Goal: Task Accomplishment & Management: Manage account settings

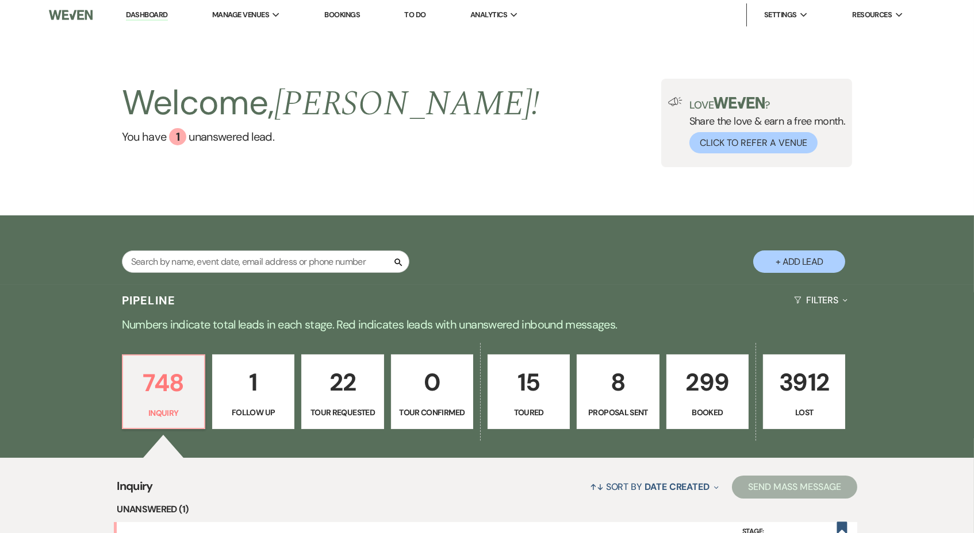
click at [161, 17] on link "Dashboard" at bounding box center [146, 15] width 41 height 11
click at [269, 31] on link "[GEOGRAPHIC_DATA]" at bounding box center [270, 37] width 115 height 23
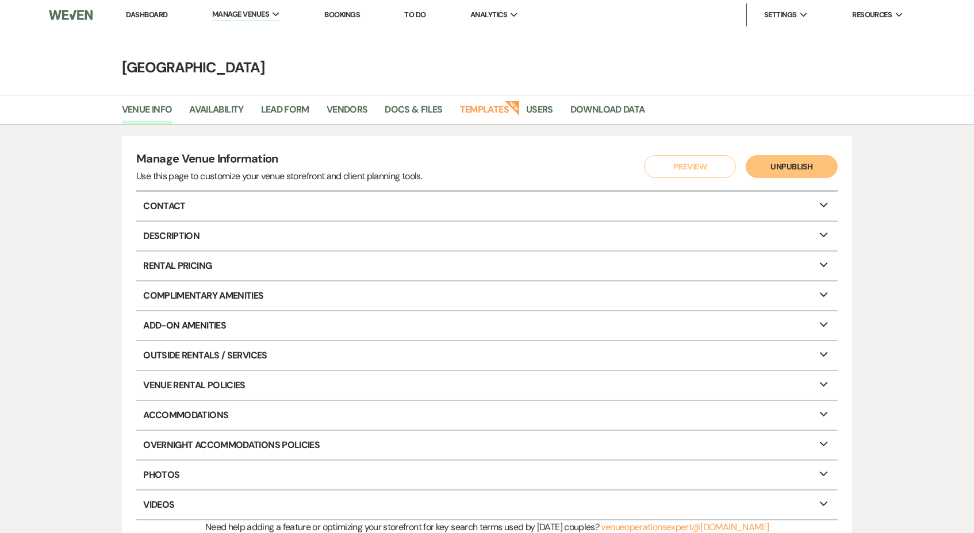
click at [158, 16] on link "Dashboard" at bounding box center [146, 15] width 41 height 10
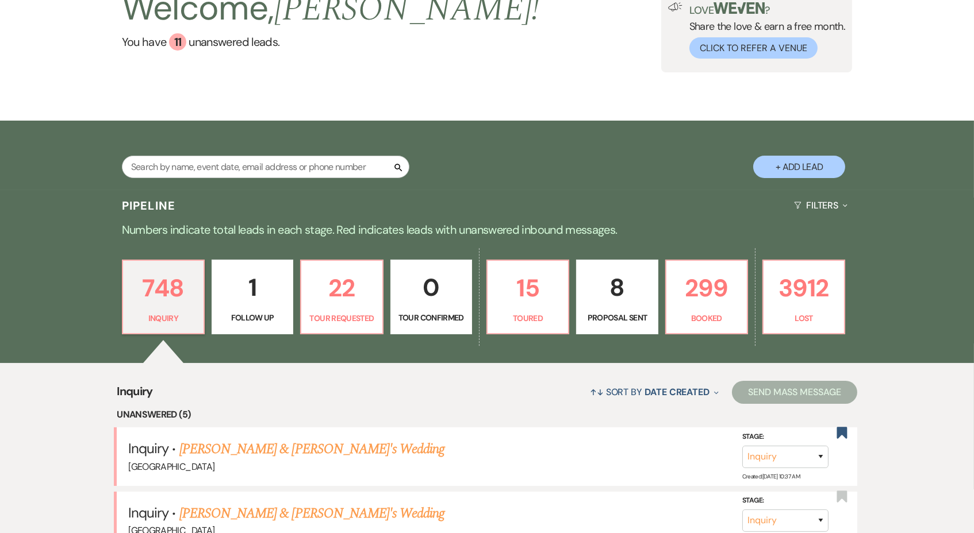
scroll to position [118, 0]
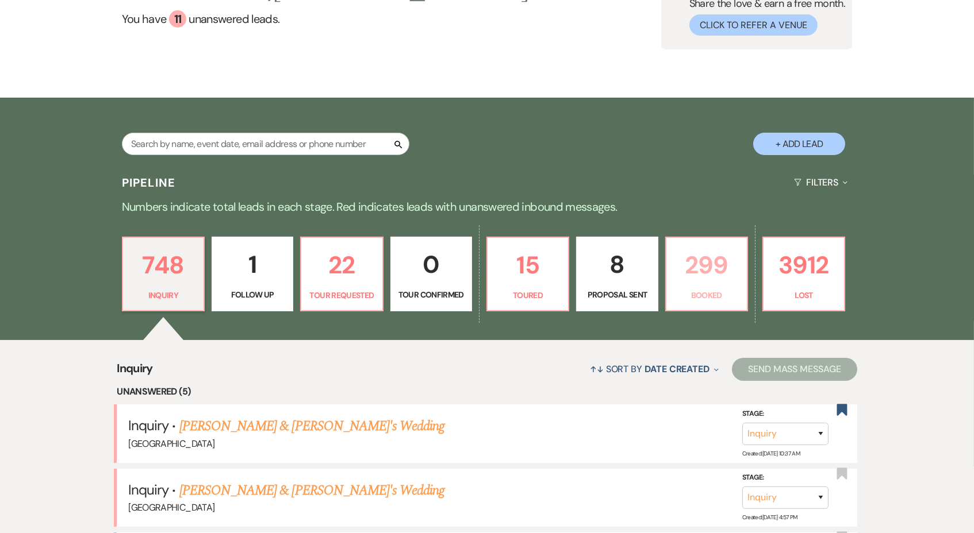
click at [706, 267] on p "299" at bounding box center [706, 265] width 67 height 39
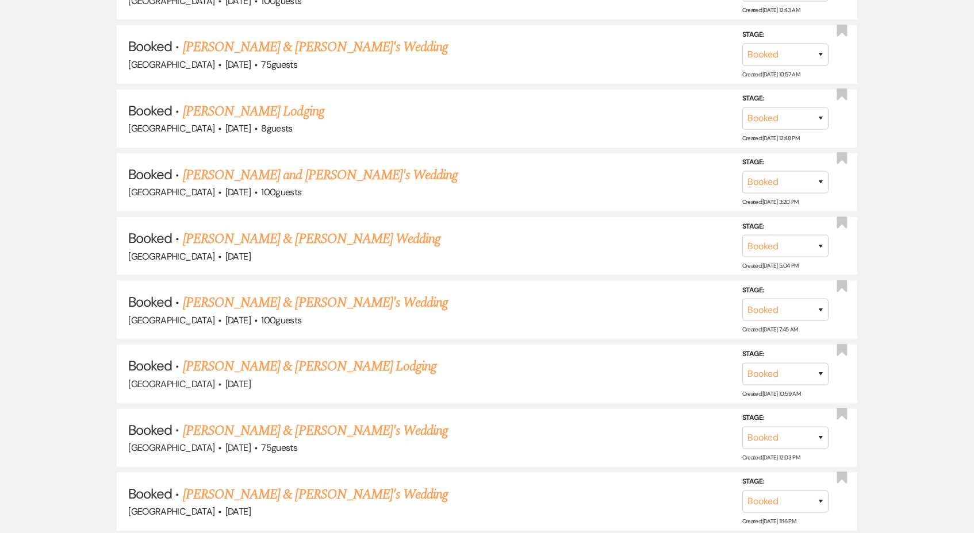
scroll to position [2570, 0]
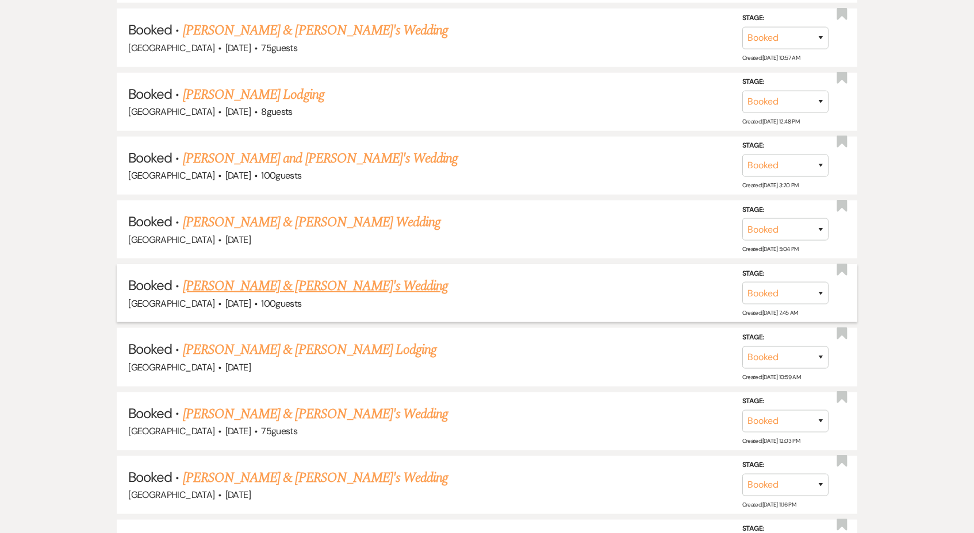
click at [266, 276] on link "[PERSON_NAME] & [PERSON_NAME]'s Wedding" at bounding box center [316, 286] width 266 height 21
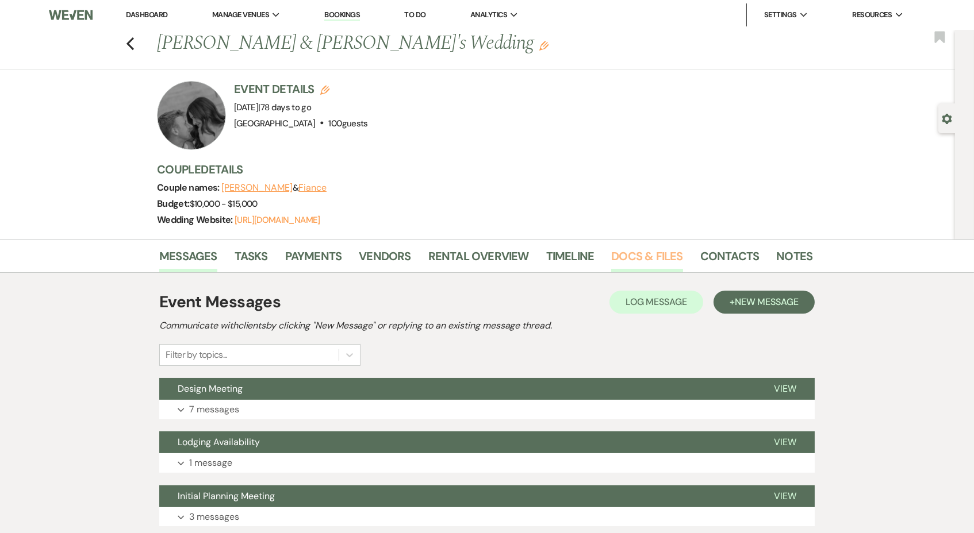
click at [629, 258] on link "Docs & Files" at bounding box center [646, 259] width 71 height 25
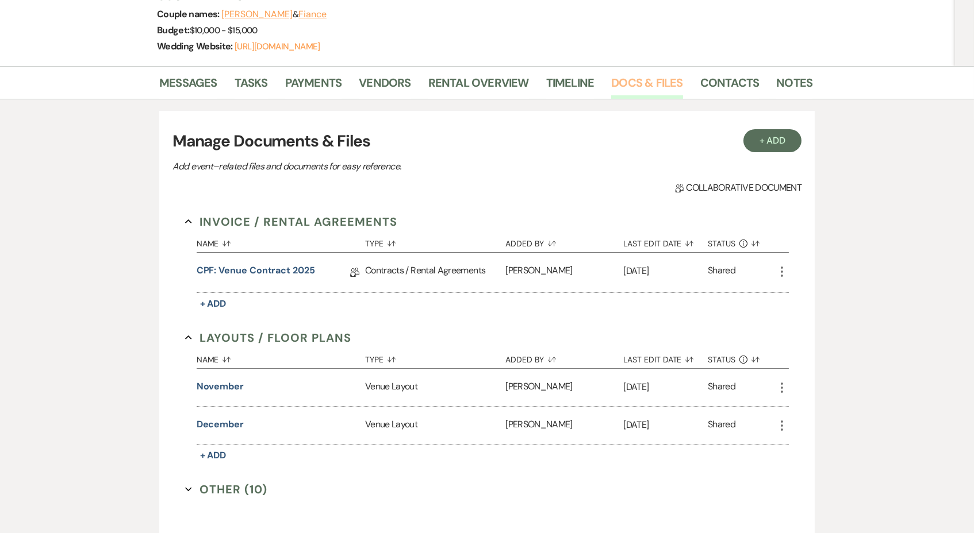
scroll to position [186, 0]
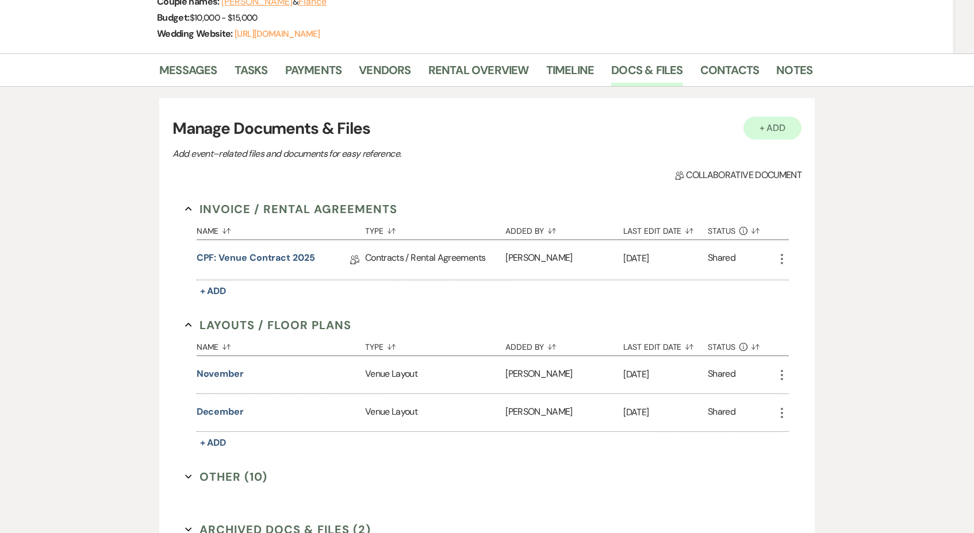
click at [782, 121] on button "+ Add" at bounding box center [772, 128] width 59 height 23
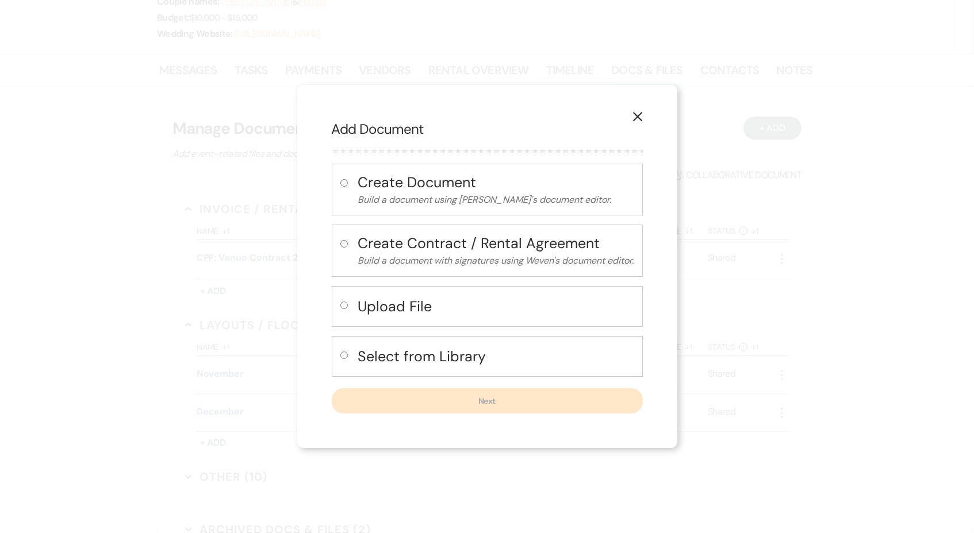
click at [449, 357] on h4 "Select from Library" at bounding box center [496, 357] width 276 height 20
radio input "true"
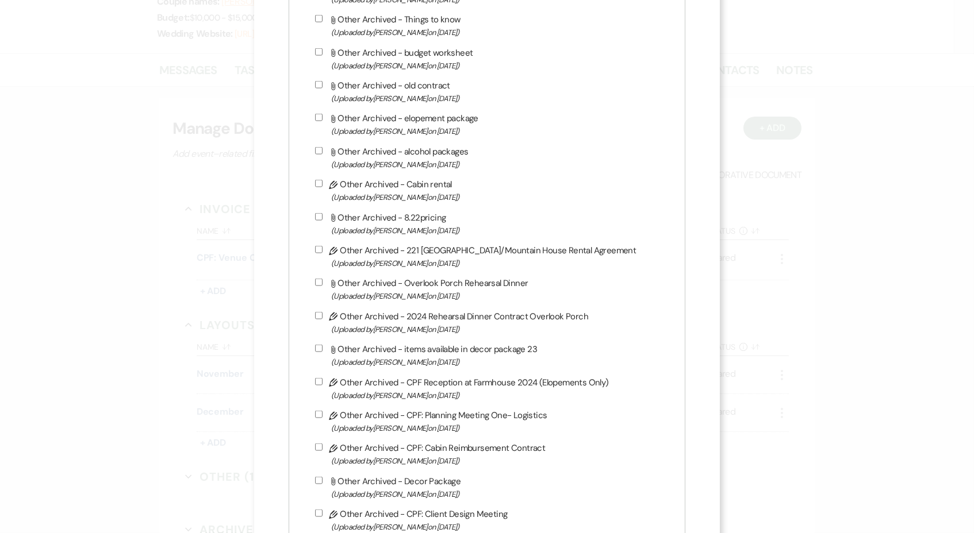
scroll to position [1103, 0]
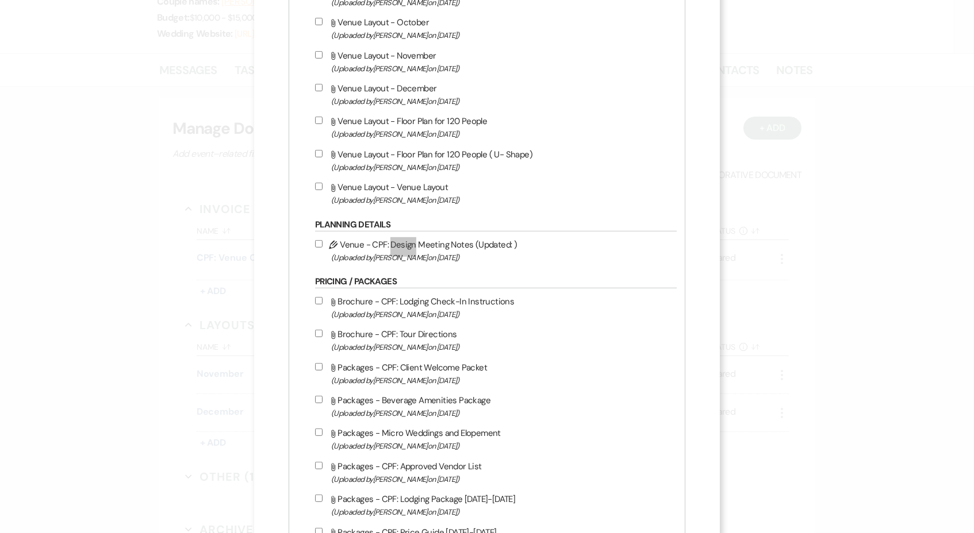
click at [412, 264] on label "Pencil Venue - CPF: Design Meeting Notes (Updated: ) (Uploaded by [PERSON_NAME]…" at bounding box center [493, 250] width 356 height 27
click at [322, 248] on input "Pencil Venue - CPF: Design Meeting Notes (Updated: ) (Uploaded by [PERSON_NAME]…" at bounding box center [318, 243] width 7 height 7
checkbox input "true"
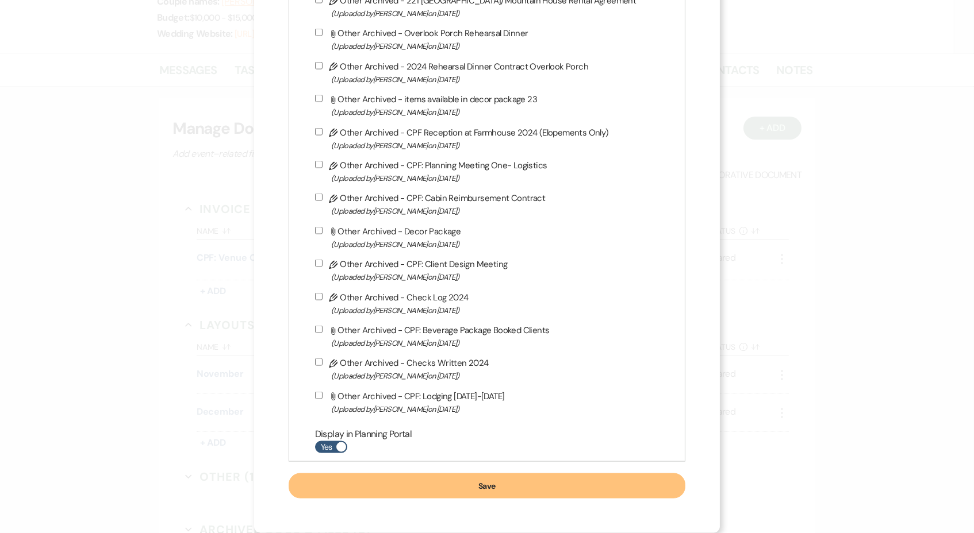
scroll to position [3334, 0]
click at [341, 450] on input "Yes" at bounding box center [331, 447] width 32 height 12
checkbox input "false"
click at [367, 479] on button "Save" at bounding box center [486, 486] width 397 height 25
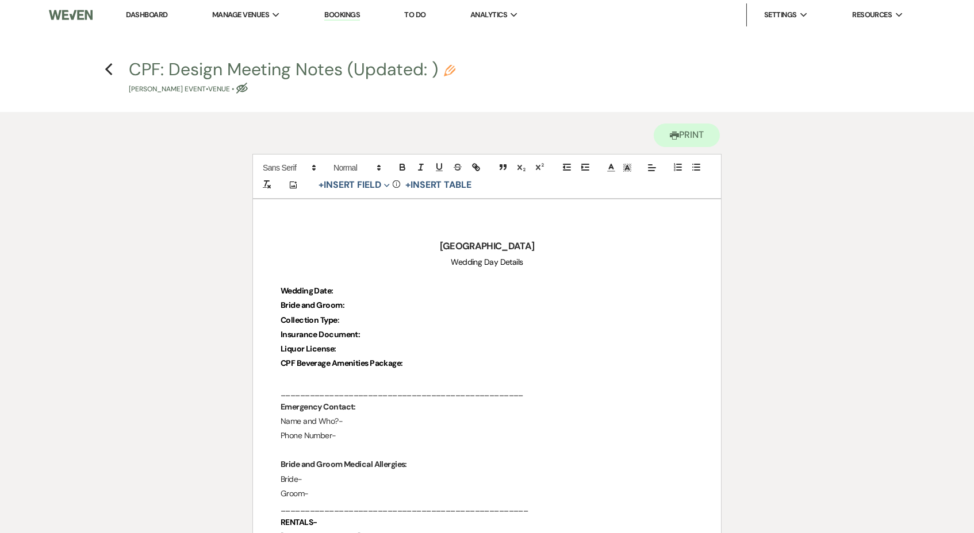
click at [355, 299] on p "Bride and Groom:" at bounding box center [486, 305] width 413 height 14
click at [355, 278] on p at bounding box center [486, 277] width 413 height 14
click at [355, 284] on p "Wedding Date:" at bounding box center [486, 291] width 413 height 14
click at [363, 301] on p "Bride and Groom:" at bounding box center [486, 305] width 413 height 14
click at [358, 320] on p "Collection Type :" at bounding box center [486, 320] width 413 height 14
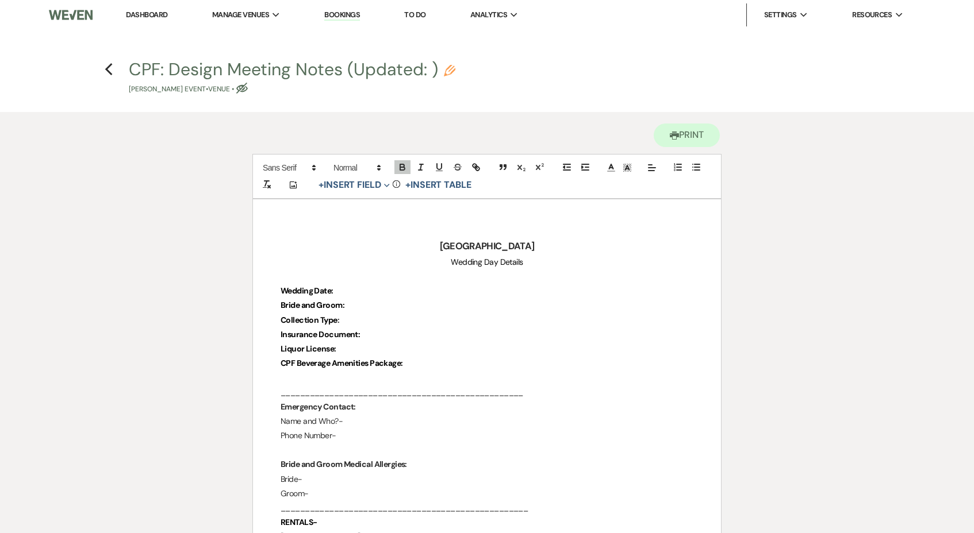
click at [360, 337] on strong "Insurance Document:" at bounding box center [319, 334] width 79 height 10
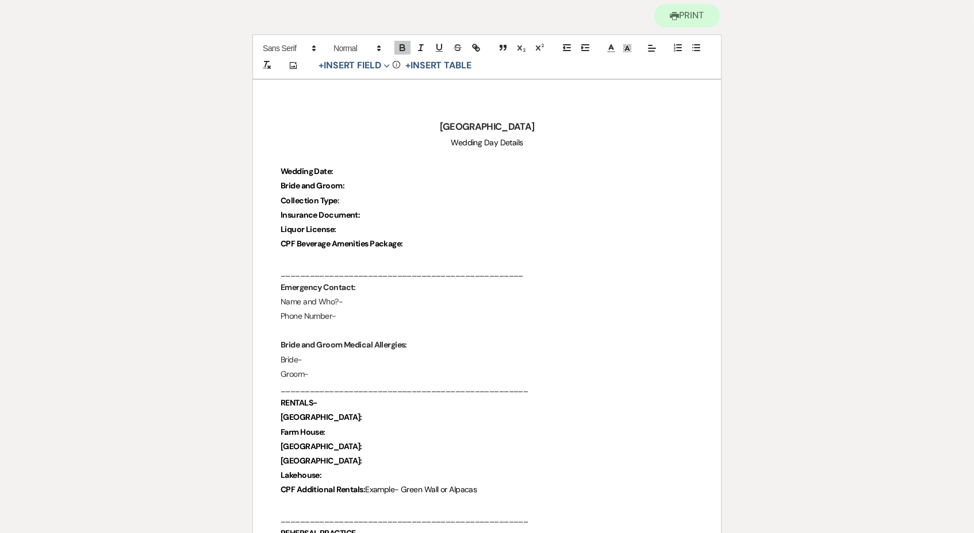
click at [355, 295] on p "Name and Who?-" at bounding box center [486, 302] width 413 height 14
click at [357, 313] on p "Phone Number-" at bounding box center [486, 317] width 413 height 14
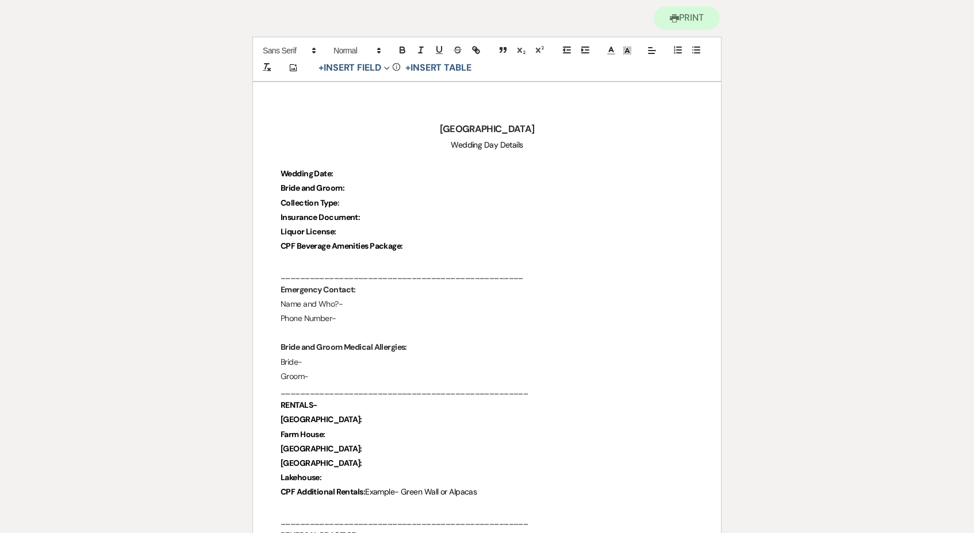
click at [350, 298] on p "Name and Who?-" at bounding box center [486, 304] width 413 height 14
click at [349, 330] on p at bounding box center [486, 333] width 413 height 14
click at [345, 315] on p "Phone Number-" at bounding box center [486, 320] width 413 height 14
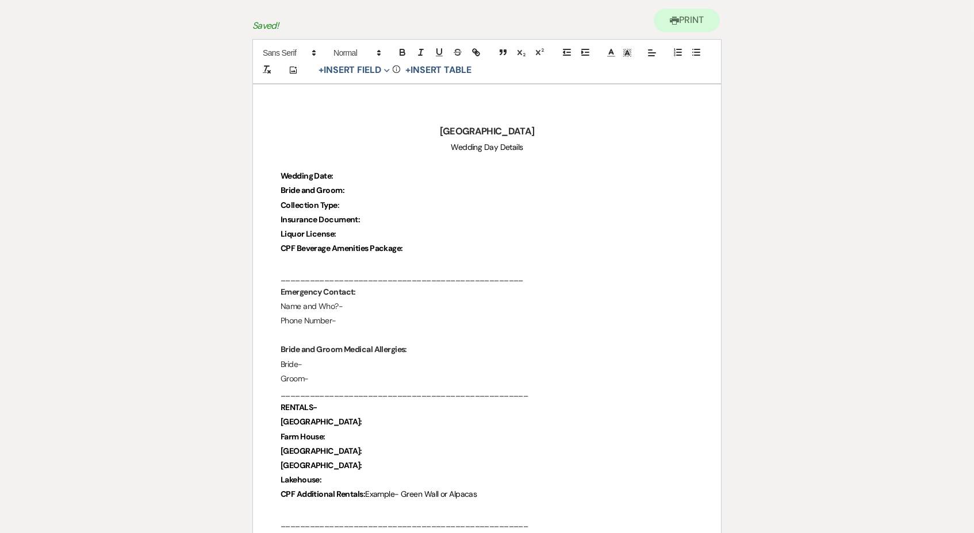
click at [357, 299] on p "Name and Who?-" at bounding box center [486, 306] width 413 height 14
click at [359, 175] on p "Wedding Date:" at bounding box center [486, 177] width 413 height 14
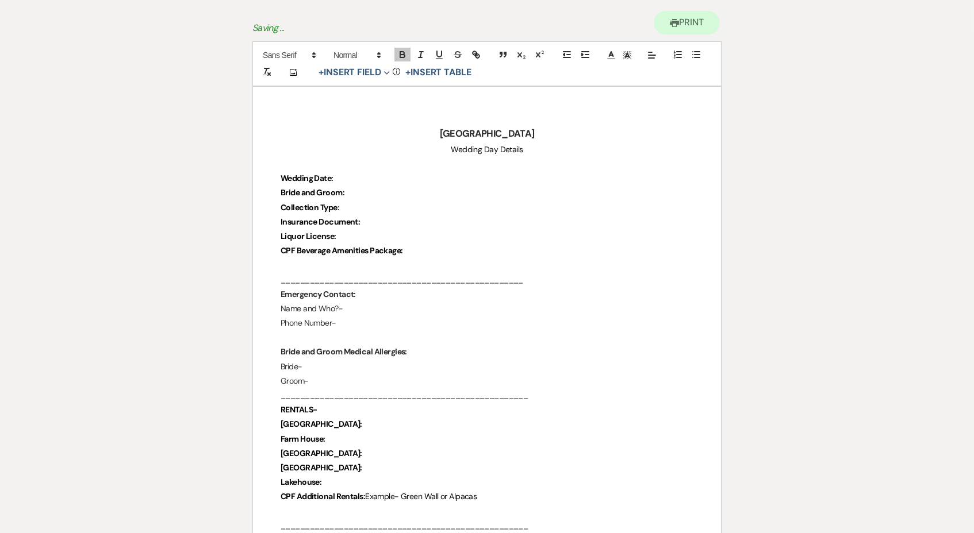
click at [370, 195] on p "Bride and Groom:" at bounding box center [486, 193] width 413 height 14
click at [367, 216] on p "Insurance Document:" at bounding box center [486, 223] width 413 height 14
click at [373, 216] on p "Insurance Document:" at bounding box center [486, 223] width 413 height 14
click at [365, 172] on p "Wedding Date:" at bounding box center [486, 179] width 413 height 14
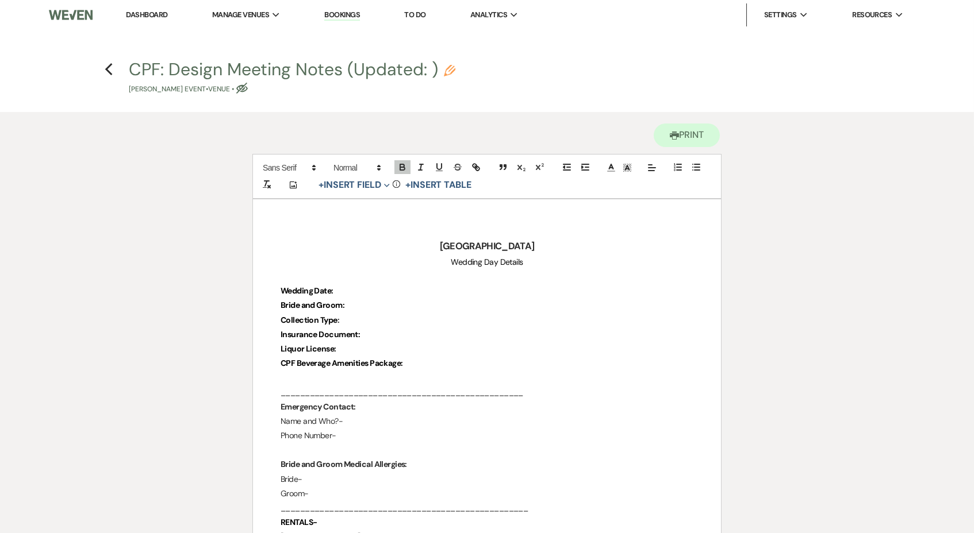
scroll to position [0, 0]
click at [357, 305] on p "Bride and Groom:" at bounding box center [486, 305] width 413 height 14
click at [361, 319] on p "Collection Type :" at bounding box center [486, 320] width 413 height 14
click at [372, 346] on p "Liquor License:" at bounding box center [486, 349] width 413 height 14
click at [390, 329] on p "Insurance Document:" at bounding box center [486, 335] width 413 height 14
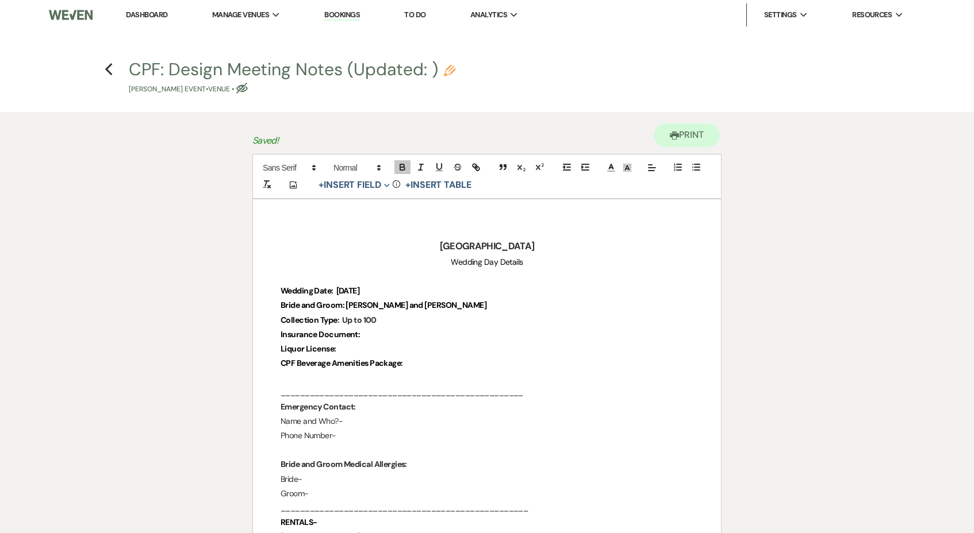
click at [433, 356] on p "CPF Beverage Amenities Package:" at bounding box center [486, 363] width 413 height 14
click at [449, 68] on icon "Pencil" at bounding box center [449, 70] width 11 height 11
select select "60"
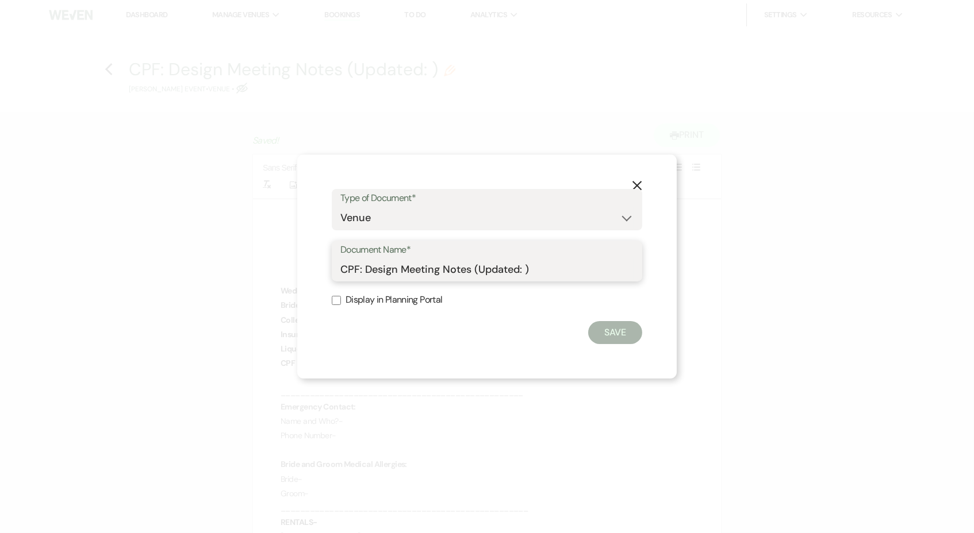
click at [525, 270] on input "CPF: Design Meeting Notes (Updated: )" at bounding box center [486, 269] width 293 height 22
type input "CPF: Design Meeting Notes (Updated: [DATE] )"
click at [620, 339] on button "Save" at bounding box center [615, 332] width 54 height 23
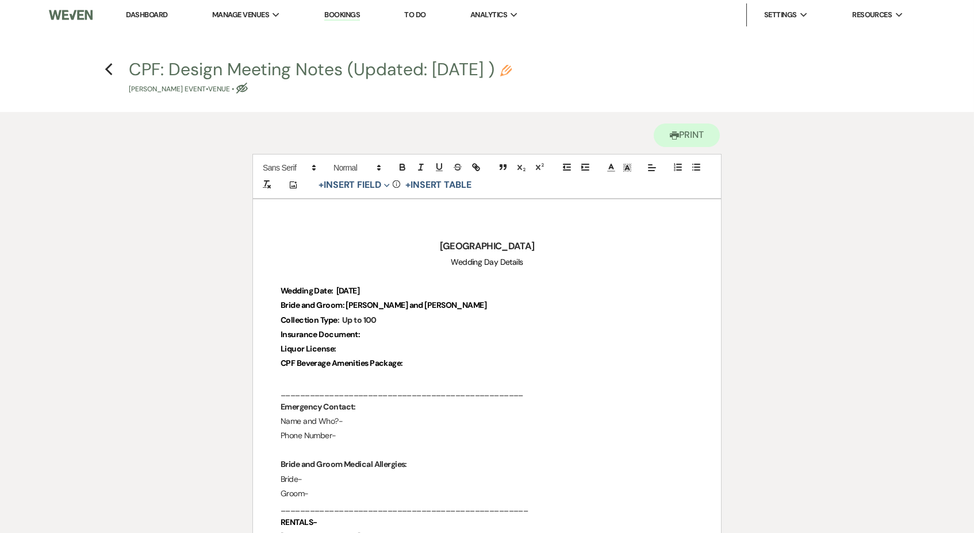
click at [447, 328] on p "Insurance Document:" at bounding box center [486, 335] width 413 height 14
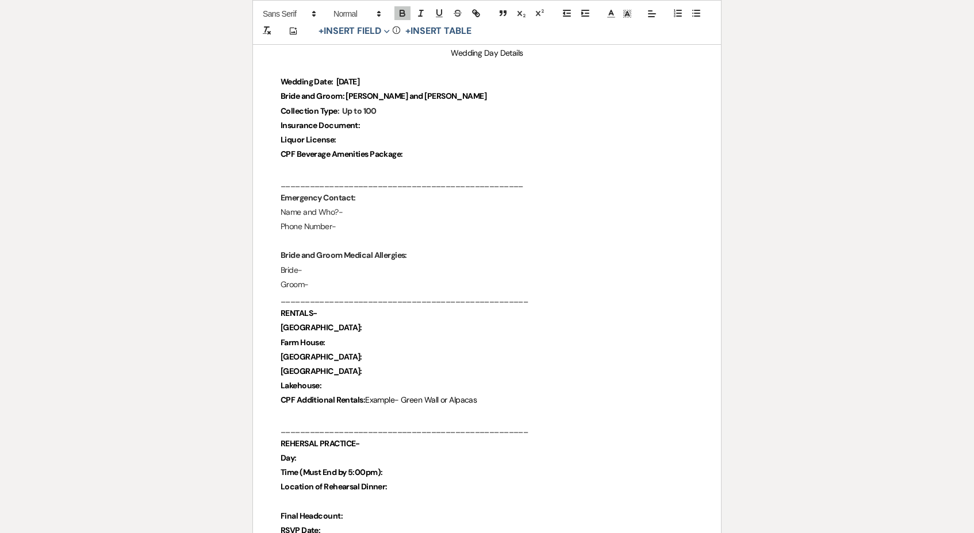
click at [428, 209] on p "Name and Who?-" at bounding box center [486, 212] width 413 height 14
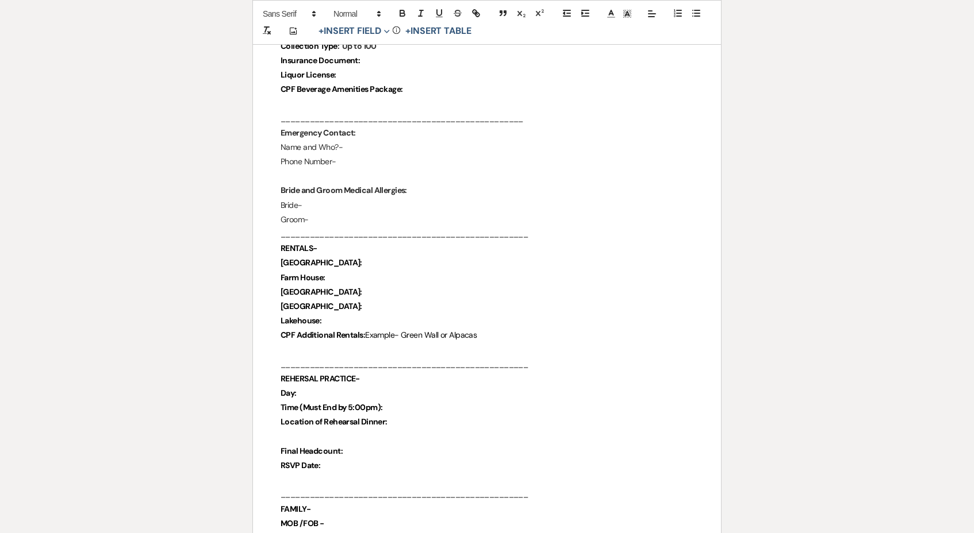
scroll to position [284, 0]
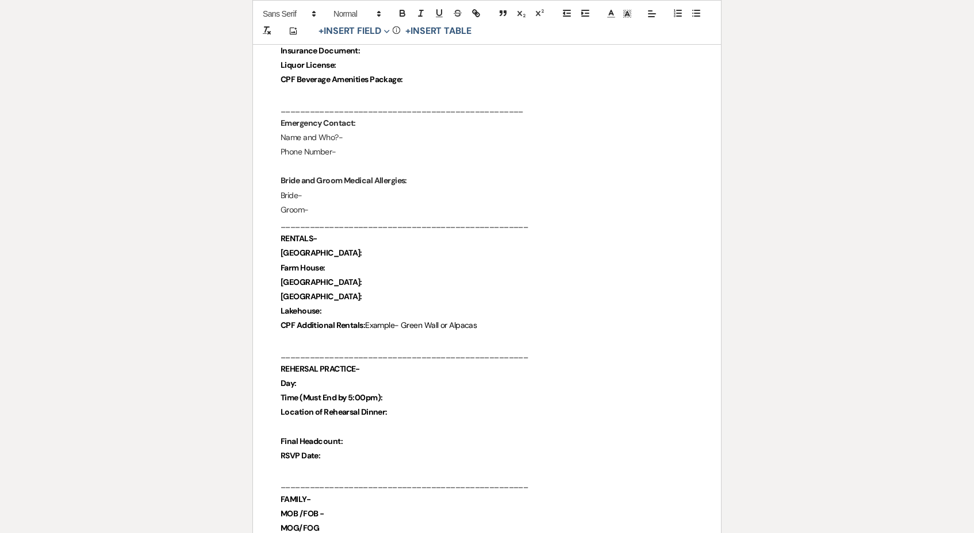
click at [340, 304] on p "Lakehouse:" at bounding box center [486, 311] width 413 height 14
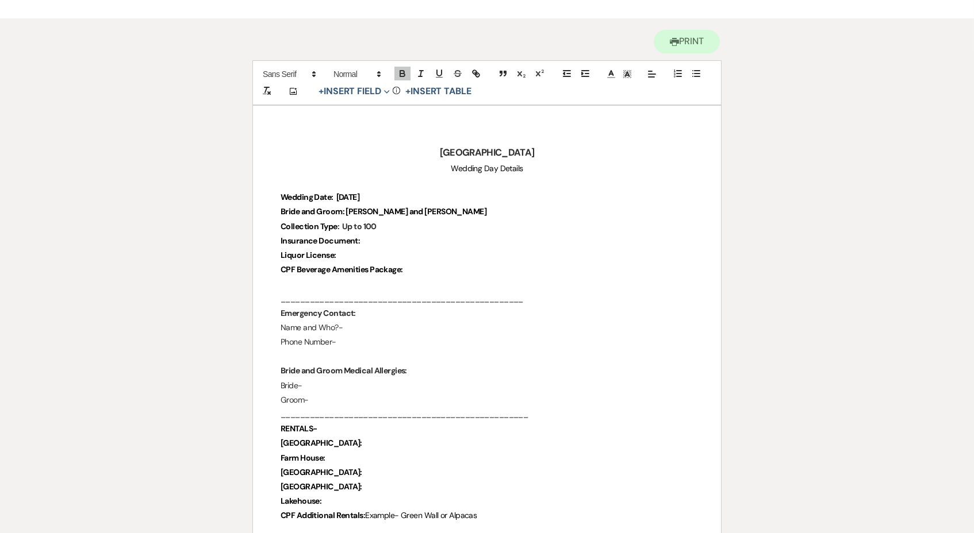
scroll to position [9, 0]
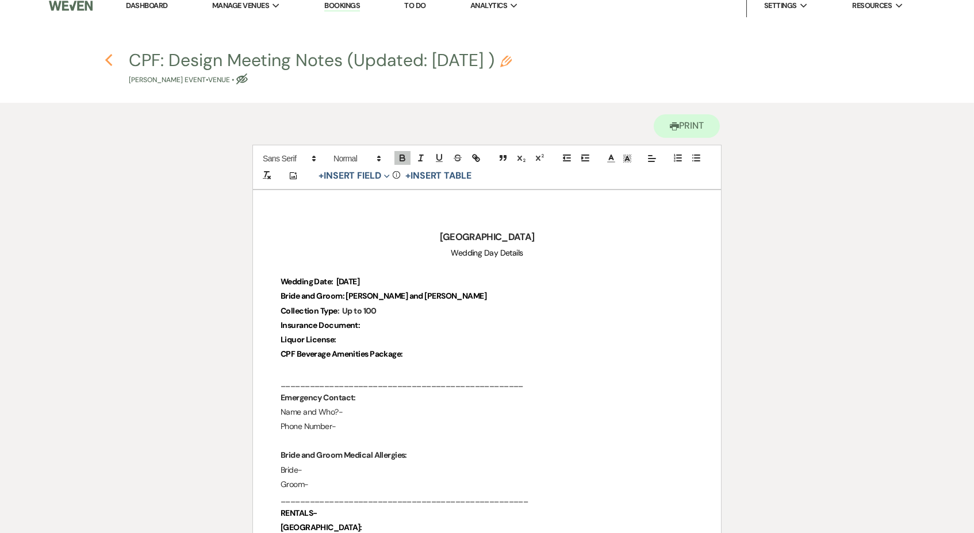
click at [105, 61] on icon "Previous" at bounding box center [109, 60] width 9 height 14
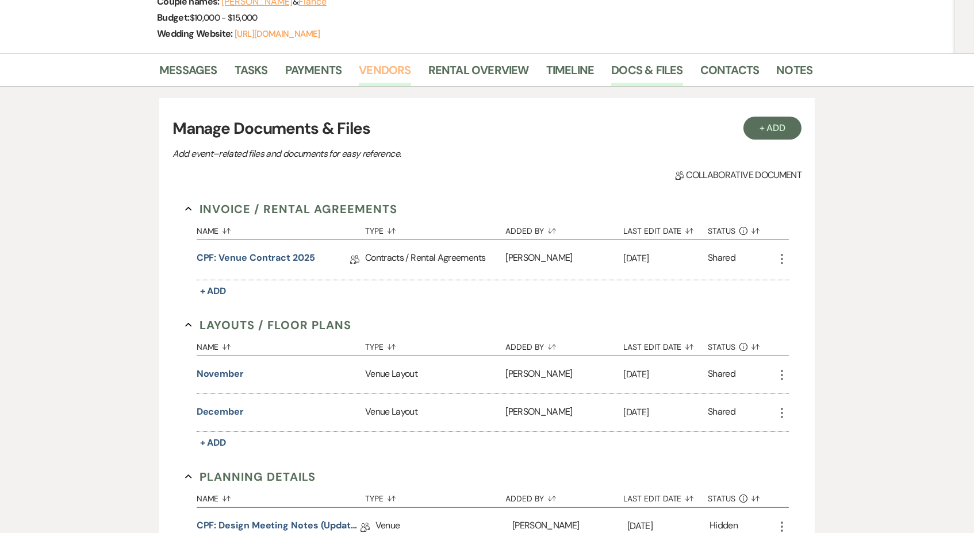
click at [379, 66] on link "Vendors" at bounding box center [385, 73] width 52 height 25
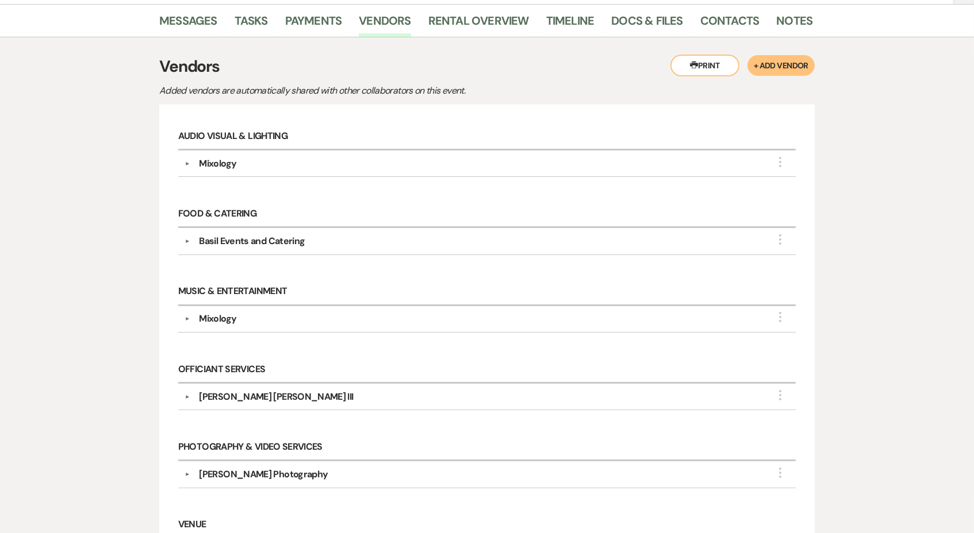
scroll to position [157, 0]
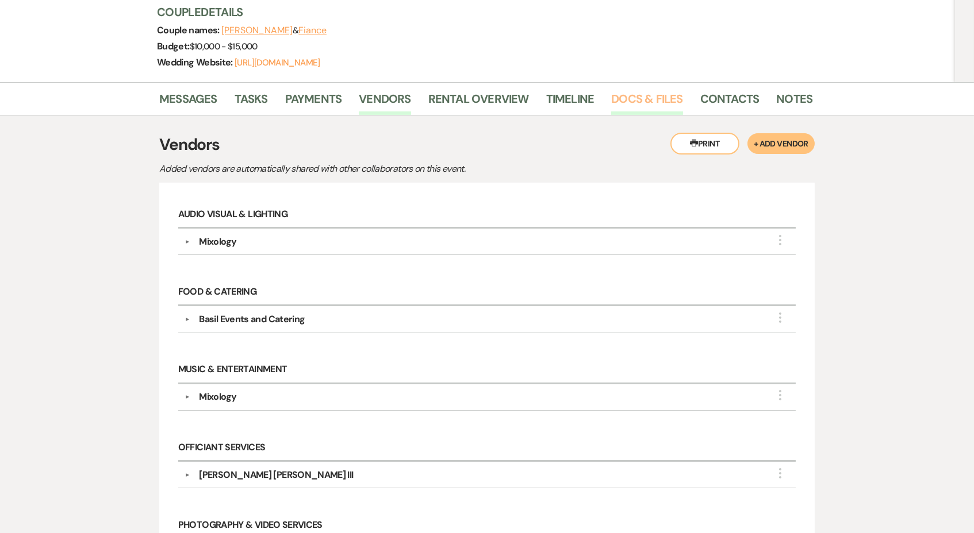
click at [642, 97] on link "Docs & Files" at bounding box center [646, 102] width 71 height 25
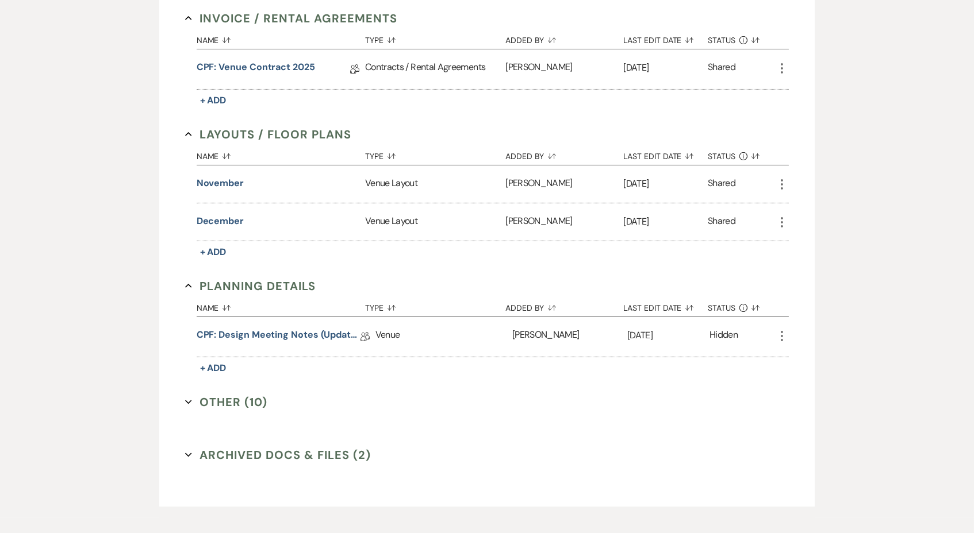
scroll to position [396, 0]
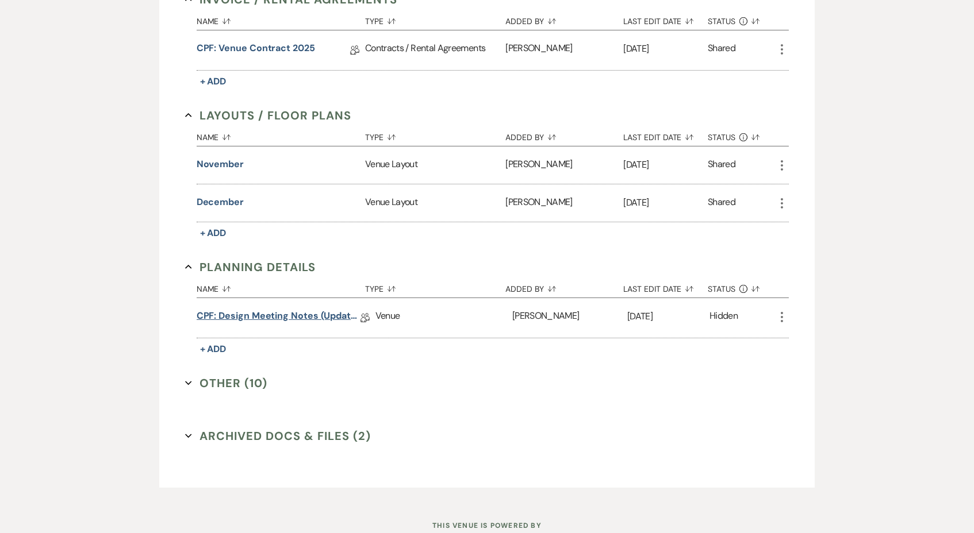
click at [270, 310] on link "CPF: Design Meeting Notes (Updated: [DATE] )" at bounding box center [279, 318] width 164 height 18
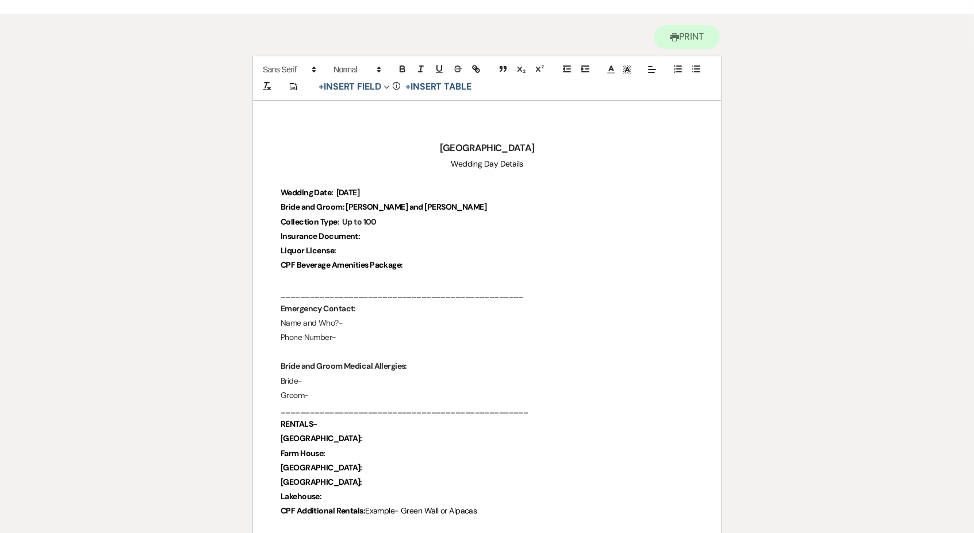
click at [402, 232] on p "Insurance Document:" at bounding box center [486, 236] width 413 height 14
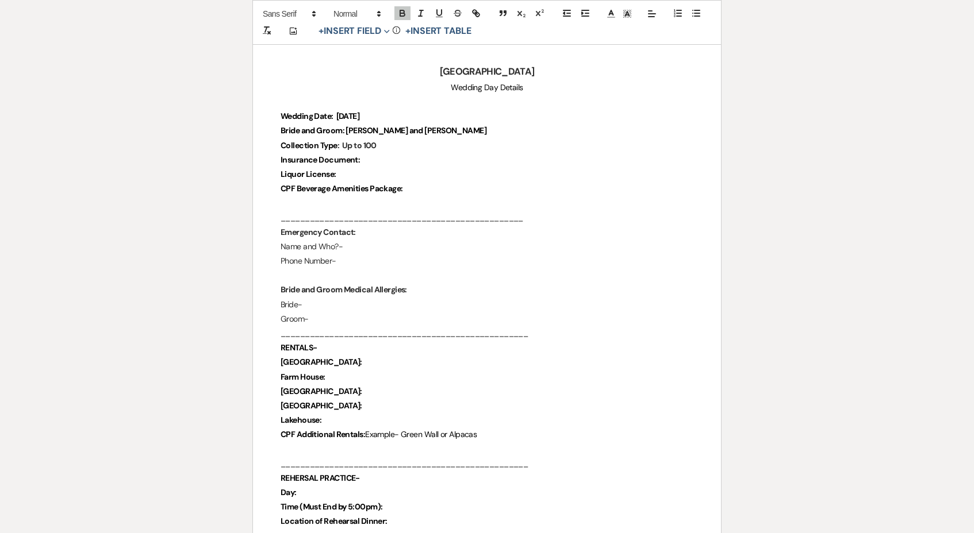
scroll to position [205, 0]
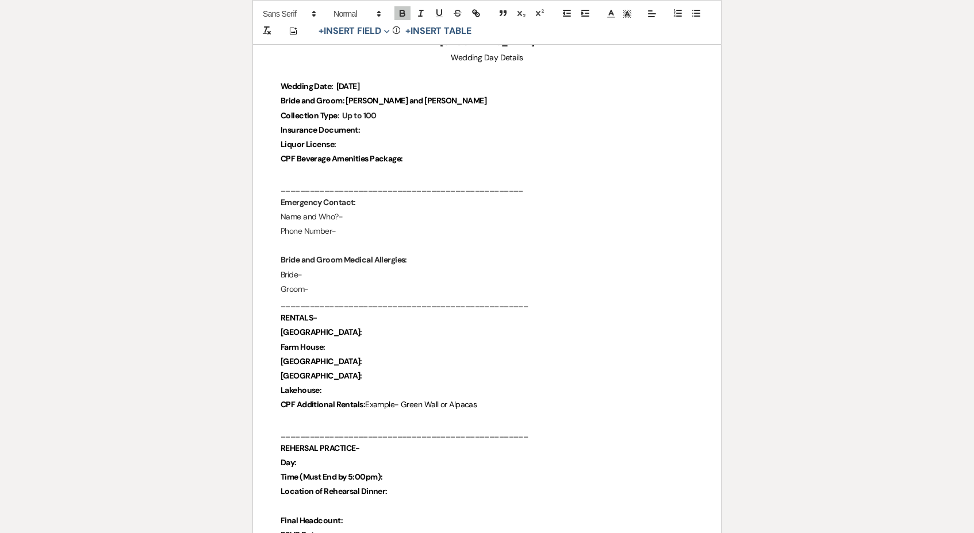
click at [347, 273] on p "Bride-" at bounding box center [486, 275] width 413 height 14
click at [347, 283] on p "Groom-" at bounding box center [486, 290] width 413 height 14
click at [344, 270] on p "Bride-" at bounding box center [486, 276] width 413 height 14
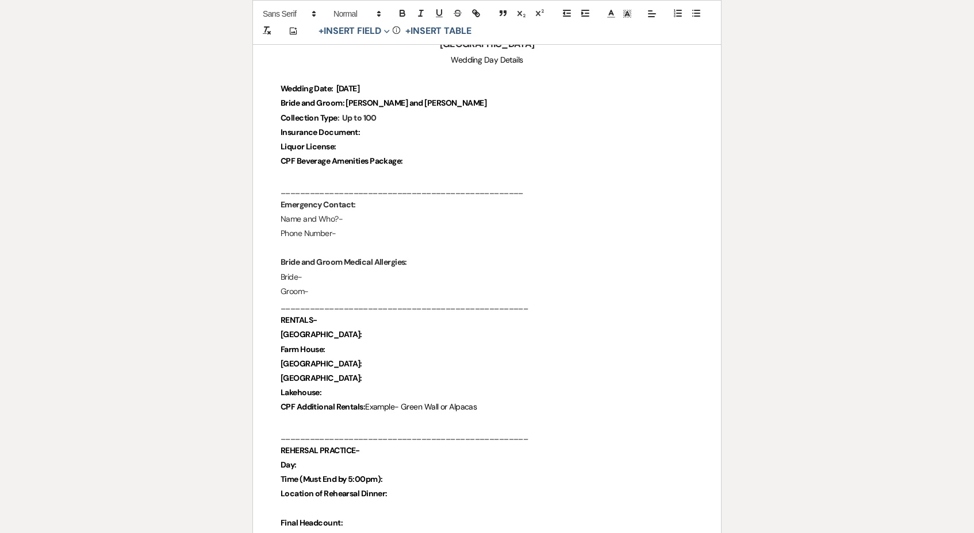
click at [360, 203] on p "Emergency Contact:" at bounding box center [486, 205] width 413 height 14
click at [365, 217] on p "Name and Who?-" at bounding box center [486, 220] width 413 height 14
click at [378, 118] on p "Collection Type : Up to 100" at bounding box center [486, 119] width 413 height 14
click at [378, 131] on p "Insurance Document:" at bounding box center [486, 134] width 413 height 14
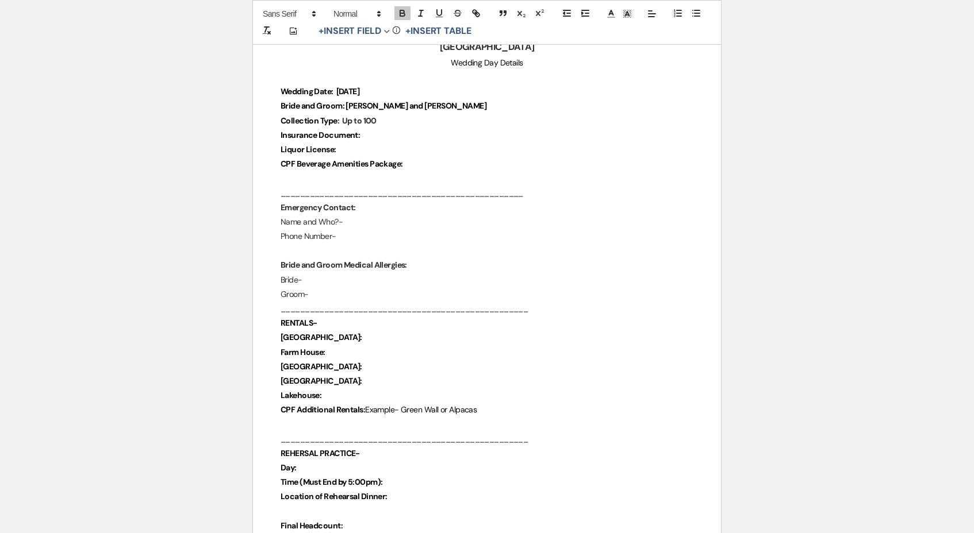
scroll to position [198, 0]
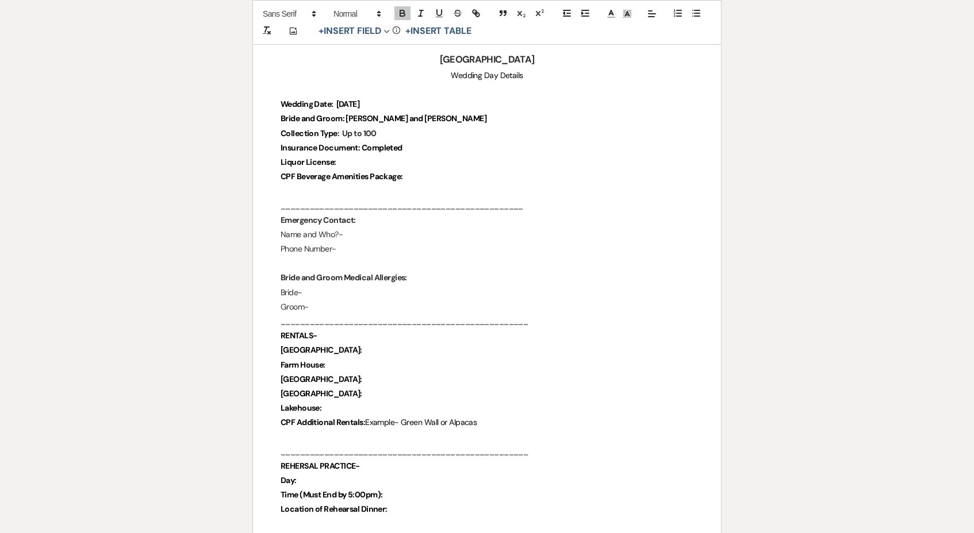
click at [359, 160] on p "Liquor License:" at bounding box center [486, 162] width 413 height 14
click at [357, 160] on p "Liquor License:" at bounding box center [486, 163] width 413 height 14
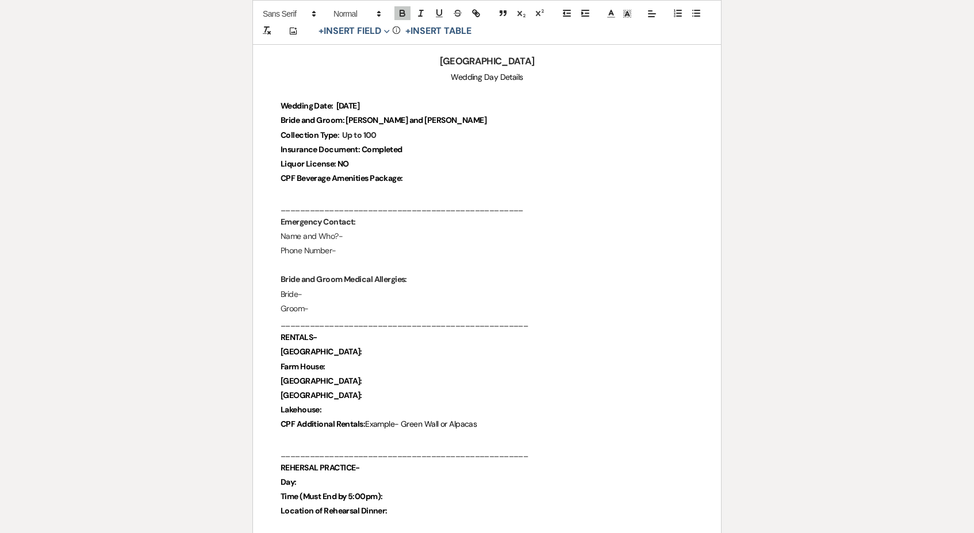
click at [432, 166] on p "Liquor License: NO" at bounding box center [486, 164] width 413 height 14
click at [425, 179] on p "CPF Beverage Amenities Package:" at bounding box center [486, 178] width 413 height 14
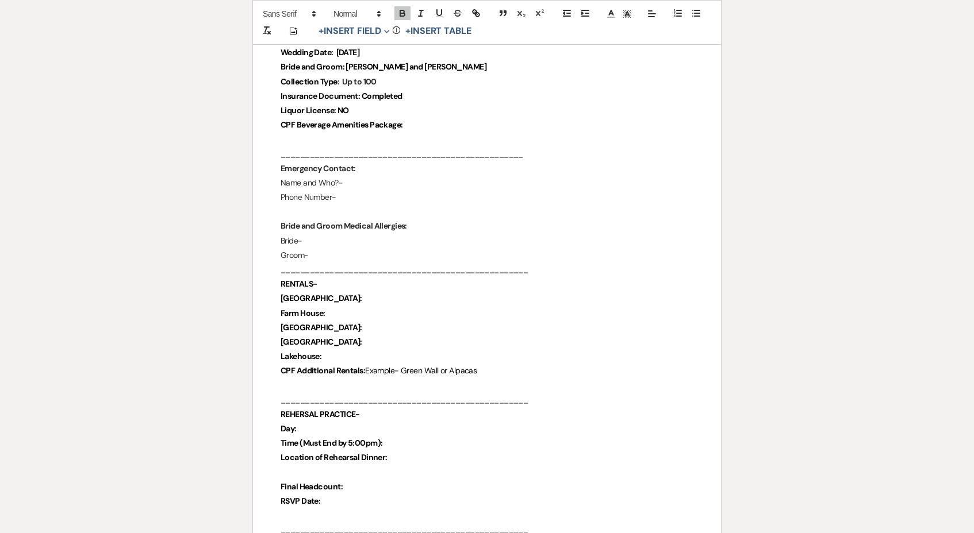
click at [376, 176] on p "Name and Who?-" at bounding box center [486, 183] width 413 height 14
click at [376, 198] on p "Phone Number-" at bounding box center [486, 198] width 413 height 14
click at [336, 242] on p "Bride-" at bounding box center [486, 243] width 413 height 14
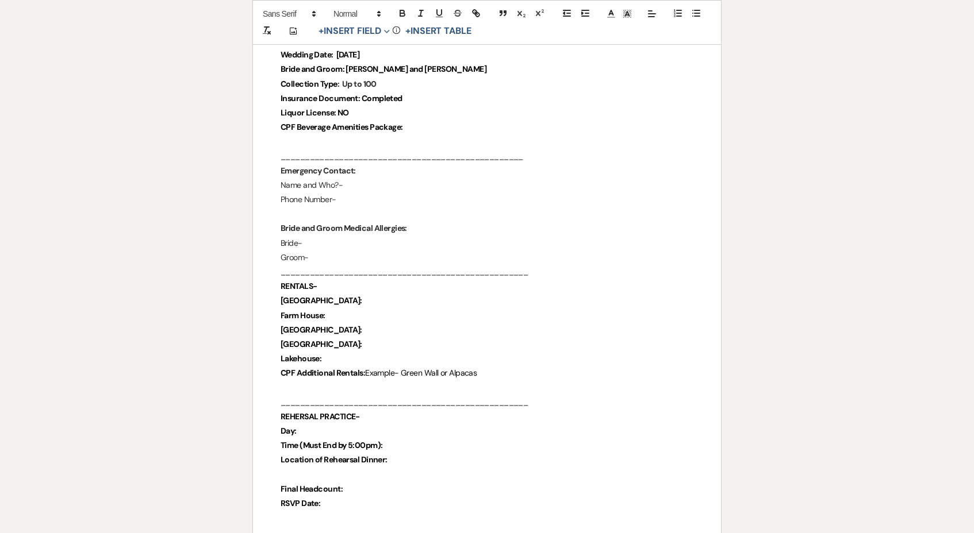
click at [363, 164] on p "Emergency Contact:" at bounding box center [486, 171] width 413 height 14
click at [363, 186] on p "Name and Who?-" at bounding box center [486, 186] width 413 height 14
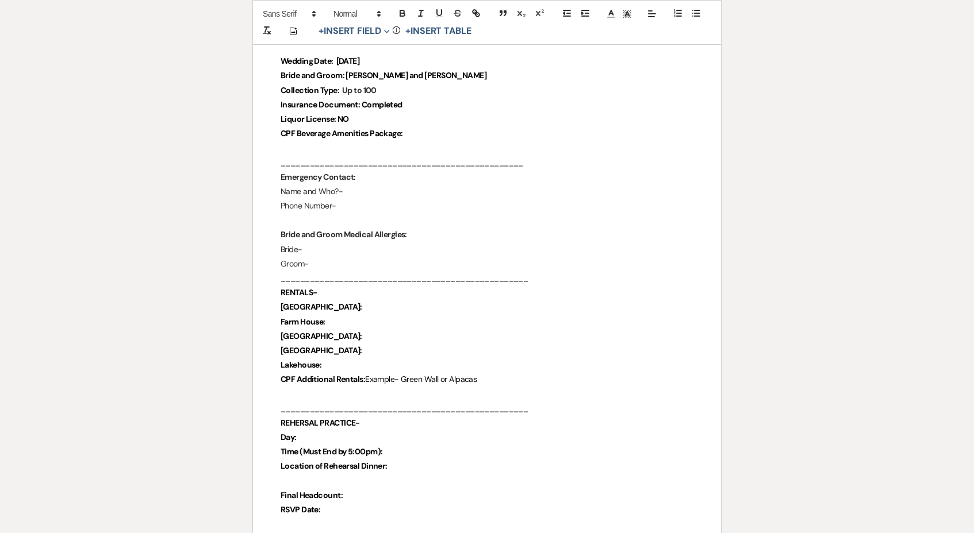
scroll to position [229, 0]
click at [371, 214] on p at bounding box center [486, 221] width 413 height 14
click at [371, 205] on p "Phone Number-" at bounding box center [486, 208] width 413 height 14
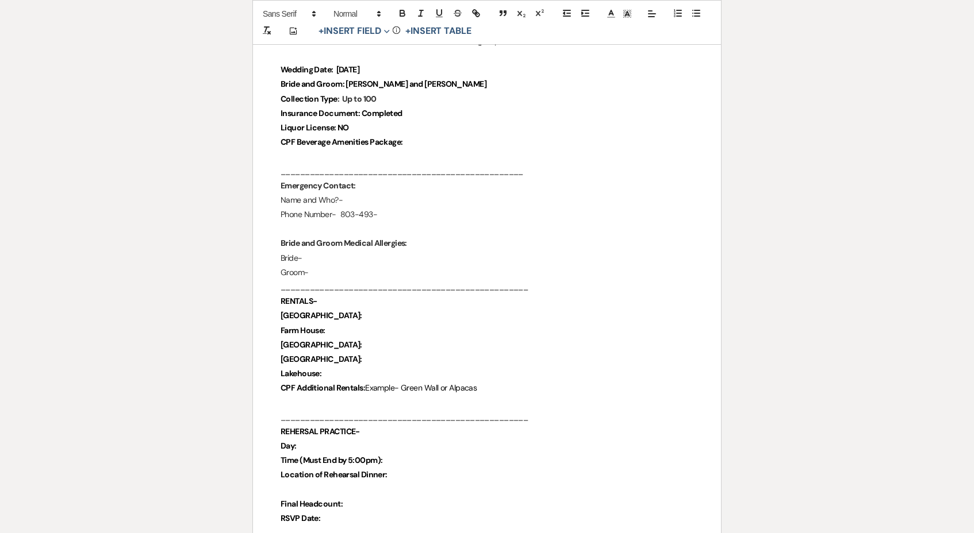
scroll to position [221, 0]
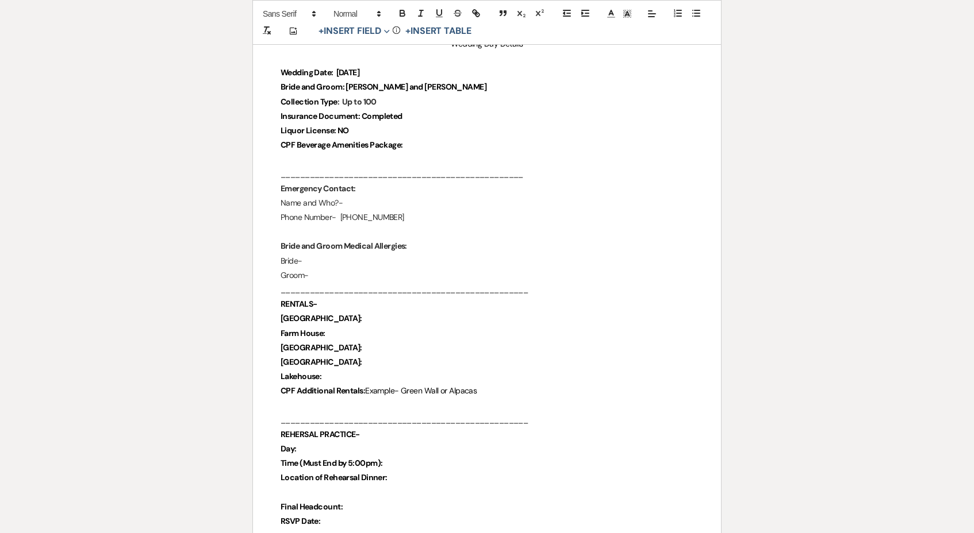
click at [344, 257] on p "Bride-" at bounding box center [486, 261] width 413 height 14
click at [344, 257] on p "Bride-" at bounding box center [486, 262] width 413 height 14
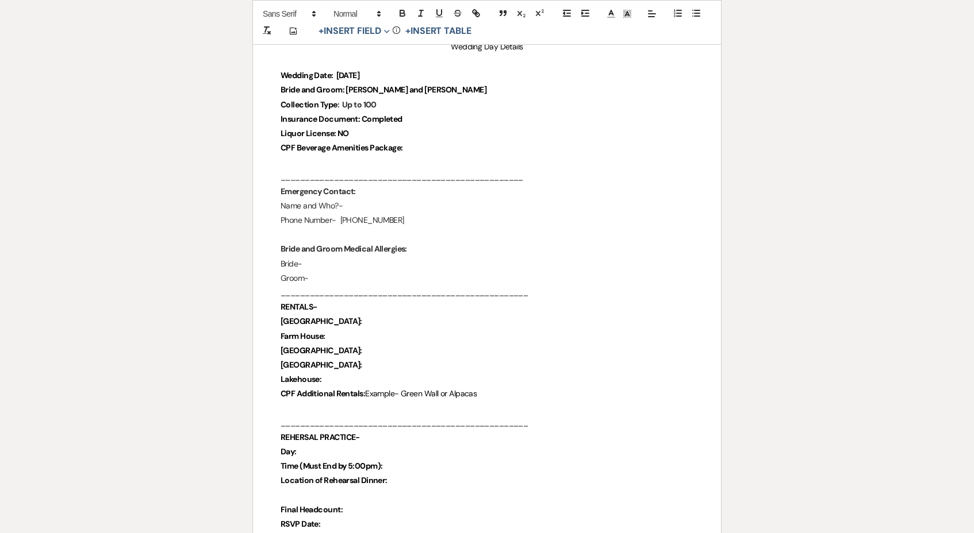
click at [352, 251] on p "Bride and Groom Medical Allergies:" at bounding box center [486, 249] width 413 height 14
click at [340, 266] on p "Bride-" at bounding box center [486, 264] width 413 height 14
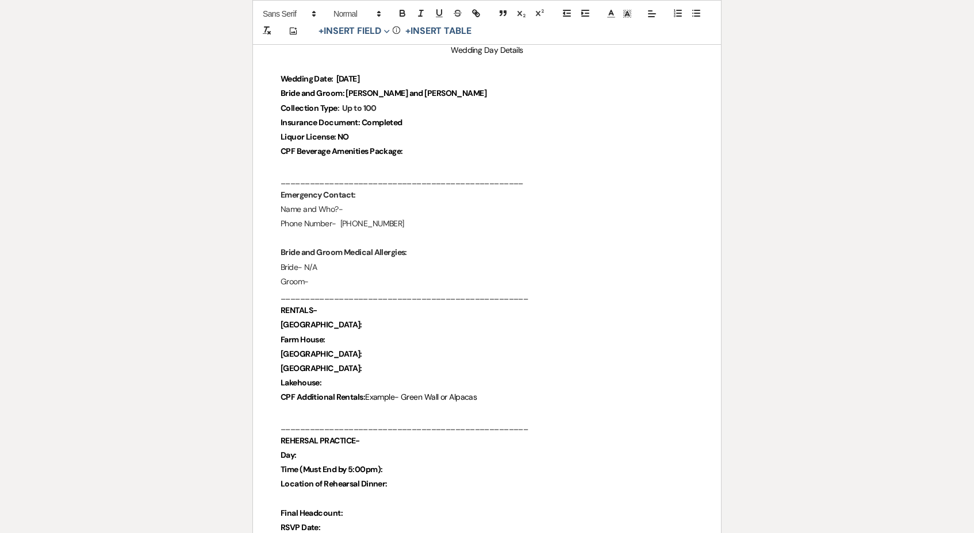
click at [334, 280] on p "Groom-" at bounding box center [486, 282] width 413 height 14
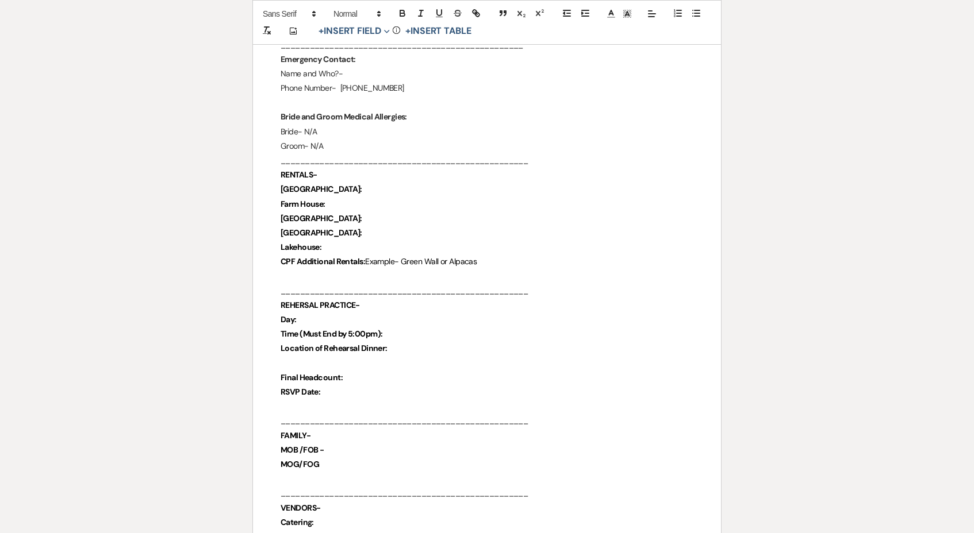
click at [337, 313] on p "Day:" at bounding box center [486, 320] width 413 height 14
click at [380, 330] on strong "Time (Must End by 5:00pm):" at bounding box center [331, 335] width 102 height 10
click at [372, 314] on p "Day:" at bounding box center [486, 321] width 413 height 14
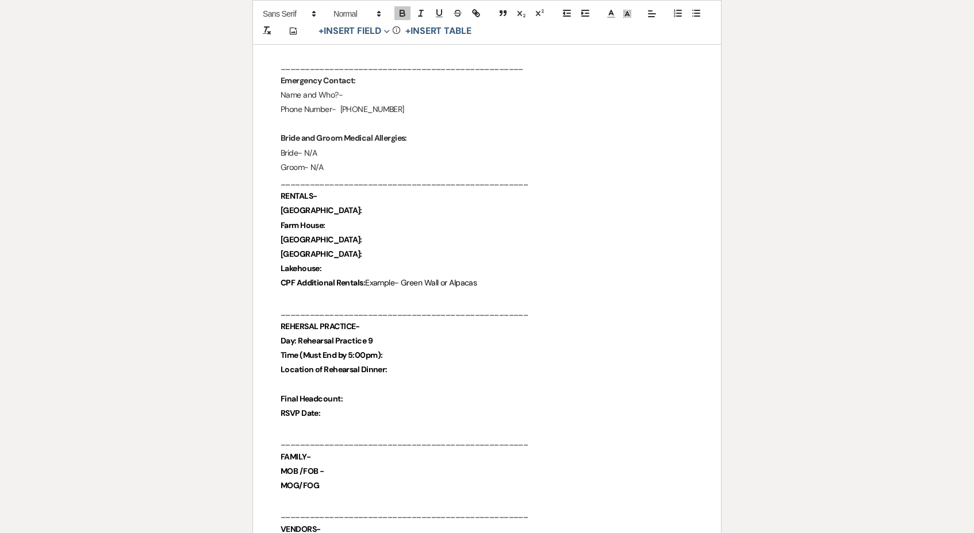
scroll to position [326, 0]
click at [409, 349] on p "Time (Must End by 5:00pm):" at bounding box center [486, 356] width 413 height 14
drag, startPoint x: 386, startPoint y: 338, endPoint x: 297, endPoint y: 335, distance: 89.1
click at [297, 336] on p "Day: Rehearsal Practice" at bounding box center [486, 343] width 413 height 14
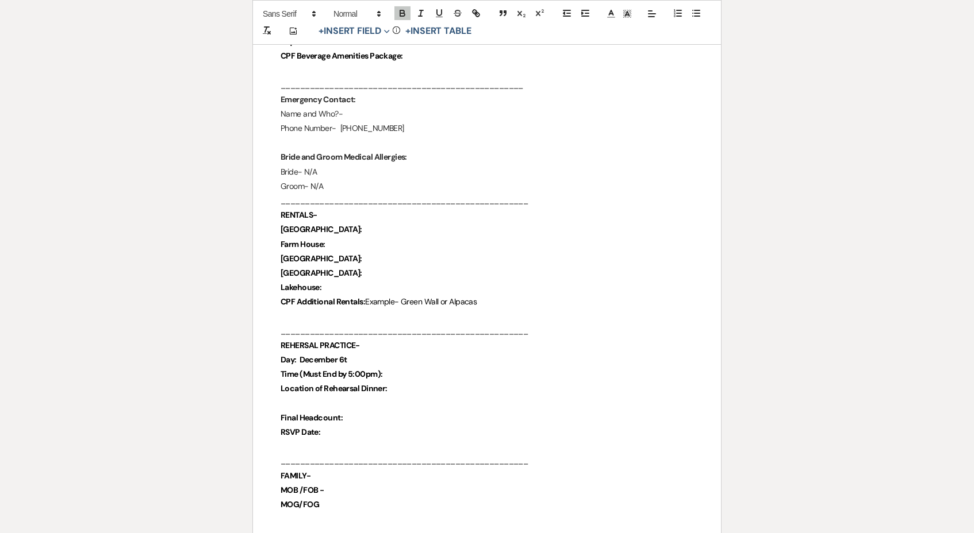
scroll to position [307, 0]
click at [415, 353] on p "Day: [DATE]" at bounding box center [486, 360] width 413 height 14
click at [419, 368] on p "Time (Must End by 5:00pm):" at bounding box center [486, 375] width 413 height 14
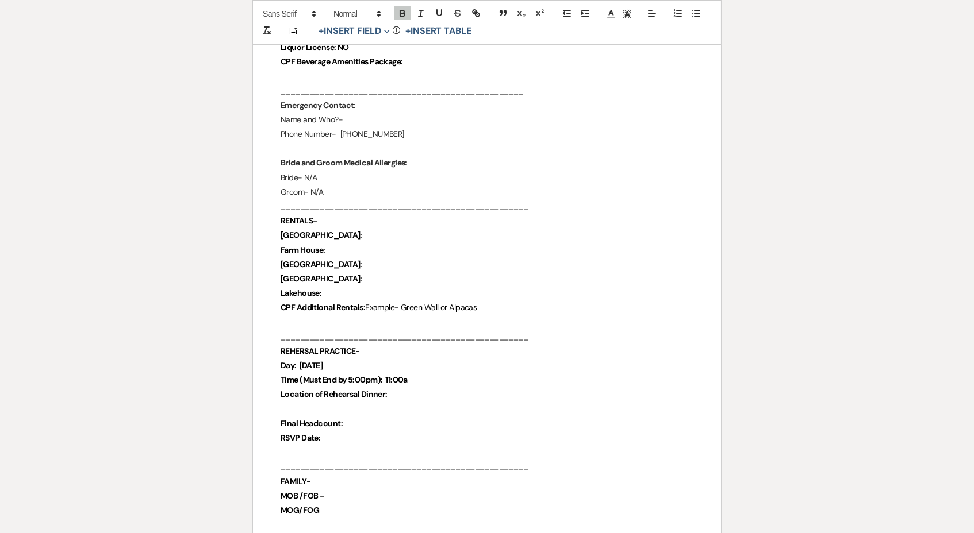
scroll to position [301, 0]
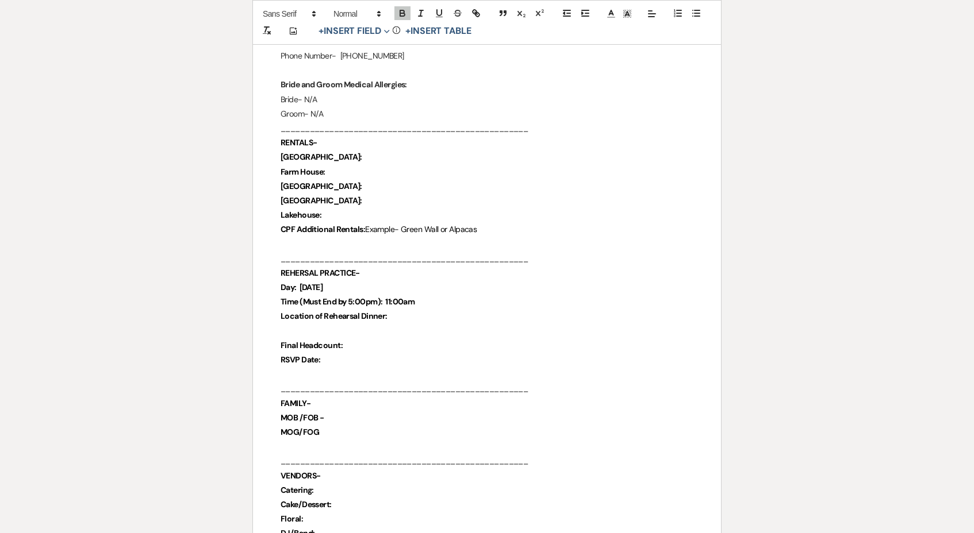
click at [418, 311] on p "Location of Rehearsal Dinner:" at bounding box center [486, 316] width 413 height 14
click at [403, 311] on p "Location of Rehearsal Dinner:" at bounding box center [486, 318] width 413 height 14
click at [403, 312] on p "Location of Rehearsal Dinner:" at bounding box center [486, 318] width 413 height 14
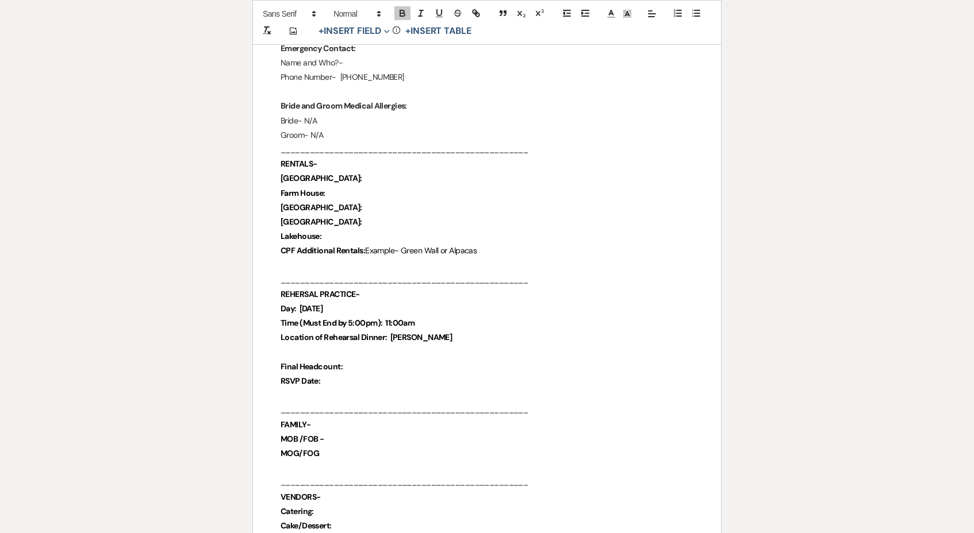
scroll to position [358, 0]
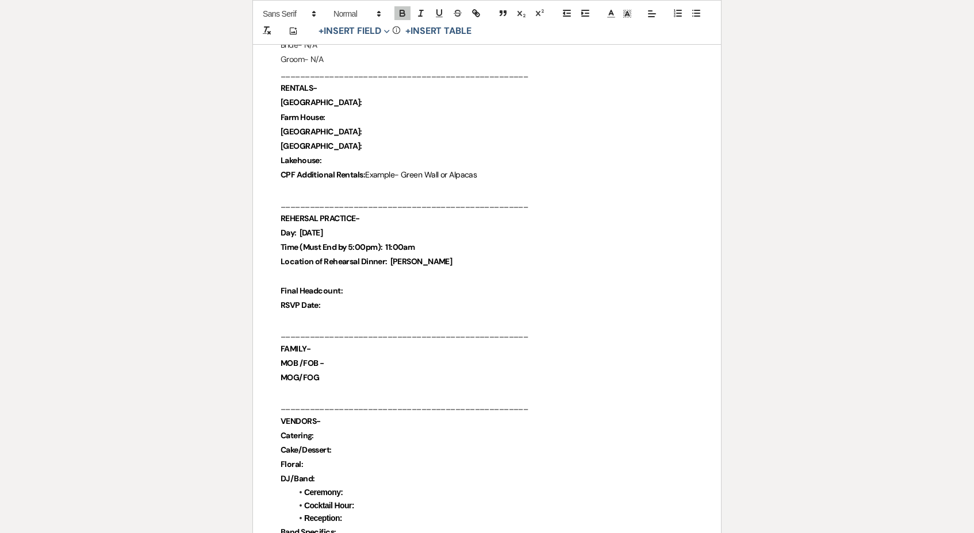
click at [374, 285] on p "Final Headcount:" at bounding box center [486, 291] width 413 height 14
click at [337, 299] on p "RSVP Date:" at bounding box center [486, 306] width 413 height 14
click at [378, 271] on p at bounding box center [486, 278] width 413 height 14
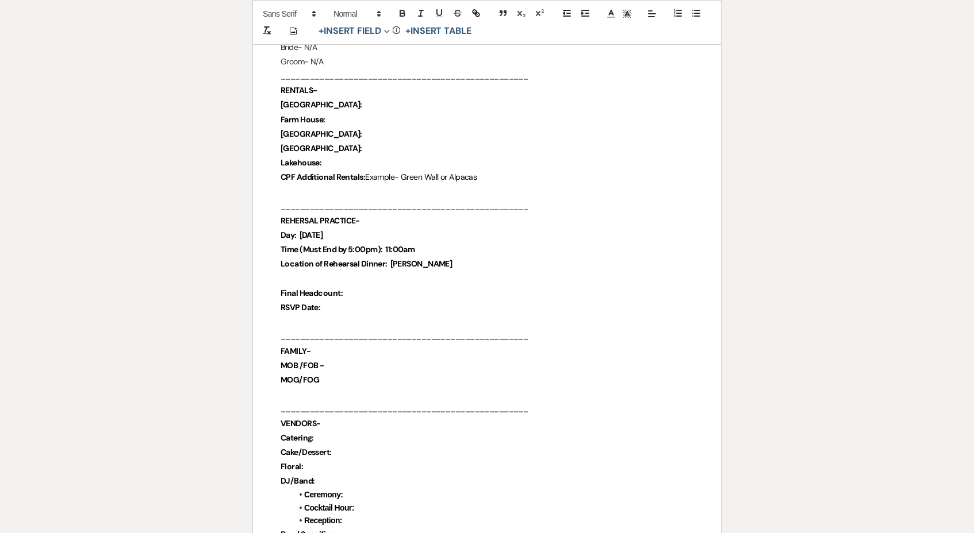
click at [378, 286] on p "Final Headcount:" at bounding box center [486, 293] width 413 height 14
drag, startPoint x: 264, startPoint y: 281, endPoint x: 387, endPoint y: 286, distance: 123.6
click at [387, 288] on p "Final Headcount:" at bounding box center [486, 295] width 413 height 14
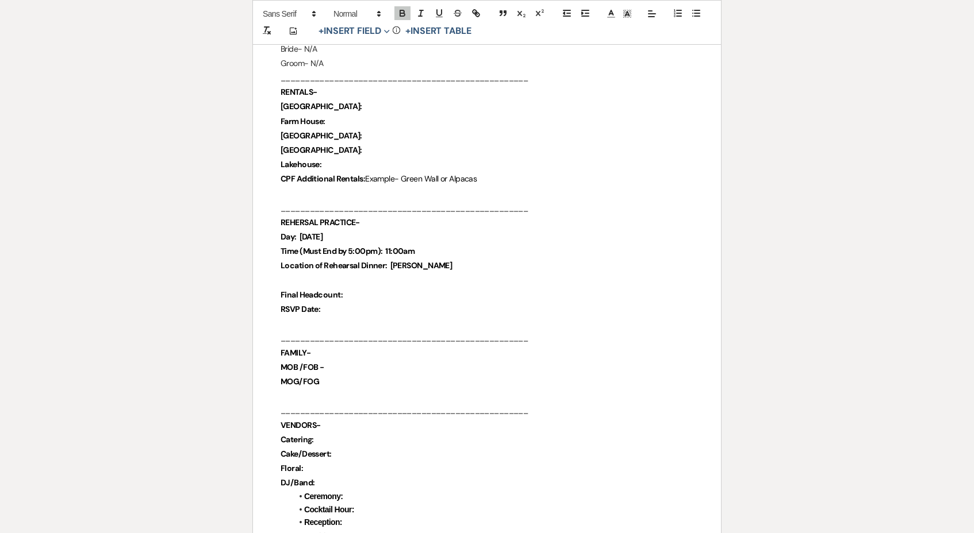
scroll to position [430, 0]
click at [426, 259] on p "Location of Rehearsal Dinner: [PERSON_NAME]" at bounding box center [486, 266] width 413 height 14
click at [380, 289] on p "Final Headcount:" at bounding box center [486, 296] width 413 height 14
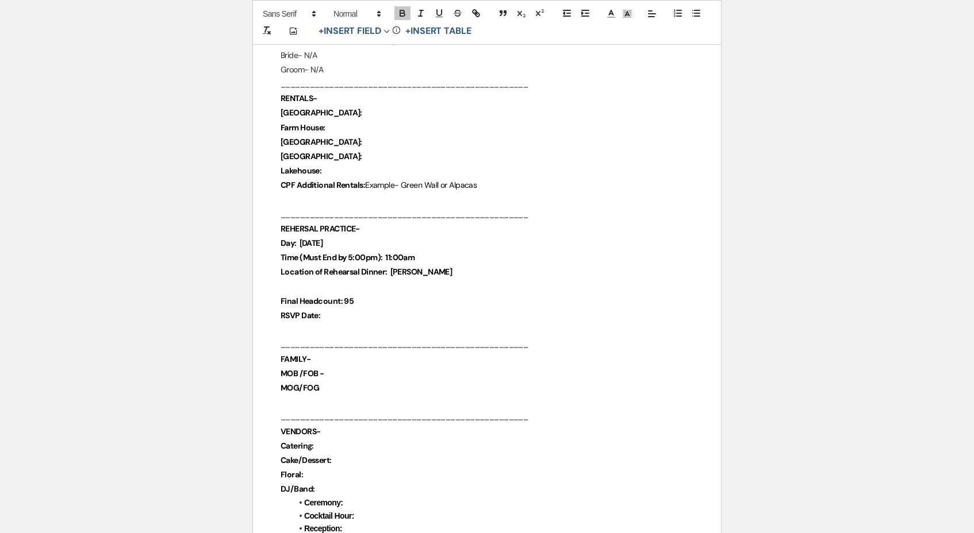
click at [377, 309] on p "RSVP Date:" at bounding box center [486, 316] width 413 height 14
click at [342, 309] on p "RSVP Date:" at bounding box center [486, 316] width 413 height 14
drag, startPoint x: 278, startPoint y: 305, endPoint x: 323, endPoint y: 305, distance: 45.4
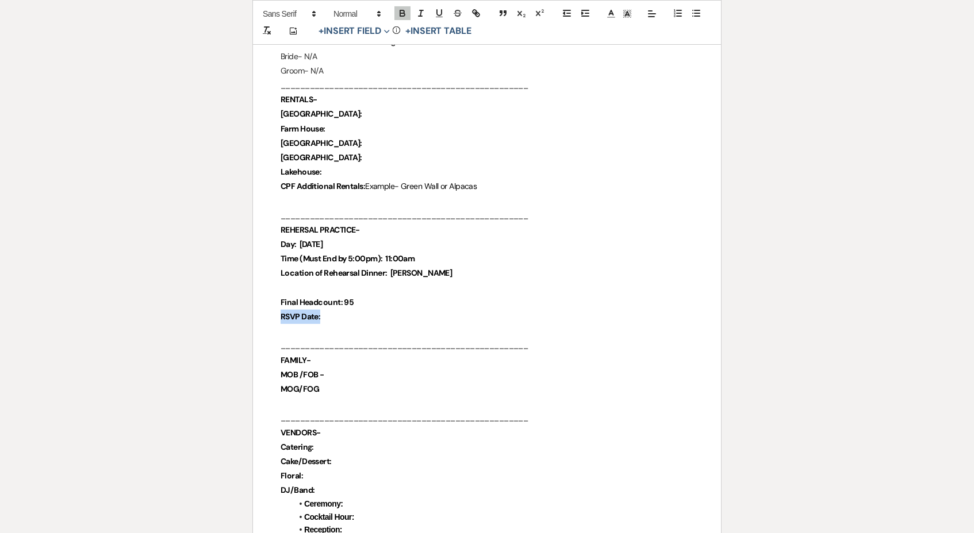
click at [323, 310] on p "RSVP Date:" at bounding box center [486, 317] width 413 height 14
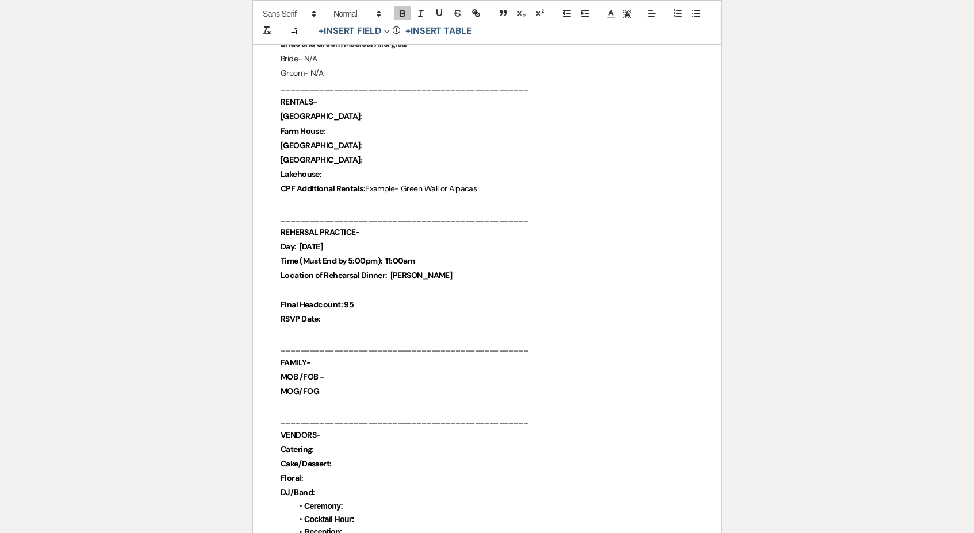
click at [378, 284] on p at bounding box center [486, 290] width 413 height 14
click at [374, 298] on p "Final Headcount: 95" at bounding box center [486, 305] width 413 height 14
click at [353, 457] on p "Cake/Dessert:" at bounding box center [486, 464] width 413 height 14
click at [352, 444] on p "Catering:" at bounding box center [486, 451] width 413 height 14
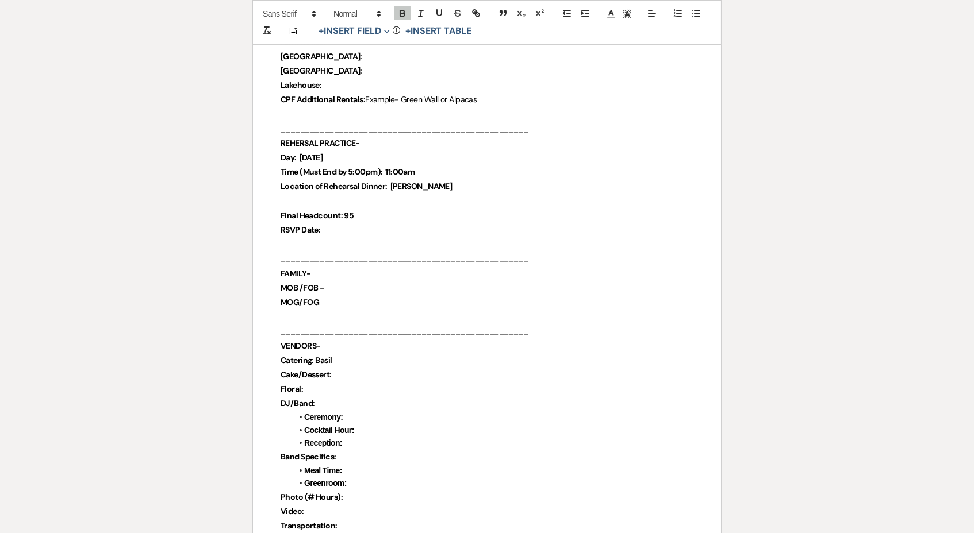
click at [335, 382] on p "Floral:" at bounding box center [486, 389] width 413 height 14
click at [337, 398] on p "DJ/Band:" at bounding box center [486, 405] width 413 height 14
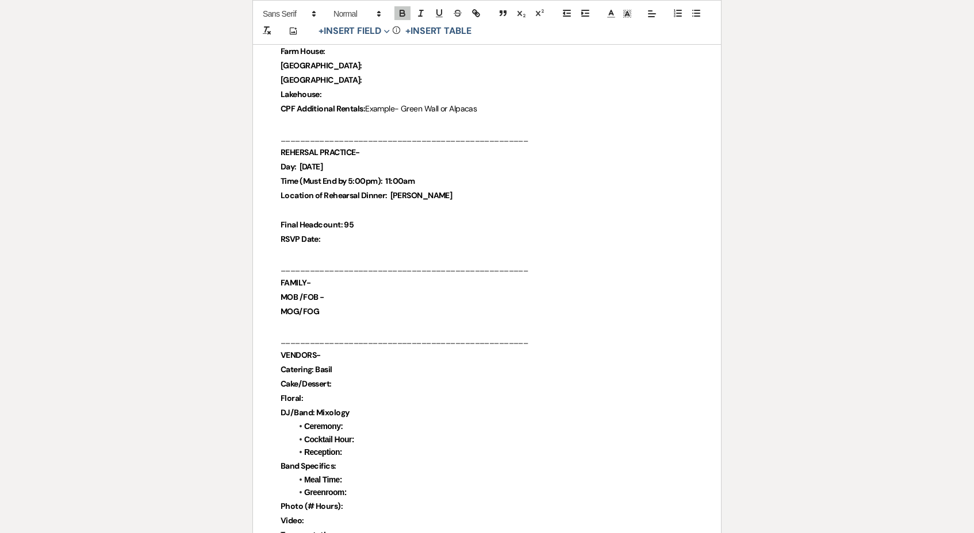
scroll to position [565, 0]
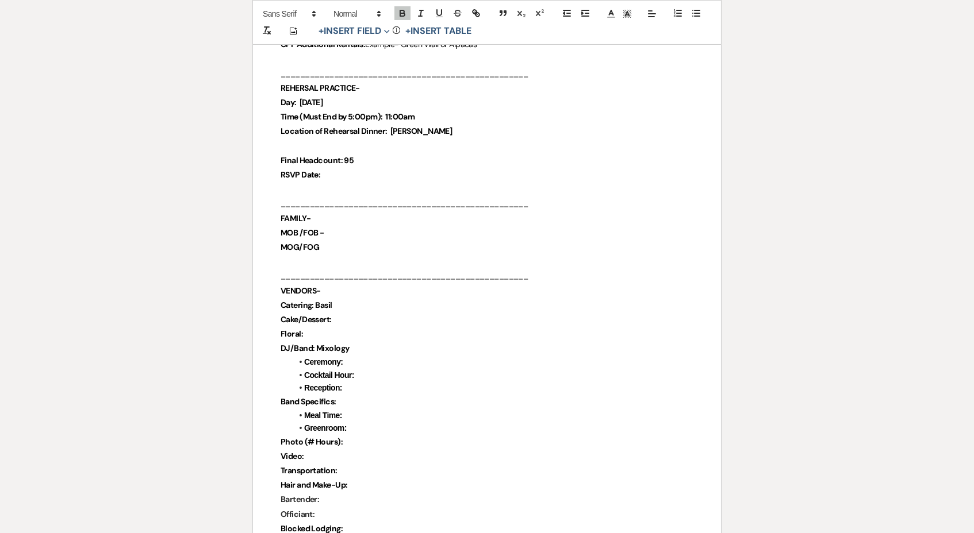
click at [345, 168] on p "RSVP Date:" at bounding box center [486, 175] width 413 height 14
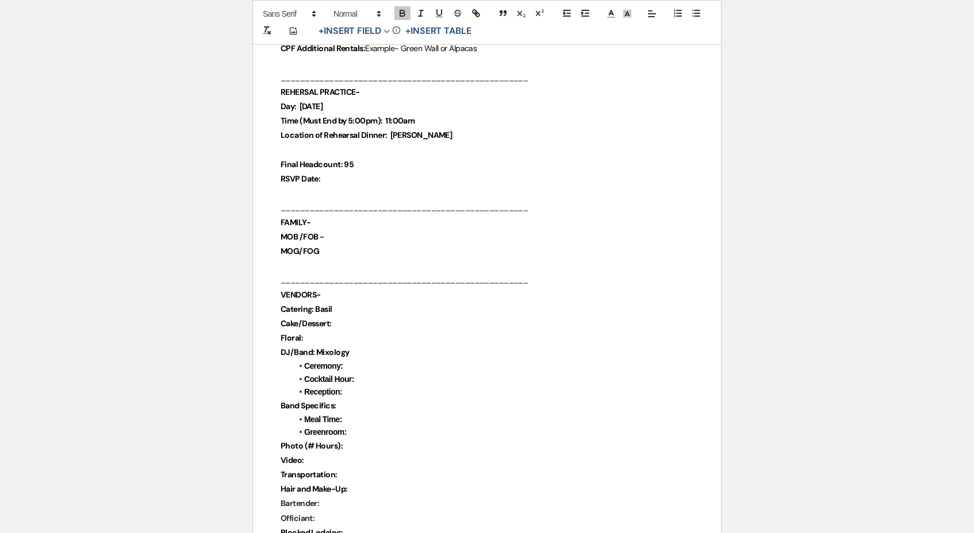
scroll to position [560, 0]
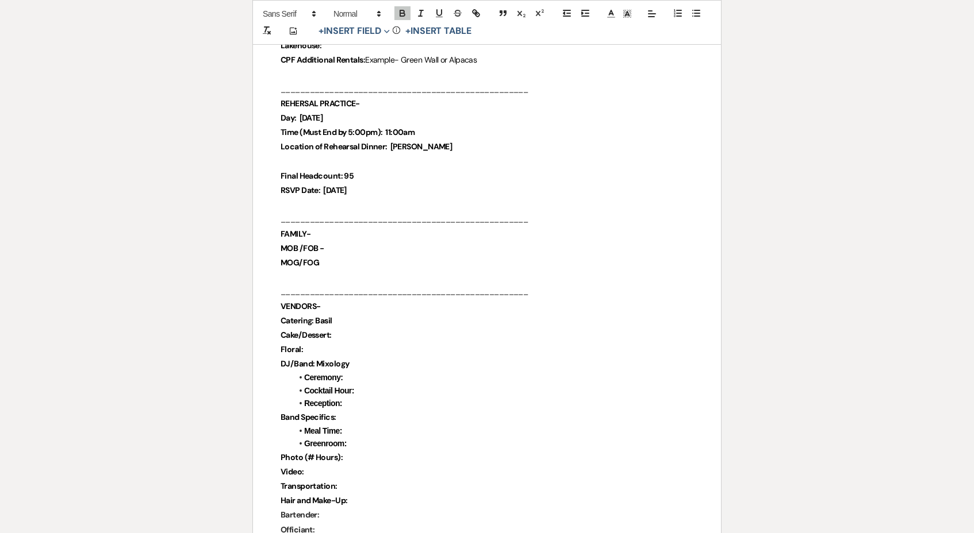
click at [333, 256] on p "MOG/FOG" at bounding box center [486, 263] width 413 height 14
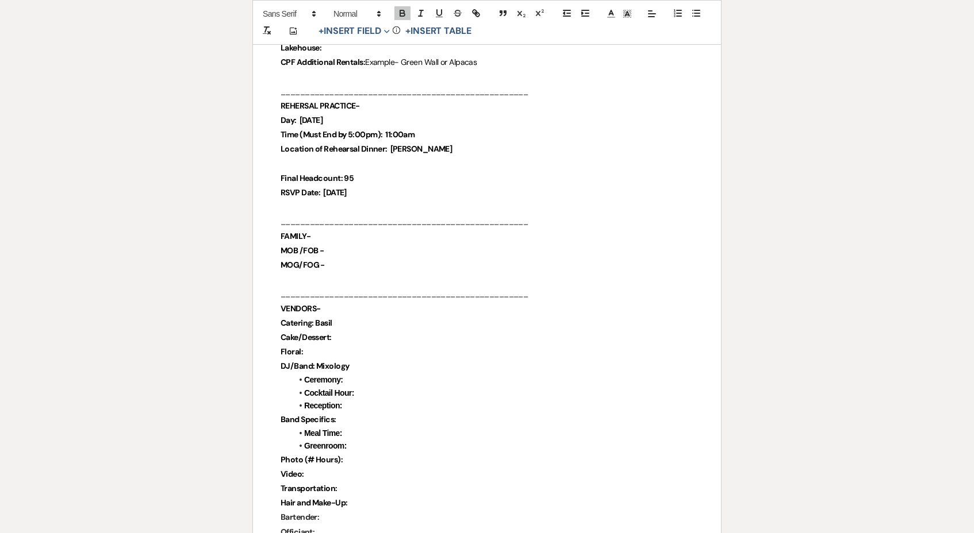
click at [380, 186] on p "RSVP Date: [DATE]" at bounding box center [486, 193] width 413 height 14
click at [380, 244] on p "MOB /FOB -" at bounding box center [486, 251] width 413 height 14
click at [372, 274] on p at bounding box center [486, 281] width 413 height 14
click at [368, 247] on p "MOB /FOB -" at bounding box center [486, 252] width 413 height 14
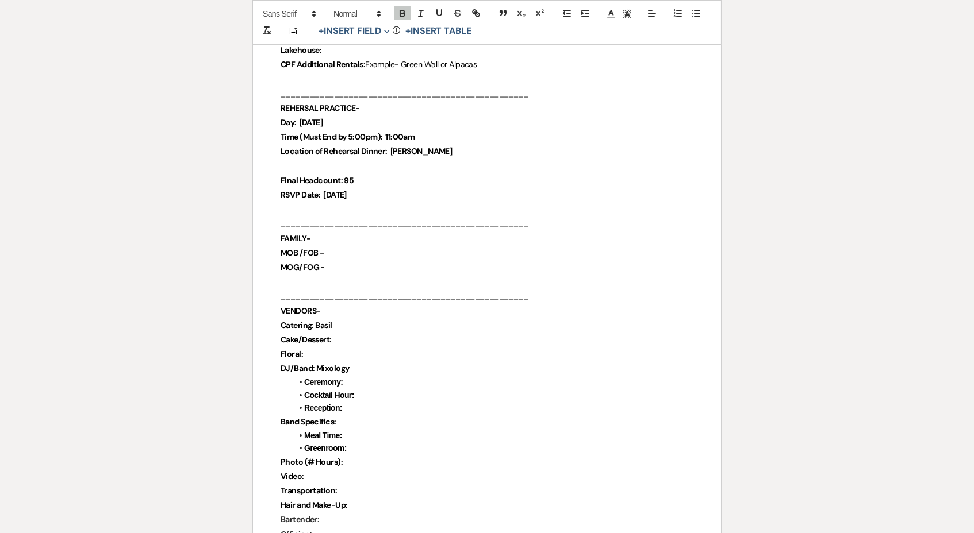
scroll to position [544, 0]
click at [368, 248] on p "MOB /FOB -" at bounding box center [486, 254] width 413 height 14
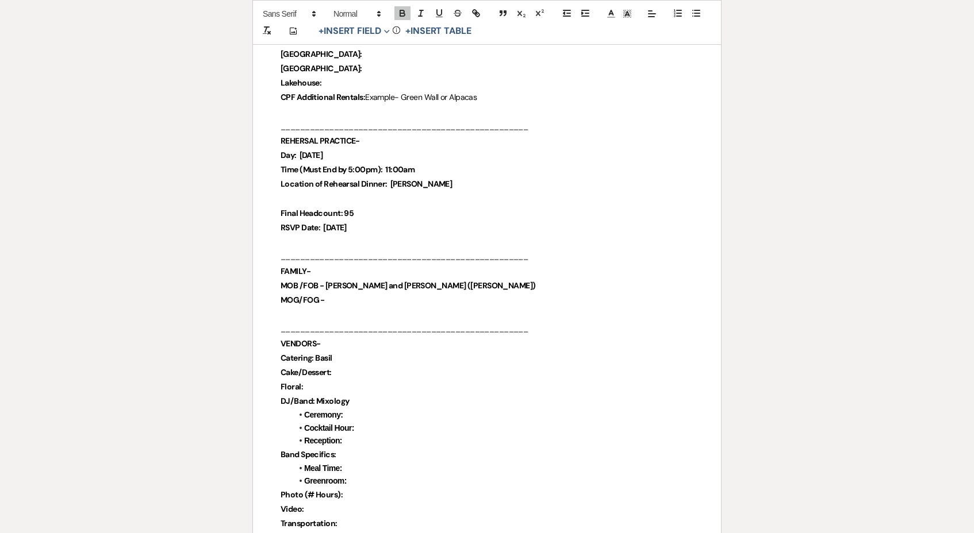
click at [347, 294] on p "MOG/FOG -" at bounding box center [486, 300] width 413 height 14
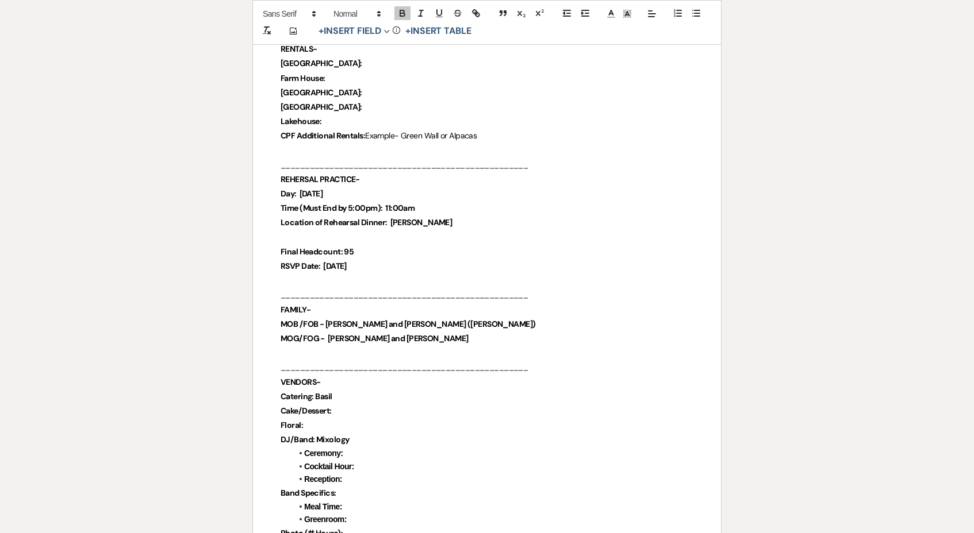
scroll to position [473, 0]
click at [372, 334] on span "MOG/FOG - [PERSON_NAME] and [PERSON_NAME]" at bounding box center [373, 339] width 187 height 10
click at [482, 333] on p "MOG/FOG - [PERSON_NAME] and [PERSON_NAME]" at bounding box center [486, 340] width 413 height 14
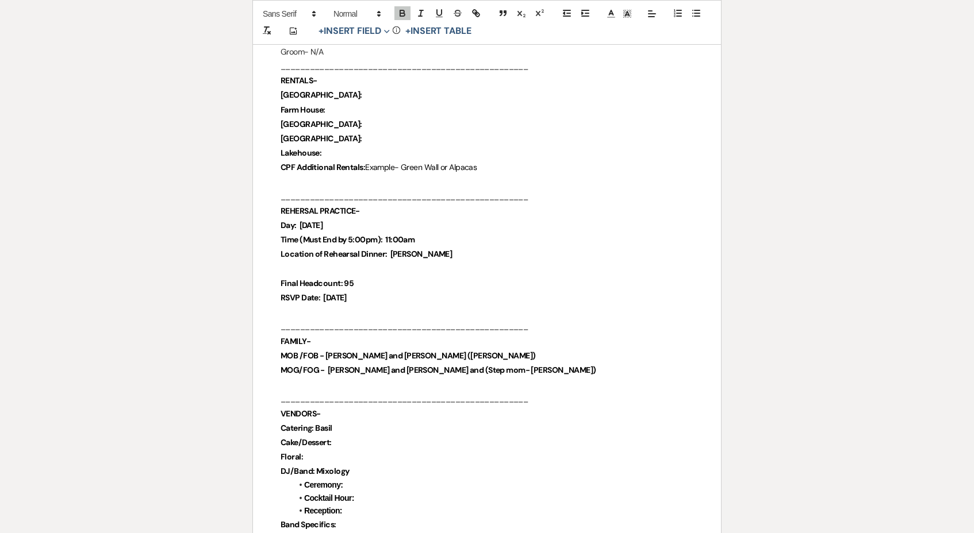
scroll to position [441, 0]
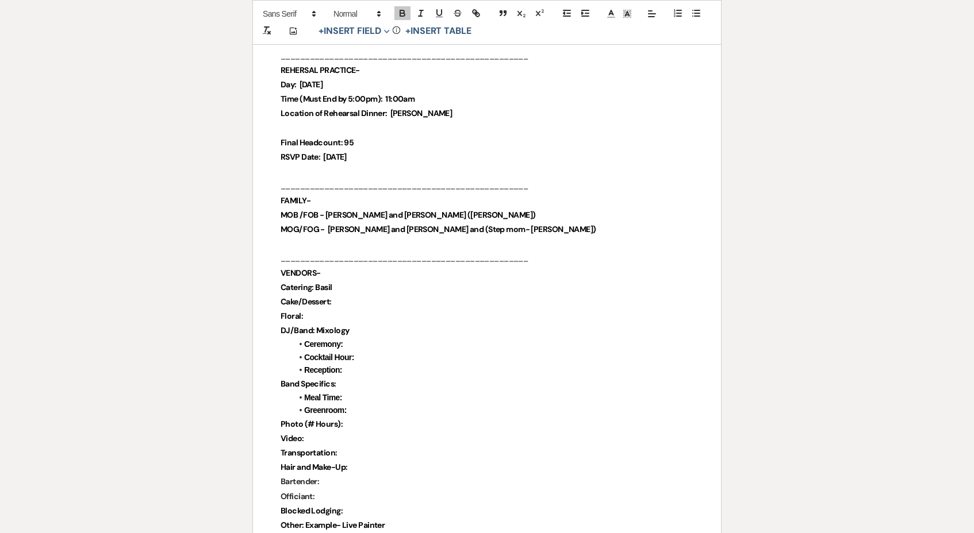
click at [363, 295] on p "Cake/Dessert:" at bounding box center [486, 302] width 413 height 14
click at [357, 282] on p "Catering: Basil" at bounding box center [486, 289] width 413 height 14
click at [347, 297] on p "Cake/Dessert:" at bounding box center [486, 304] width 413 height 14
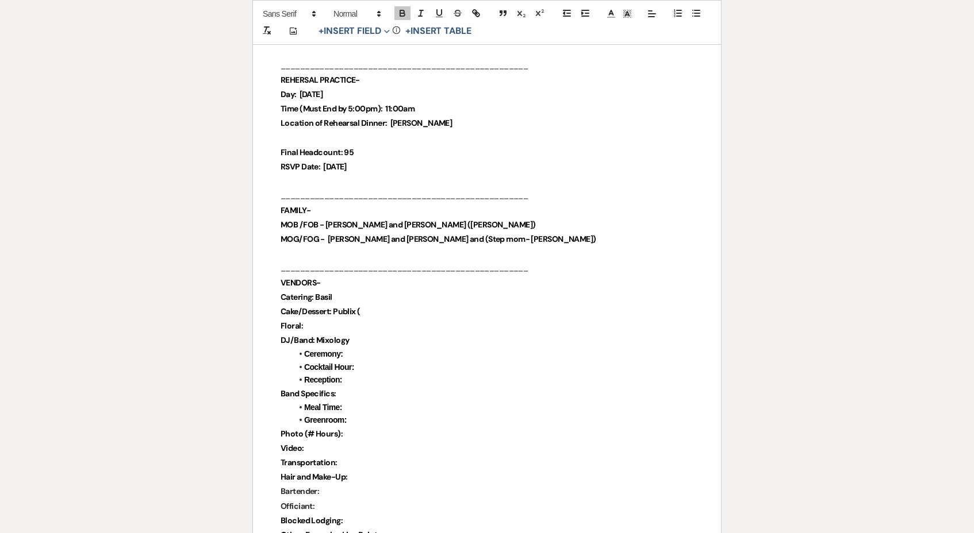
scroll to position [572, 0]
click at [370, 305] on p "Cake/Dessert: Publix (" at bounding box center [486, 312] width 413 height 14
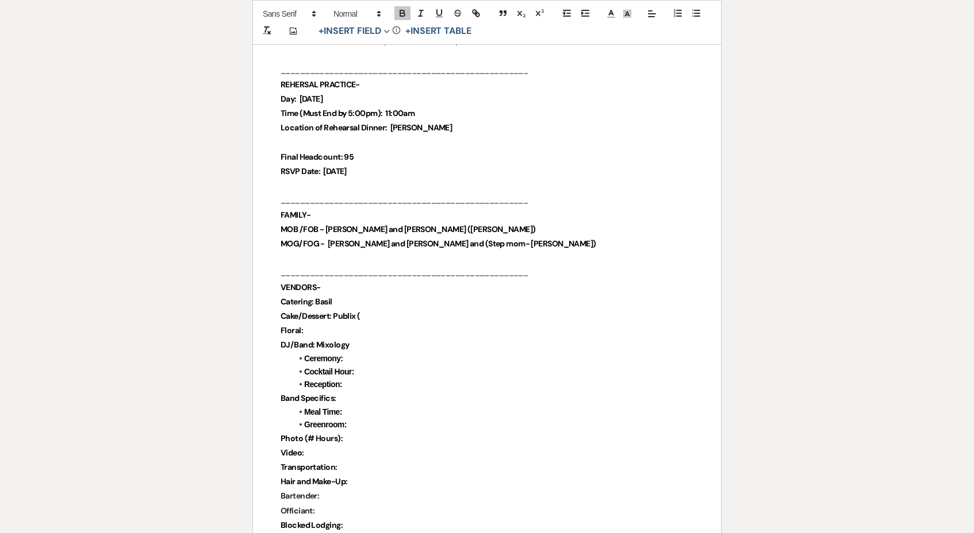
click at [386, 309] on p "Cake/Dessert: Publix (" at bounding box center [486, 316] width 413 height 14
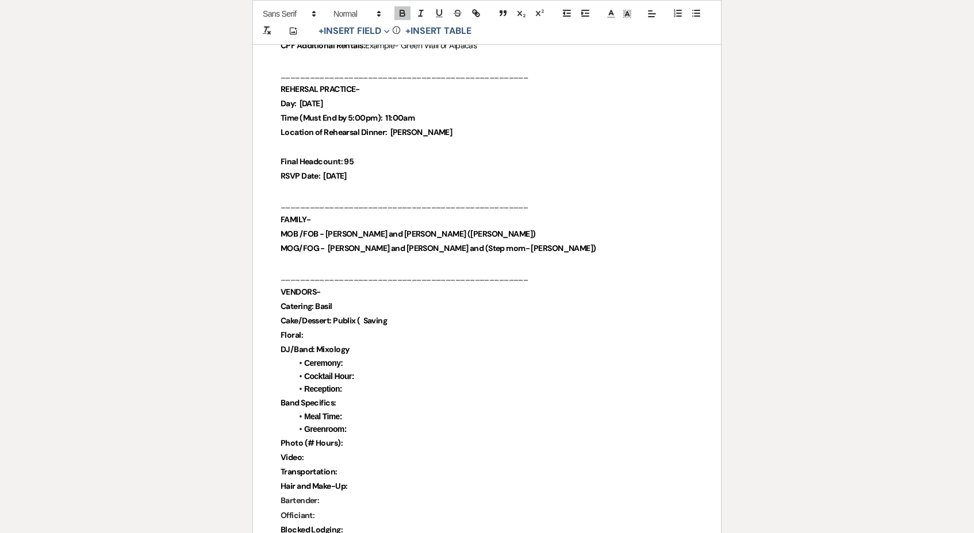
scroll to position [563, 0]
click at [363, 316] on strong "Cake/Dessert: Publix ( Saving" at bounding box center [333, 321] width 106 height 10
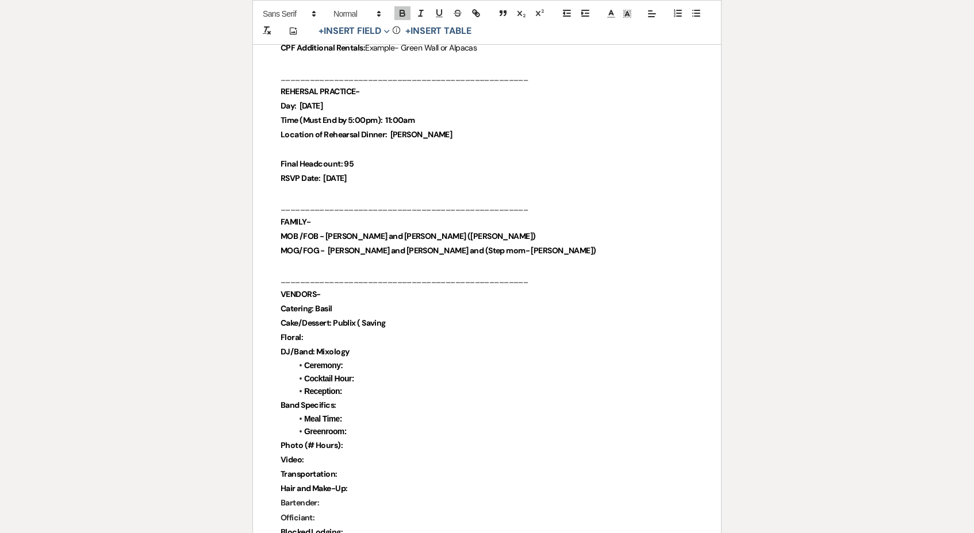
click at [390, 316] on p "Cake/Dessert: Publix ( Saving" at bounding box center [486, 323] width 413 height 14
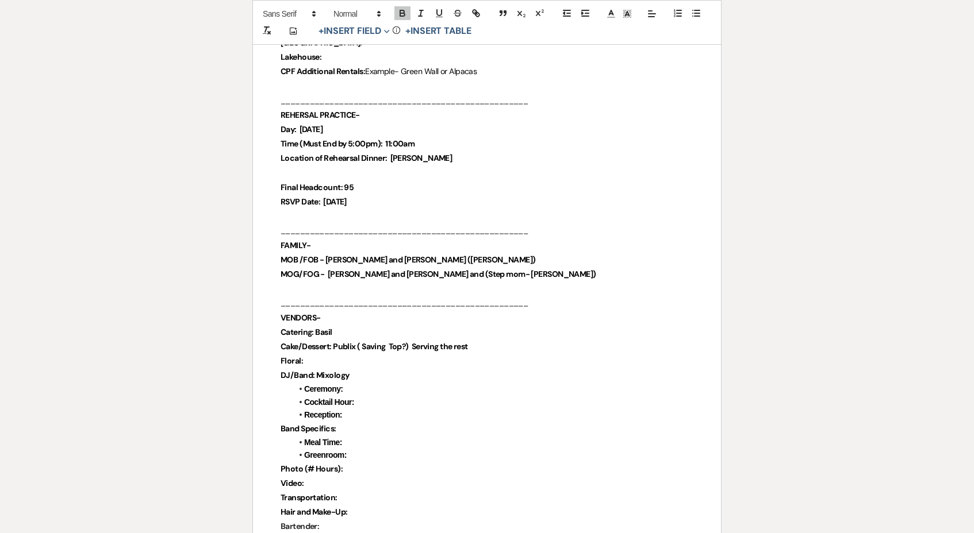
scroll to position [537, 0]
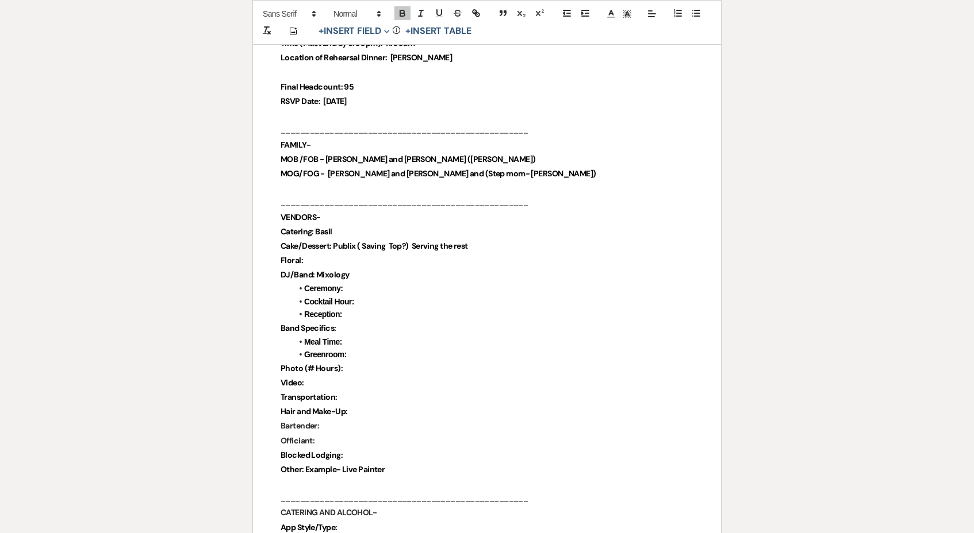
click at [338, 253] on p "Floral:" at bounding box center [486, 260] width 413 height 14
click at [354, 283] on li "Ceremony:" at bounding box center [492, 289] width 401 height 13
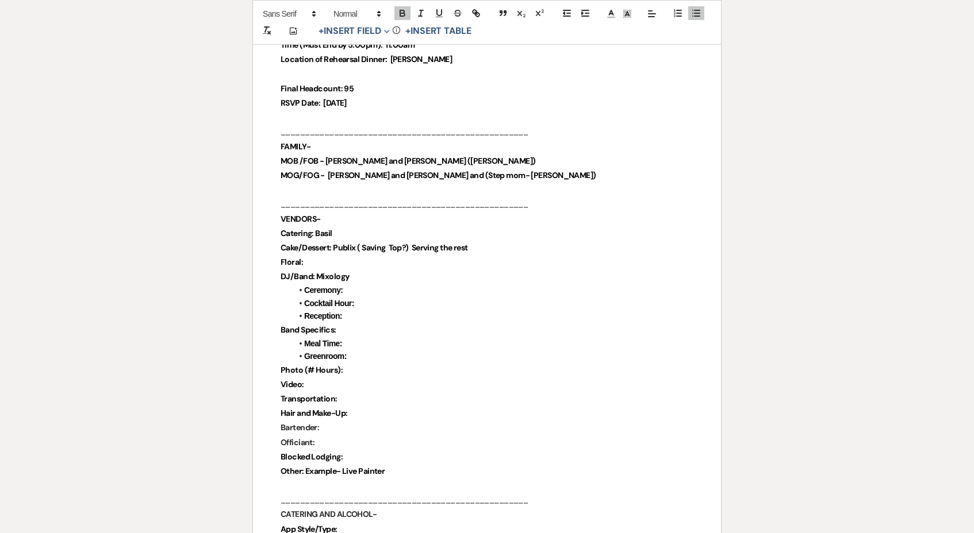
drag, startPoint x: 357, startPoint y: 263, endPoint x: 319, endPoint y: 263, distance: 37.9
click at [319, 270] on p "DJ/Band: Mixology" at bounding box center [486, 277] width 413 height 14
click at [357, 284] on li "Ceremony:" at bounding box center [492, 290] width 401 height 13
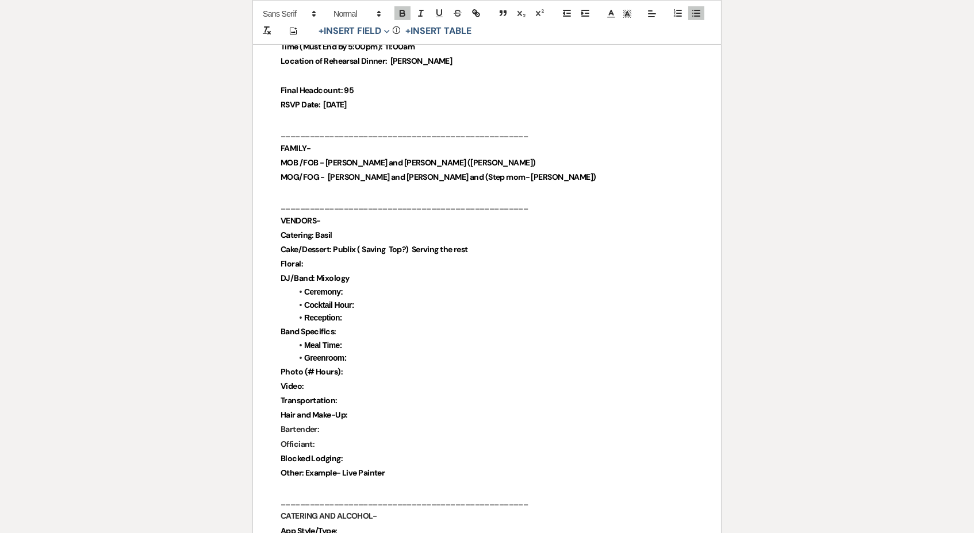
click at [359, 365] on p "Photo (# Hours):" at bounding box center [486, 372] width 413 height 14
drag, startPoint x: 363, startPoint y: 347, endPoint x: 271, endPoint y: 319, distance: 95.4
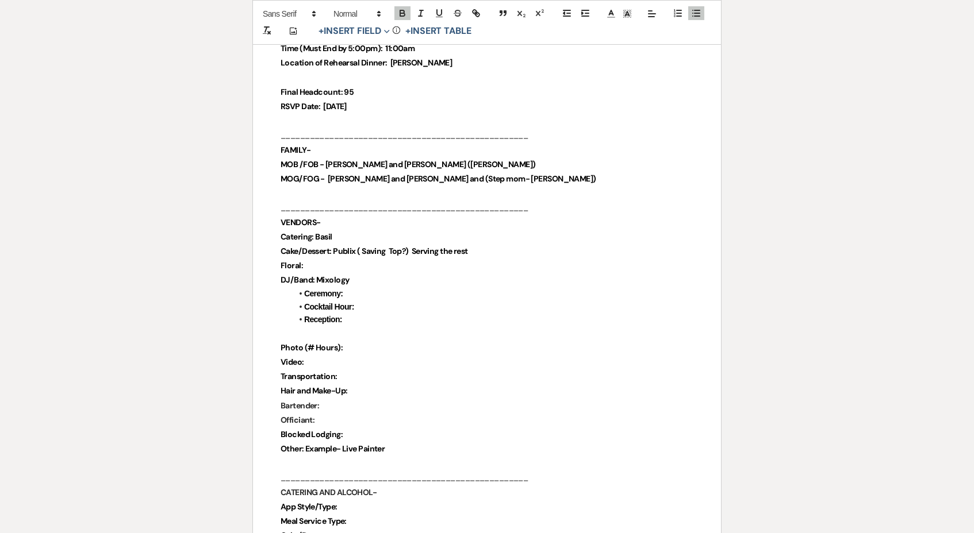
scroll to position [633, 0]
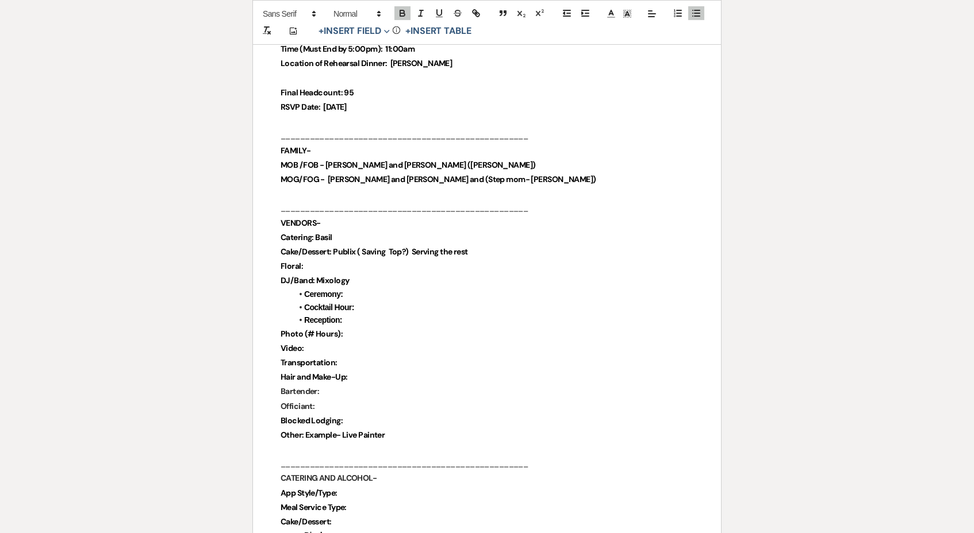
click at [344, 259] on p "Floral:" at bounding box center [486, 266] width 413 height 14
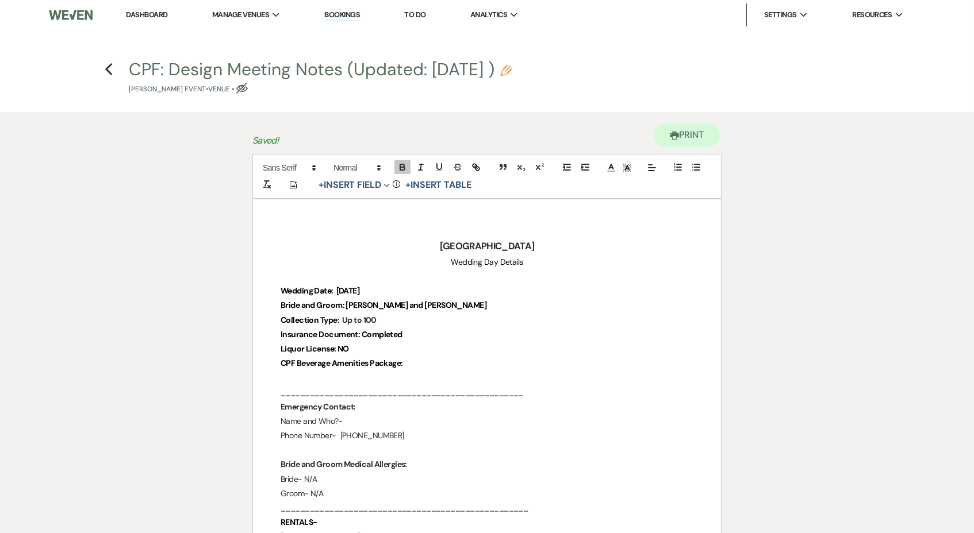
scroll to position [0, 0]
click at [110, 67] on icon "Previous" at bounding box center [109, 70] width 9 height 14
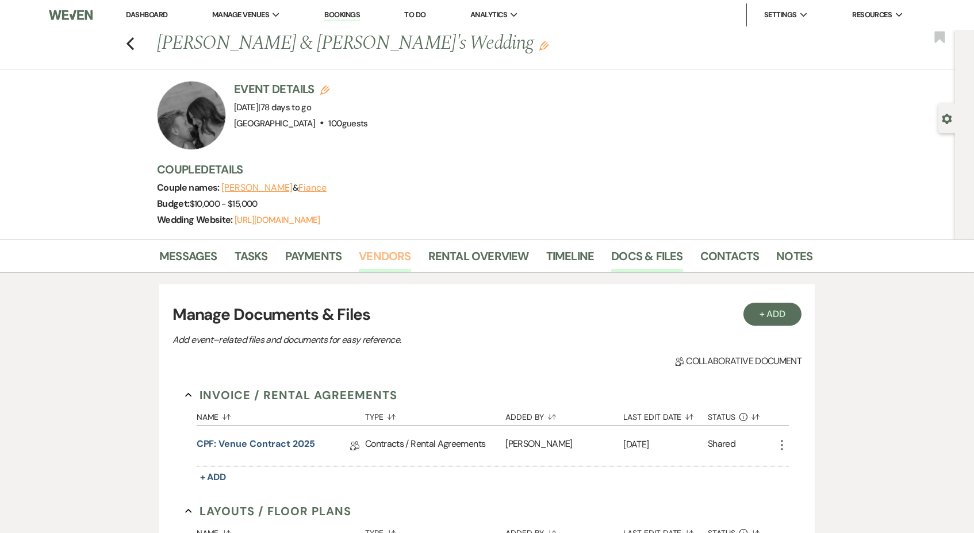
click at [395, 266] on link "Vendors" at bounding box center [385, 259] width 52 height 25
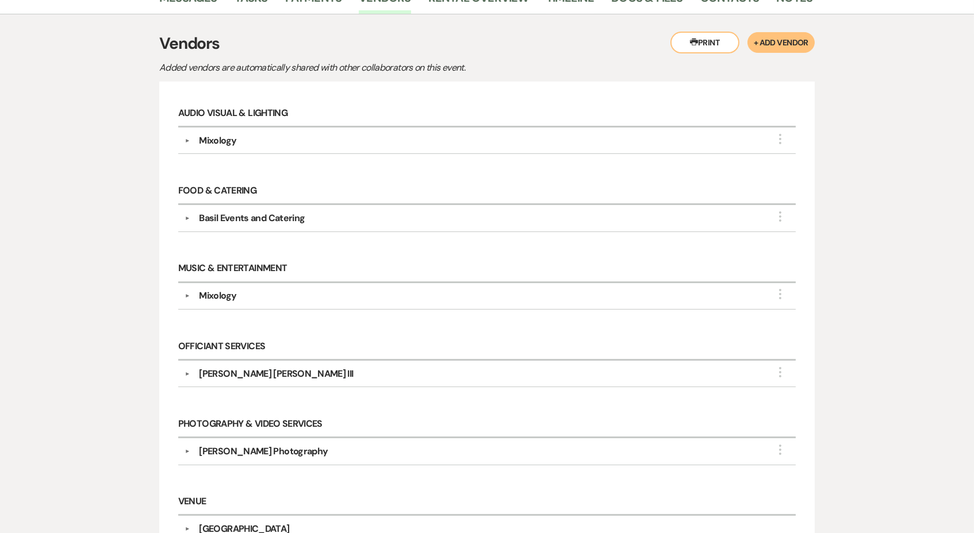
scroll to position [251, 0]
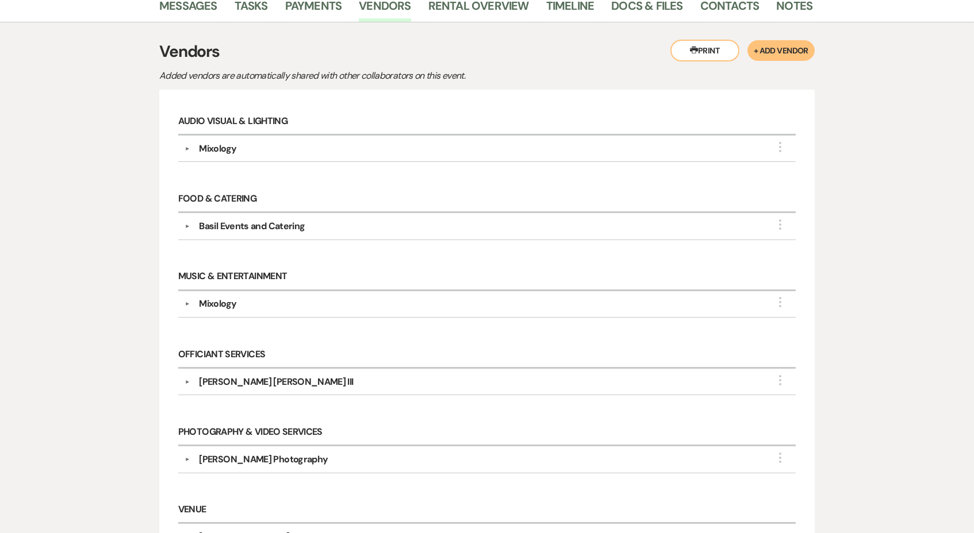
click at [242, 380] on div "[PERSON_NAME] [PERSON_NAME] III" at bounding box center [276, 382] width 154 height 14
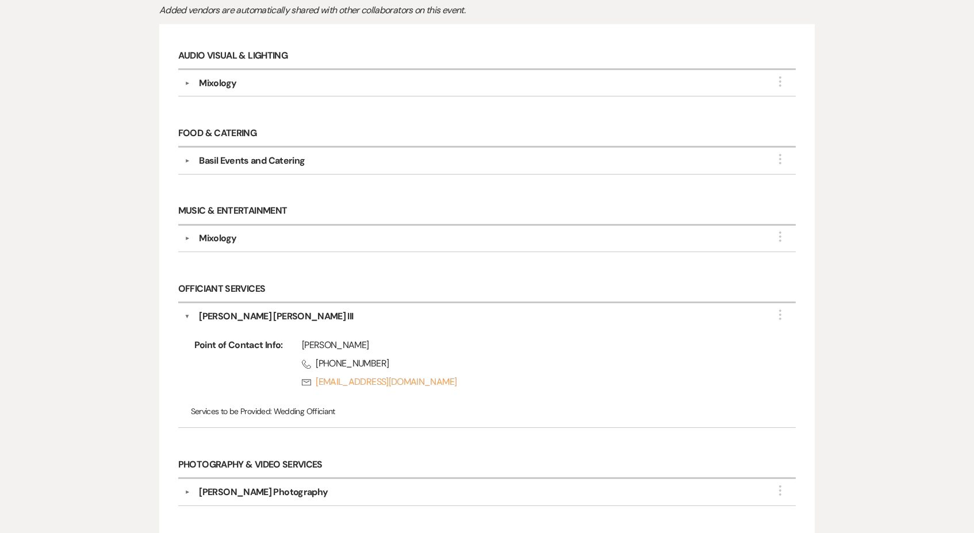
scroll to position [322, 0]
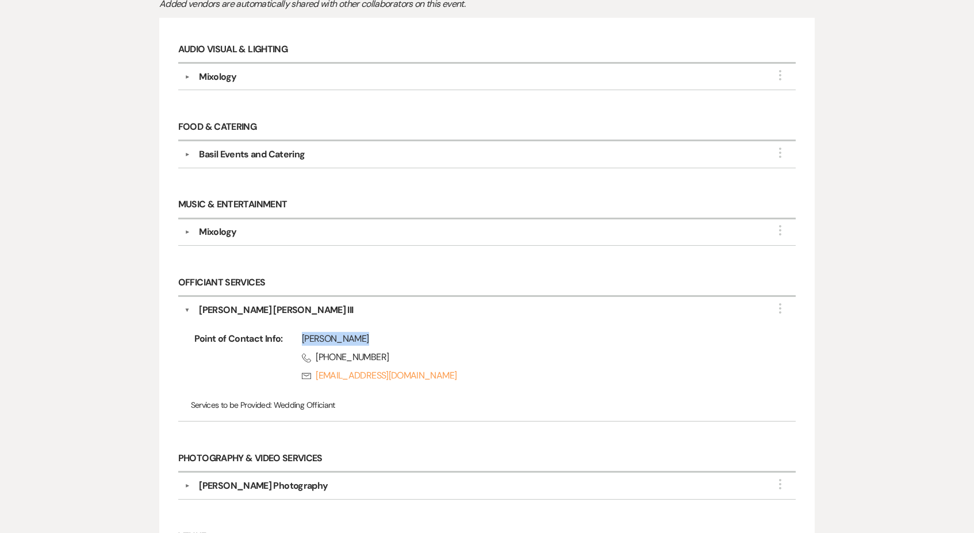
drag, startPoint x: 402, startPoint y: 328, endPoint x: 367, endPoint y: 334, distance: 35.5
click at [367, 334] on div "Point of Contact Info: [PERSON_NAME] Phone [PHONE_NUMBER] Rsvp [EMAIL_ADDRESS][…" at bounding box center [486, 366] width 605 height 98
copy div "[PERSON_NAME]"
click at [363, 324] on div "Point of Contact Info: [PERSON_NAME] Phone [PHONE_NUMBER] Rsvp [EMAIL_ADDRESS][…" at bounding box center [486, 366] width 605 height 98
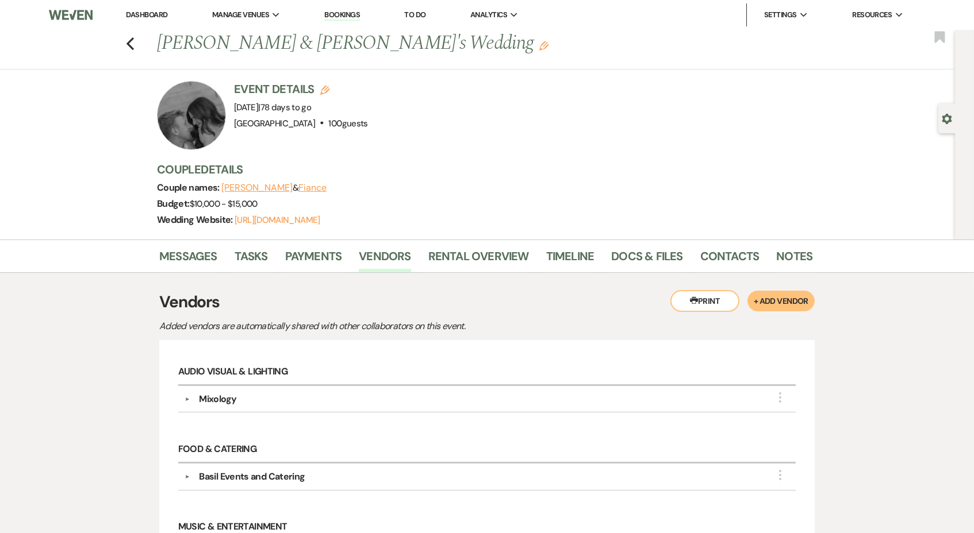
scroll to position [0, 0]
click at [639, 254] on link "Docs & Files" at bounding box center [646, 259] width 71 height 25
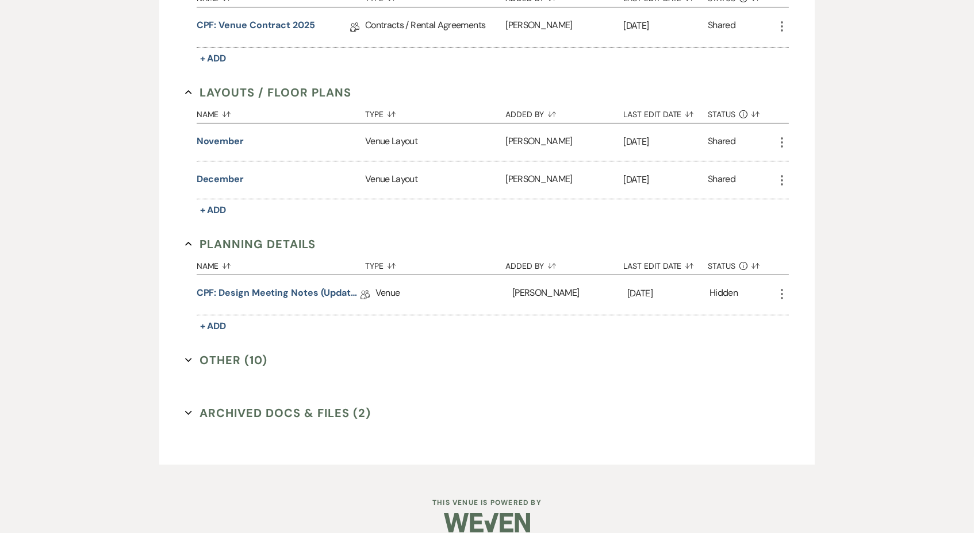
scroll to position [421, 0]
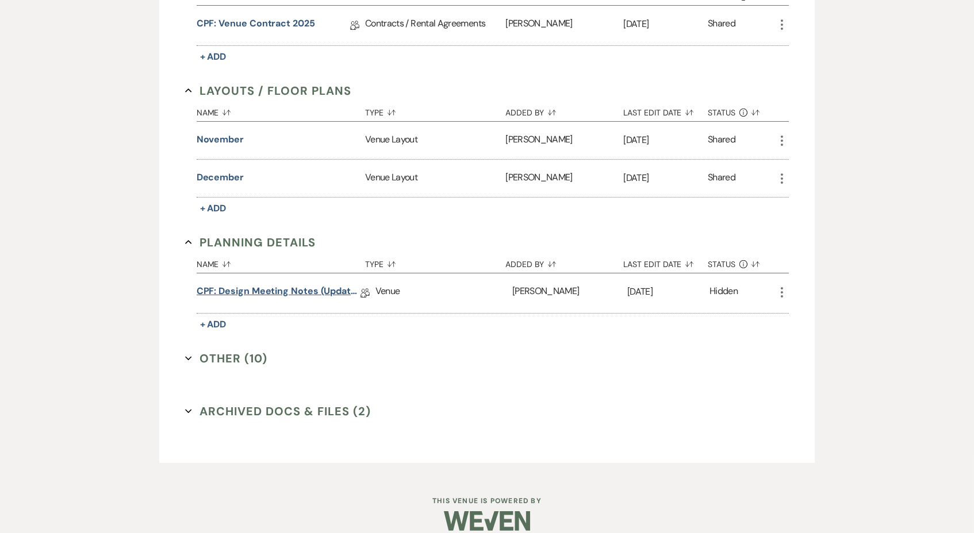
click at [253, 284] on link "CPF: Design Meeting Notes (Updated: [DATE] )" at bounding box center [279, 293] width 164 height 18
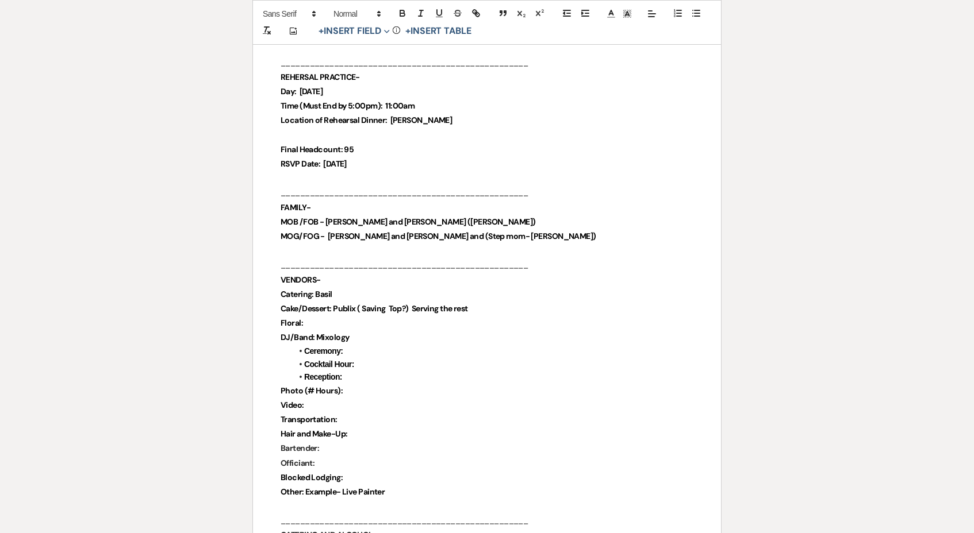
scroll to position [576, 0]
click at [364, 383] on p "Photo (# Hours):" at bounding box center [486, 390] width 413 height 14
click at [349, 456] on p "Officiant:" at bounding box center [486, 463] width 413 height 14
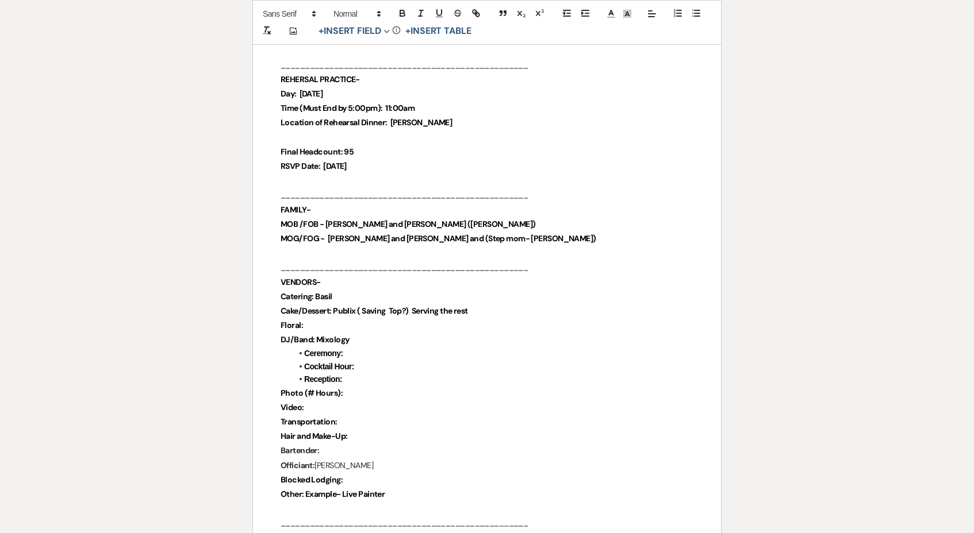
click at [382, 459] on p "Officiant: [PERSON_NAME]" at bounding box center [486, 466] width 413 height 14
drag, startPoint x: 334, startPoint y: 299, endPoint x: 523, endPoint y: 301, distance: 189.1
click at [523, 304] on p "Cake/Dessert: Publix ( Saving Top?) Serving the rest" at bounding box center [486, 311] width 413 height 14
click at [399, 13] on icon "button" at bounding box center [402, 13] width 10 height 10
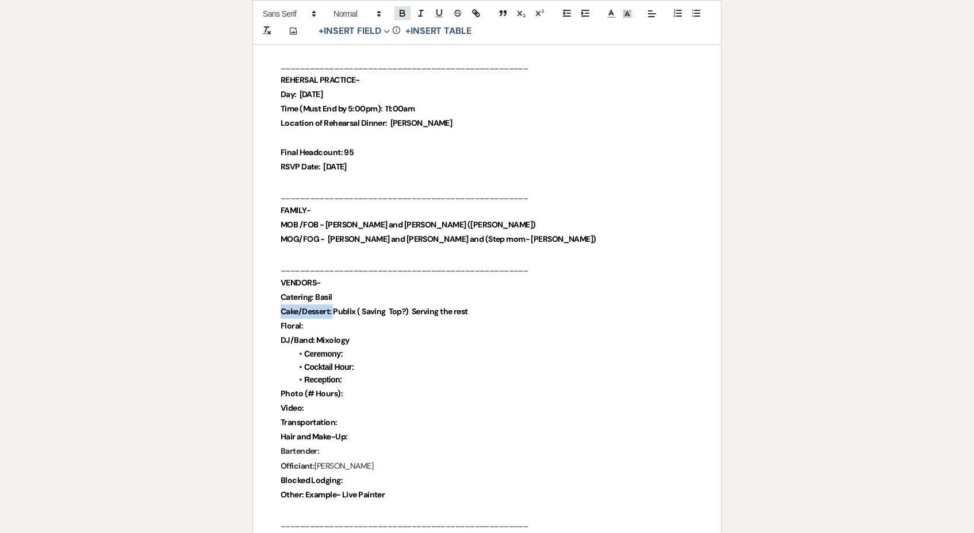
scroll to position [572, 0]
drag, startPoint x: 317, startPoint y: 286, endPoint x: 339, endPoint y: 287, distance: 21.8
click at [339, 291] on p "Catering: Basil" at bounding box center [486, 298] width 413 height 14
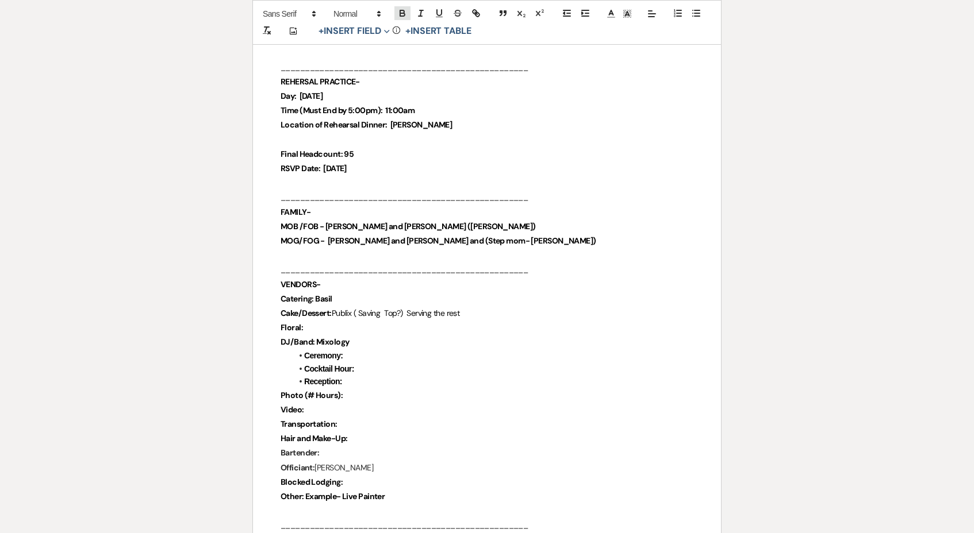
click at [404, 13] on icon "button" at bounding box center [402, 11] width 4 height 3
click at [350, 337] on p "DJ/Band: Mixology" at bounding box center [486, 344] width 413 height 14
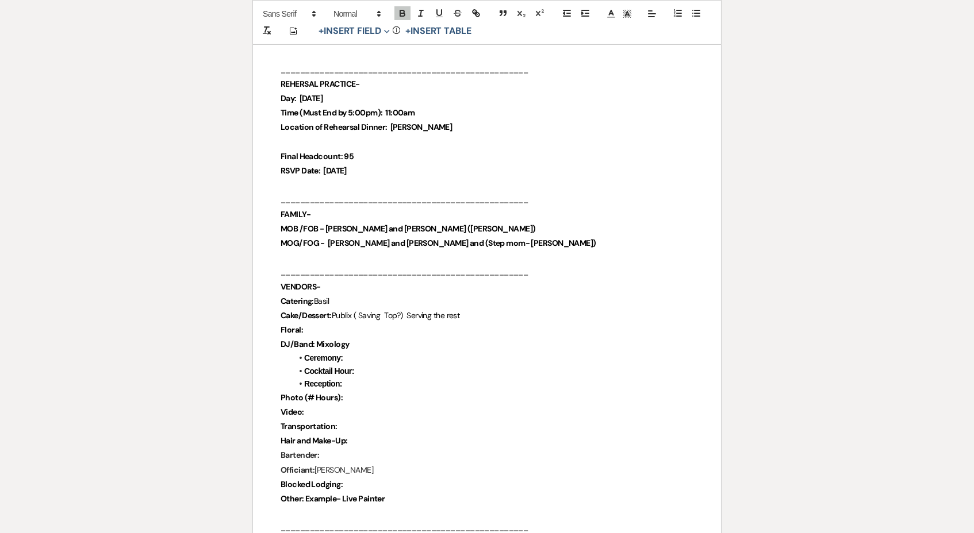
click at [347, 323] on p "Floral:" at bounding box center [486, 330] width 413 height 14
click at [347, 449] on p "Bartender:" at bounding box center [486, 456] width 413 height 14
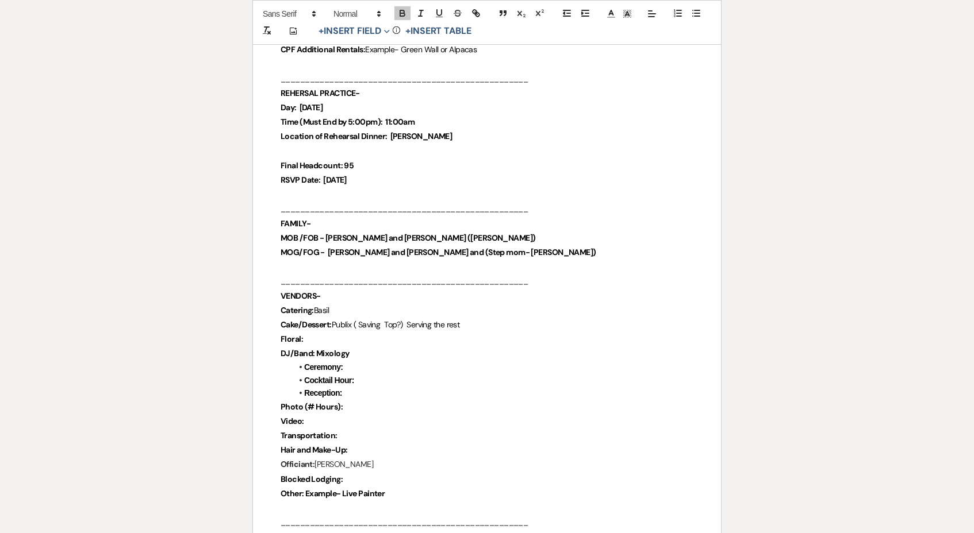
scroll to position [559, 0]
click at [354, 401] on p "Photo (# Hours):" at bounding box center [486, 408] width 413 height 14
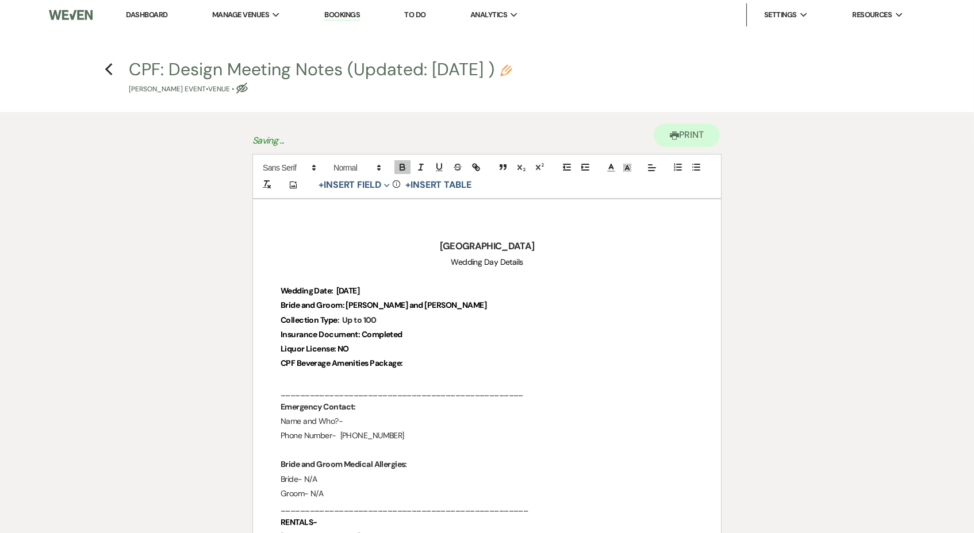
scroll to position [0, 0]
click at [113, 67] on h4 "Previous CPF: Design Meeting Notes (Updated: [DATE] ) Pencil [PERSON_NAME] Even…" at bounding box center [487, 75] width 828 height 37
click at [109, 66] on use "button" at bounding box center [108, 69] width 7 height 13
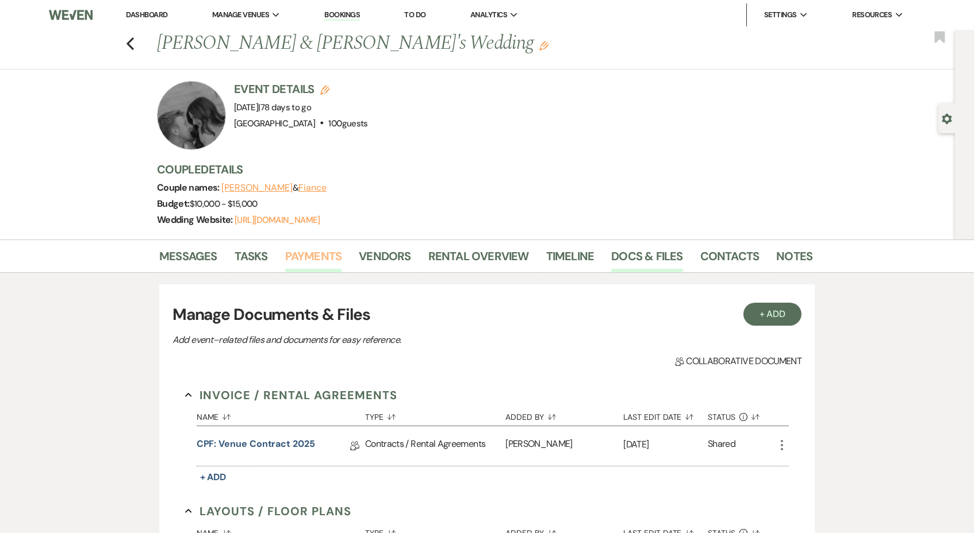
click at [314, 250] on link "Payments" at bounding box center [313, 259] width 57 height 25
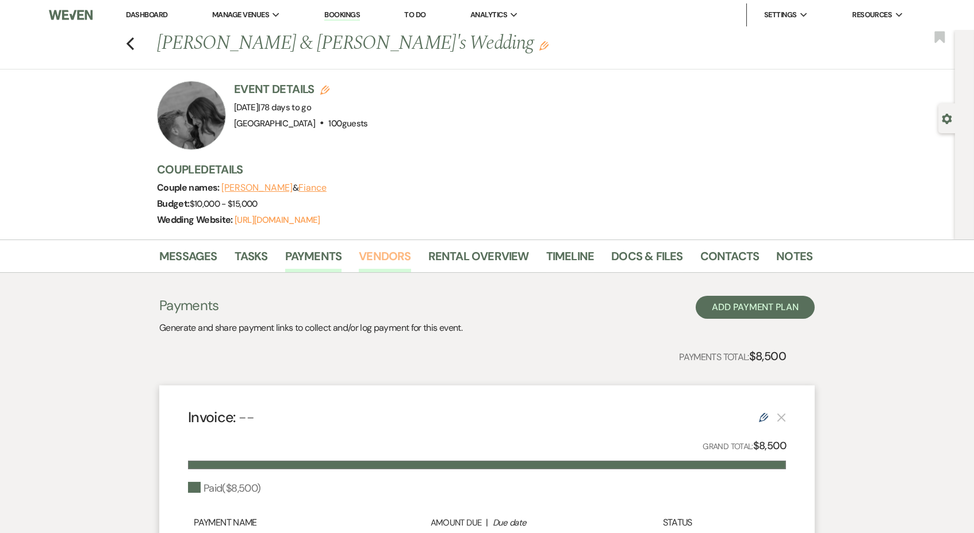
click at [384, 266] on link "Vendors" at bounding box center [385, 259] width 52 height 25
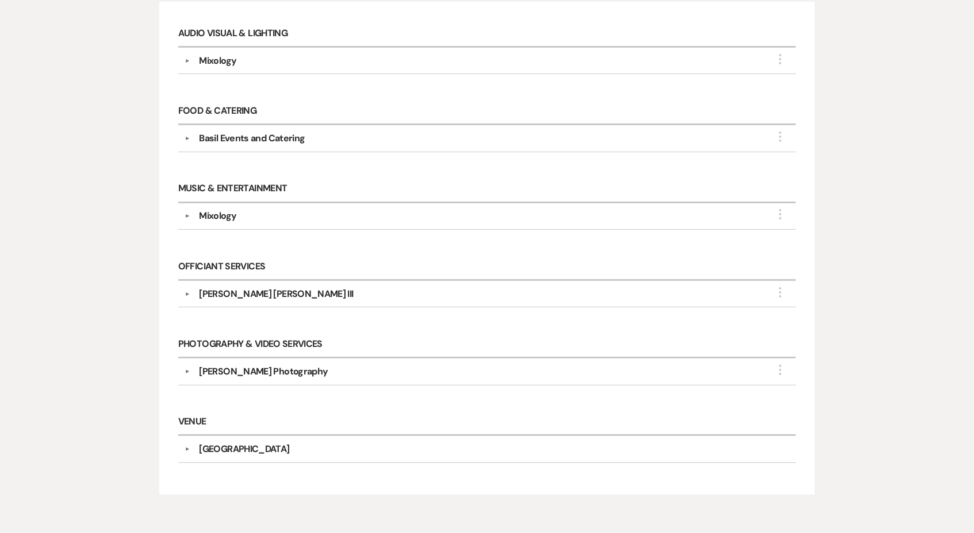
scroll to position [342, 0]
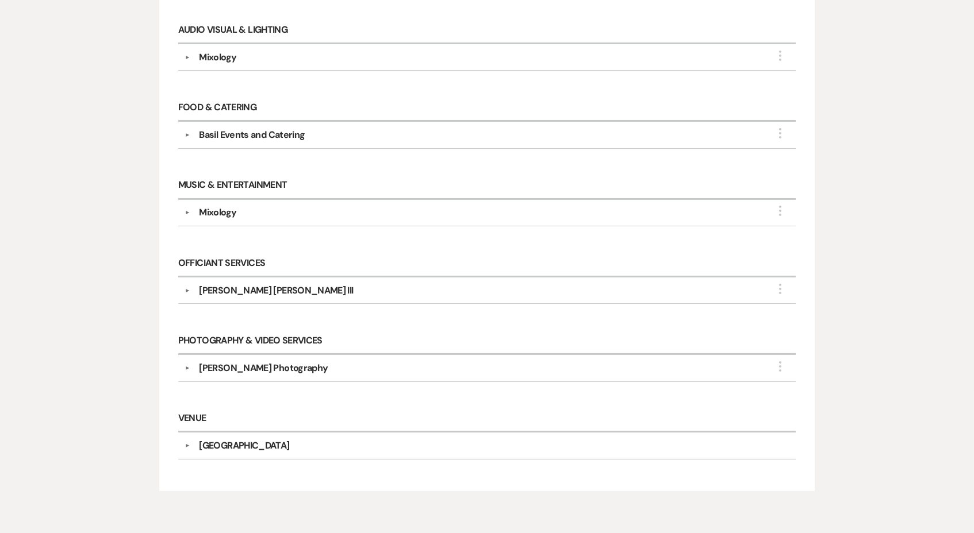
click at [261, 365] on div "[PERSON_NAME] Photography" at bounding box center [263, 368] width 129 height 14
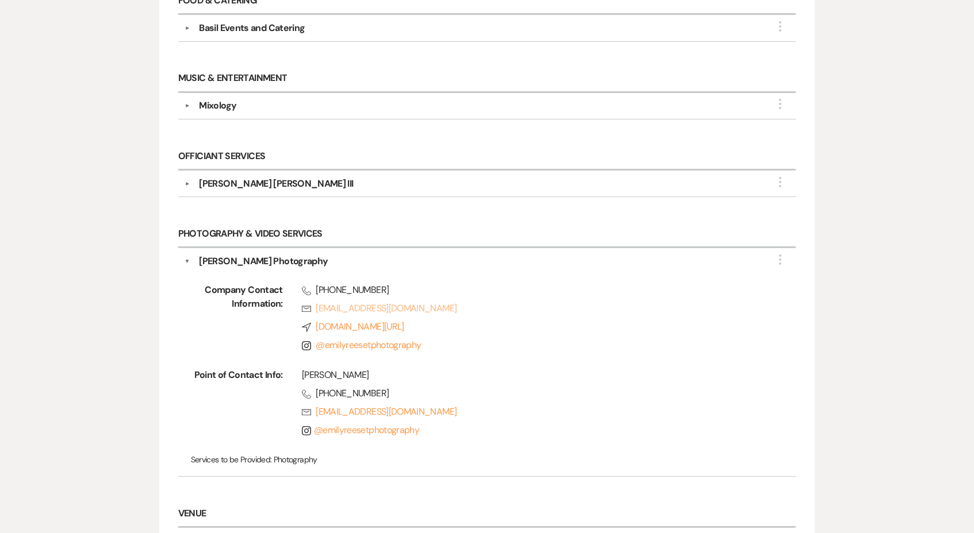
scroll to position [464, 0]
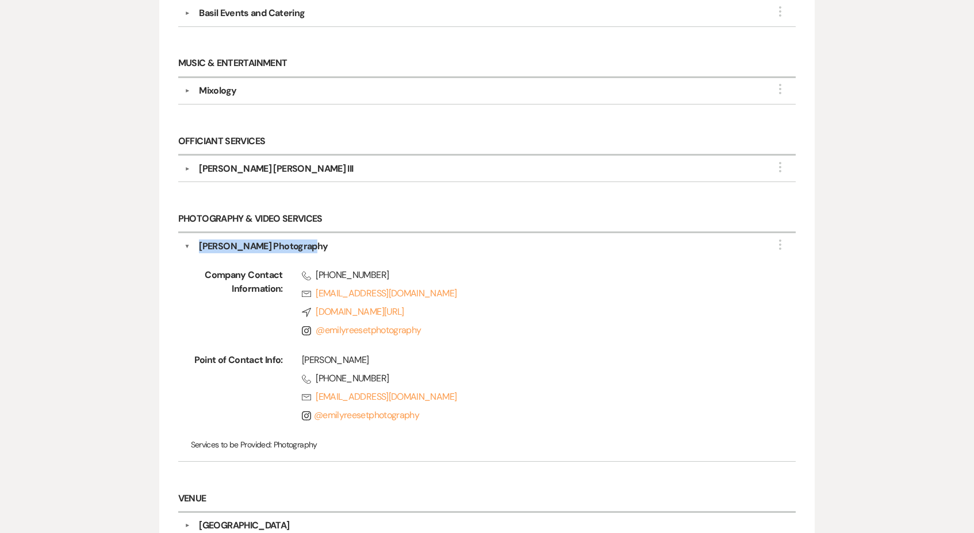
drag, startPoint x: 383, startPoint y: 289, endPoint x: 197, endPoint y: 245, distance: 191.2
click at [197, 245] on div "[PERSON_NAME] Photography" at bounding box center [489, 247] width 599 height 14
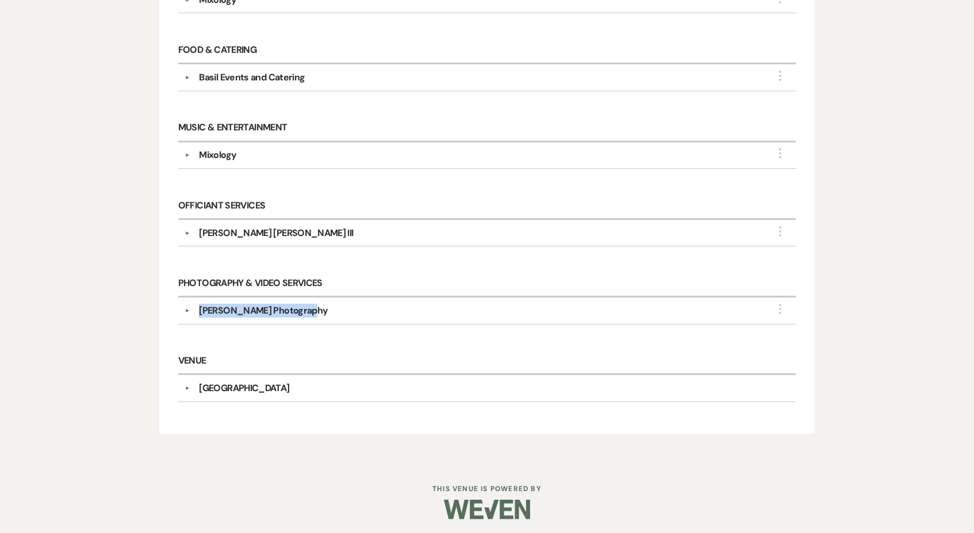
copy div "[PERSON_NAME] Photography"
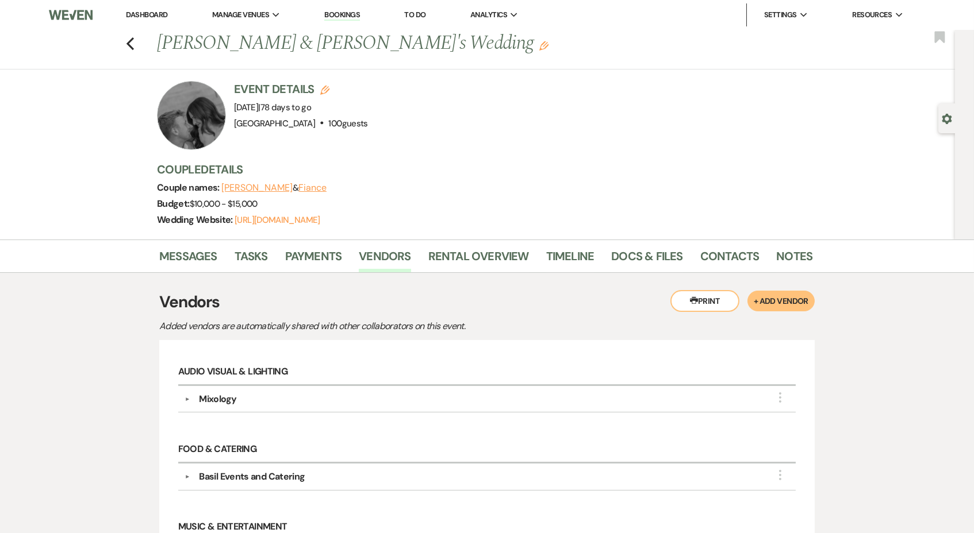
scroll to position [0, 0]
click at [633, 258] on link "Docs & Files" at bounding box center [646, 259] width 71 height 25
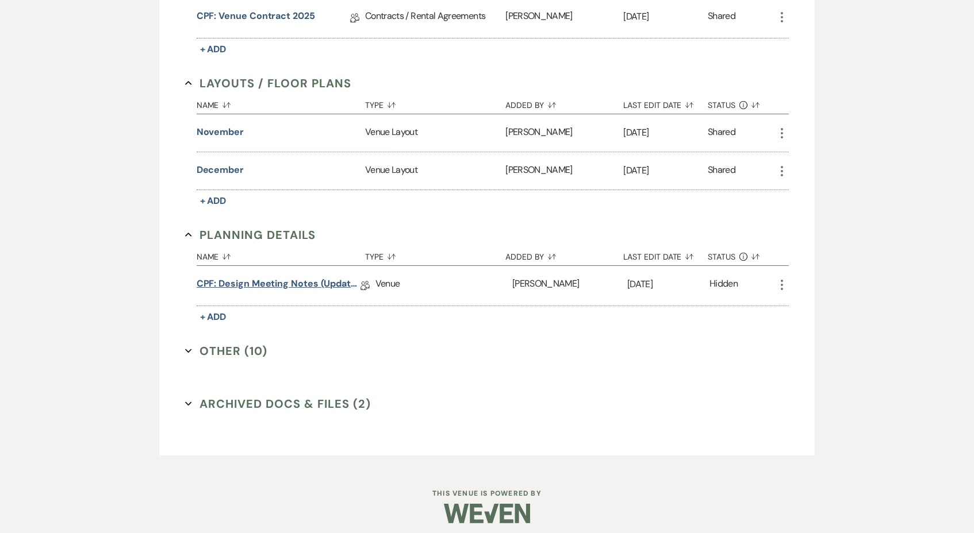
scroll to position [428, 0]
drag, startPoint x: 197, startPoint y: 245, endPoint x: 320, endPoint y: 274, distance: 126.2
click at [320, 278] on link "CPF: Design Meeting Notes (Updated: [DATE] )" at bounding box center [279, 287] width 164 height 18
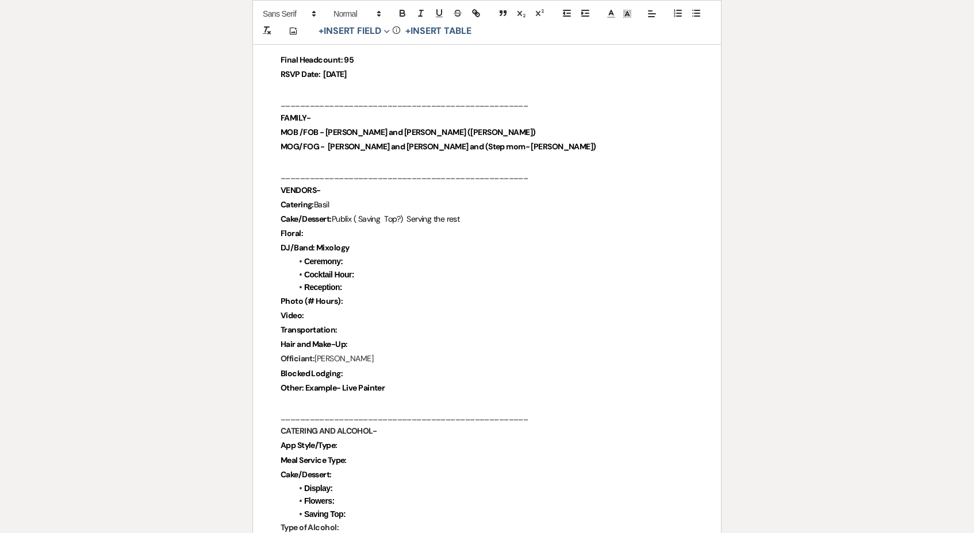
scroll to position [663, 0]
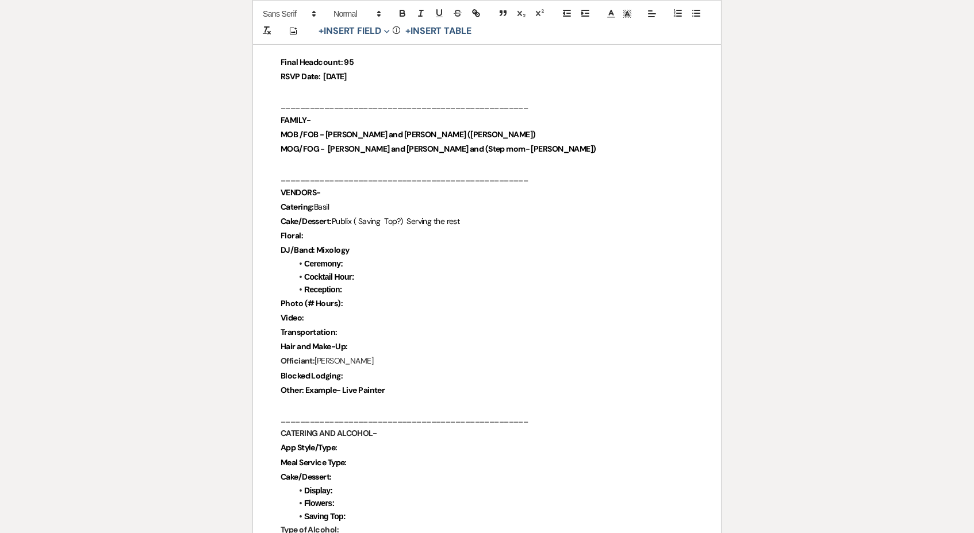
click at [368, 311] on p "Video:" at bounding box center [486, 318] width 413 height 14
click at [368, 298] on p "Photo (# Hours):" at bounding box center [486, 305] width 413 height 14
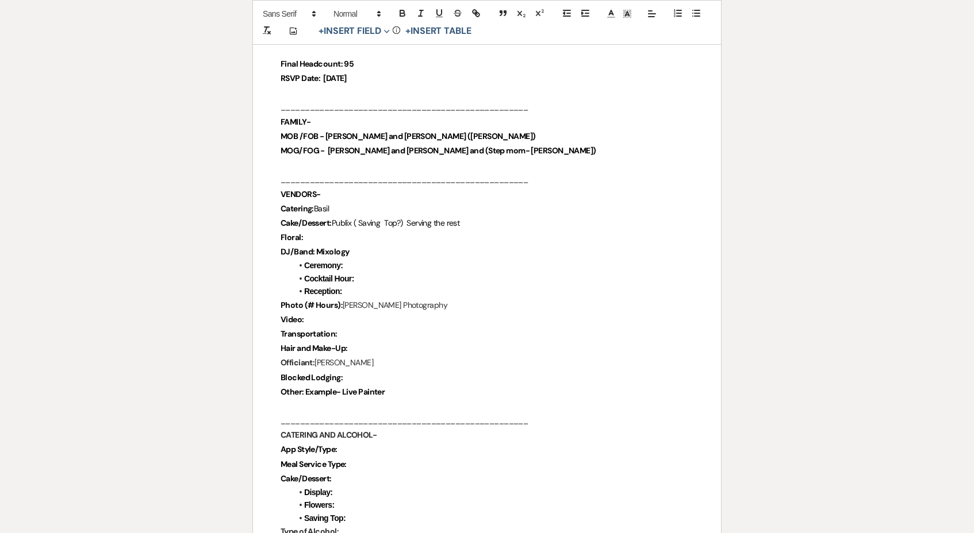
scroll to position [660, 0]
click at [307, 301] on strong "Photo (# Hours):" at bounding box center [311, 306] width 62 height 10
drag, startPoint x: 307, startPoint y: 293, endPoint x: 335, endPoint y: 305, distance: 30.3
click at [335, 314] on p "Video:" at bounding box center [486, 321] width 413 height 14
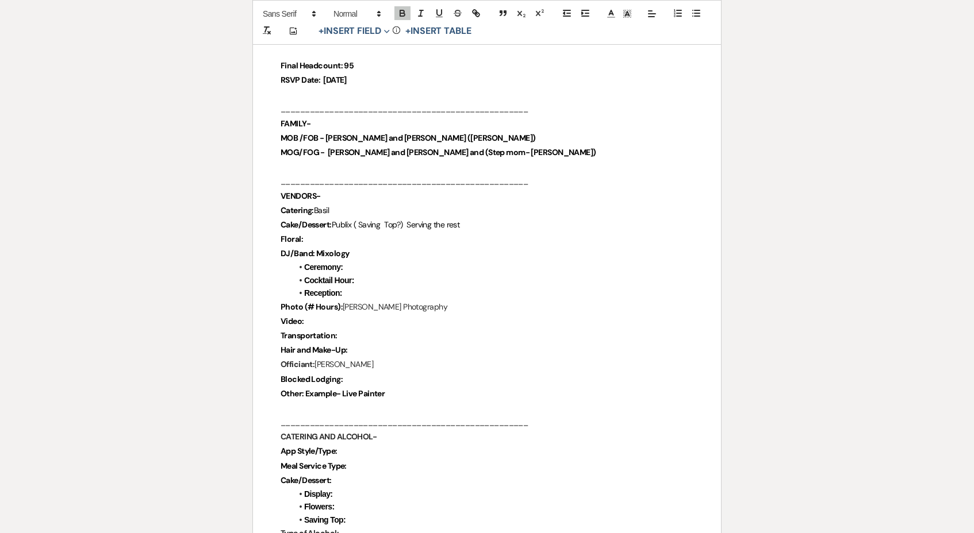
scroll to position [659, 0]
drag, startPoint x: 335, startPoint y: 305, endPoint x: 314, endPoint y: 293, distance: 24.0
click at [314, 302] on strong "Photo (# Hours):" at bounding box center [311, 307] width 62 height 10
drag, startPoint x: 314, startPoint y: 293, endPoint x: 314, endPoint y: 314, distance: 21.3
click at [314, 316] on p "Video:" at bounding box center [486, 323] width 413 height 14
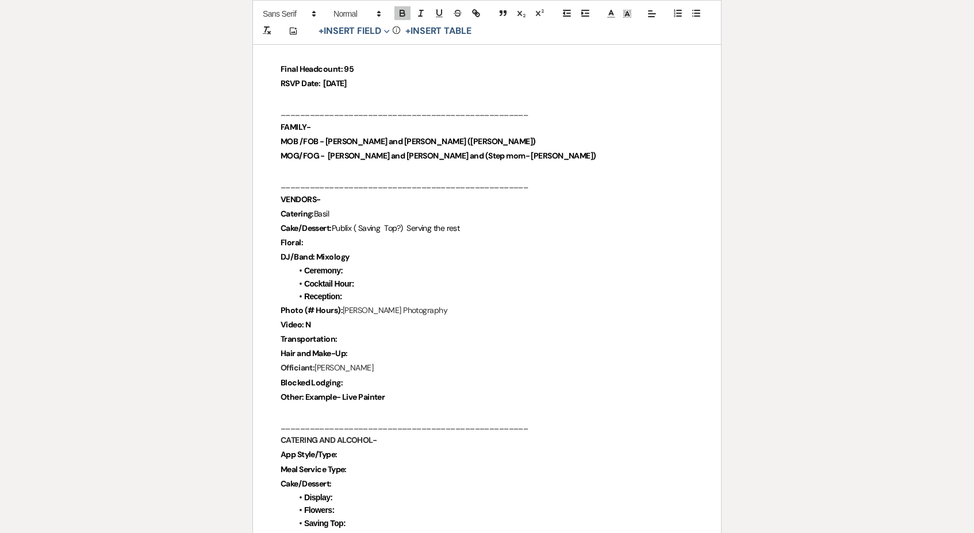
scroll to position [656, 0]
drag, startPoint x: 314, startPoint y: 314, endPoint x: 326, endPoint y: 308, distance: 13.6
click at [326, 318] on p "Video: No" at bounding box center [486, 325] width 413 height 14
click at [403, 16] on icon "button" at bounding box center [402, 14] width 5 height 3
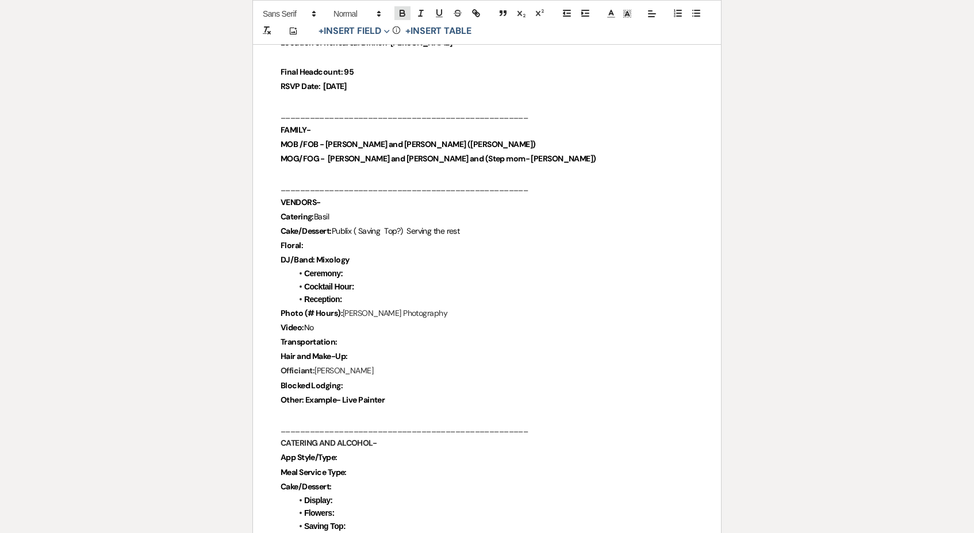
click at [370, 335] on p "Transportation:" at bounding box center [486, 342] width 413 height 14
drag, startPoint x: 370, startPoint y: 326, endPoint x: 351, endPoint y: 329, distance: 19.1
click at [351, 336] on p "Transportation: X" at bounding box center [486, 343] width 413 height 14
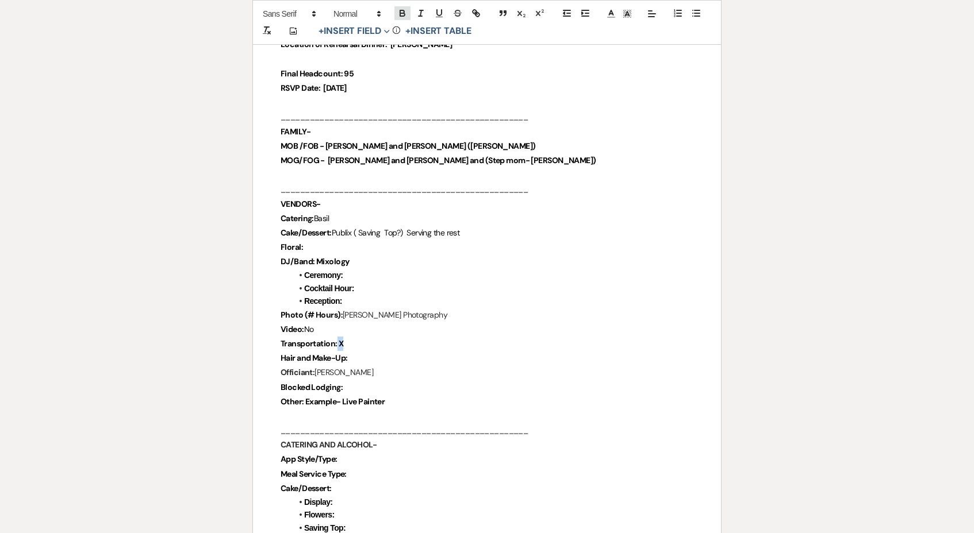
click at [406, 13] on icon "button" at bounding box center [402, 13] width 10 height 10
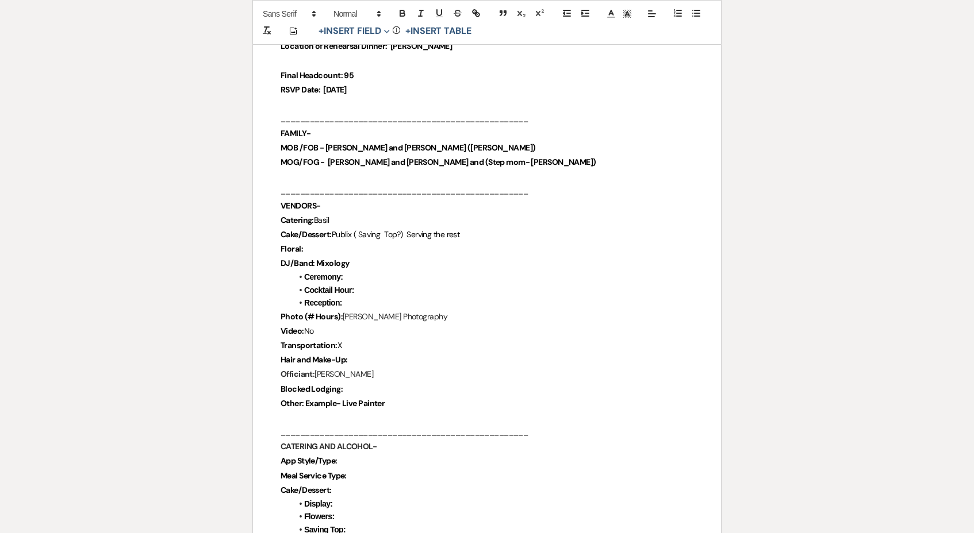
click at [363, 353] on p "Hair and Make-Up:" at bounding box center [486, 360] width 413 height 14
click at [365, 353] on p "Hair and Make-Up:" at bounding box center [486, 360] width 413 height 14
drag, startPoint x: 349, startPoint y: 351, endPoint x: 371, endPoint y: 351, distance: 21.8
click at [371, 355] on p "Hair and Make-Up: X" at bounding box center [486, 362] width 413 height 14
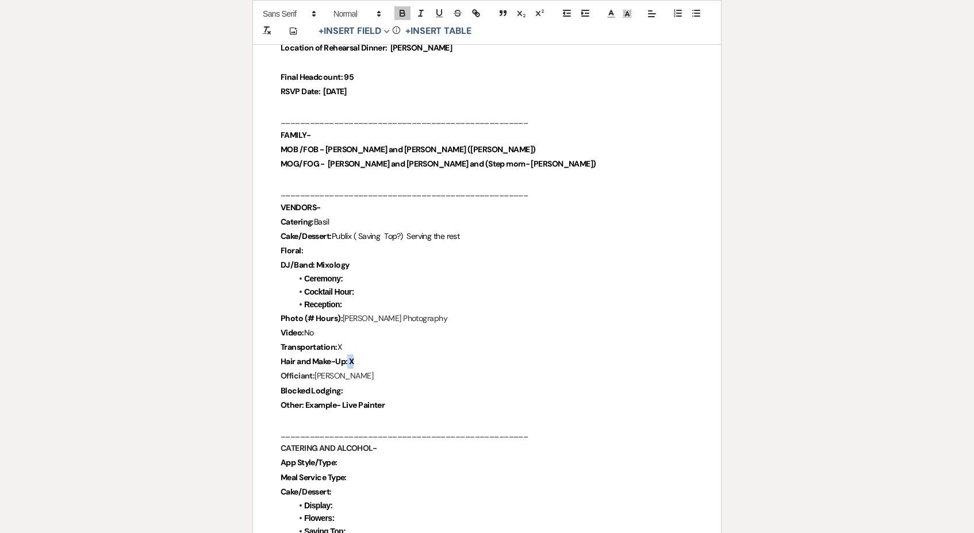
scroll to position [648, 0]
click at [403, 10] on icon "button" at bounding box center [402, 11] width 4 height 3
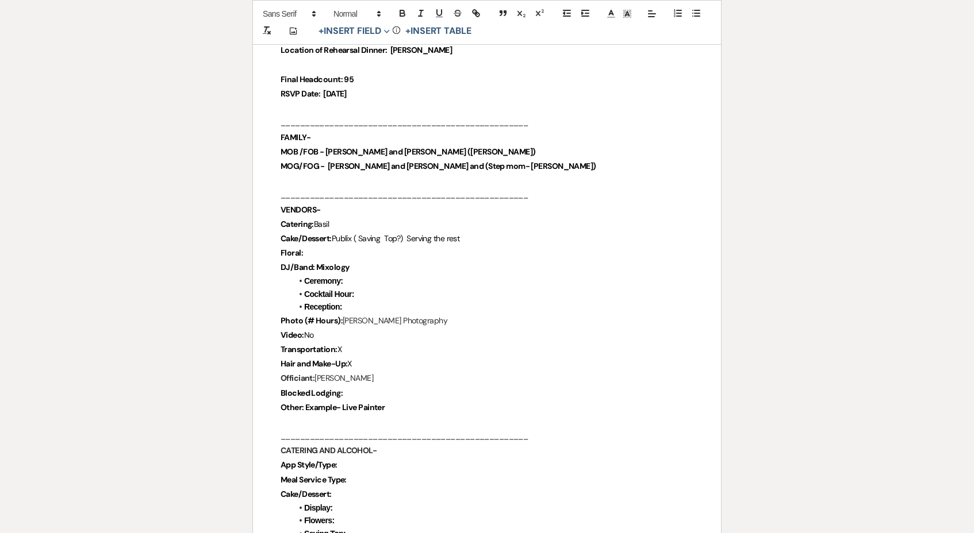
click at [365, 386] on p "Blocked Lodging:" at bounding box center [486, 393] width 413 height 14
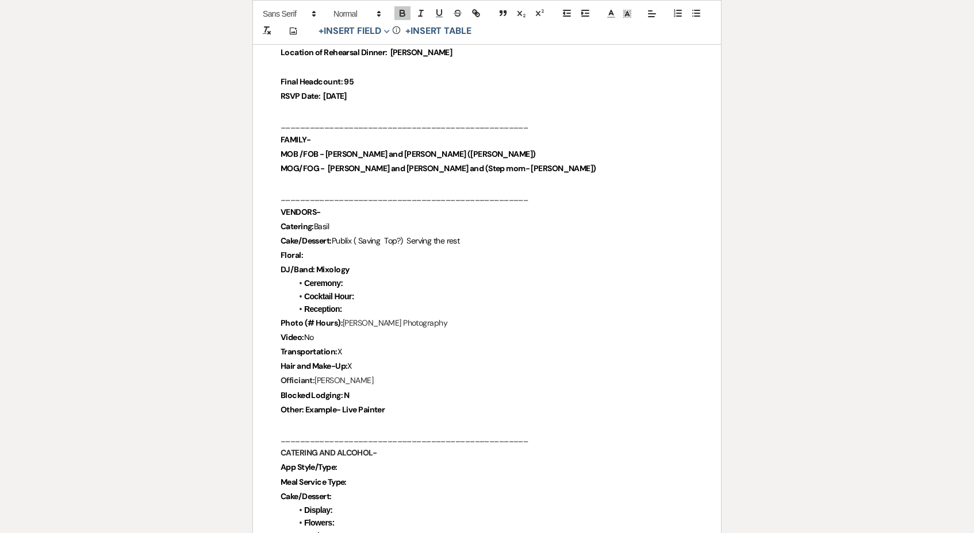
scroll to position [642, 0]
drag, startPoint x: 345, startPoint y: 377, endPoint x: 361, endPoint y: 377, distance: 16.1
click at [361, 390] on p "Blocked Lodging: No" at bounding box center [486, 397] width 413 height 14
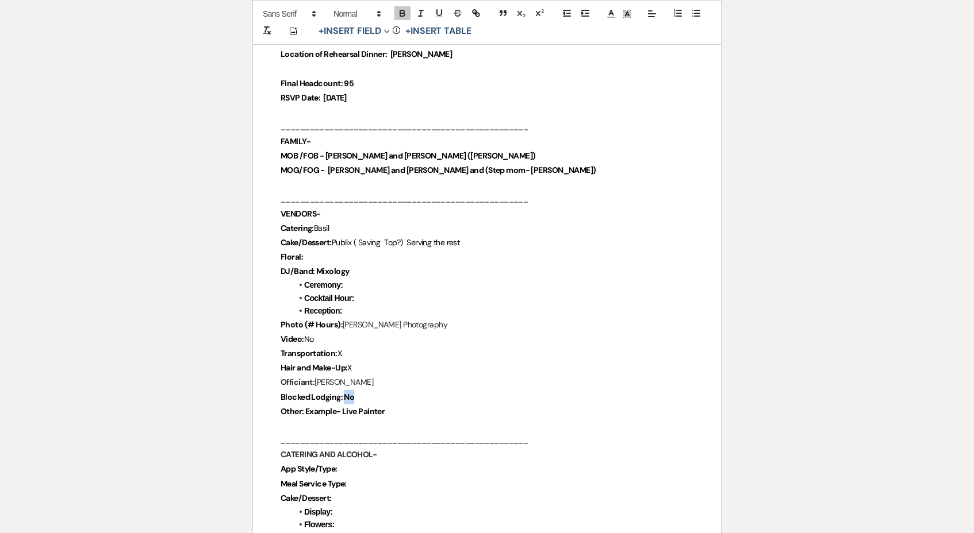
click at [401, 10] on icon "button" at bounding box center [402, 11] width 4 height 3
drag, startPoint x: 408, startPoint y: 401, endPoint x: 252, endPoint y: 397, distance: 155.8
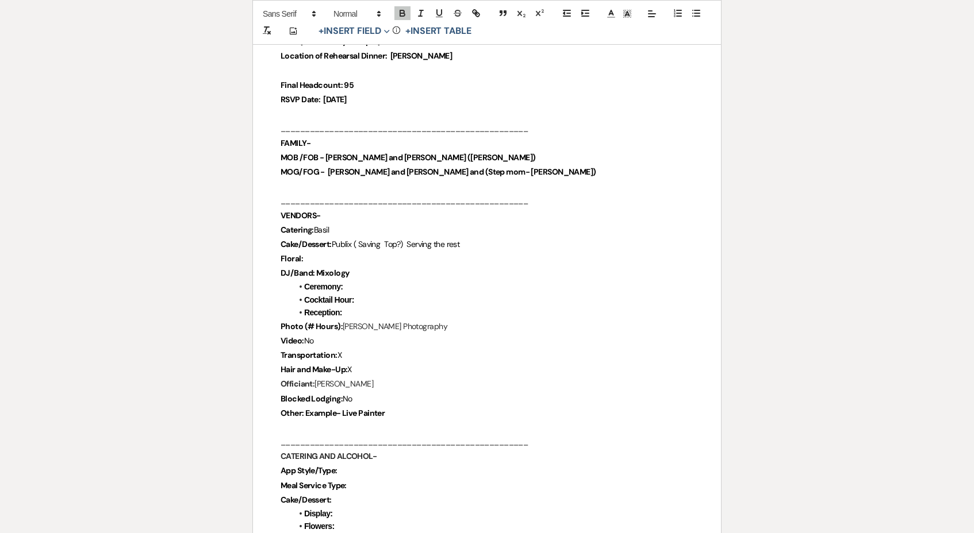
scroll to position [639, 0]
drag, startPoint x: 442, startPoint y: 399, endPoint x: 234, endPoint y: 397, distance: 208.1
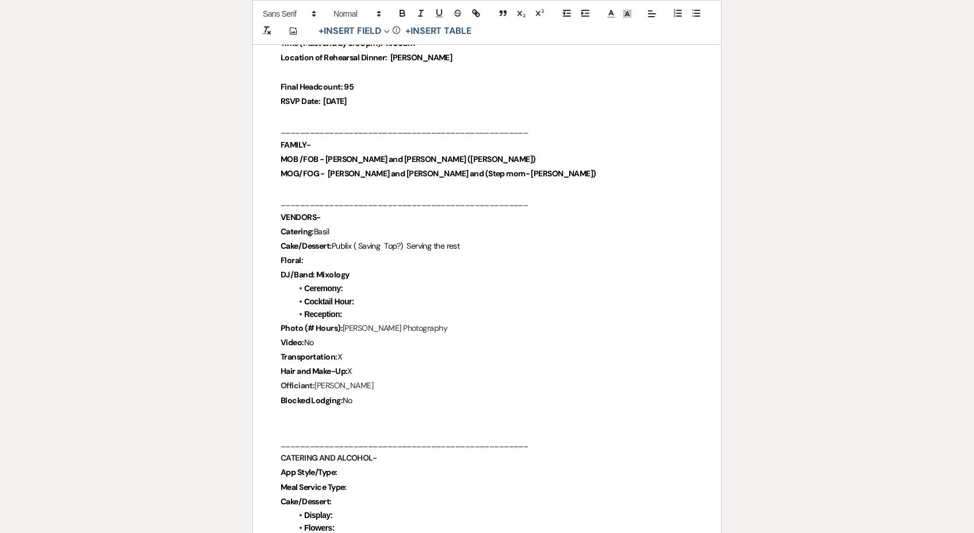
scroll to position [638, 0]
click at [287, 423] on p at bounding box center [486, 430] width 413 height 14
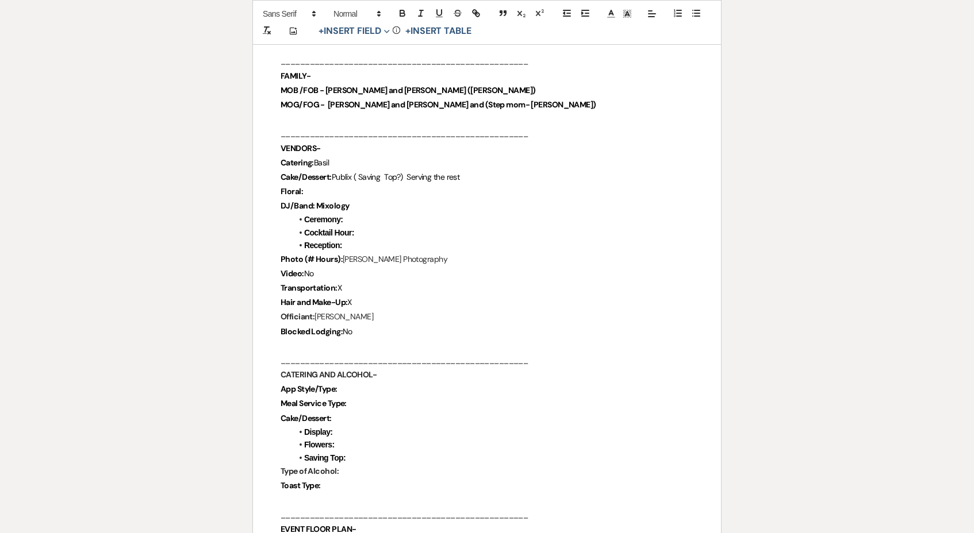
click at [358, 382] on p "App Style/Type:" at bounding box center [486, 389] width 413 height 14
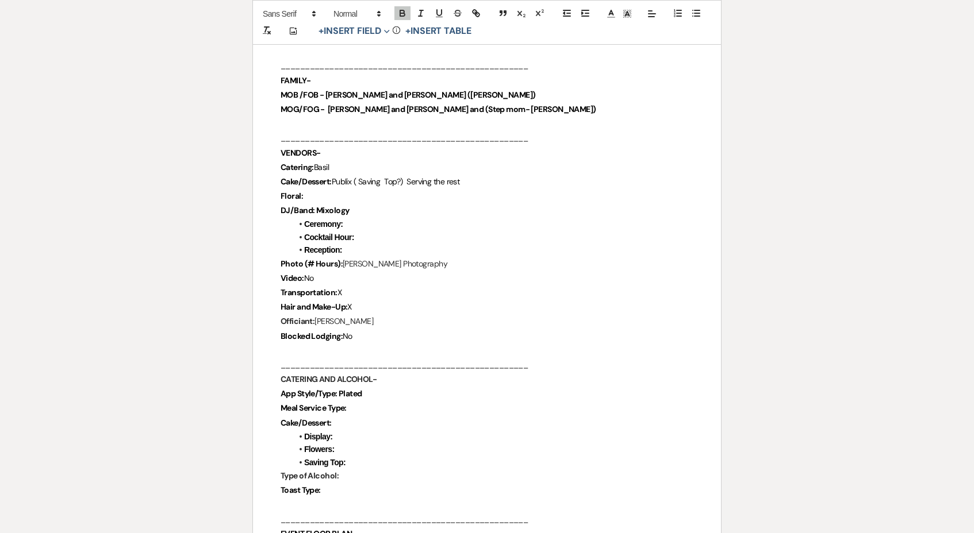
scroll to position [702, 0]
drag, startPoint x: 341, startPoint y: 378, endPoint x: 395, endPoint y: 378, distance: 54.0
click at [395, 387] on p "App Style/Type: Plated" at bounding box center [486, 394] width 413 height 14
click at [403, 10] on icon "button" at bounding box center [402, 11] width 4 height 3
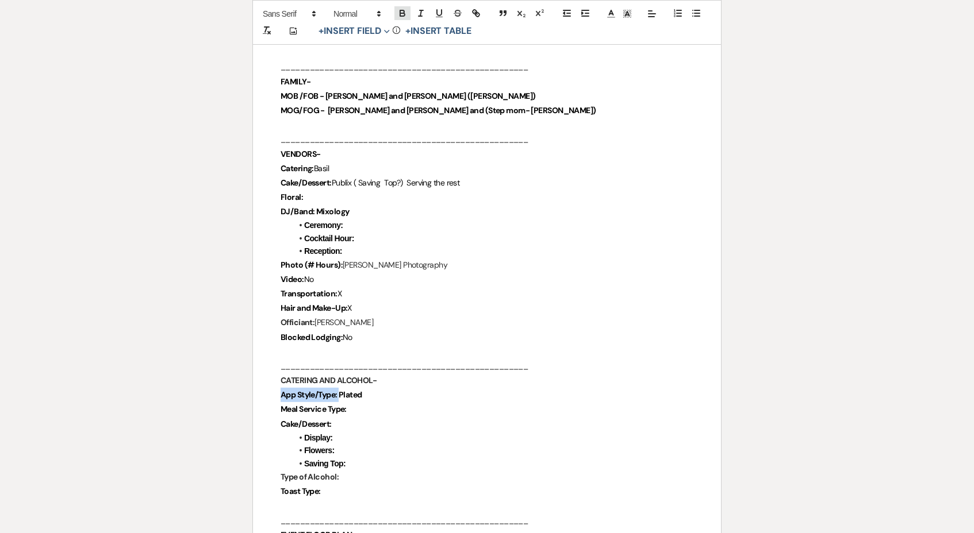
scroll to position [700, 0]
click at [359, 404] on p "Meal Service Type:" at bounding box center [486, 411] width 413 height 14
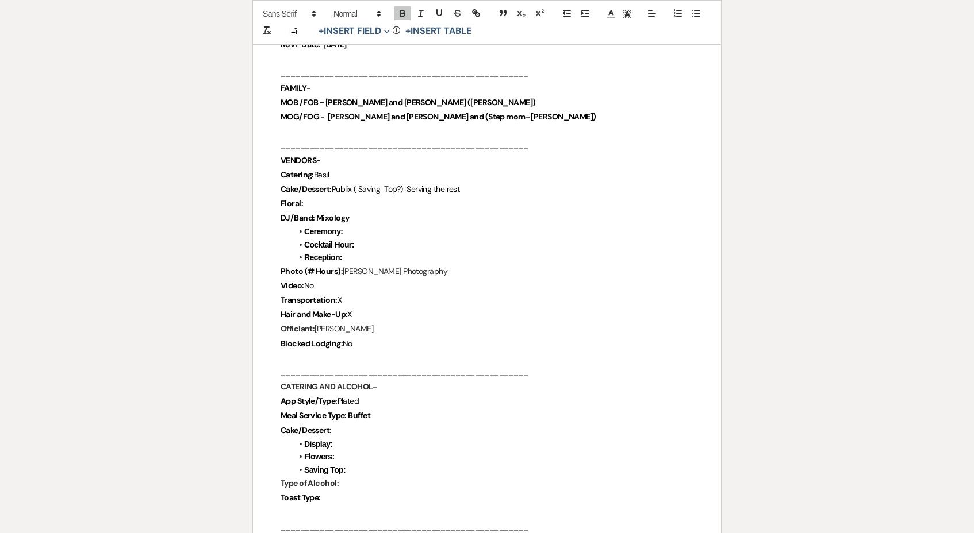
scroll to position [694, 0]
drag, startPoint x: 388, startPoint y: 393, endPoint x: 364, endPoint y: 396, distance: 23.7
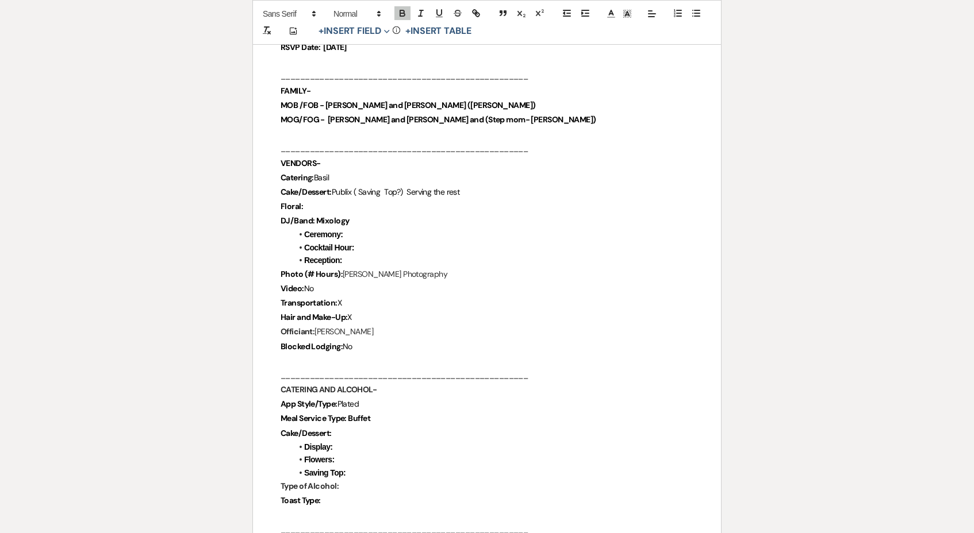
click at [384, 411] on p "Meal Service Type: Buffet" at bounding box center [486, 418] width 413 height 14
drag, startPoint x: 384, startPoint y: 403, endPoint x: 355, endPoint y: 402, distance: 29.3
click at [355, 412] on p "Meal Service Type: Buffet" at bounding box center [486, 419] width 413 height 14
click at [401, 14] on icon "button" at bounding box center [402, 13] width 10 height 10
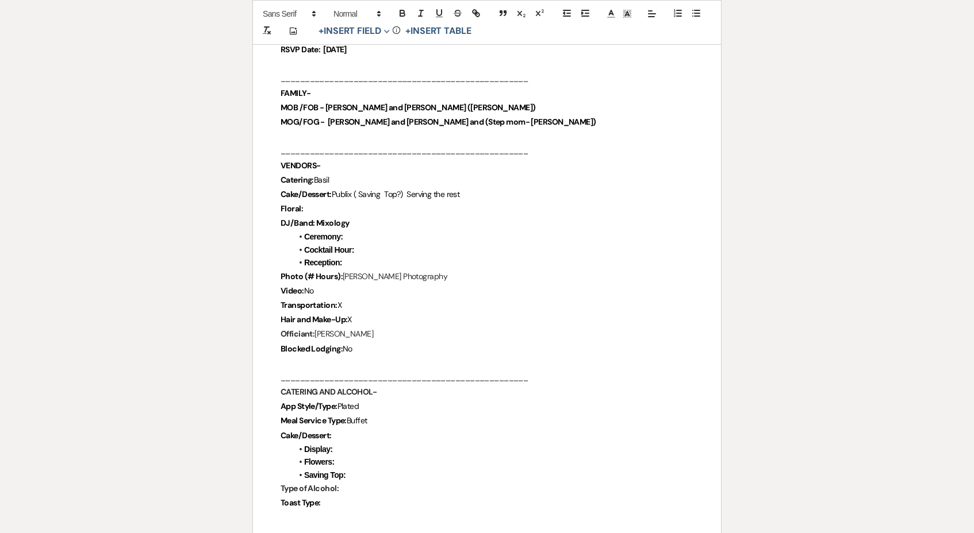
click at [383, 429] on p "Cake/Dessert:" at bounding box center [486, 436] width 413 height 14
click at [350, 430] on p "Cake/Dessert:" at bounding box center [486, 437] width 413 height 14
click at [347, 430] on p "Cake/Dessert:" at bounding box center [486, 437] width 413 height 14
click at [366, 483] on p "Type of Alcohol:" at bounding box center [486, 490] width 413 height 14
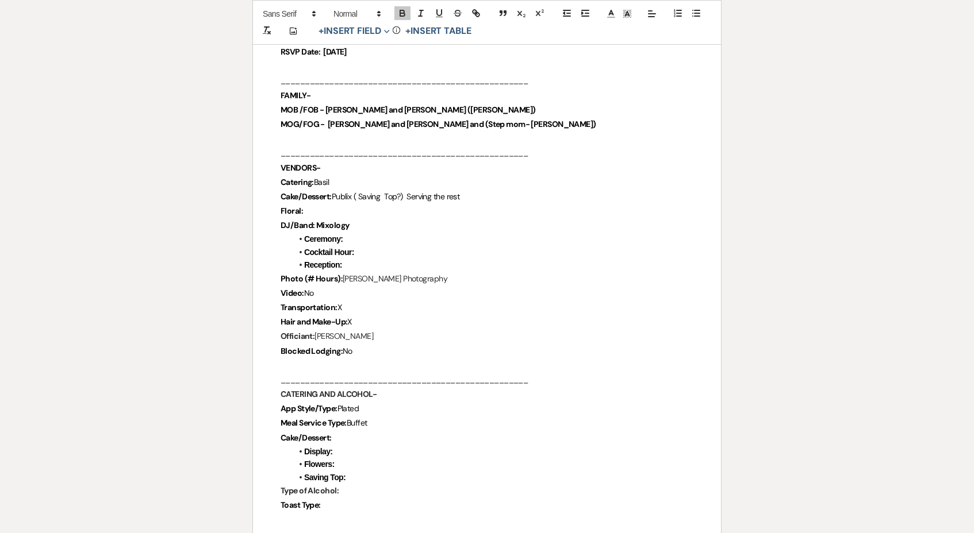
click at [366, 471] on li "Saving Top:" at bounding box center [492, 477] width 401 height 13
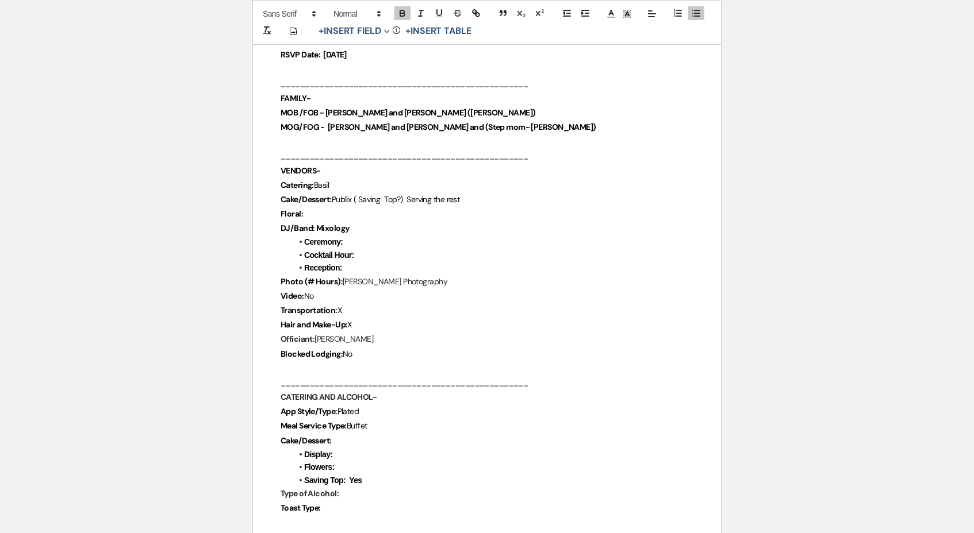
scroll to position [684, 0]
click at [348, 434] on p "Cake/Dessert:" at bounding box center [486, 441] width 413 height 14
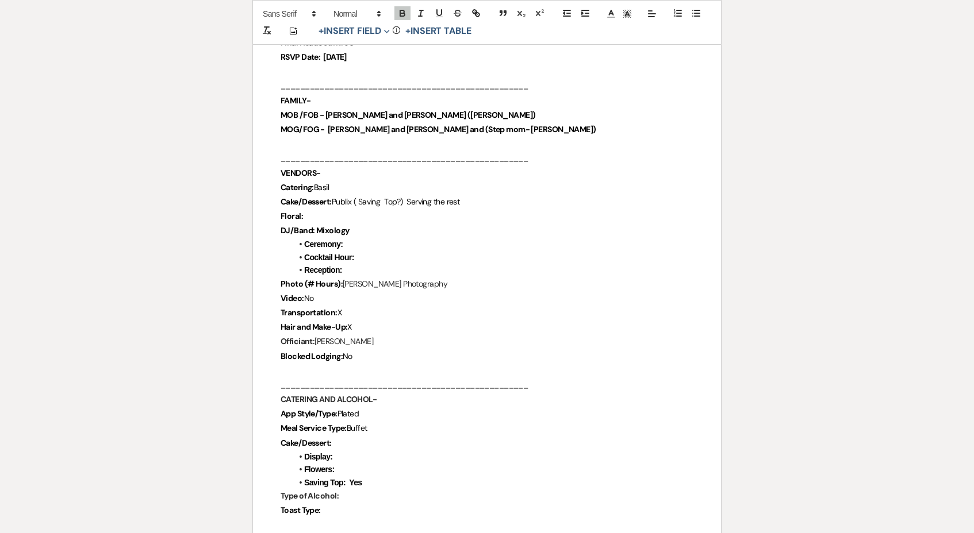
click at [349, 436] on p "Cake/Dessert:" at bounding box center [486, 443] width 413 height 14
click at [346, 436] on p "Cake/Dessert:" at bounding box center [486, 443] width 413 height 14
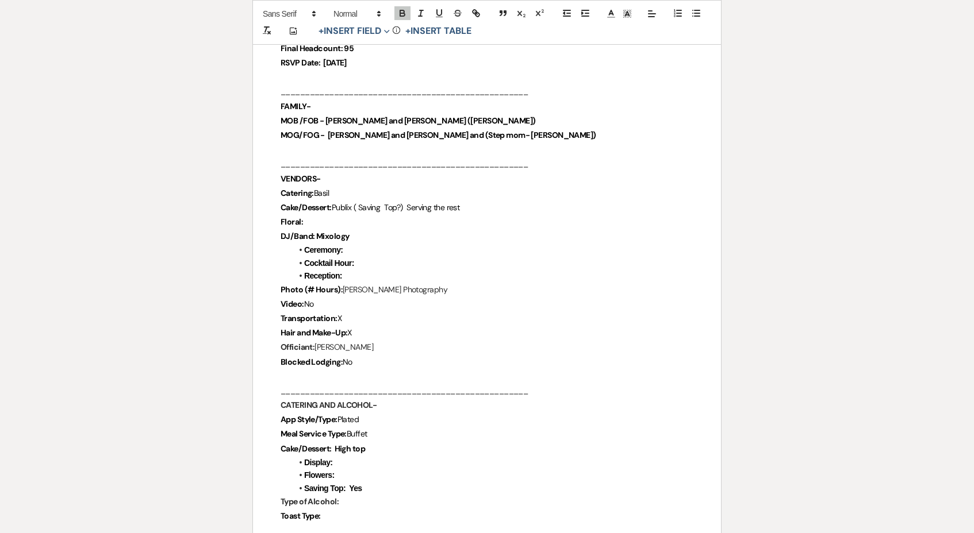
scroll to position [676, 0]
drag, startPoint x: 336, startPoint y: 430, endPoint x: 405, endPoint y: 430, distance: 69.5
click at [405, 443] on p "Cake/Dessert: High top" at bounding box center [486, 450] width 413 height 14
click at [406, 16] on icon "button" at bounding box center [402, 13] width 10 height 10
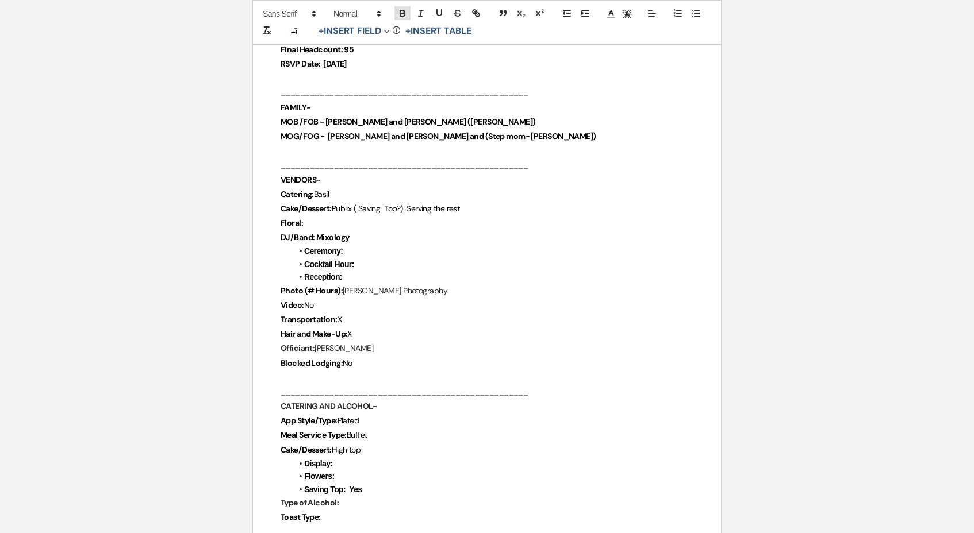
scroll to position [675, 0]
click at [381, 444] on p "Cake/Dessert: High top" at bounding box center [486, 451] width 413 height 14
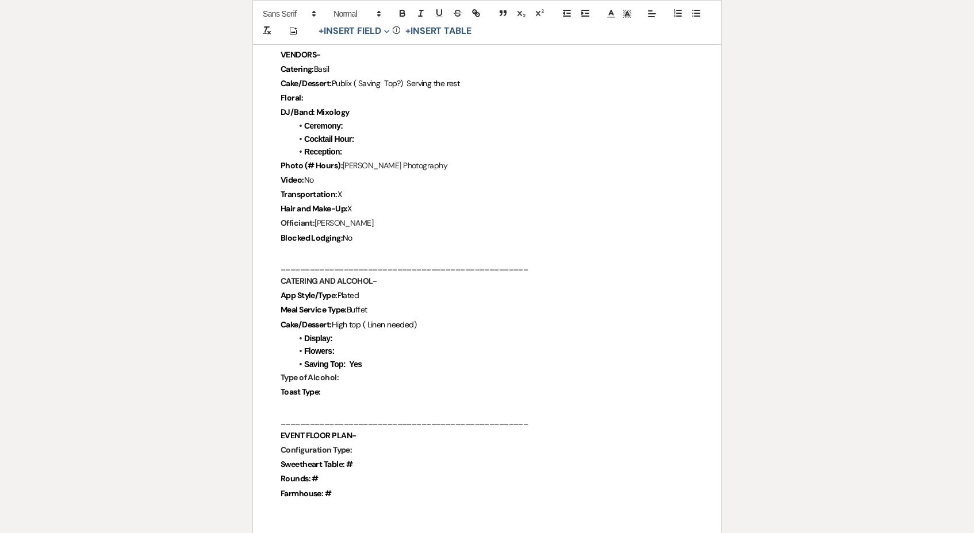
click at [351, 332] on li "Display:" at bounding box center [492, 338] width 401 height 13
click at [354, 361] on strong "Saving Top: Yes" at bounding box center [333, 365] width 58 height 9
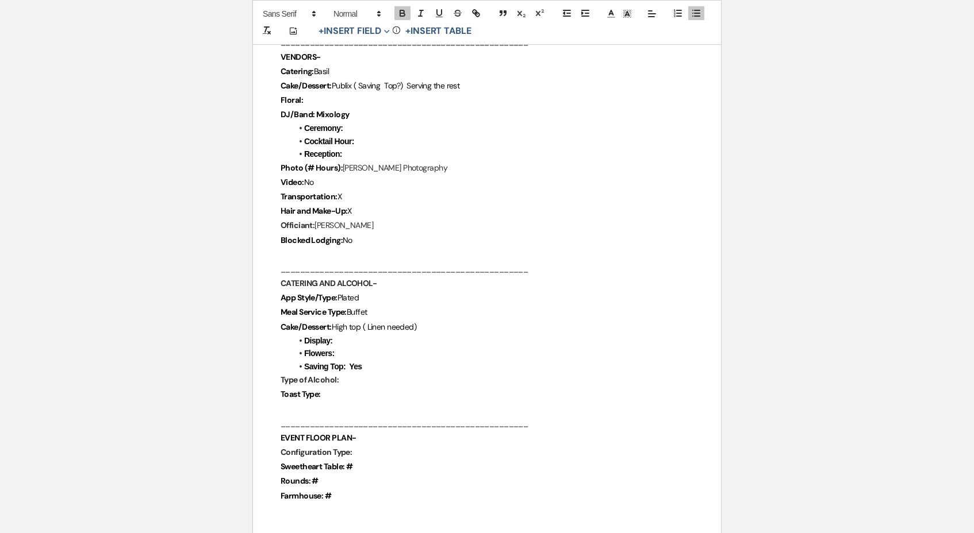
click at [353, 347] on li "Flowers:" at bounding box center [492, 353] width 401 height 13
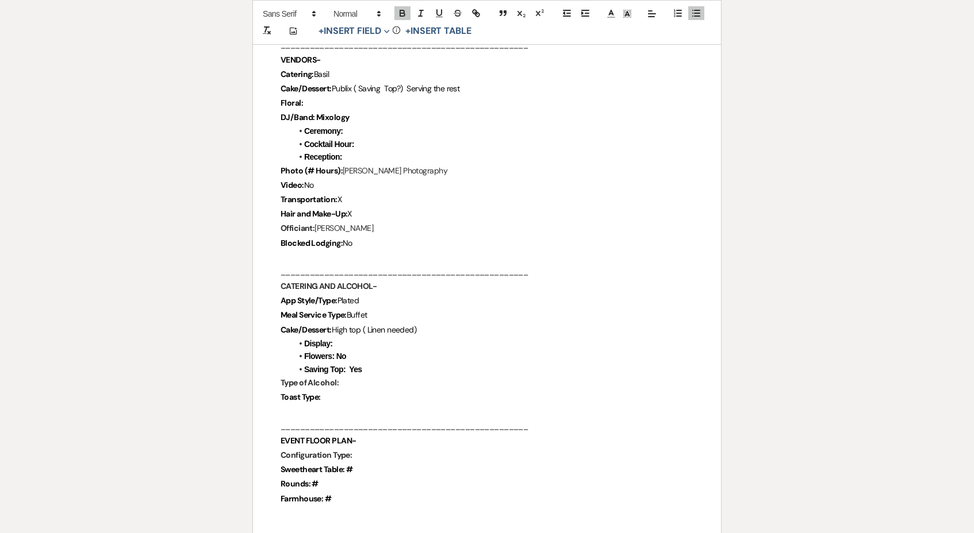
scroll to position [795, 0]
drag, startPoint x: 341, startPoint y: 337, endPoint x: 358, endPoint y: 337, distance: 16.7
click at [358, 351] on li "Flowers: No" at bounding box center [492, 357] width 401 height 13
click at [400, 14] on icon "button" at bounding box center [402, 14] width 5 height 3
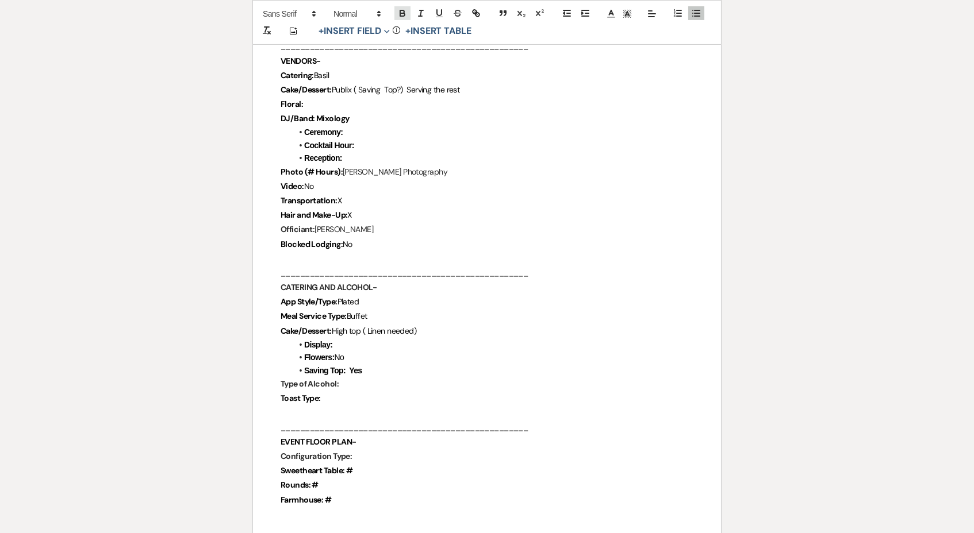
scroll to position [794, 0]
drag, startPoint x: 434, startPoint y: 321, endPoint x: 365, endPoint y: 318, distance: 69.0
click at [365, 325] on p "Cake/Dessert: High top ( Linen needed)" at bounding box center [486, 332] width 413 height 14
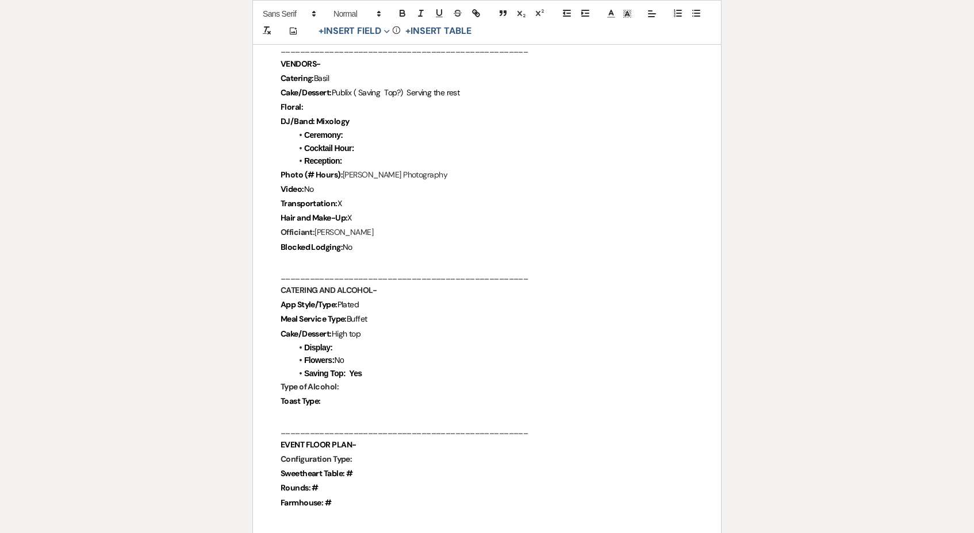
click at [366, 341] on li "Display:" at bounding box center [492, 347] width 401 height 13
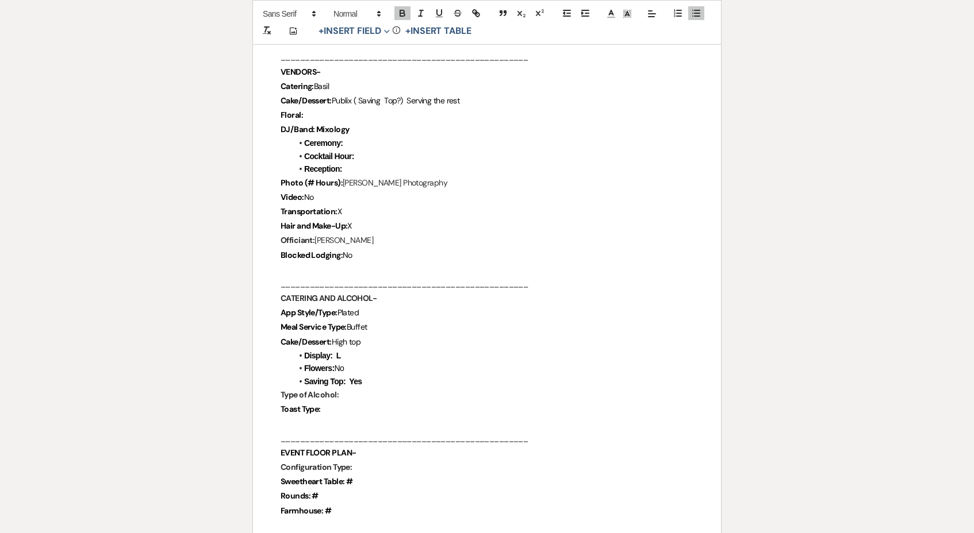
scroll to position [783, 0]
drag, startPoint x: 381, startPoint y: 321, endPoint x: 336, endPoint y: 320, distance: 45.4
click at [336, 336] on p "Cake/Dessert: High top" at bounding box center [486, 343] width 413 height 14
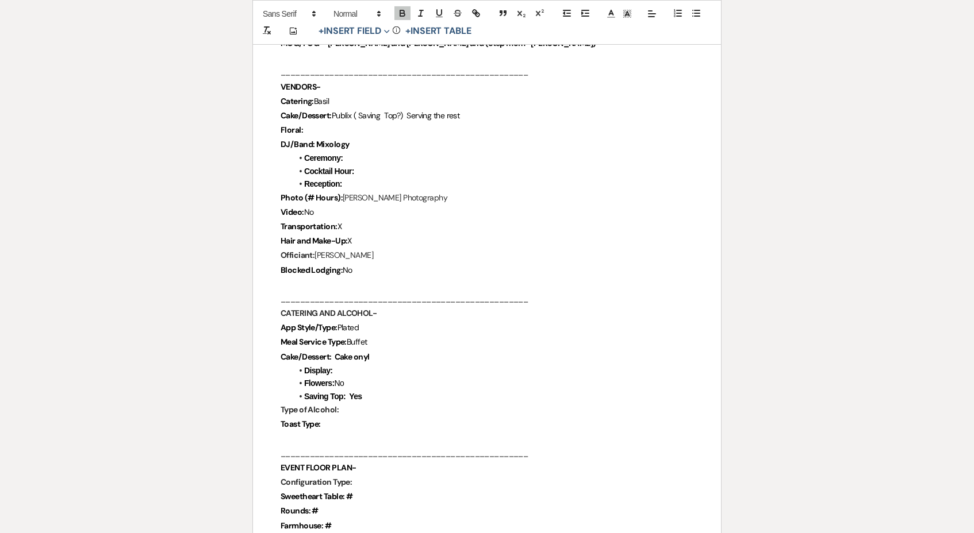
scroll to position [767, 0]
drag, startPoint x: 336, startPoint y: 338, endPoint x: 378, endPoint y: 338, distance: 42.5
click at [378, 352] on p "Cake/Dessert: Cake only" at bounding box center [486, 359] width 413 height 14
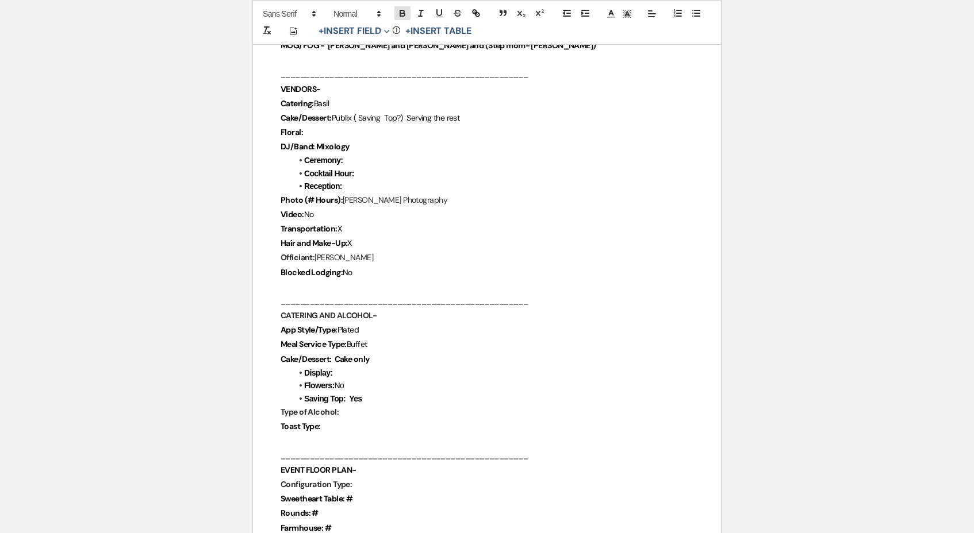
click at [402, 13] on icon "button" at bounding box center [402, 14] width 5 height 3
click at [359, 368] on li "Display:" at bounding box center [492, 374] width 401 height 13
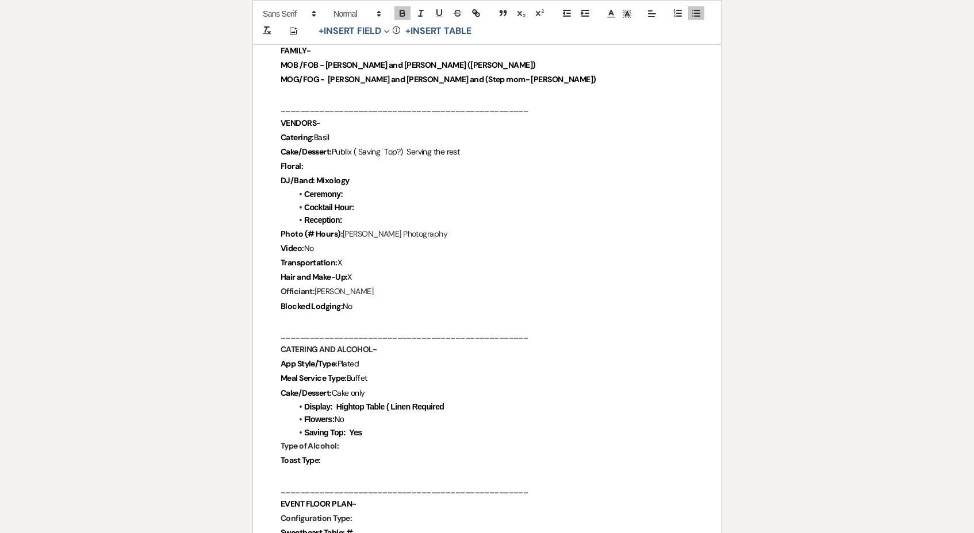
scroll to position [732, 0]
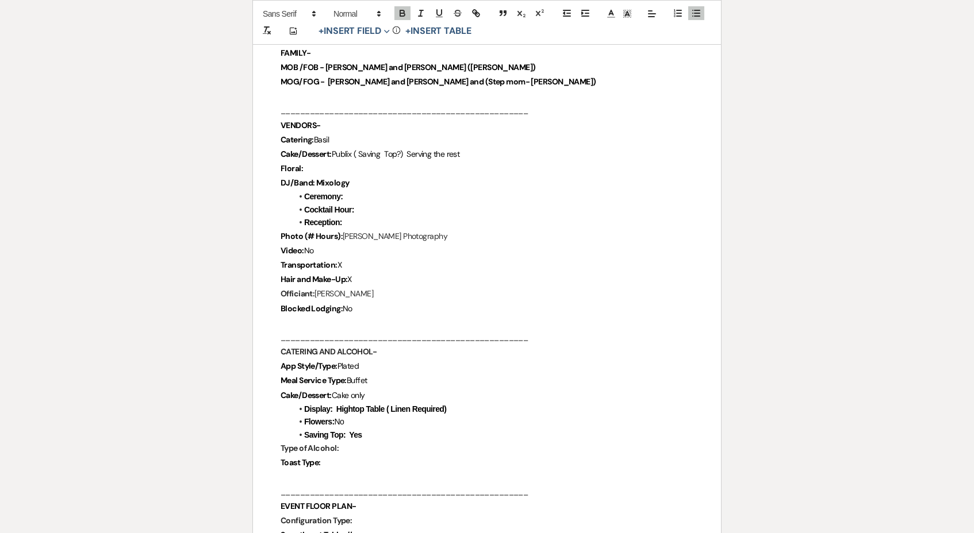
click at [446, 405] on strong "Display: Hightop Table ( Linen Required)" at bounding box center [375, 409] width 142 height 9
drag, startPoint x: 479, startPoint y: 388, endPoint x: 342, endPoint y: 389, distance: 137.4
click at [342, 404] on li "Display: Hightop Table ( Linen Required )" at bounding box center [492, 410] width 401 height 13
click at [403, 12] on icon "button" at bounding box center [402, 11] width 4 height 3
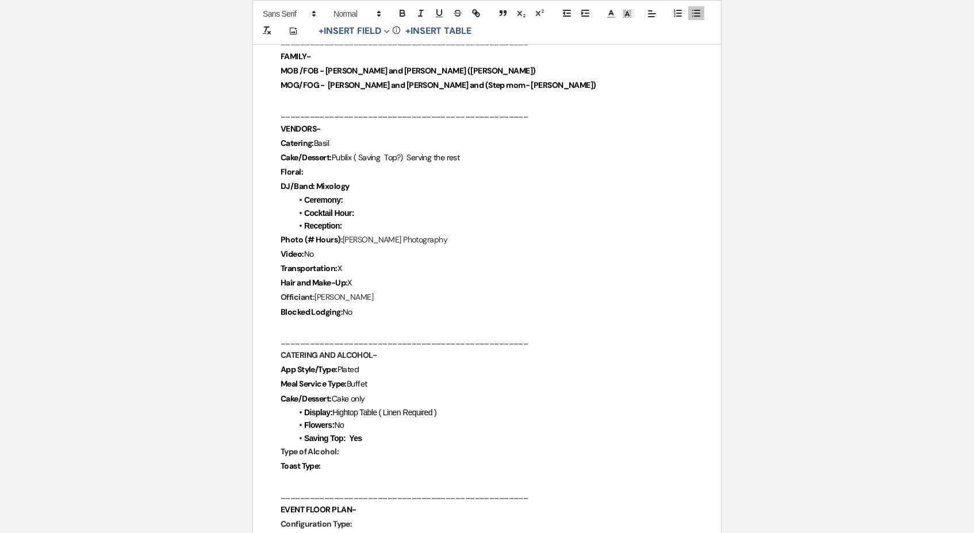
click at [403, 459] on p "Toast Type:" at bounding box center [486, 466] width 413 height 14
drag, startPoint x: 374, startPoint y: 421, endPoint x: 352, endPoint y: 421, distance: 21.8
click at [352, 433] on li "Saving Top: Yes" at bounding box center [492, 439] width 401 height 13
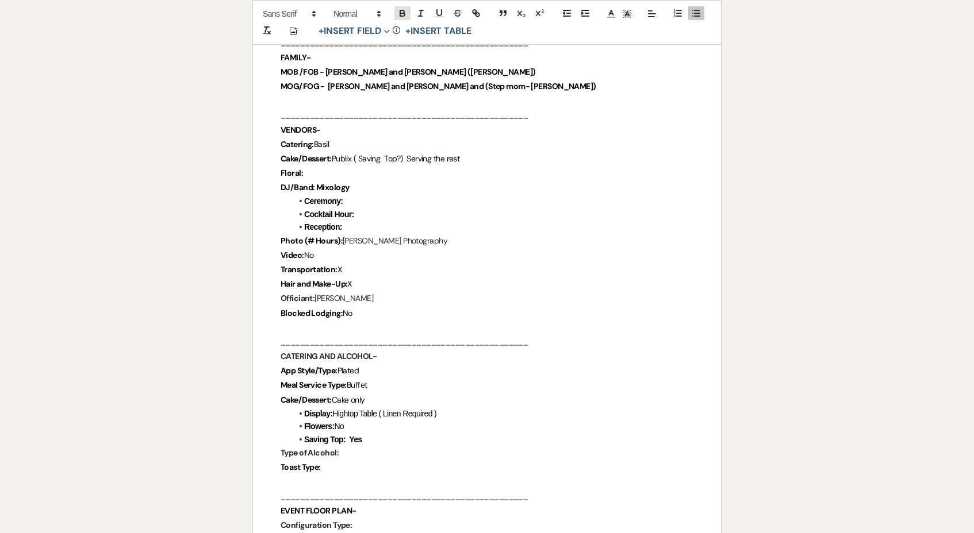
click at [403, 14] on icon "button" at bounding box center [402, 13] width 10 height 10
click at [377, 447] on p "Type of Alcohol:" at bounding box center [486, 454] width 413 height 14
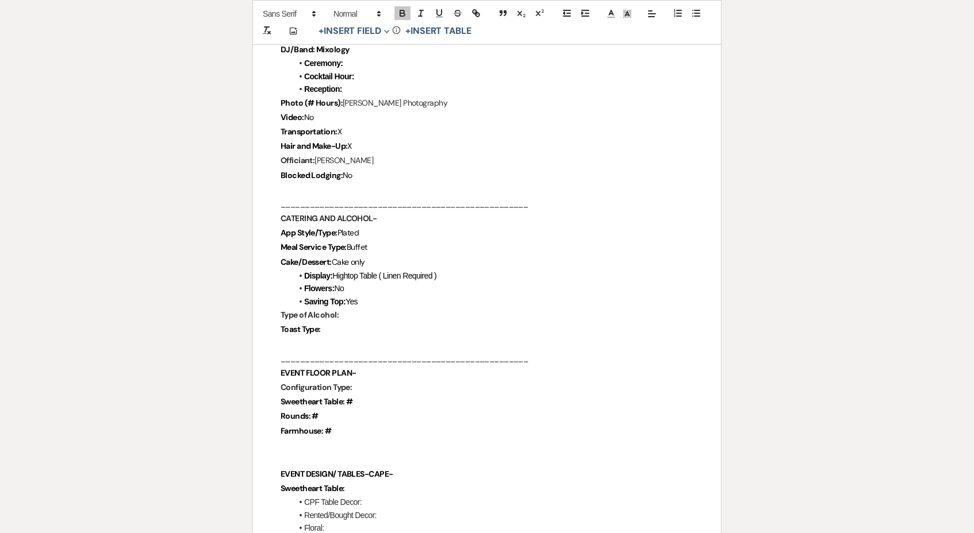
scroll to position [875, 0]
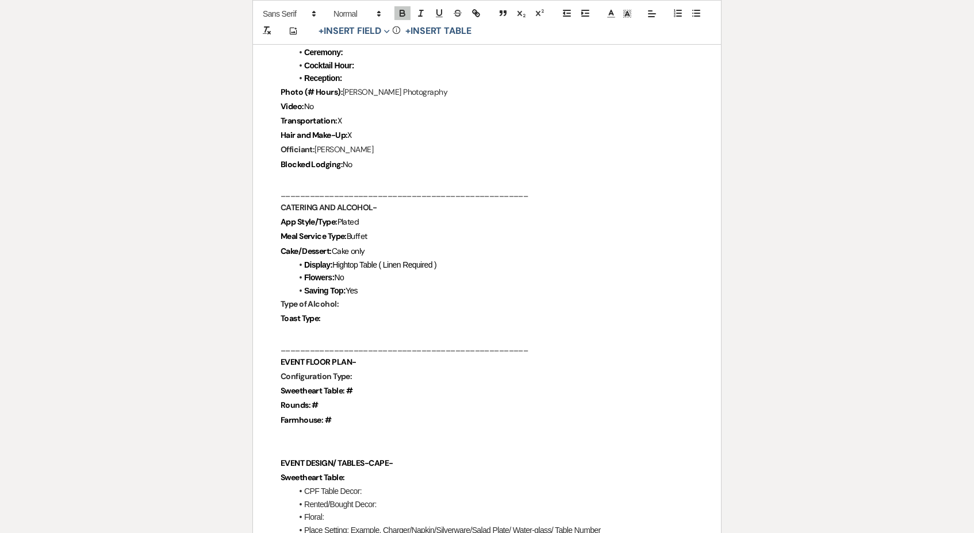
drag, startPoint x: 352, startPoint y: 288, endPoint x: 332, endPoint y: 288, distance: 20.1
click at [332, 297] on p "Type of Alcohol:" at bounding box center [486, 304] width 413 height 14
click at [345, 298] on p "Type of Alcohol:" at bounding box center [486, 305] width 413 height 14
drag, startPoint x: 345, startPoint y: 290, endPoint x: 278, endPoint y: 286, distance: 67.9
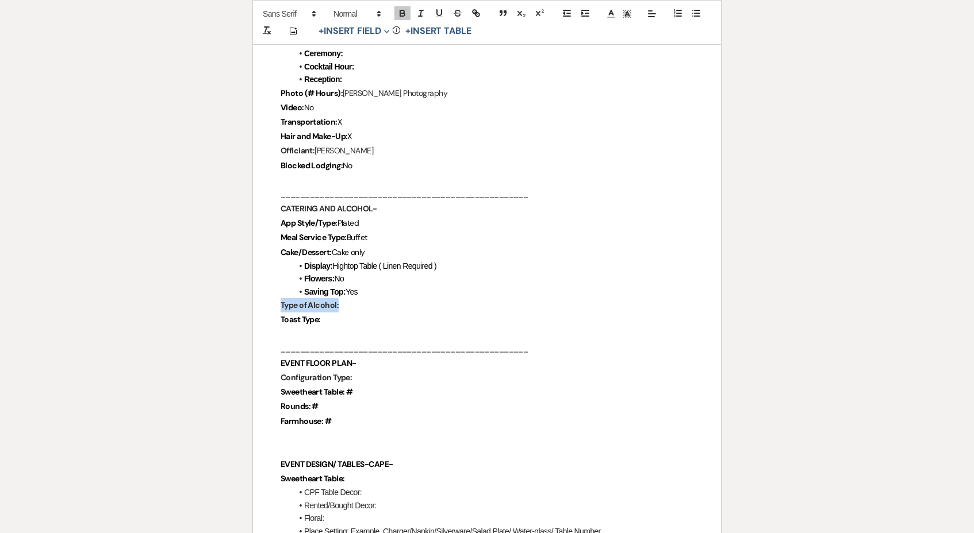
click at [363, 299] on p "Type of Alcohol:" at bounding box center [486, 306] width 413 height 14
click at [363, 300] on p "Type of Alcohol:" at bounding box center [486, 307] width 413 height 14
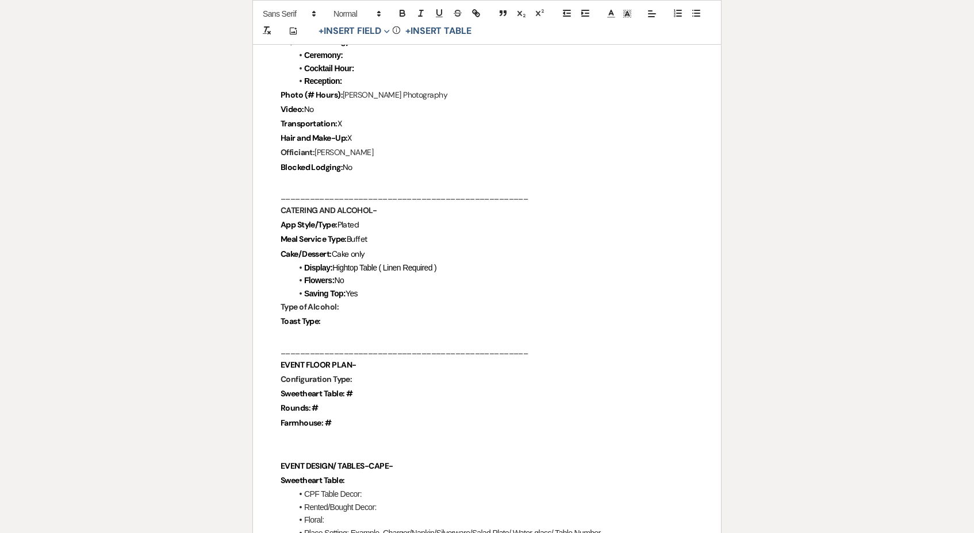
click at [343, 329] on p at bounding box center [486, 336] width 413 height 14
click at [343, 315] on p "Toast Type:" at bounding box center [486, 322] width 413 height 14
drag, startPoint x: 341, startPoint y: 295, endPoint x: 276, endPoint y: 295, distance: 64.9
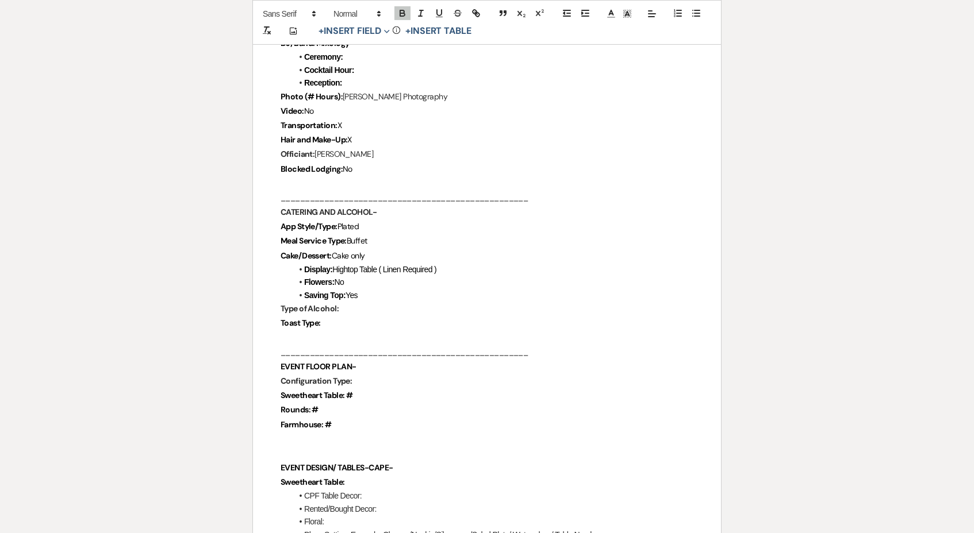
drag, startPoint x: 367, startPoint y: 293, endPoint x: 269, endPoint y: 293, distance: 97.7
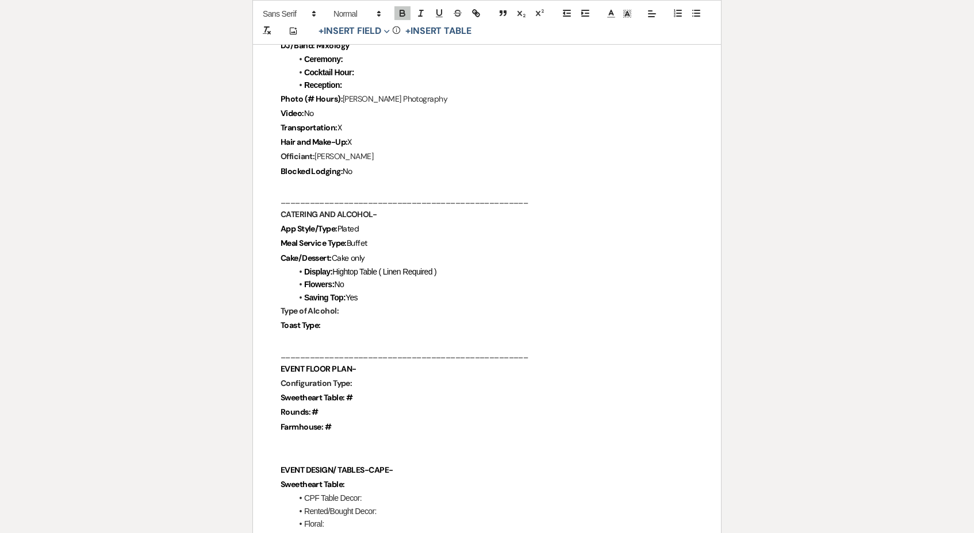
drag, startPoint x: 344, startPoint y: 298, endPoint x: 293, endPoint y: 298, distance: 51.1
click at [293, 304] on p "Type of Alcohol:" at bounding box center [486, 311] width 413 height 14
click at [348, 305] on p "Type of Alcohol:" at bounding box center [486, 312] width 413 height 14
drag, startPoint x: 348, startPoint y: 293, endPoint x: 313, endPoint y: 294, distance: 35.1
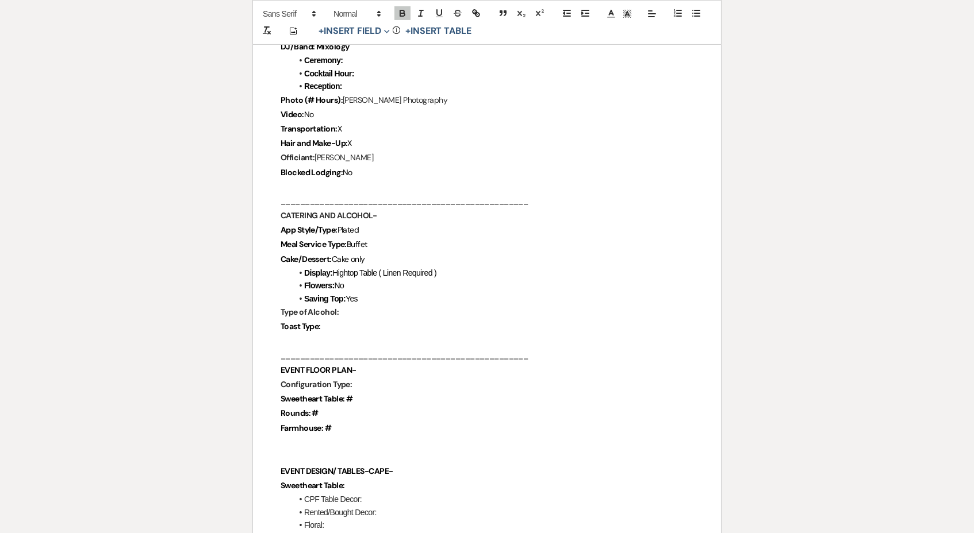
click at [313, 305] on p "Type of Alcohol:" at bounding box center [486, 312] width 413 height 14
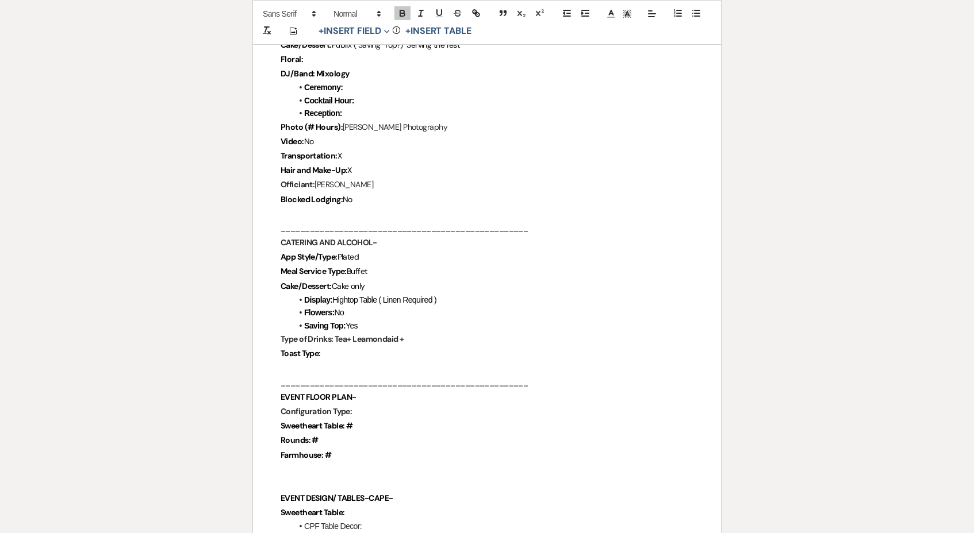
scroll to position [839, 0]
click at [370, 334] on strong "Type of Drinks: Tea+ Leamondaid +" at bounding box center [342, 339] width 124 height 10
click at [400, 336] on strong "Type of Drinks: Tea+ Leamondaid +" at bounding box center [342, 341] width 124 height 10
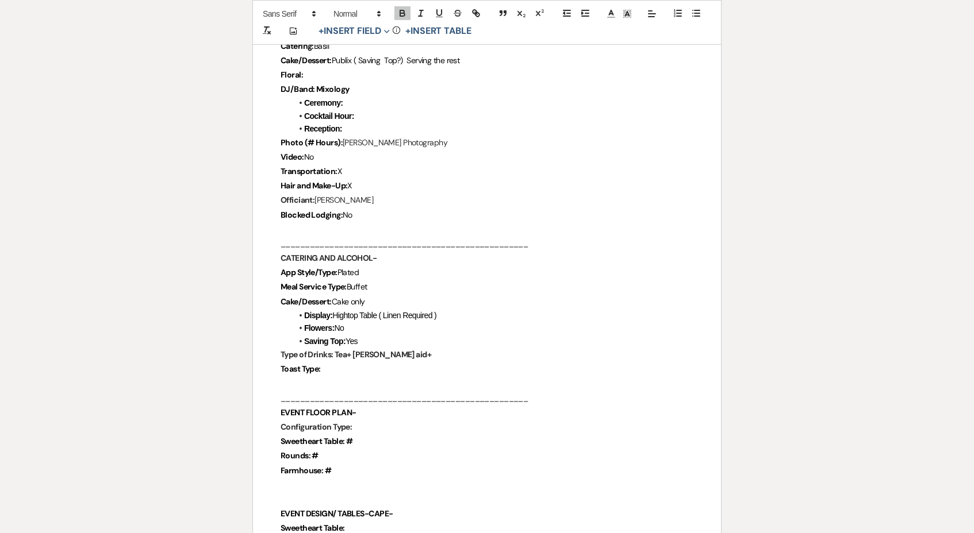
scroll to position [823, 0]
click at [389, 351] on strong "Type of Drinks: Tea+ [PERSON_NAME] aid+" at bounding box center [355, 356] width 151 height 10
click at [397, 351] on strong "Type of Drinks: Tea+ [PERSON_NAME] aid+" at bounding box center [355, 356] width 151 height 10
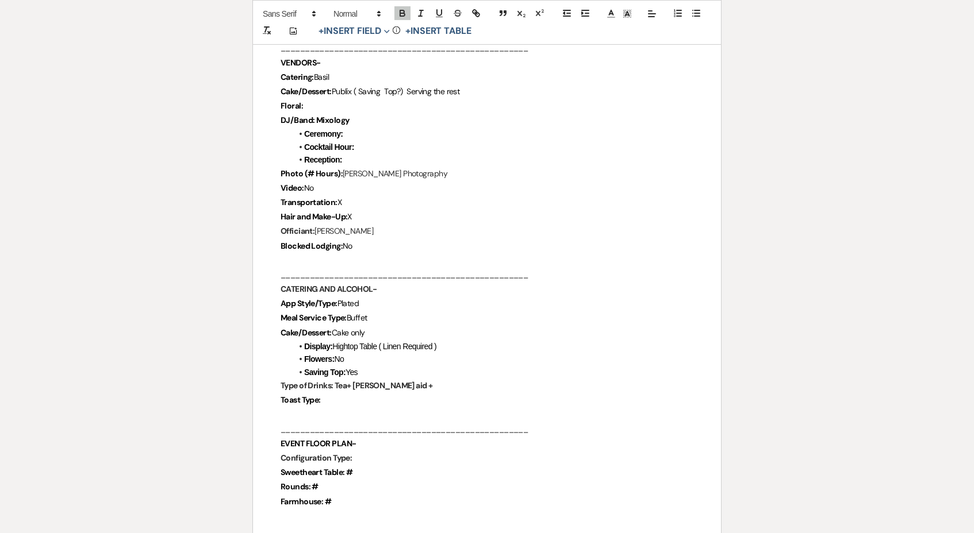
scroll to position [792, 0]
click at [432, 380] on p "Type of Drinks: Tea+ [PERSON_NAME] aid+" at bounding box center [486, 387] width 413 height 14
click at [388, 382] on strong "Type of Drinks: Tea+ [PERSON_NAME] aid+" at bounding box center [355, 387] width 151 height 10
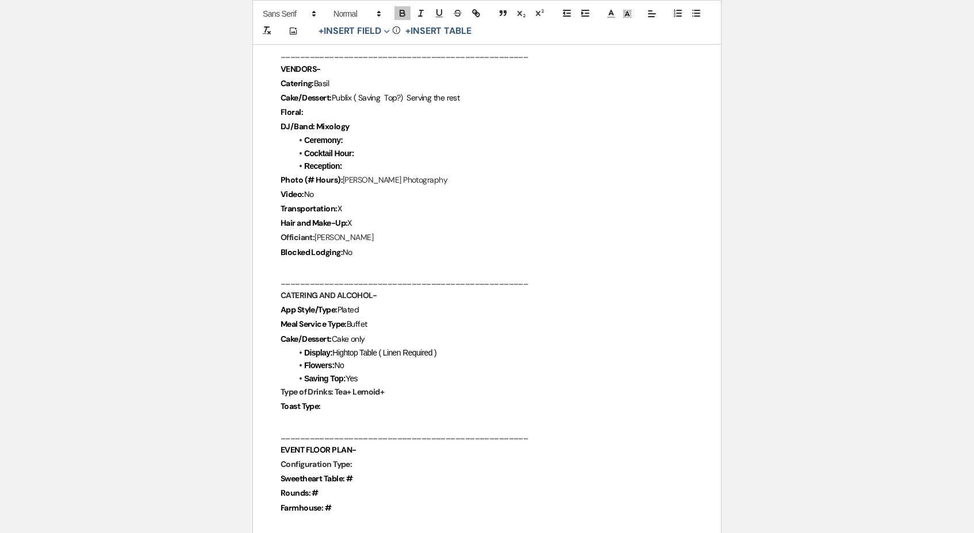
scroll to position [786, 0]
click at [421, 374] on li "Saving Top: Yes" at bounding box center [492, 380] width 401 height 13
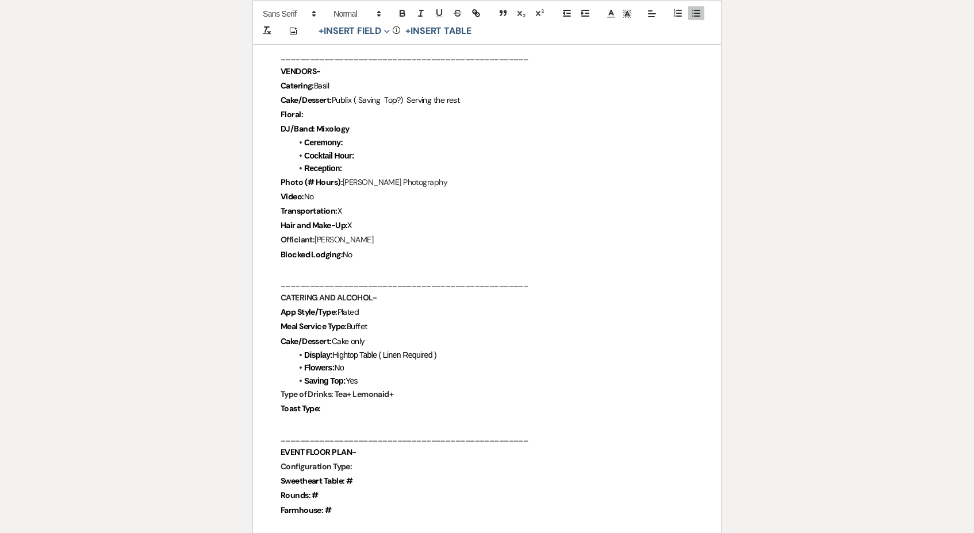
click at [378, 389] on strong "Type of Drinks: Tea+ Lemonaid+" at bounding box center [336, 394] width 113 height 10
click at [362, 390] on strong "Type of Drinks: Tea+ Lemonaid+" at bounding box center [336, 395] width 113 height 10
click at [438, 389] on p "Type of Drinks: Tea+ Lemonade+" at bounding box center [486, 396] width 413 height 14
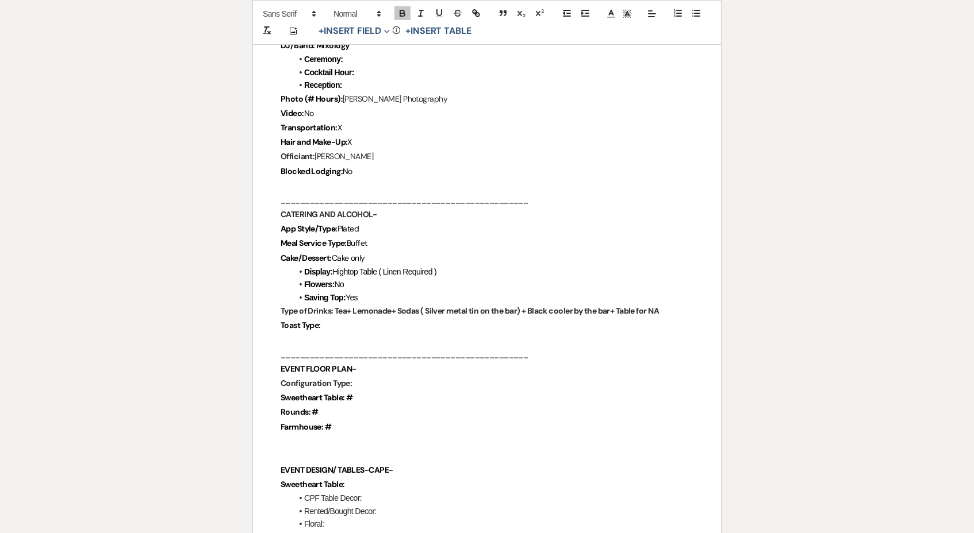
scroll to position [867, 0]
click at [673, 292] on li "Saving Top: Yes" at bounding box center [492, 298] width 401 height 13
click at [462, 320] on p "Toast Type:" at bounding box center [486, 327] width 413 height 14
drag, startPoint x: 462, startPoint y: 308, endPoint x: 274, endPoint y: 311, distance: 188.5
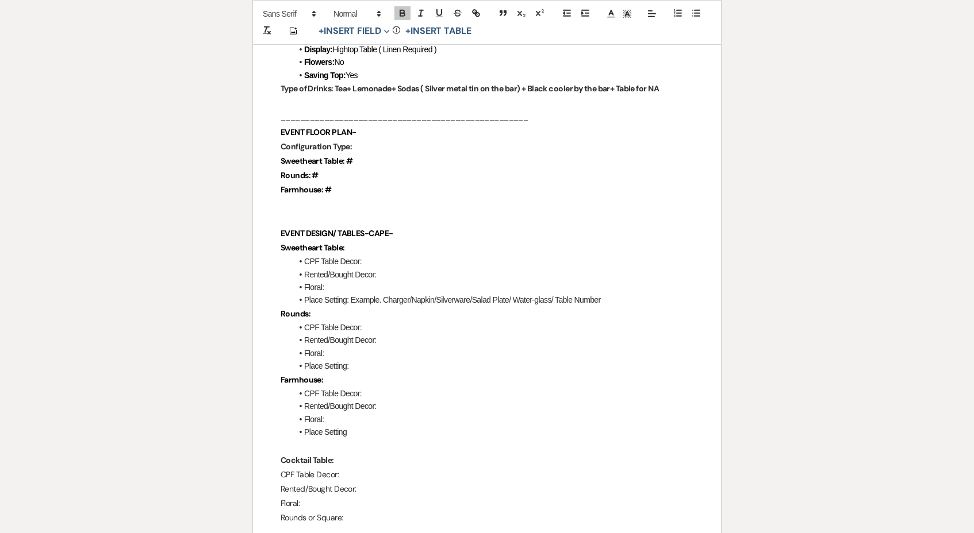
scroll to position [1098, 0]
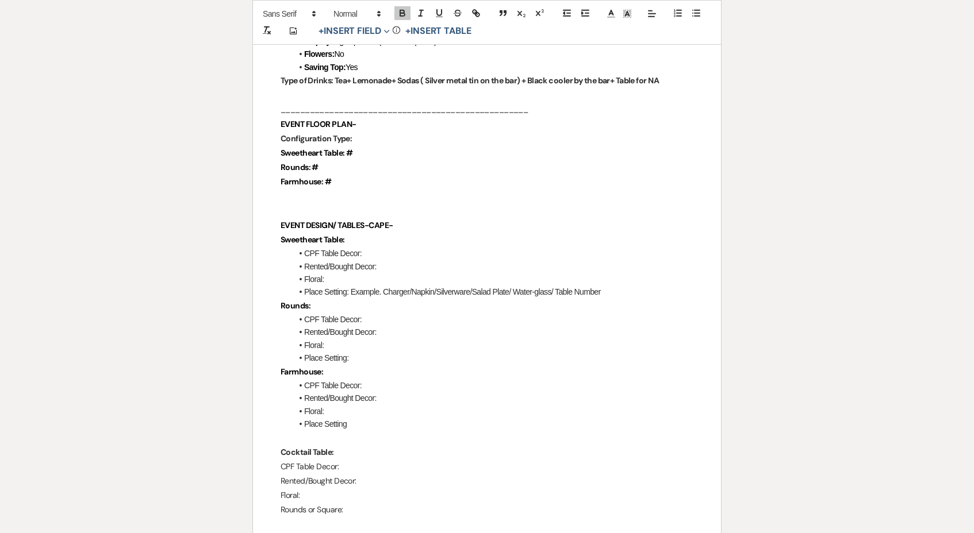
click at [386, 132] on p "Configuration Type:" at bounding box center [486, 139] width 413 height 14
click at [386, 147] on p "Sweetheart Table: #" at bounding box center [486, 154] width 413 height 14
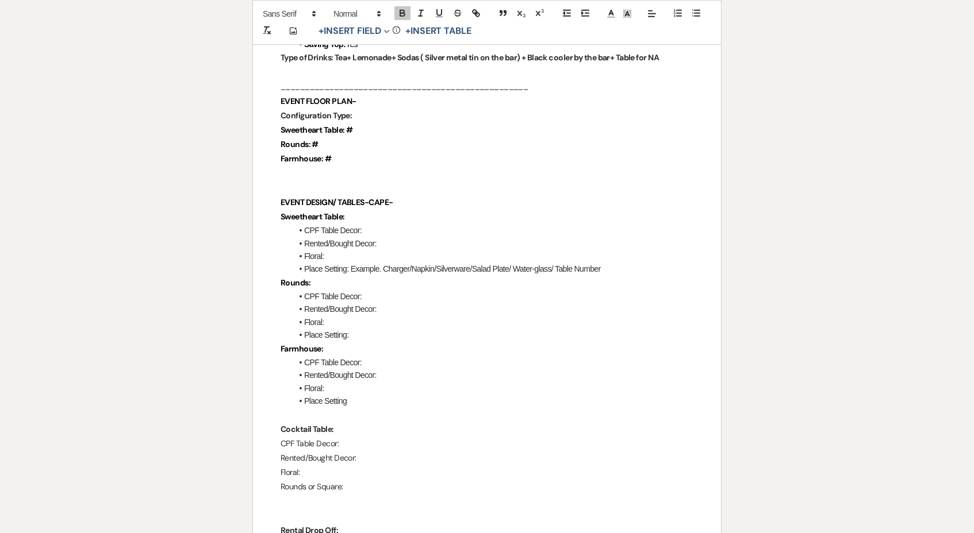
click at [388, 109] on p "Configuration Type:" at bounding box center [486, 116] width 413 height 14
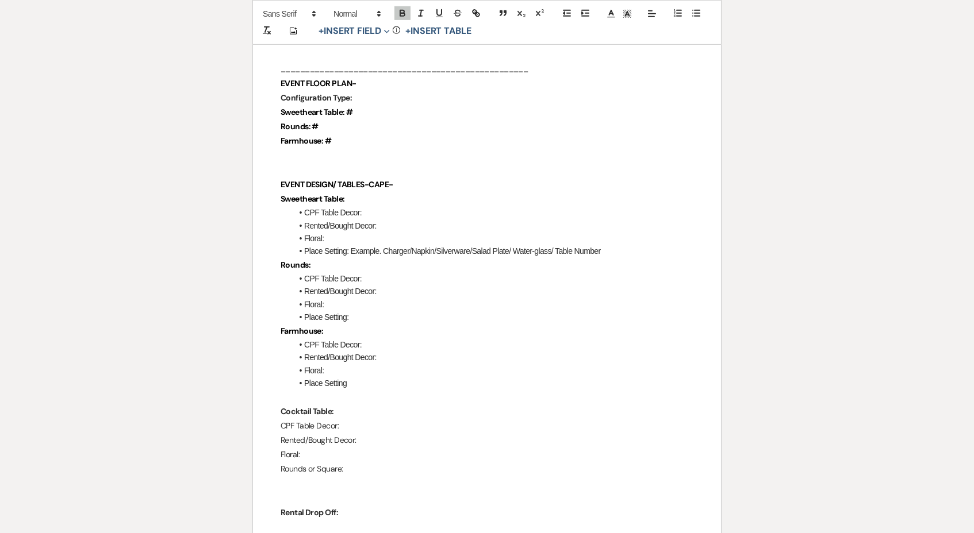
scroll to position [1144, 0]
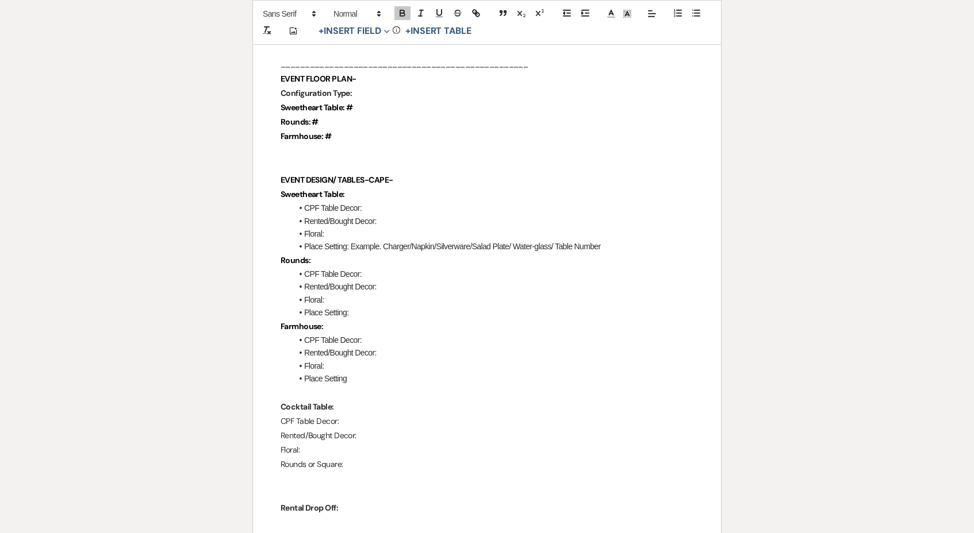
click at [422, 202] on li "CPF Table Decor:" at bounding box center [492, 208] width 401 height 13
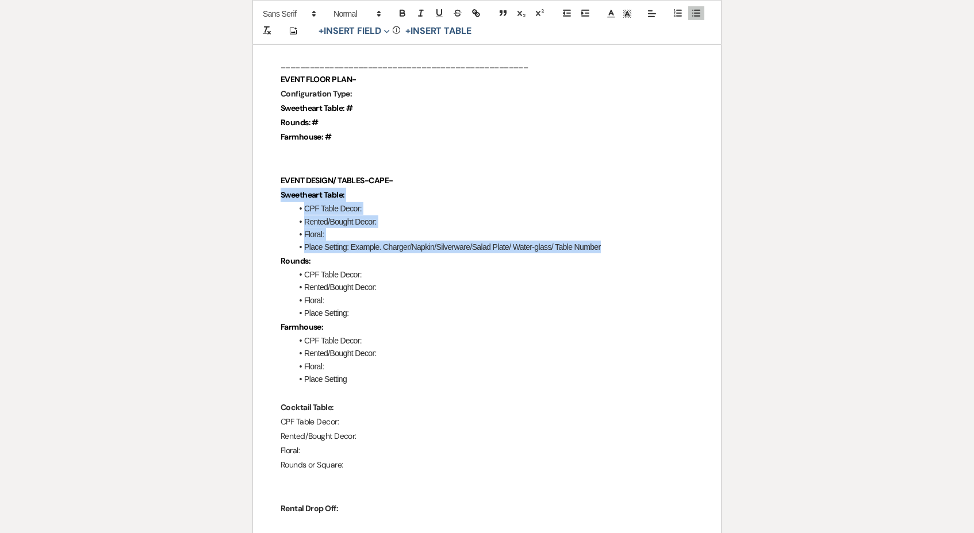
drag, startPoint x: 622, startPoint y: 228, endPoint x: 257, endPoint y: 179, distance: 368.8
click at [257, 179] on div "Chimney Pond Farm Wedding Day Details Wedding Date: [DATE] Bride and Groom: [PE…" at bounding box center [487, 502] width 468 height 2892
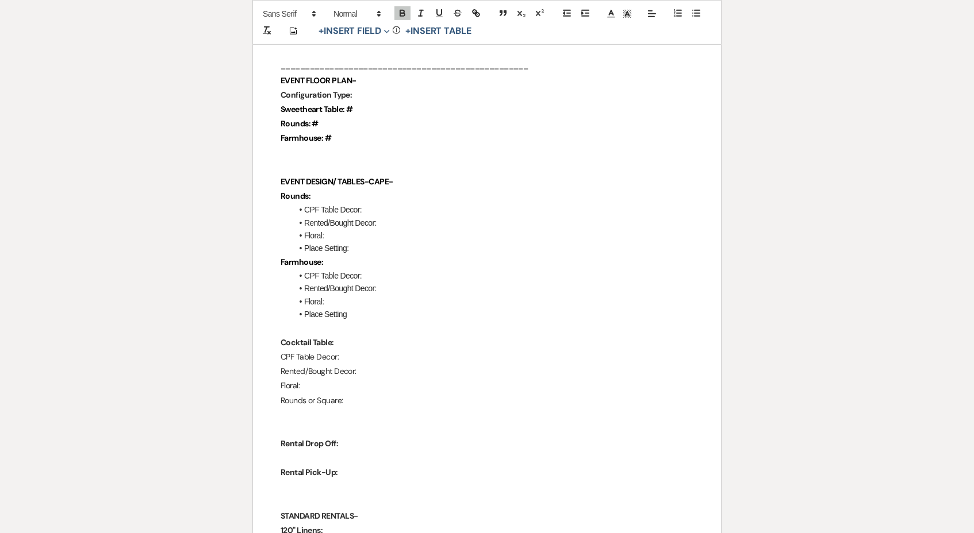
scroll to position [1141, 0]
click at [406, 309] on li "Place Setting" at bounding box center [492, 315] width 401 height 13
click at [386, 297] on li "Floral:" at bounding box center [492, 303] width 401 height 13
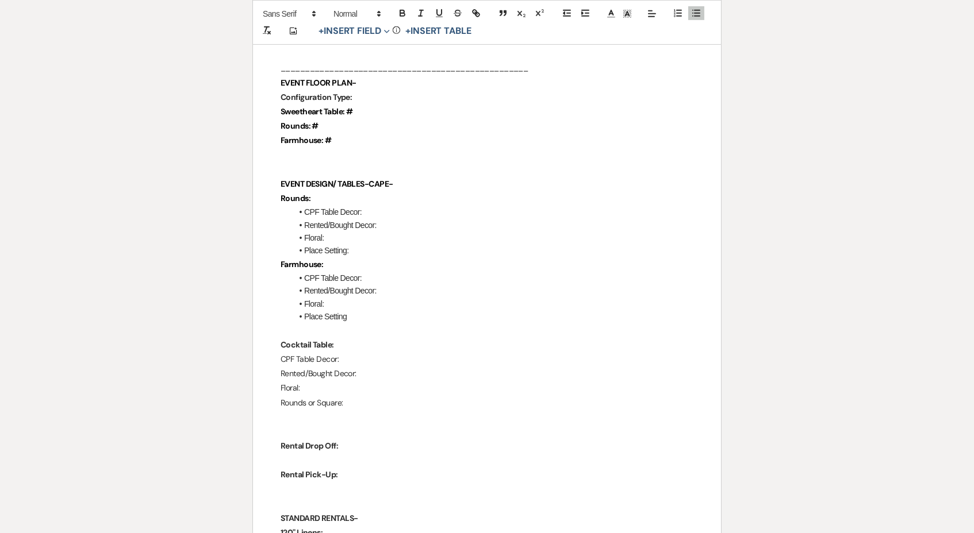
click at [382, 410] on p at bounding box center [486, 417] width 413 height 14
click at [378, 206] on li "CPF Table Decor:" at bounding box center [492, 212] width 401 height 13
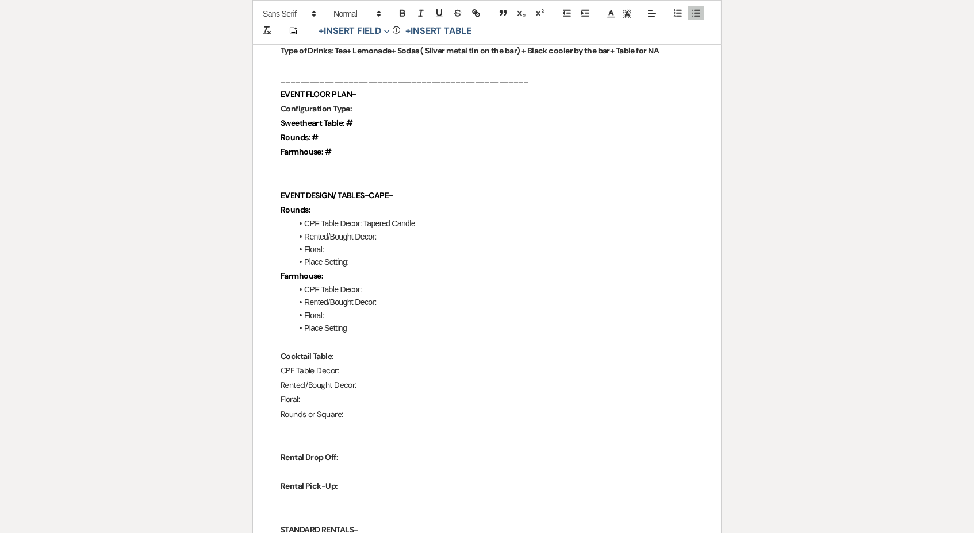
scroll to position [1127, 0]
drag, startPoint x: 431, startPoint y: 206, endPoint x: 363, endPoint y: 206, distance: 67.8
click at [363, 218] on li "CPF Table Decor: Tapered Candles" at bounding box center [492, 224] width 401 height 13
copy li "Tapered Candles"
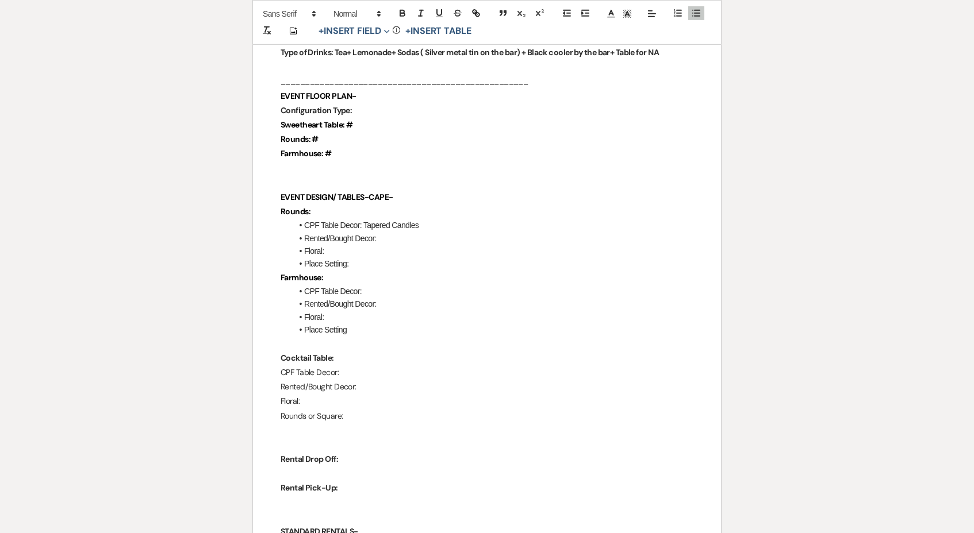
click at [384, 285] on li "CPF Table Decor:" at bounding box center [492, 291] width 401 height 13
click at [382, 234] on li "Rented/Bought Decor:" at bounding box center [492, 240] width 401 height 13
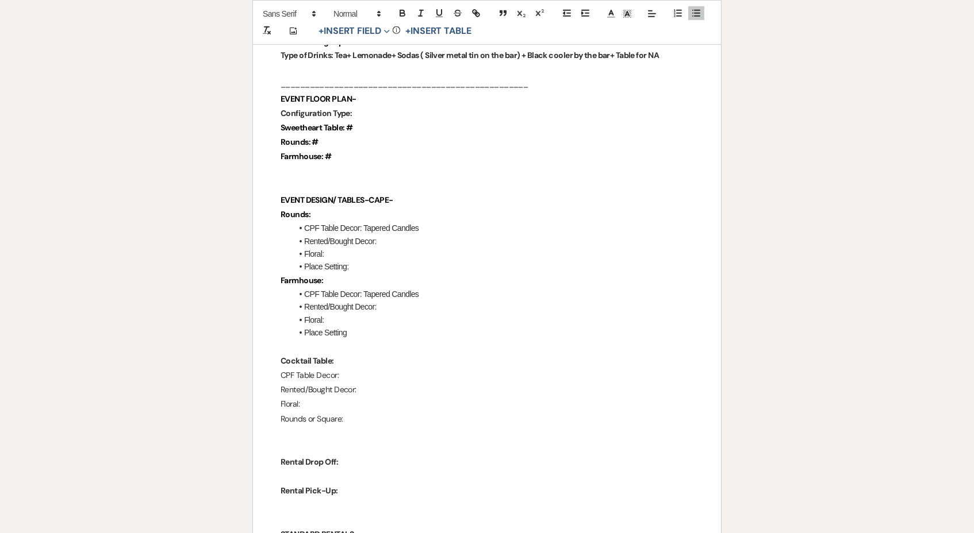
click at [332, 274] on p "Farmhouse:" at bounding box center [486, 281] width 413 height 14
click at [355, 248] on li "Floral:" at bounding box center [492, 254] width 401 height 13
click at [392, 237] on li "Rented/Bought Decor:" at bounding box center [492, 243] width 401 height 13
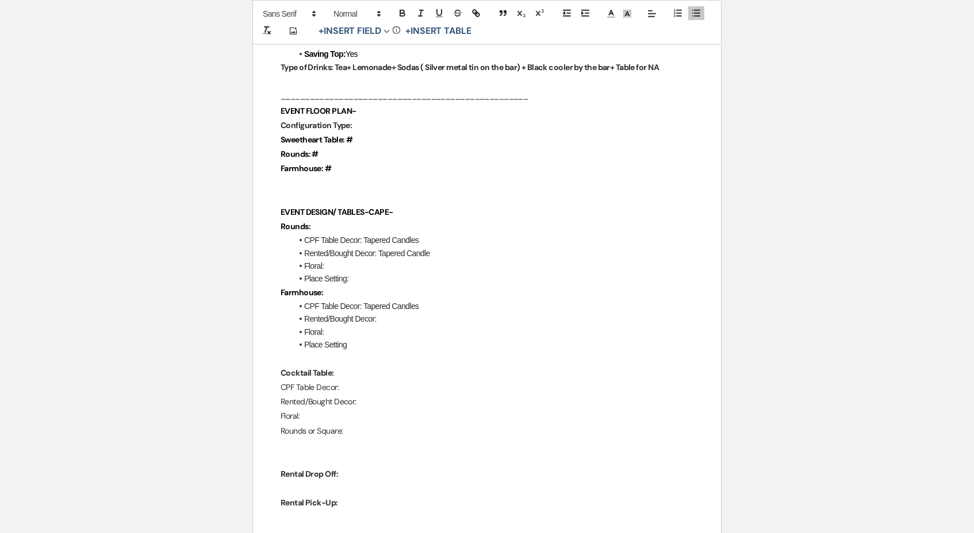
scroll to position [1110, 0]
click at [378, 249] on li "Rented/Bought Decor: Tapered Candles" at bounding box center [492, 255] width 401 height 13
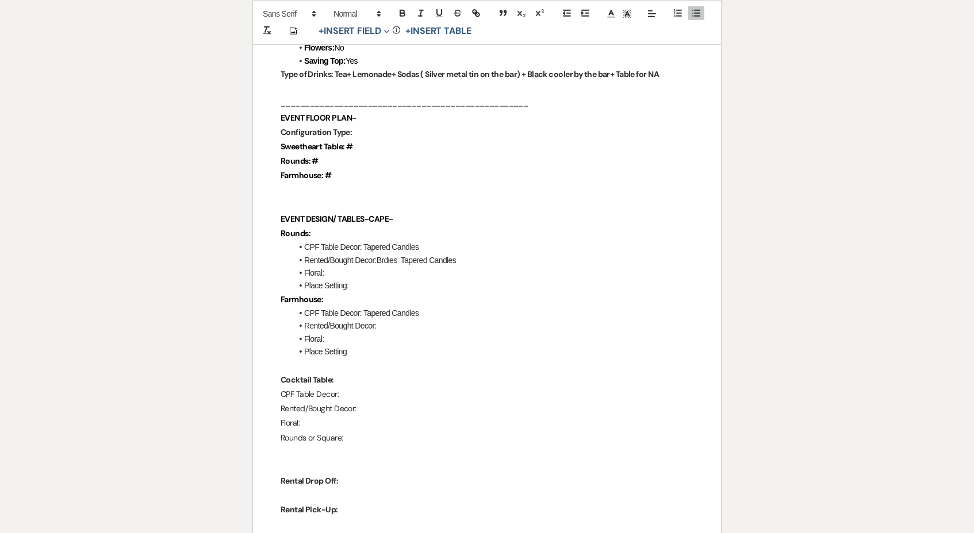
click at [380, 254] on li "Rented/Bought Decor:Brdies Tapered Candles" at bounding box center [492, 260] width 401 height 13
click at [376, 255] on li "Rented/Bought Decor:Brdies Tapered Candles" at bounding box center [492, 261] width 401 height 13
click at [399, 256] on li "Rented/Bought Decor: Brdies Tapered Candles" at bounding box center [492, 262] width 401 height 13
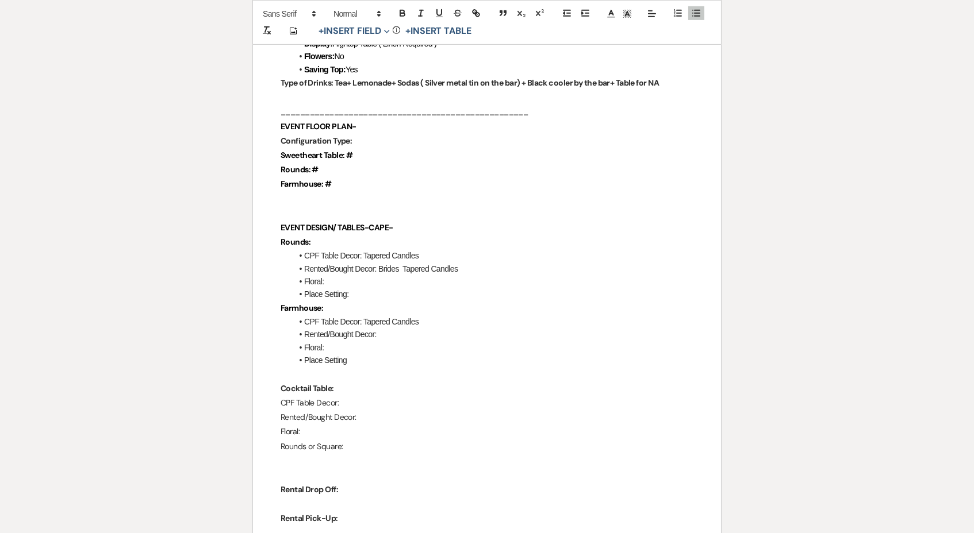
scroll to position [1095, 0]
click at [405, 264] on li "Rented/Bought Decor: Brides Tapered Candles" at bounding box center [492, 270] width 401 height 13
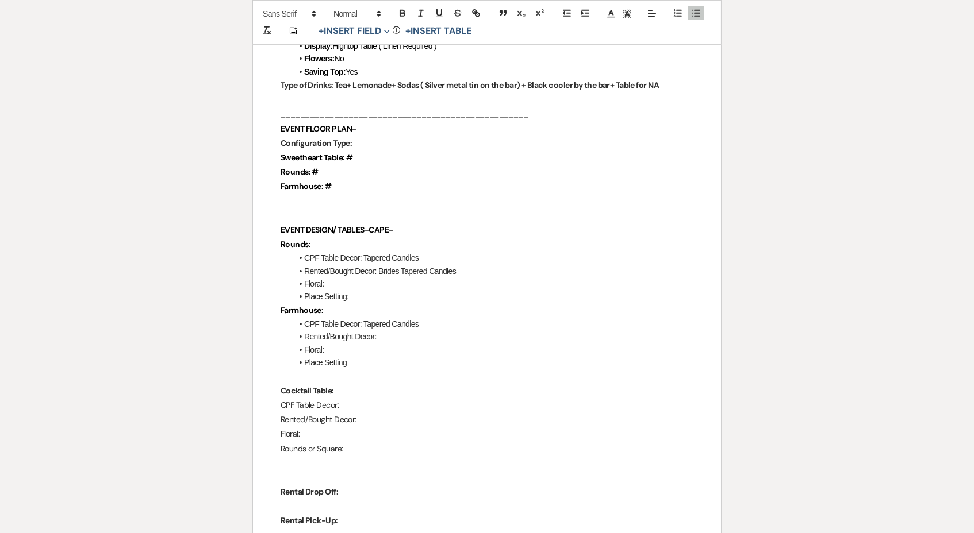
click at [359, 252] on li "CPF Table Decor: Tapered Candles" at bounding box center [492, 258] width 401 height 13
click at [364, 252] on li "CPF Table Decor: Tapered Candles" at bounding box center [492, 258] width 401 height 13
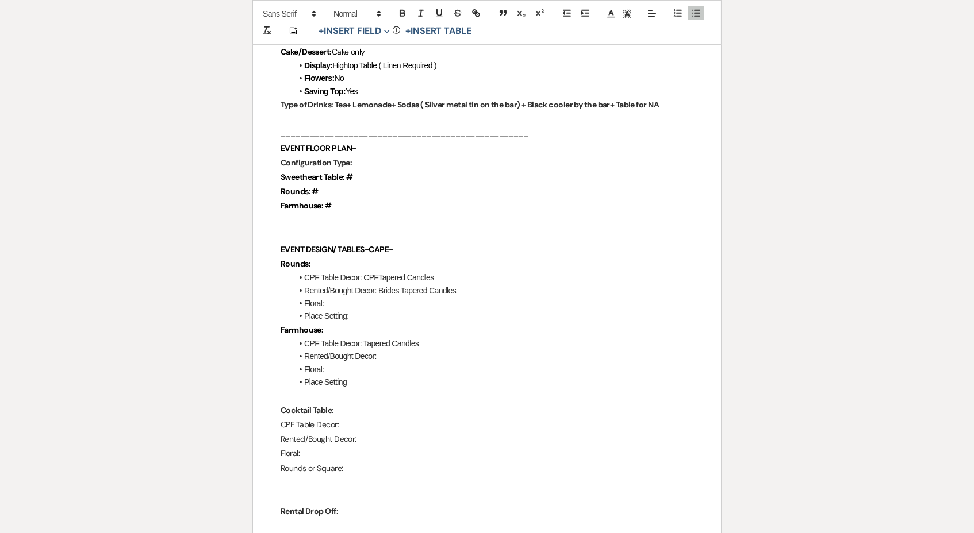
scroll to position [1073, 0]
click at [447, 298] on li "Floral:" at bounding box center [492, 304] width 401 height 13
click at [461, 286] on li "Rented/Bought Decor: Brides Tapered Candles" at bounding box center [492, 292] width 401 height 13
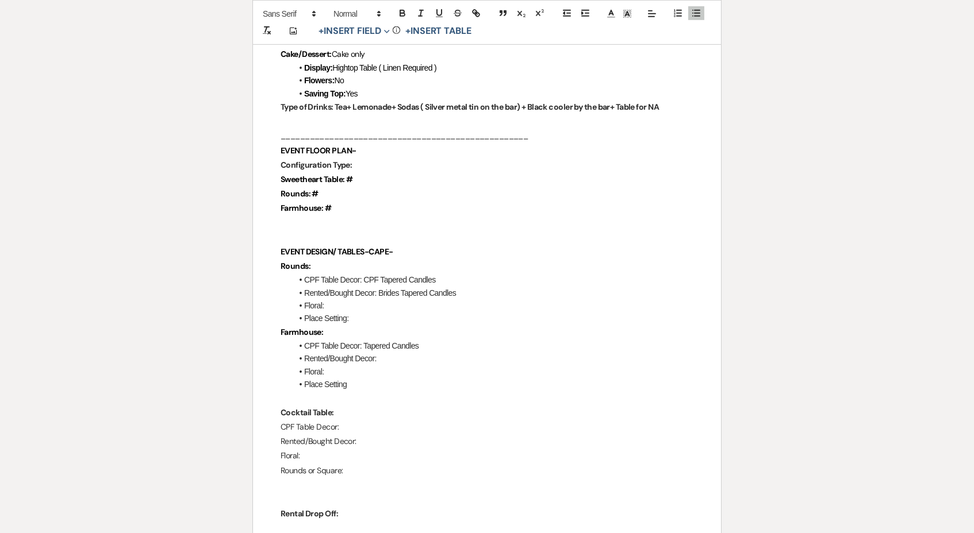
click at [328, 299] on li "Floral:" at bounding box center [492, 305] width 401 height 13
click at [442, 326] on p "Farmhouse:" at bounding box center [486, 333] width 413 height 14
click at [434, 341] on li "CPF Table Decor: Tapered Candles" at bounding box center [492, 347] width 401 height 13
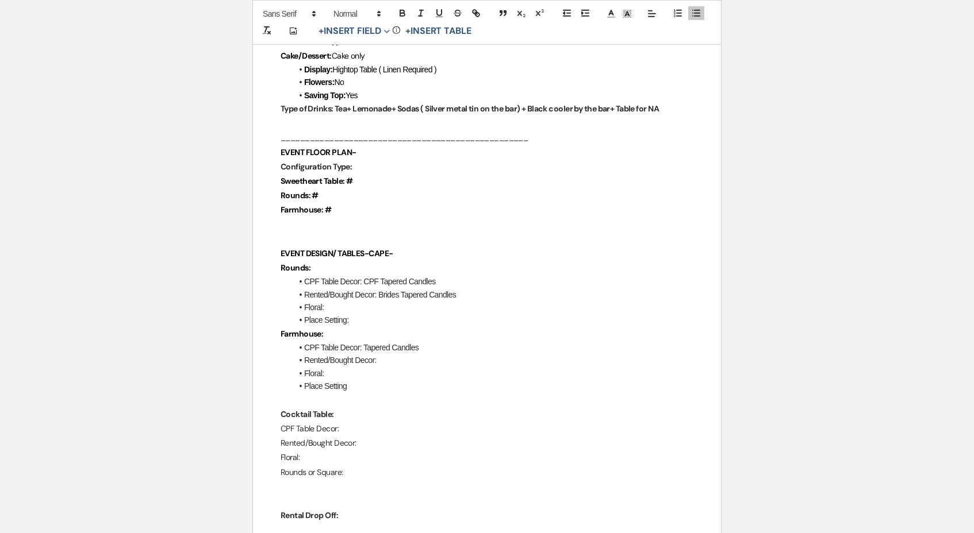
click at [390, 354] on li "Rented/Bought Decor:" at bounding box center [492, 360] width 401 height 13
click at [447, 328] on p "Farmhouse:" at bounding box center [486, 335] width 413 height 14
click at [447, 355] on li "Rented/Bought Decor:" at bounding box center [492, 361] width 401 height 13
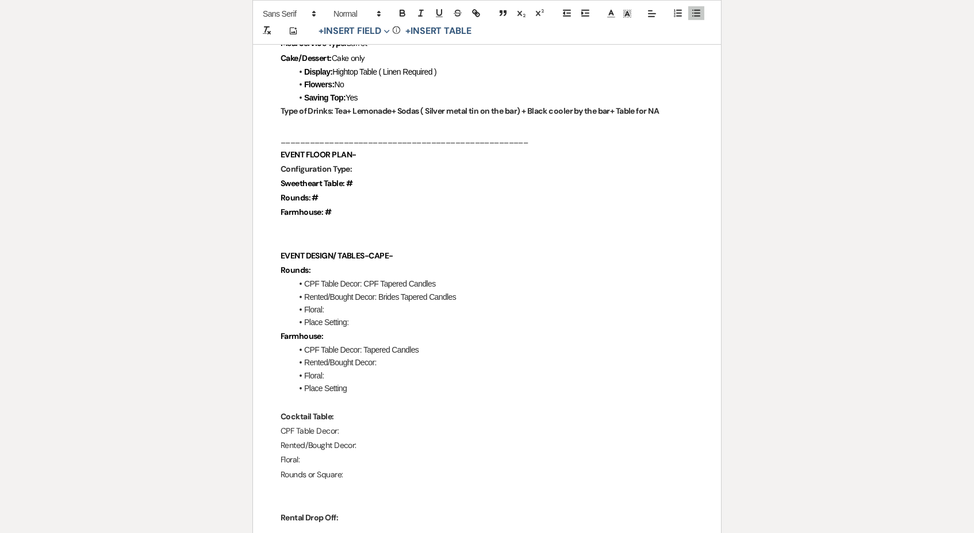
click at [447, 344] on li "CPF Table Decor: Tapered Candles" at bounding box center [492, 350] width 401 height 13
drag, startPoint x: 469, startPoint y: 274, endPoint x: 380, endPoint y: 279, distance: 89.2
click at [380, 291] on li "Rented/Bought Decor: Brides Tapered Candles" at bounding box center [492, 297] width 401 height 13
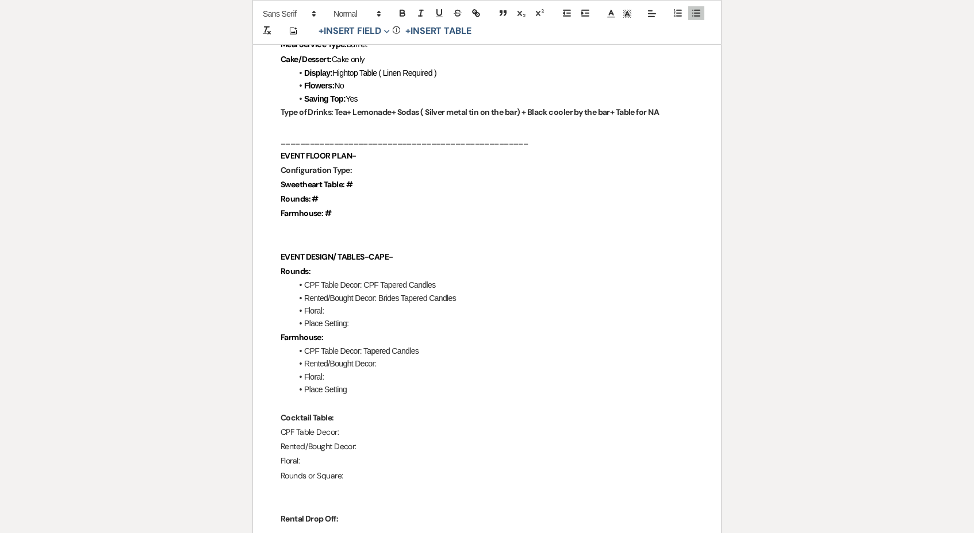
click at [424, 345] on li "CPF Table Decor: Tapered Candles" at bounding box center [492, 351] width 401 height 13
drag, startPoint x: 468, startPoint y: 275, endPoint x: 378, endPoint y: 280, distance: 91.0
click at [378, 293] on li "Rented/Bought Decor: Brides Tapered Candles" at bounding box center [492, 299] width 401 height 13
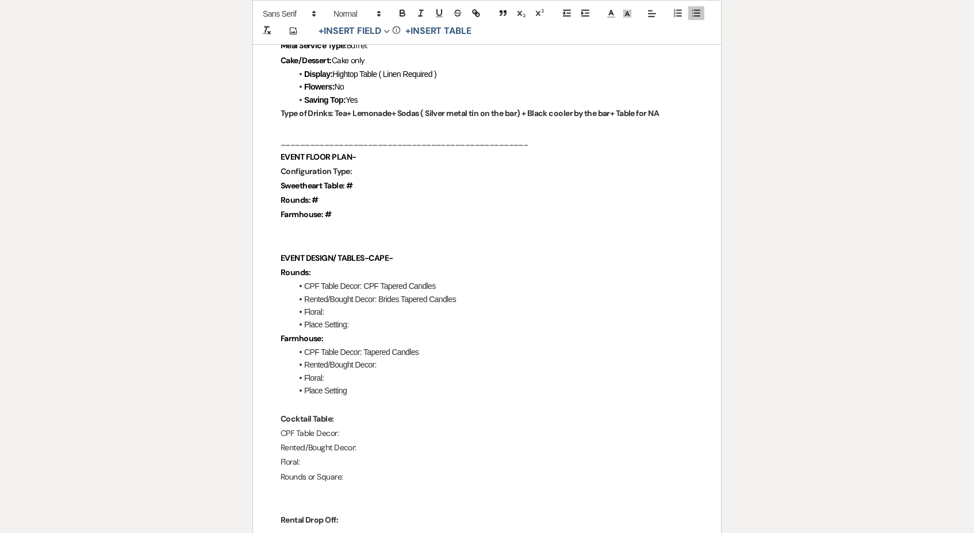
copy li "Brides Tapered Candles"
click at [406, 359] on li "Rented/Bought Decor:" at bounding box center [492, 365] width 401 height 13
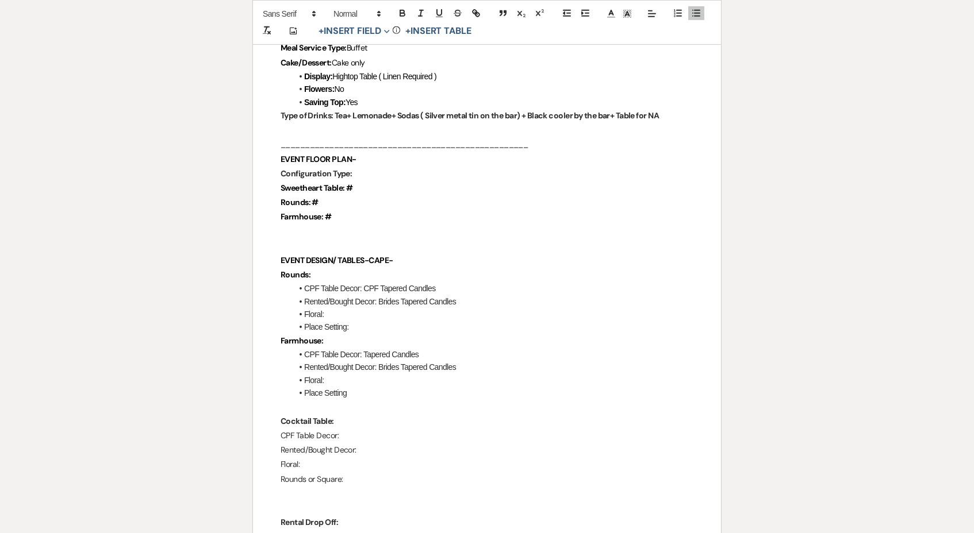
click at [392, 308] on li "Floral:" at bounding box center [492, 314] width 401 height 13
click at [381, 375] on li "Floral:" at bounding box center [492, 381] width 401 height 13
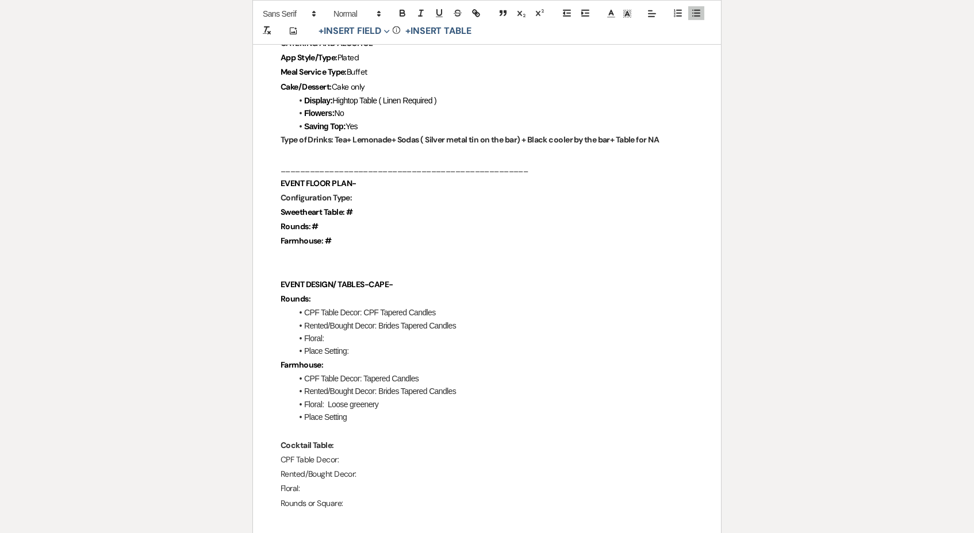
scroll to position [1038, 0]
click at [354, 399] on li "Floral: Loose greenery" at bounding box center [492, 405] width 401 height 13
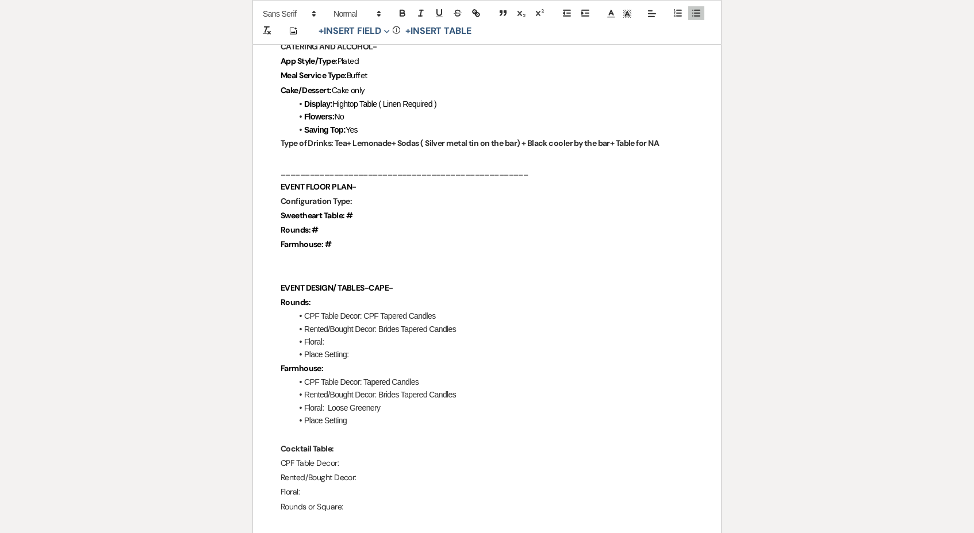
scroll to position [1035, 0]
click at [362, 428] on p at bounding box center [486, 435] width 413 height 14
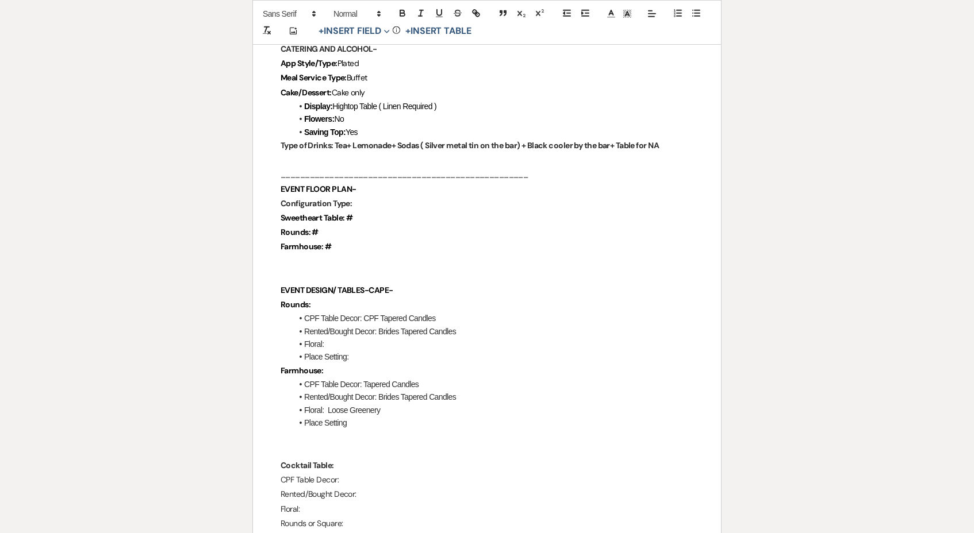
click at [347, 430] on p at bounding box center [486, 437] width 413 height 14
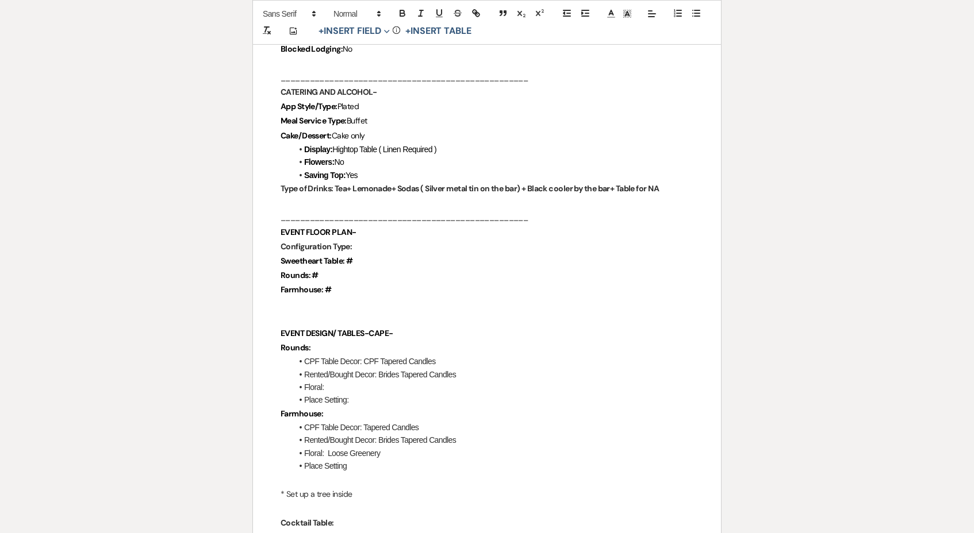
scroll to position [990, 0]
click at [287, 488] on p "* Set up a tree inside" at bounding box center [486, 495] width 413 height 14
click at [370, 489] on p "*Set up a tree inside" at bounding box center [486, 496] width 413 height 14
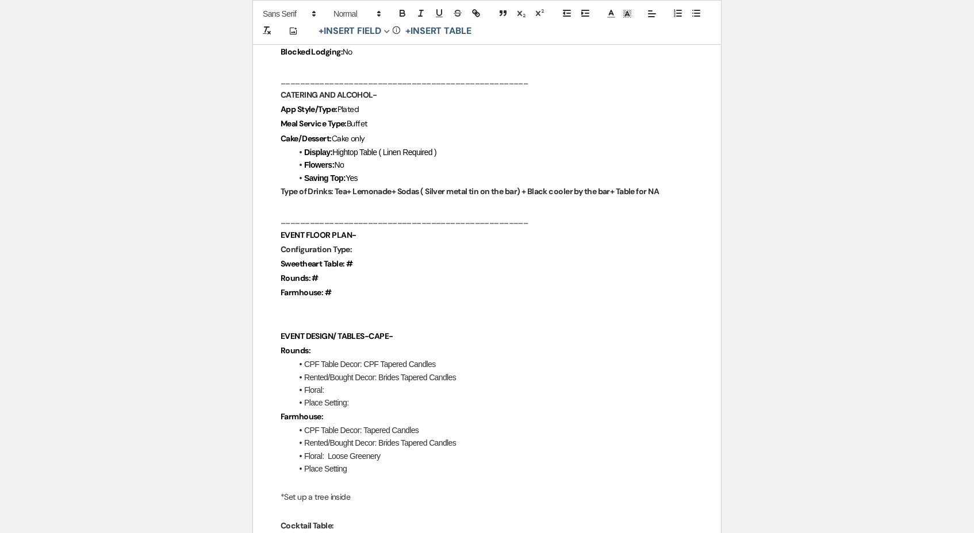
drag, startPoint x: 370, startPoint y: 474, endPoint x: 275, endPoint y: 472, distance: 94.8
click at [376, 491] on p "*Set up a tree inside" at bounding box center [486, 498] width 413 height 14
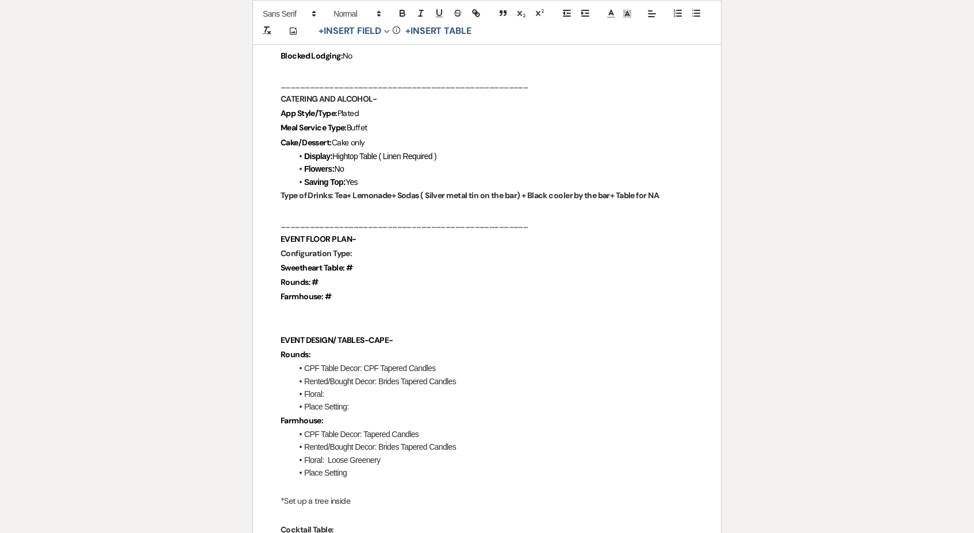
scroll to position [983, 0]
click at [362, 388] on li "Floral:" at bounding box center [492, 394] width 401 height 13
drag, startPoint x: 394, startPoint y: 436, endPoint x: 327, endPoint y: 438, distance: 66.7
click at [327, 456] on li "Floral: Loose Greenery" at bounding box center [492, 462] width 401 height 13
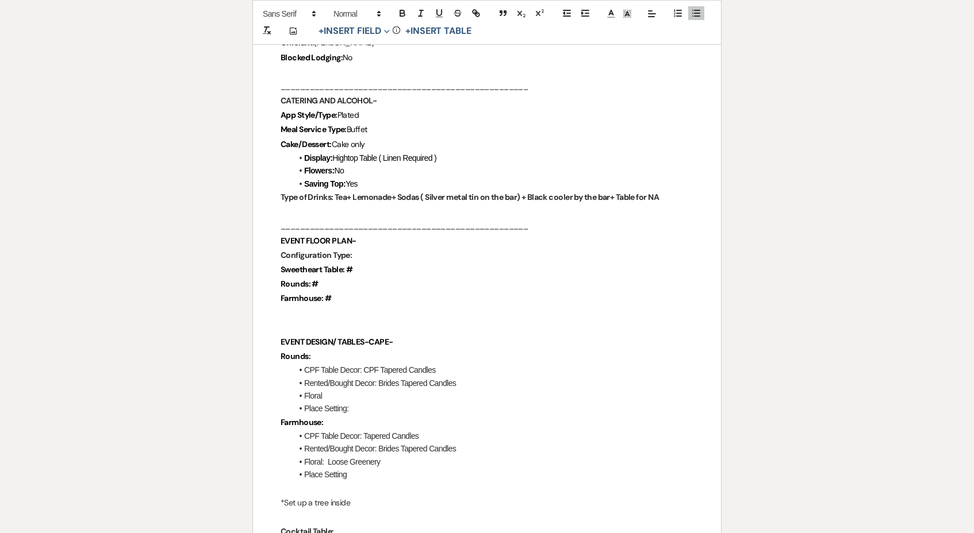
scroll to position [981, 0]
copy li "Loose Greenery"
click at [364, 390] on li "Floral" at bounding box center [492, 396] width 401 height 13
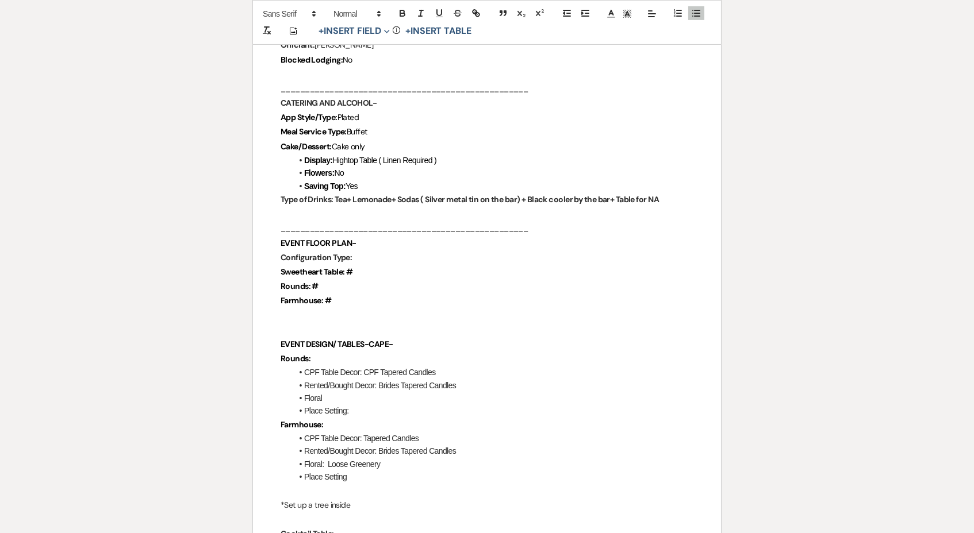
scroll to position [979, 0]
click at [386, 499] on p "*Set up a tree inside" at bounding box center [486, 506] width 413 height 14
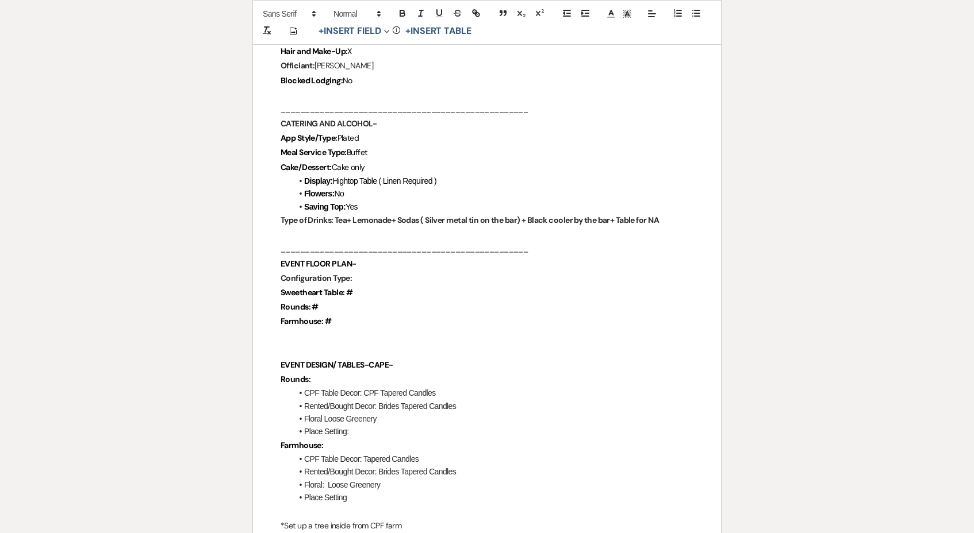
scroll to position [958, 0]
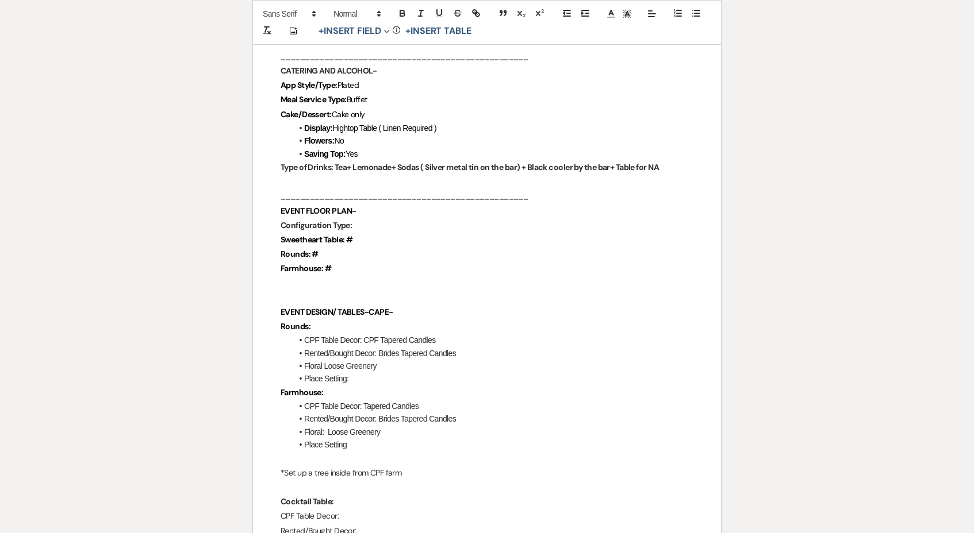
click at [372, 438] on li "Place Setting" at bounding box center [492, 444] width 401 height 13
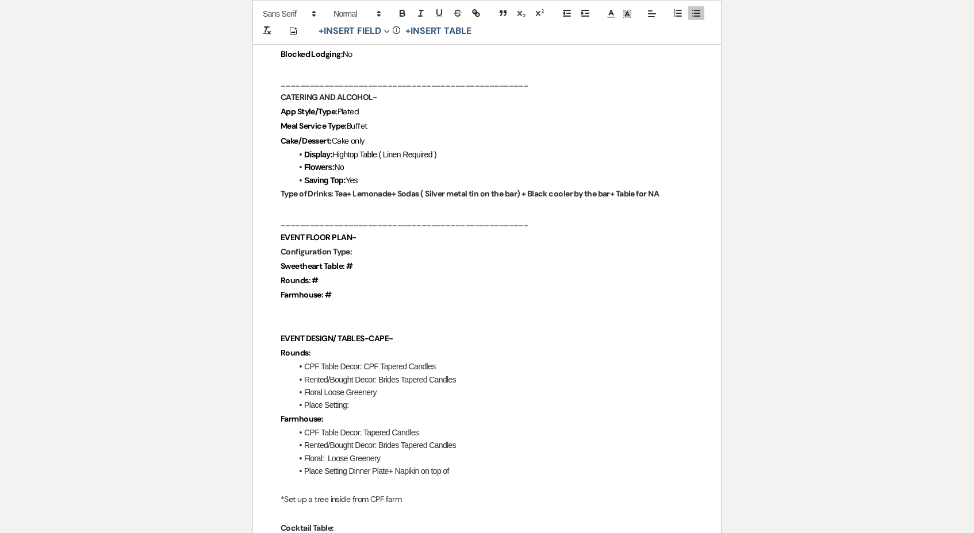
scroll to position [984, 0]
click at [406, 466] on li "Place Setting Dinner Plate+ Napikin on top of" at bounding box center [492, 472] width 401 height 13
click at [476, 467] on li "Place Setting Dinner Plate+ Napkin on top of" at bounding box center [492, 473] width 401 height 13
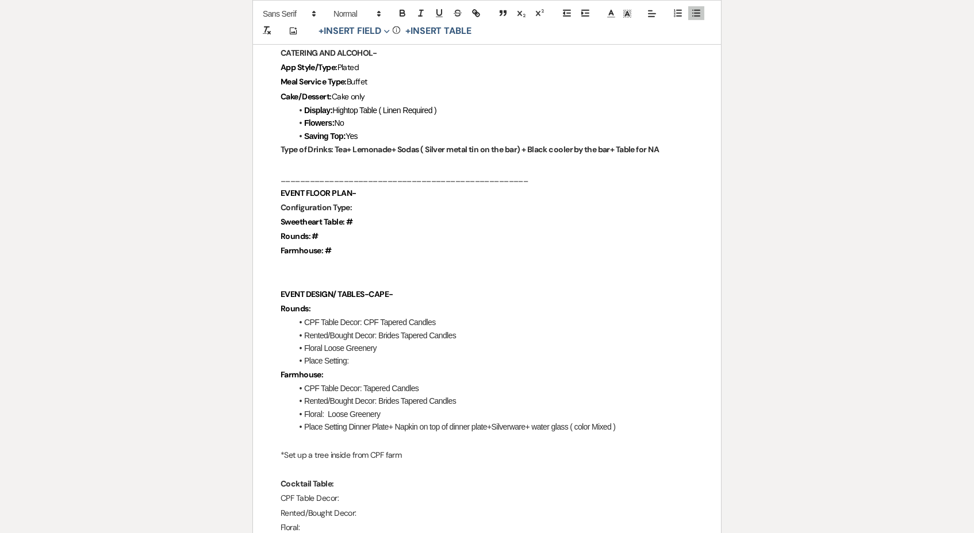
scroll to position [1029, 0]
click at [582, 421] on li "Place Setting Dinner Plate+ Napkin on top of dinner plate+Silverware+ water gla…" at bounding box center [492, 427] width 401 height 13
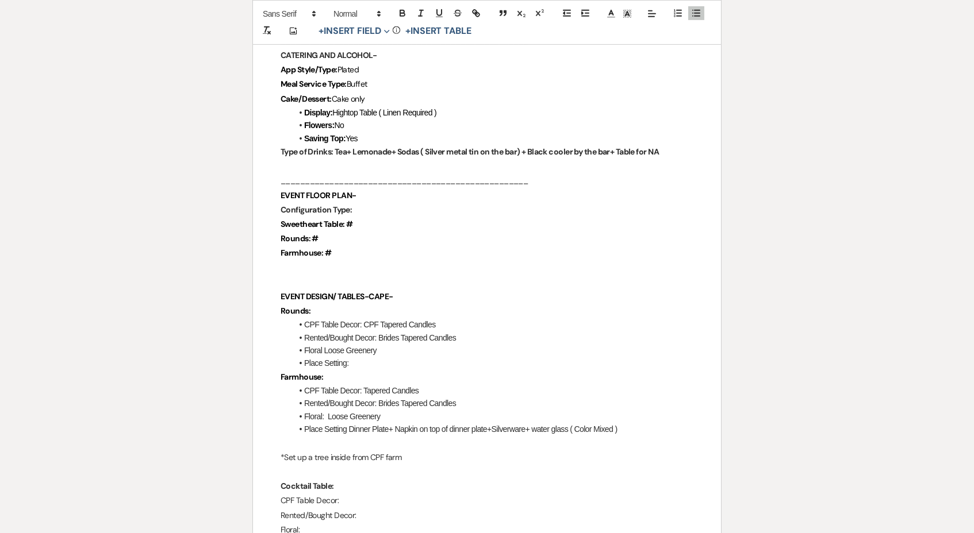
click at [666, 423] on li "Place Setting Dinner Plate+ Napkin on top of dinner plate+Silverware+ water gla…" at bounding box center [492, 429] width 401 height 13
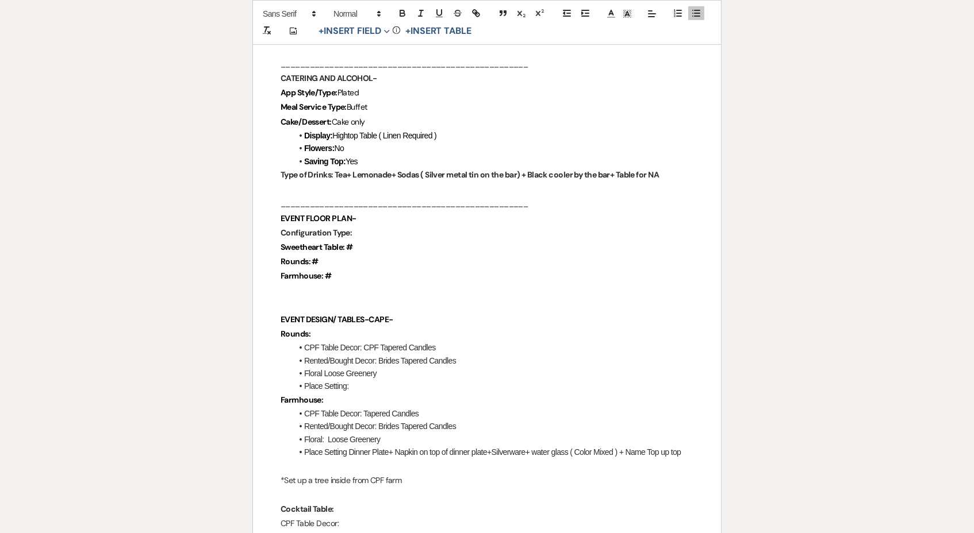
scroll to position [1003, 0]
click at [667, 447] on li "Place Setting Dinner Plate+ Napkin on top of dinner plate+Silverware+ water gla…" at bounding box center [492, 453] width 401 height 13
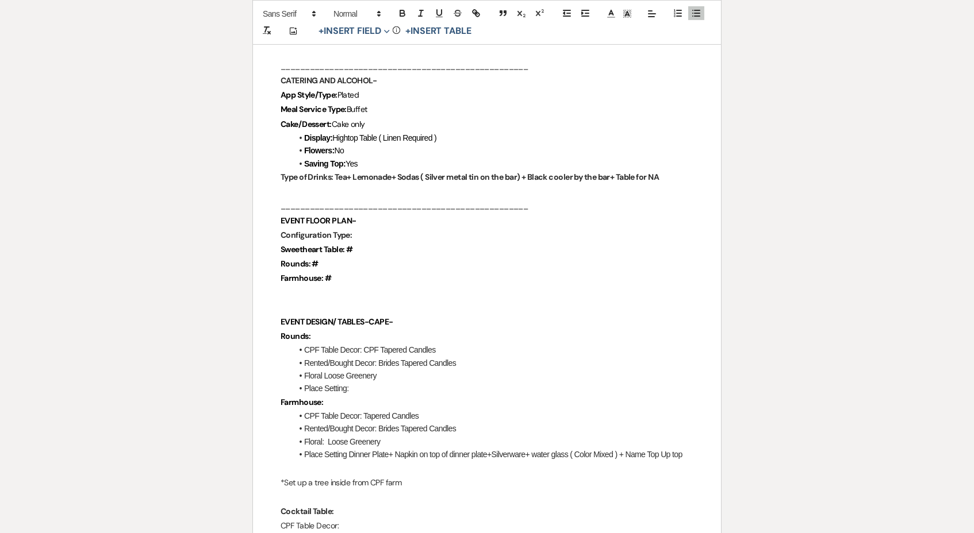
scroll to position [1001, 0]
click at [680, 449] on li "Place Setting Dinner Plate+ Napkin on top of dinner plate+Silverware+ water gla…" at bounding box center [492, 455] width 401 height 13
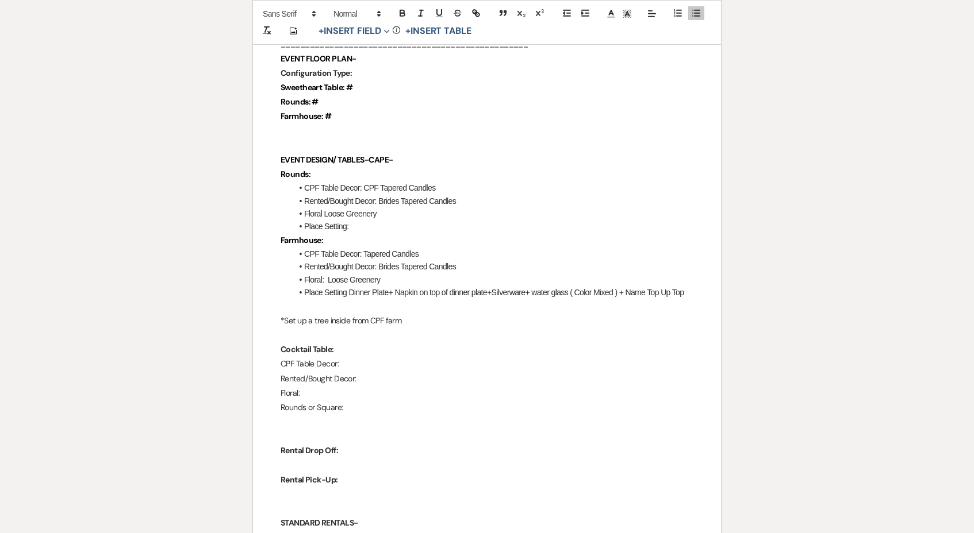
scroll to position [1171, 0]
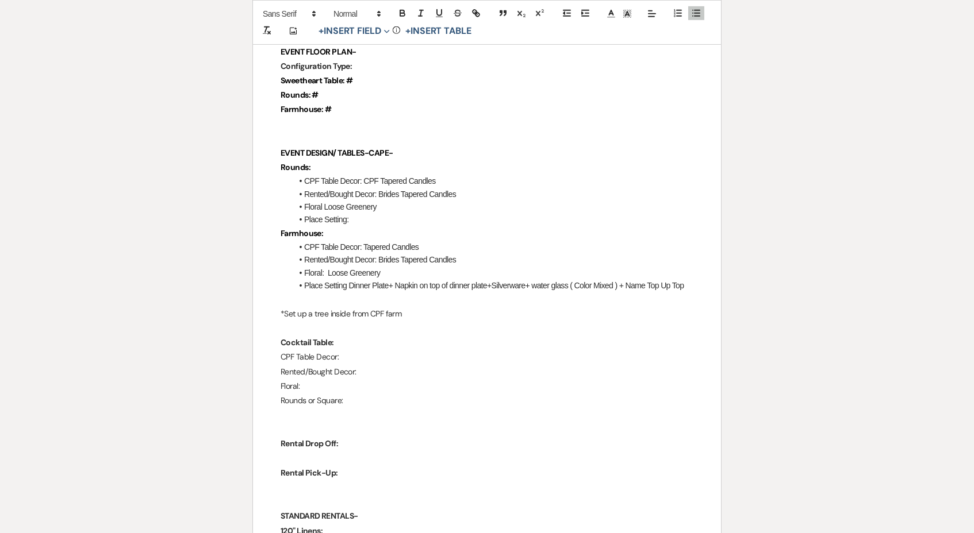
click at [365, 336] on p "Cocktail Table:" at bounding box center [486, 343] width 413 height 14
click at [363, 351] on p "CPF Table Decor:" at bounding box center [486, 358] width 413 height 14
drag, startPoint x: 316, startPoint y: 378, endPoint x: 272, endPoint y: 380, distance: 43.7
click at [272, 380] on div "Chimney Pond Farm Wedding Day Details Wedding Date: [DATE] Bride and Groom: [PE…" at bounding box center [487, 458] width 468 height 2856
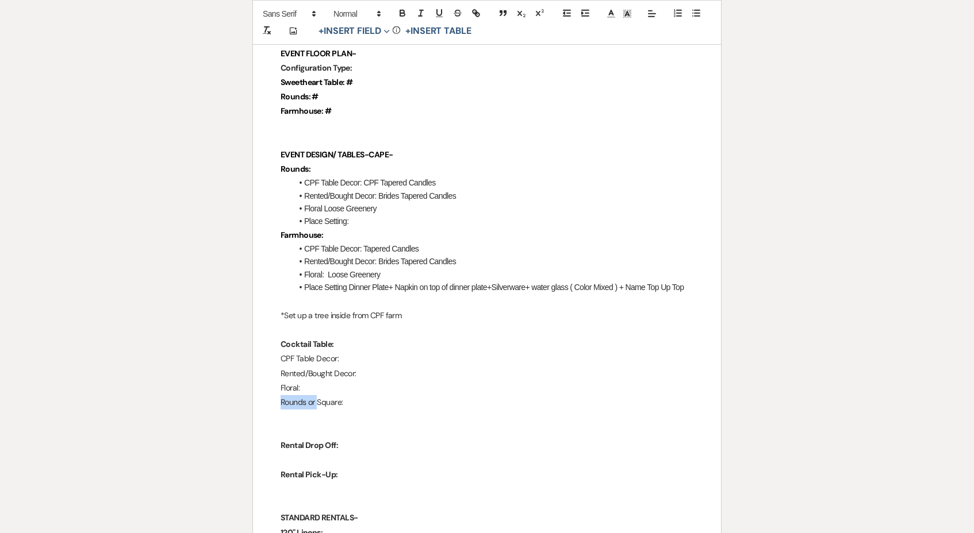
click at [272, 380] on div "Chimney Pond Farm Wedding Day Details Wedding Date: [DATE] Bride and Groom: [PE…" at bounding box center [487, 459] width 468 height 2856
click at [318, 425] on p at bounding box center [486, 432] width 413 height 14
click at [305, 411] on p at bounding box center [486, 418] width 413 height 14
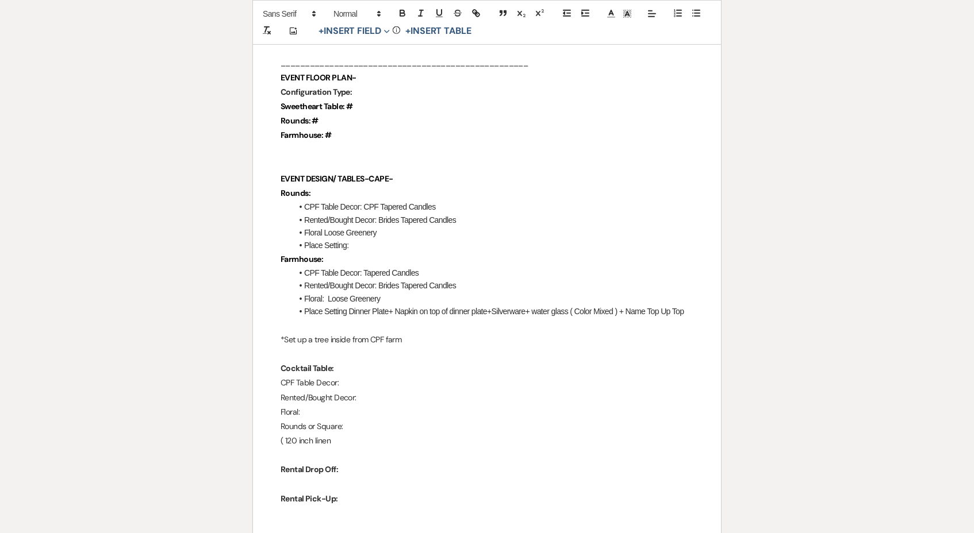
scroll to position [1144, 0]
drag, startPoint x: 360, startPoint y: 406, endPoint x: 309, endPoint y: 408, distance: 51.2
click at [309, 420] on p "Rounds or Square:" at bounding box center [486, 427] width 413 height 14
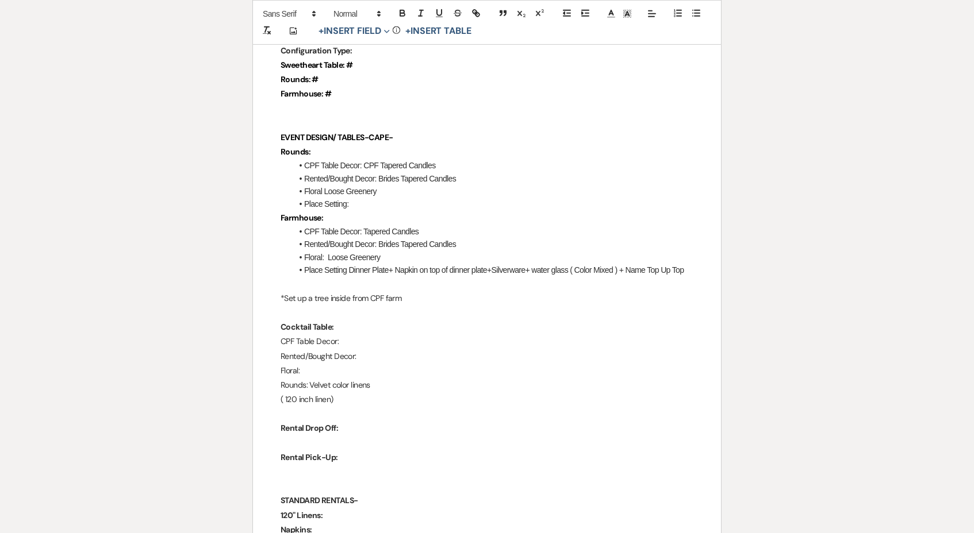
click at [316, 364] on p "Floral:" at bounding box center [486, 371] width 413 height 14
click at [349, 335] on p "CPF Table Decor:" at bounding box center [486, 342] width 413 height 14
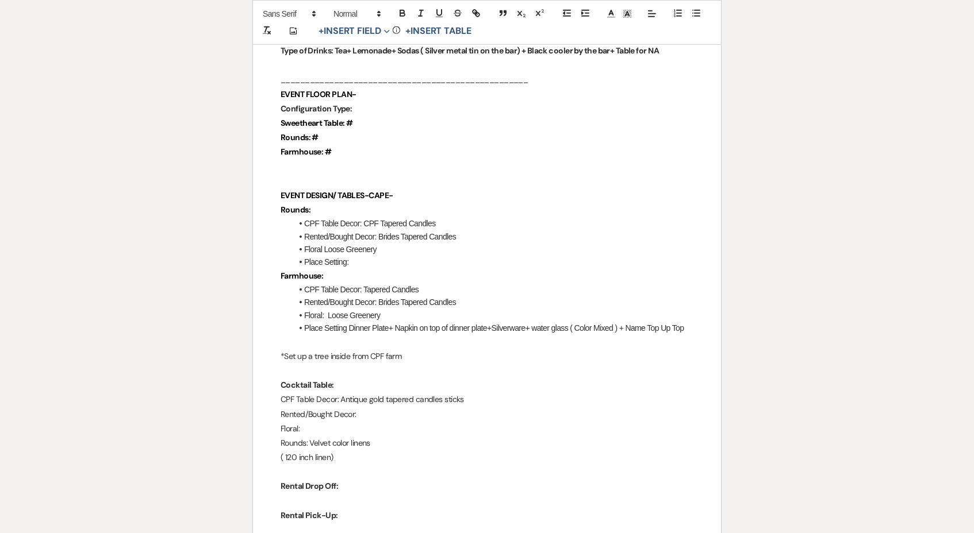
scroll to position [1128, 0]
click at [374, 408] on p "Rented/Bought Decor:" at bounding box center [486, 415] width 413 height 14
click at [521, 394] on p "CPF Table Decor: Antique gold tapered candles sticks" at bounding box center [486, 401] width 413 height 14
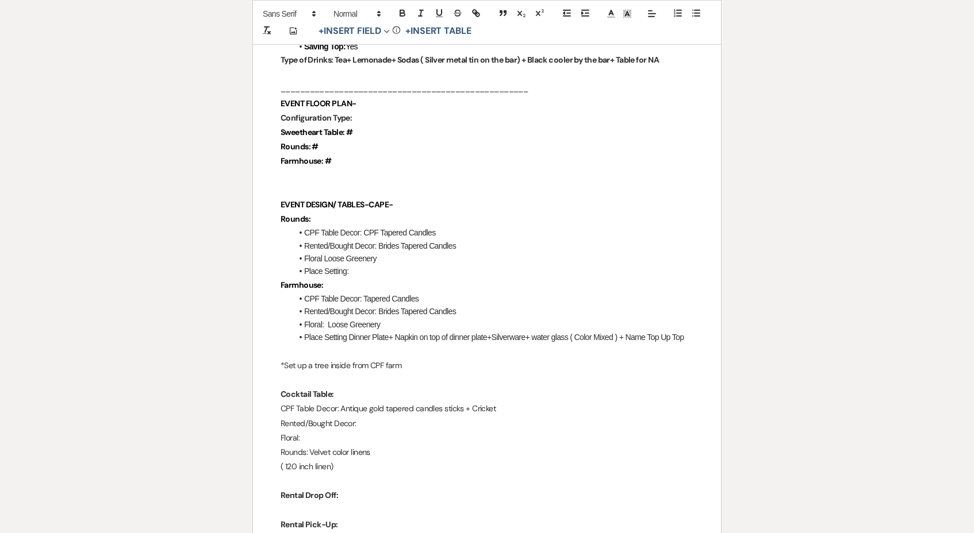
scroll to position [1118, 0]
click at [469, 403] on p "CPF Table Decor: Antique gold tapered candles sticks + Cricket" at bounding box center [486, 410] width 413 height 14
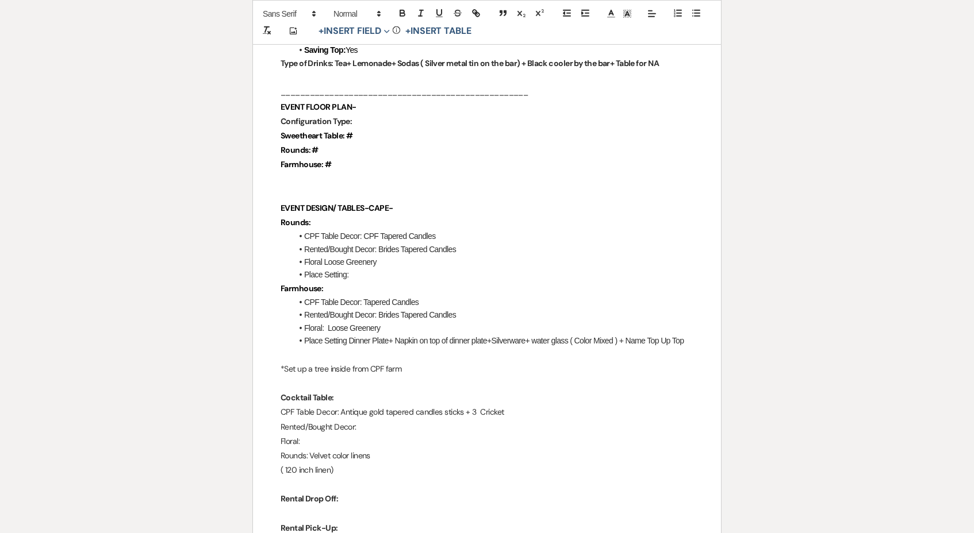
click at [531, 405] on p "CPF Table Decor: Antique gold tapered candles sticks + 3 Cricket" at bounding box center [486, 412] width 413 height 14
click at [479, 406] on p "CPF Table Decor: Antique gold tapered candles sticks + 3 Cricket" at bounding box center [486, 413] width 413 height 14
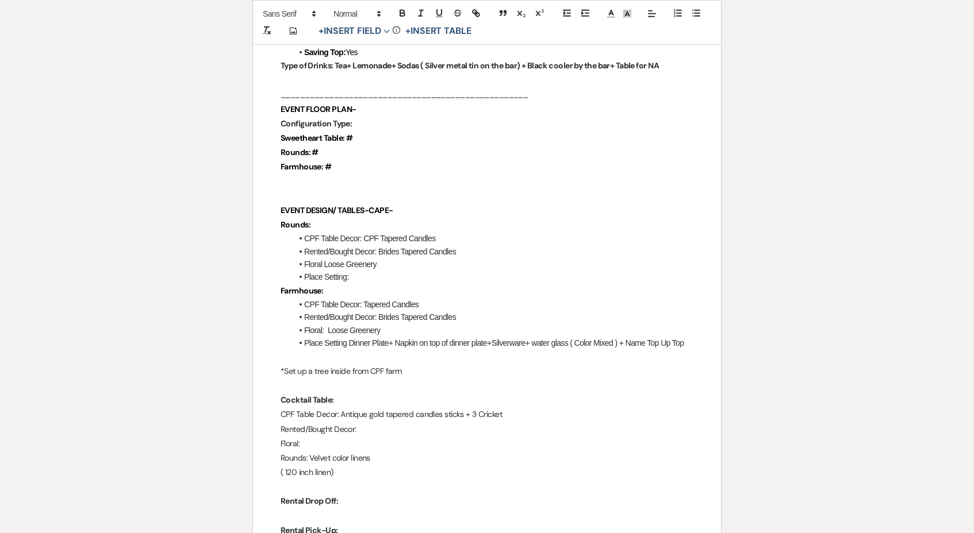
click at [543, 407] on p "CPF Table Decor: Antique gold tapered candles sticks + 3 Cricket" at bounding box center [486, 414] width 413 height 14
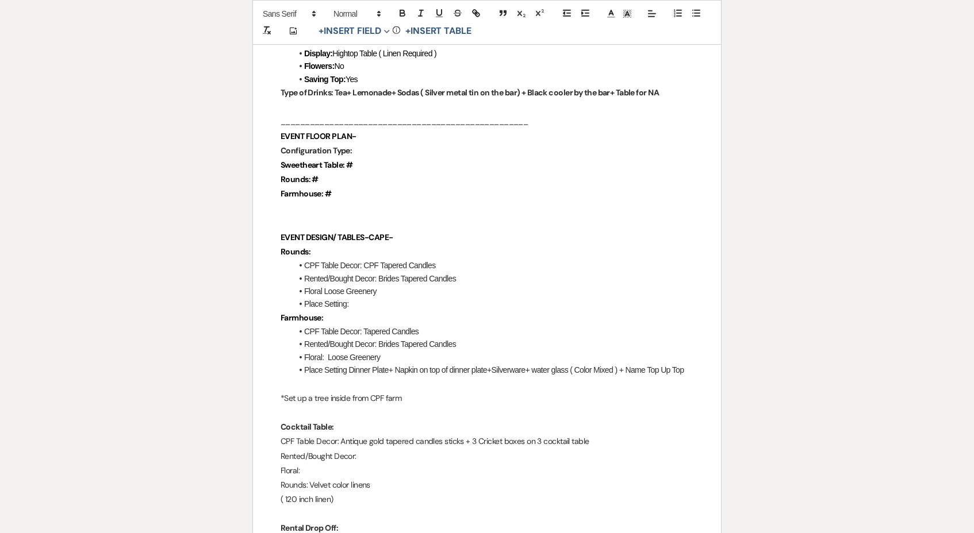
scroll to position [1086, 0]
click at [464, 435] on p "CPF Table Decor: Antique gold tapered candles sticks + 3 Cricket boxes on 3 coc…" at bounding box center [486, 442] width 413 height 14
click at [339, 436] on p "CPF Table Decor: Antique gold tapered candles sticks + 3 Cricket boxes on 3 coc…" at bounding box center [486, 443] width 413 height 14
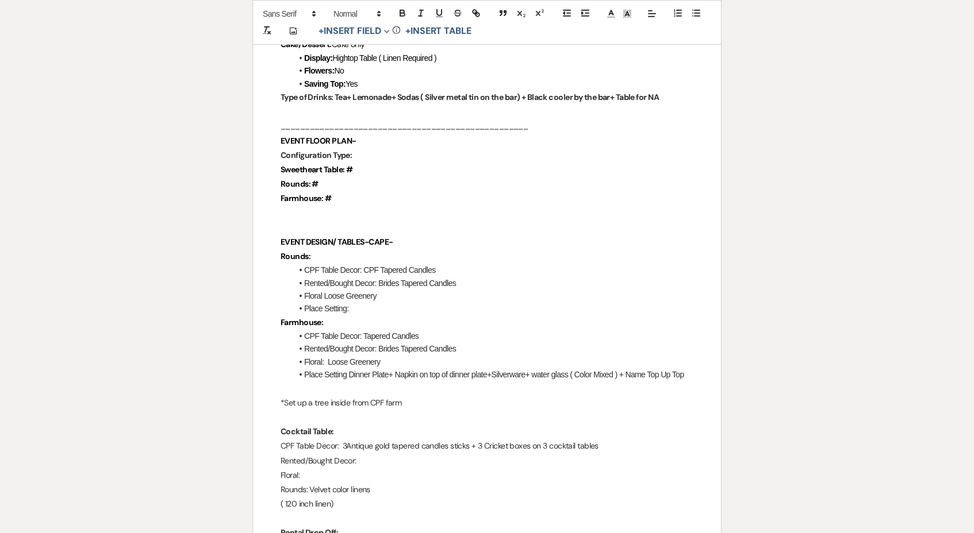
scroll to position [1081, 0]
click at [468, 440] on p "CPF Table Decor: 3 Antique gold tapered candles sticks + 3 Cricket boxes on 3 c…" at bounding box center [486, 447] width 413 height 14
click at [471, 440] on p "CPF Table Decor: 3 Antique gold tapered candles sticks + 3 Cricket boxes on 3 c…" at bounding box center [486, 447] width 413 height 14
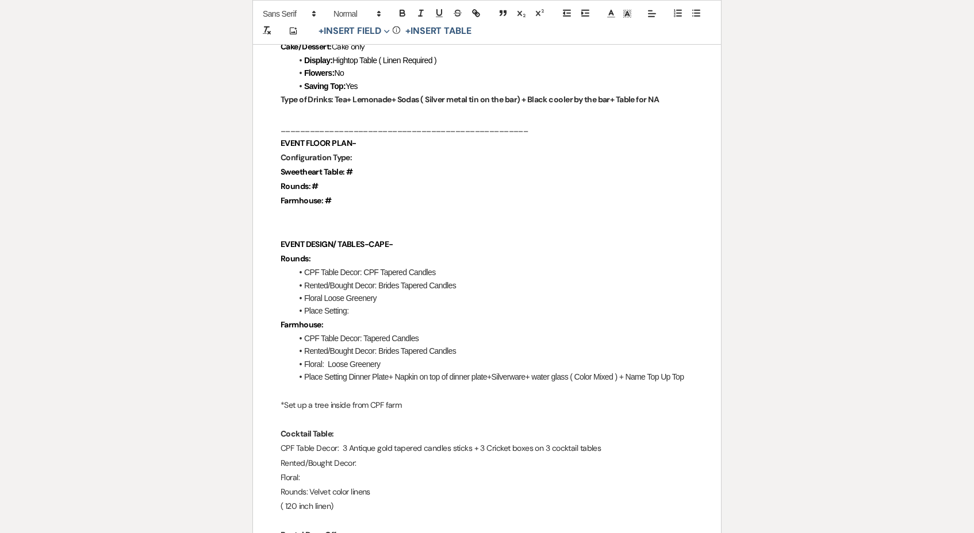
click at [597, 441] on p "CPF Table Decor: 3 Antique gold tapered candles sticks + 3 Cricket boxes on 3 c…" at bounding box center [486, 448] width 413 height 14
drag, startPoint x: 603, startPoint y: 426, endPoint x: 542, endPoint y: 428, distance: 60.4
click at [542, 442] on p "CPF Table Decor: 3 Antique gold tapered candles sticks + 3 Cricket boxes on 3 c…" at bounding box center [486, 449] width 413 height 14
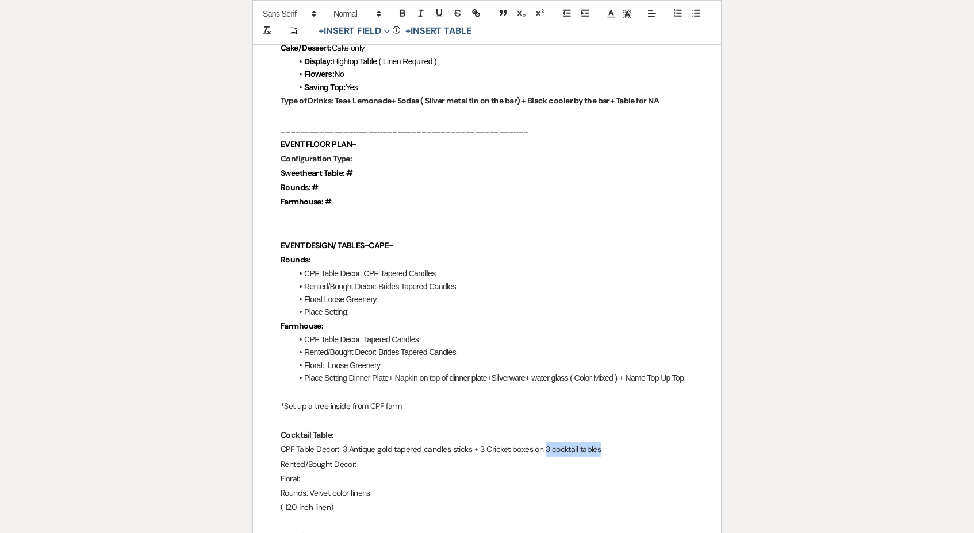
drag, startPoint x: 611, startPoint y: 425, endPoint x: 542, endPoint y: 428, distance: 68.4
click at [542, 443] on p "CPF Table Decor: 3 Antique gold tapered candles sticks + 3 Cricket boxes on 3 c…" at bounding box center [486, 450] width 413 height 14
copy p "3 cocktail tables"
click at [469, 443] on p "CPF Table Decor: 3 Antique gold tapered candles sticks + 3 Cricket boxes on 3 c…" at bounding box center [486, 450] width 413 height 14
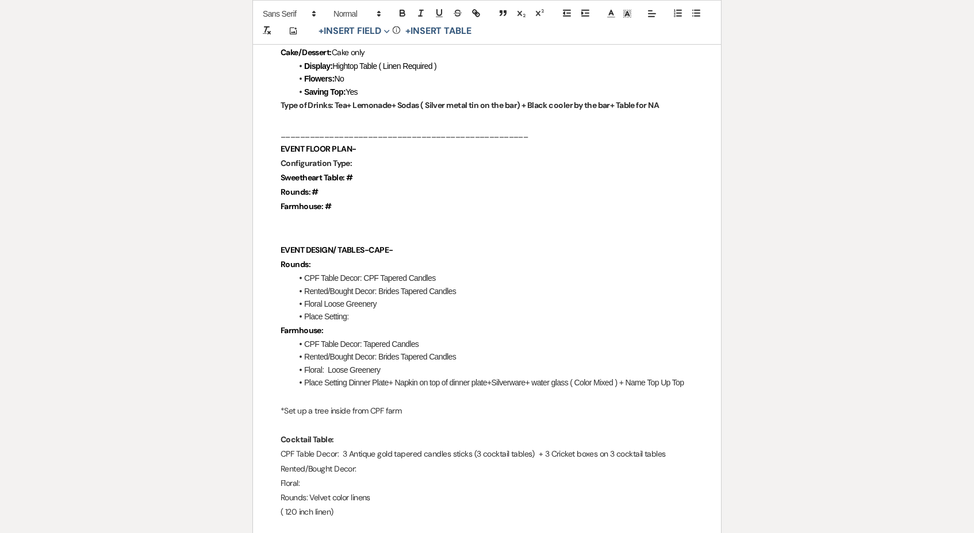
click at [657, 447] on p "CPF Table Decor: 3 Antique gold tapered candles sticks (3 cocktail tables) + 3 …" at bounding box center [486, 454] width 413 height 14
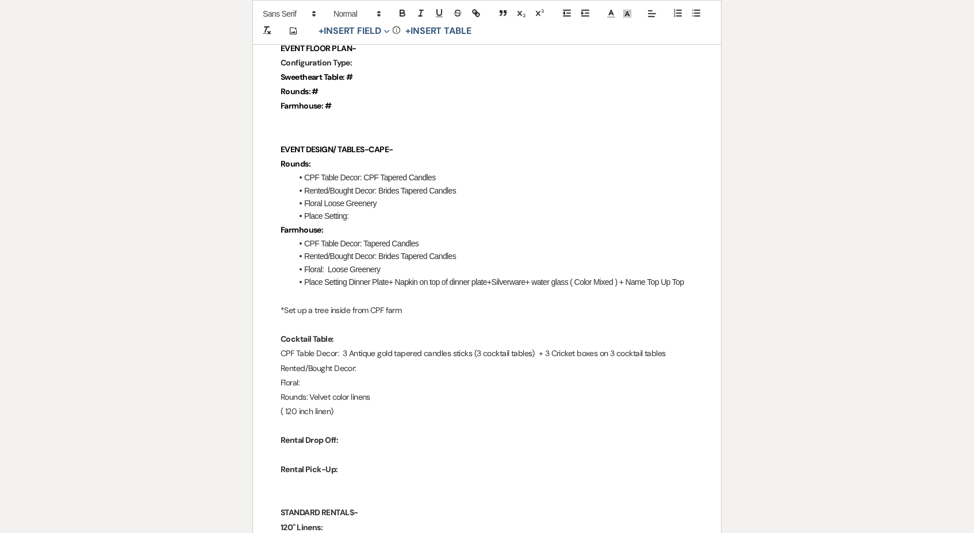
click at [356, 419] on p at bounding box center [486, 426] width 413 height 14
click at [351, 378] on p "Floral:" at bounding box center [486, 385] width 413 height 14
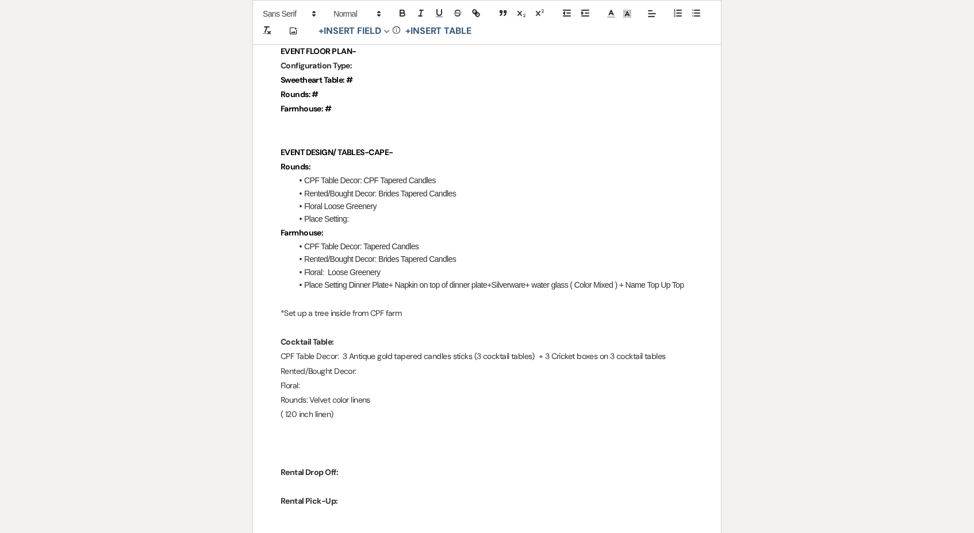
click at [351, 364] on p "Rented/Bought Decor:" at bounding box center [486, 371] width 413 height 14
click at [353, 379] on p "Floral:" at bounding box center [486, 386] width 413 height 14
click at [389, 366] on p "Rented/Bought Decor:" at bounding box center [486, 373] width 413 height 14
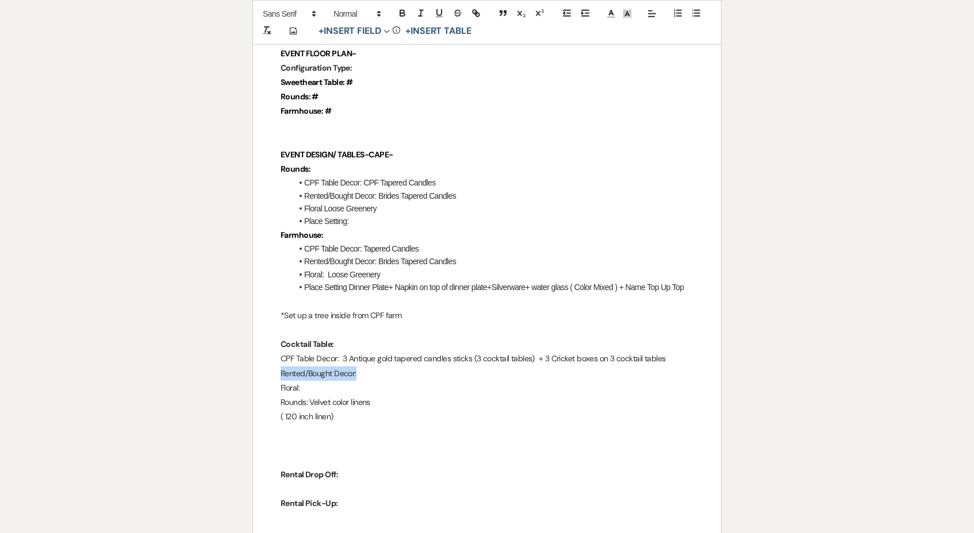
drag, startPoint x: 389, startPoint y: 351, endPoint x: 263, endPoint y: 349, distance: 126.4
click at [263, 349] on div "Chimney Pond Farm Wedding Day Details Wedding Date: [DATE] Bride and Groom: [PE…" at bounding box center [487, 473] width 468 height 2884
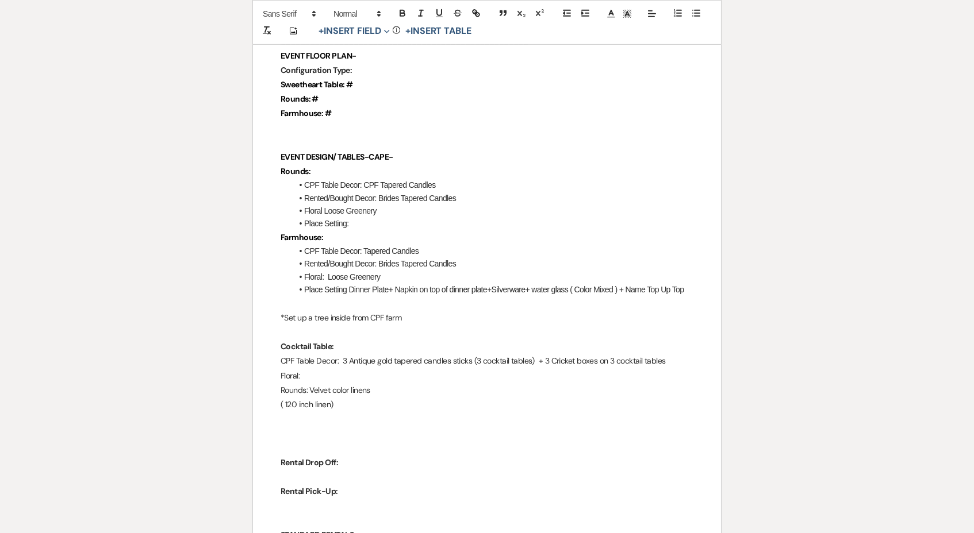
click at [316, 369] on p "Floral:" at bounding box center [486, 376] width 413 height 14
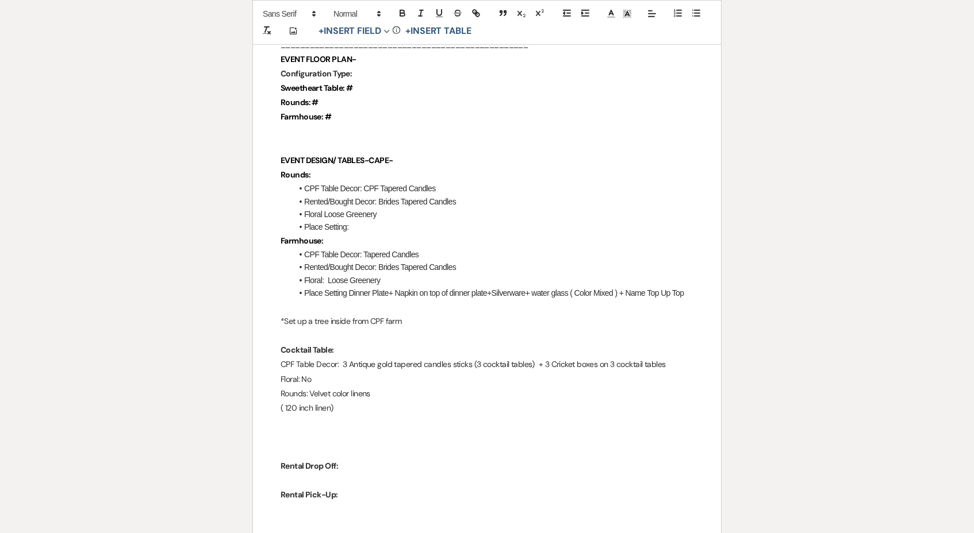
scroll to position [1163, 0]
click at [328, 416] on p at bounding box center [486, 423] width 413 height 14
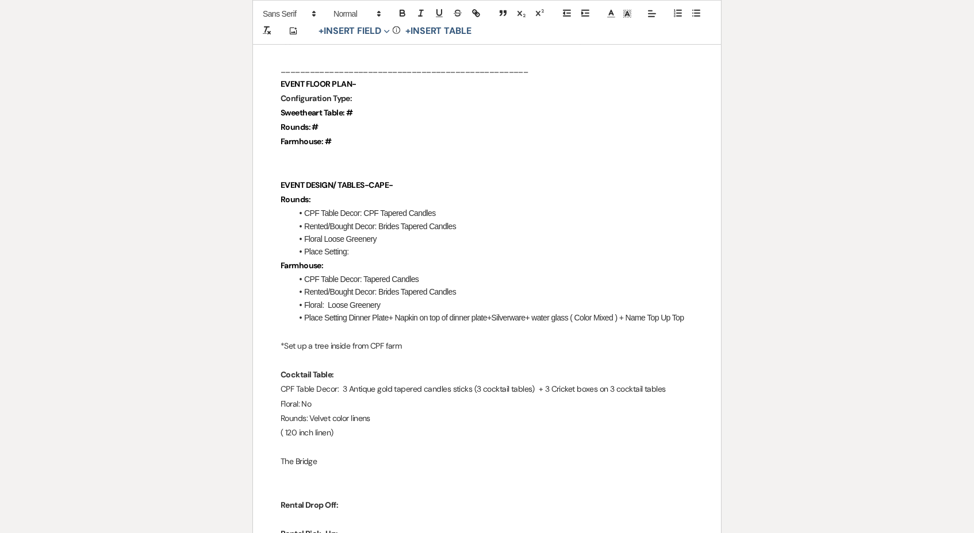
scroll to position [1138, 0]
drag, startPoint x: 347, startPoint y: 433, endPoint x: 267, endPoint y: 435, distance: 79.9
click at [267, 435] on div "Chimney Pond Farm Wedding Day Details Wedding Date: [DATE] Bride and Groom: [PE…" at bounding box center [487, 504] width 468 height 2884
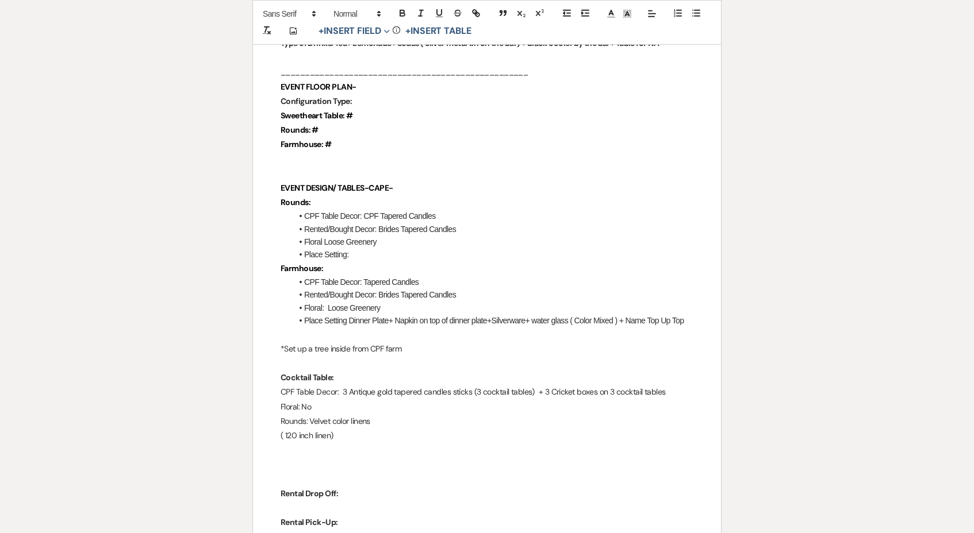
click at [307, 472] on p at bounding box center [486, 479] width 413 height 14
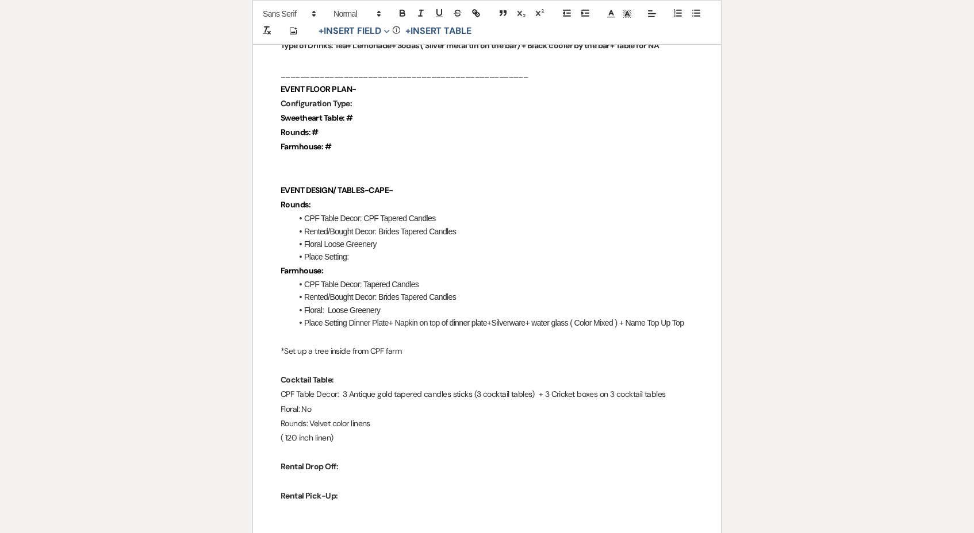
click at [322, 474] on p at bounding box center [486, 481] width 413 height 14
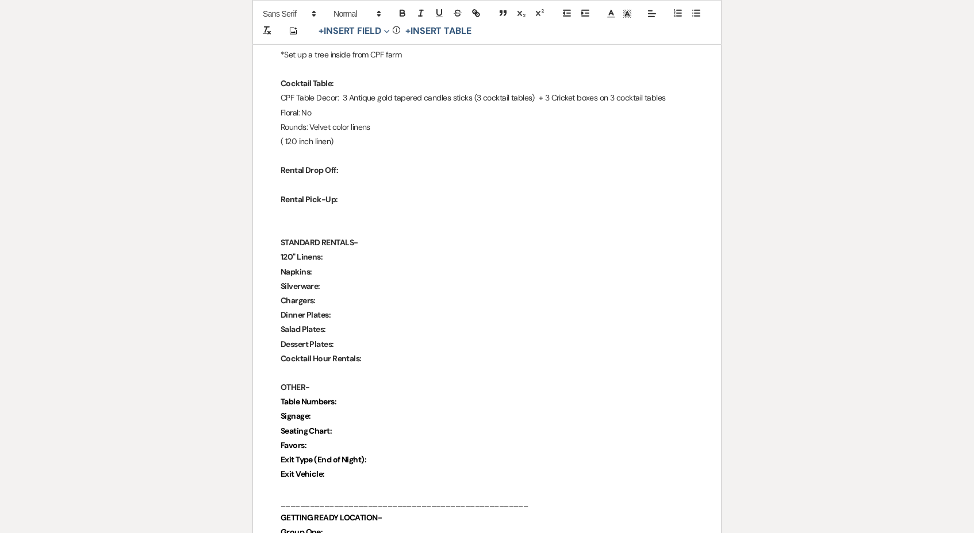
scroll to position [1431, 0]
drag, startPoint x: 390, startPoint y: 213, endPoint x: 253, endPoint y: 215, distance: 136.8
click at [253, 215] on div "Chimney Pond Farm Wedding Day Details Wedding Date: [DATE] Bride and Groom: [PE…" at bounding box center [487, 188] width 468 height 2841
click at [253, 215] on div "Chimney Pond Farm Wedding Day Details Wedding Date: [DATE] Bride and Groom: [PE…" at bounding box center [487, 189] width 468 height 2841
click at [406, 236] on p "STANDARD RENTALS-" at bounding box center [486, 243] width 413 height 14
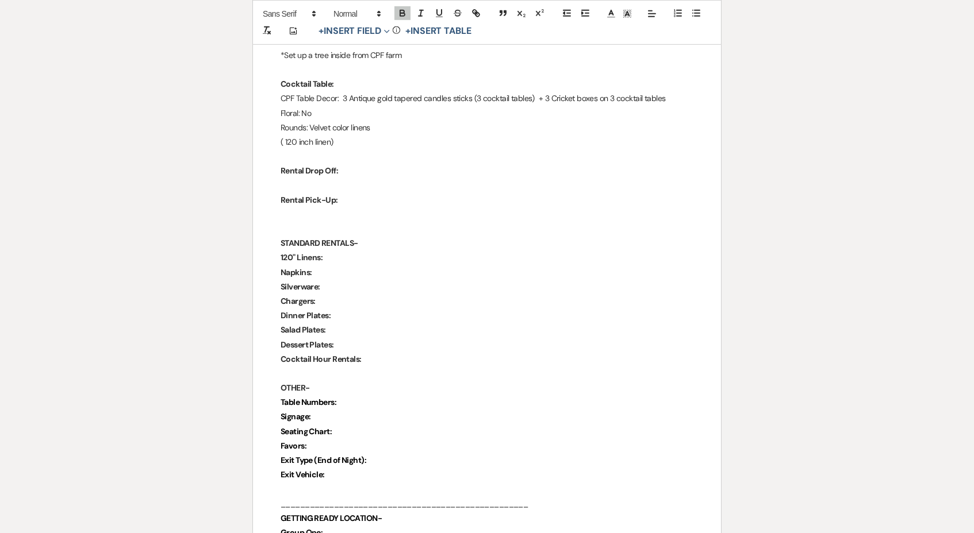
scroll to position [1428, 0]
drag, startPoint x: 386, startPoint y: 332, endPoint x: 263, endPoint y: 214, distance: 171.1
click at [263, 214] on div "Chimney Pond Farm Wedding Day Details Wedding Date: [DATE] Bride and Groom: [PE…" at bounding box center [487, 191] width 468 height 2841
click at [263, 214] on div "Chimney Pond Farm Wedding Day Details Wedding Date: [DATE] Bride and Groom: [PE…" at bounding box center [487, 192] width 468 height 2841
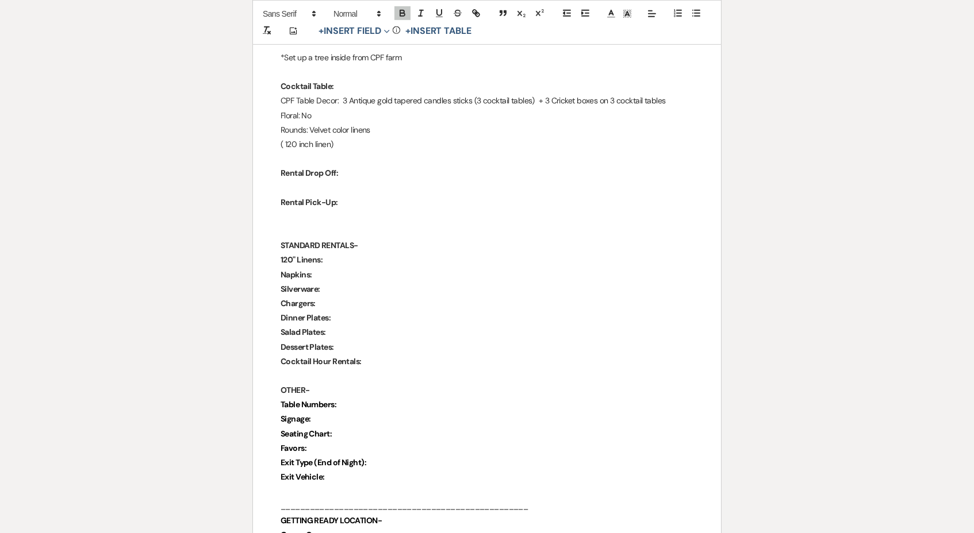
drag, startPoint x: 374, startPoint y: 216, endPoint x: 258, endPoint y: 214, distance: 116.1
click at [258, 214] on div "Chimney Pond Farm Wedding Day Details Wedding Date: [DATE] Bride and Groom: [PE…" at bounding box center [487, 192] width 468 height 2841
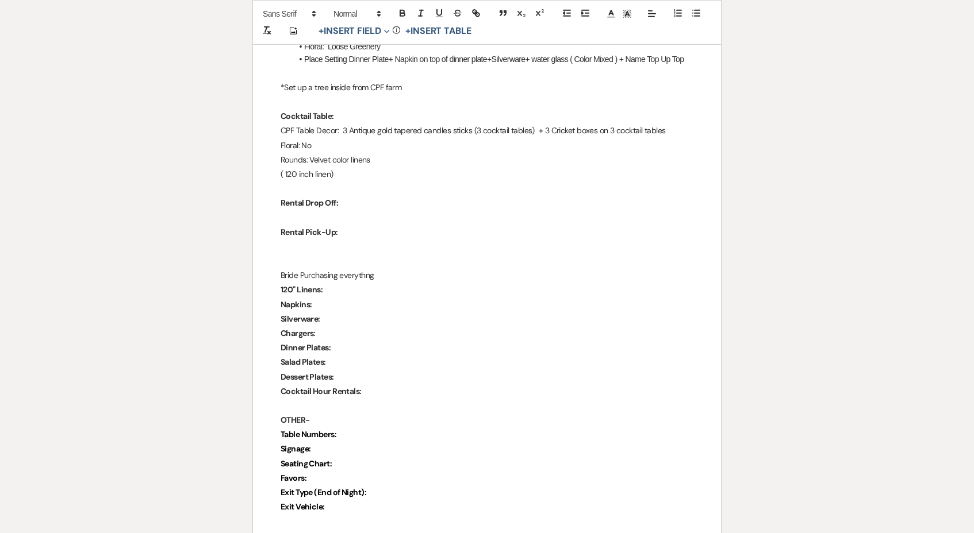
scroll to position [1396, 0]
click at [336, 284] on p "120" Linens:" at bounding box center [486, 291] width 413 height 14
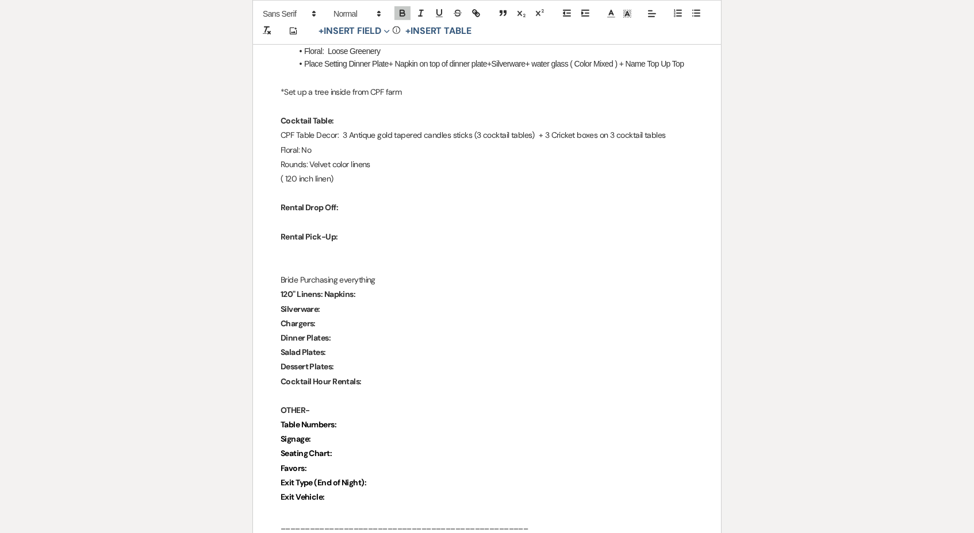
scroll to position [1392, 0]
click at [271, 280] on div "Chimney Pond Farm Wedding Day Details Wedding Date: [DATE] Bride and Groom: [PE…" at bounding box center [487, 221] width 468 height 2826
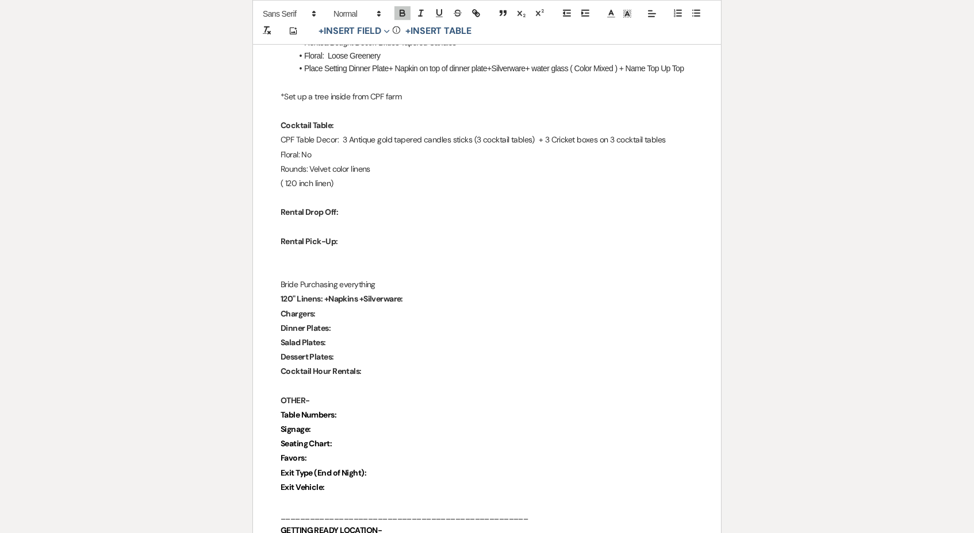
scroll to position [1387, 0]
click at [430, 307] on p "Chargers:" at bounding box center [486, 314] width 413 height 14
click at [449, 294] on p "120" Linens: +Napkins + Silverware:" at bounding box center [486, 301] width 413 height 14
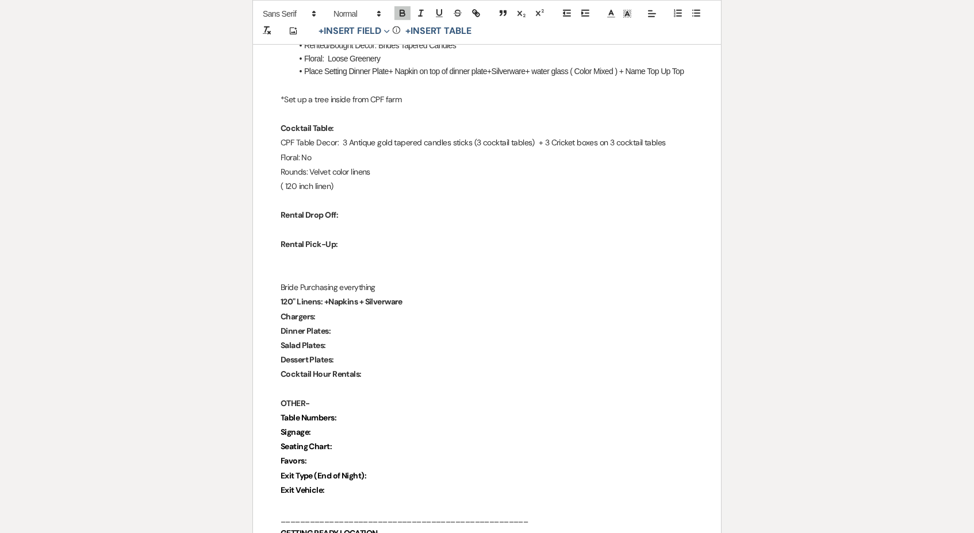
scroll to position [1384, 0]
drag, startPoint x: 372, startPoint y: 294, endPoint x: 276, endPoint y: 292, distance: 95.4
click at [276, 292] on div "Chimney Pond Farm Wedding Day Details Wedding Date: [DATE] Bride and Groom: [PE…" at bounding box center [487, 221] width 468 height 2812
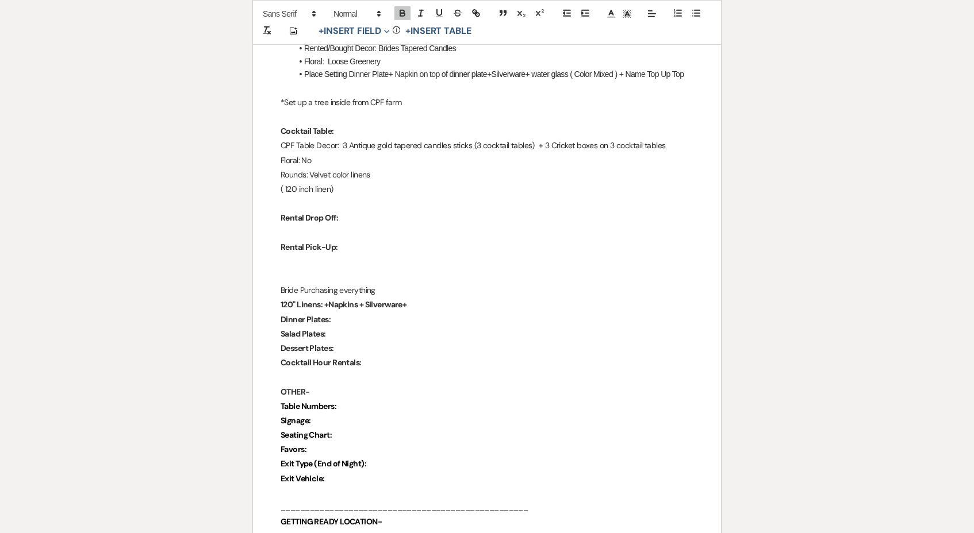
scroll to position [1382, 0]
click at [267, 289] on div "Chimney Pond Farm Wedding Day Details Wedding Date: [DATE] Bride and Groom: [PE…" at bounding box center [487, 217] width 468 height 2798
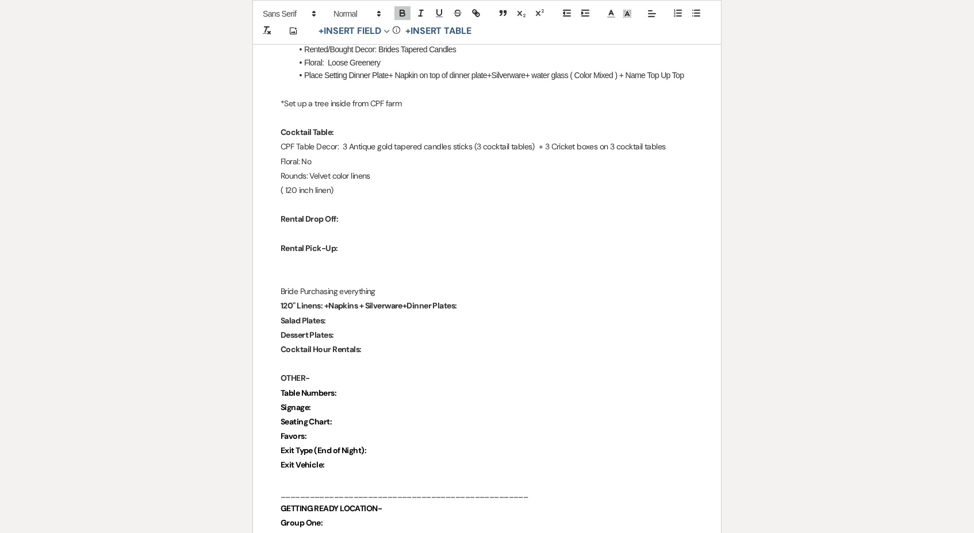
scroll to position [1380, 0]
click at [507, 299] on p "120" Linens: +Napkins + Silverware+Dinner Plates:" at bounding box center [486, 306] width 413 height 14
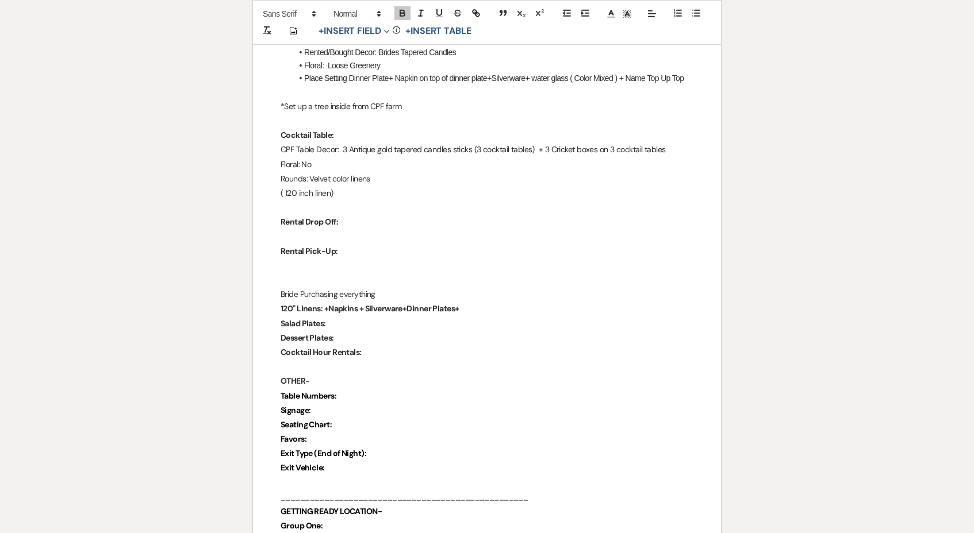
scroll to position [1378, 0]
click at [282, 319] on strong "Salad Plates:" at bounding box center [302, 324] width 45 height 10
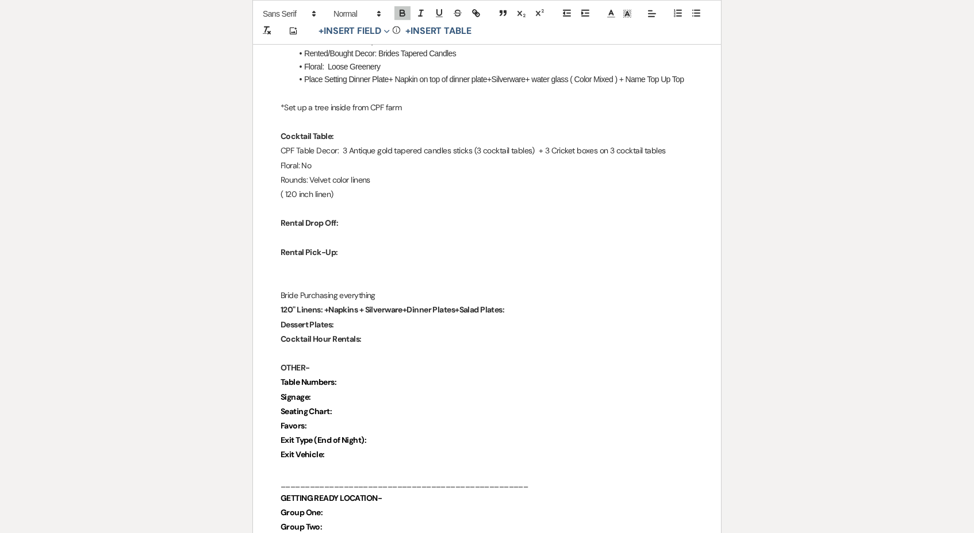
scroll to position [1376, 0]
click at [271, 298] on div "Chimney Pond Farm Wedding Day Details Wedding Date: [DATE] Bride and Groom: [PE…" at bounding box center [487, 207] width 468 height 2768
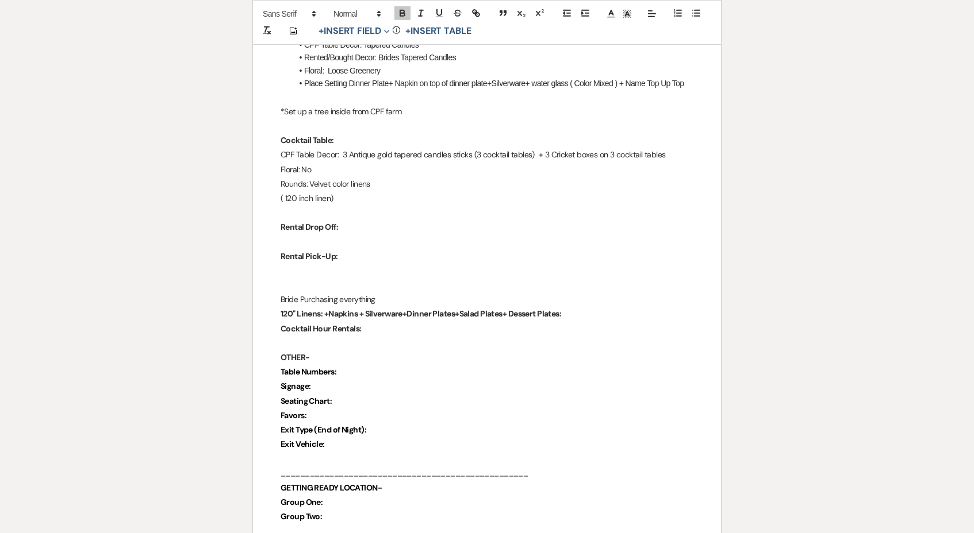
scroll to position [1372, 0]
click at [261, 304] on div "Chimney Pond Farm Wedding Day Details Wedding Date: [DATE] Bride and Groom: [PE…" at bounding box center [487, 204] width 468 height 2754
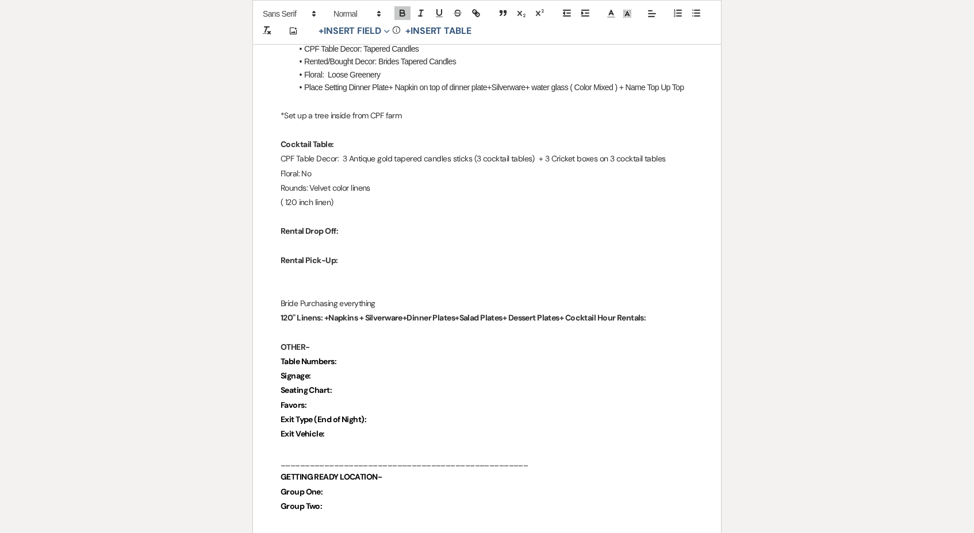
scroll to position [1368, 0]
drag, startPoint x: 269, startPoint y: 286, endPoint x: 674, endPoint y: 273, distance: 404.8
click at [674, 273] on div "Chimney Pond Farm Wedding Day Details Wedding Date: [DATE] Bride and Groom: [PE…" at bounding box center [487, 200] width 468 height 2739
drag, startPoint x: 679, startPoint y: 299, endPoint x: 271, endPoint y: 304, distance: 408.0
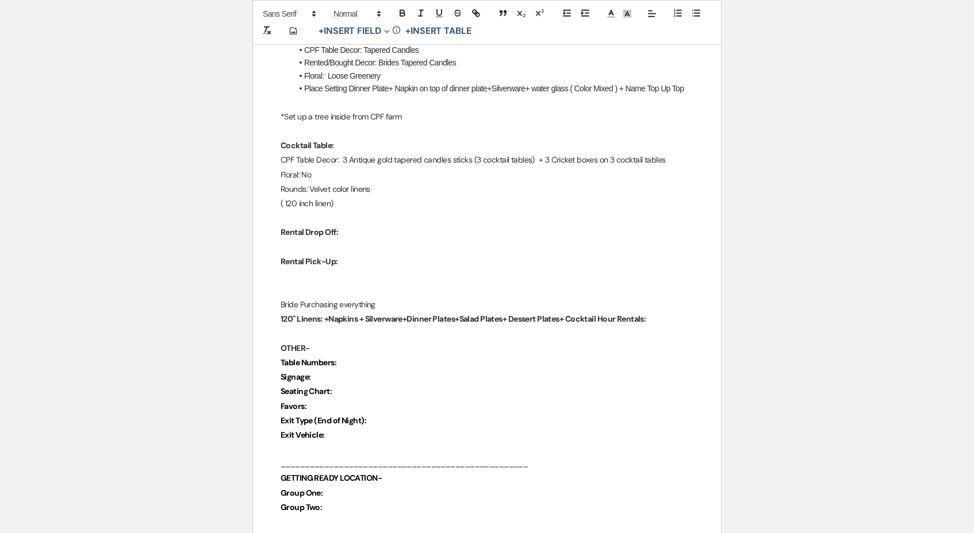
click at [271, 304] on div "Chimney Pond Farm Wedding Day Details Wedding Date: [DATE] Bride and Groom: [PE…" at bounding box center [487, 201] width 468 height 2739
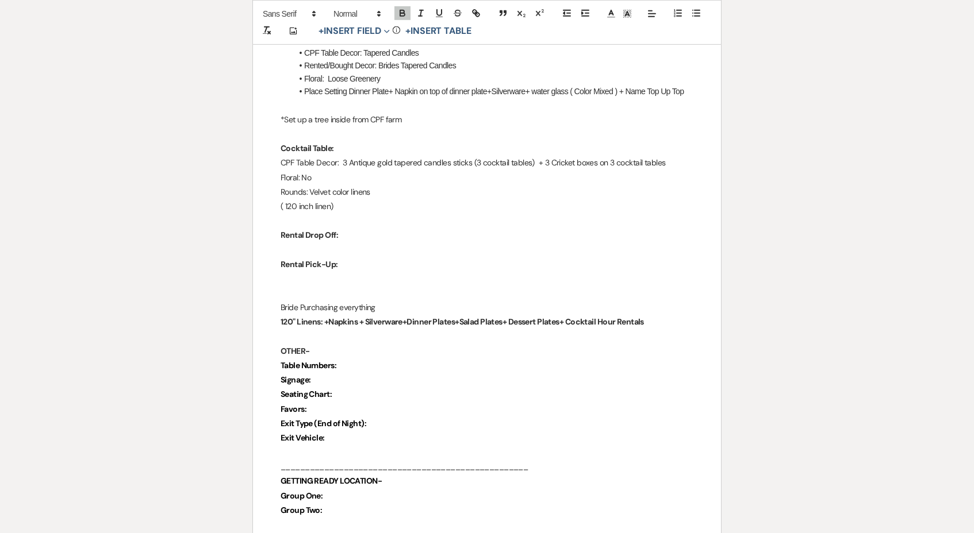
scroll to position [1363, 0]
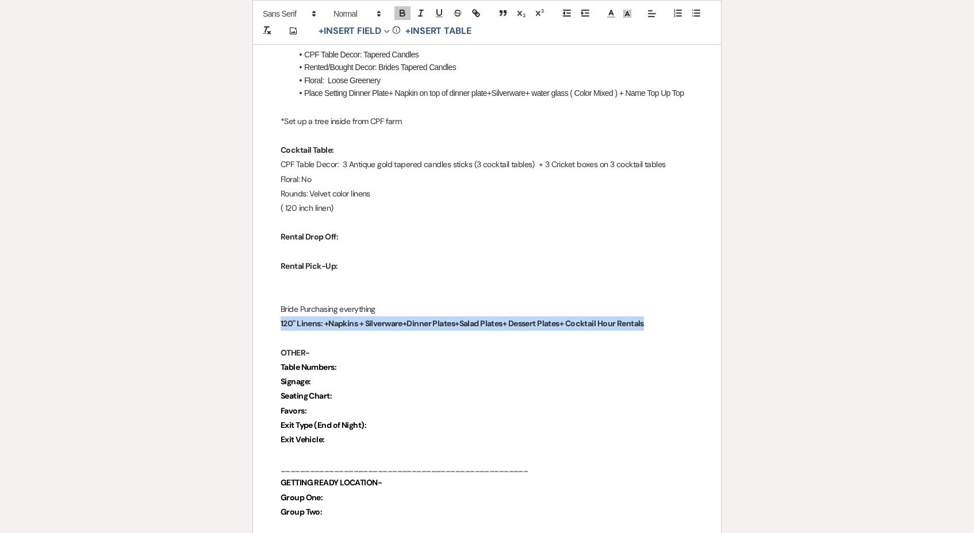
drag, startPoint x: 669, startPoint y: 301, endPoint x: 245, endPoint y: 299, distance: 423.5
click at [245, 299] on div "Printer Print Saved! Add Photo + Insert Field Expand Standard Field Smart Field…" at bounding box center [487, 180] width 828 height 2862
click at [401, 12] on icon "button" at bounding box center [402, 13] width 10 height 10
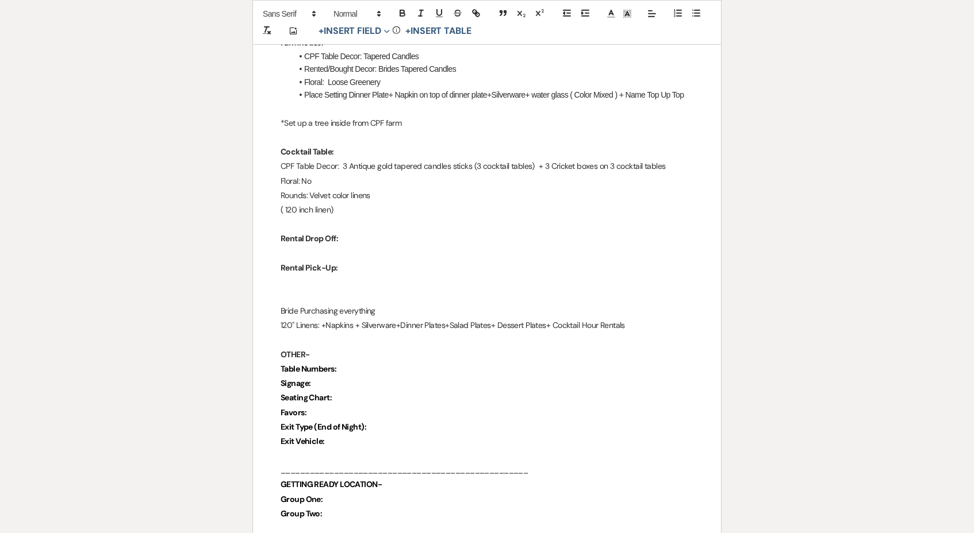
click at [337, 304] on p "Bride Purchasing everything" at bounding box center [486, 311] width 413 height 14
drag, startPoint x: 344, startPoint y: 284, endPoint x: 393, endPoint y: 279, distance: 49.1
click at [393, 290] on p at bounding box center [486, 297] width 413 height 14
click at [388, 305] on p "Bride Purchasing everything" at bounding box center [486, 312] width 413 height 14
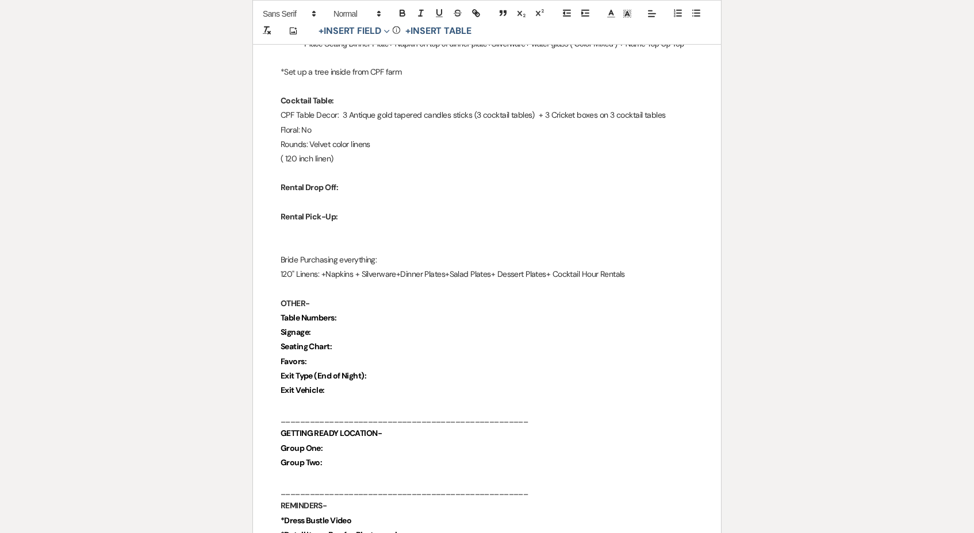
scroll to position [1432, 0]
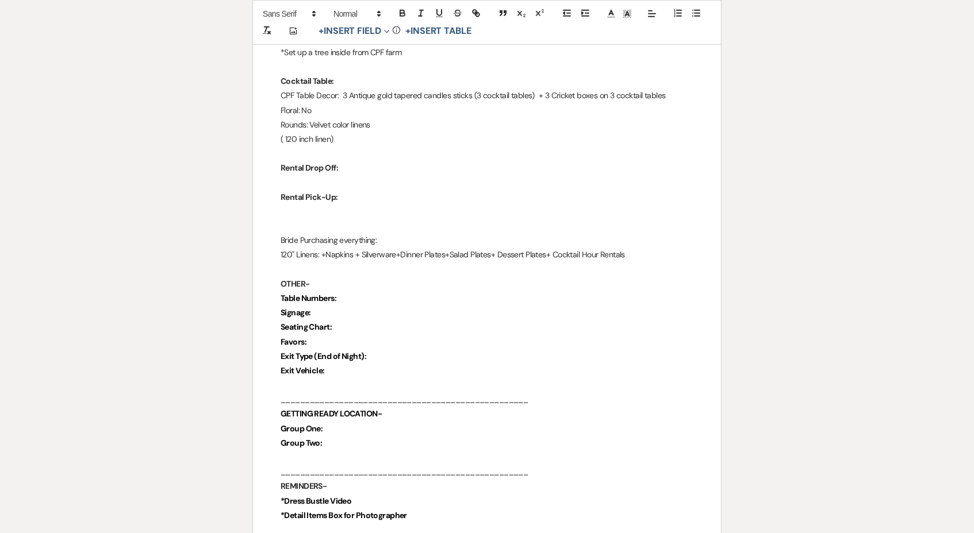
click at [369, 277] on p "OTHER-" at bounding box center [486, 284] width 413 height 14
drag, startPoint x: 363, startPoint y: 178, endPoint x: 273, endPoint y: 134, distance: 100.0
click at [273, 134] on div "Chimney Pond Farm Wedding Day Details Wedding Date: [DATE] Bride and Groom: [PE…" at bounding box center [487, 137] width 468 height 2739
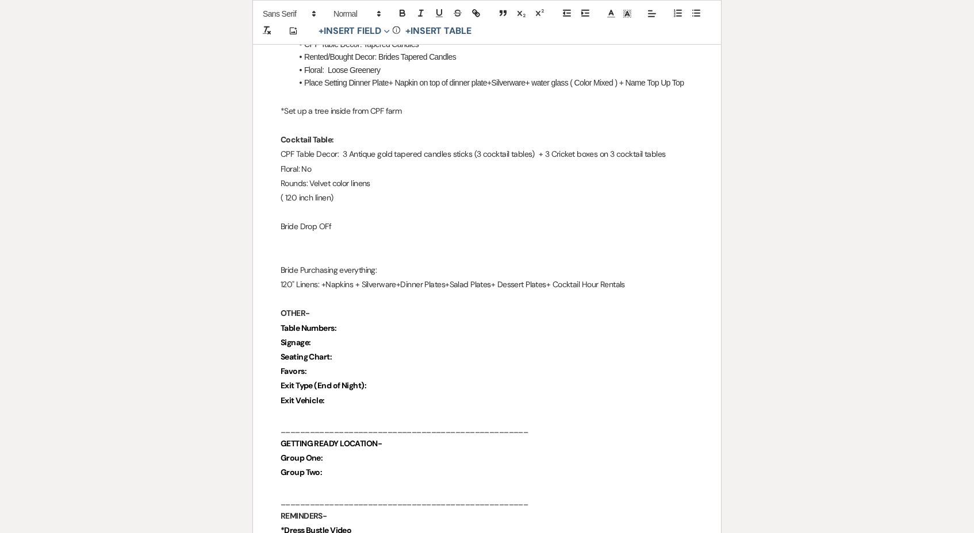
scroll to position [1372, 0]
click at [363, 323] on p "Table Numbers:" at bounding box center [486, 330] width 413 height 14
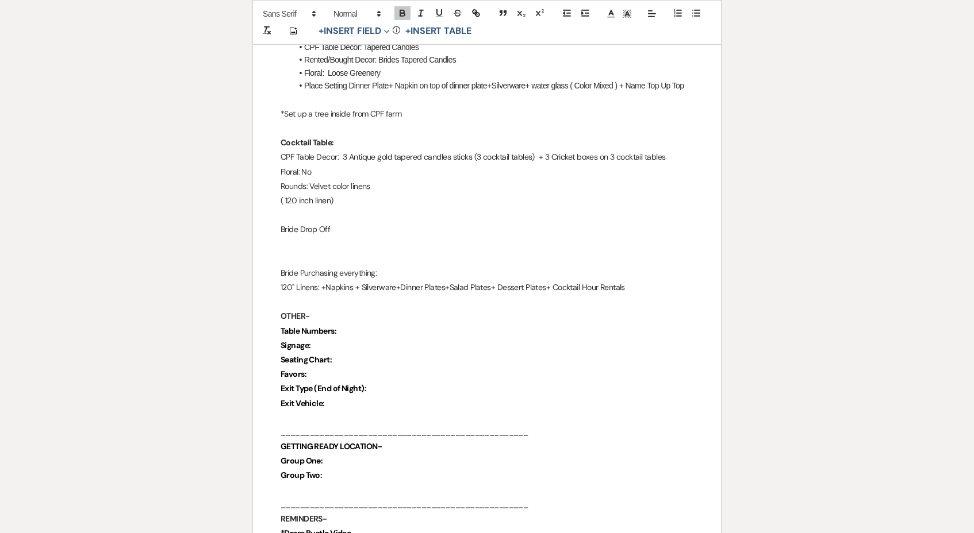
scroll to position [1370, 0]
click at [365, 353] on p "Seating Chart:" at bounding box center [486, 360] width 413 height 14
click at [361, 310] on p "OTHER-" at bounding box center [486, 317] width 413 height 14
click at [360, 326] on p "Table Numbers:" at bounding box center [486, 333] width 413 height 14
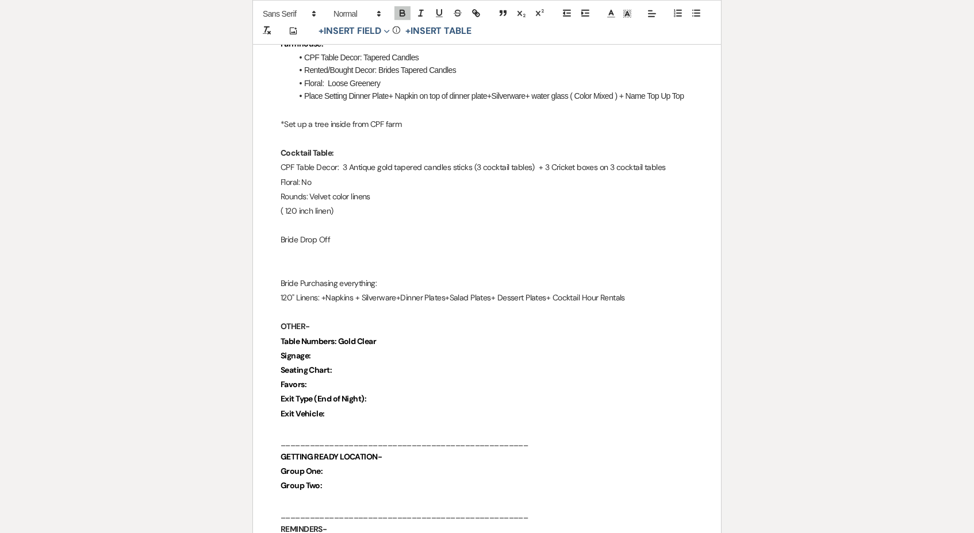
scroll to position [1359, 0]
click at [355, 350] on p "Signage:" at bounding box center [486, 357] width 413 height 14
click at [354, 351] on p "Signage:" at bounding box center [486, 358] width 413 height 14
click at [359, 365] on p "Seating Chart:" at bounding box center [486, 372] width 413 height 14
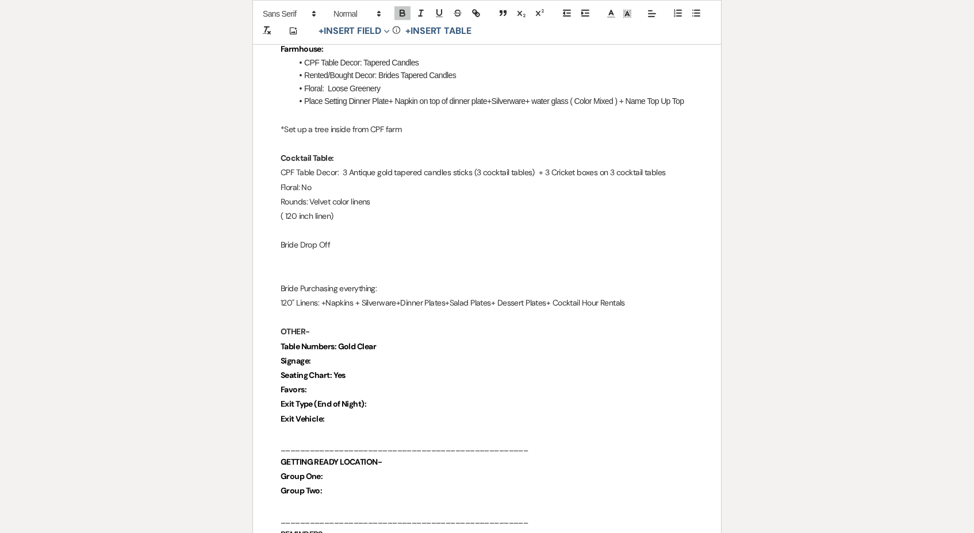
click at [346, 368] on p "Seating Chart: Yes" at bounding box center [486, 375] width 413 height 14
click at [344, 355] on p "Signage:" at bounding box center [486, 362] width 413 height 14
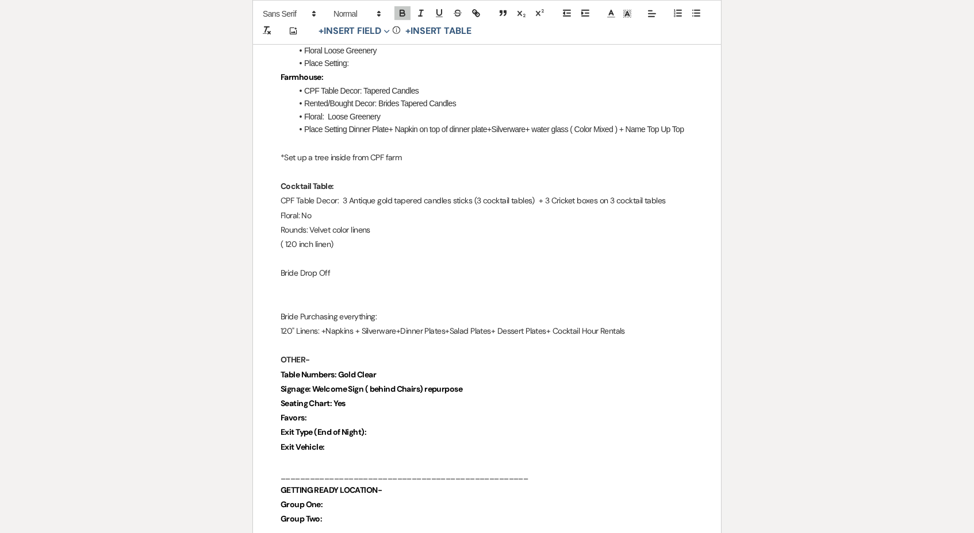
scroll to position [1326, 0]
click at [428, 384] on span "Signage: Welcome Sign ( behind Chairs) repurpose" at bounding box center [371, 389] width 182 height 10
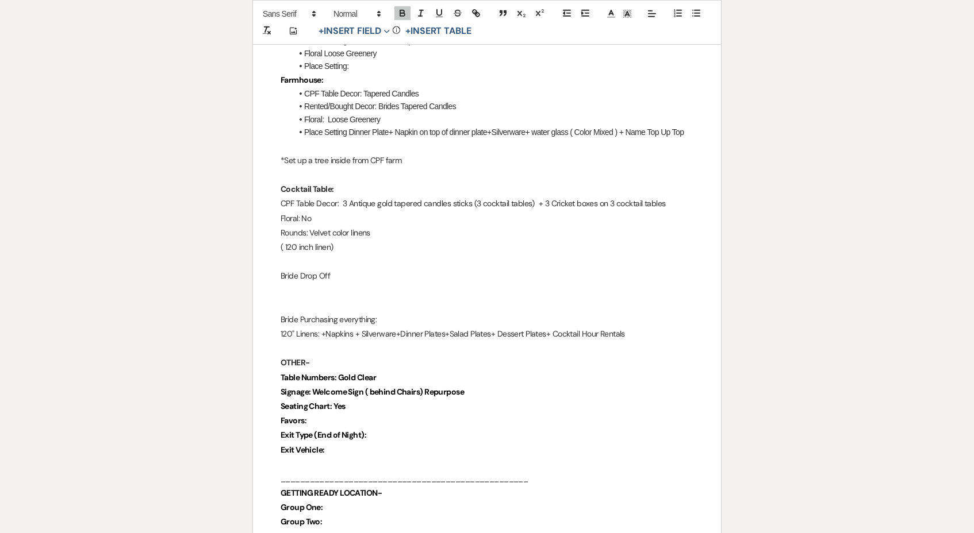
click at [495, 371] on p "Table Numbers: Gold Clear" at bounding box center [486, 378] width 413 height 14
click at [495, 400] on p "Seating Chart: Yes" at bounding box center [486, 407] width 413 height 14
click at [492, 386] on p "Signage: Welcome Sign ( behind Chairs) Repurpose" at bounding box center [486, 393] width 413 height 14
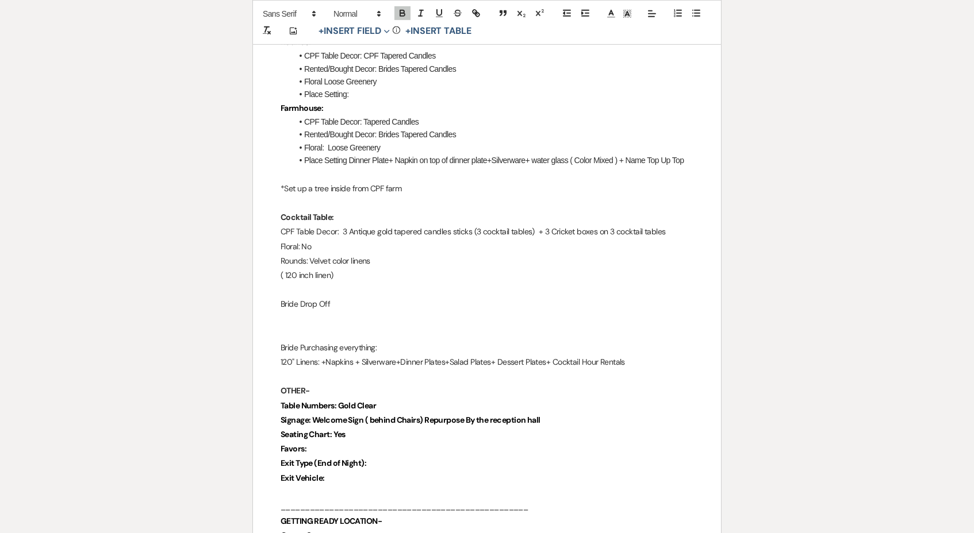
scroll to position [1294, 0]
click at [474, 417] on span "Signage: Welcome Sign ( behind Chairs) Repurpose By the reception hall" at bounding box center [410, 422] width 260 height 10
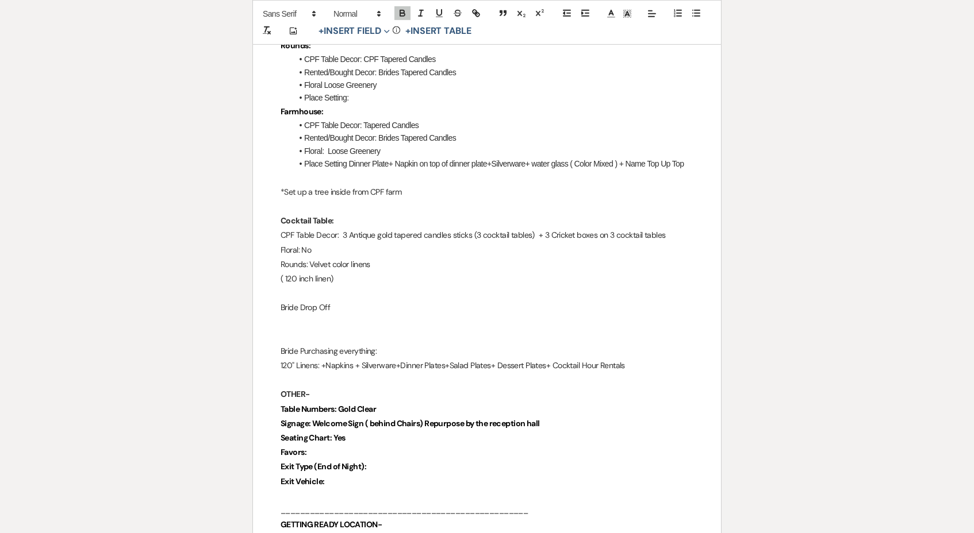
click at [568, 402] on p "Table Numbers: Gold Clear" at bounding box center [486, 409] width 413 height 14
click at [568, 417] on p "Signage: Welcome Sign ( behind Chairs) Repurpose by the reception hall" at bounding box center [486, 424] width 413 height 14
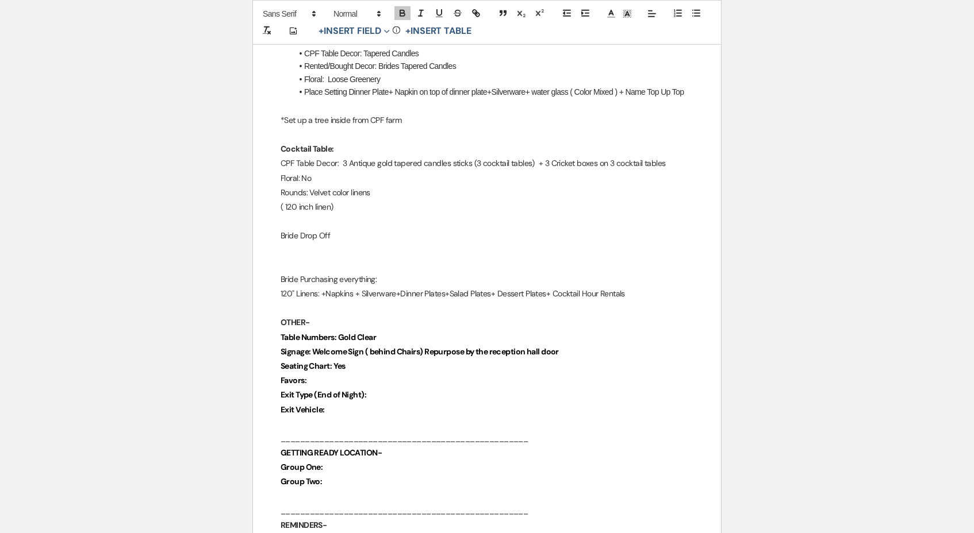
scroll to position [1368, 0]
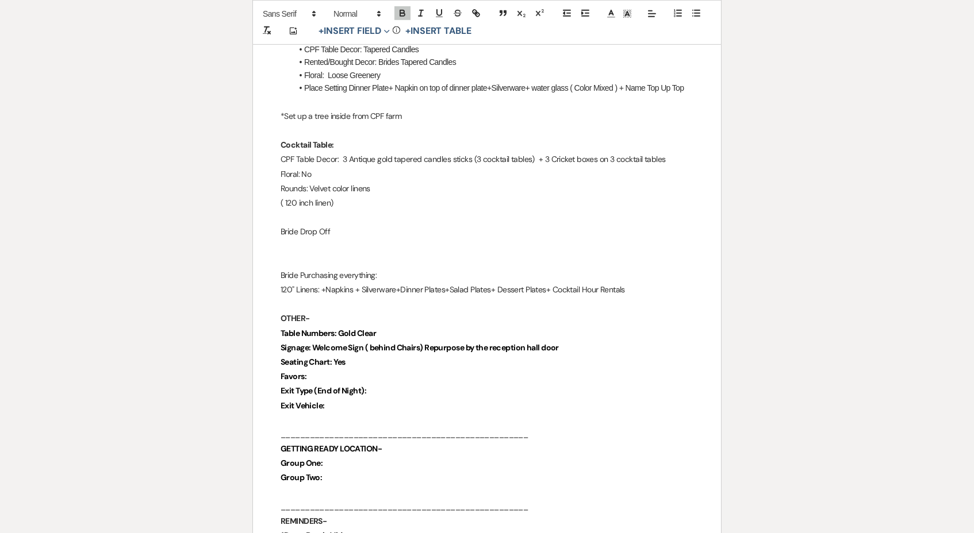
click at [334, 370] on p "Favors:" at bounding box center [486, 377] width 413 height 14
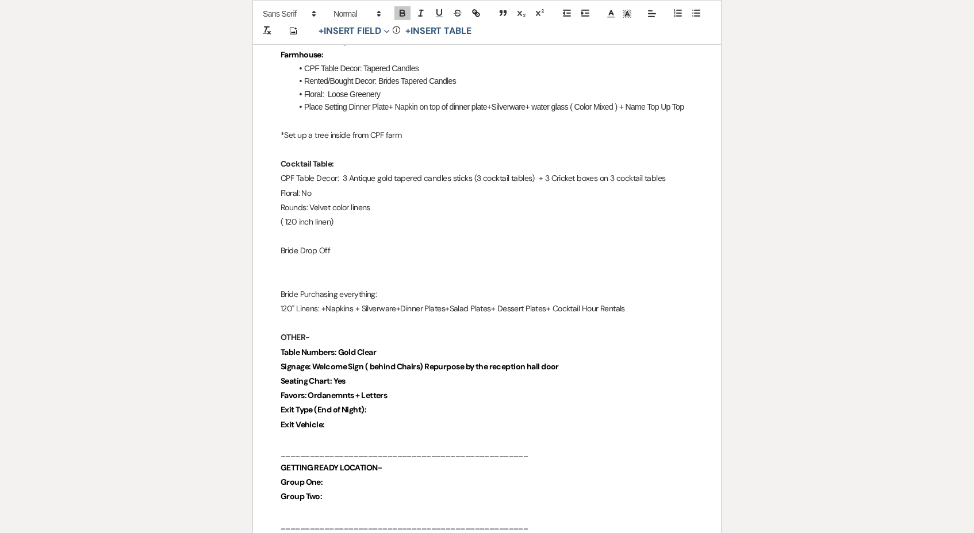
scroll to position [1349, 0]
click at [329, 391] on strong "Favors: Ordanemnts + Letters" at bounding box center [333, 396] width 106 height 10
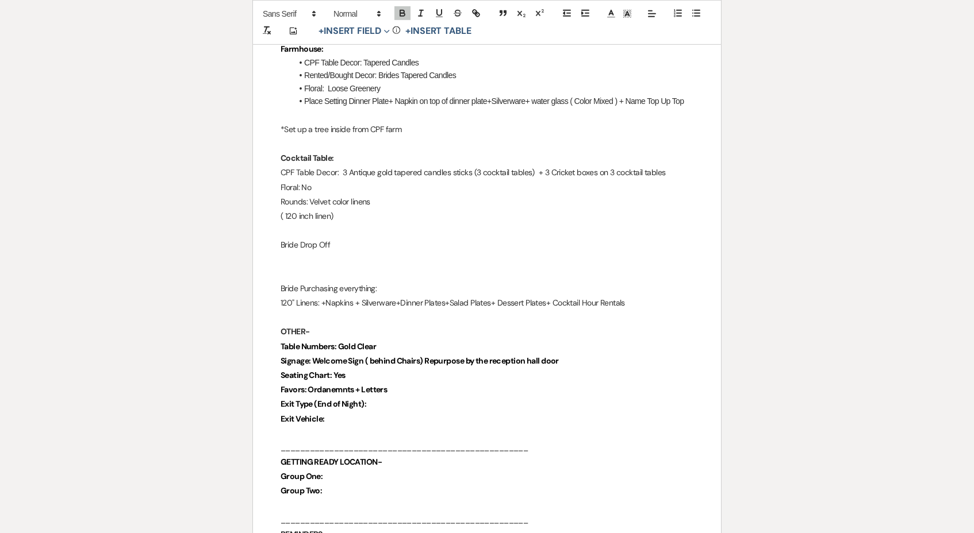
scroll to position [1355, 0]
click at [329, 384] on strong "Favors: Ordanemnts + Letters" at bounding box center [333, 389] width 106 height 10
click at [422, 383] on p "Favors: Ordainments + Letters" at bounding box center [486, 390] width 413 height 14
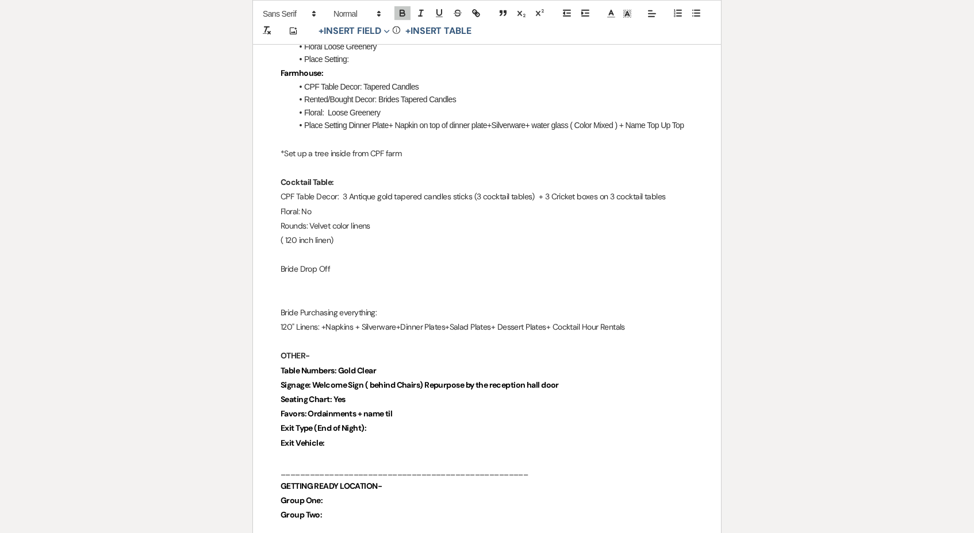
scroll to position [1330, 0]
click at [368, 410] on span "Favors: Ordainments + name tile" at bounding box center [338, 415] width 116 height 10
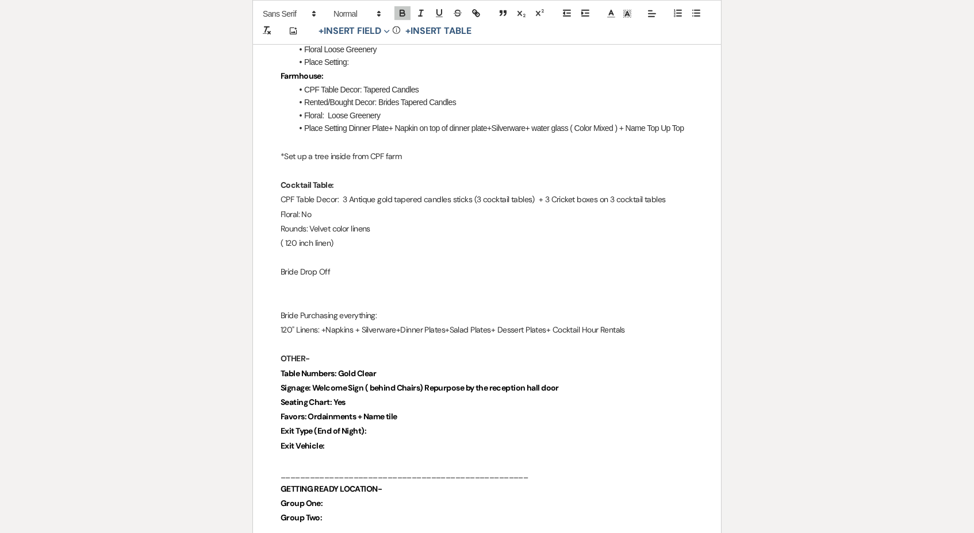
scroll to position [1328, 0]
click at [390, 412] on span "Favors: Ordainments + Name tile" at bounding box center [338, 417] width 117 height 10
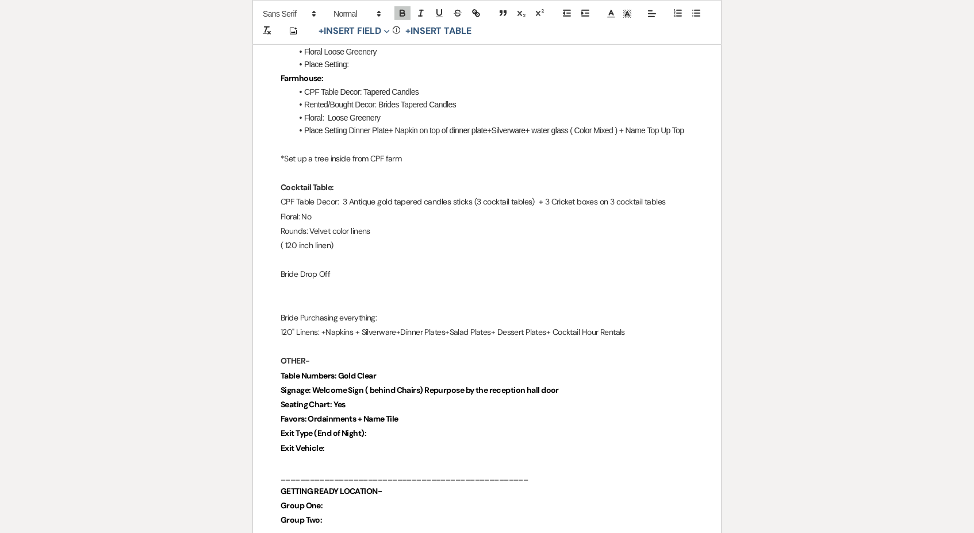
drag, startPoint x: 414, startPoint y: 392, endPoint x: 309, endPoint y: 393, distance: 105.7
click at [309, 412] on p "Favors: Ordainments + Name Tile" at bounding box center [486, 419] width 413 height 14
click at [399, 428] on p "Exit Type (End of Night):" at bounding box center [486, 435] width 413 height 14
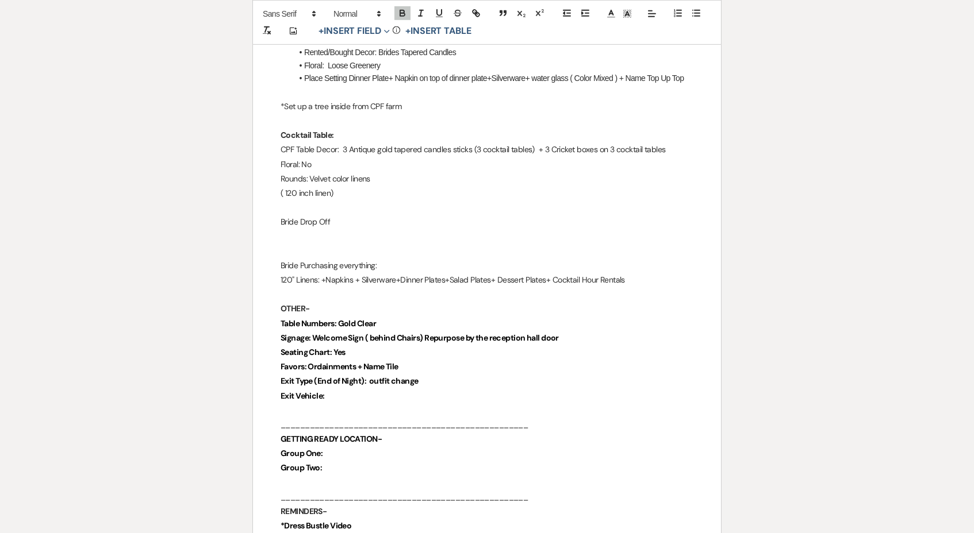
scroll to position [1378, 0]
click at [439, 374] on p "Exit Type (End of Night): outfit change" at bounding box center [486, 381] width 413 height 14
click at [438, 374] on p "Exit Type (End of Night): outfit change" at bounding box center [486, 381] width 413 height 14
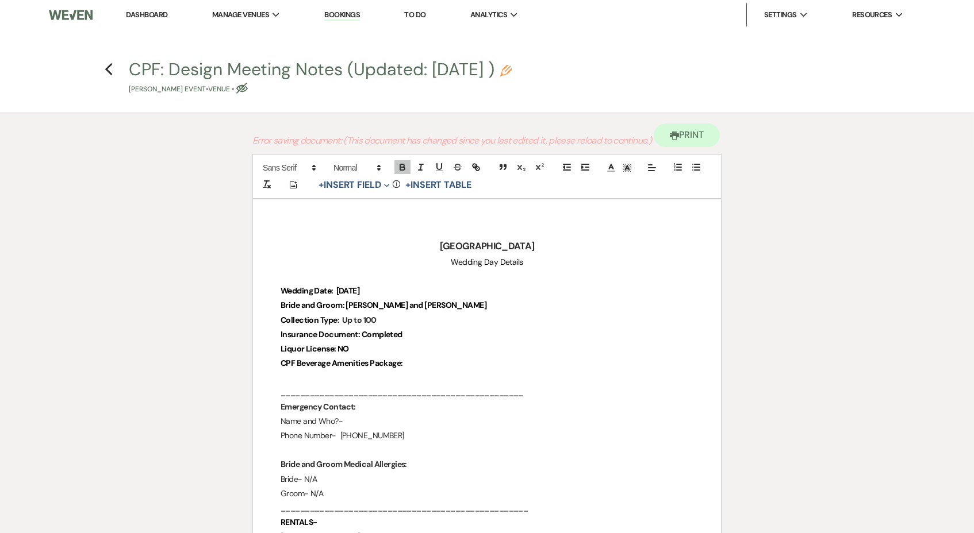
scroll to position [0, 0]
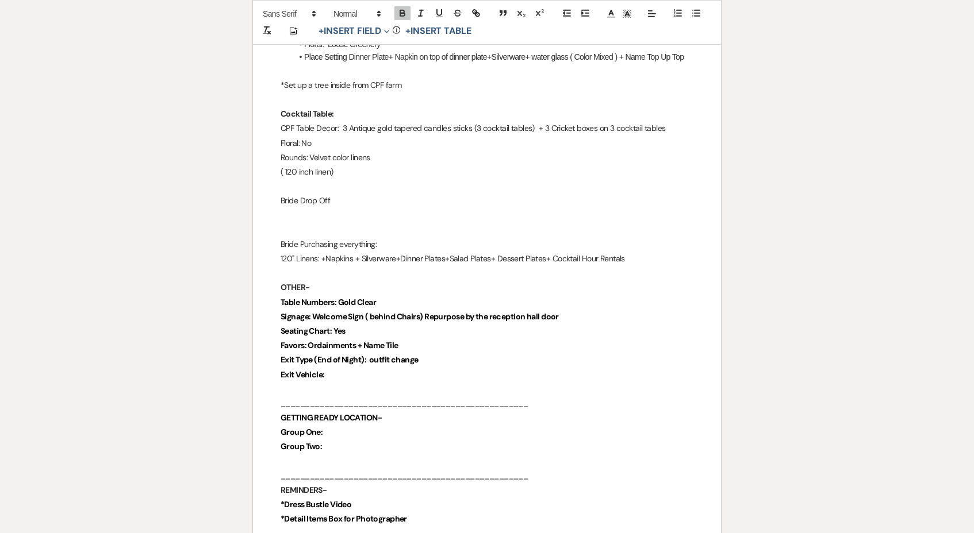
click at [443, 353] on p "Exit Type (End of Night): outfit change" at bounding box center [486, 360] width 413 height 14
click at [443, 355] on p "Exit Type (End of Night): outfit change" at bounding box center [486, 362] width 413 height 14
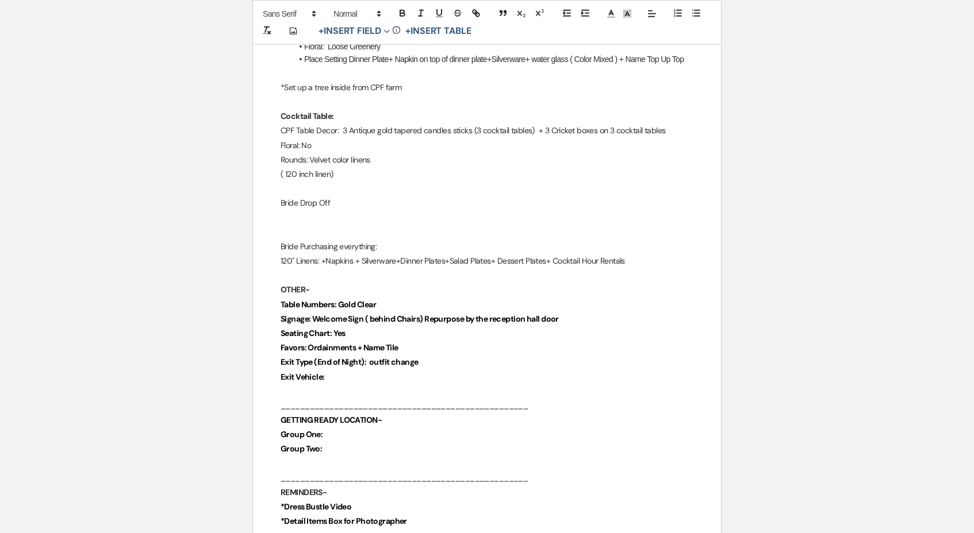
click at [429, 355] on p "Exit Type (End of Night): outfit change" at bounding box center [486, 362] width 413 height 14
drag, startPoint x: 430, startPoint y: 336, endPoint x: 275, endPoint y: 332, distance: 155.8
click at [275, 332] on div "Chimney Pond Farm Wedding Day Details Wedding Date: [DATE] Bride and Groom: [PE…" at bounding box center [487, 158] width 468 height 2711
click at [275, 332] on div "Chimney Pond Farm Wedding Day Details Wedding Date: [DATE] Bride and Groom: [PE…" at bounding box center [487, 159] width 468 height 2711
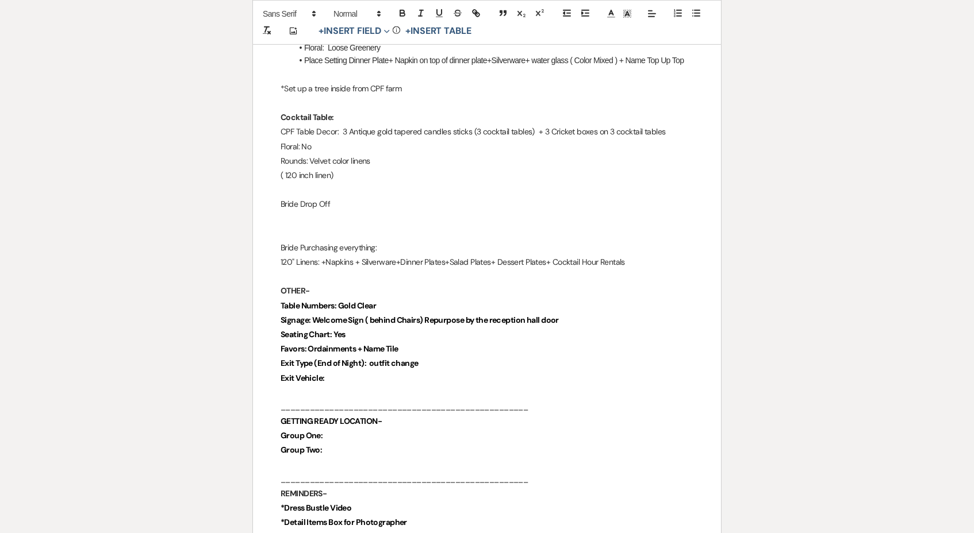
click at [459, 371] on p "Exit Vehicle:" at bounding box center [486, 378] width 413 height 14
click at [453, 343] on p "Favors: Ordainments + Name Tile" at bounding box center [486, 350] width 413 height 14
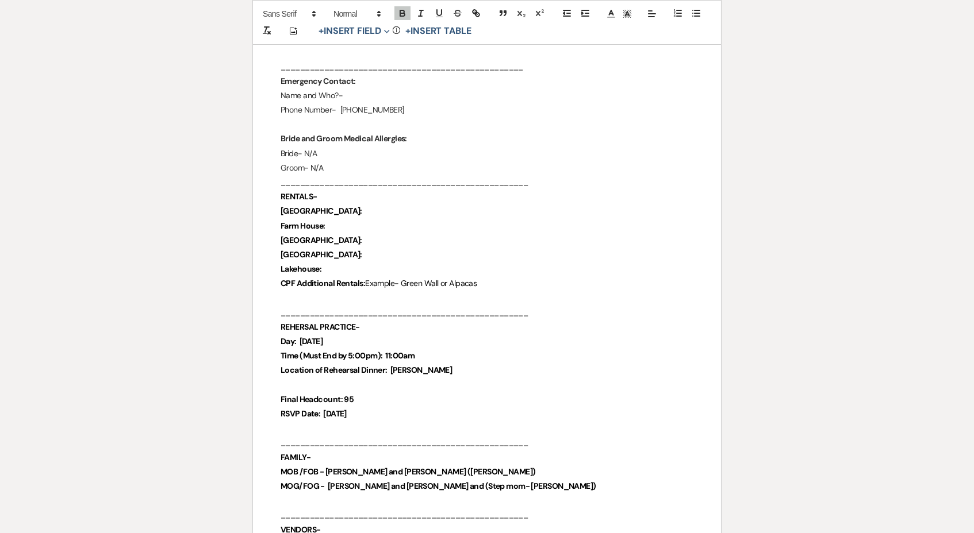
scroll to position [87, 0]
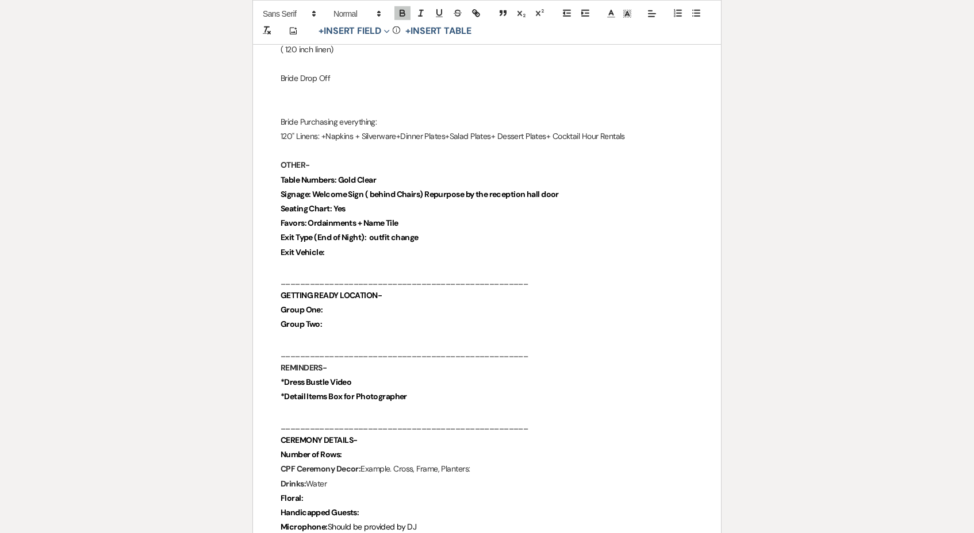
click at [340, 303] on p "Group One:" at bounding box center [486, 310] width 413 height 14
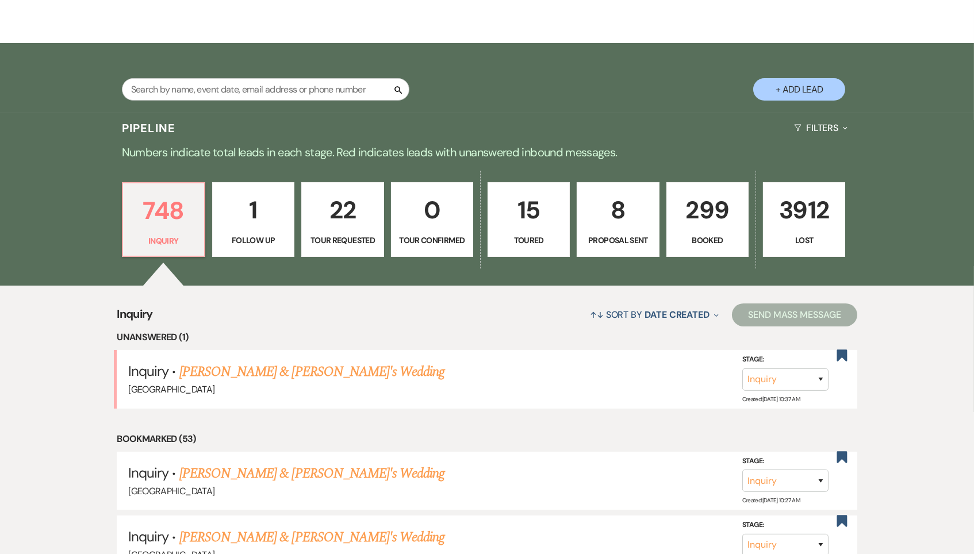
scroll to position [172, 0]
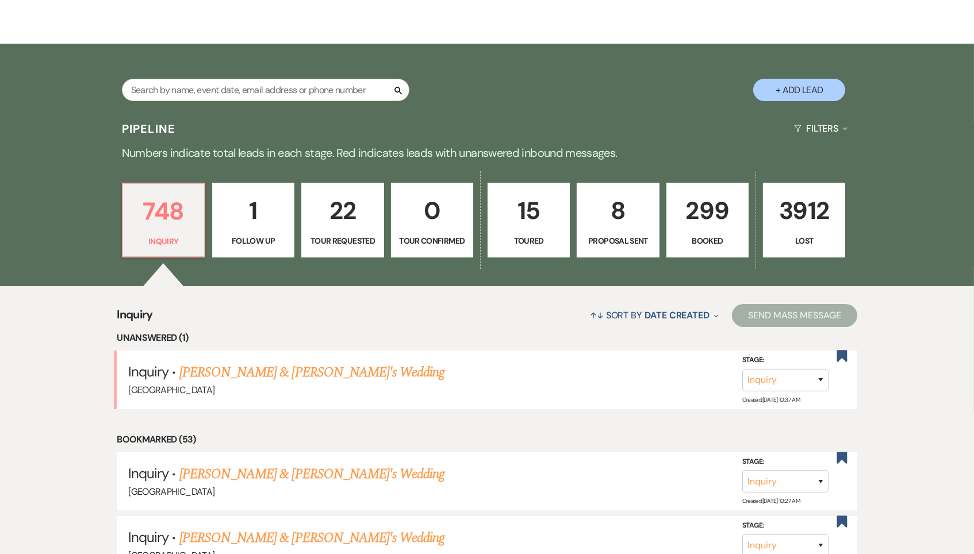
click at [707, 229] on link "299 Booked" at bounding box center [707, 220] width 82 height 75
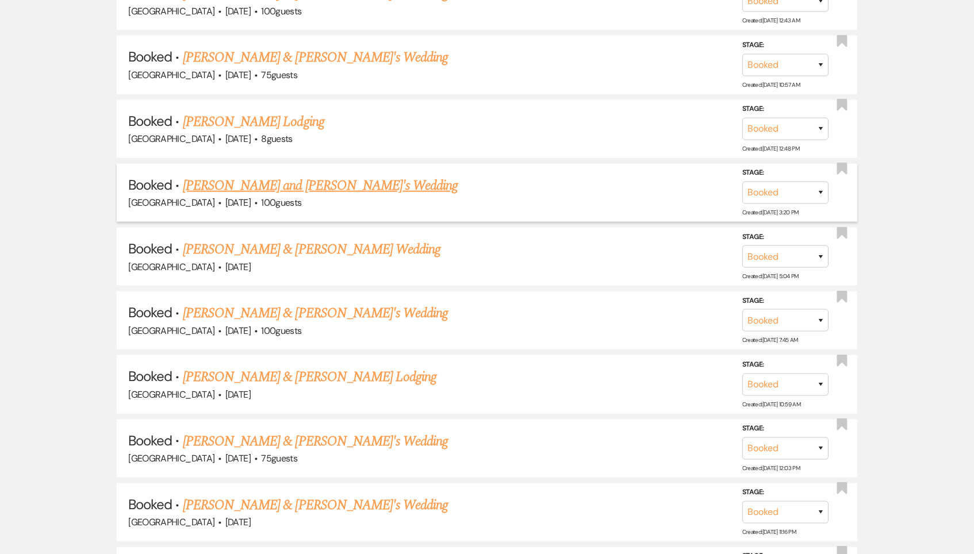
scroll to position [2542, 0]
click at [285, 304] on link "[PERSON_NAME] & [PERSON_NAME]'s Wedding" at bounding box center [316, 314] width 266 height 21
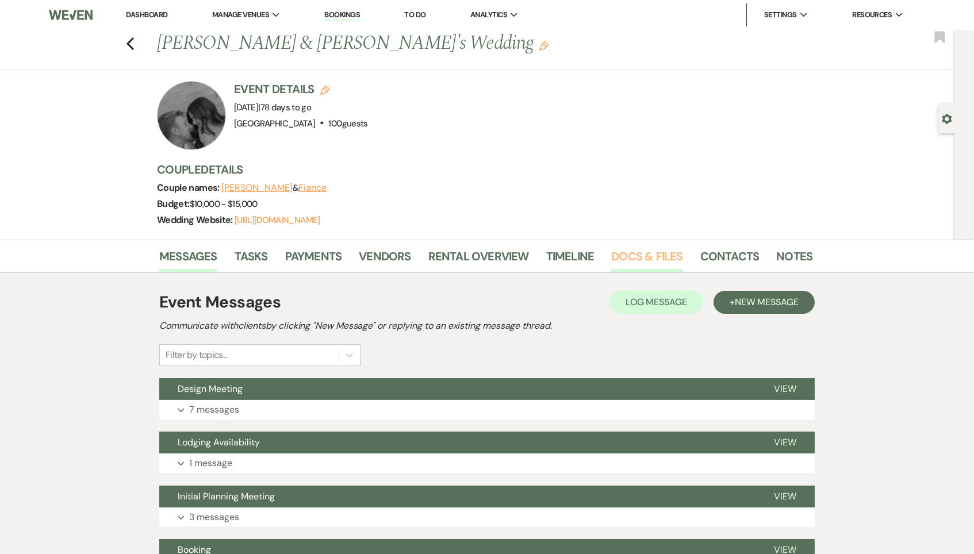
click at [643, 251] on link "Docs & Files" at bounding box center [646, 259] width 71 height 25
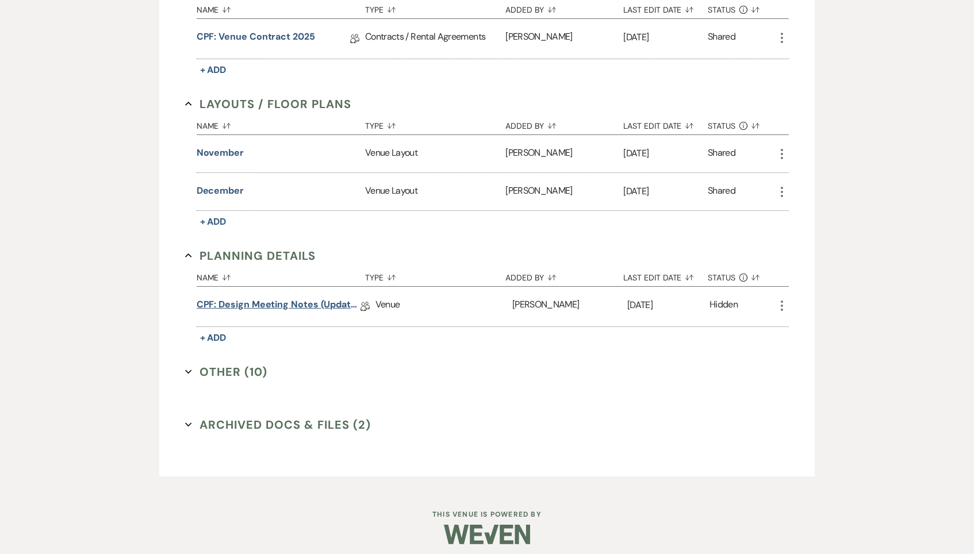
scroll to position [407, 0]
click at [323, 300] on link "CPF: Design Meeting Notes (Updated: [DATE] )" at bounding box center [279, 307] width 164 height 18
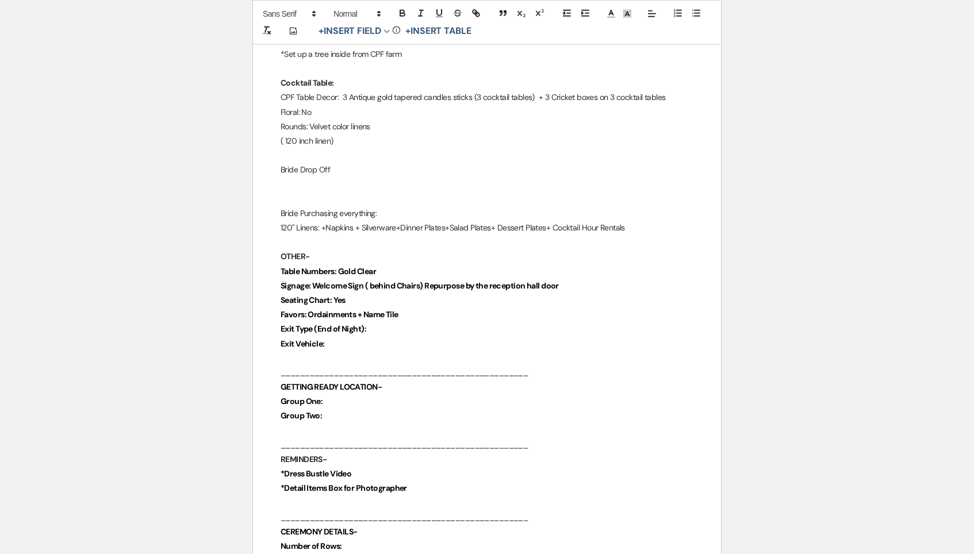
click at [403, 293] on p "Seating Chart: Yes" at bounding box center [486, 300] width 413 height 14
click at [407, 322] on p "Exit Type (End of Night):" at bounding box center [486, 329] width 413 height 14
click at [407, 323] on p "Exit Type (End of Night):" at bounding box center [486, 330] width 413 height 14
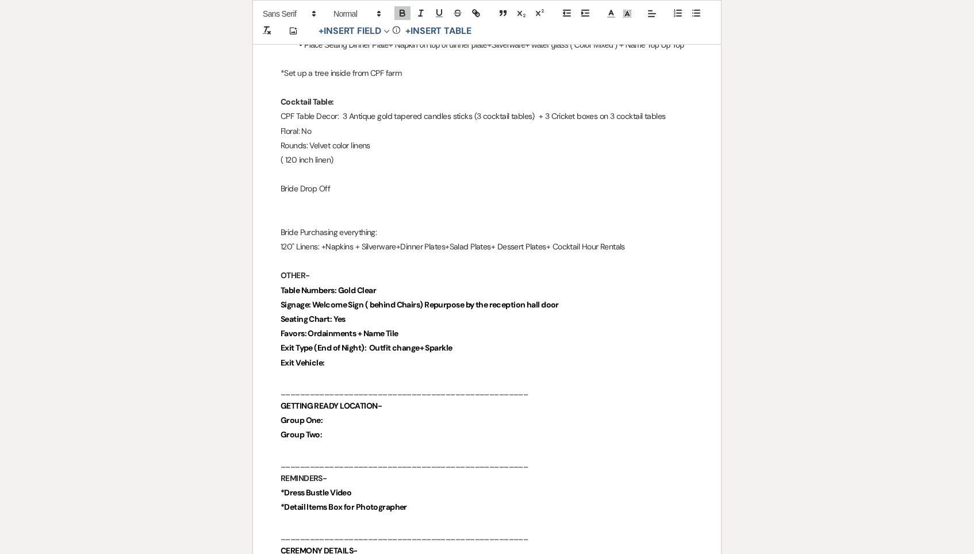
scroll to position [1410, 0]
click at [424, 344] on span "Exit Type (End of Night): Outfit change+ Sparkler" at bounding box center [367, 349] width 175 height 10
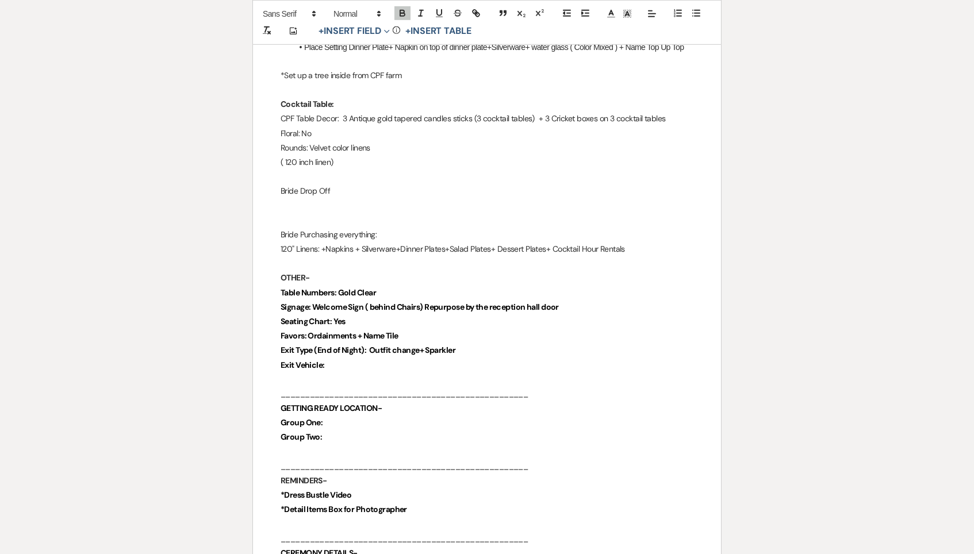
click at [420, 345] on span "Exit Type (End of Night): Outfit change+ Sparkler" at bounding box center [367, 350] width 175 height 10
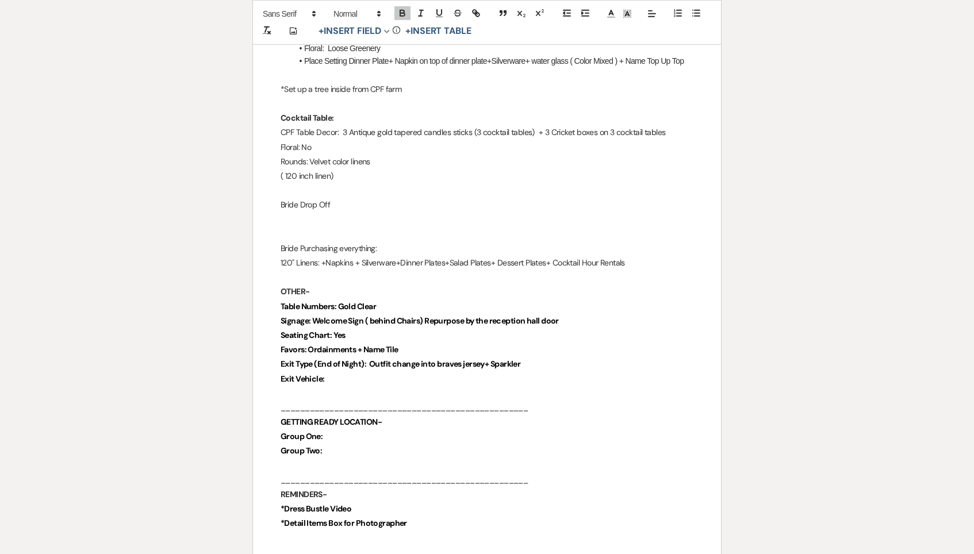
scroll to position [1395, 0]
click at [547, 357] on p "Exit Type (End of Night): Outfit change into braves jersey+ Sparkler" at bounding box center [486, 364] width 413 height 14
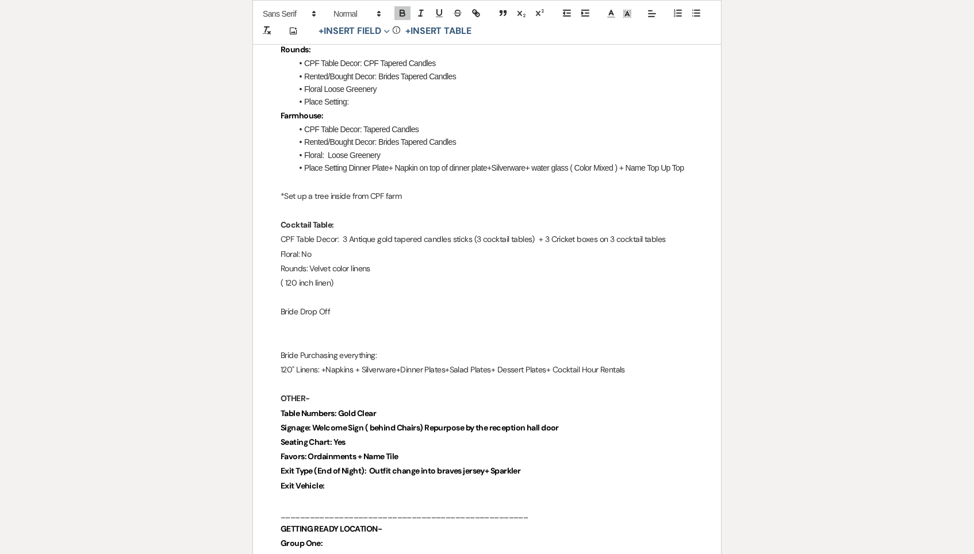
scroll to position [1283, 0]
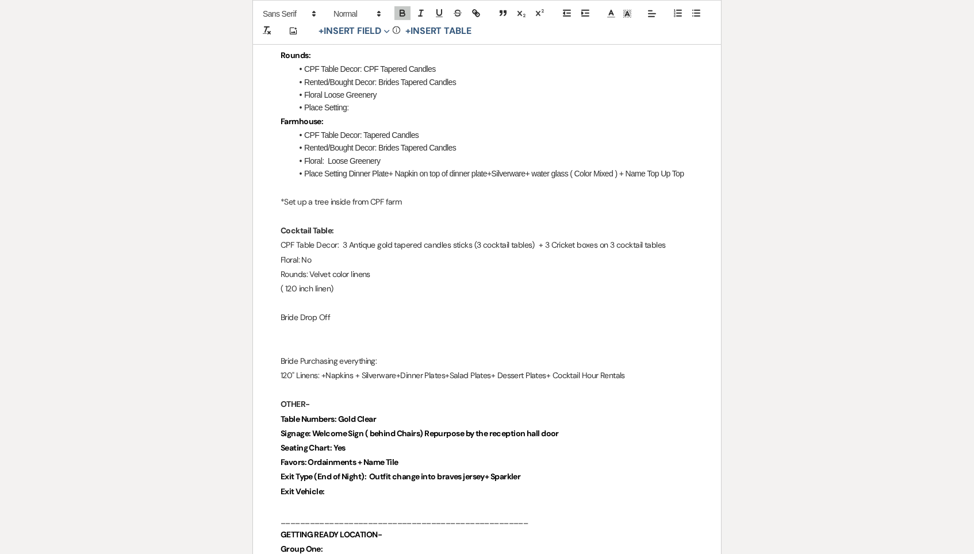
click at [643, 368] on p "120" Linens: +Napkins + Silverware+Dinner Plates+Salad Plates+ Dessert Plates+ …" at bounding box center [486, 375] width 413 height 14
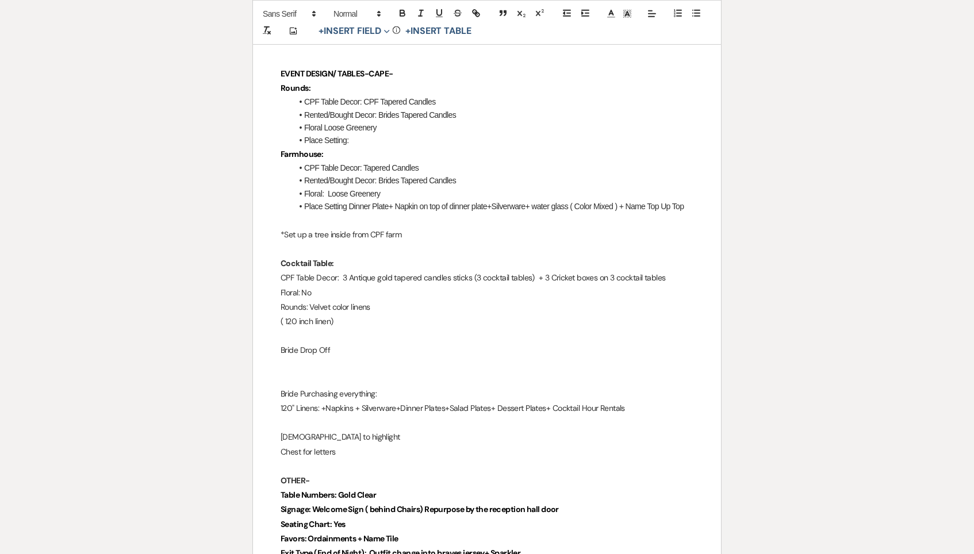
scroll to position [1249, 0]
click at [376, 430] on p "Bible to highlight" at bounding box center [486, 437] width 413 height 14
click at [377, 432] on p "Bible to highlight" at bounding box center [486, 439] width 413 height 14
click at [374, 447] on p "Chest for letters" at bounding box center [486, 454] width 413 height 14
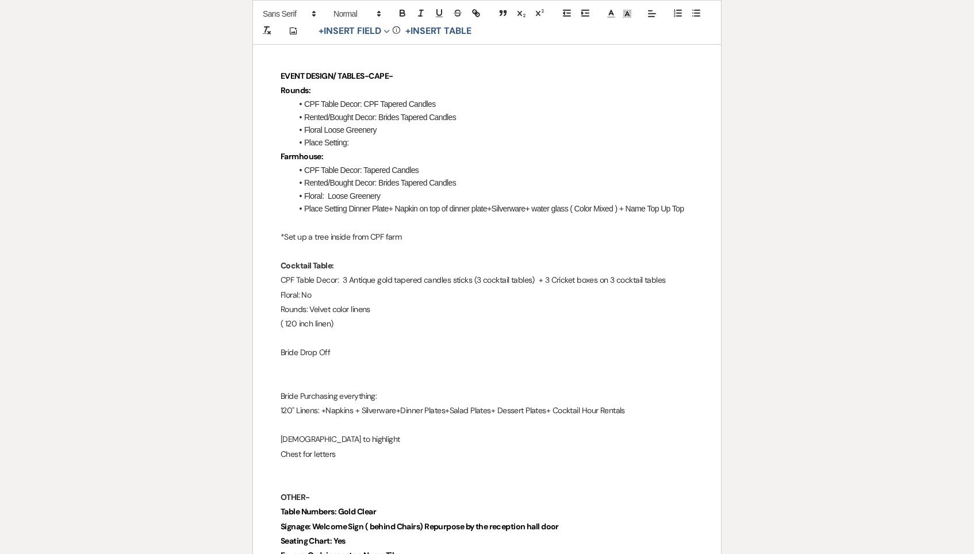
scroll to position [1247, 0]
click at [284, 418] on p at bounding box center [486, 425] width 413 height 14
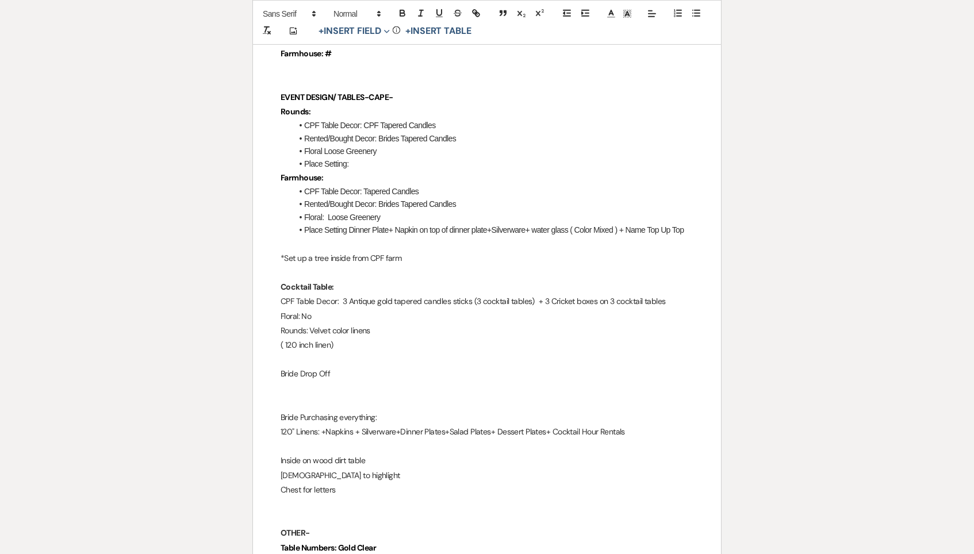
scroll to position [1225, 0]
click at [348, 455] on p "Inside on wood dirt table" at bounding box center [486, 462] width 413 height 14
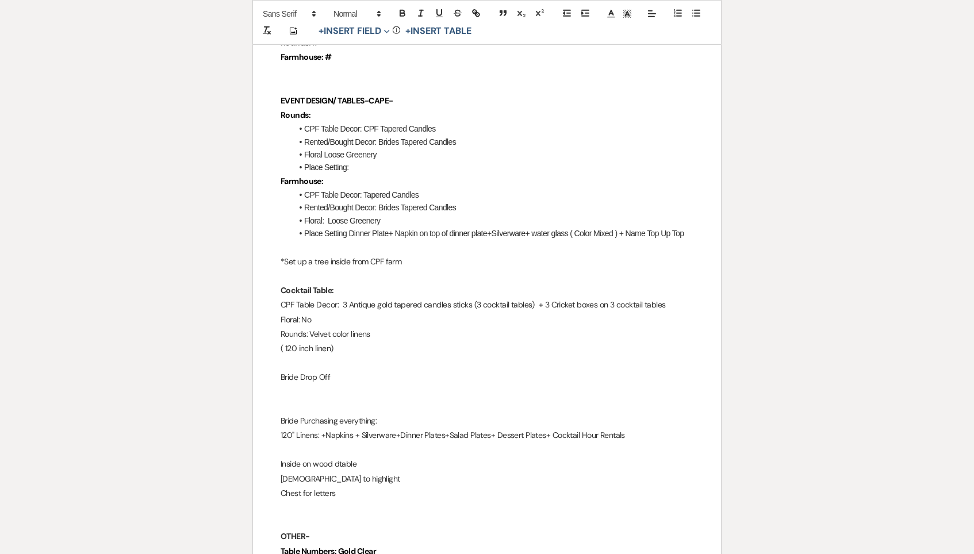
scroll to position [1222, 0]
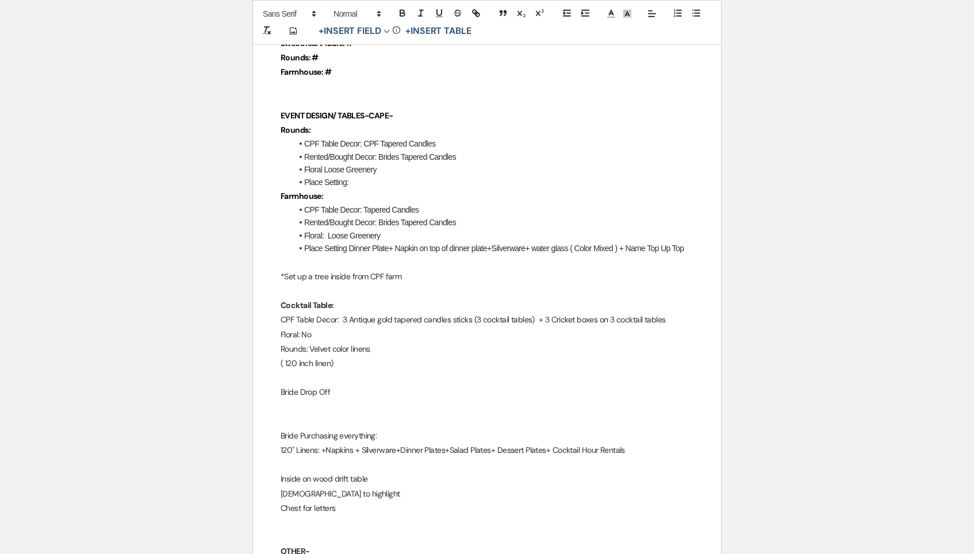
click at [401, 472] on p "Inside on wood drift table" at bounding box center [486, 479] width 413 height 14
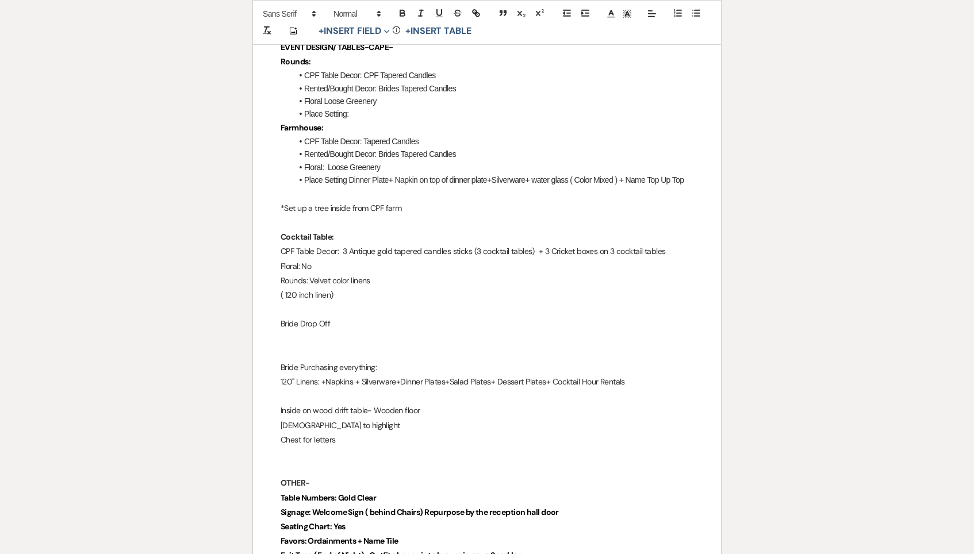
scroll to position [1278, 0]
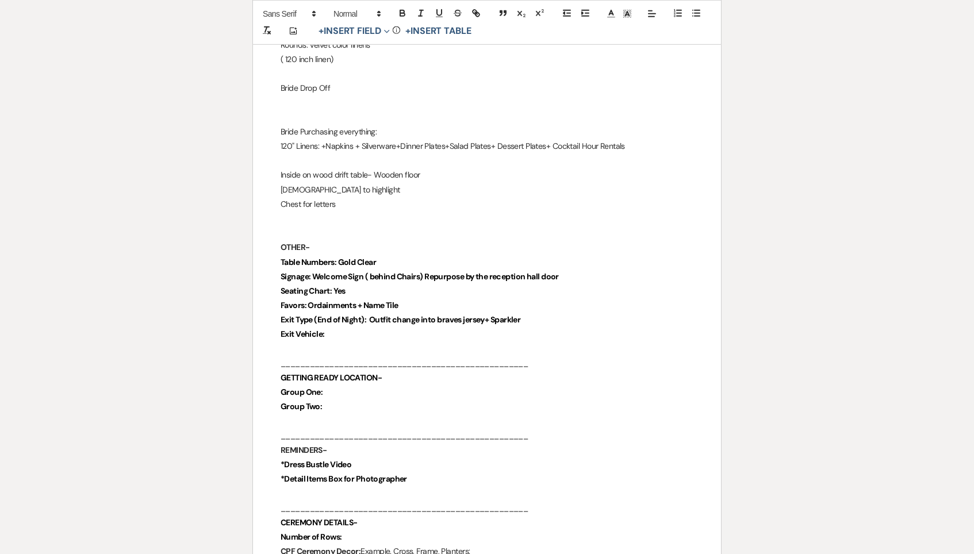
click at [351, 342] on p at bounding box center [486, 349] width 413 height 14
click at [351, 328] on p "Exit Vehicle:" at bounding box center [486, 335] width 413 height 14
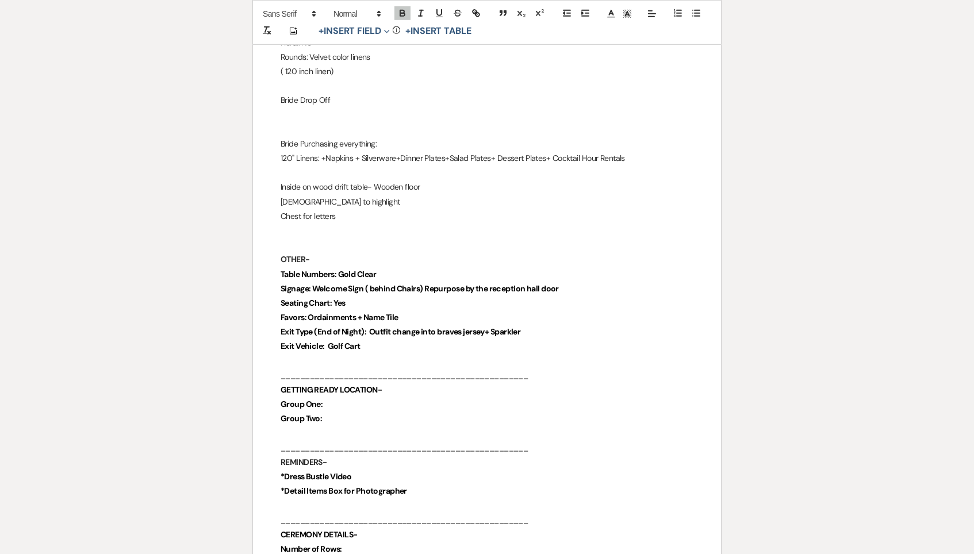
scroll to position [1499, 0]
drag, startPoint x: 326, startPoint y: 322, endPoint x: 391, endPoint y: 322, distance: 64.9
click at [391, 340] on p "Exit Vehicle: Golf Cart" at bounding box center [486, 347] width 413 height 14
click at [403, 10] on icon "button" at bounding box center [402, 11] width 4 height 3
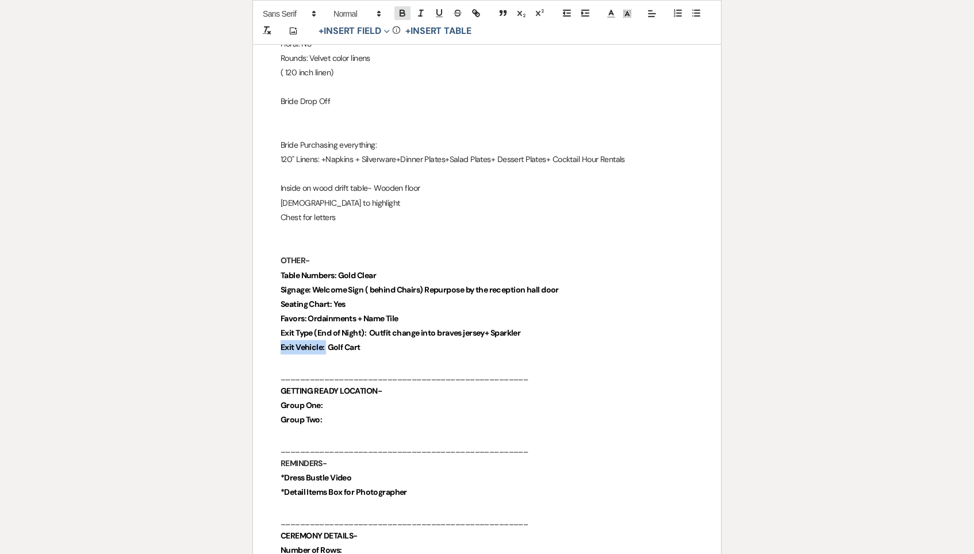
scroll to position [1497, 0]
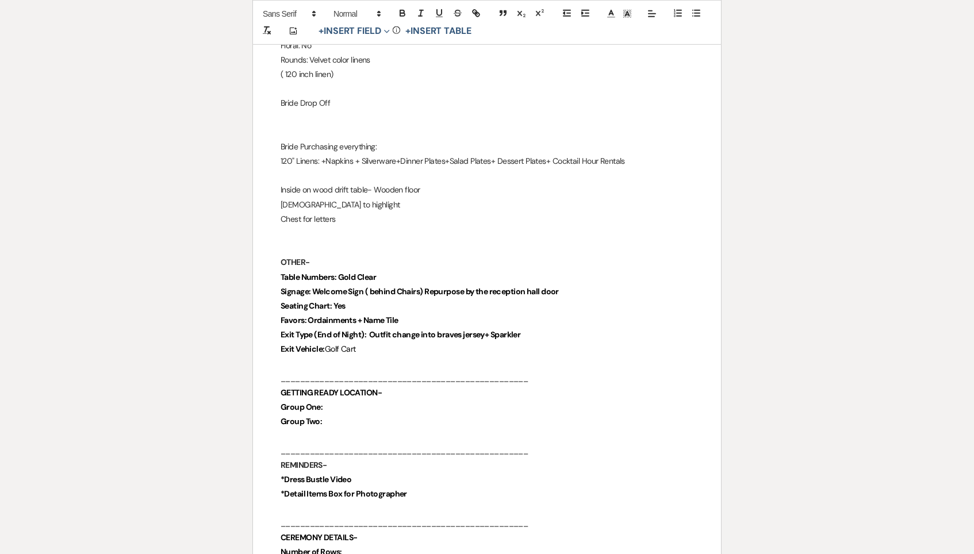
drag, startPoint x: 371, startPoint y: 306, endPoint x: 587, endPoint y: 303, distance: 216.1
click at [587, 328] on p "Exit Type (End of Night): Outfit change into braves jersey+ Sparkler" at bounding box center [486, 335] width 413 height 14
click at [405, 10] on icon "button" at bounding box center [402, 13] width 10 height 10
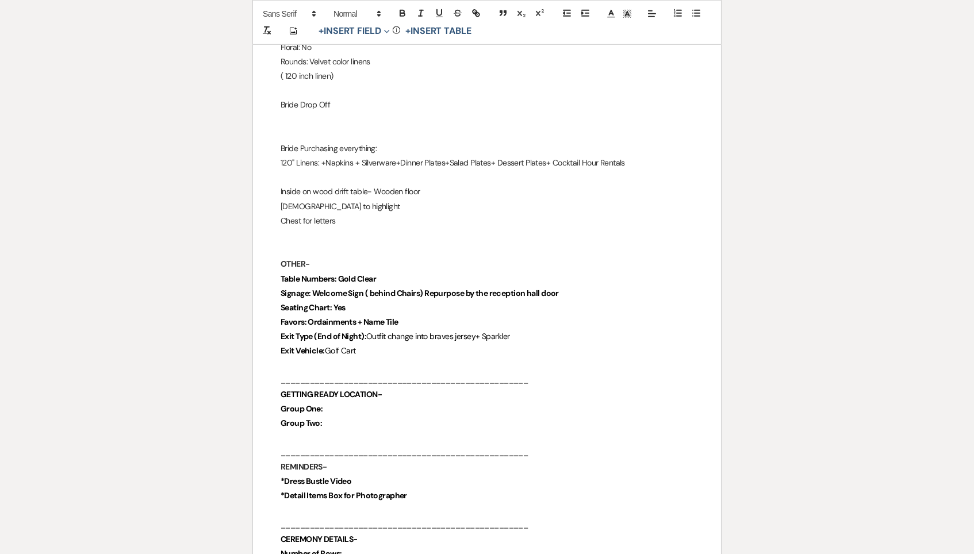
drag, startPoint x: 307, startPoint y: 295, endPoint x: 435, endPoint y: 298, distance: 128.2
click at [435, 315] on p "Favors: Ordainments + Name Tile" at bounding box center [486, 322] width 413 height 14
click at [402, 20] on div at bounding box center [439, 13] width 92 height 17
click at [400, 9] on icon "button" at bounding box center [402, 13] width 10 height 10
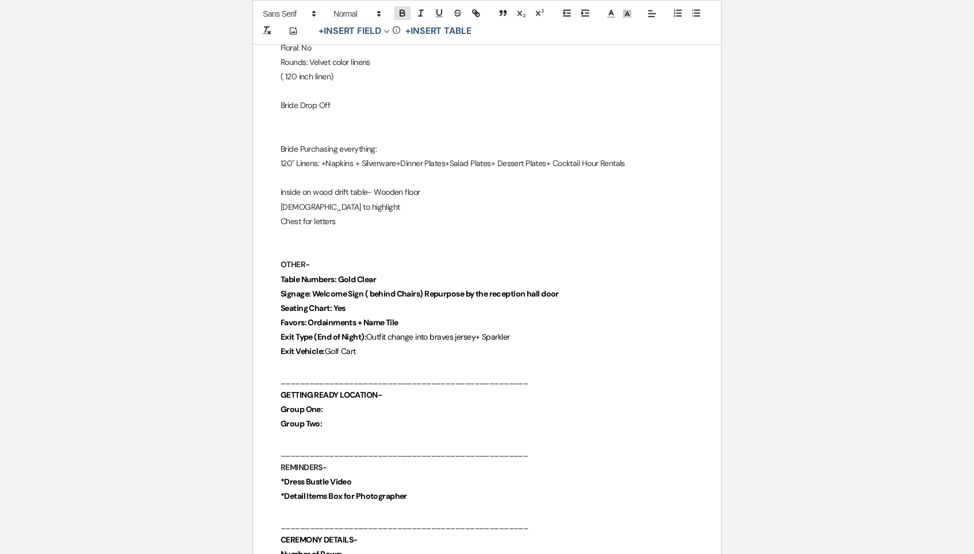
scroll to position [1493, 0]
click at [400, 11] on icon "button" at bounding box center [402, 11] width 4 height 3
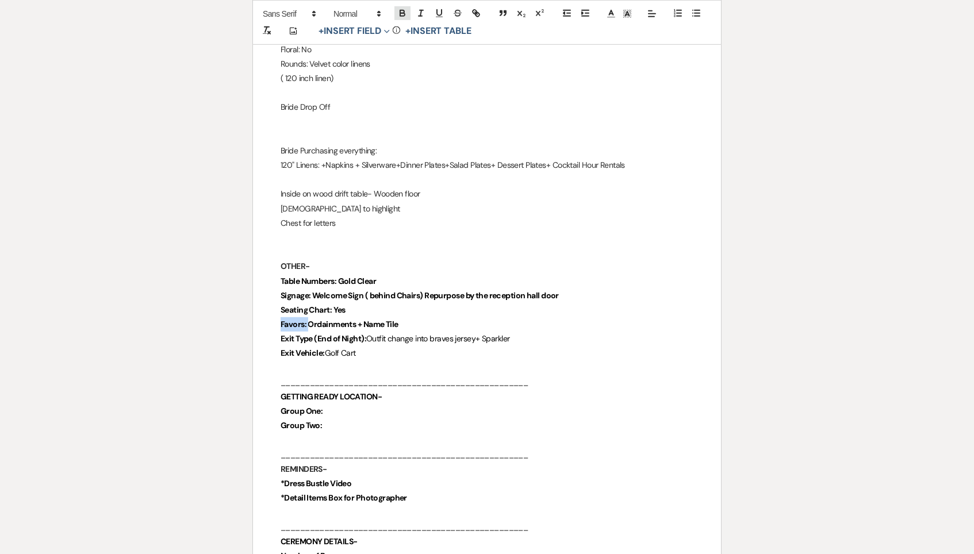
scroll to position [1492, 0]
drag, startPoint x: 338, startPoint y: 282, endPoint x: 357, endPoint y: 282, distance: 19.5
click at [357, 304] on p "Seating Chart: Yes" at bounding box center [486, 311] width 413 height 14
click at [357, 305] on p "Seating Chart: Yes" at bounding box center [486, 312] width 413 height 14
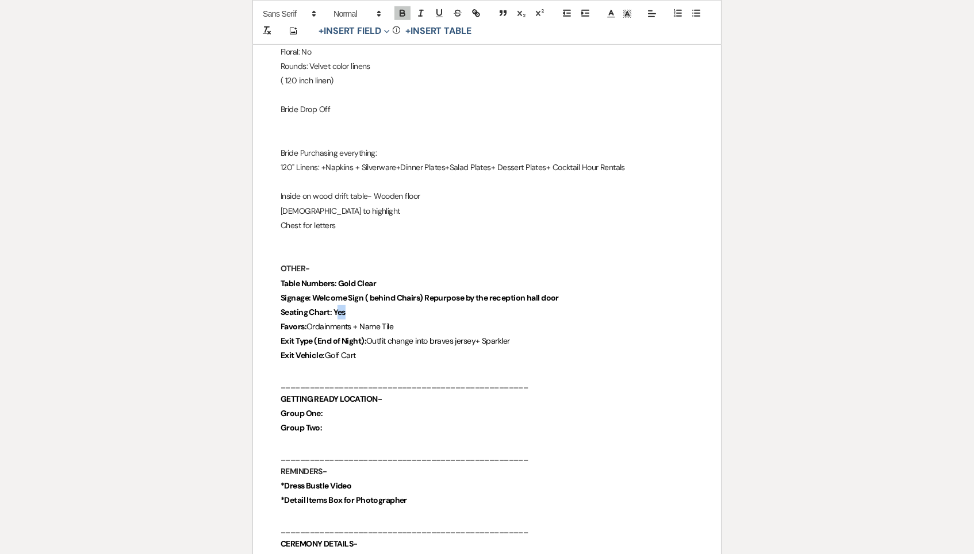
drag, startPoint x: 357, startPoint y: 282, endPoint x: 336, endPoint y: 282, distance: 21.3
click at [336, 305] on p "Seating Chart: Yes" at bounding box center [486, 312] width 413 height 14
click at [401, 13] on icon "button" at bounding box center [402, 14] width 5 height 3
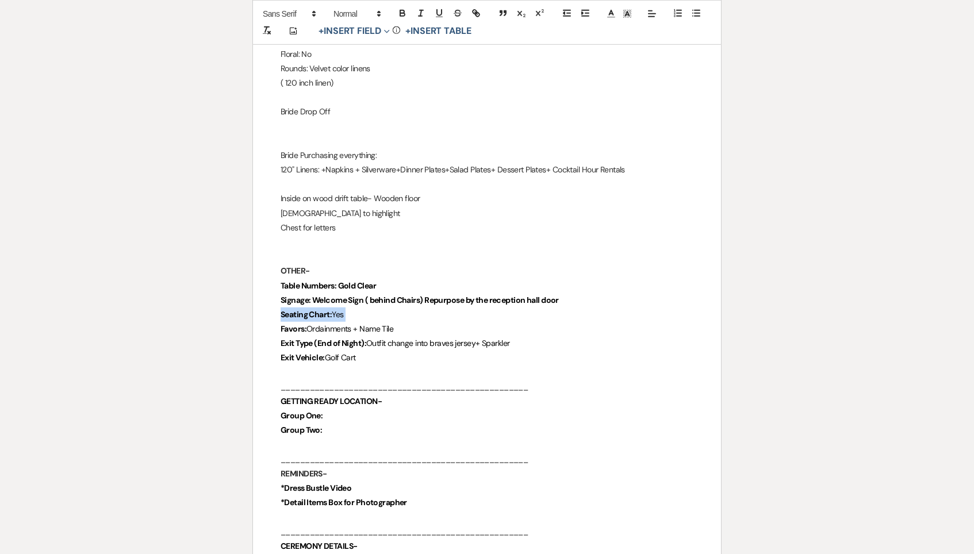
drag, startPoint x: 315, startPoint y: 272, endPoint x: 589, endPoint y: 272, distance: 273.5
click at [589, 293] on p "Signage: Welcome Sign ( behind Chairs) Repurpose by the reception hall door" at bounding box center [486, 300] width 413 height 14
click at [403, 18] on icon "button" at bounding box center [402, 13] width 10 height 10
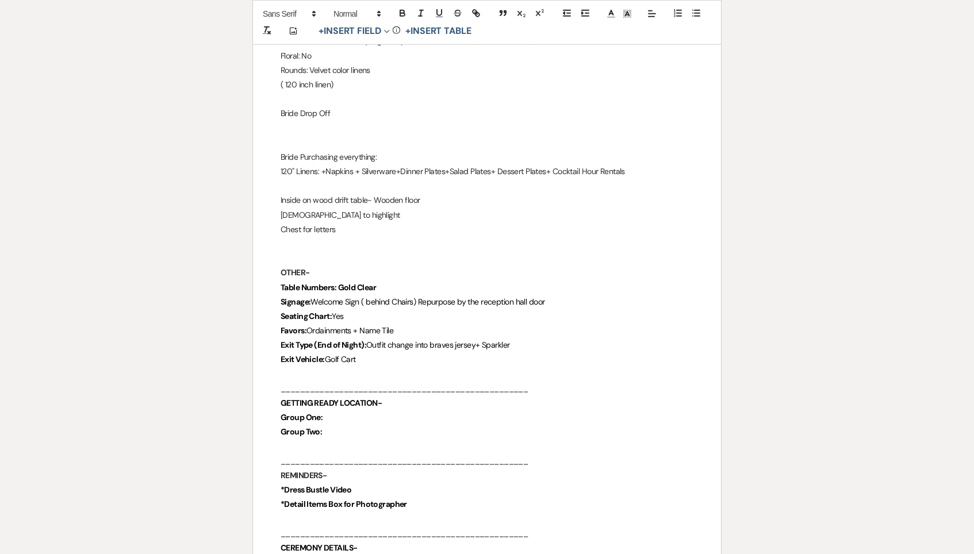
drag, startPoint x: 338, startPoint y: 261, endPoint x: 388, endPoint y: 261, distance: 50.0
click at [388, 280] on p "Table Numbers: Gold Clear" at bounding box center [486, 287] width 413 height 14
click at [359, 267] on p "OTHER-" at bounding box center [486, 274] width 413 height 14
click at [357, 284] on strong "Table Numbers: Gold Clear" at bounding box center [327, 289] width 95 height 10
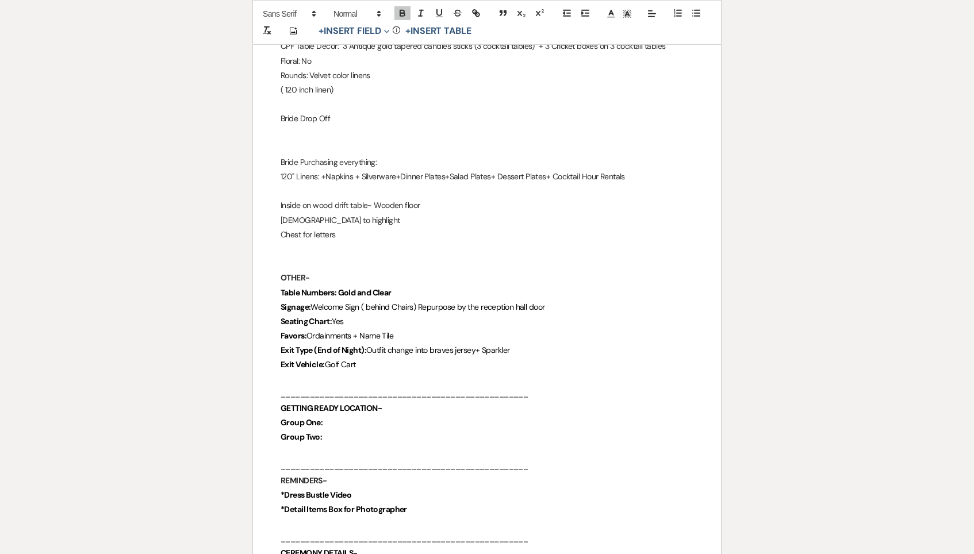
click at [333, 287] on strong "Table Numbers: Gold and Clear" at bounding box center [335, 292] width 111 height 10
click at [333, 288] on strong "Table Numbers: Gold and Clear" at bounding box center [335, 293] width 111 height 10
drag, startPoint x: 338, startPoint y: 271, endPoint x: 411, endPoint y: 270, distance: 73.6
click at [411, 287] on p "Table Numbers: Gold and Clear" at bounding box center [486, 294] width 413 height 14
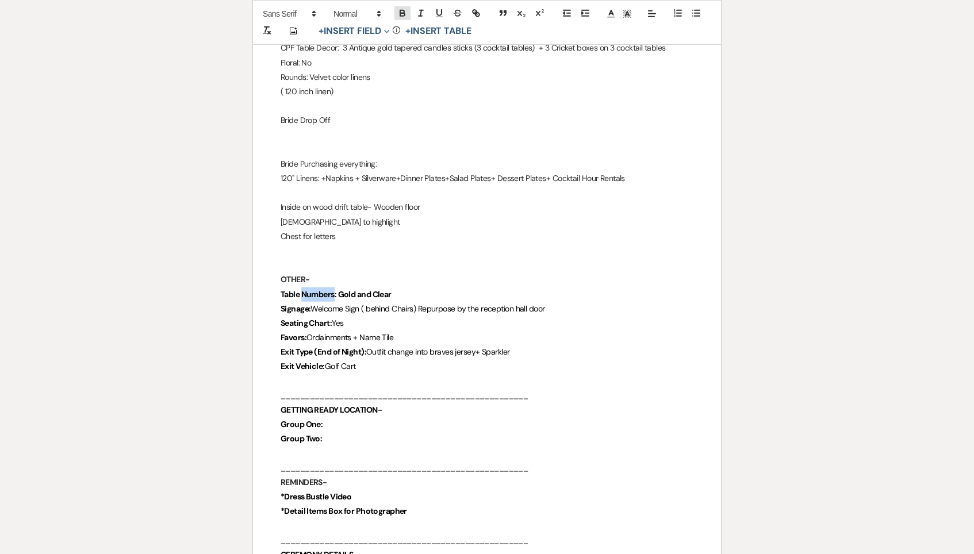
click at [402, 9] on icon "button" at bounding box center [402, 13] width 10 height 10
click at [393, 419] on p "Group One:" at bounding box center [486, 426] width 413 height 14
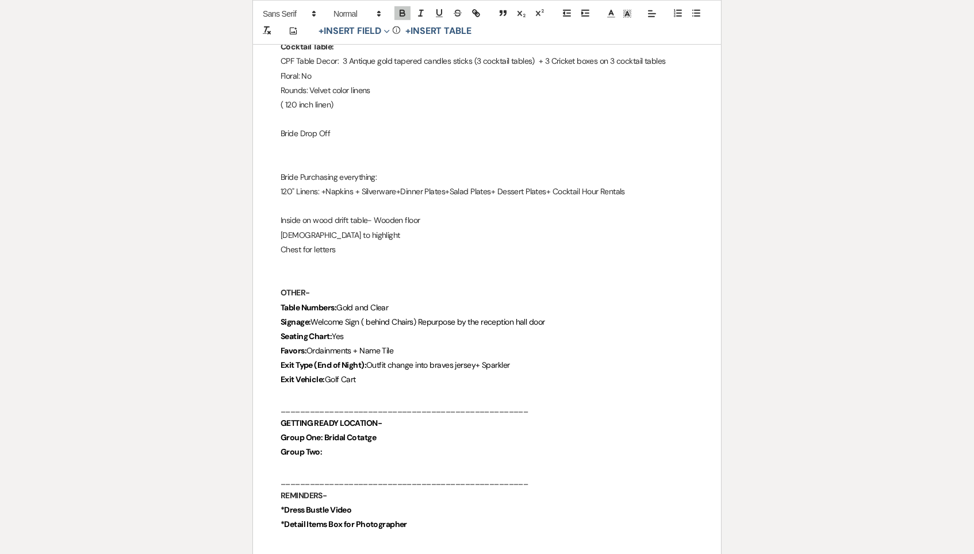
scroll to position [1465, 0]
click at [387, 432] on p "Group One: Bridal Cottage" at bounding box center [486, 439] width 413 height 14
click at [384, 447] on p "Group Two:" at bounding box center [486, 454] width 413 height 14
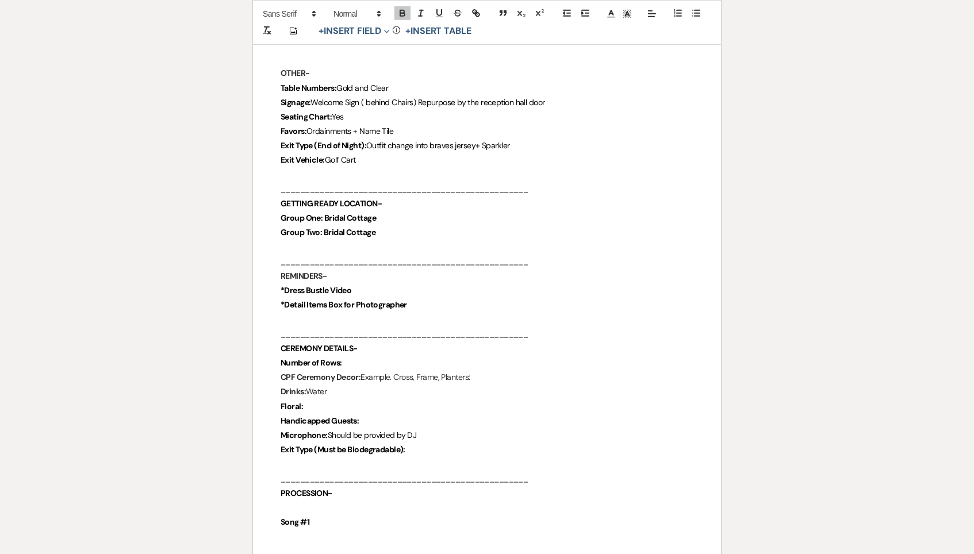
click at [364, 356] on p "Number of Rows:" at bounding box center [486, 363] width 413 height 14
drag, startPoint x: 344, startPoint y: 333, endPoint x: 358, endPoint y: 333, distance: 13.8
click at [358, 357] on p "Number of Rows: 8" at bounding box center [486, 364] width 413 height 14
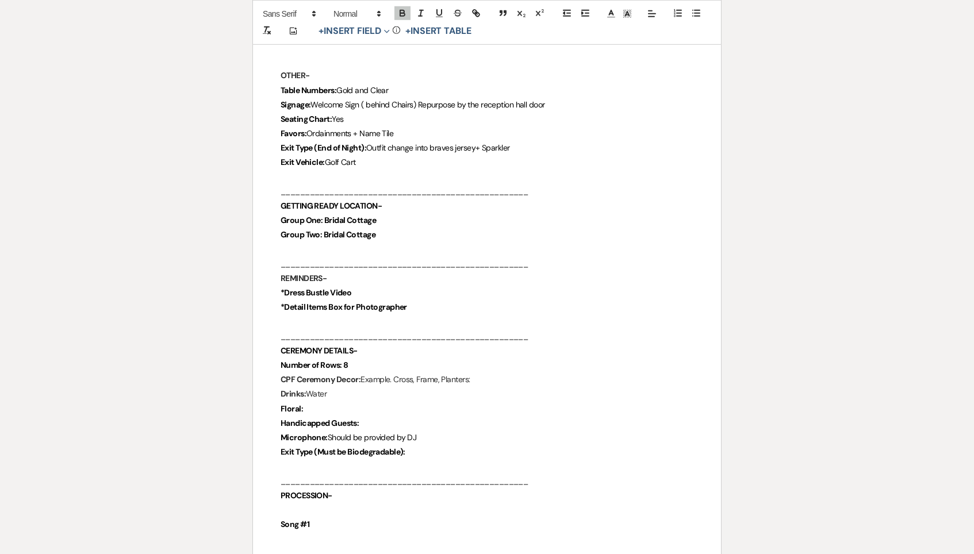
click at [397, 21] on div at bounding box center [439, 13] width 92 height 17
click at [401, 11] on icon "button" at bounding box center [402, 13] width 10 height 10
click at [409, 12] on button "button" at bounding box center [402, 13] width 16 height 14
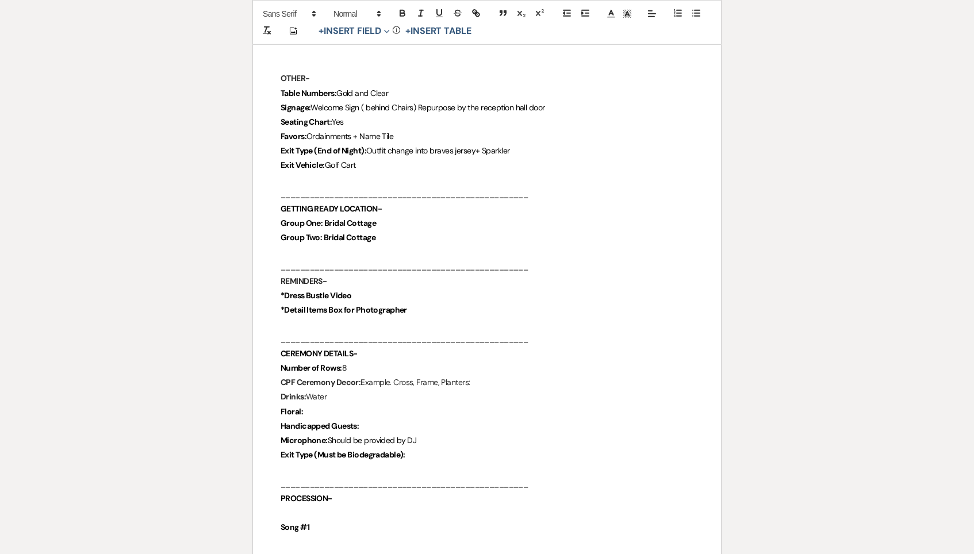
click at [462, 390] on p "Drinks: Water" at bounding box center [486, 397] width 413 height 14
drag, startPoint x: 491, startPoint y: 358, endPoint x: 362, endPoint y: 349, distance: 129.6
click at [362, 376] on p "CPF Ceremony Decor: Example. Cross, Frame, Planters:" at bounding box center [486, 383] width 413 height 14
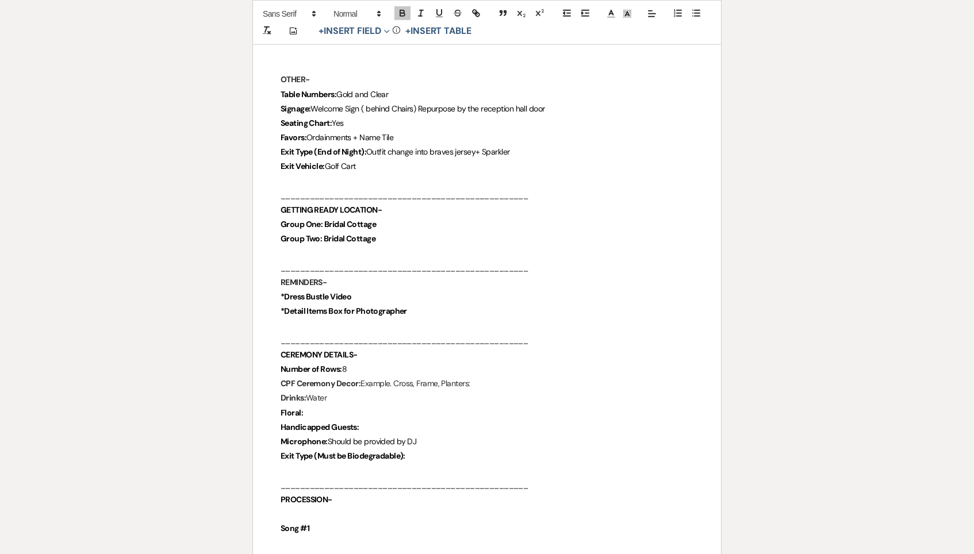
scroll to position [1679, 0]
drag, startPoint x: 518, startPoint y: 352, endPoint x: 364, endPoint y: 353, distance: 153.4
click at [364, 377] on p "CPF Ceremony Decor: Example. Cross, Frame, Planters:" at bounding box center [486, 384] width 413 height 14
click at [364, 378] on p "CPF Ceremony Decor: Example. Cross, Frame, Planters:" at bounding box center [486, 385] width 413 height 14
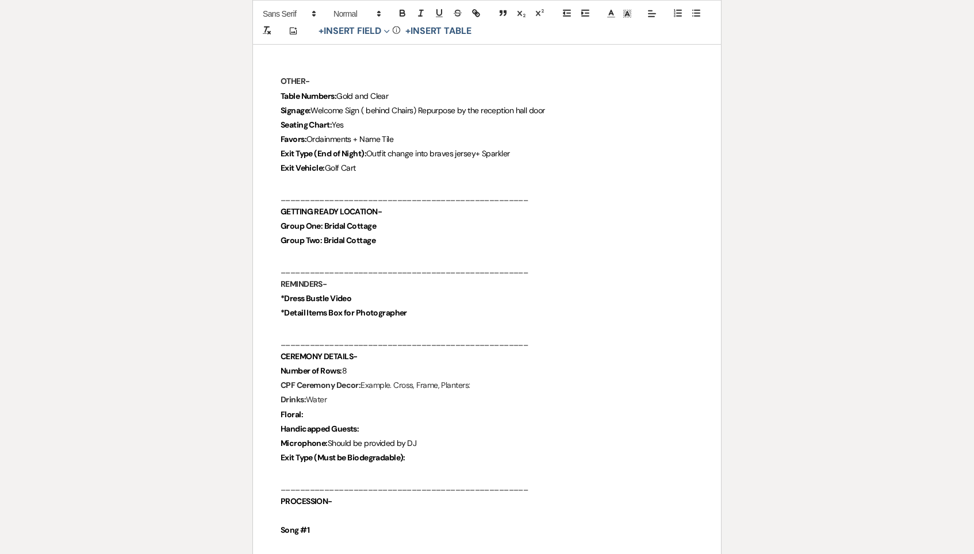
drag, startPoint x: 484, startPoint y: 353, endPoint x: 360, endPoint y: 353, distance: 123.6
click at [360, 378] on p "CPF Ceremony Decor: Example. Cross, Frame, Planters:" at bounding box center [486, 385] width 413 height 14
click at [360, 381] on strong "CPF Ceremony Decor:" at bounding box center [320, 386] width 80 height 10
click at [422, 409] on p "Floral:" at bounding box center [486, 416] width 413 height 14
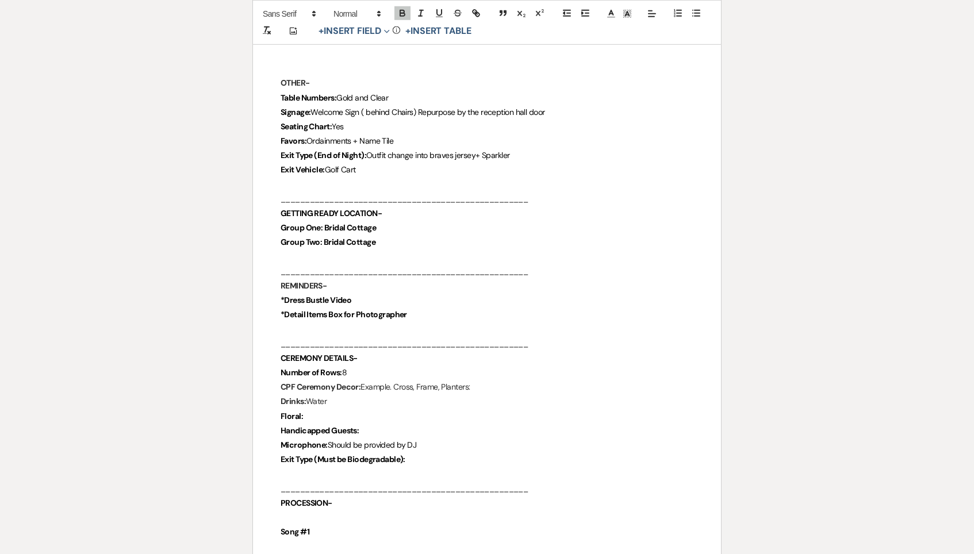
click at [414, 409] on p "Floral:" at bounding box center [486, 416] width 413 height 14
click at [353, 409] on p "Floral:" at bounding box center [486, 416] width 413 height 14
click at [335, 409] on p "Floral:" at bounding box center [486, 416] width 413 height 14
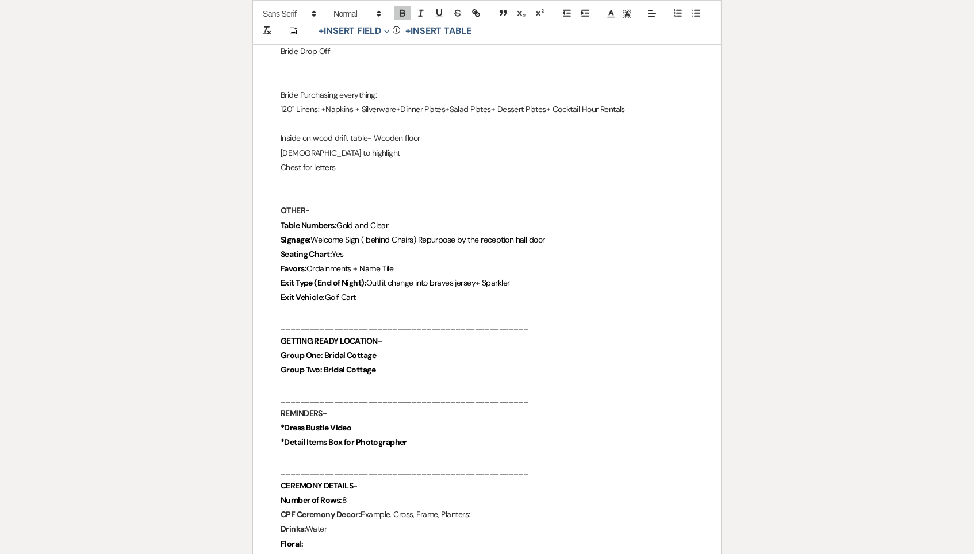
scroll to position [1603, 0]
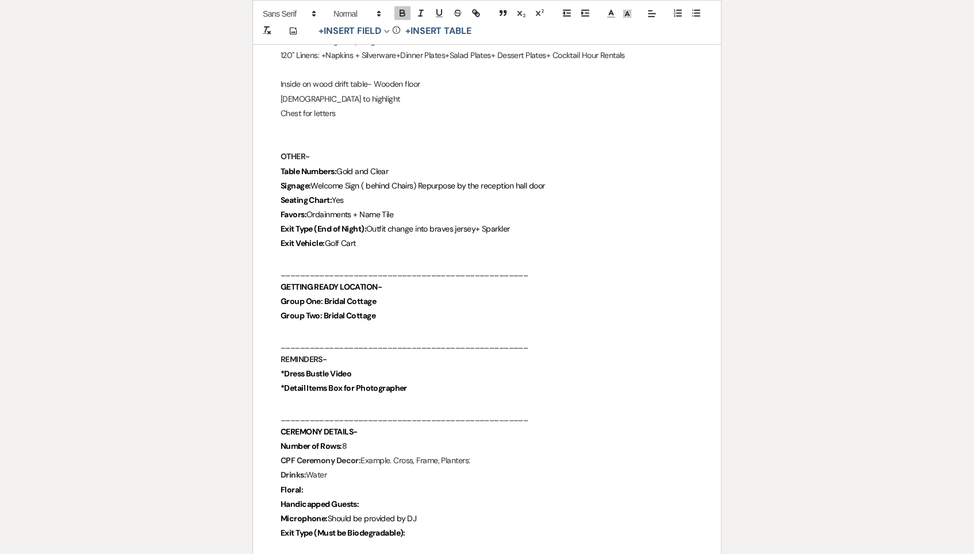
click at [328, 499] on strong "Handicapped Guests:" at bounding box center [319, 504] width 78 height 10
click at [327, 483] on p "Floral:" at bounding box center [486, 490] width 413 height 14
click at [491, 455] on p "CPF Ceremony Decor: Example. Cross, Frame, Planters:" at bounding box center [486, 462] width 413 height 14
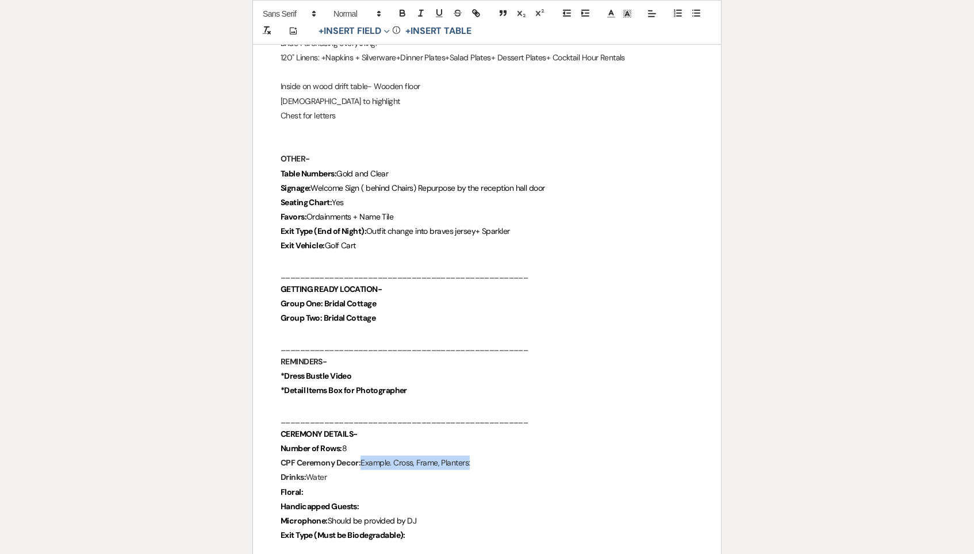
drag, startPoint x: 491, startPoint y: 428, endPoint x: 363, endPoint y: 428, distance: 128.7
click at [363, 456] on p "CPF Ceremony Decor: Example. Cross, Frame, Planters:" at bounding box center [486, 463] width 413 height 14
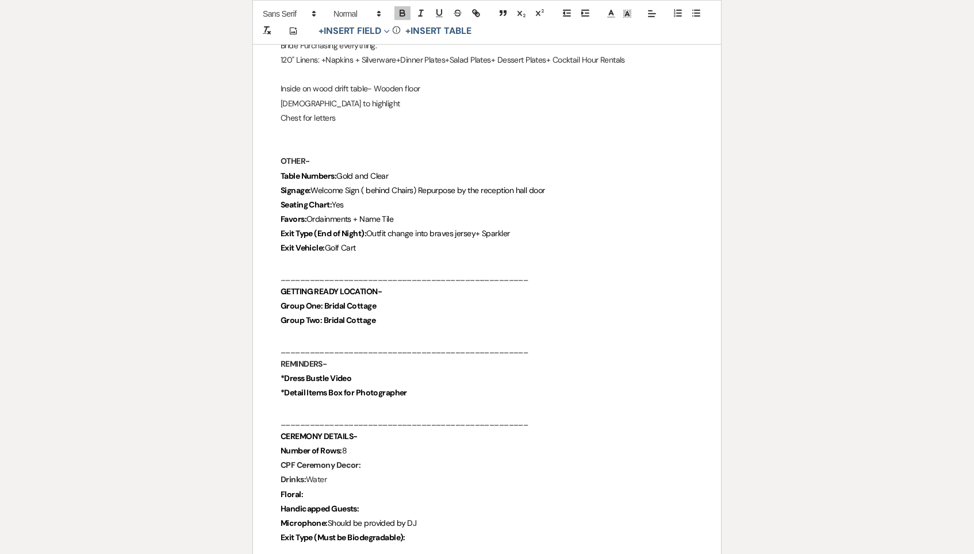
click at [464, 458] on p "CPF Ceremony Decor:" at bounding box center [486, 465] width 413 height 14
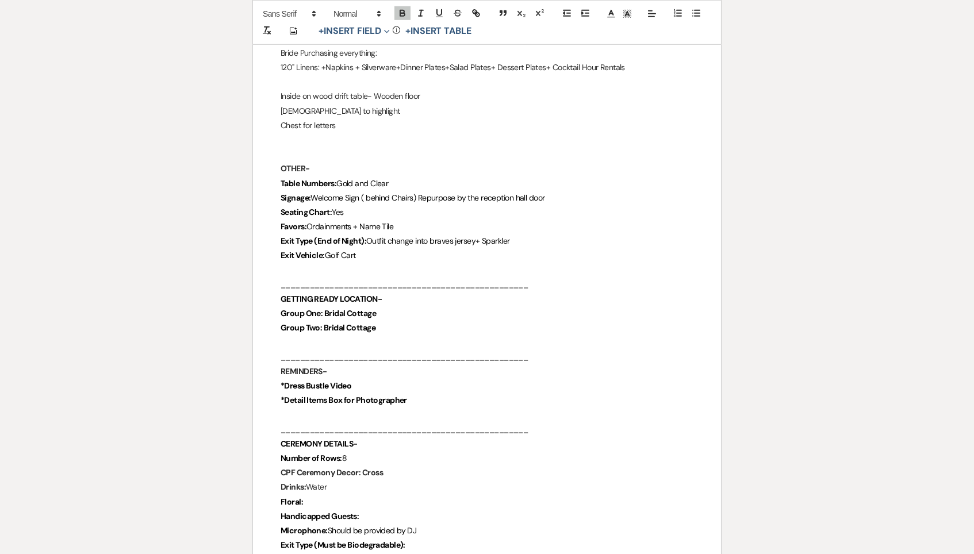
scroll to position [1590, 0]
drag, startPoint x: 361, startPoint y: 441, endPoint x: 432, endPoint y: 441, distance: 70.1
click at [432, 466] on p "CPF Ceremony Decor: Cross" at bounding box center [486, 473] width 413 height 14
click at [402, 12] on icon "button" at bounding box center [402, 13] width 10 height 10
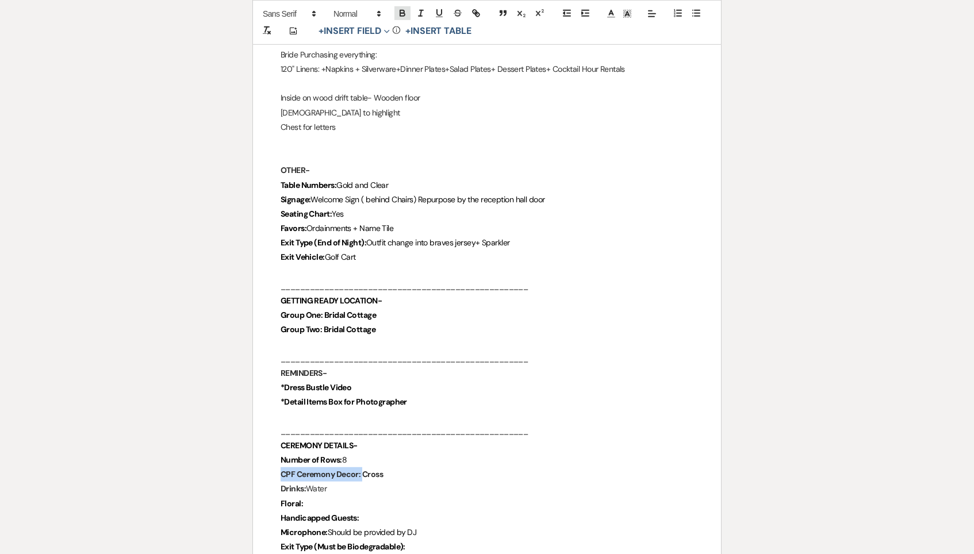
scroll to position [1588, 0]
click at [372, 483] on p "Drinks: Water" at bounding box center [486, 490] width 413 height 14
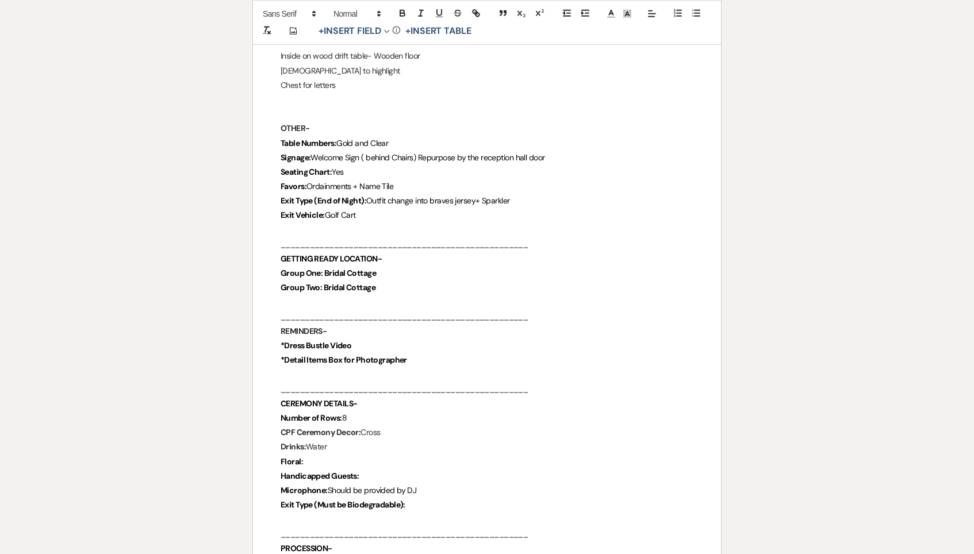
click at [341, 455] on p "Floral:" at bounding box center [486, 462] width 413 height 14
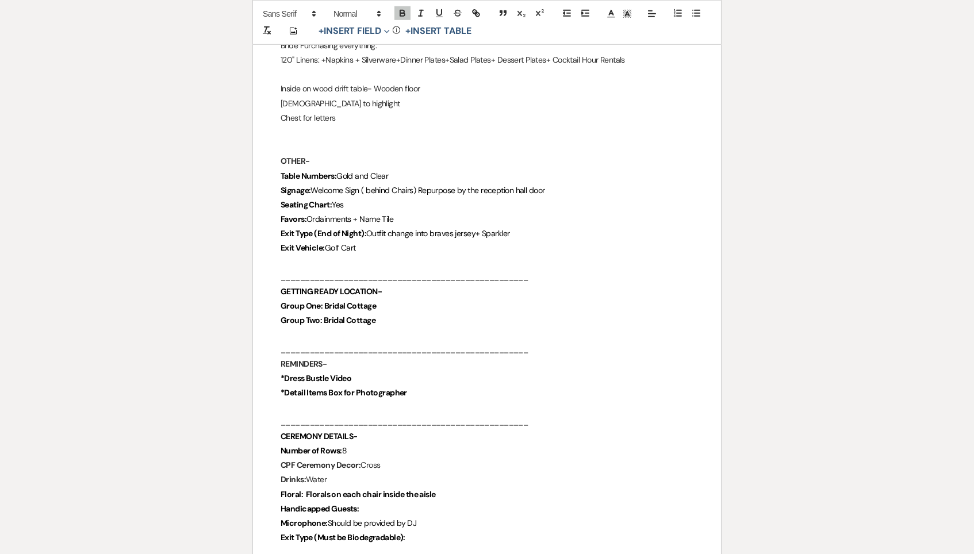
scroll to position [1598, 0]
drag, startPoint x: 449, startPoint y: 458, endPoint x: 307, endPoint y: 457, distance: 141.9
click at [307, 488] on p "Floral: Florals on each chair inside the aisle" at bounding box center [486, 495] width 413 height 14
click at [307, 491] on span "Floral: Florals on each chair inside the aisle" at bounding box center [357, 496] width 155 height 10
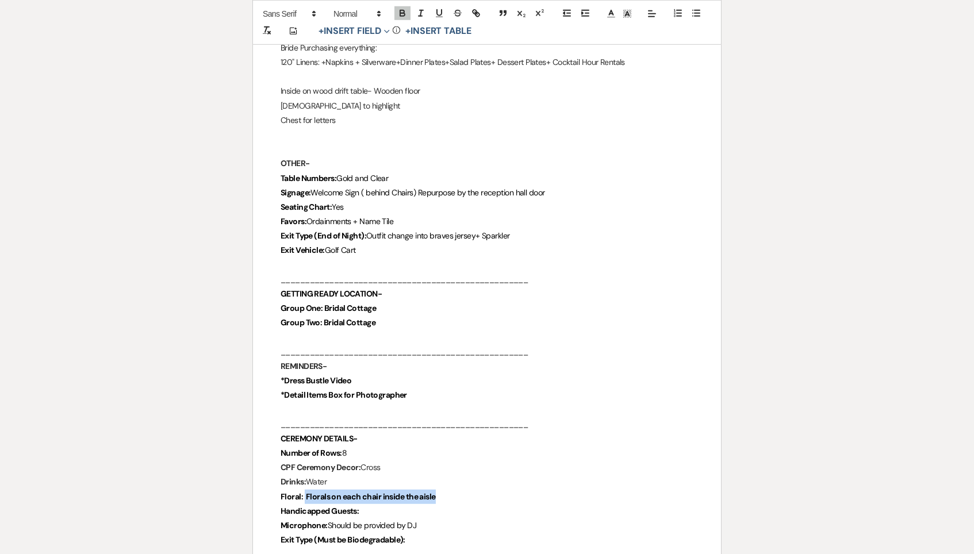
drag, startPoint x: 303, startPoint y: 463, endPoint x: 465, endPoint y: 459, distance: 161.5
click at [465, 490] on p "Floral: Florals on each chair inside the aisle" at bounding box center [486, 497] width 413 height 14
click at [404, 9] on icon "button" at bounding box center [402, 13] width 10 height 10
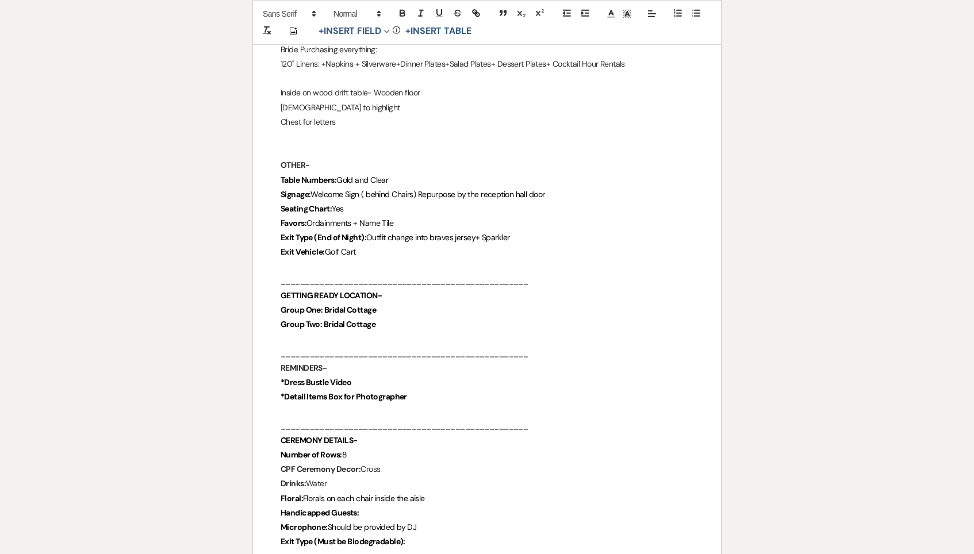
click at [447, 491] on p "Floral: Florals on each chair inside the aisle" at bounding box center [486, 498] width 413 height 14
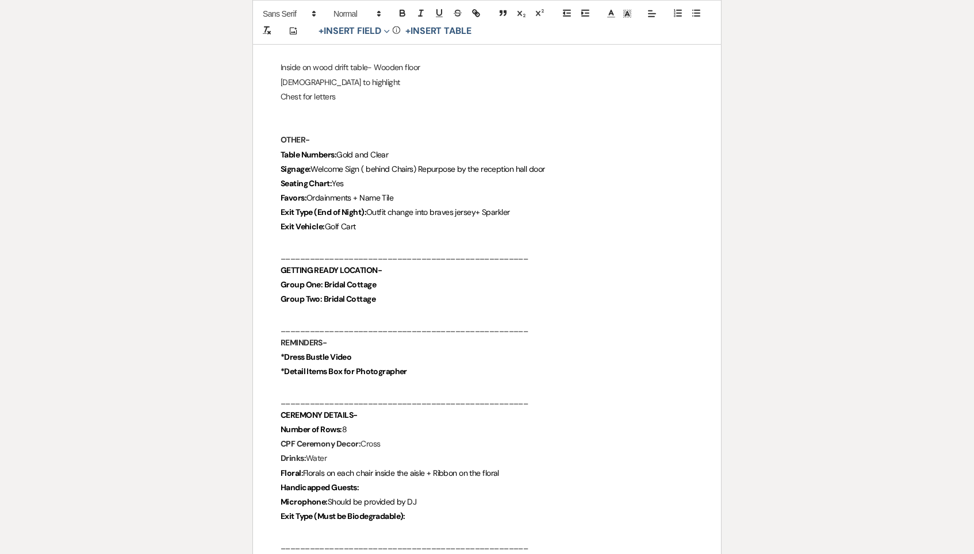
scroll to position [1618, 0]
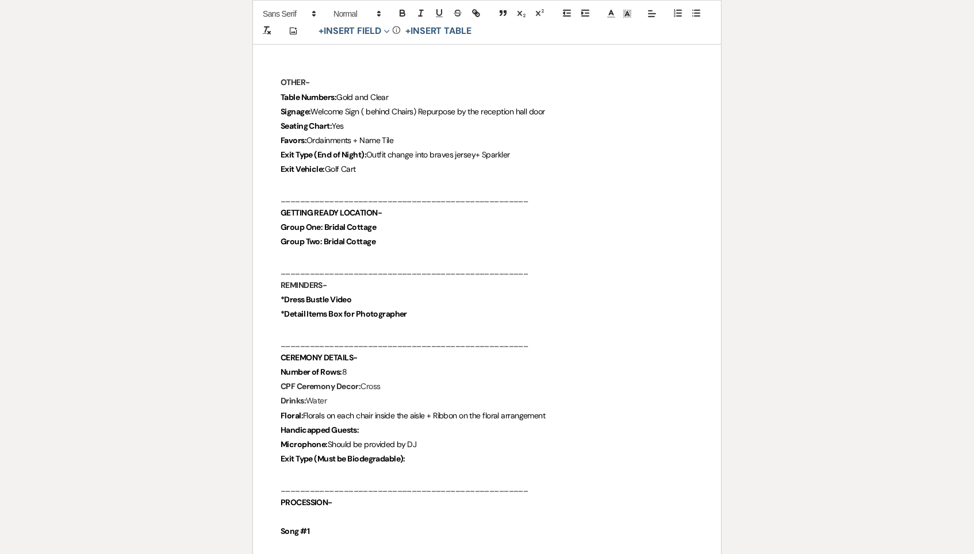
click at [405, 423] on p "Handicapped Guests:" at bounding box center [486, 430] width 413 height 14
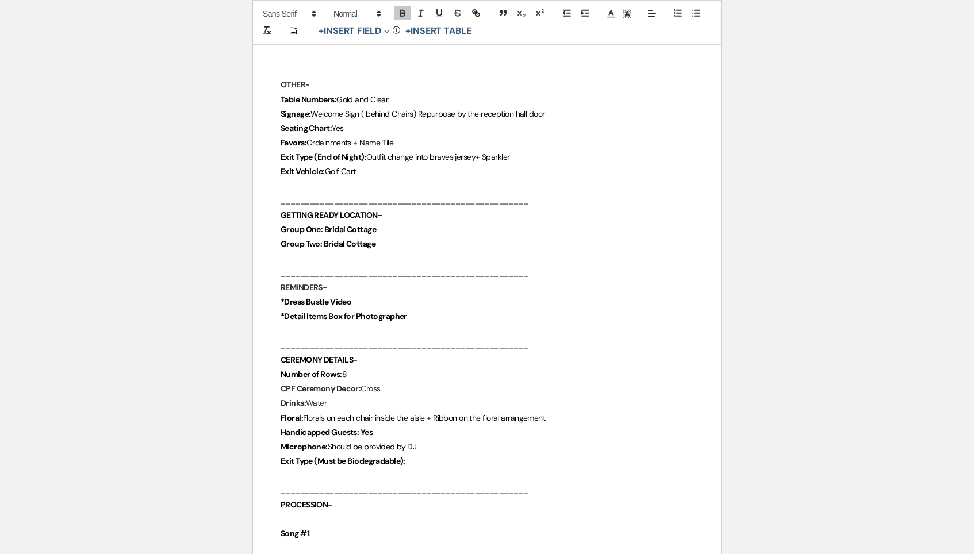
scroll to position [1673, 0]
drag, startPoint x: 390, startPoint y: 398, endPoint x: 362, endPoint y: 397, distance: 27.6
click at [362, 426] on p "Handicapped Guests: Yes" at bounding box center [486, 433] width 413 height 14
click at [400, 12] on icon "button" at bounding box center [402, 11] width 4 height 3
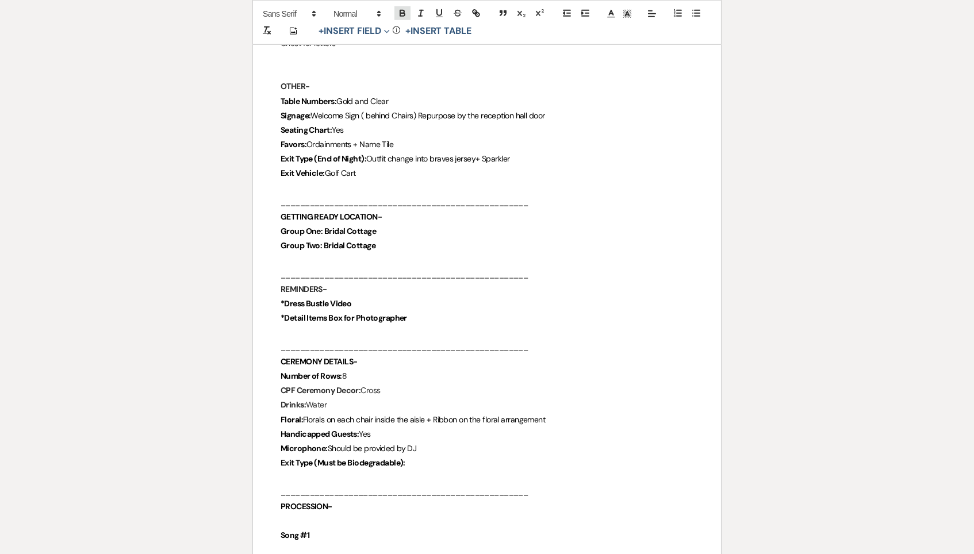
scroll to position [1672, 0]
click at [438, 457] on p "Exit Type (Must be Biodegradable):" at bounding box center [486, 464] width 413 height 14
click at [400, 429] on p "Handicapped Guests: Yes" at bounding box center [486, 436] width 413 height 14
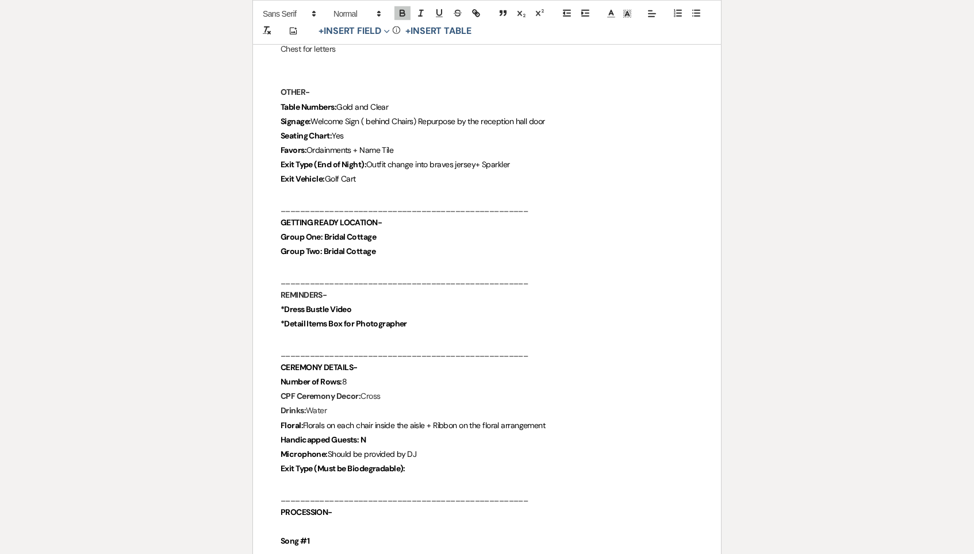
scroll to position [1667, 0]
drag, startPoint x: 387, startPoint y: 406, endPoint x: 364, endPoint y: 408, distance: 23.1
click at [364, 433] on p "Handicapped Guests: No" at bounding box center [486, 440] width 413 height 14
click at [376, 434] on p "Handicapped Guests: No" at bounding box center [486, 441] width 413 height 14
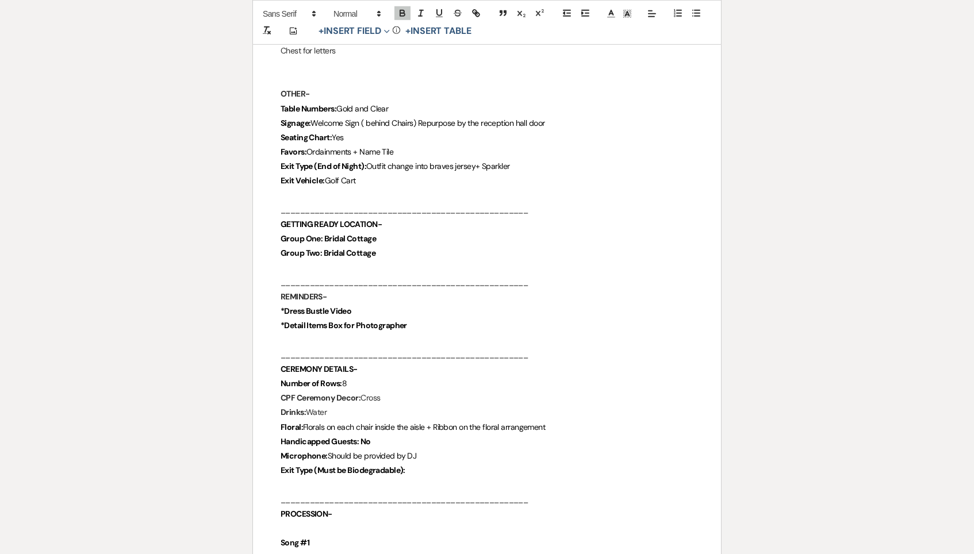
scroll to position [1665, 0]
drag, startPoint x: 375, startPoint y: 407, endPoint x: 358, endPoint y: 407, distance: 16.7
click at [358, 435] on p "Handicapped Guests: No" at bounding box center [486, 442] width 413 height 14
click at [382, 436] on p "Handicapped Guests: No" at bounding box center [486, 443] width 413 height 14
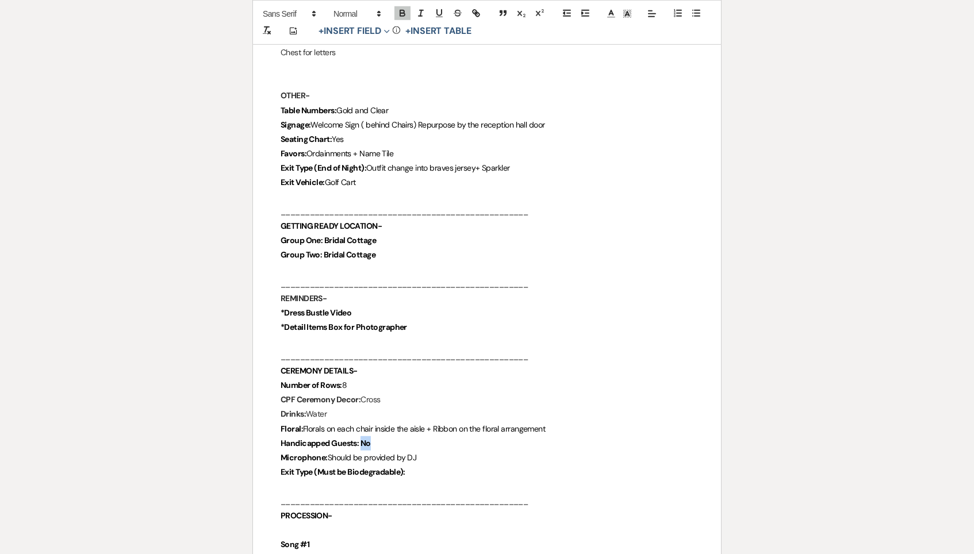
drag, startPoint x: 382, startPoint y: 407, endPoint x: 360, endPoint y: 408, distance: 21.9
click at [360, 436] on p "Handicapped Guests: No" at bounding box center [486, 443] width 413 height 14
click at [403, 16] on icon "button" at bounding box center [402, 14] width 5 height 3
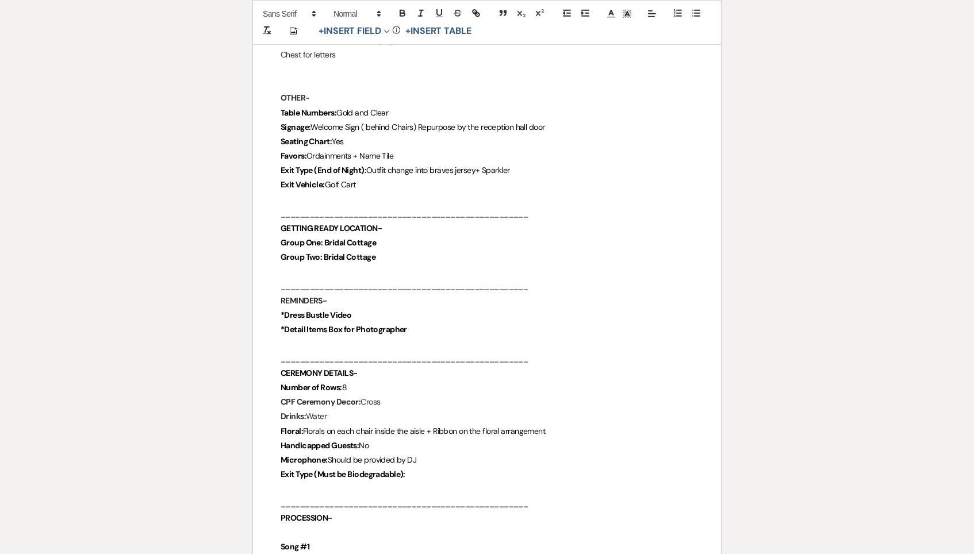
click at [454, 453] on p "Microphone: Should be provided by DJ" at bounding box center [486, 460] width 413 height 14
click at [455, 482] on p at bounding box center [486, 489] width 413 height 14
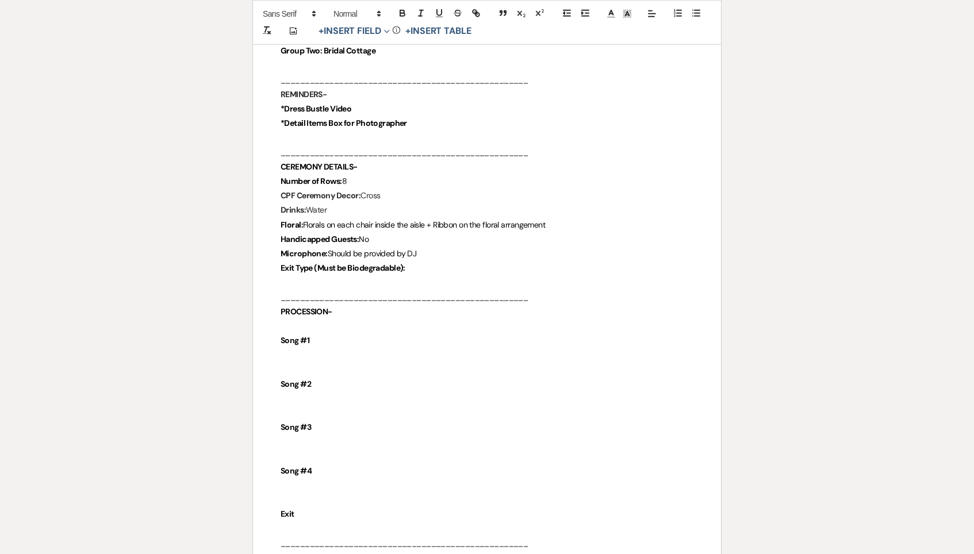
scroll to position [1876, 0]
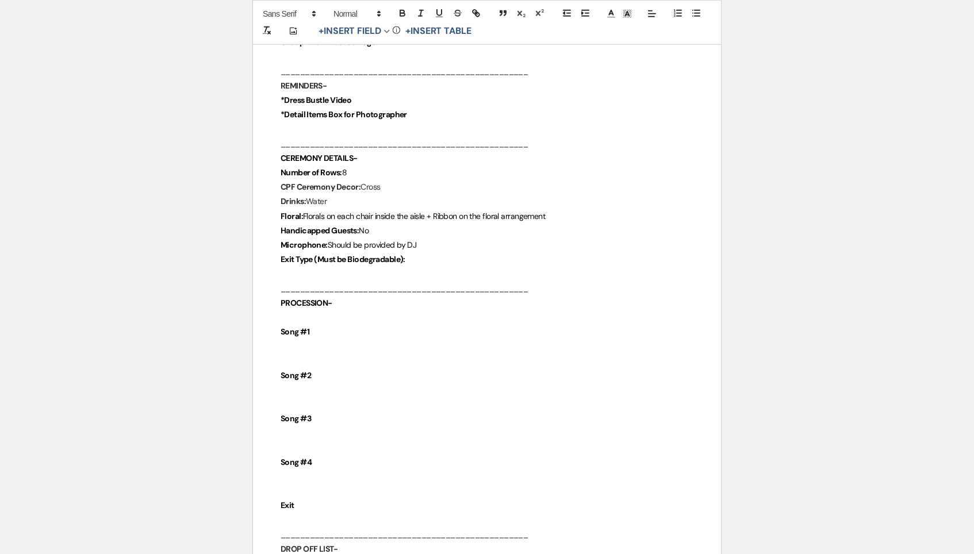
click at [441, 267] on p at bounding box center [486, 274] width 413 height 14
click at [417, 240] on span "Should be provided by DJ" at bounding box center [372, 245] width 89 height 10
click at [422, 253] on p "Exit Type (Must be Biodegradable):" at bounding box center [486, 260] width 413 height 14
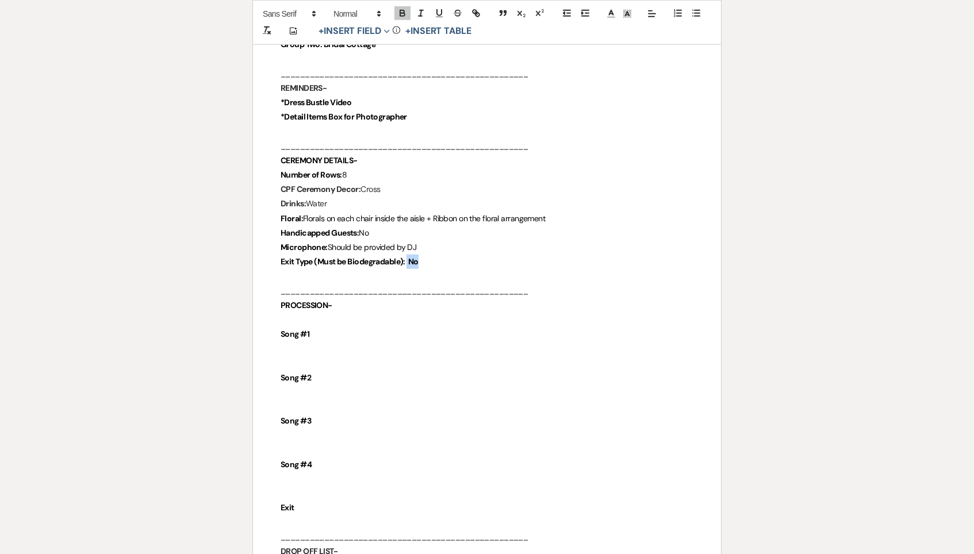
drag, startPoint x: 424, startPoint y: 229, endPoint x: 409, endPoint y: 229, distance: 15.5
click at [409, 255] on p "Exit Type (Must be Biodegradable): No" at bounding box center [486, 262] width 413 height 14
click at [401, 13] on icon "button" at bounding box center [402, 14] width 5 height 3
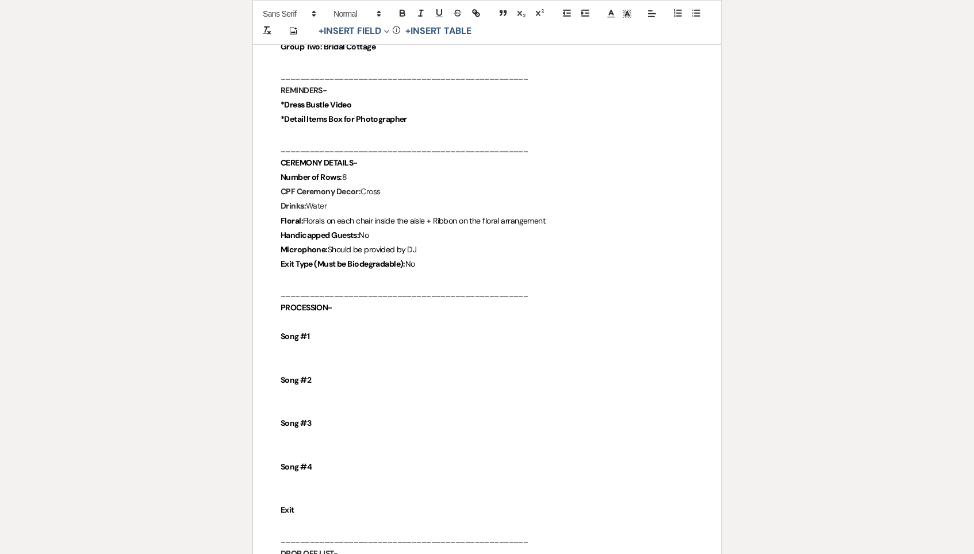
click at [464, 257] on p "Exit Type (Must be Biodegradable): No" at bounding box center [486, 264] width 413 height 14
click at [325, 344] on p at bounding box center [486, 351] width 413 height 14
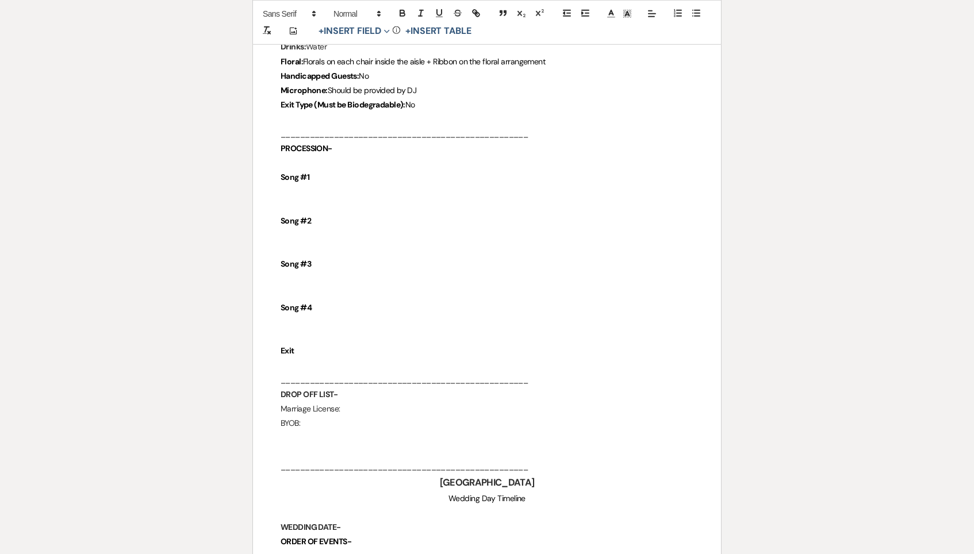
click at [311, 416] on p "BYOB:" at bounding box center [486, 423] width 413 height 14
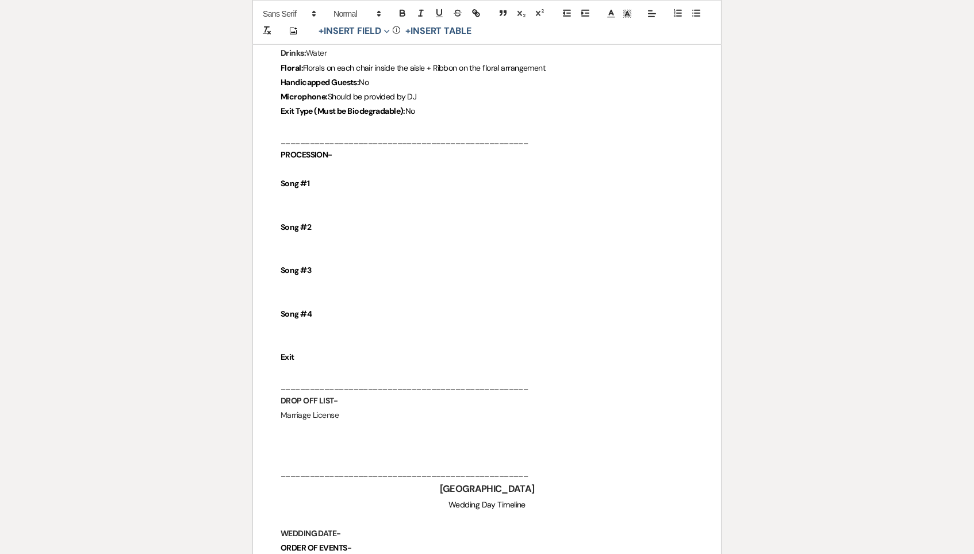
scroll to position [2024, 0]
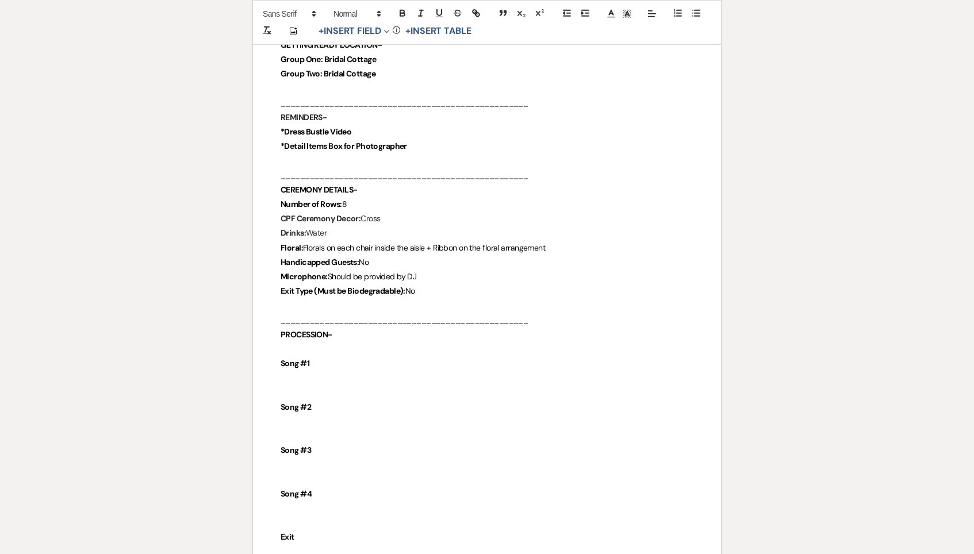
click at [307, 371] on p at bounding box center [486, 378] width 413 height 14
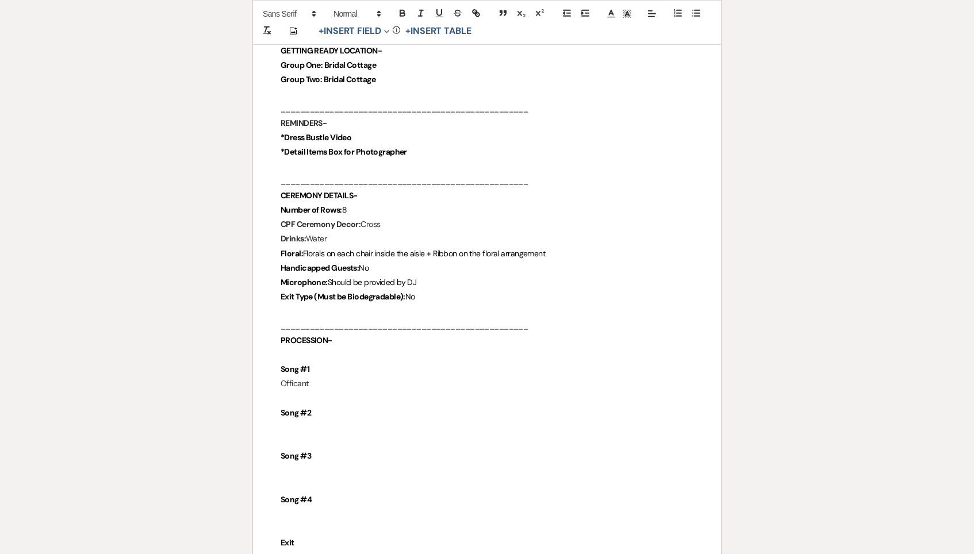
scroll to position [1837, 0]
drag, startPoint x: 328, startPoint y: 347, endPoint x: 266, endPoint y: 347, distance: 62.6
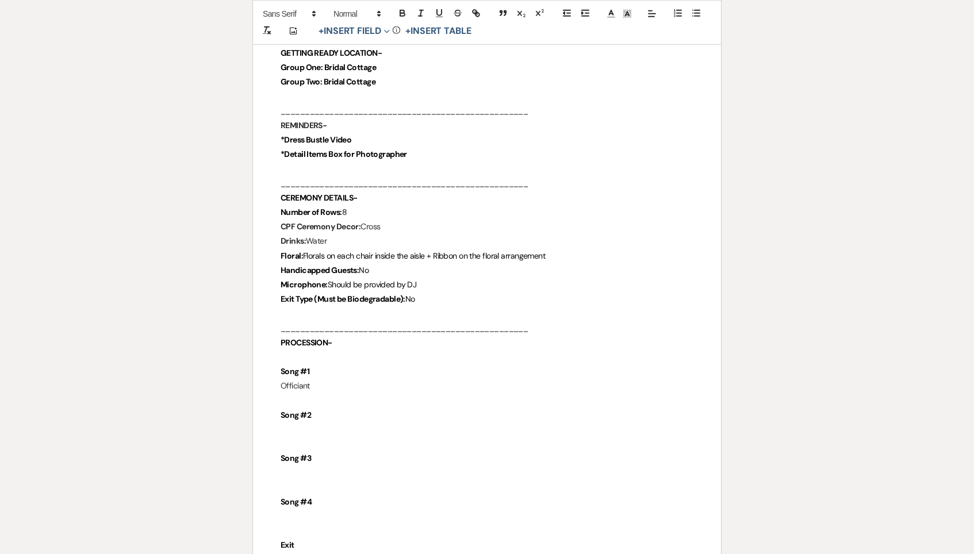
copy p "Officiant"
click at [353, 379] on p "Officiant" at bounding box center [486, 386] width 413 height 14
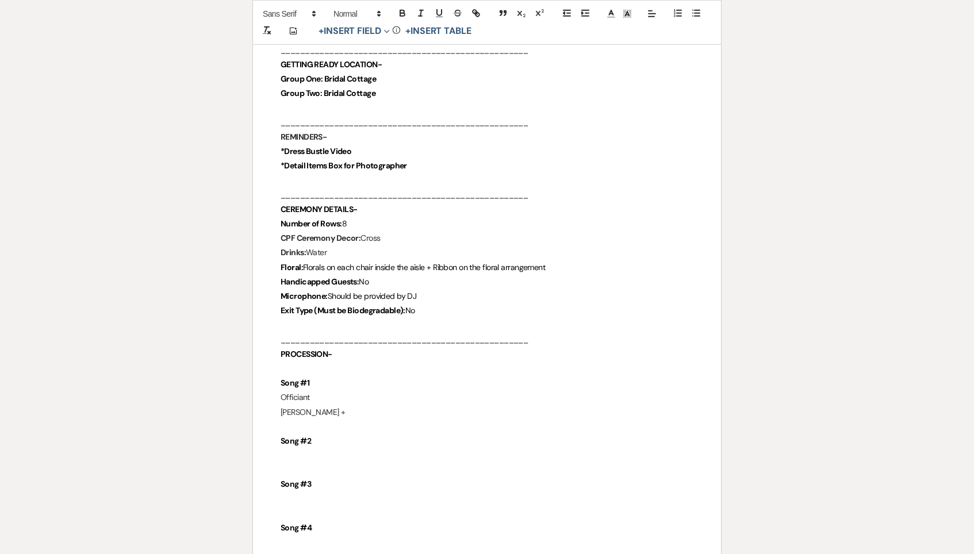
scroll to position [1825, 0]
click at [340, 406] on p "Daniel +" at bounding box center [486, 413] width 413 height 14
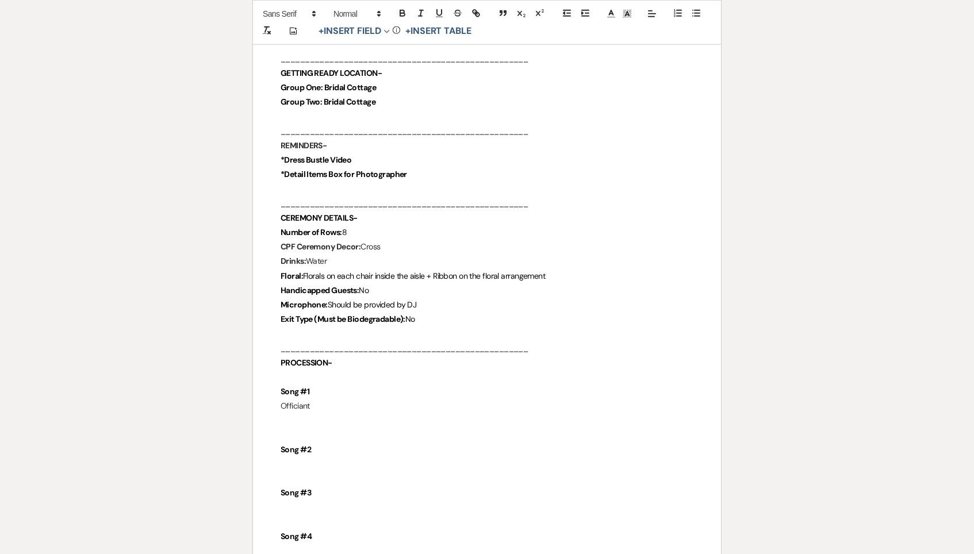
scroll to position [1816, 0]
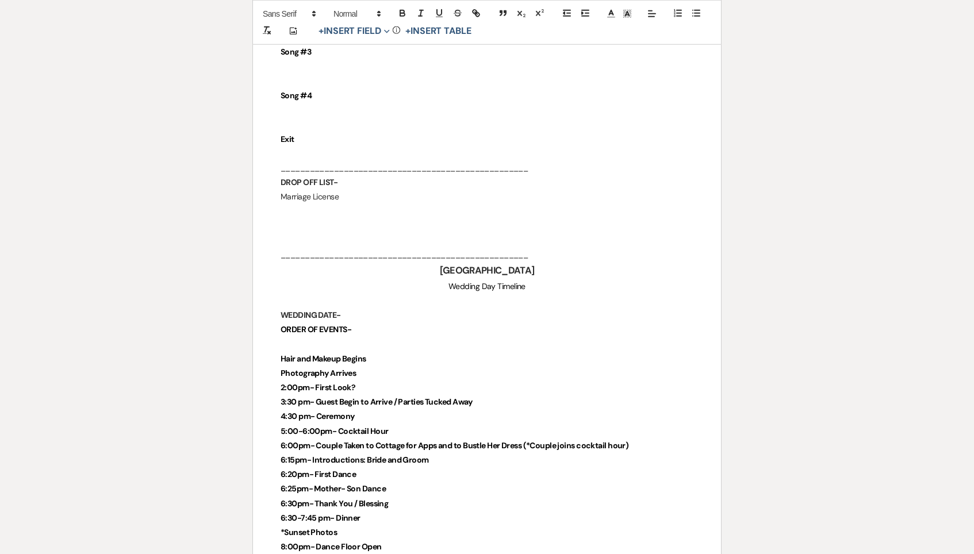
click at [353, 190] on p "Marriage License" at bounding box center [486, 197] width 413 height 14
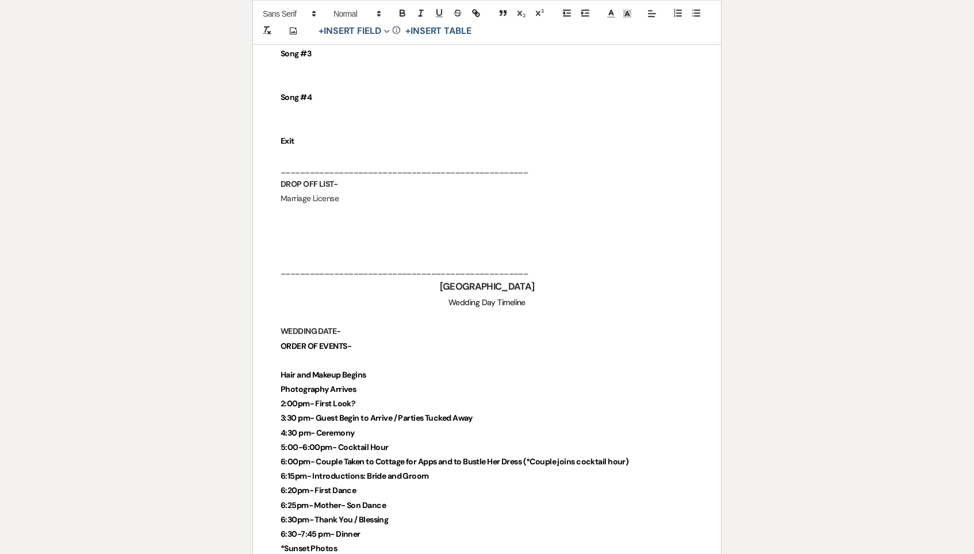
click at [351, 206] on p at bounding box center [486, 213] width 413 height 14
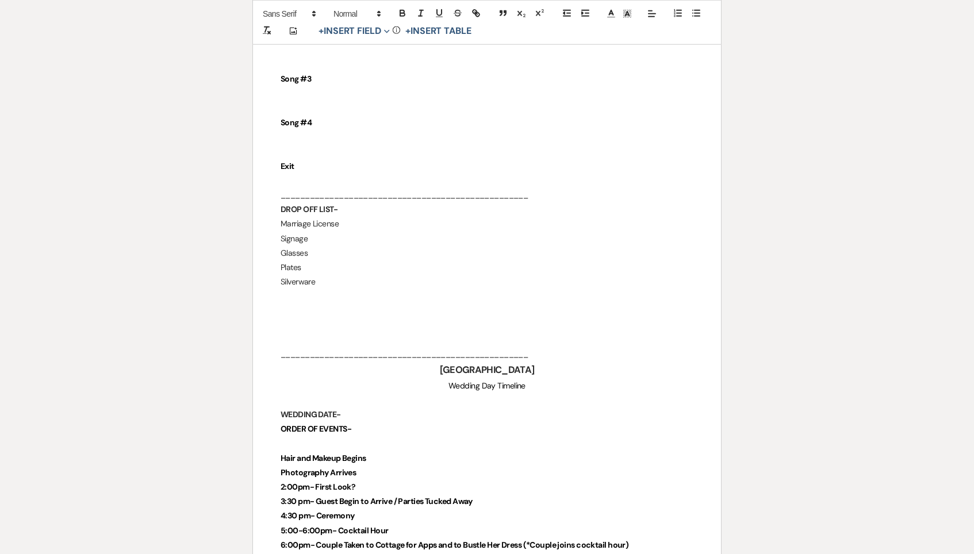
scroll to position [2230, 0]
click at [298, 348] on p "___________________________________________________" at bounding box center [486, 355] width 413 height 14
click at [297, 349] on p "___________________________________________________" at bounding box center [486, 356] width 413 height 14
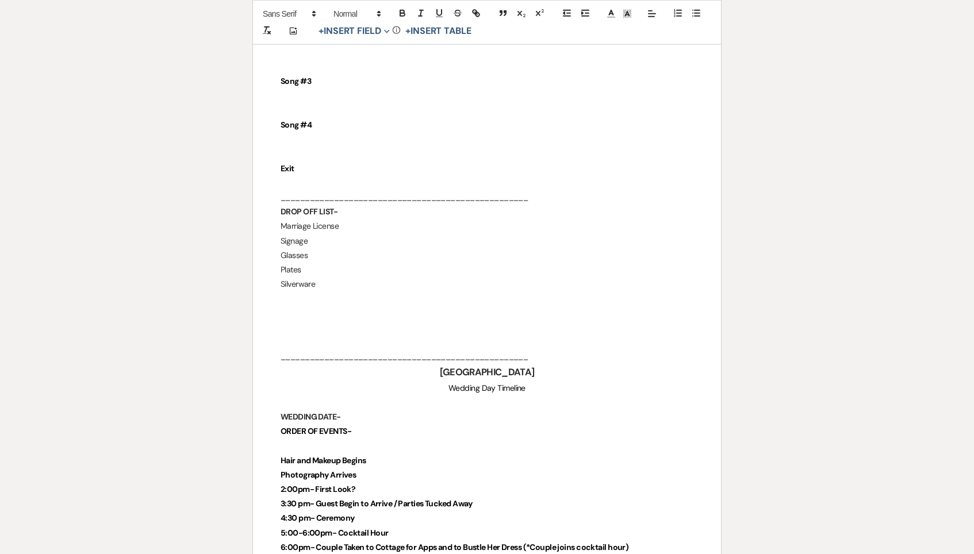
click at [285, 335] on p at bounding box center [486, 342] width 413 height 14
click at [363, 220] on p "Marriage License" at bounding box center [486, 227] width 413 height 14
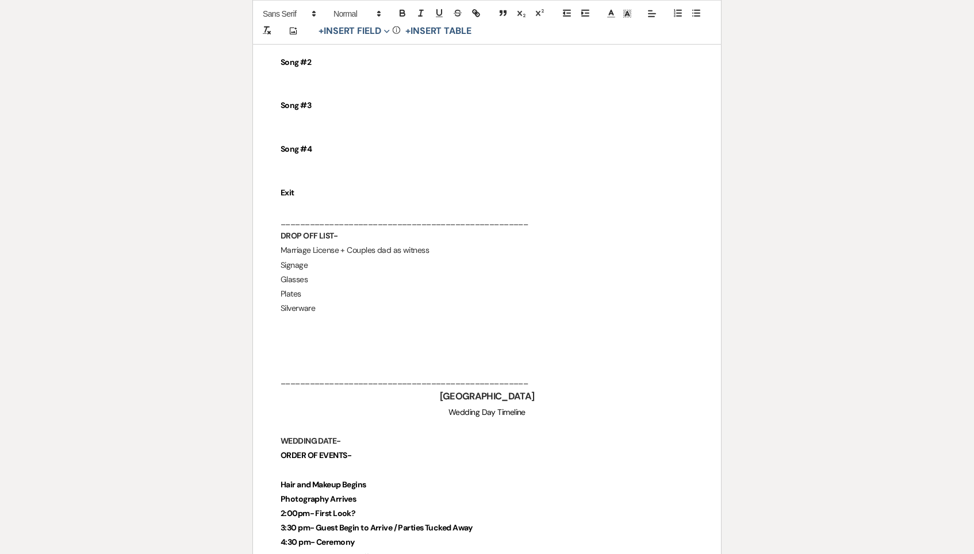
click at [324, 315] on p at bounding box center [486, 322] width 413 height 14
click at [327, 302] on p "Silverware" at bounding box center [486, 309] width 413 height 14
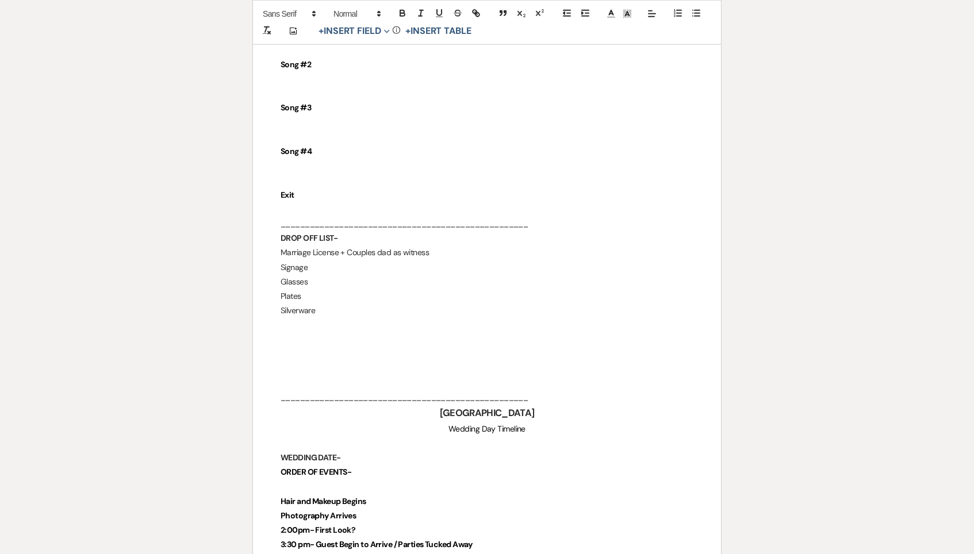
click at [292, 390] on p "___________________________________________________" at bounding box center [486, 397] width 413 height 14
click at [282, 376] on p at bounding box center [486, 383] width 413 height 14
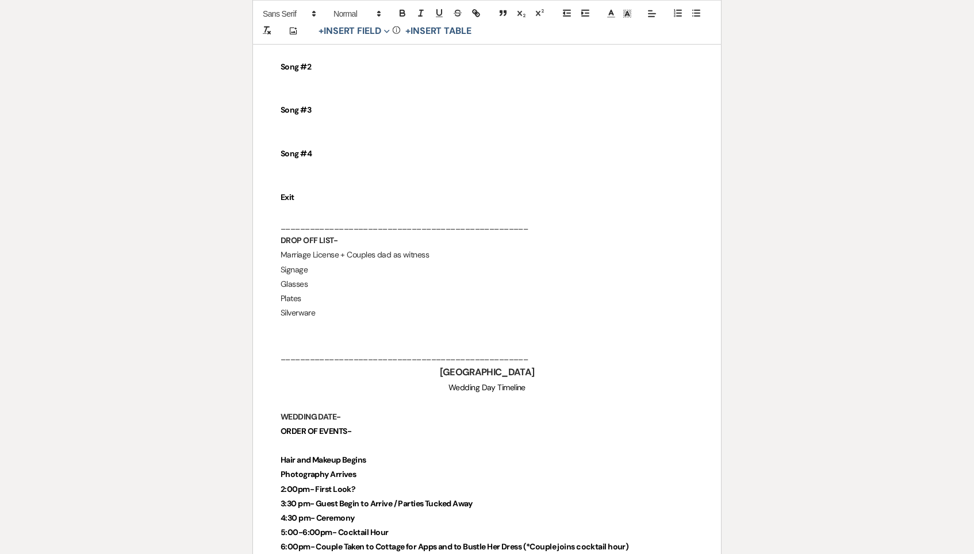
scroll to position [2198, 0]
click at [318, 293] on p "Plates" at bounding box center [486, 300] width 413 height 14
click at [334, 307] on p "Silverware" at bounding box center [486, 314] width 413 height 14
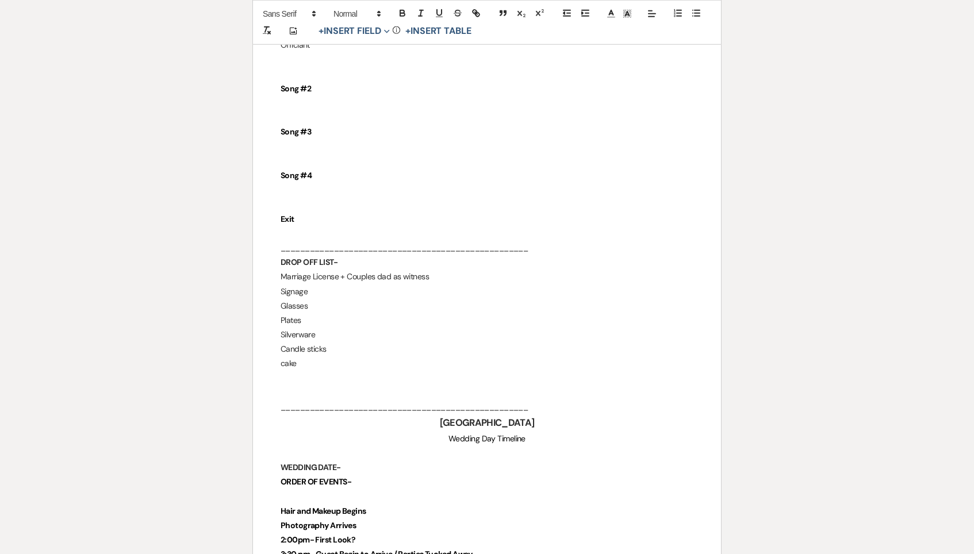
scroll to position [2177, 0]
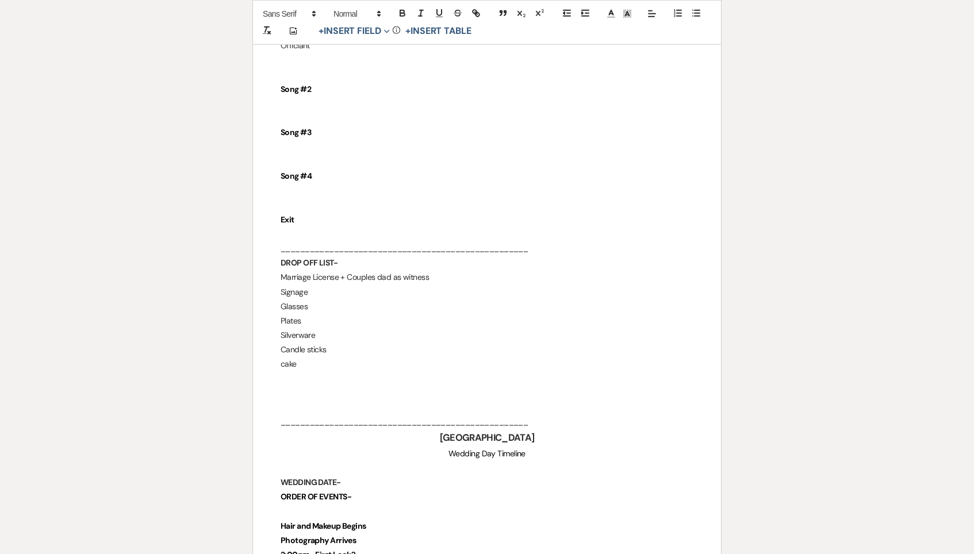
click at [283, 357] on p "cake" at bounding box center [486, 364] width 413 height 14
click at [359, 374] on p at bounding box center [486, 381] width 413 height 14
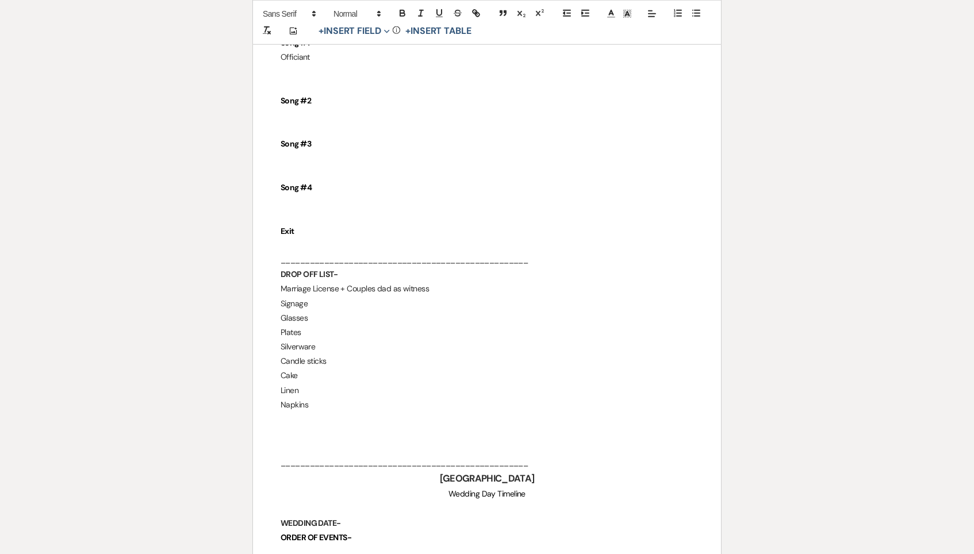
scroll to position [2165, 0]
click at [322, 398] on p "Napkins" at bounding box center [486, 405] width 413 height 14
click at [317, 414] on p at bounding box center [486, 421] width 413 height 14
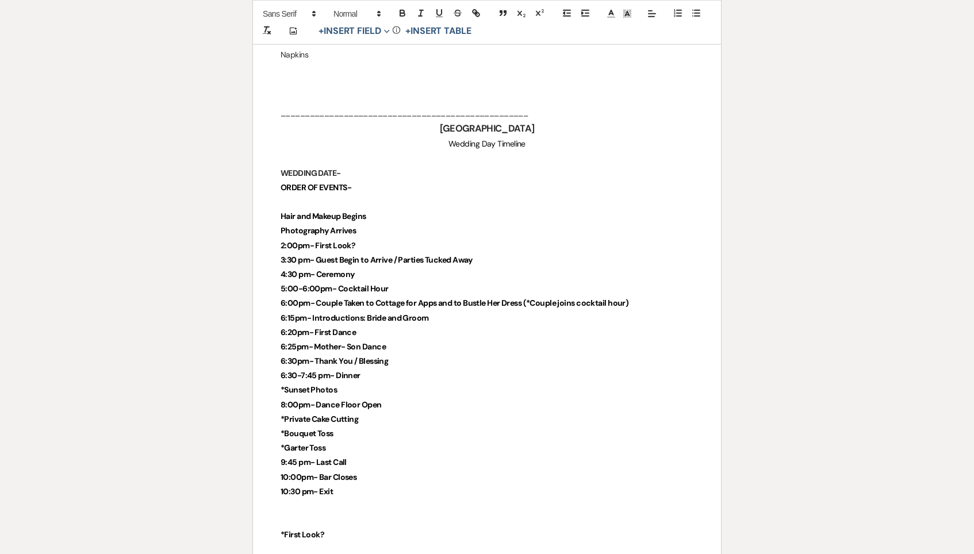
scroll to position [2517, 0]
click at [294, 253] on strong "3:30 pm- Guest Begin to Arrive / Parties Tucked Away" at bounding box center [376, 258] width 192 height 10
click at [296, 268] on strong "4:30 pm- Ceremony" at bounding box center [317, 273] width 74 height 10
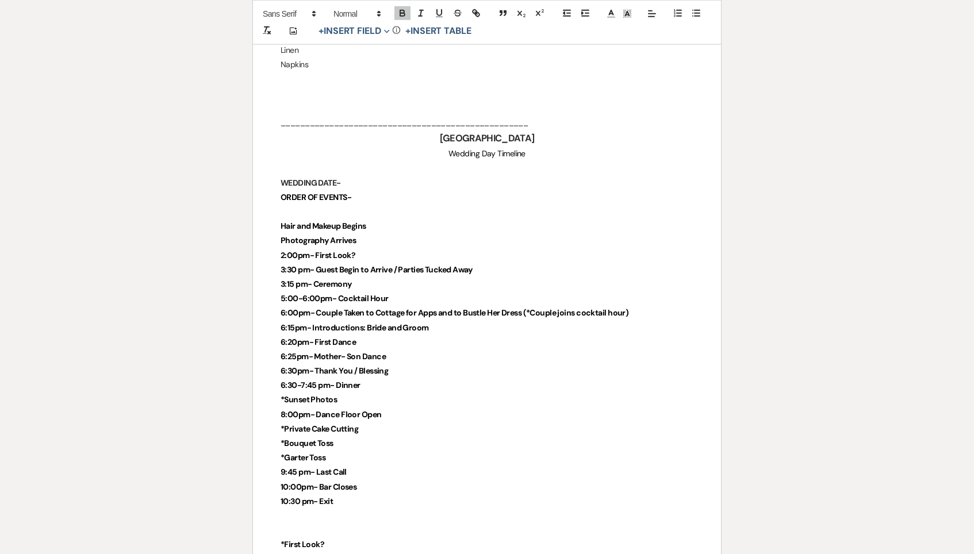
scroll to position [2504, 0]
click at [505, 264] on p "3:30 pm- Guest Begin to Arrive / Parties Tucked Away" at bounding box center [486, 271] width 413 height 14
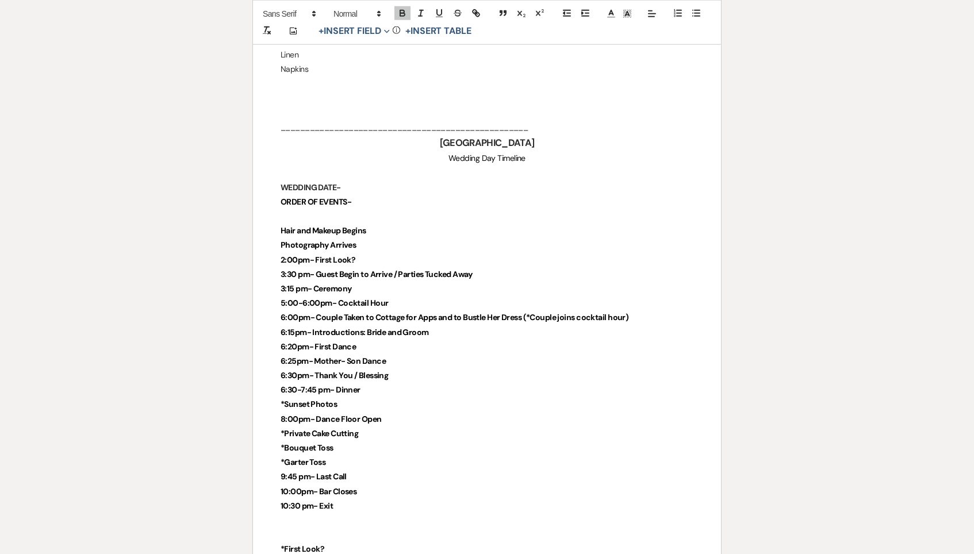
scroll to position [2500, 0]
click at [364, 282] on p "3:15 pm- Ceremony" at bounding box center [486, 289] width 413 height 14
click at [295, 284] on strong "3:15 pm- Ceremony" at bounding box center [315, 289] width 71 height 10
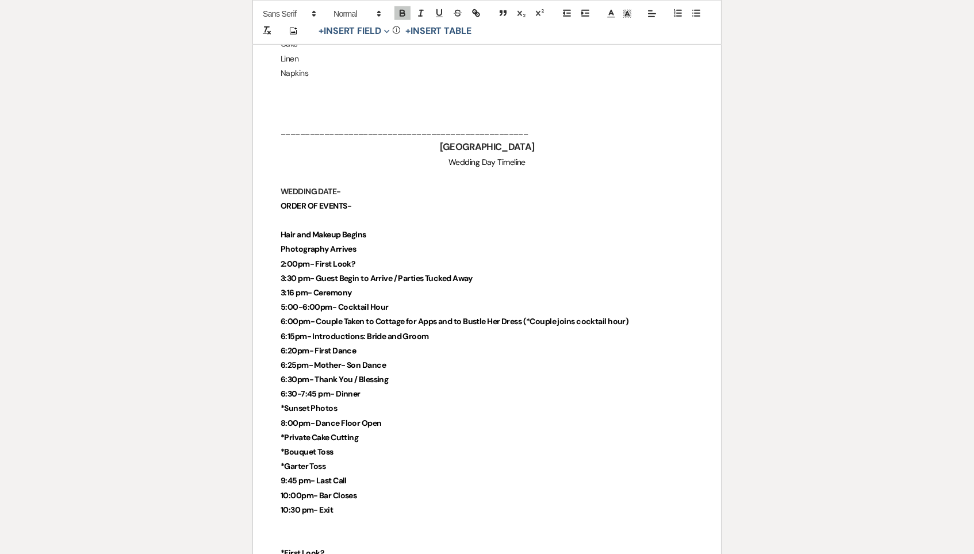
scroll to position [2496, 0]
click at [381, 286] on p "3:16 pm- Ceremony" at bounding box center [486, 293] width 413 height 14
click at [294, 288] on strong "3:16 pm- Ceremony" at bounding box center [315, 293] width 71 height 10
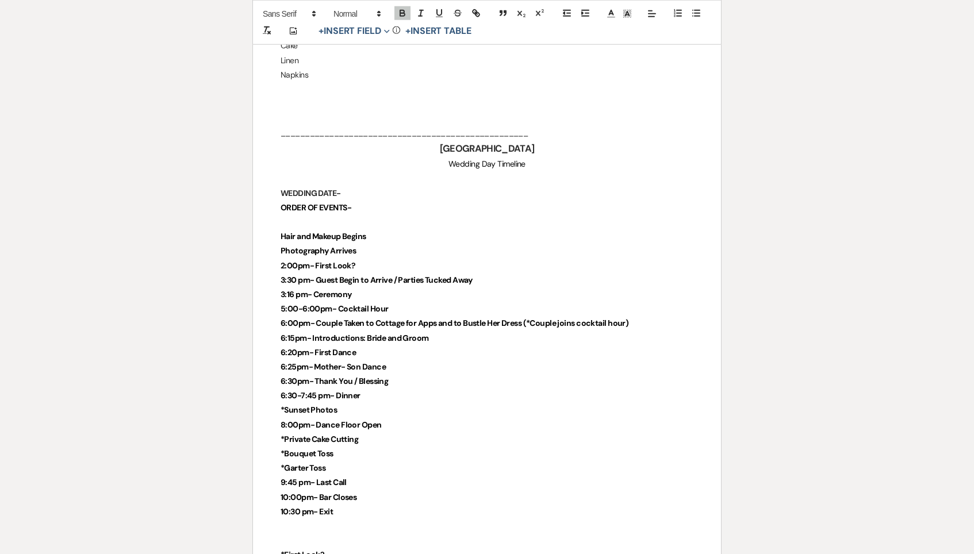
click at [297, 275] on strong "3:30 pm- Guest Begin to Arrive / Parties Tucked Away" at bounding box center [376, 280] width 192 height 10
click at [382, 288] on p "3:16 pm- Ceremony" at bounding box center [486, 295] width 413 height 14
click at [296, 276] on strong "3:30 pm- Guest Begin to Arrive / Parties Tucked Away" at bounding box center [376, 281] width 192 height 10
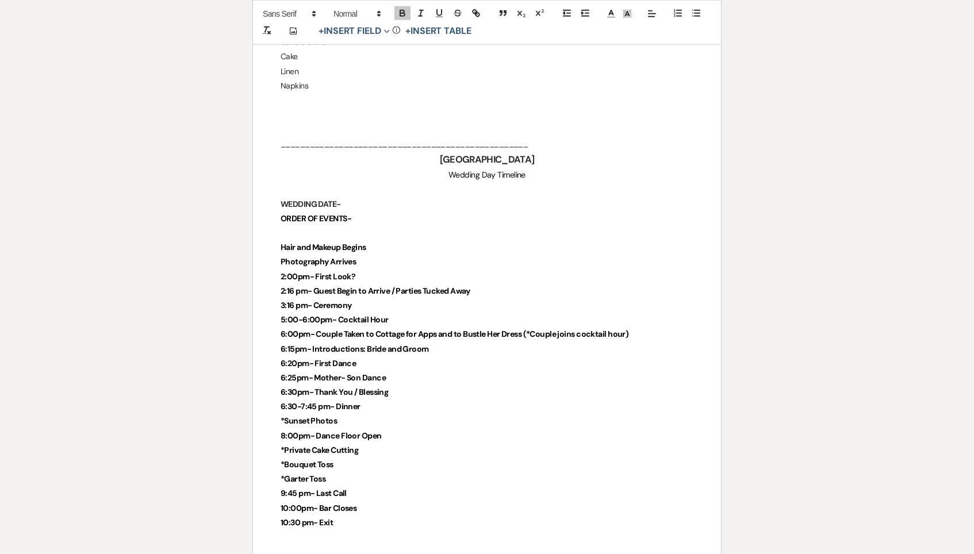
scroll to position [2484, 0]
click at [368, 270] on p "2:00pm- First Look?" at bounding box center [486, 277] width 413 height 14
click at [296, 272] on strong "2:00pm- First Look?" at bounding box center [317, 277] width 75 height 10
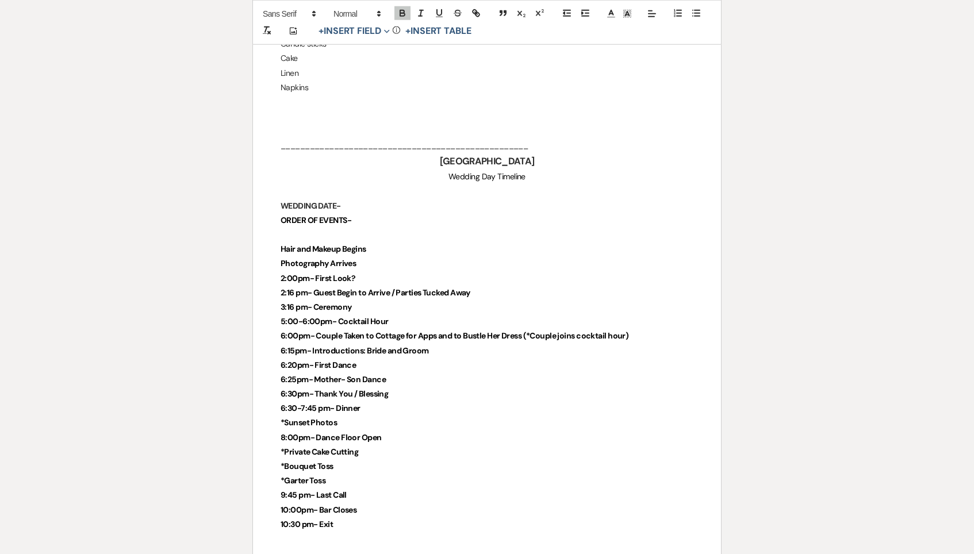
drag, startPoint x: 361, startPoint y: 234, endPoint x: 269, endPoint y: 236, distance: 92.0
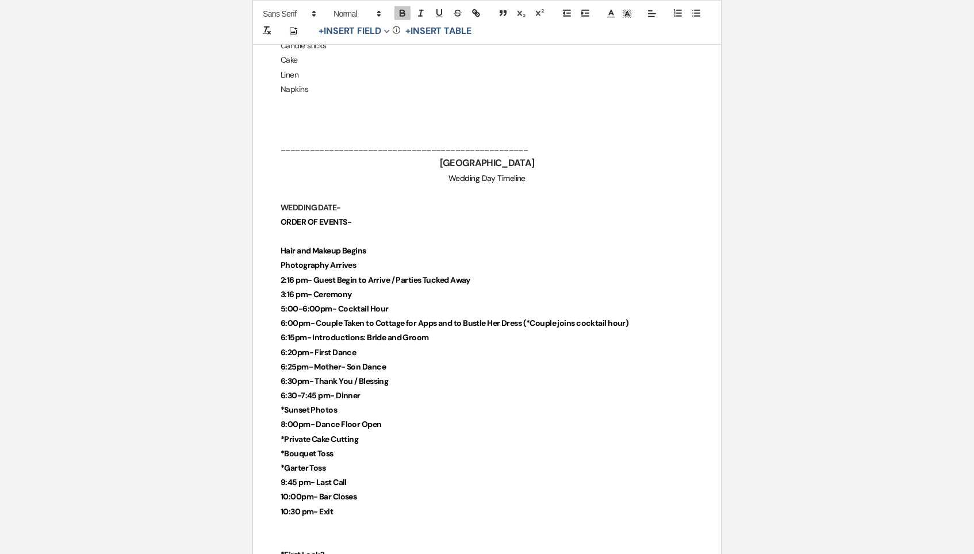
scroll to position [2480, 0]
click at [330, 304] on strong "5:00-6:00pm- Cocktail Hour" at bounding box center [333, 309] width 107 height 10
drag, startPoint x: 367, startPoint y: 264, endPoint x: 338, endPoint y: 266, distance: 29.4
click at [338, 305] on strong "5:00-6:00pm- Cocktail Hour" at bounding box center [333, 310] width 107 height 10
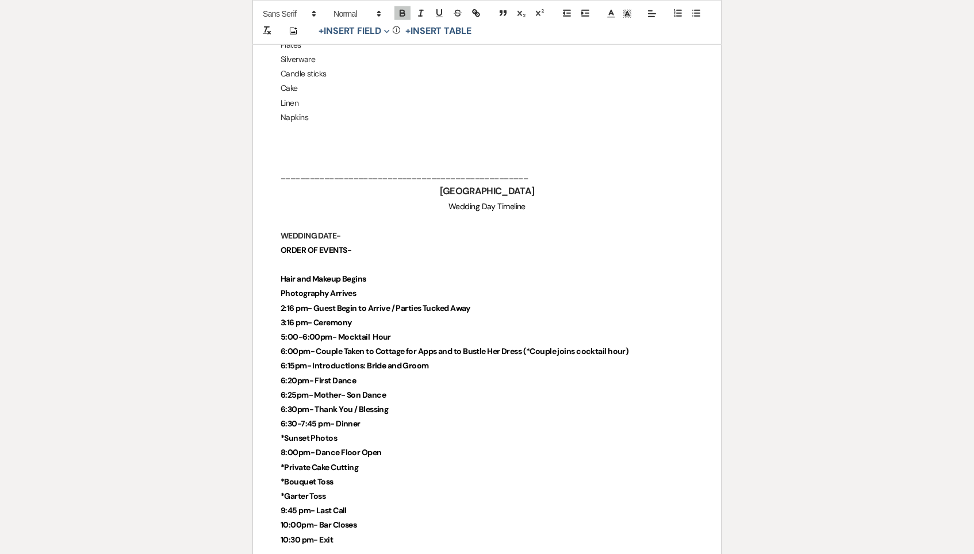
scroll to position [2452, 0]
click at [298, 332] on span "5:00-6:00pm- Mocktail Hour" at bounding box center [335, 337] width 110 height 10
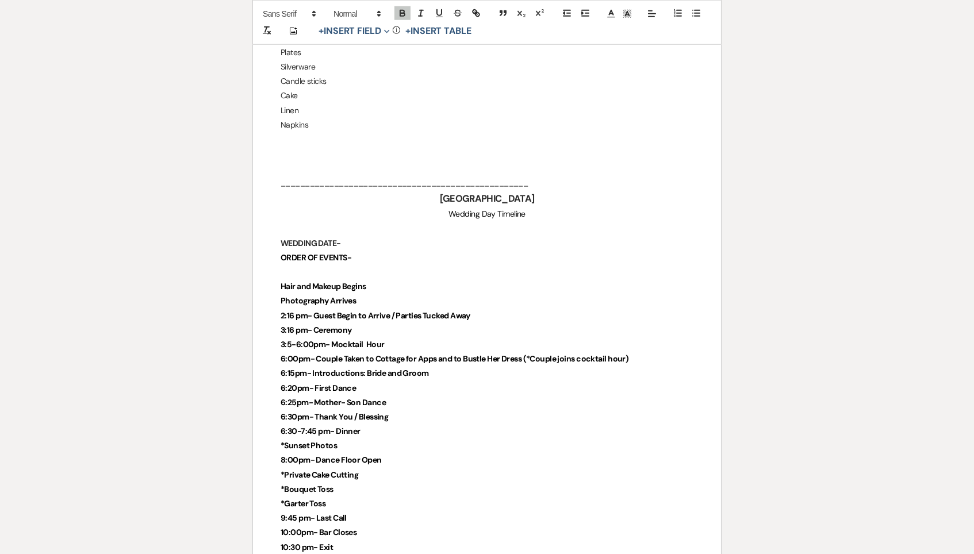
scroll to position [2445, 0]
click at [315, 340] on span "3:50-6:00pm- Mocktail Hour" at bounding box center [334, 345] width 109 height 10
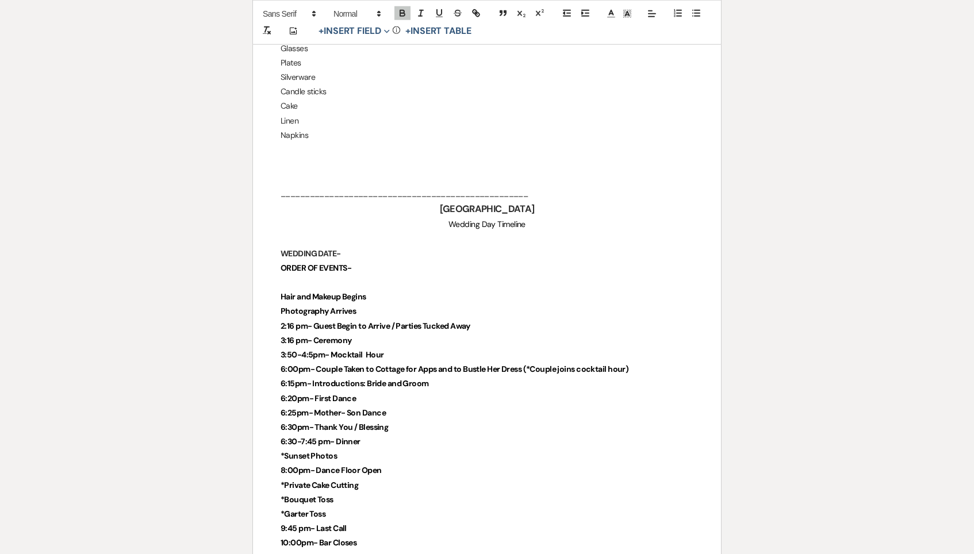
scroll to position [2434, 0]
click at [297, 364] on strong "6:00pm- Couple Taken to Cottage for Apps and to Bustle Her Dress (*Couple joins…" at bounding box center [454, 369] width 348 height 10
click at [297, 365] on strong "6:00pm- Couple Taken to Cottage for Apps and to Bustle Her Dress (*Couple joins…" at bounding box center [454, 370] width 348 height 10
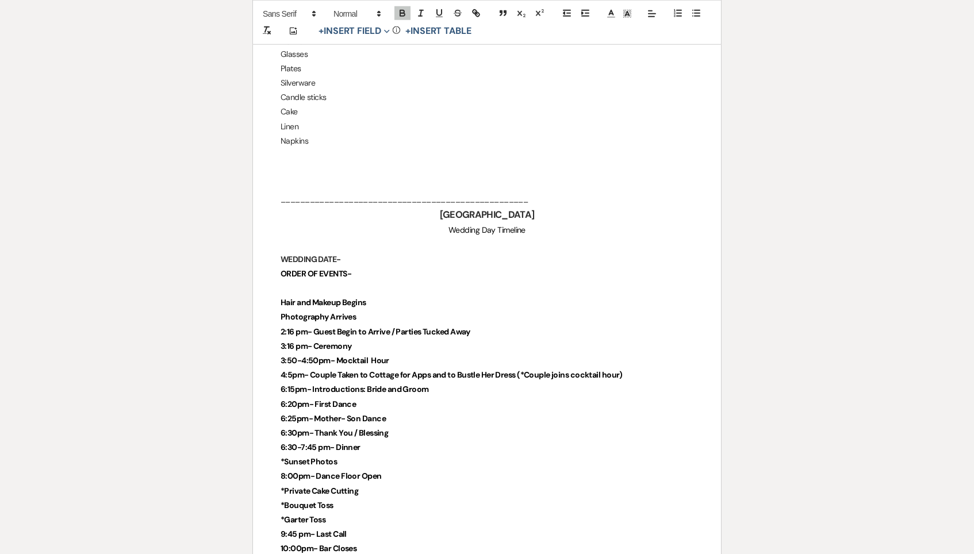
scroll to position [2428, 0]
click at [295, 385] on strong "6:15pm- Introductions: Bride and Groom" at bounding box center [354, 390] width 148 height 10
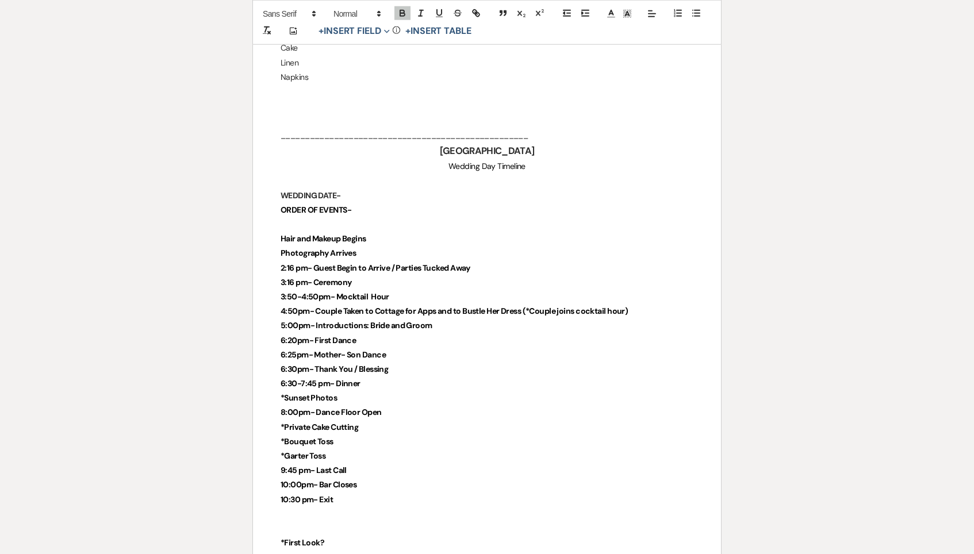
scroll to position [2495, 0]
click at [437, 317] on p "5:00pm- Introductions: Bride and Groom" at bounding box center [486, 324] width 413 height 14
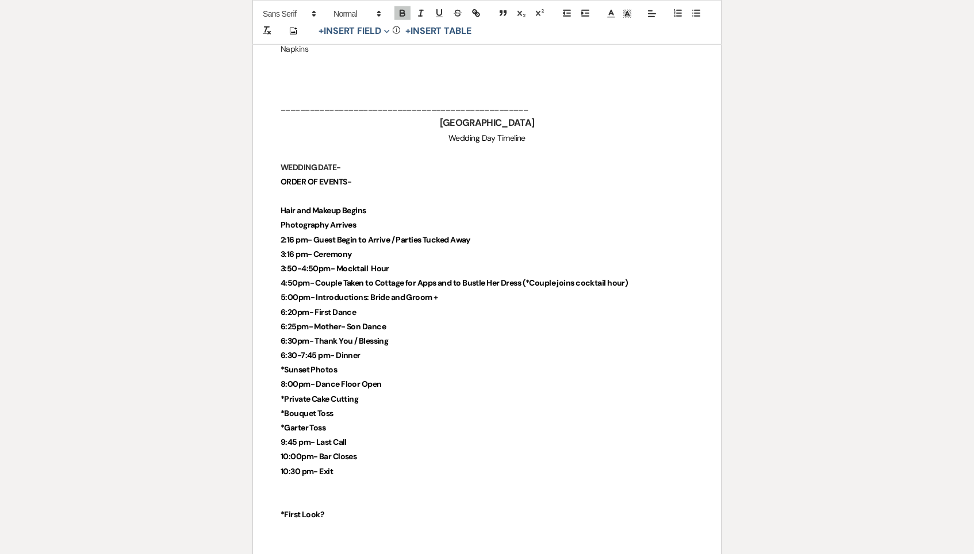
scroll to position [2523, 0]
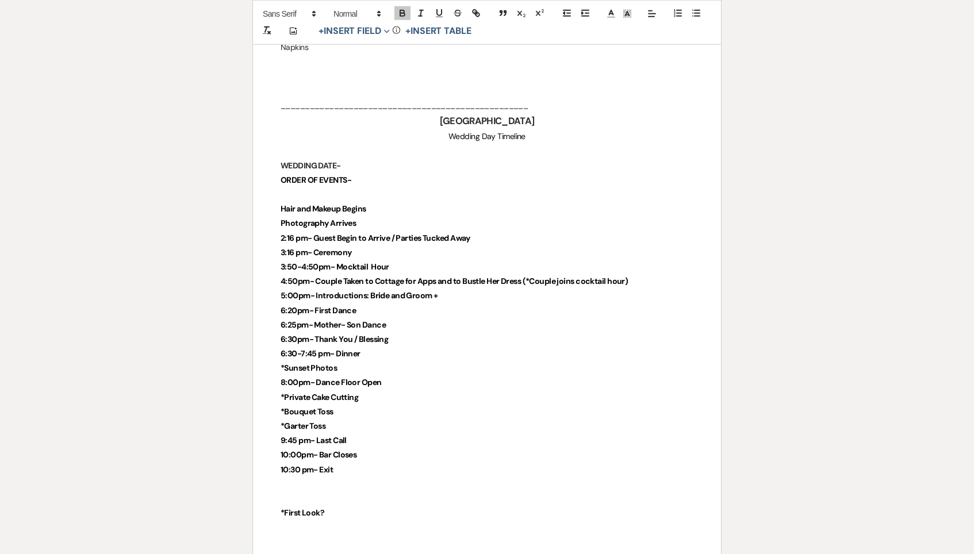
click at [653, 274] on p "4:50pm- Couple Taken to Cottage for Apps and to Bustle Her Dress (*Couple joins…" at bounding box center [486, 281] width 413 height 14
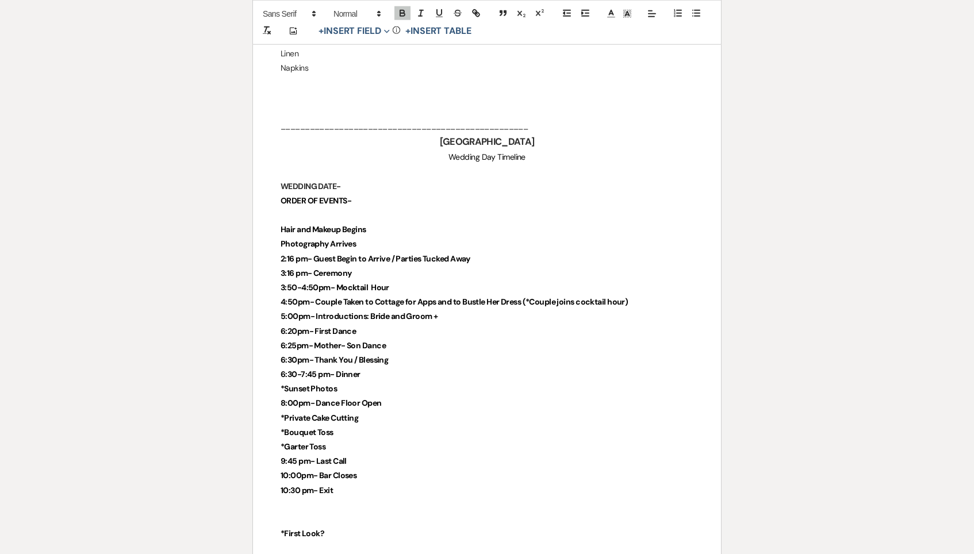
scroll to position [2501, 0]
click at [487, 282] on p "3:50-4:50pm- Mocktail Hour" at bounding box center [486, 289] width 413 height 14
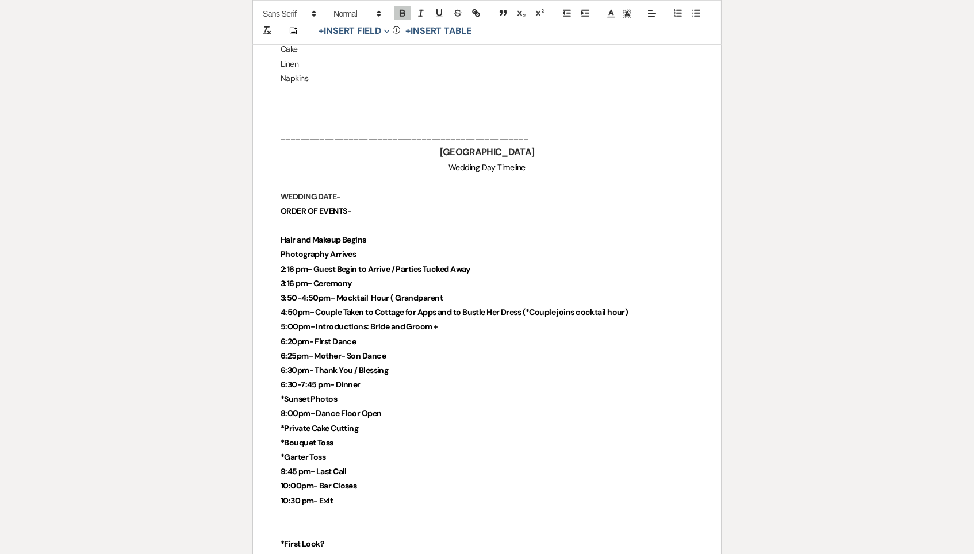
scroll to position [2491, 0]
click at [470, 321] on p "5:00pm- Introductions: Bride and Groom +" at bounding box center [486, 328] width 413 height 14
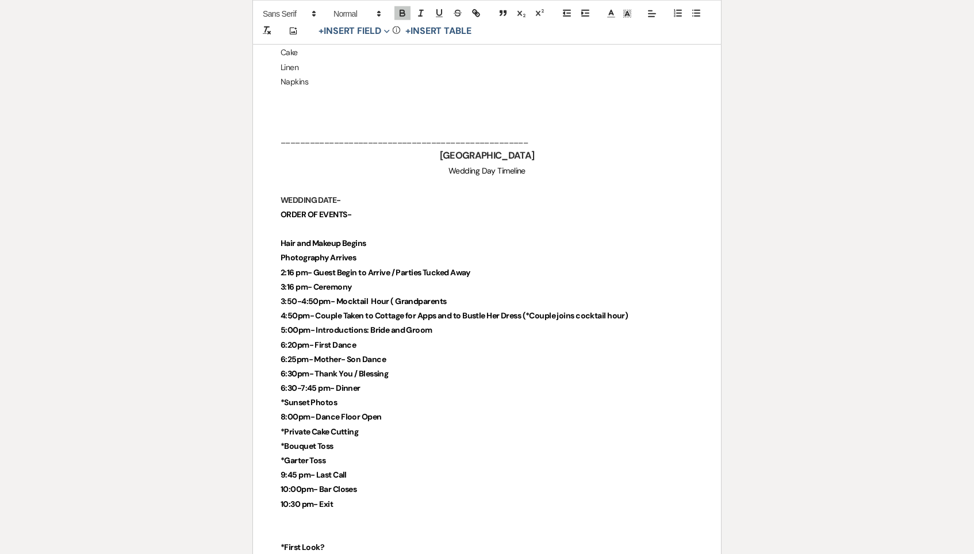
click at [464, 294] on p "3:50-4:50pm- Mocktail Hour ( Grandparents" at bounding box center [486, 301] width 413 height 14
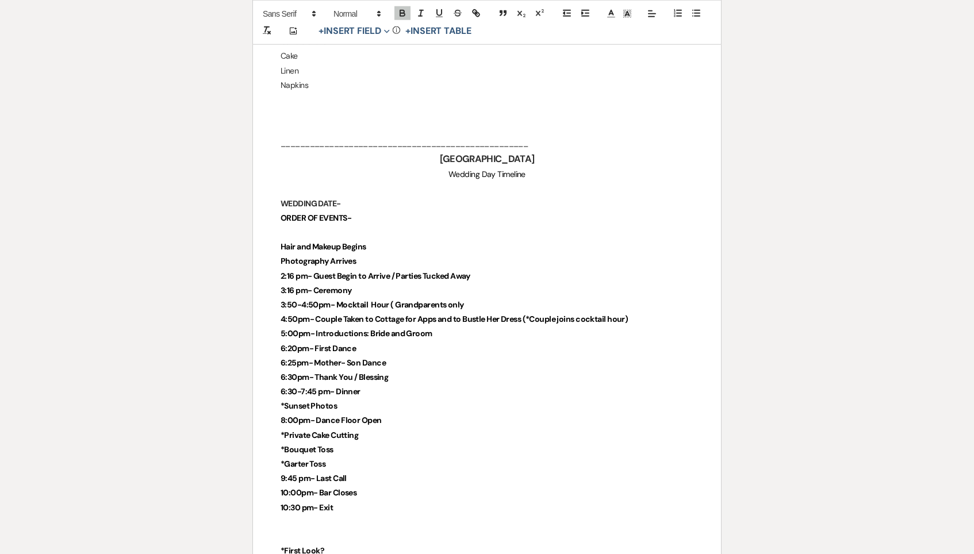
scroll to position [2484, 0]
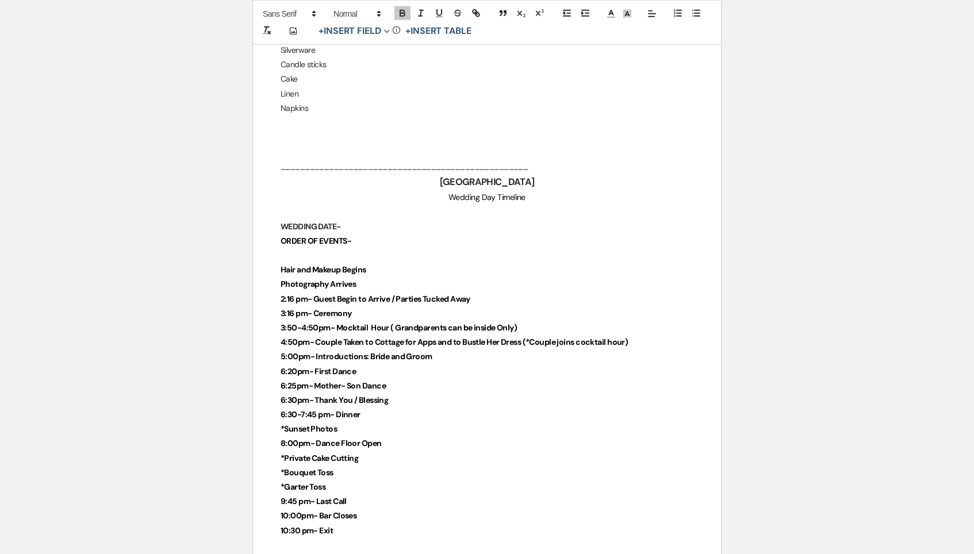
click at [428, 349] on p "5:00pm- Introductions: Bride and Groom" at bounding box center [486, 356] width 413 height 14
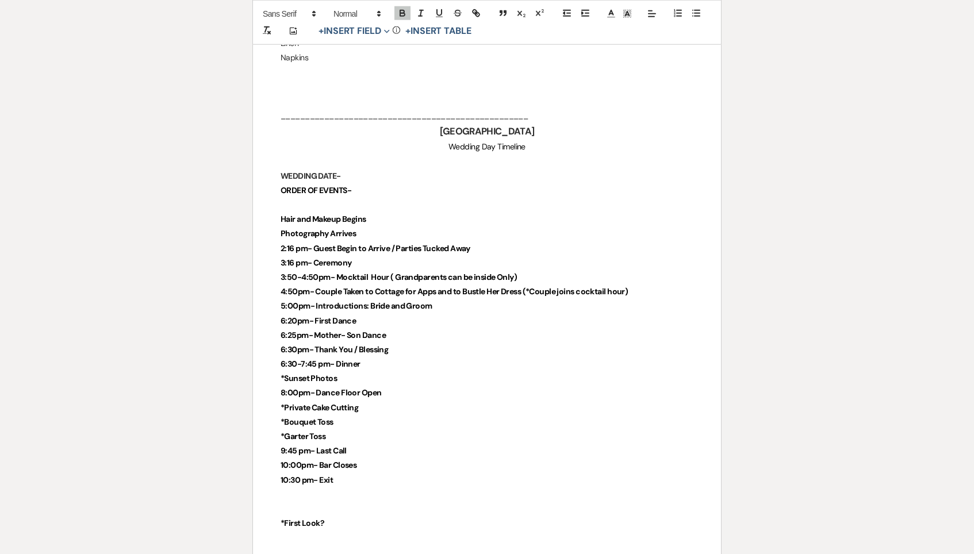
scroll to position [2527, 0]
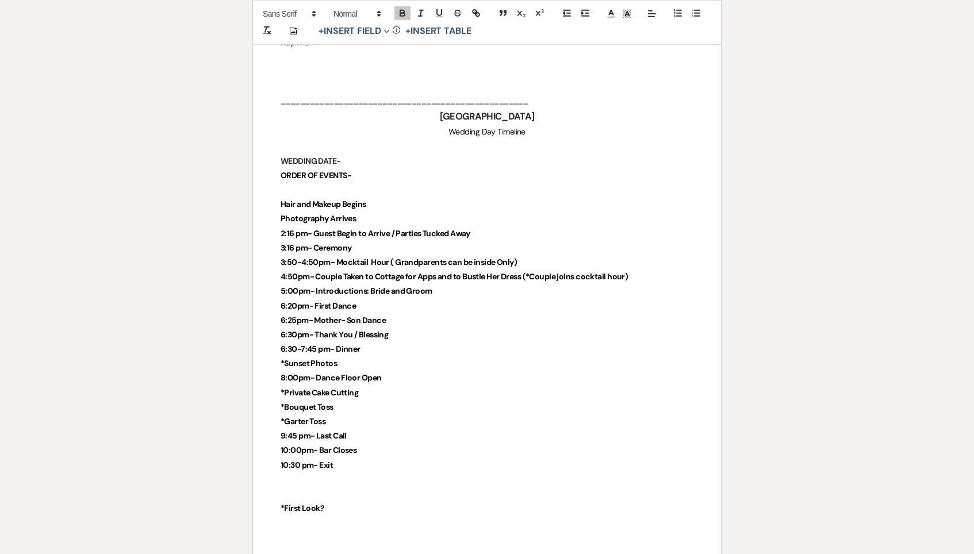
drag, startPoint x: 399, startPoint y: 267, endPoint x: 374, endPoint y: 263, distance: 25.6
click at [373, 299] on p "6:20pm- First Dance" at bounding box center [486, 306] width 413 height 14
drag, startPoint x: 409, startPoint y: 280, endPoint x: 267, endPoint y: 274, distance: 141.5
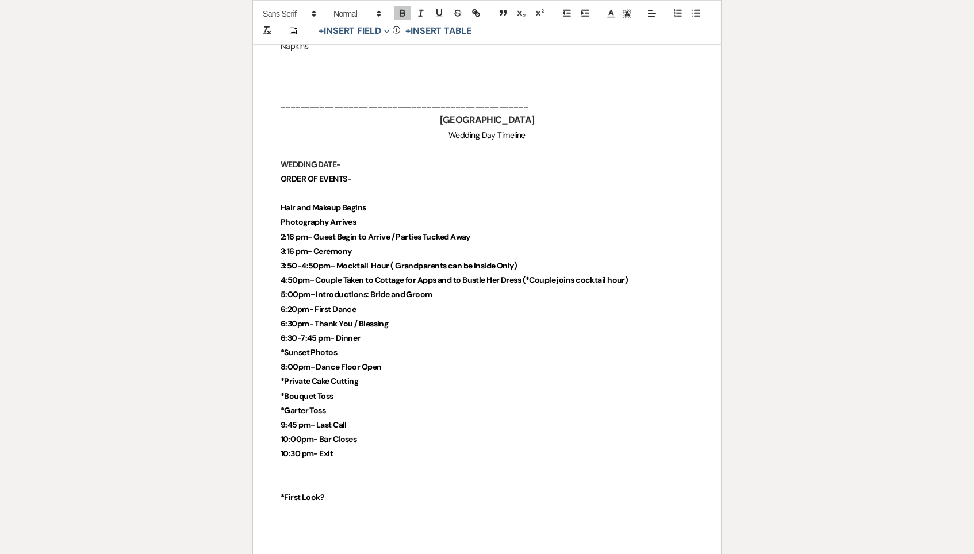
click at [376, 331] on p "6:30-7:45 pm- Dinner" at bounding box center [486, 338] width 413 height 14
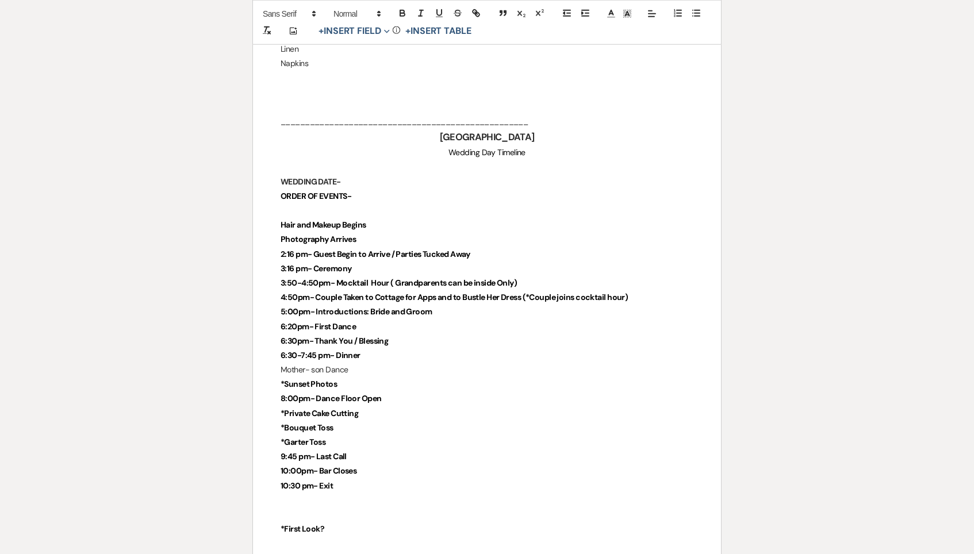
scroll to position [2506, 0]
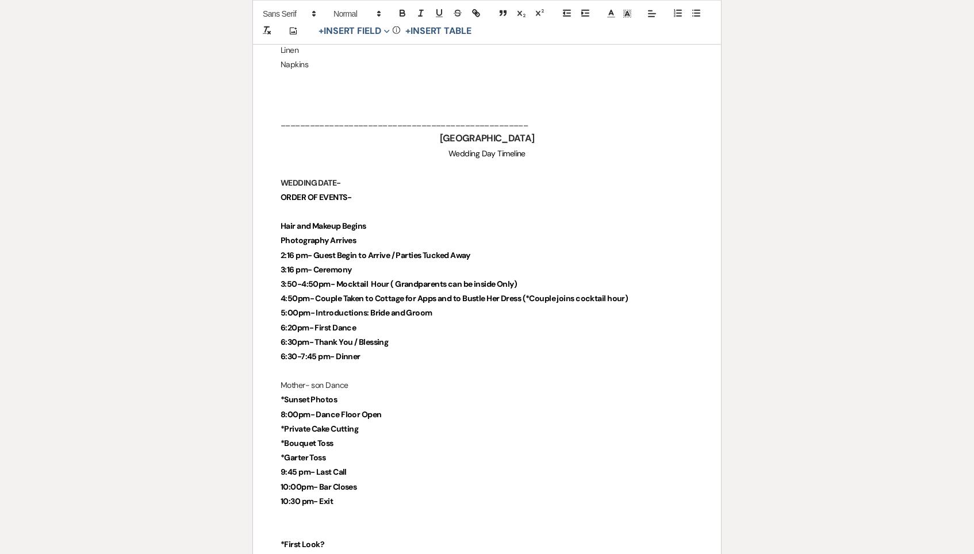
scroll to position [2504, 0]
click at [310, 365] on p at bounding box center [486, 372] width 413 height 14
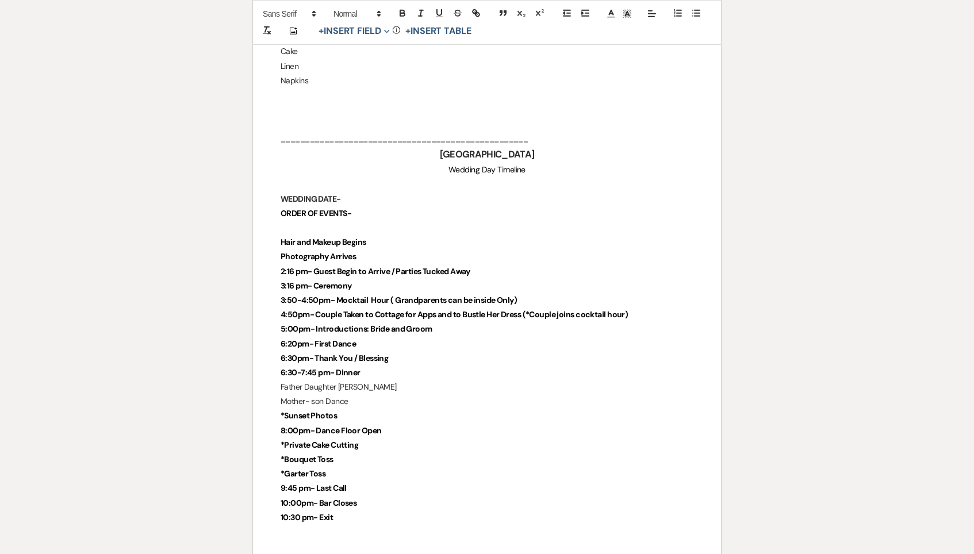
scroll to position [2489, 0]
click at [313, 395] on p "Mother- son Dance" at bounding box center [486, 402] width 413 height 14
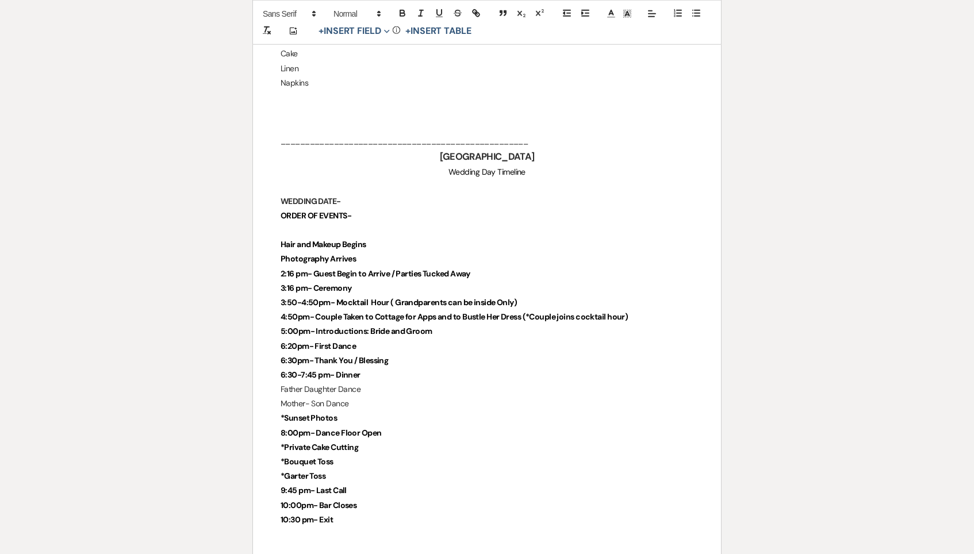
click at [334, 411] on p "*Sunset Photos" at bounding box center [486, 418] width 413 height 14
click at [376, 356] on strong "6:30pm- Thank You / Blessing" at bounding box center [333, 361] width 107 height 10
click at [376, 384] on p "Father Daughter Dance" at bounding box center [486, 391] width 413 height 14
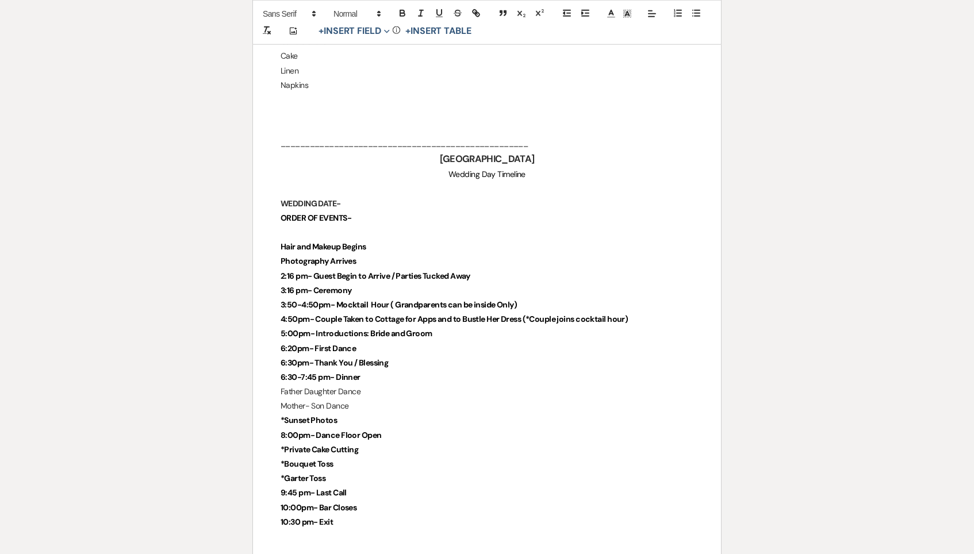
click at [370, 356] on p "6:30pm- Thank You / Blessing" at bounding box center [486, 363] width 413 height 14
click at [416, 356] on p "6:30pm- Thank You / Blessing" at bounding box center [486, 363] width 413 height 14
drag, startPoint x: 357, startPoint y: 316, endPoint x: 316, endPoint y: 315, distance: 40.8
click at [316, 358] on strong "6:30pm- Thank You / Blessing" at bounding box center [333, 363] width 107 height 10
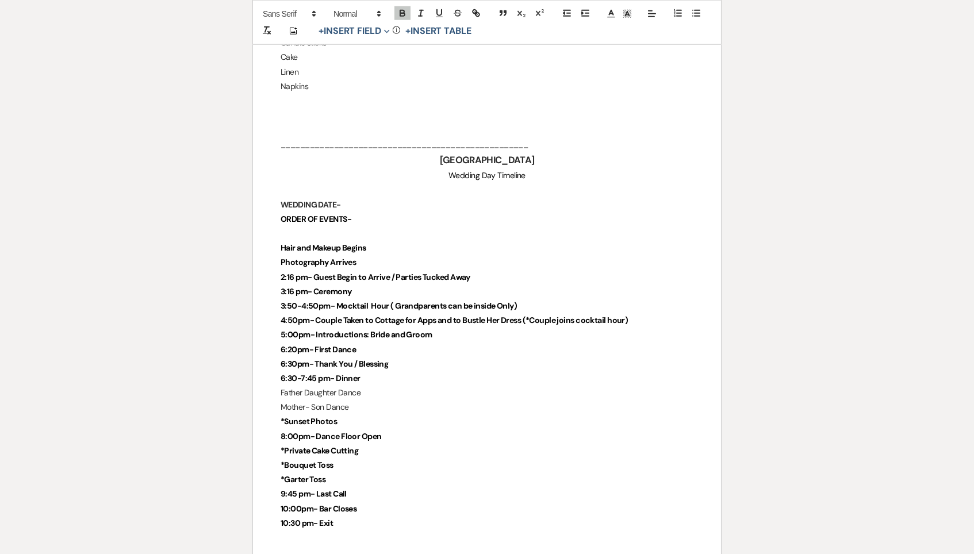
scroll to position [2483, 0]
click at [362, 357] on p "6:30pm- Blessing" at bounding box center [486, 364] width 413 height 14
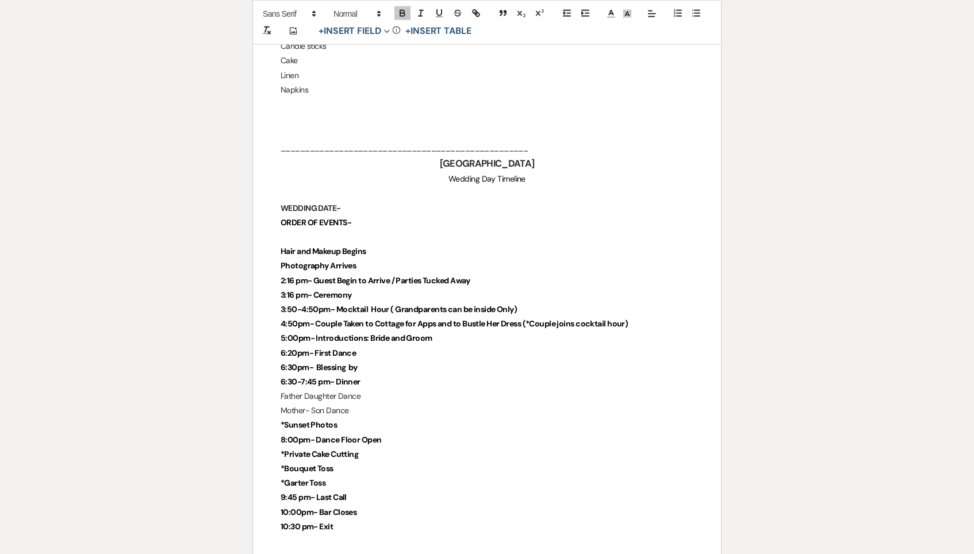
scroll to position [2480, 0]
click at [349, 363] on strong "6:30pm- Blessing by" at bounding box center [318, 368] width 76 height 10
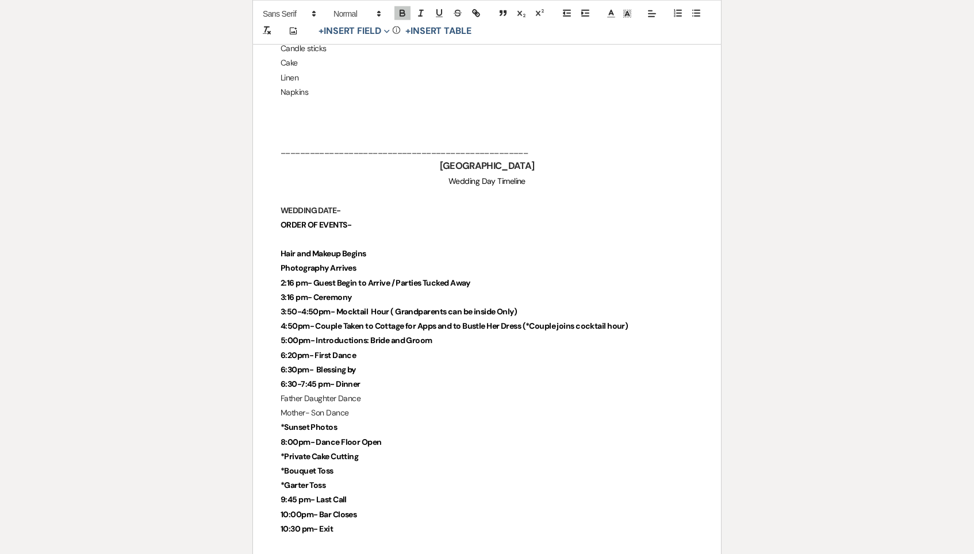
click at [395, 348] on p "6:20pm- First Dance" at bounding box center [486, 355] width 413 height 14
click at [395, 363] on p "6:30pm- Blessing by" at bounding box center [486, 370] width 413 height 14
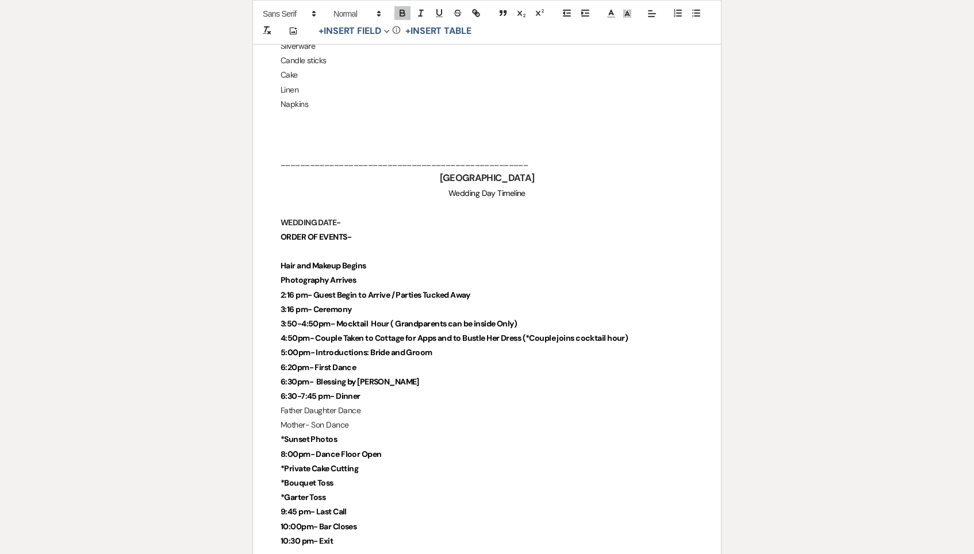
scroll to position [2465, 0]
click at [390, 375] on p "6:30pm- Blessing by Paul" at bounding box center [486, 382] width 413 height 14
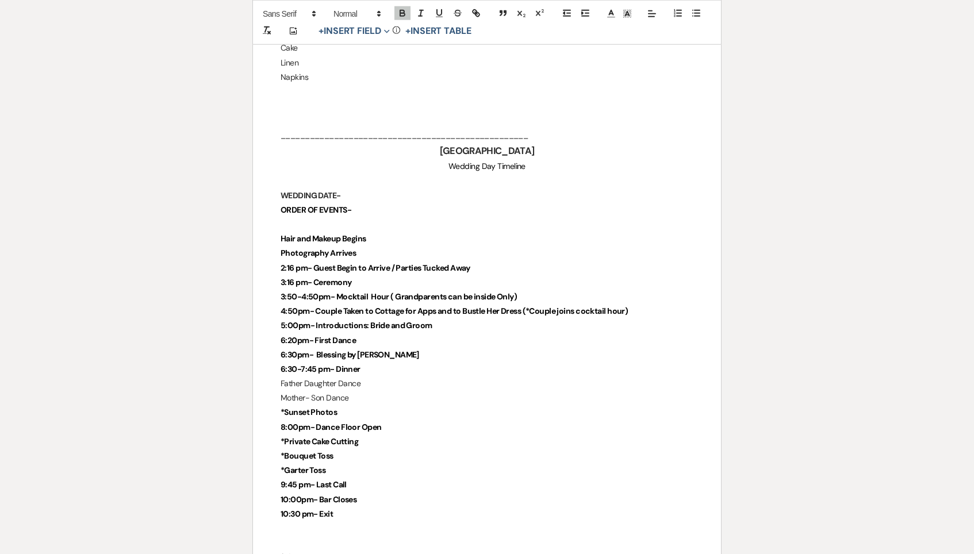
scroll to position [2497, 0]
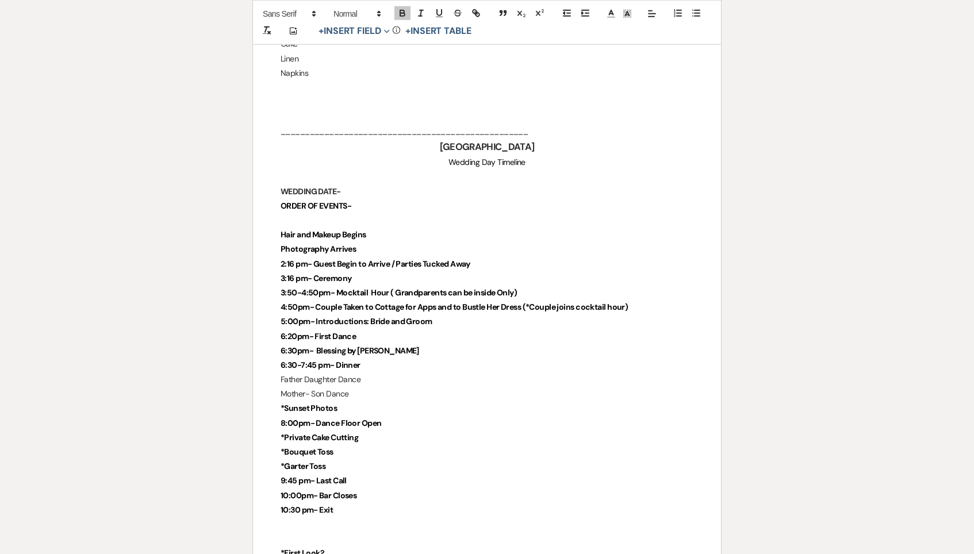
click at [372, 387] on p "Mother- Son Dance" at bounding box center [486, 394] width 413 height 14
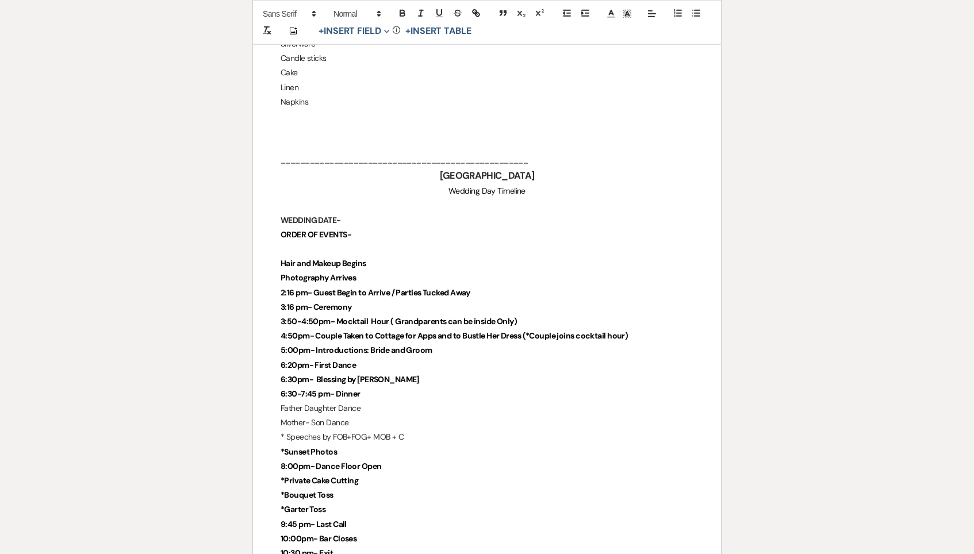
scroll to position [2468, 0]
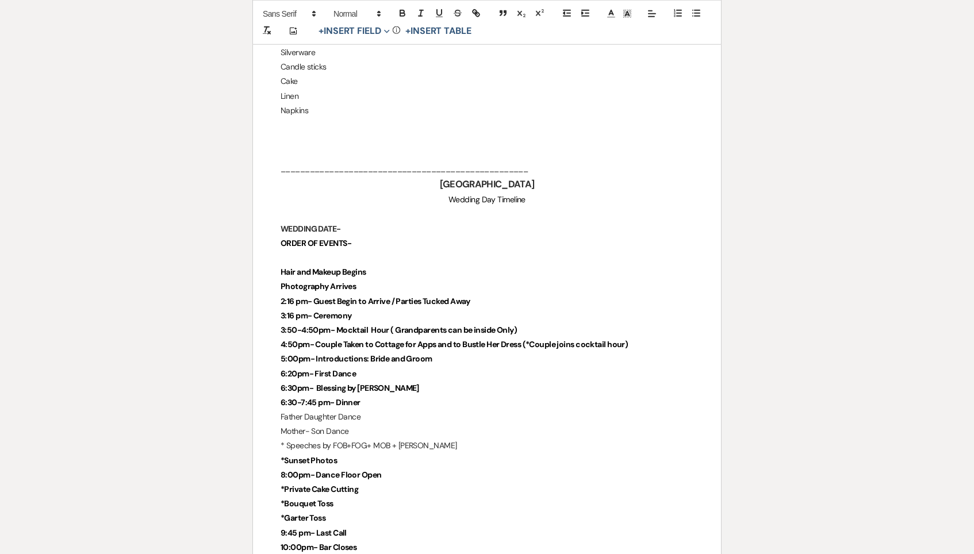
click at [393, 453] on p "*Sunset Photos" at bounding box center [486, 460] width 413 height 14
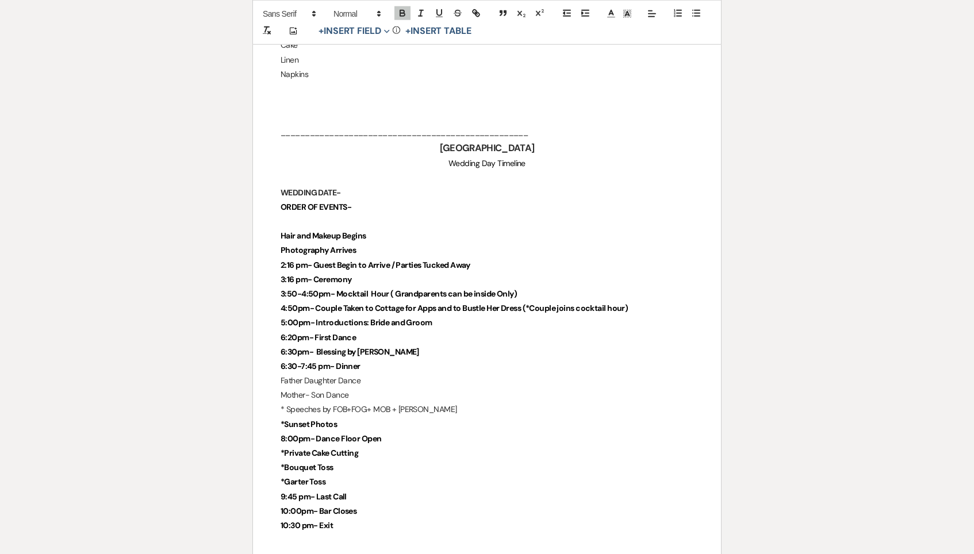
scroll to position [2496, 0]
drag, startPoint x: 393, startPoint y: 390, endPoint x: 270, endPoint y: 384, distance: 123.1
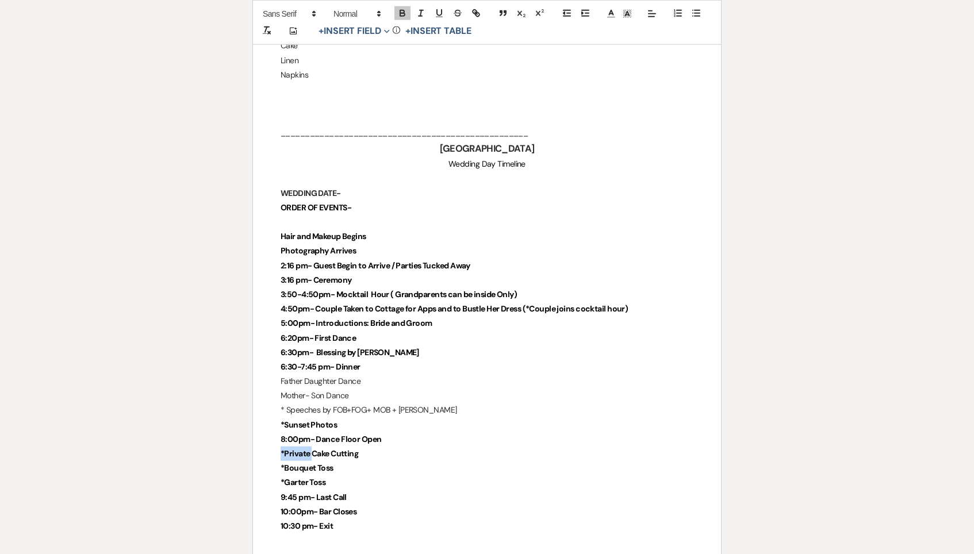
drag, startPoint x: 311, startPoint y: 406, endPoint x: 282, endPoint y: 406, distance: 29.9
click at [282, 448] on strong "*Private Cake Cutting" at bounding box center [319, 453] width 78 height 10
drag, startPoint x: 361, startPoint y: 413, endPoint x: 270, endPoint y: 411, distance: 92.0
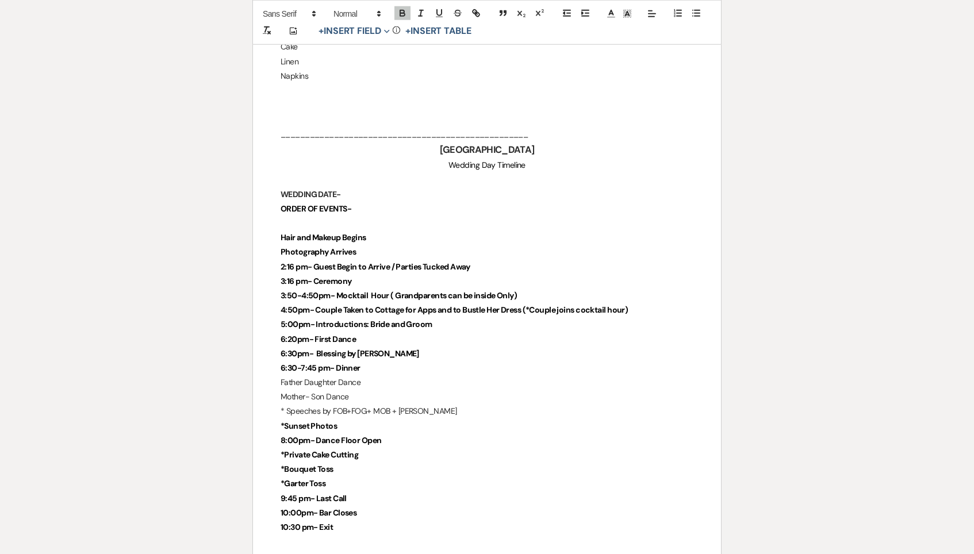
drag, startPoint x: 361, startPoint y: 404, endPoint x: 256, endPoint y: 403, distance: 105.2
copy strong "*Private Cake Cutting"
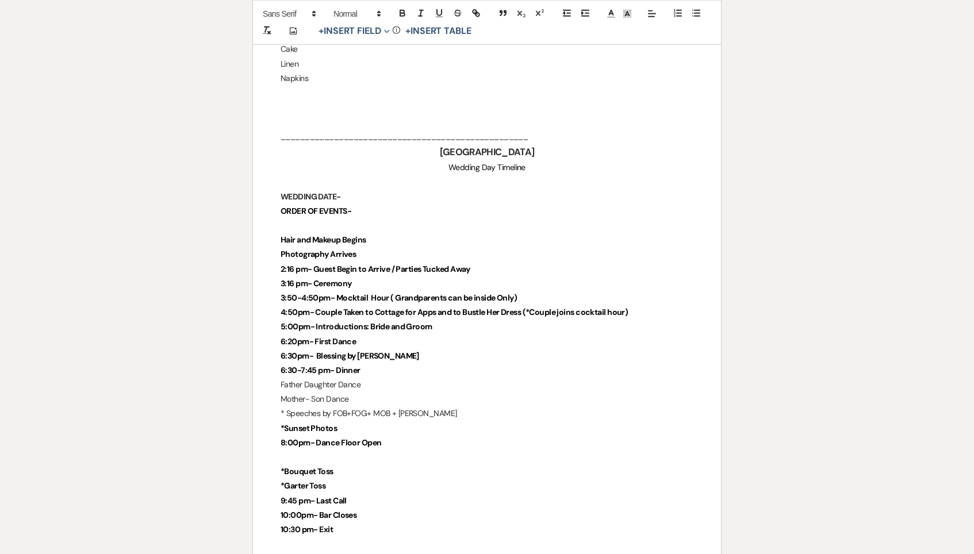
scroll to position [2491, 0]
click at [356, 422] on p "*Sunset Photos" at bounding box center [486, 429] width 413 height 14
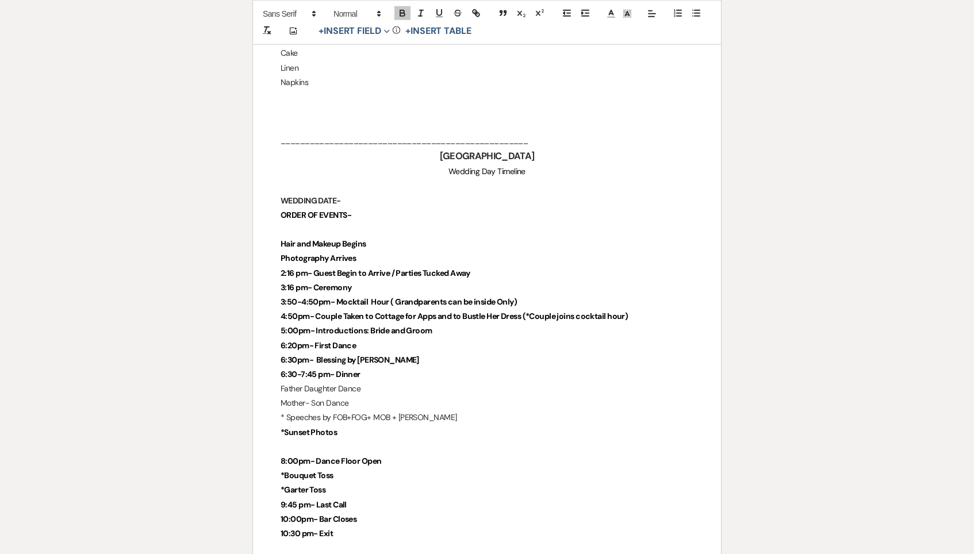
scroll to position [2487, 0]
drag, startPoint x: 309, startPoint y: 399, endPoint x: 278, endPoint y: 399, distance: 30.5
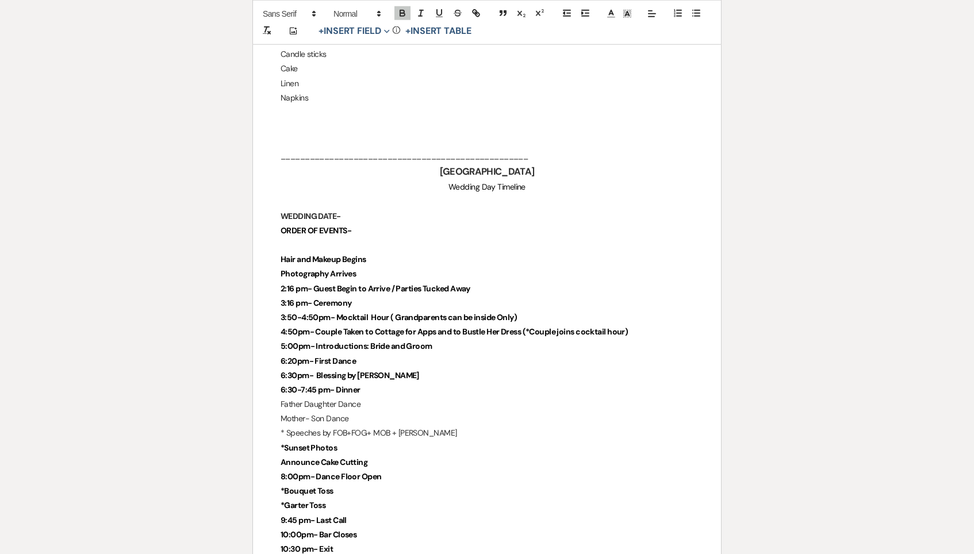
scroll to position [2471, 0]
click at [350, 485] on p "*Bouquet Toss" at bounding box center [486, 492] width 413 height 14
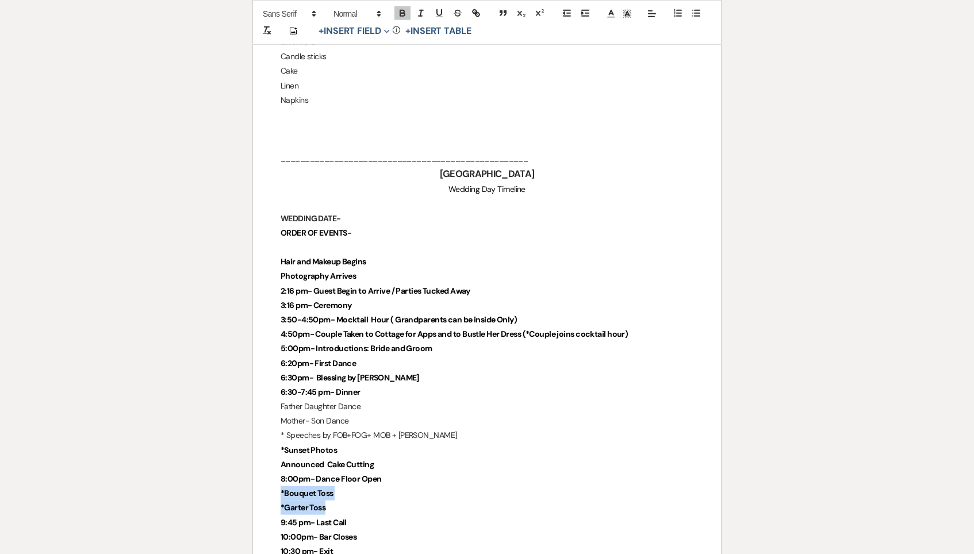
drag, startPoint x: 335, startPoint y: 459, endPoint x: 270, endPoint y: 447, distance: 66.2
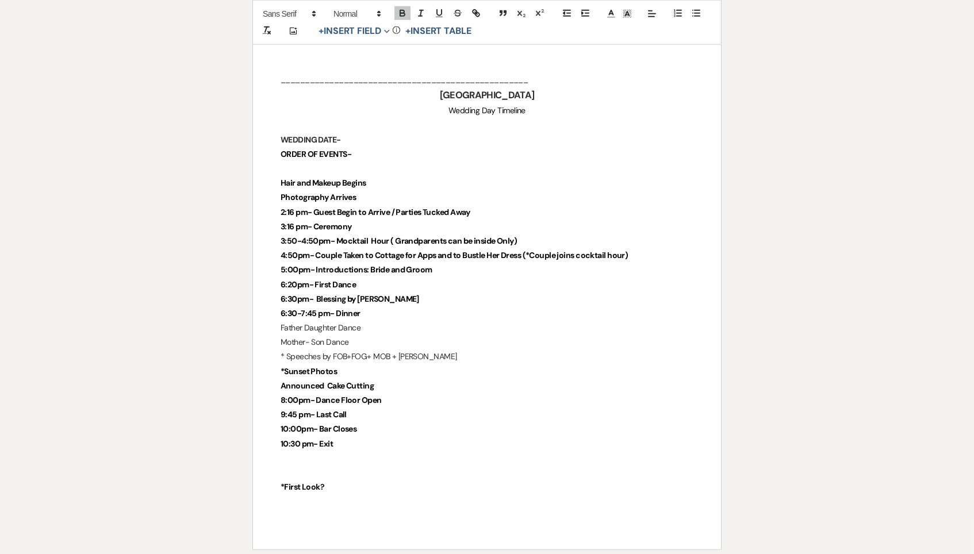
scroll to position [2553, 0]
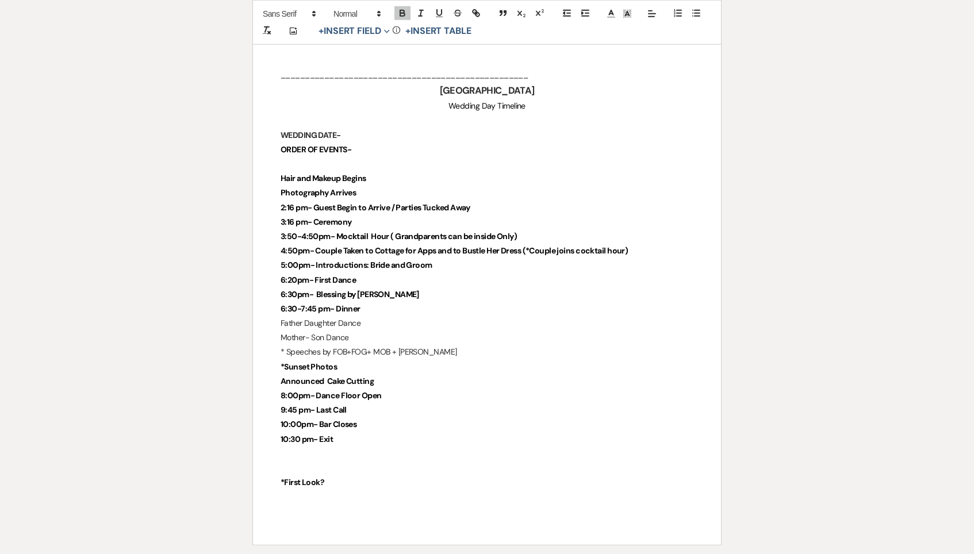
drag, startPoint x: 378, startPoint y: 362, endPoint x: 318, endPoint y: 359, distance: 59.3
click at [318, 403] on p "9:45 pm- Last Call" at bounding box center [486, 410] width 413 height 14
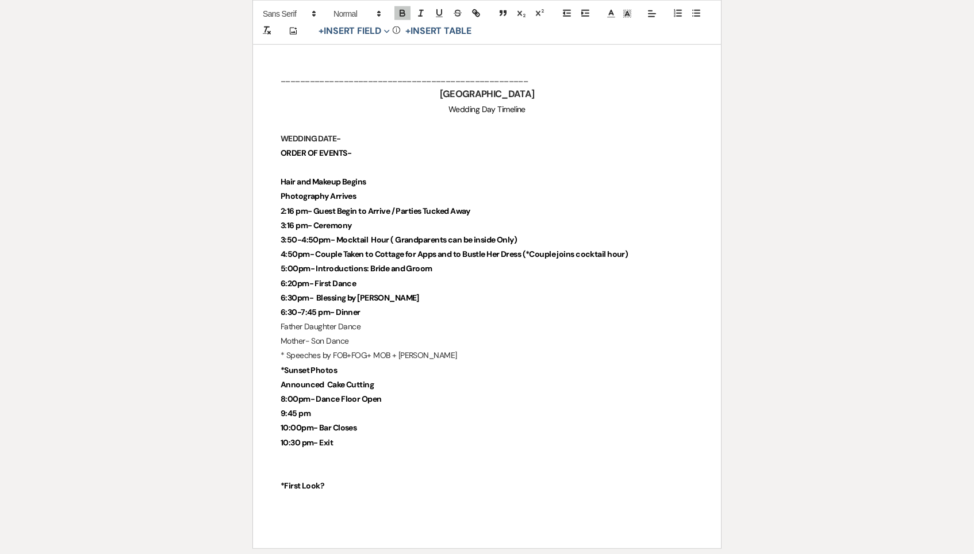
scroll to position [2549, 0]
drag, startPoint x: 353, startPoint y: 357, endPoint x: 297, endPoint y: 362, distance: 56.5
click at [297, 407] on p "9:45 pm" at bounding box center [486, 414] width 413 height 14
click at [335, 422] on p "10:00pm- Bar Closes" at bounding box center [486, 429] width 413 height 14
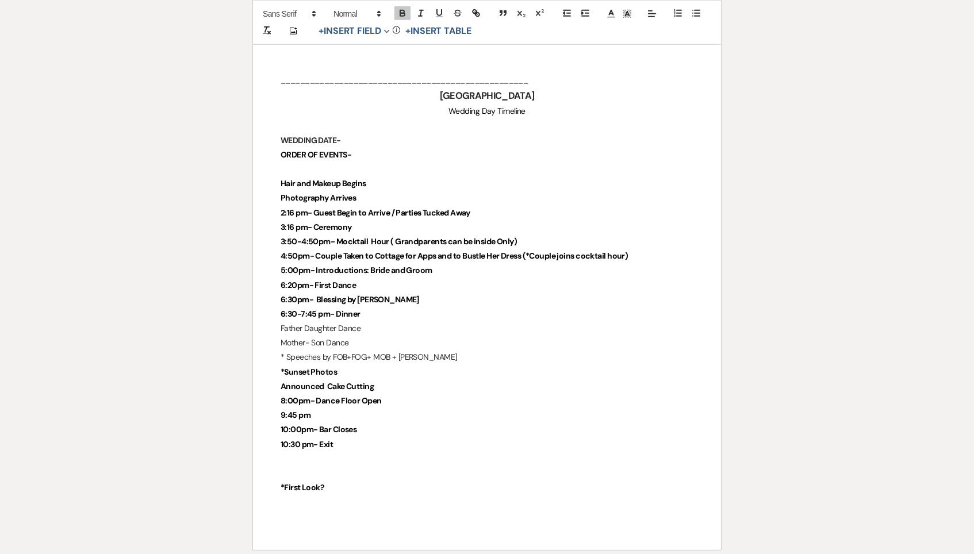
drag, startPoint x: 331, startPoint y: 370, endPoint x: 261, endPoint y: 367, distance: 70.2
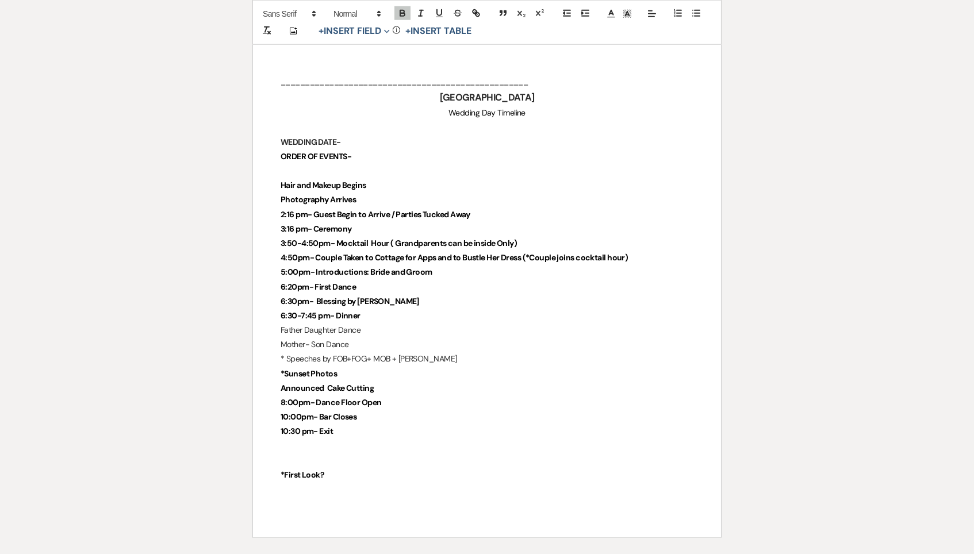
scroll to position [2546, 0]
drag, startPoint x: 396, startPoint y: 368, endPoint x: 247, endPoint y: 363, distance: 148.9
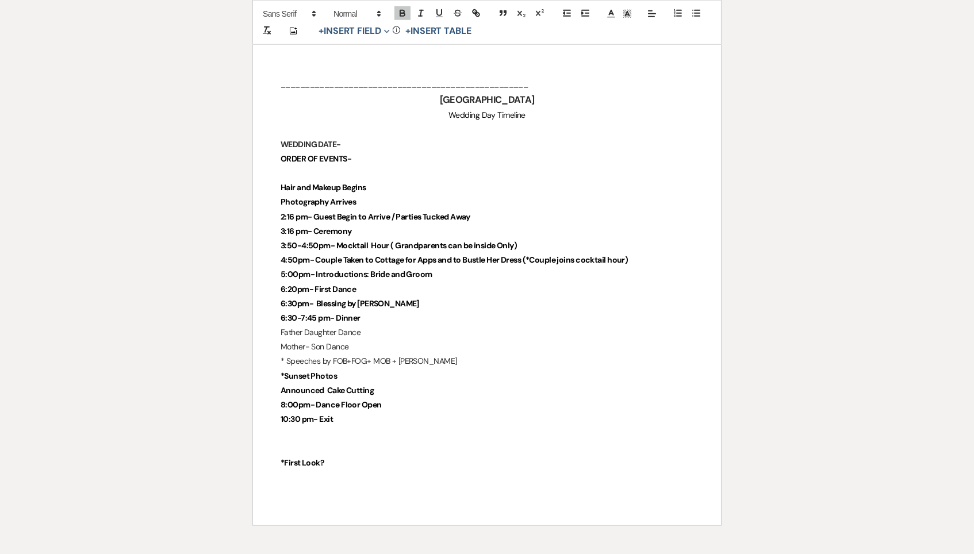
click at [348, 412] on p "10:30 pm- Exit" at bounding box center [486, 419] width 413 height 14
click at [353, 414] on p "10:30 pm- Exit" at bounding box center [486, 421] width 413 height 14
click at [432, 371] on p "*Sunset Photos" at bounding box center [486, 378] width 413 height 14
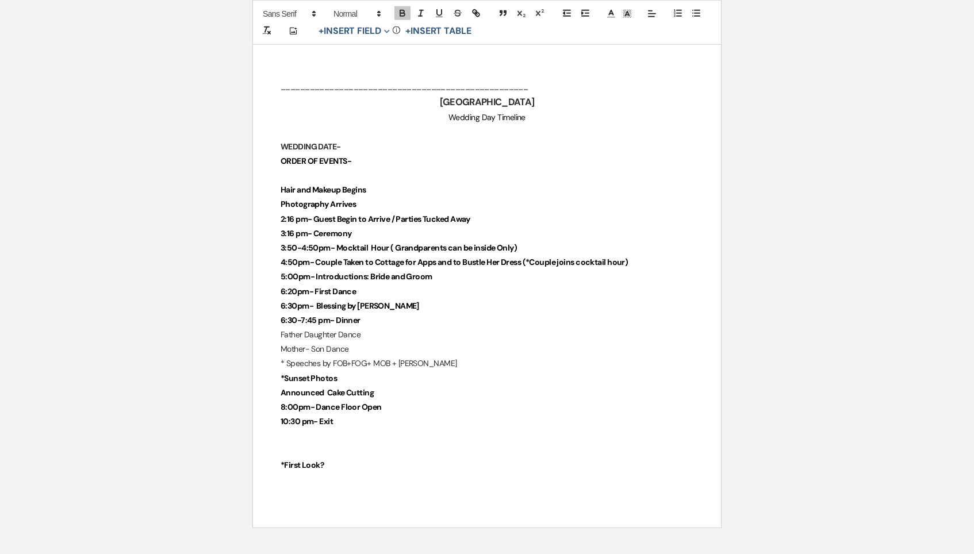
click at [430, 386] on p "Announced Cake Cutting" at bounding box center [486, 393] width 413 height 14
drag, startPoint x: 315, startPoint y: 272, endPoint x: 281, endPoint y: 271, distance: 34.5
click at [281, 315] on strong "6:30-7:45 pm- Dinner" at bounding box center [320, 320] width 80 height 10
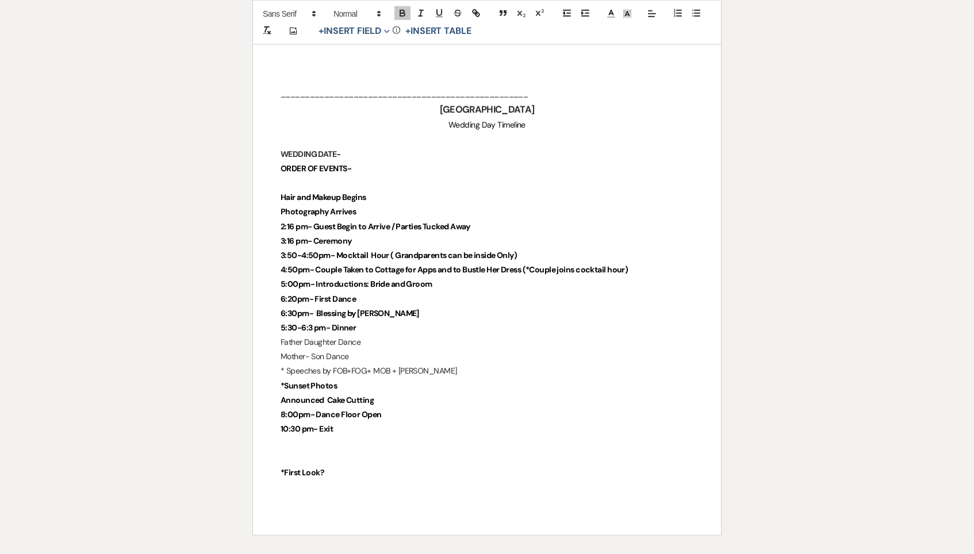
scroll to position [2534, 0]
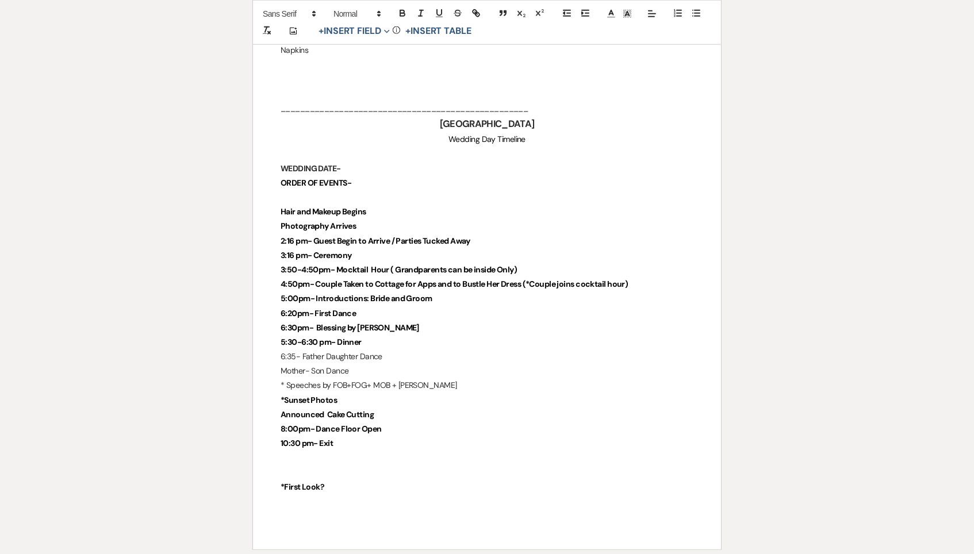
scroll to position [2519, 0]
drag, startPoint x: 445, startPoint y: 342, endPoint x: 274, endPoint y: 334, distance: 170.8
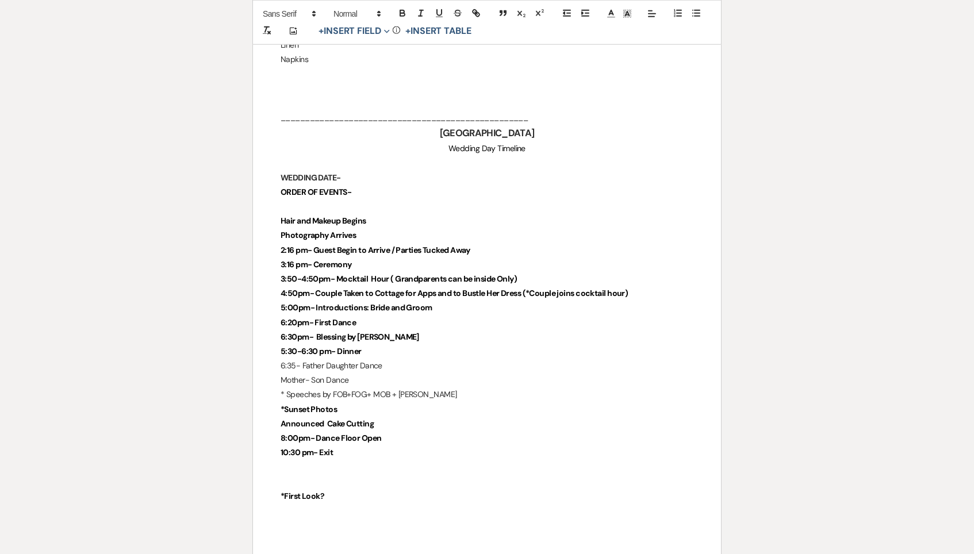
scroll to position [2510, 0]
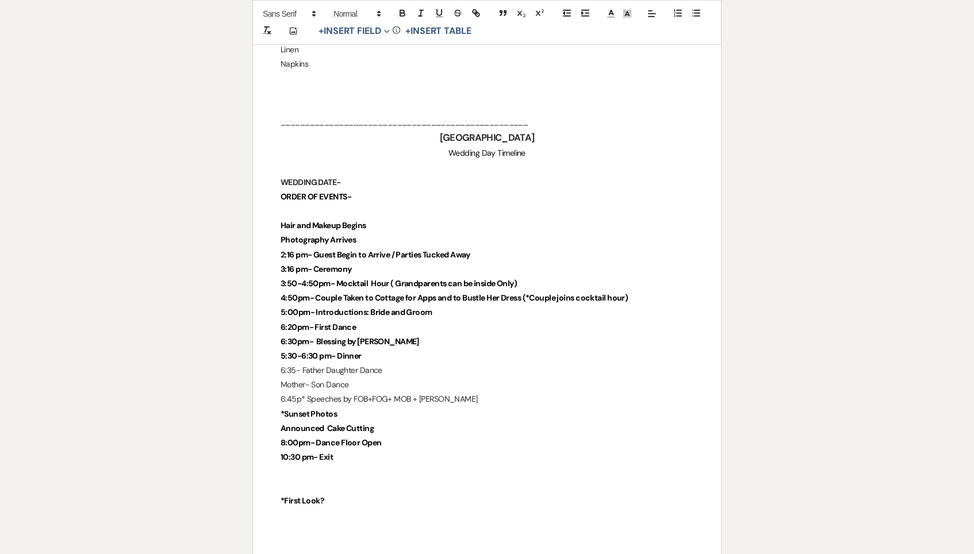
scroll to position [2506, 0]
click at [403, 436] on p "8:00pm- Dance Floor Open" at bounding box center [486, 443] width 413 height 14
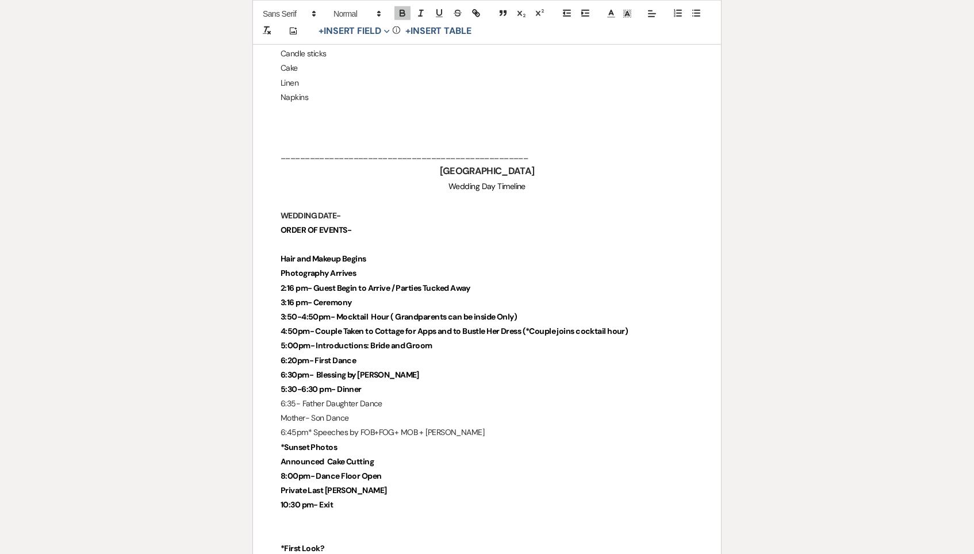
scroll to position [2472, 0]
click at [318, 501] on strong "10:30 pm- Exit" at bounding box center [306, 506] width 52 height 10
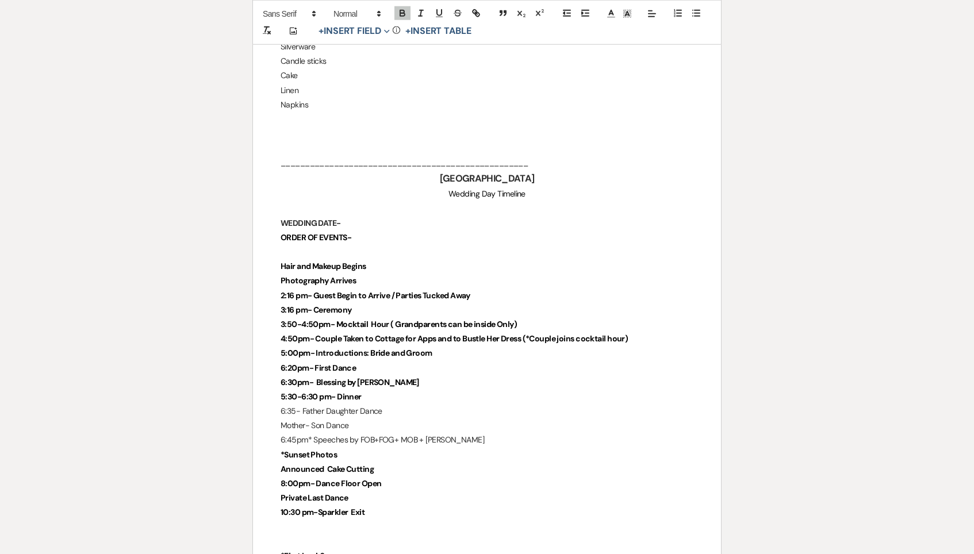
scroll to position [2465, 0]
drag, startPoint x: 298, startPoint y: 434, endPoint x: 275, endPoint y: 434, distance: 23.0
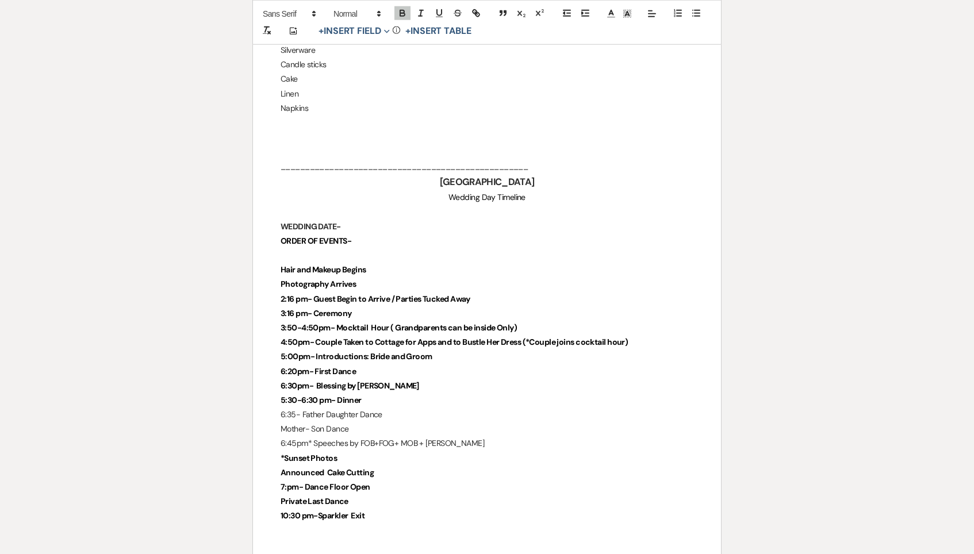
scroll to position [2461, 0]
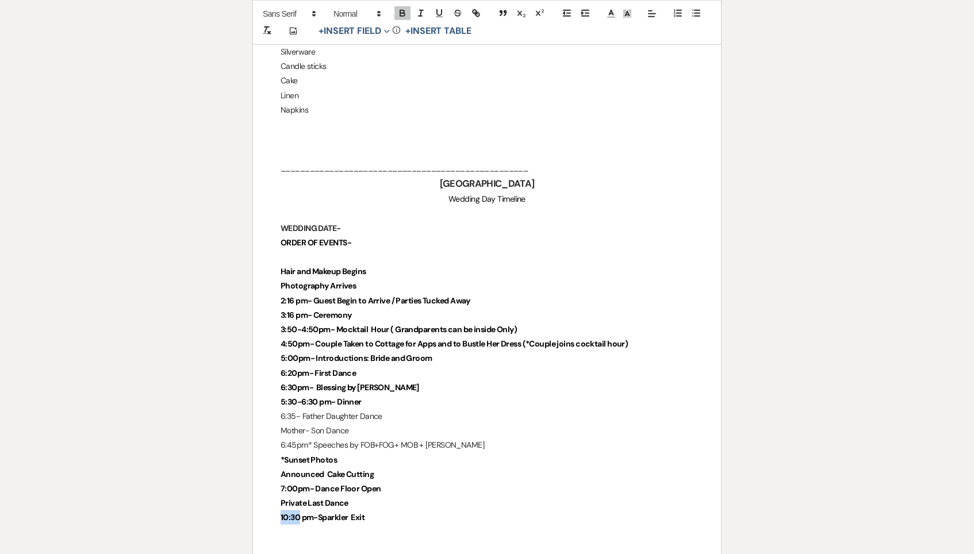
drag, startPoint x: 298, startPoint y: 467, endPoint x: 273, endPoint y: 466, distance: 24.7
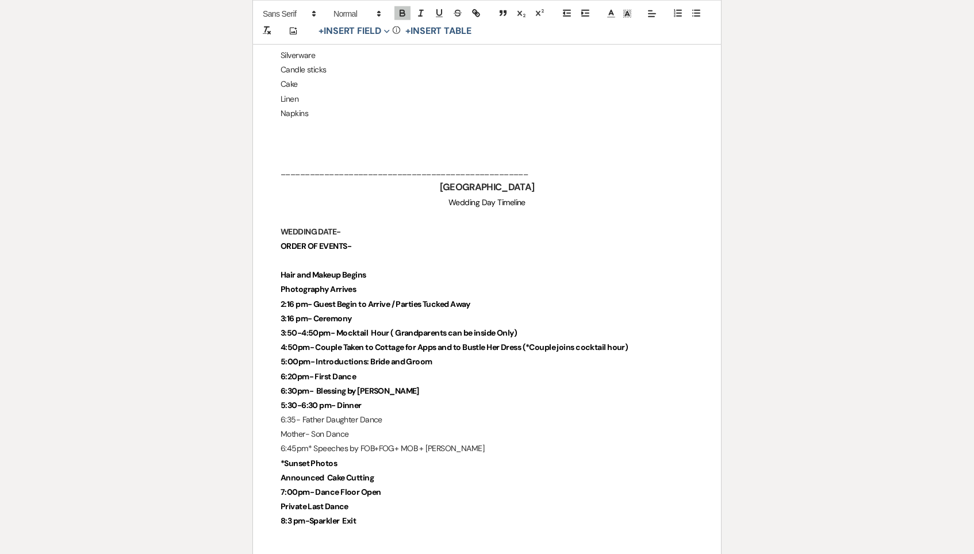
scroll to position [2456, 0]
click at [342, 544] on p at bounding box center [486, 551] width 413 height 14
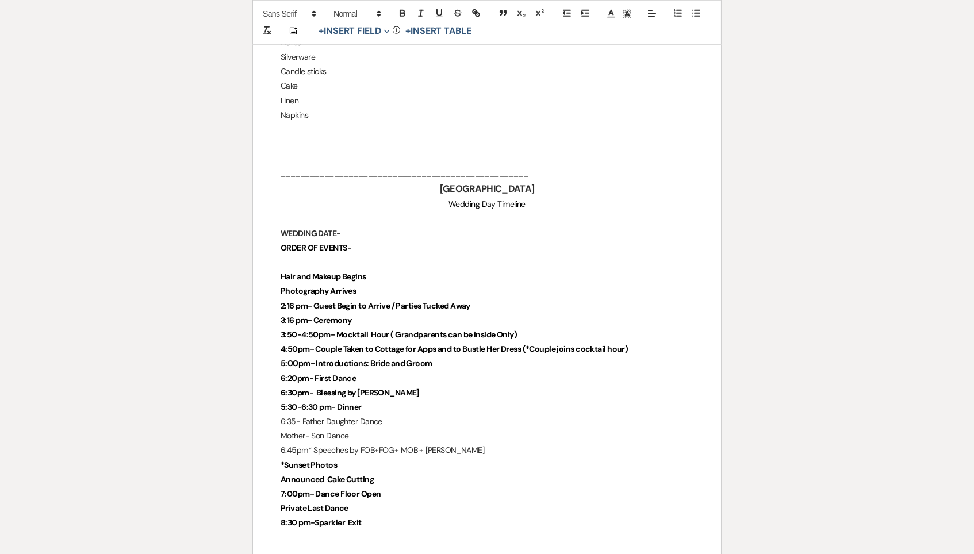
drag, startPoint x: 344, startPoint y: 511, endPoint x: 248, endPoint y: 511, distance: 96.5
click at [297, 519] on strong "8:30 pm-Sparkler Exit" at bounding box center [320, 524] width 81 height 10
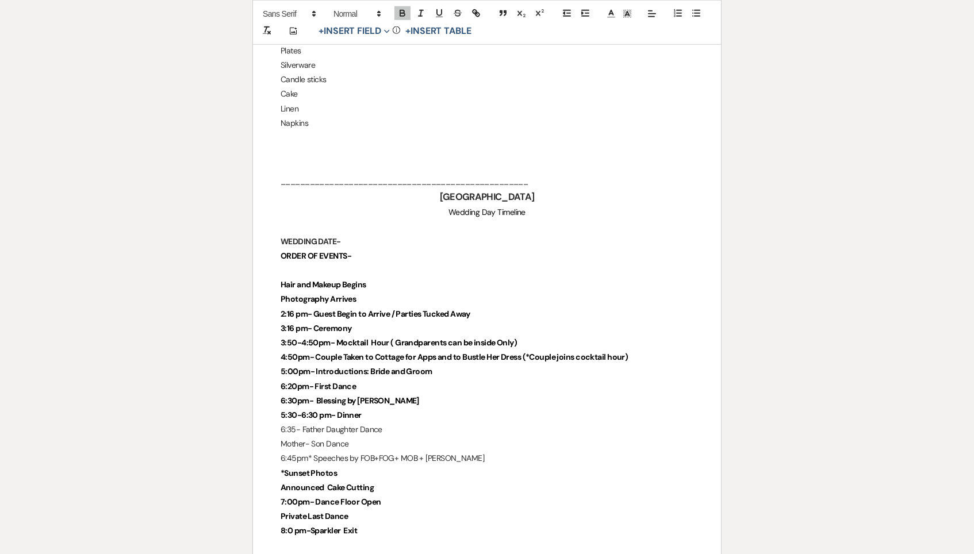
scroll to position [2446, 0]
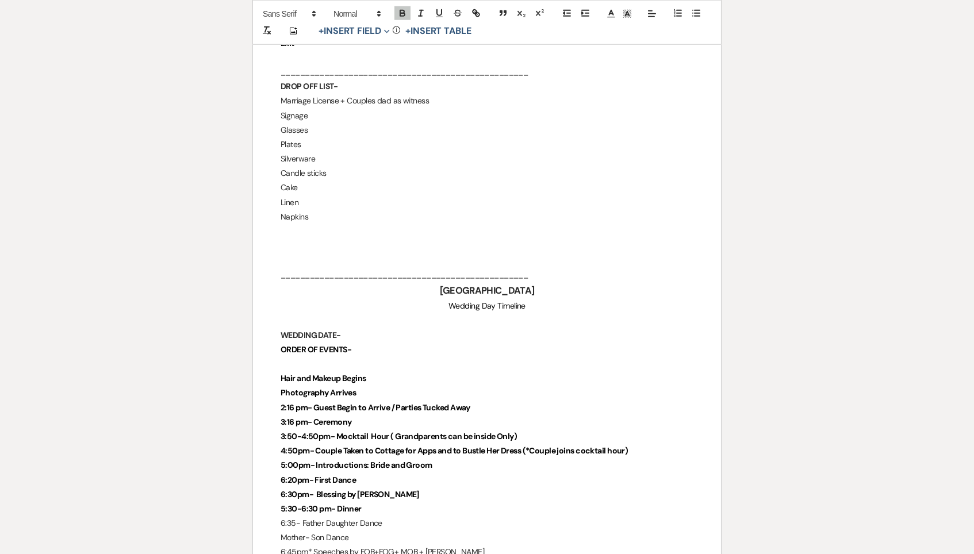
click at [351, 210] on p "Napkins" at bounding box center [486, 217] width 413 height 14
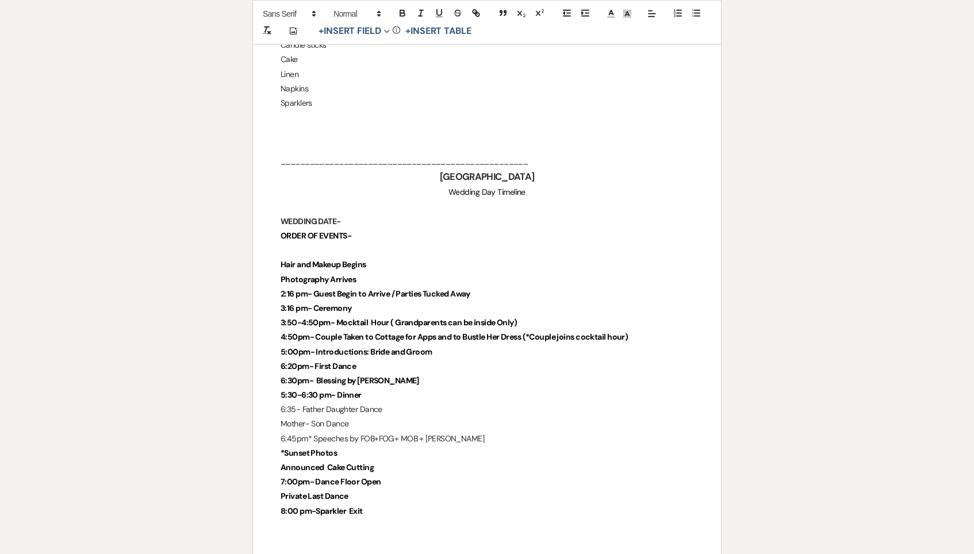
scroll to position [2495, 0]
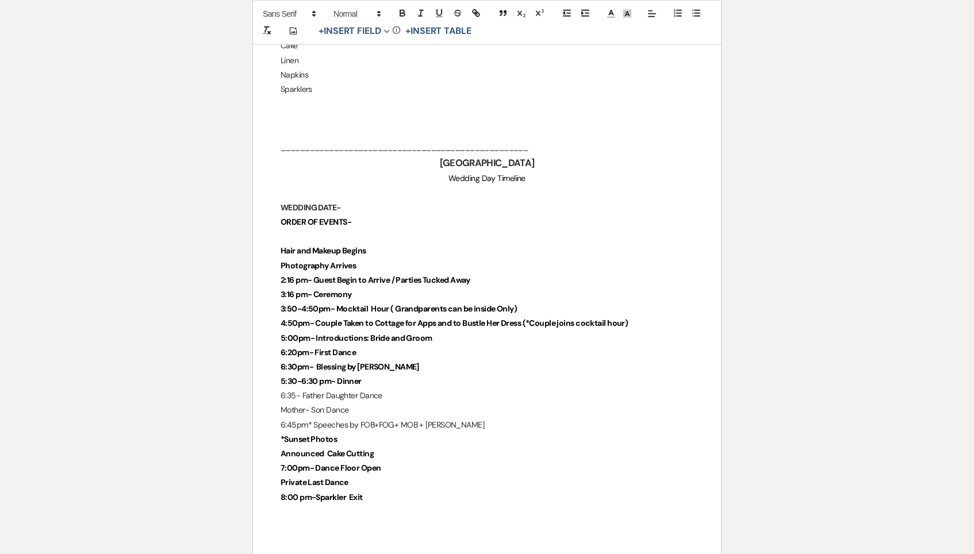
click at [435, 403] on p "Mother- Son Dance" at bounding box center [486, 410] width 413 height 14
click at [450, 418] on p "6:45pm* Speeches by FOB+FOG+ MOB + Katie" at bounding box center [486, 425] width 413 height 14
click at [393, 404] on p "Mother- Son Dance" at bounding box center [486, 411] width 413 height 14
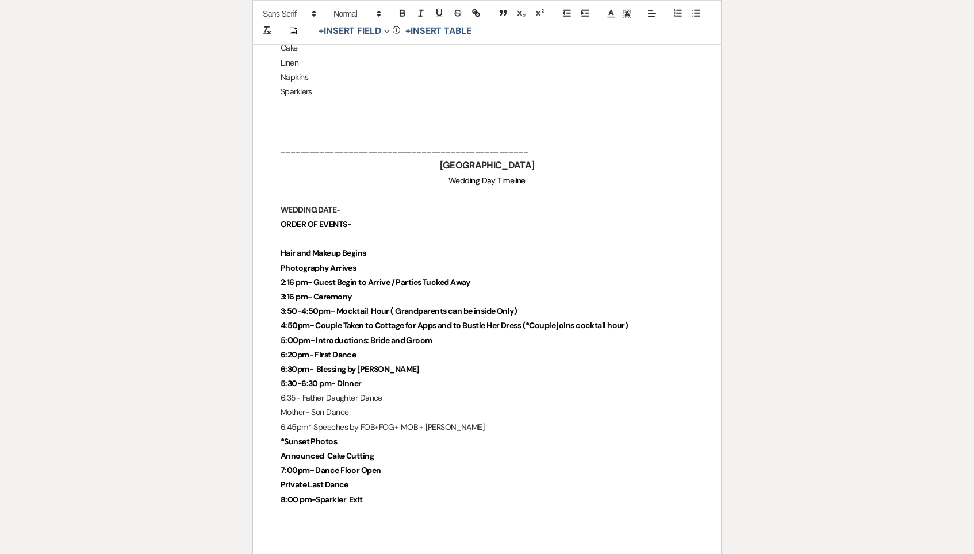
click at [381, 434] on p "*Sunset Photos" at bounding box center [486, 441] width 413 height 14
click at [391, 449] on p "Announced Cake Cutting" at bounding box center [486, 456] width 413 height 14
click at [396, 464] on p "7:00pm- Dance Floor Open" at bounding box center [486, 471] width 413 height 14
click at [396, 451] on p "Announced Cake Cutting" at bounding box center [486, 458] width 413 height 14
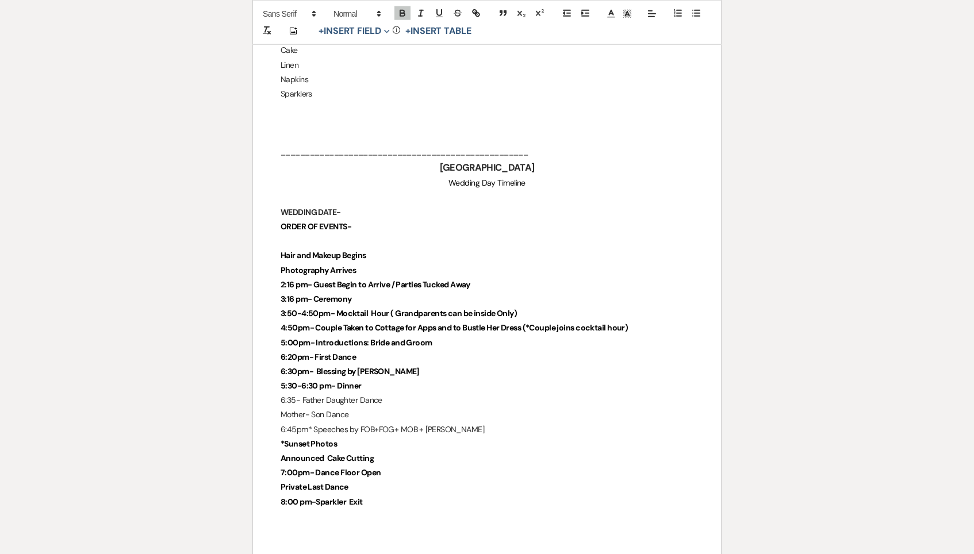
click at [380, 480] on p "Private Last Dance" at bounding box center [486, 487] width 413 height 14
click at [397, 467] on p "7:00pm- Dance Floor Open" at bounding box center [486, 474] width 413 height 14
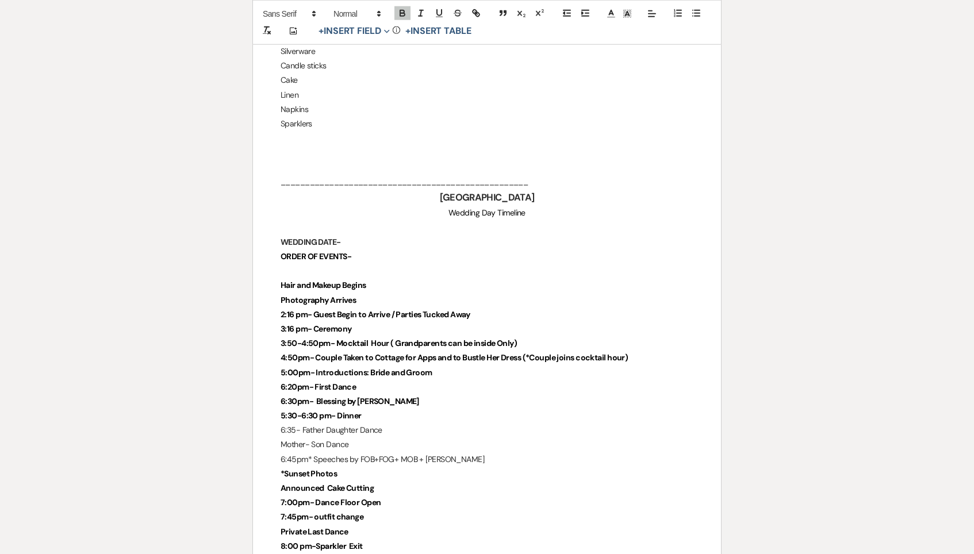
scroll to position [2460, 0]
drag, startPoint x: 293, startPoint y: 430, endPoint x: 248, endPoint y: 463, distance: 56.0
click at [295, 498] on strong "7:00pm- Dance Floor Open" at bounding box center [330, 503] width 101 height 10
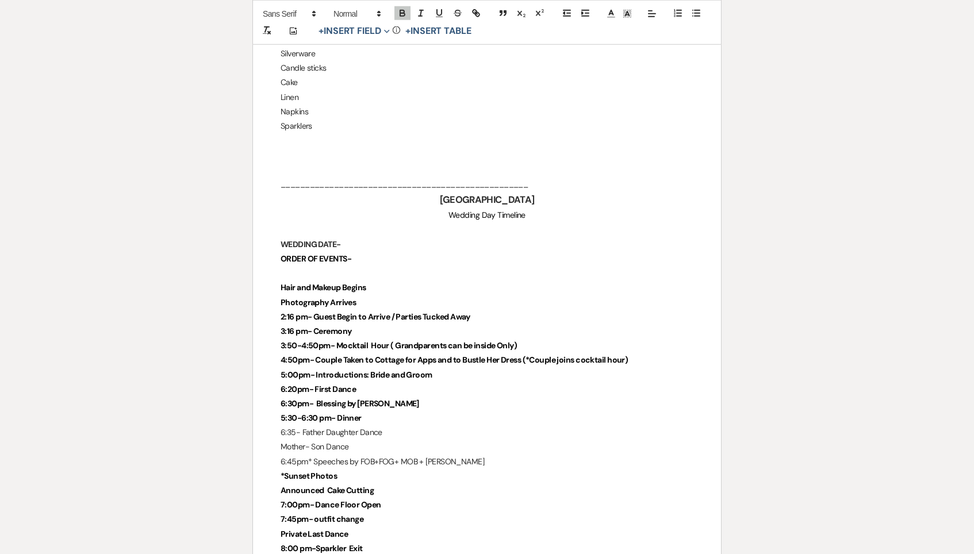
drag, startPoint x: 276, startPoint y: 496, endPoint x: 393, endPoint y: 495, distance: 116.7
click at [393, 542] on p "8:00 pm-Sparkler Exit" at bounding box center [486, 549] width 413 height 14
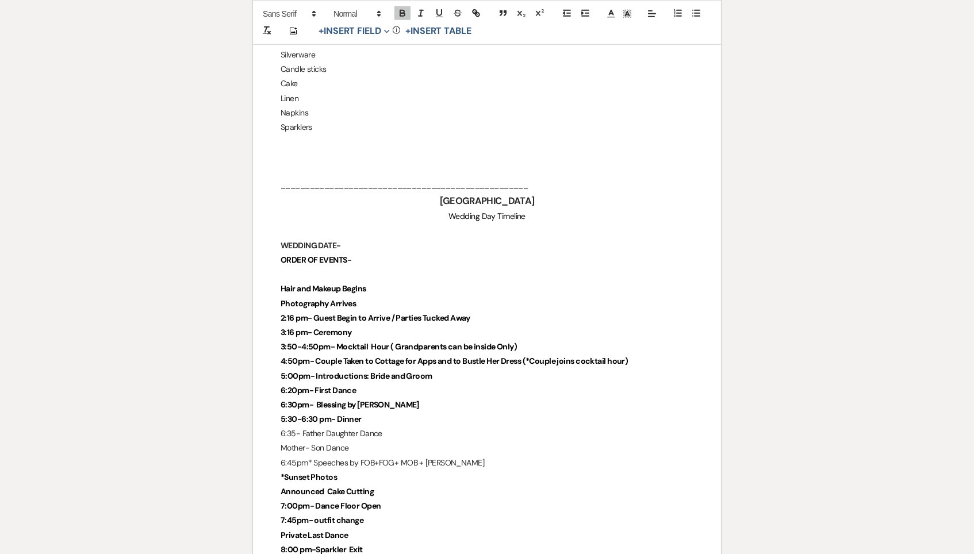
scroll to position [2457, 0]
click at [294, 386] on strong "6:20pm- First Dance" at bounding box center [317, 391] width 75 height 10
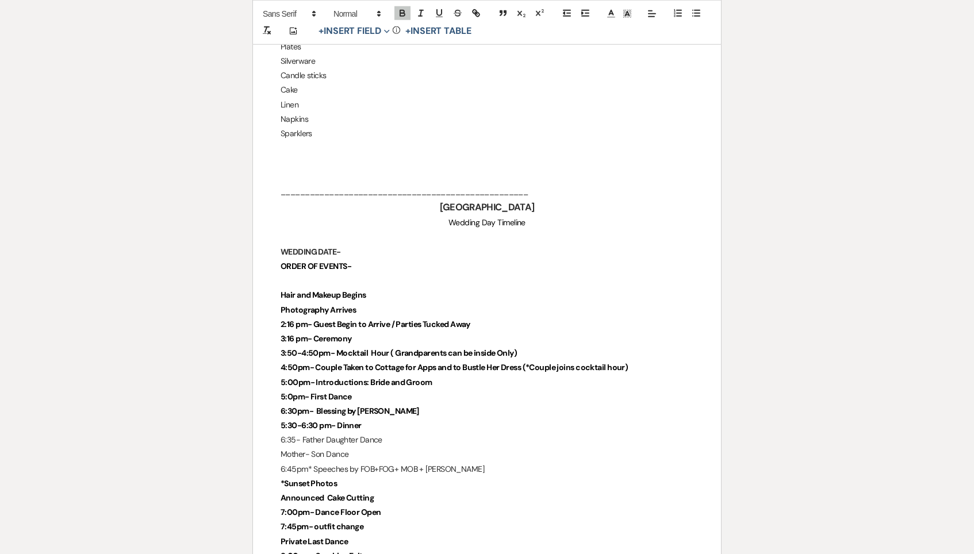
scroll to position [2450, 0]
click at [298, 406] on strong "6:30pm- Blessing by Paul" at bounding box center [349, 411] width 138 height 10
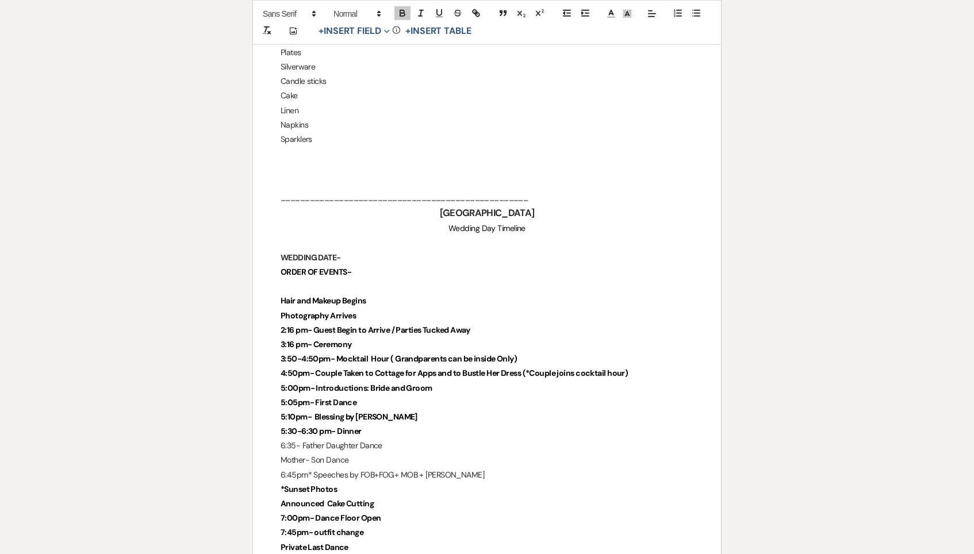
scroll to position [2445, 0]
click at [315, 426] on strong "5:30-6:30 pm- Dinner" at bounding box center [320, 431] width 81 height 10
click at [315, 428] on strong "5:30-6:30 pm- Dinner" at bounding box center [320, 433] width 81 height 10
click at [380, 426] on p "5:30-6:30 pm- Dinner" at bounding box center [486, 433] width 413 height 14
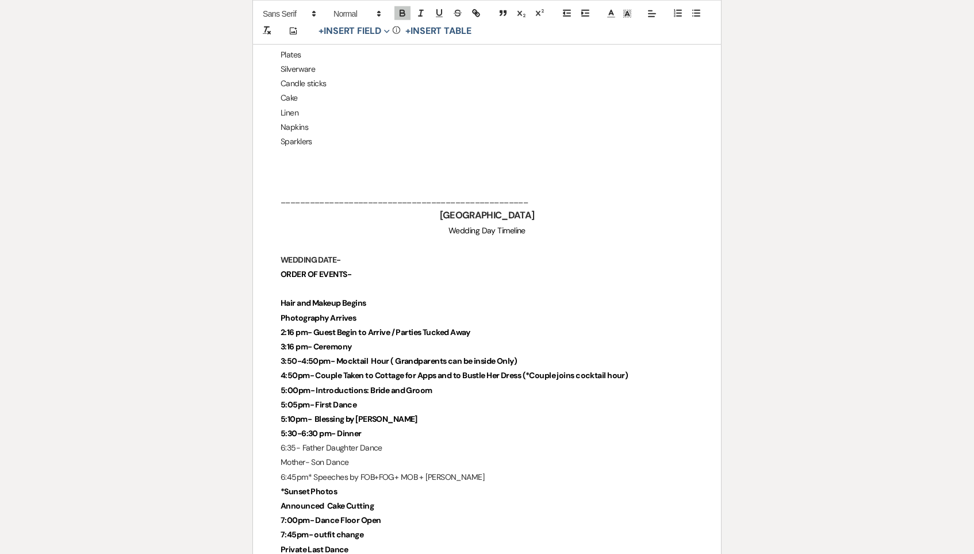
click at [391, 553] on p "8:00 pm-Sparkler Exit" at bounding box center [486, 564] width 413 height 14
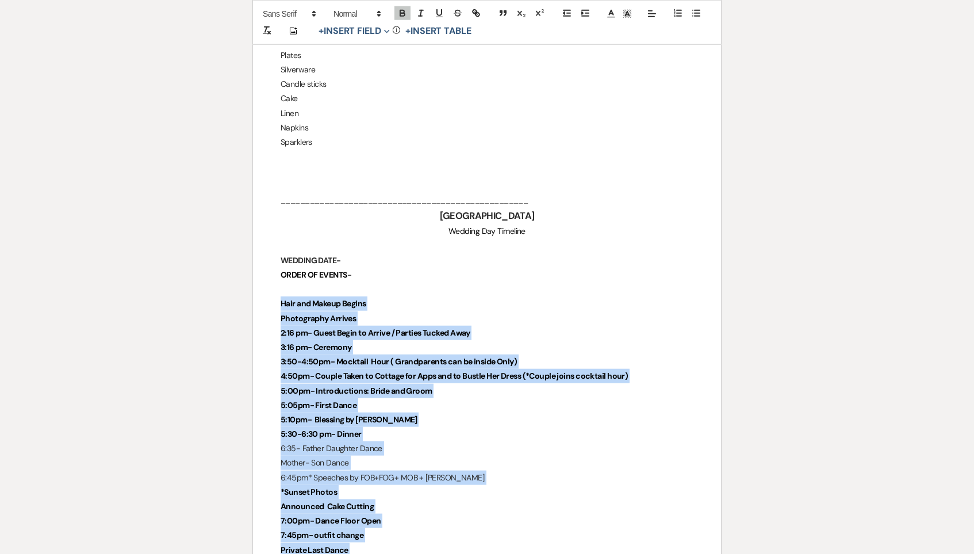
drag, startPoint x: 391, startPoint y: 516, endPoint x: 259, endPoint y: 258, distance: 289.9
click at [401, 14] on icon "button" at bounding box center [402, 13] width 10 height 10
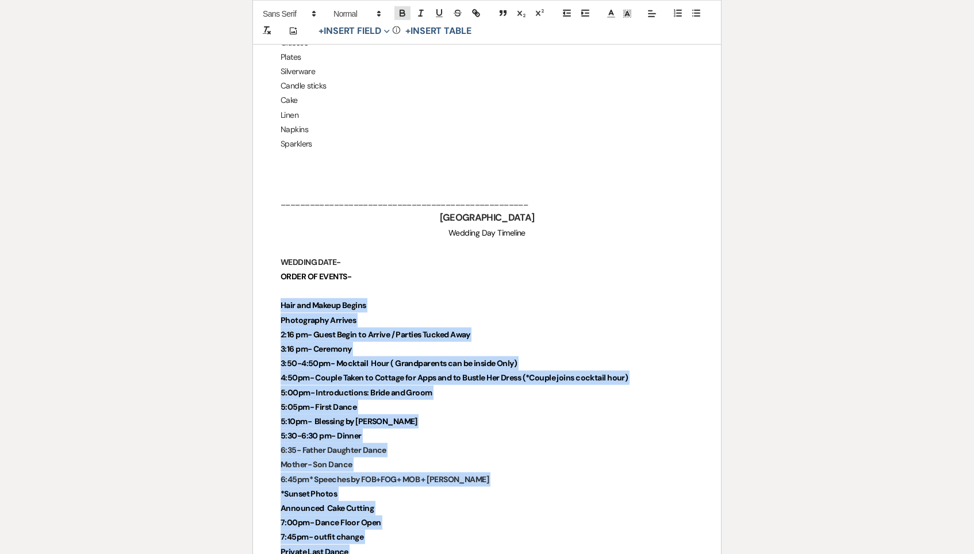
click at [400, 14] on icon "button" at bounding box center [402, 14] width 5 height 3
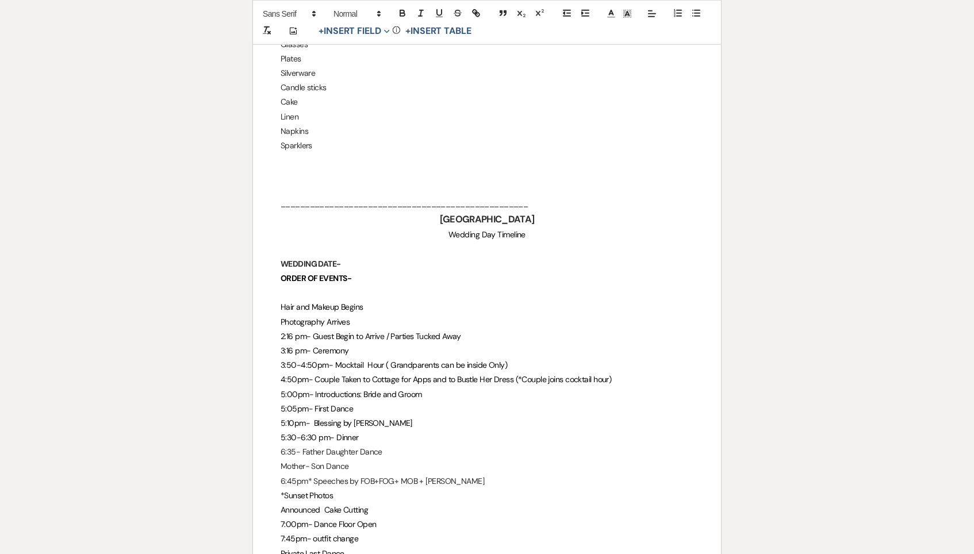
click at [286, 503] on p "Announced Cake Cutting" at bounding box center [486, 510] width 413 height 14
drag, startPoint x: 270, startPoint y: 515, endPoint x: 376, endPoint y: 510, distance: 107.0
click at [376, 548] on p "Private Last Dance" at bounding box center [486, 555] width 413 height 14
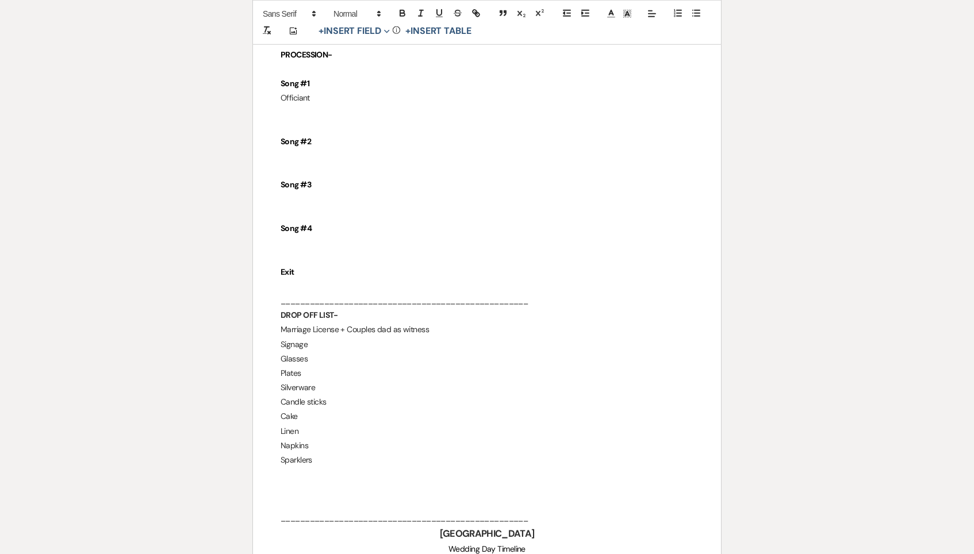
scroll to position [2100, 1]
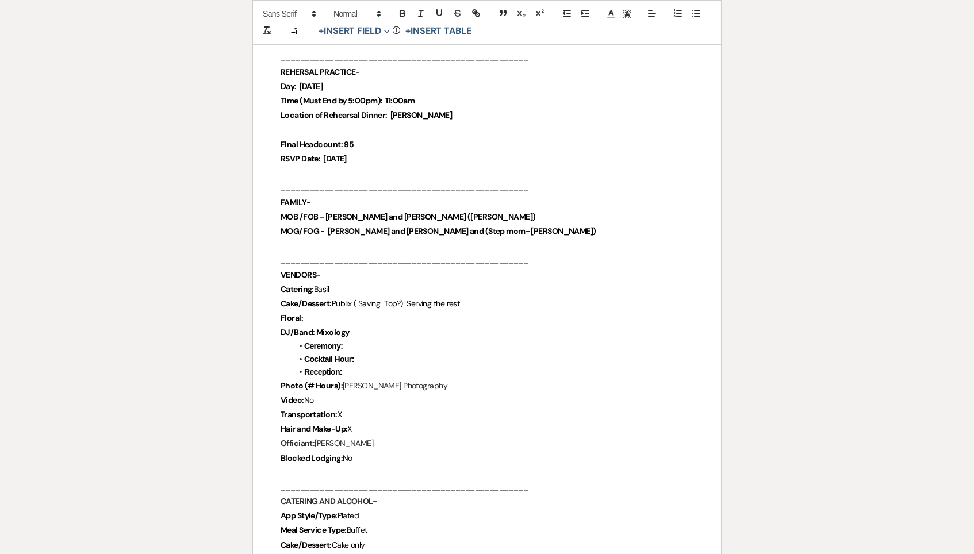
click at [431, 108] on p "Location of Rehearsal Dinner: [PERSON_NAME]" at bounding box center [486, 115] width 413 height 14
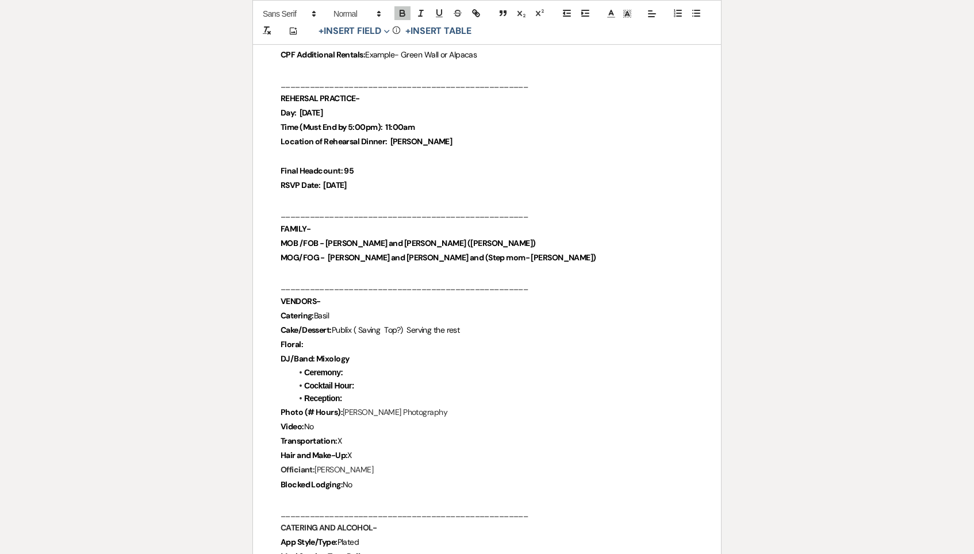
scroll to position [554, 0]
drag, startPoint x: 355, startPoint y: 347, endPoint x: 314, endPoint y: 348, distance: 40.2
click at [314, 352] on p "DJ/Band: Mixology" at bounding box center [486, 359] width 413 height 14
copy strong "Mixology"
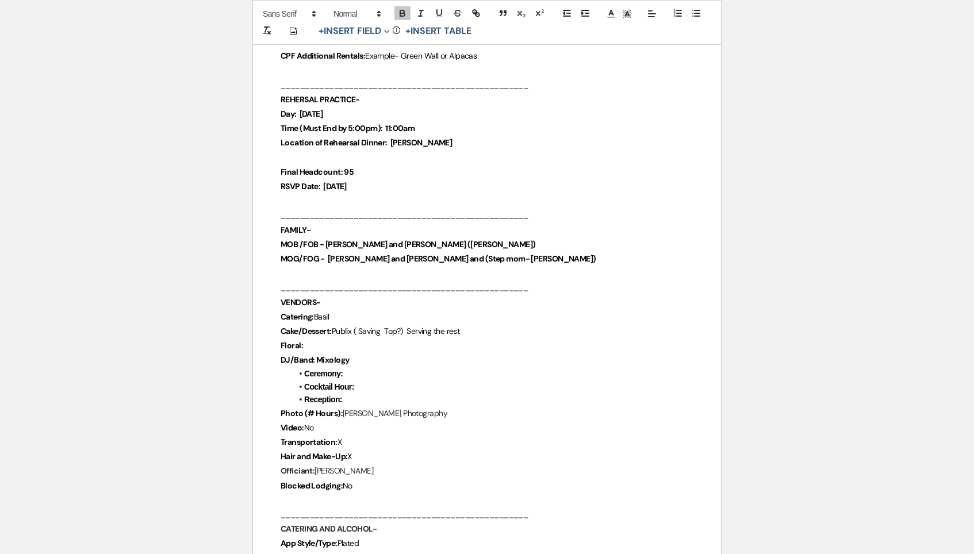
click at [390, 367] on li "Ceremony:" at bounding box center [492, 373] width 401 height 13
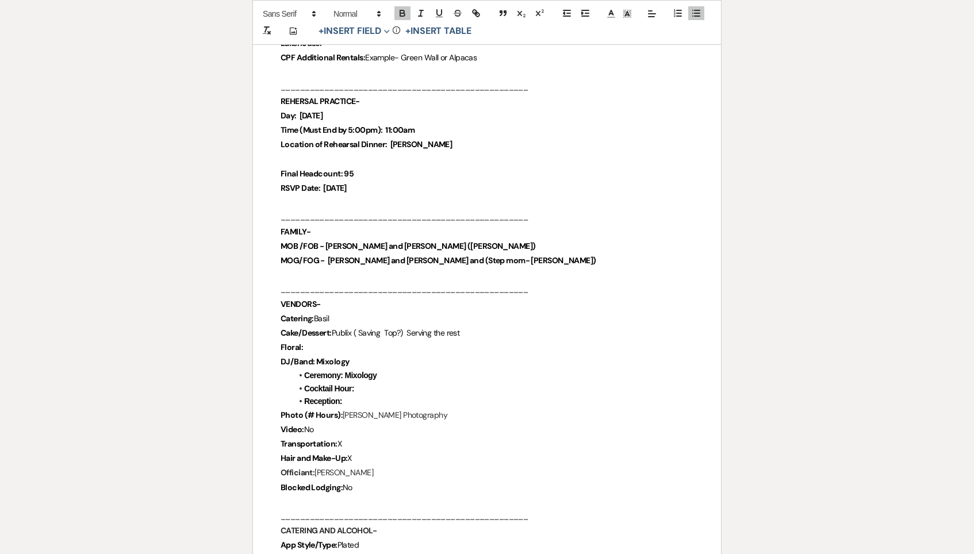
click at [379, 382] on li "Cocktail Hour:" at bounding box center [492, 388] width 401 height 13
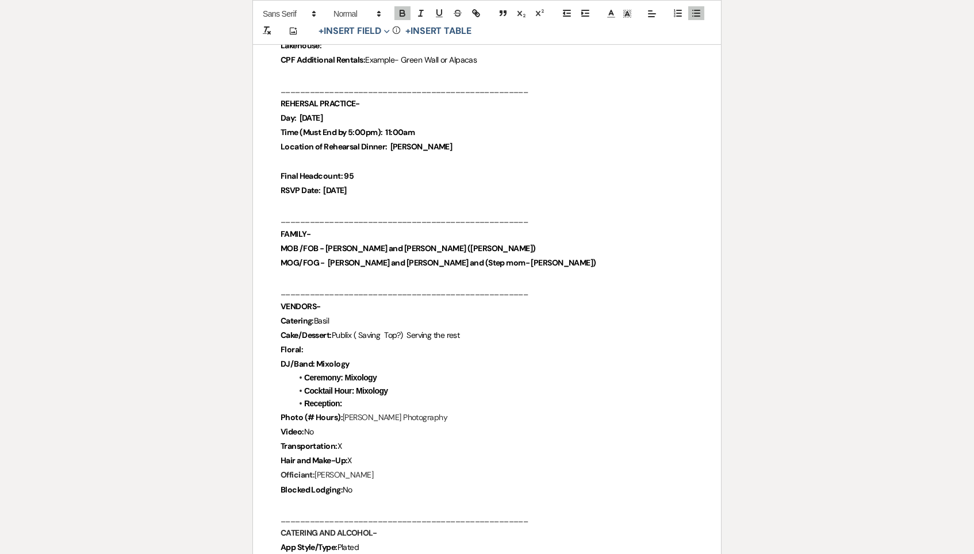
click at [364, 397] on li "Reception:" at bounding box center [492, 403] width 401 height 13
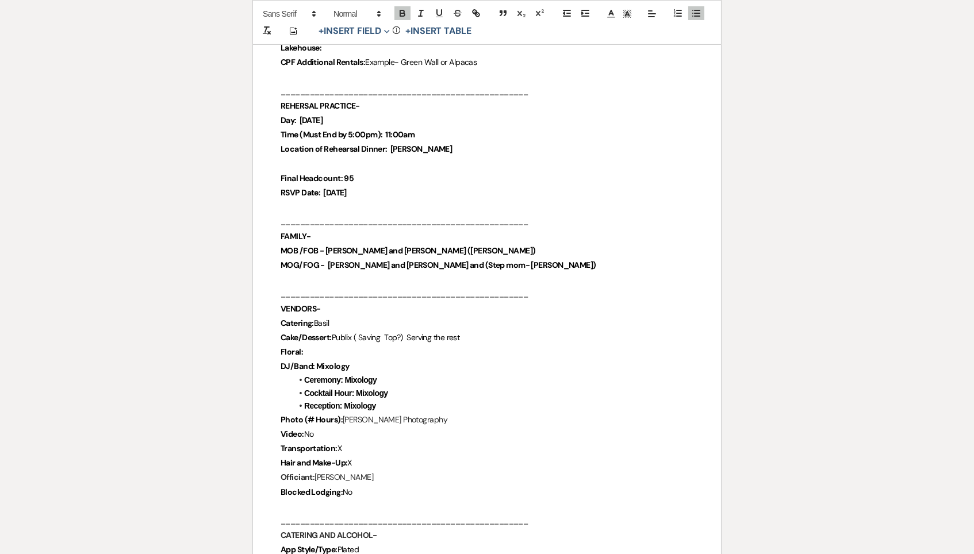
drag, startPoint x: 343, startPoint y: 362, endPoint x: 406, endPoint y: 362, distance: 63.8
click at [406, 374] on li "Ceremony: Mixology" at bounding box center [492, 380] width 401 height 13
click at [401, 11] on icon "button" at bounding box center [402, 13] width 10 height 10
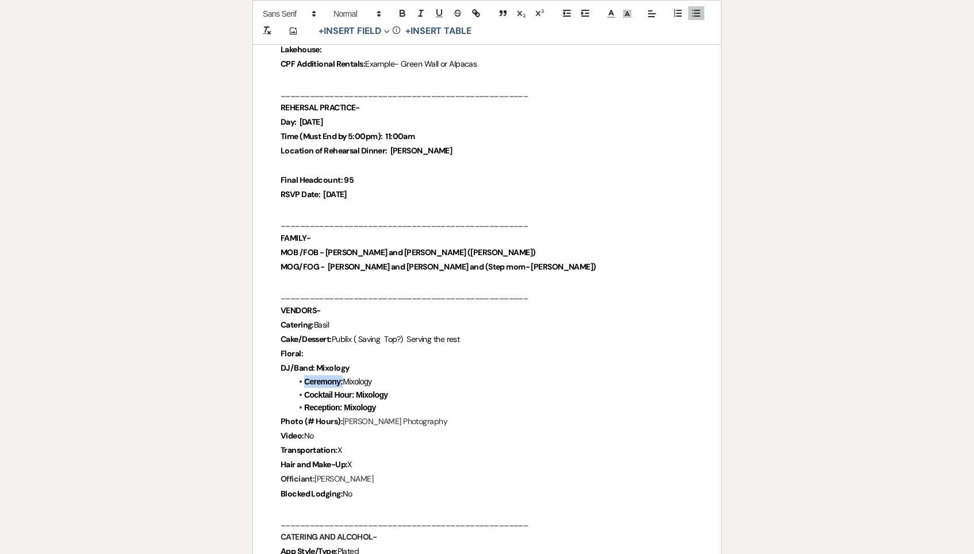
drag, startPoint x: 315, startPoint y: 352, endPoint x: 357, endPoint y: 351, distance: 42.0
click at [357, 361] on p "DJ/Band: Mixology" at bounding box center [486, 368] width 413 height 14
click at [401, 16] on icon "button" at bounding box center [402, 13] width 10 height 10
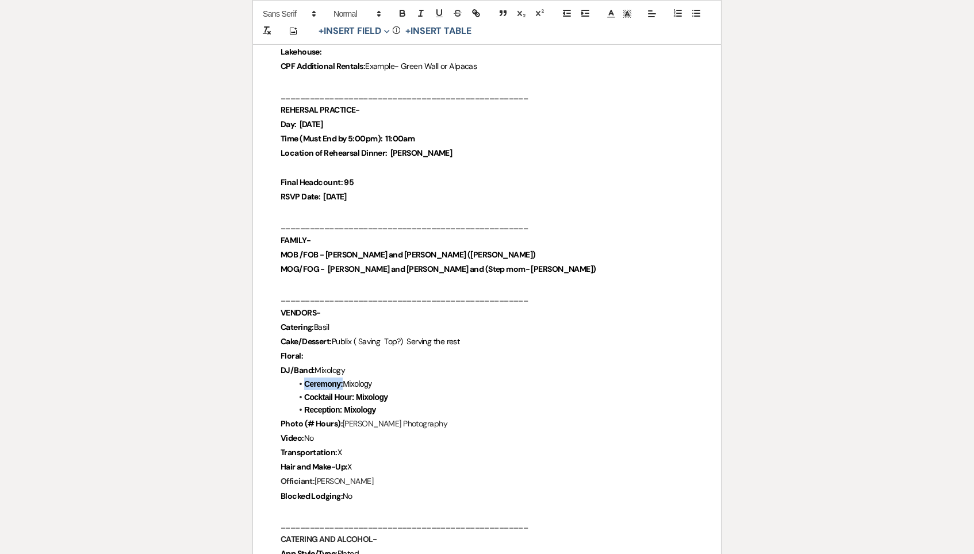
drag, startPoint x: 356, startPoint y: 384, endPoint x: 424, endPoint y: 381, distance: 68.5
click at [424, 391] on li "Cocktail Hour: Mixology" at bounding box center [492, 397] width 401 height 13
click at [403, 16] on icon "button" at bounding box center [402, 14] width 5 height 3
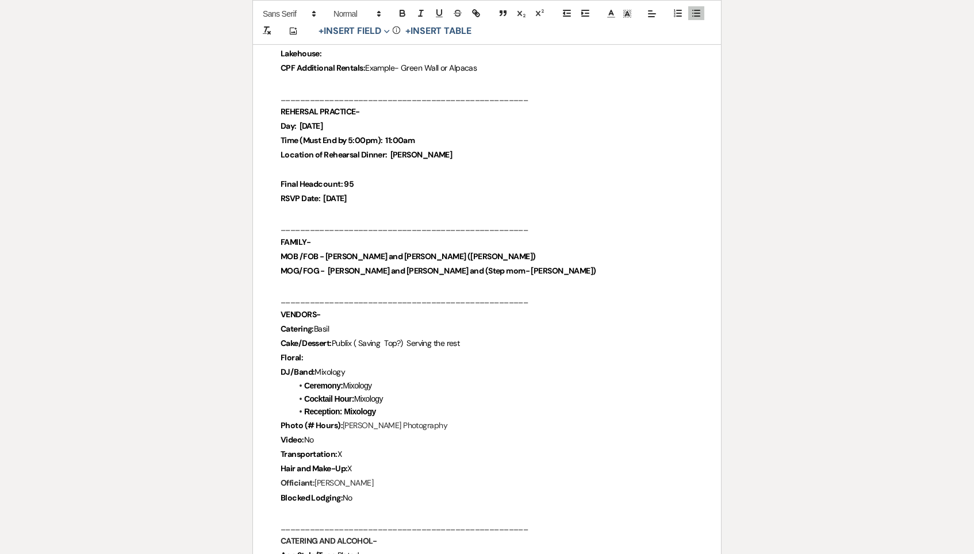
drag, startPoint x: 344, startPoint y: 398, endPoint x: 407, endPoint y: 398, distance: 62.6
click at [407, 405] on li "Reception: Mixology" at bounding box center [492, 411] width 401 height 13
click at [405, 12] on icon "button" at bounding box center [402, 13] width 10 height 10
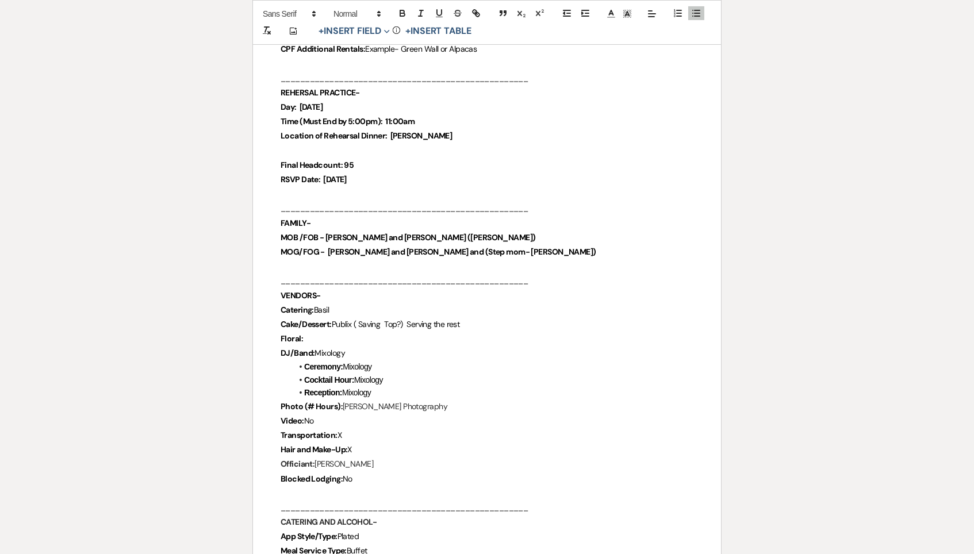
click at [384, 472] on p "Blocked Lodging: No" at bounding box center [486, 479] width 413 height 14
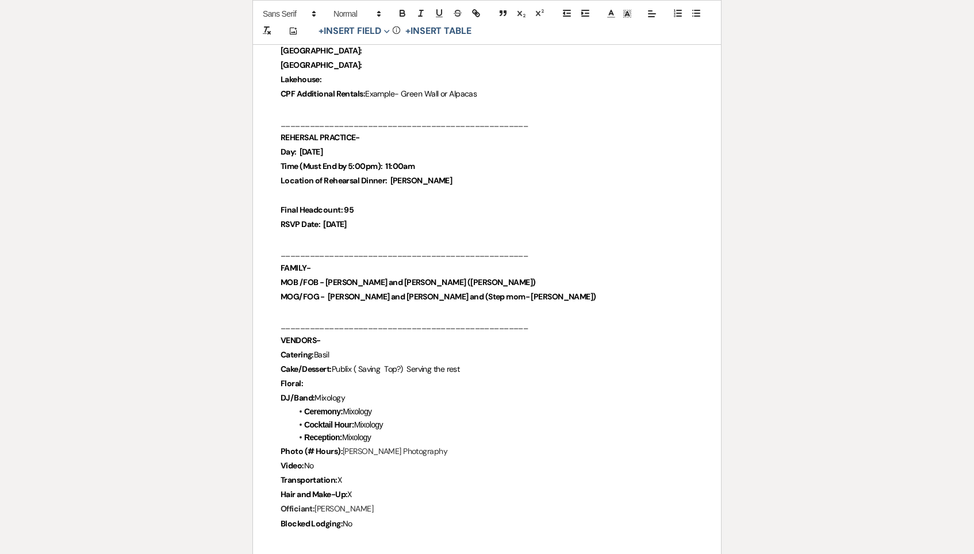
scroll to position [507, 0]
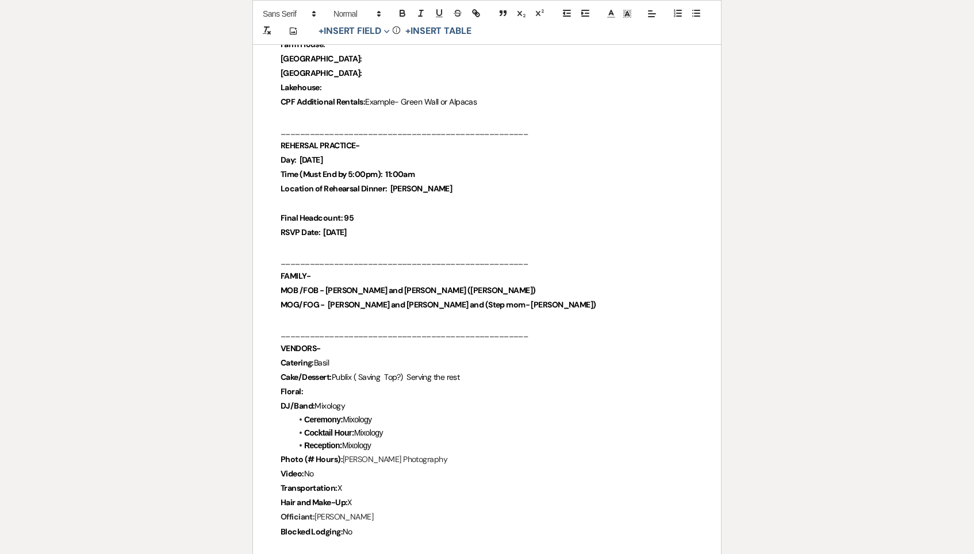
click at [336, 299] on strong "MOG/FOG - [PERSON_NAME] and [PERSON_NAME] and (Step mom- [PERSON_NAME])" at bounding box center [437, 304] width 315 height 10
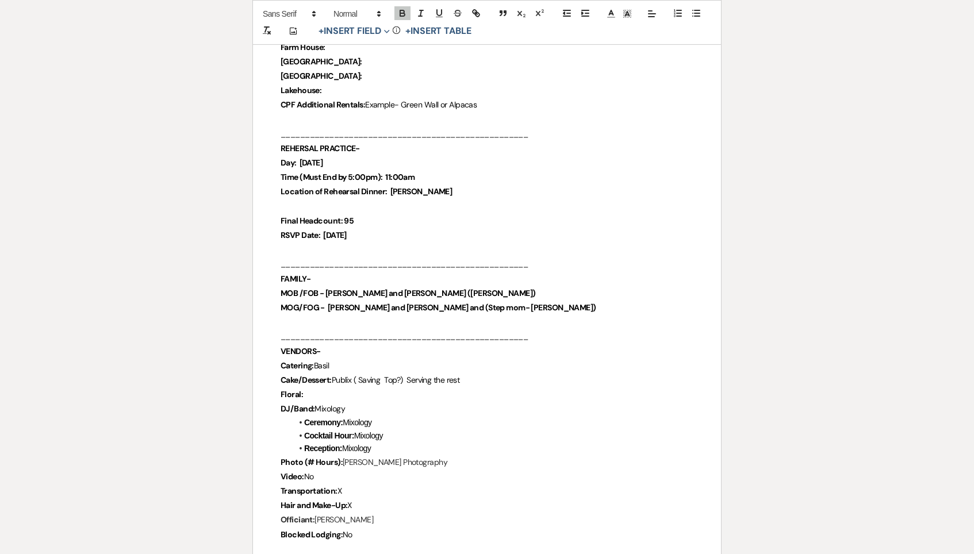
scroll to position [504, 0]
drag, startPoint x: 327, startPoint y: 297, endPoint x: 600, endPoint y: 297, distance: 273.0
click at [600, 301] on p "MOG/FOG - Debbi brooks and Steven brooks and (Step mom- Laura Brooks)" at bounding box center [486, 308] width 413 height 14
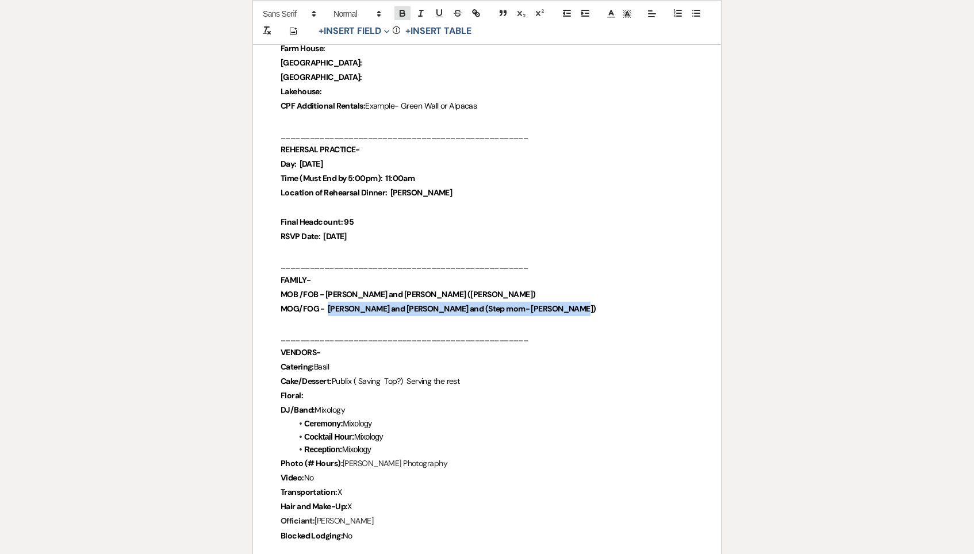
click at [402, 6] on button "button" at bounding box center [402, 13] width 16 height 14
click at [588, 319] on p at bounding box center [486, 324] width 413 height 14
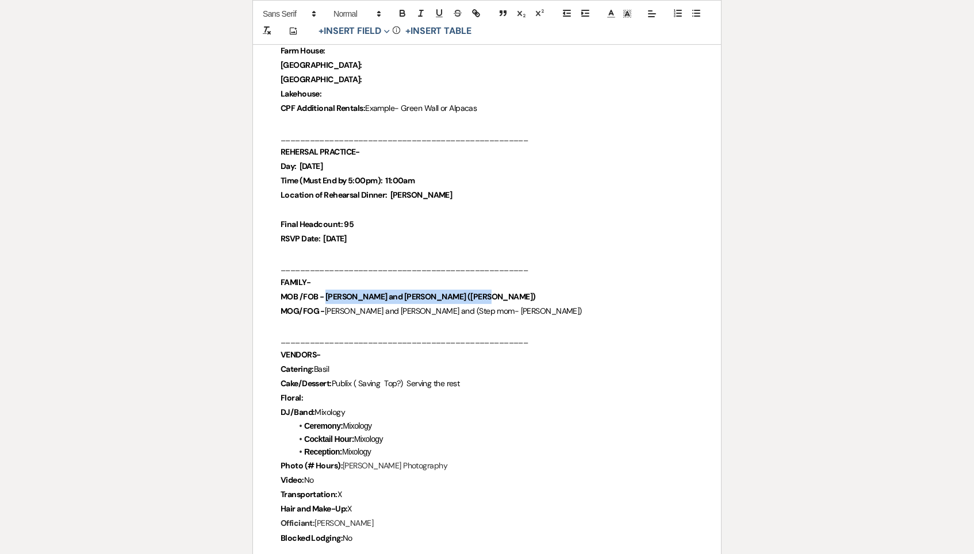
drag, startPoint x: 326, startPoint y: 283, endPoint x: 544, endPoint y: 282, distance: 217.8
click at [544, 290] on p "MOB /FOB - [PERSON_NAME] and [PERSON_NAME] ([PERSON_NAME])" at bounding box center [486, 297] width 413 height 14
click at [405, 5] on div at bounding box center [439, 13] width 92 height 17
click at [405, 13] on icon "button" at bounding box center [402, 13] width 10 height 10
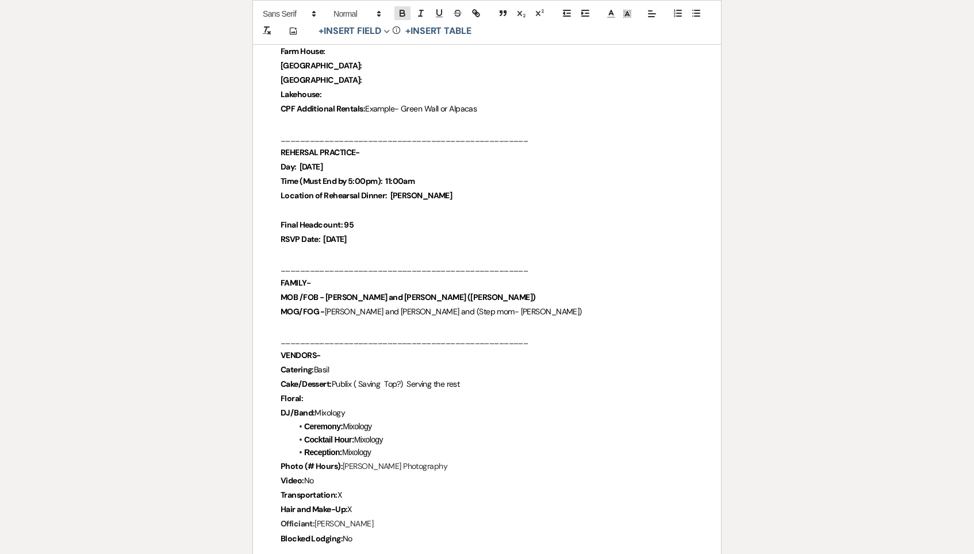
scroll to position [499, 0]
click at [399, 11] on icon "button" at bounding box center [402, 13] width 10 height 10
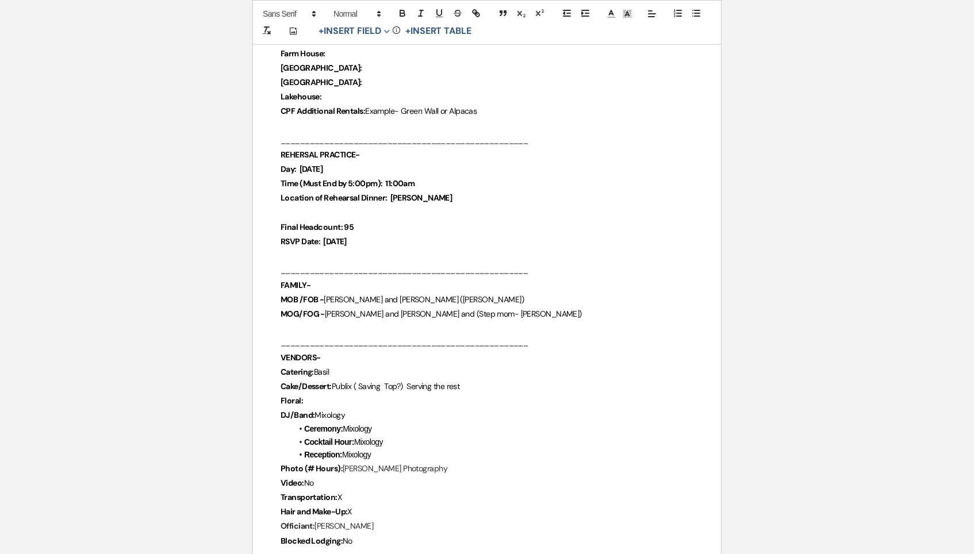
click at [440, 351] on p "VENDORS-" at bounding box center [486, 358] width 413 height 14
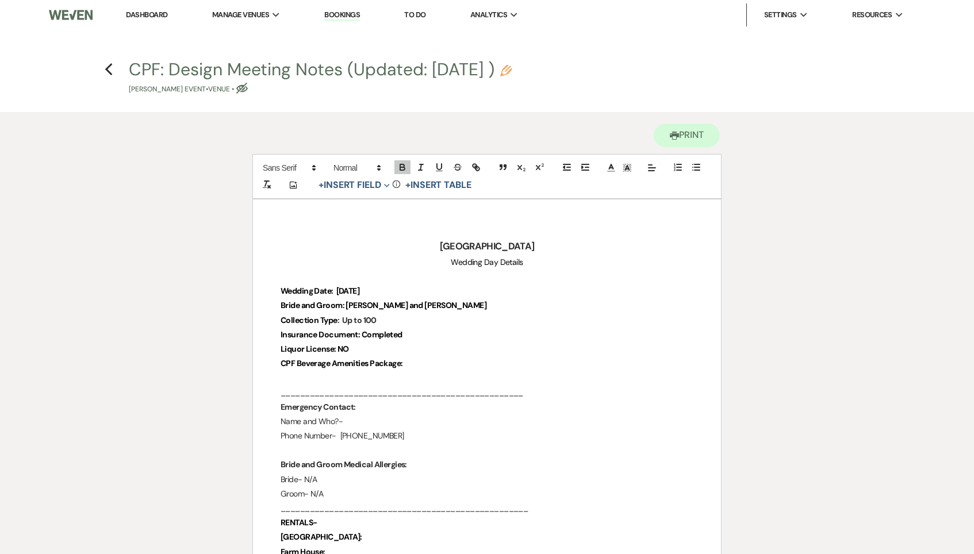
scroll to position [0, 0]
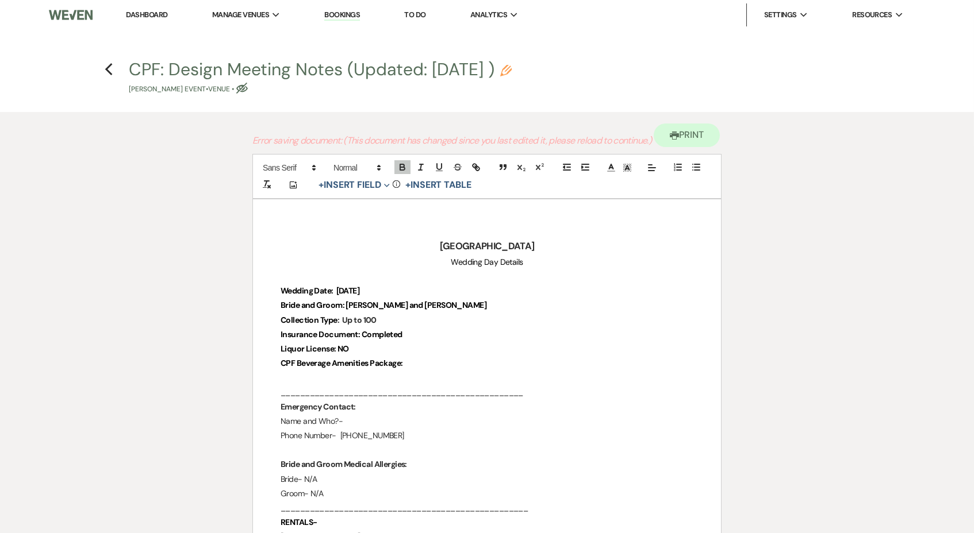
click at [151, 14] on link "Dashboard" at bounding box center [146, 15] width 41 height 10
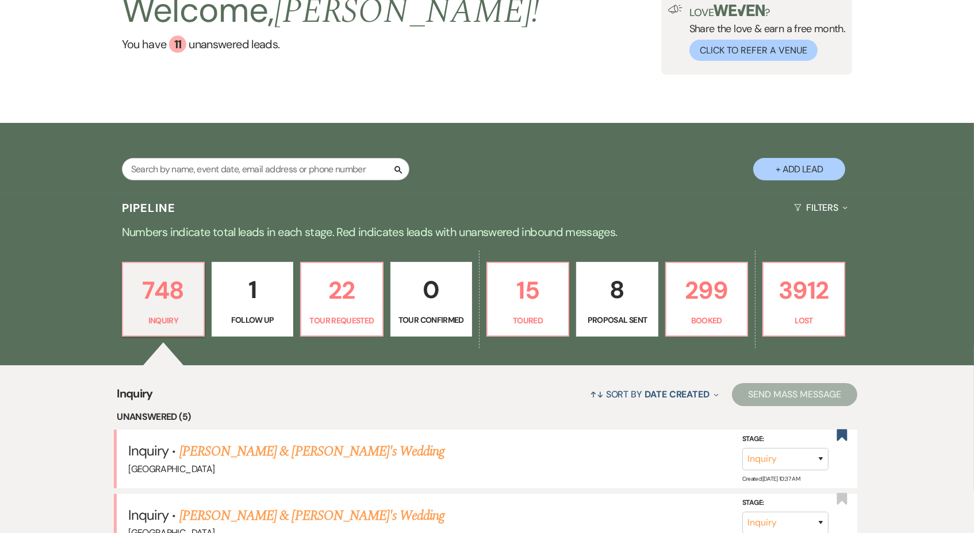
scroll to position [148, 0]
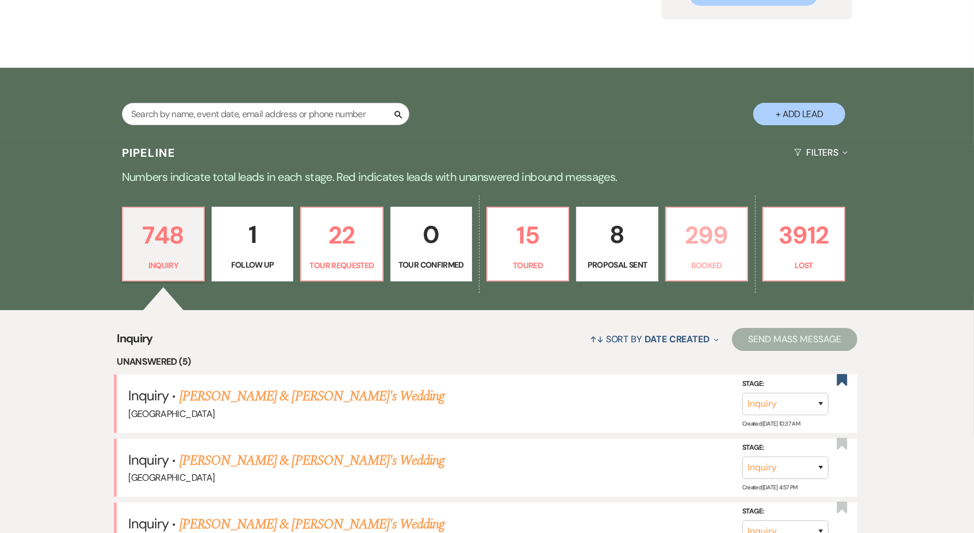
click at [705, 253] on link "299 Booked" at bounding box center [706, 244] width 83 height 75
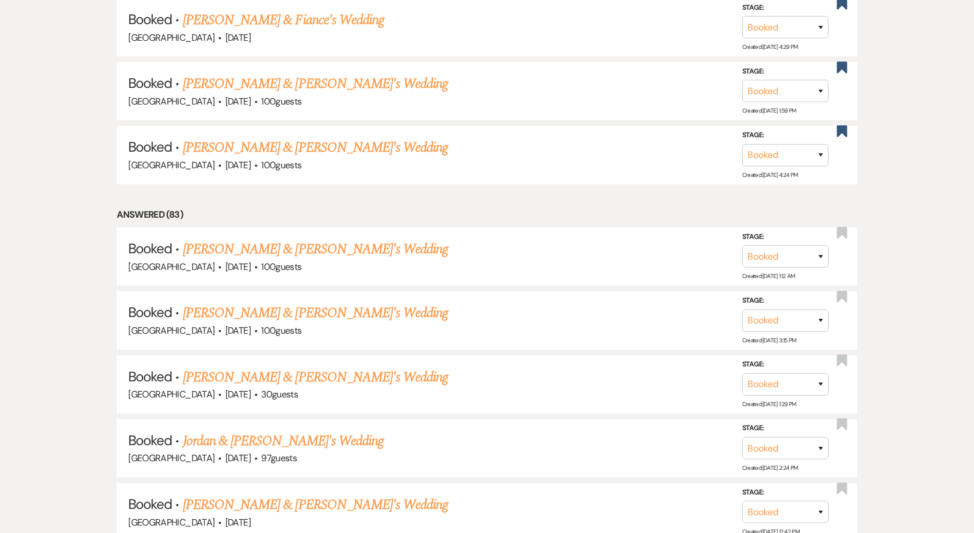
scroll to position [983, 0]
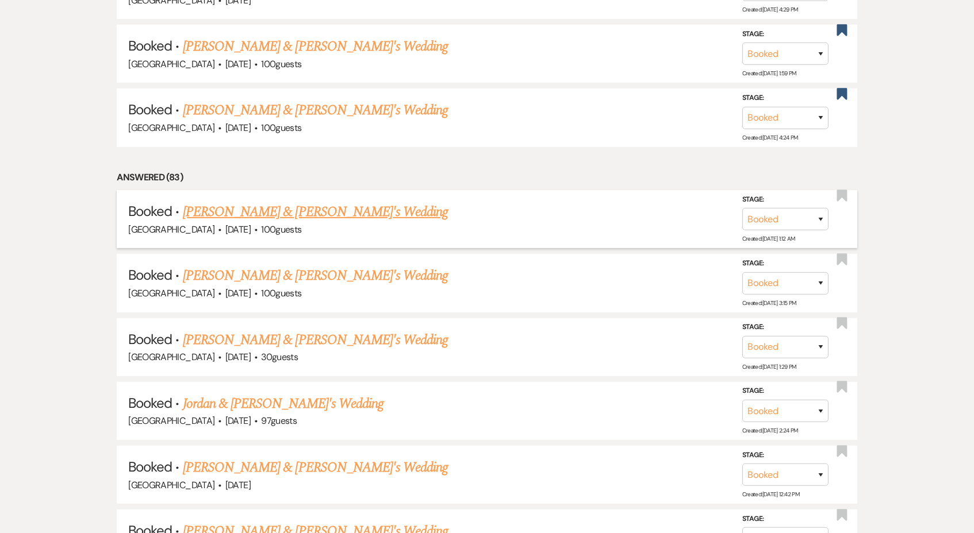
click at [317, 202] on link "[PERSON_NAME] & [PERSON_NAME]'s Wedding" at bounding box center [316, 212] width 266 height 21
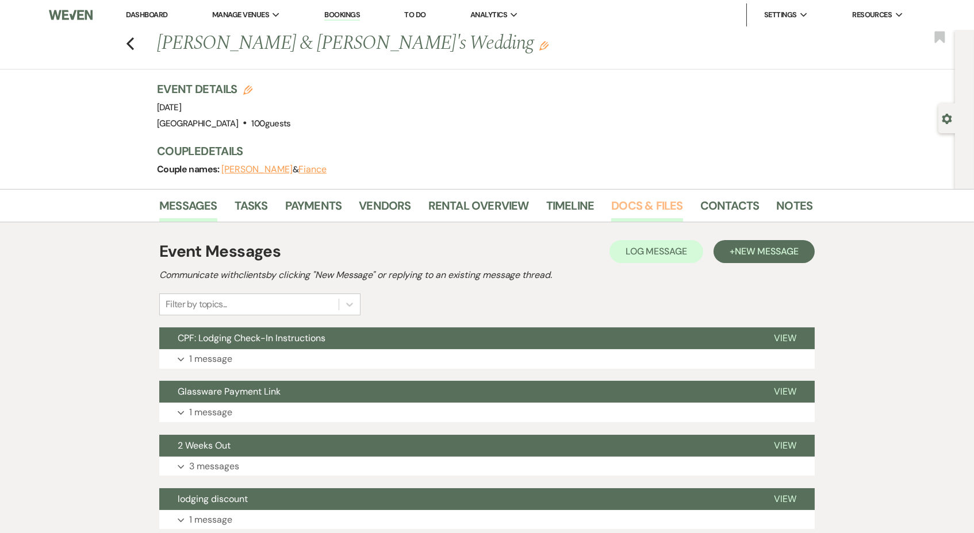
click at [656, 198] on link "Docs & Files" at bounding box center [646, 209] width 71 height 25
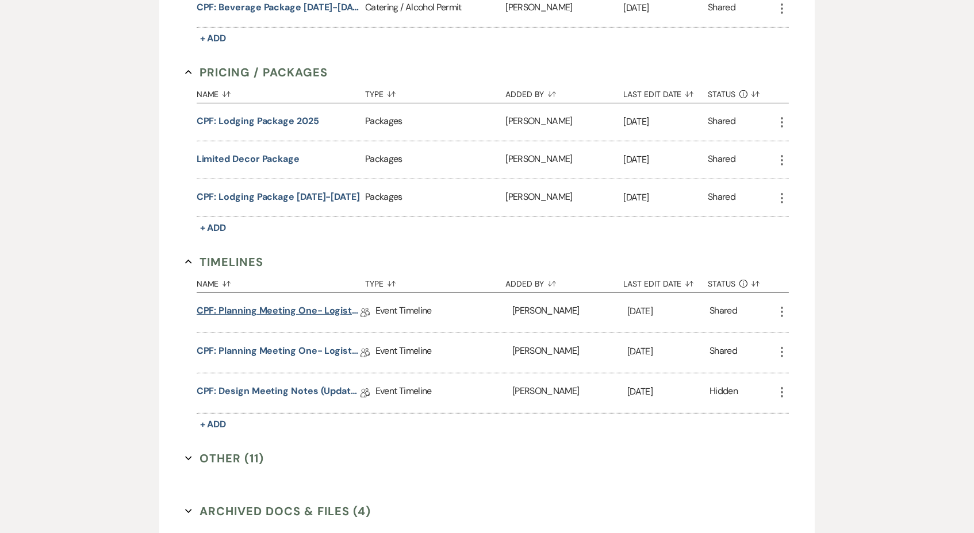
scroll to position [840, 0]
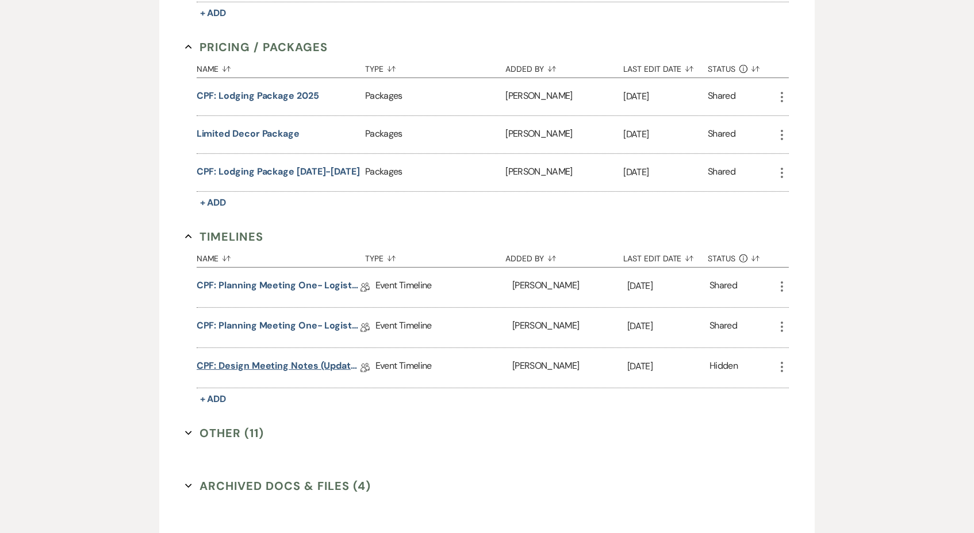
click at [315, 359] on link "CPF: Design Meeting Notes (Updated: August 28th, 2025)" at bounding box center [279, 368] width 164 height 18
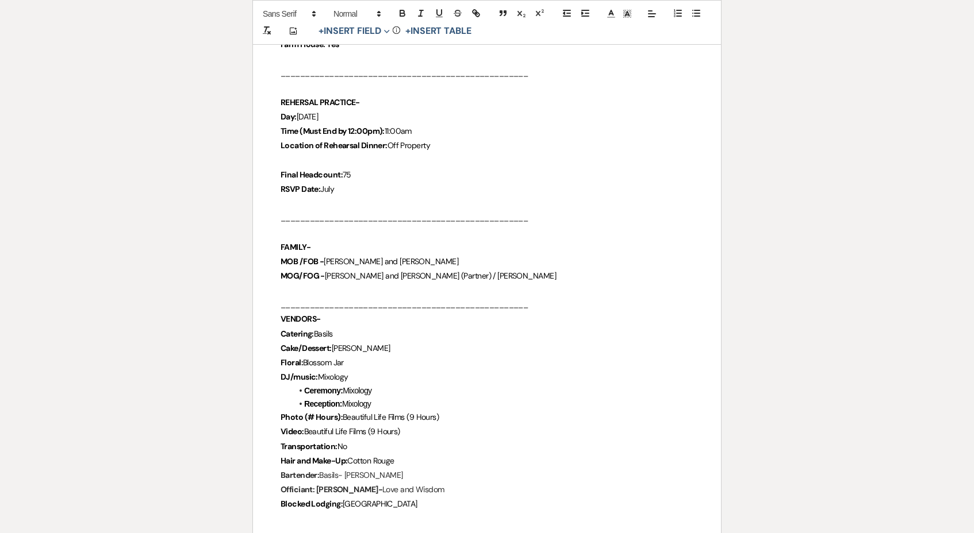
scroll to position [470, 0]
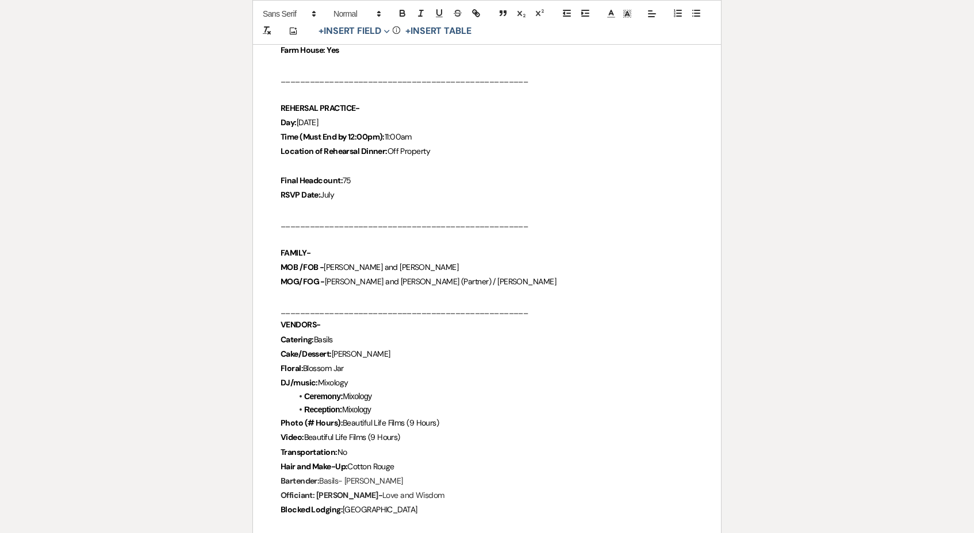
click at [430, 130] on p "Time (Must End by 12:00pm): 11:00am" at bounding box center [486, 137] width 413 height 14
click at [406, 120] on p "Day: September 19th" at bounding box center [486, 123] width 413 height 14
click at [447, 131] on p "Time (Must End by 12:00pm): 11:00am" at bounding box center [486, 138] width 413 height 14
click at [473, 175] on p "Final Headcount: 75" at bounding box center [486, 182] width 413 height 14
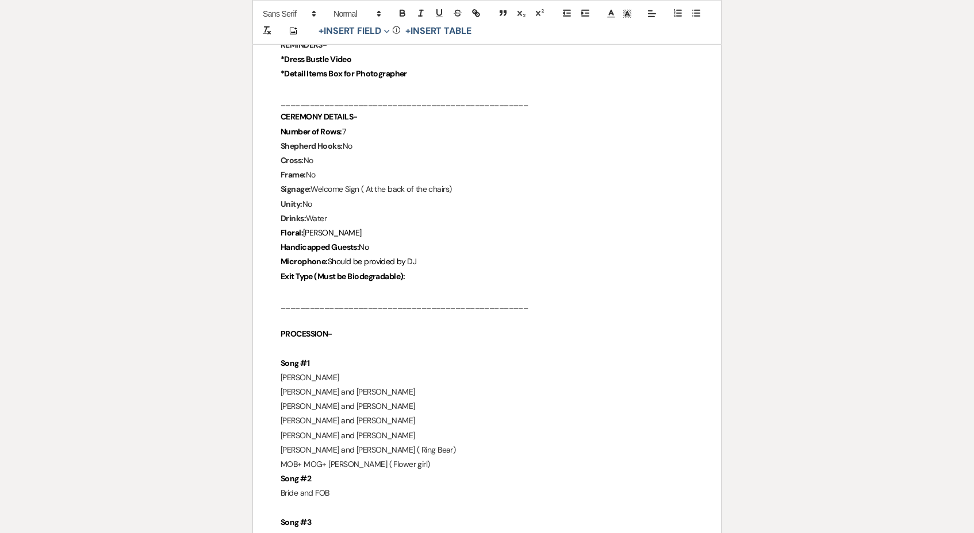
scroll to position [1894, 0]
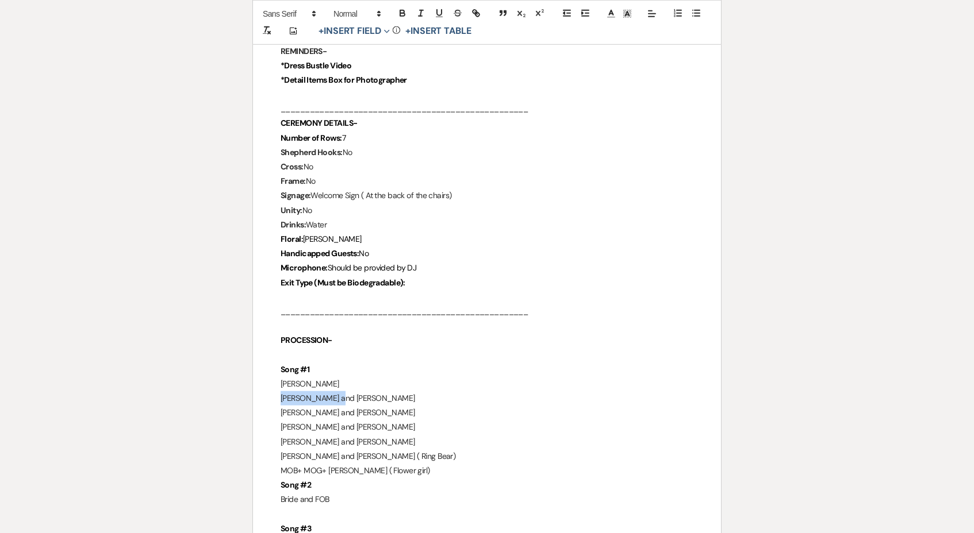
drag, startPoint x: 270, startPoint y: 361, endPoint x: 343, endPoint y: 364, distance: 73.1
click at [343, 392] on p "Mel and Dragana" at bounding box center [486, 399] width 413 height 14
click at [334, 393] on p "Mel and Dragana" at bounding box center [486, 400] width 413 height 14
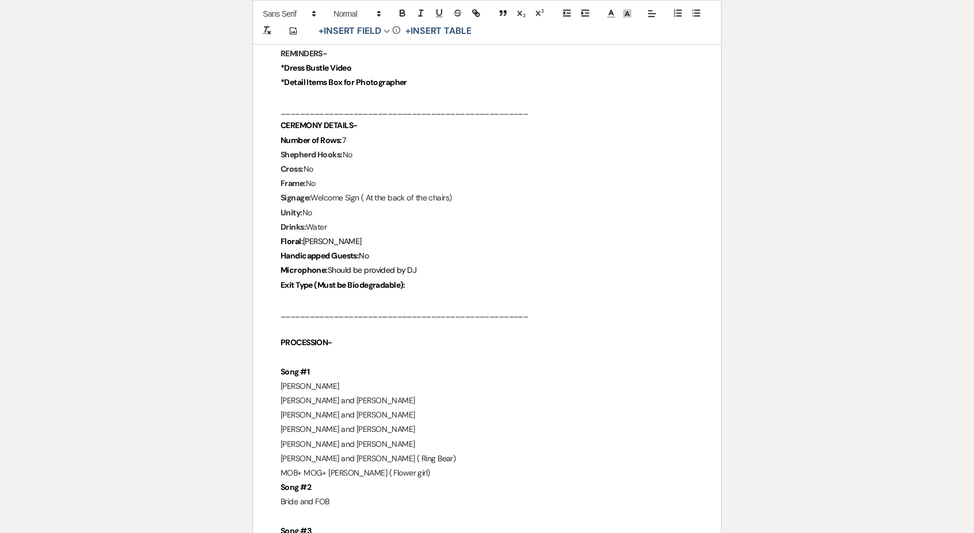
click at [332, 379] on p "Grooms" at bounding box center [486, 386] width 413 height 14
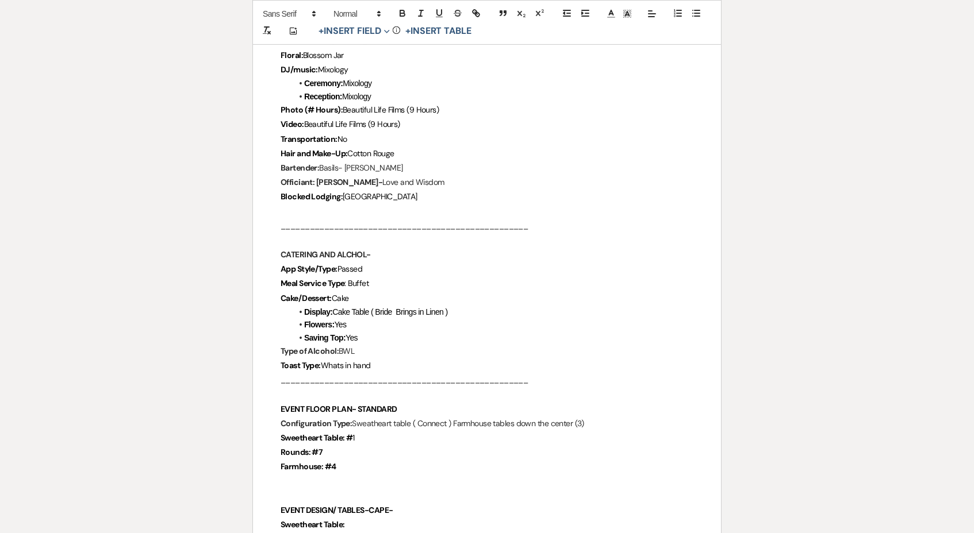
scroll to position [732, 1]
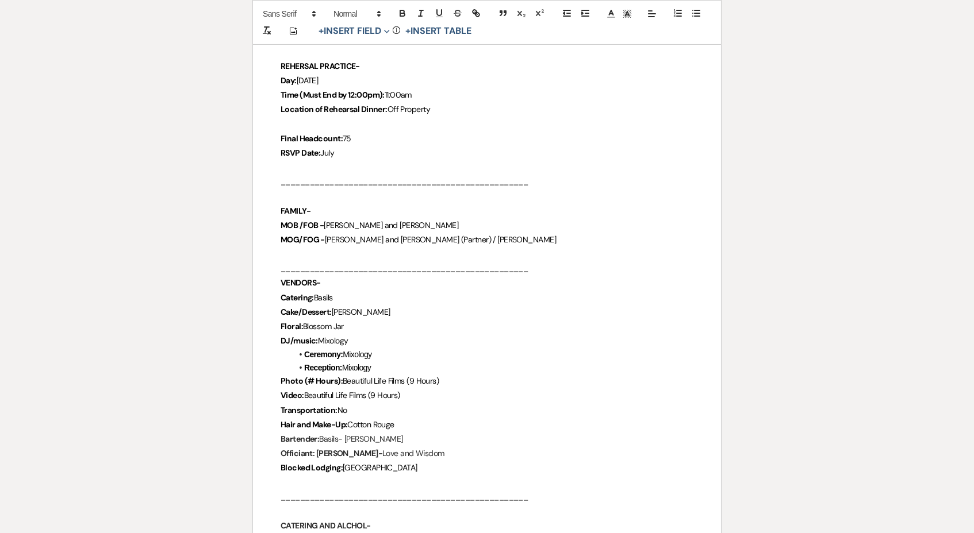
click at [376, 305] on p "Cake/Dessert: Holly Cakes" at bounding box center [486, 312] width 413 height 14
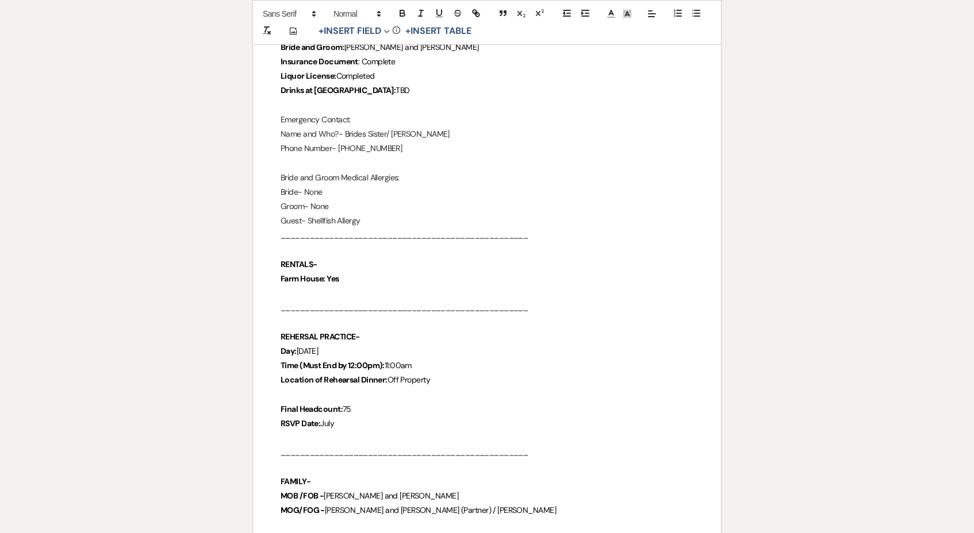
scroll to position [236, 0]
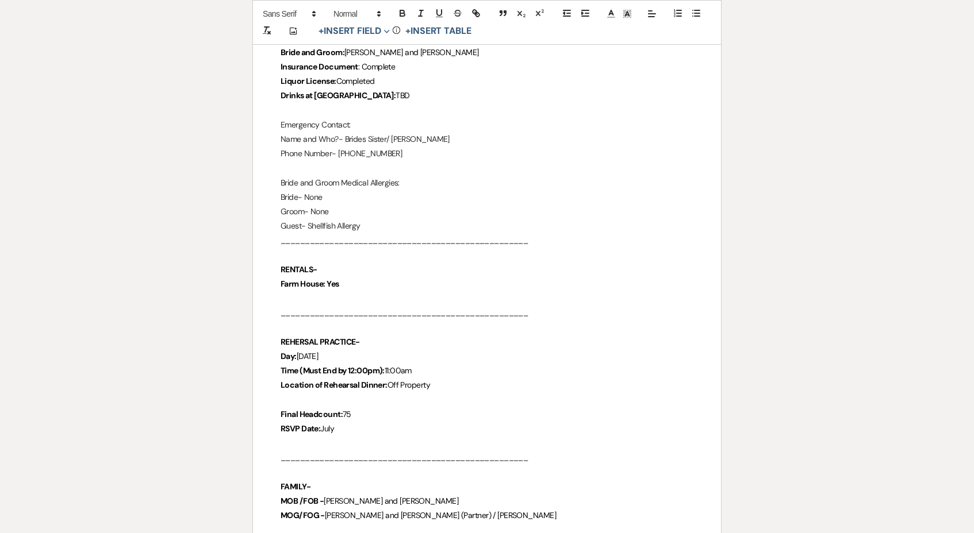
click at [365, 277] on p "Farm House: Yes" at bounding box center [486, 284] width 413 height 14
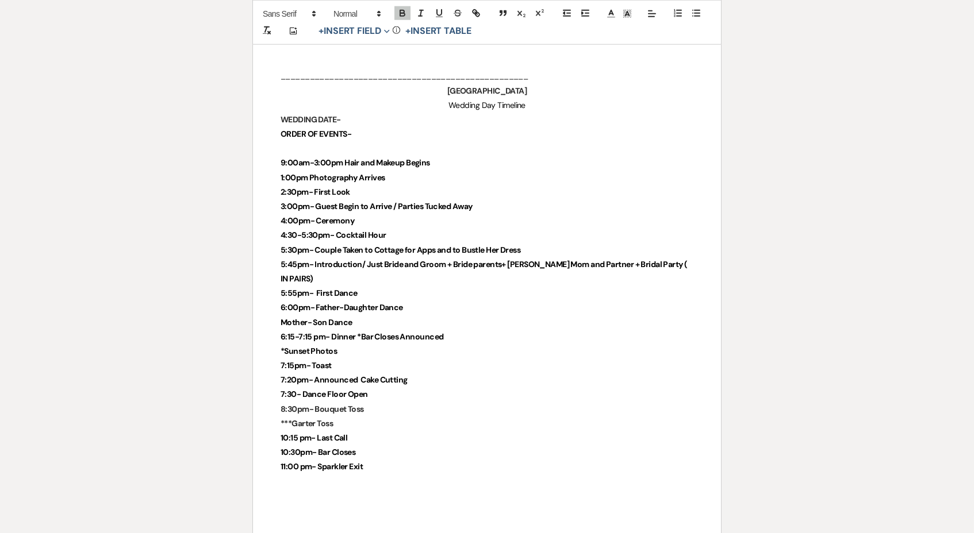
scroll to position [2550, 0]
drag, startPoint x: 274, startPoint y: 156, endPoint x: 367, endPoint y: 157, distance: 93.1
click at [367, 201] on strong "3:00pm- Guest Begin to Arrive / Parties Tucked Away" at bounding box center [375, 206] width 191 height 10
click at [364, 185] on p "2:30pm- First Look" at bounding box center [486, 192] width 413 height 14
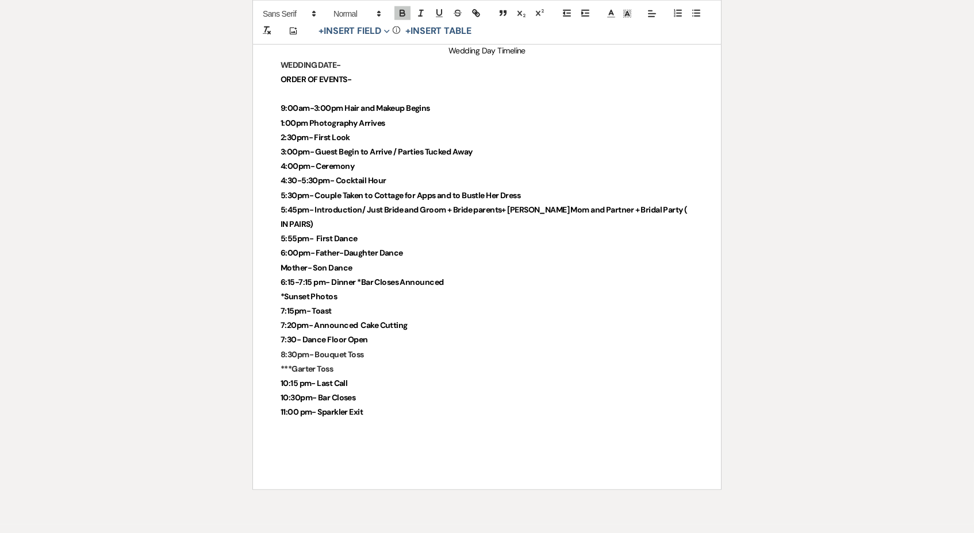
scroll to position [2603, 0]
drag, startPoint x: 273, startPoint y: 114, endPoint x: 363, endPoint y: 118, distance: 90.3
click at [363, 160] on p "4:00pm- Ceremony" at bounding box center [486, 167] width 413 height 14
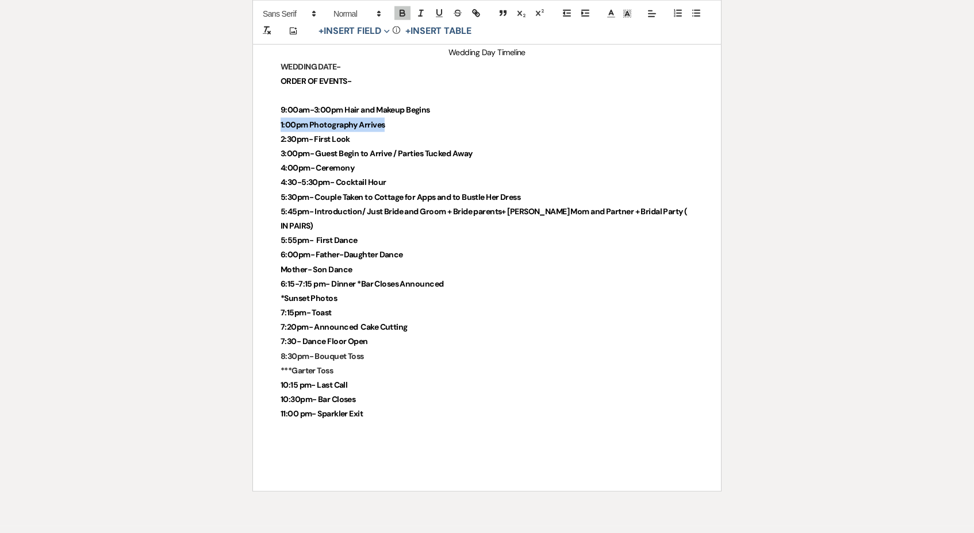
drag, startPoint x: 267, startPoint y: 80, endPoint x: 419, endPoint y: 80, distance: 152.3
click at [419, 118] on p "1:00pm Photography Arrives" at bounding box center [486, 125] width 413 height 14
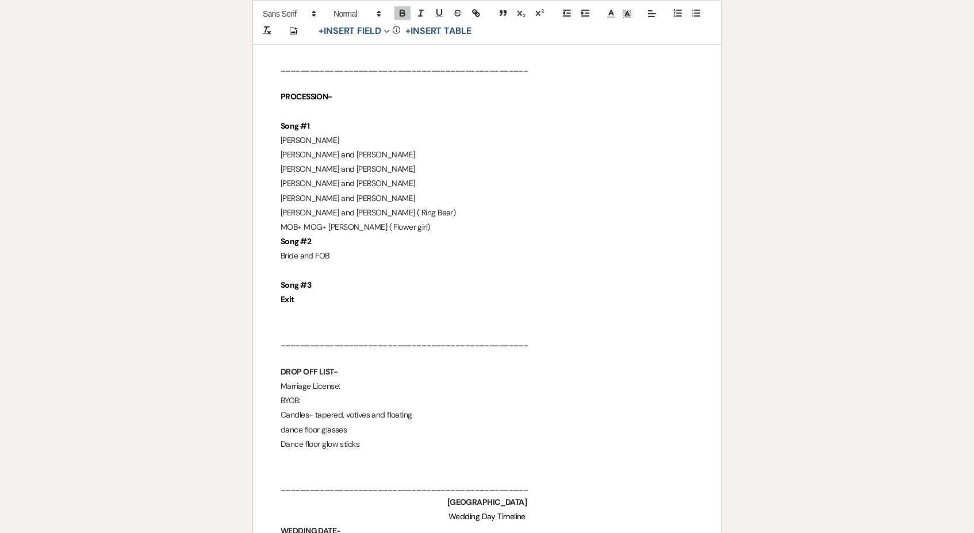
scroll to position [2138, 0]
click at [321, 292] on p "Exit" at bounding box center [486, 299] width 413 height 14
click at [391, 206] on p "Luka and Nikola ( Ring Bear)" at bounding box center [486, 213] width 413 height 14
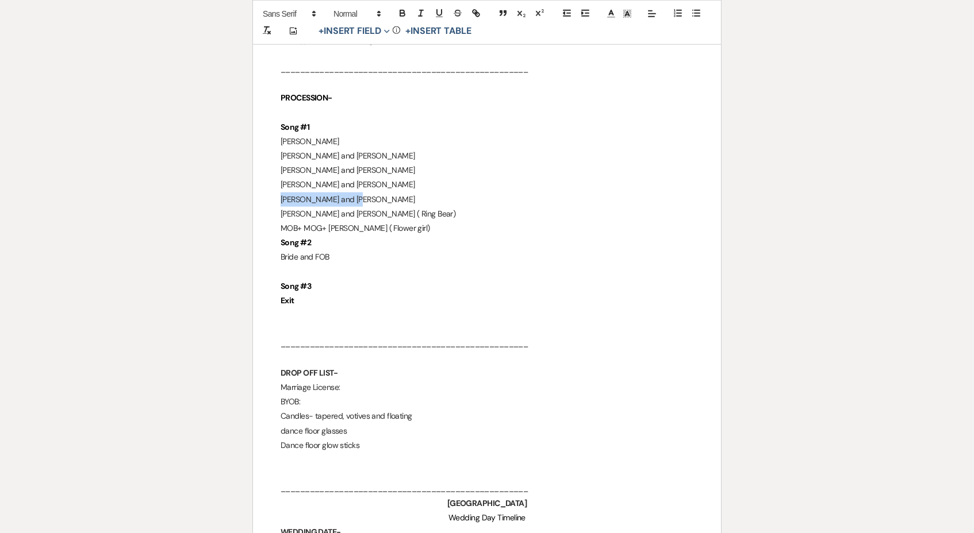
drag, startPoint x: 352, startPoint y: 161, endPoint x: 275, endPoint y: 163, distance: 76.5
click at [314, 136] on p "Grooms" at bounding box center [486, 143] width 413 height 14
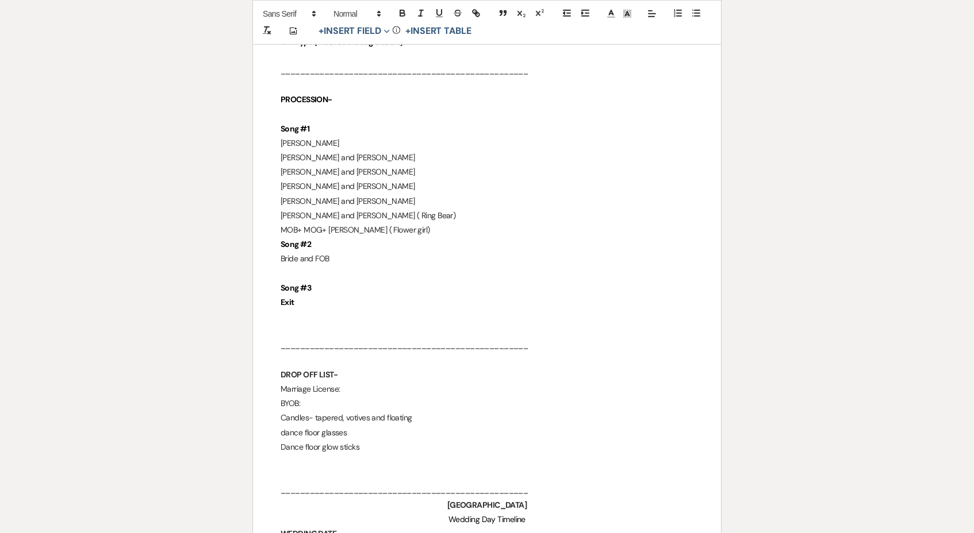
click at [320, 151] on p "Mel and Dragana" at bounding box center [486, 158] width 413 height 14
click at [357, 151] on p "Mel and Dragana" at bounding box center [486, 158] width 413 height 14
click at [372, 152] on p "Mel and Dragana" at bounding box center [486, 159] width 413 height 14
click at [372, 167] on p "Yuniel and Vanja" at bounding box center [486, 174] width 413 height 14
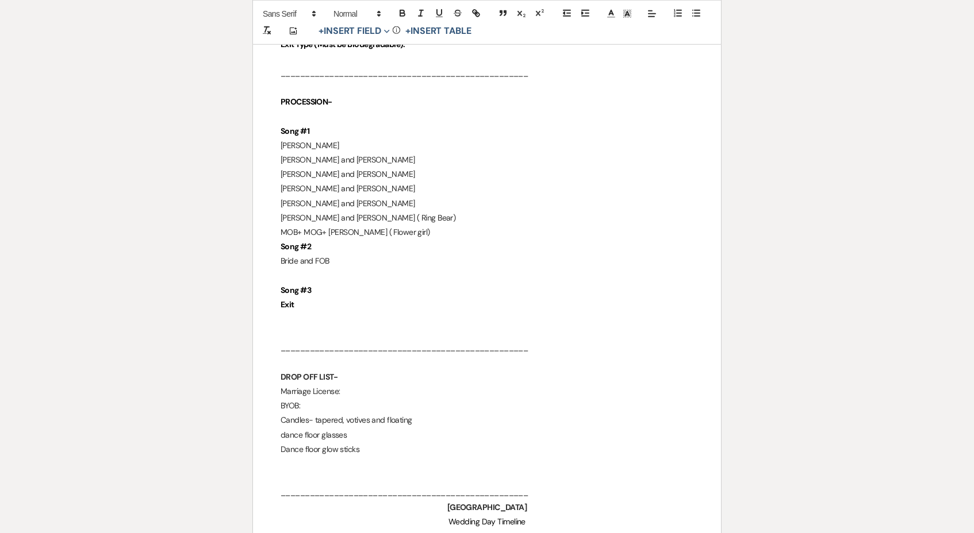
click at [372, 167] on p "Yuniel and Vanja" at bounding box center [486, 174] width 413 height 14
click at [372, 182] on p "Pepito and Nikolina" at bounding box center [486, 189] width 413 height 14
click at [372, 211] on p "Luka and Nikola ( Ring Bear)" at bounding box center [486, 218] width 413 height 14
click at [394, 212] on p "Luka and Nikola ( Ring Bear)" at bounding box center [486, 219] width 413 height 14
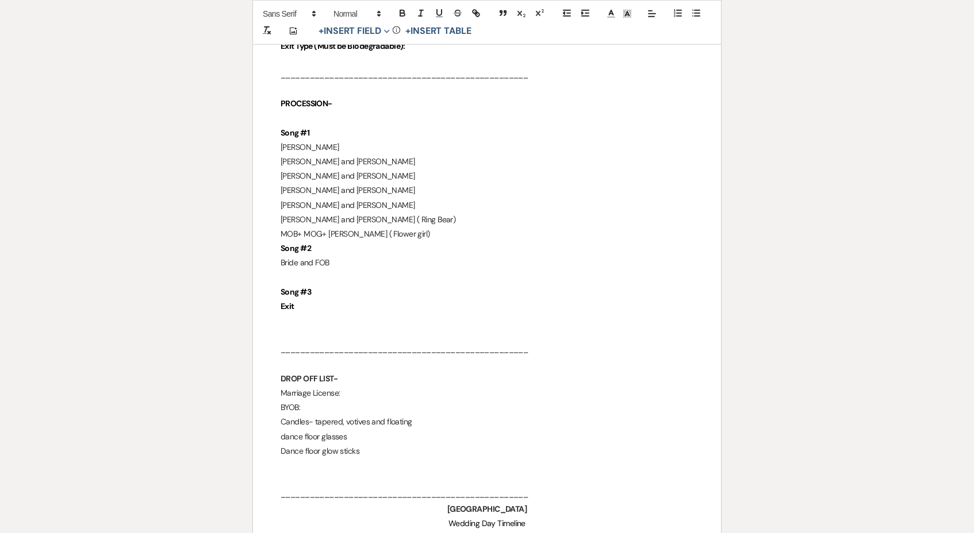
click at [429, 227] on p "MOB+ MOG+ Sophie ( Flower girl)" at bounding box center [486, 234] width 413 height 14
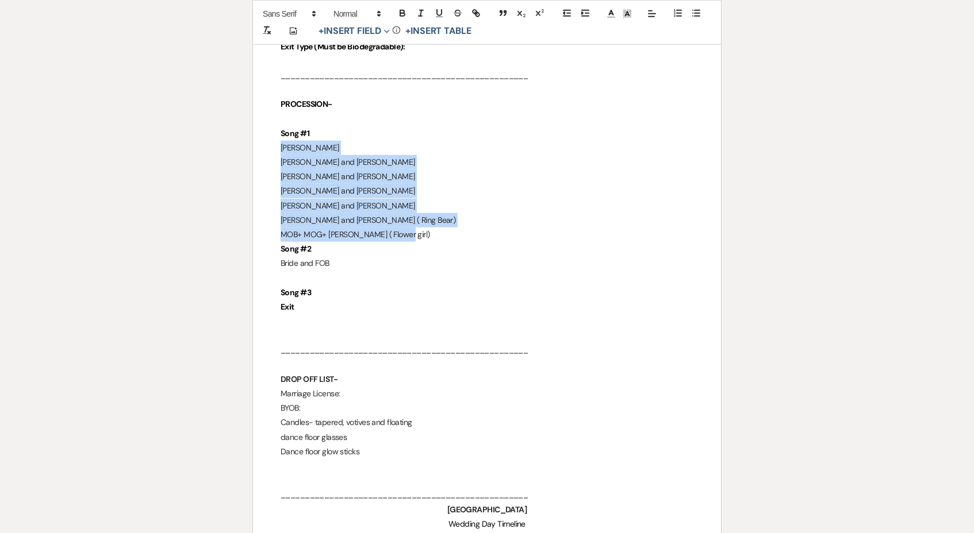
drag, startPoint x: 418, startPoint y: 191, endPoint x: 274, endPoint y: 111, distance: 165.1
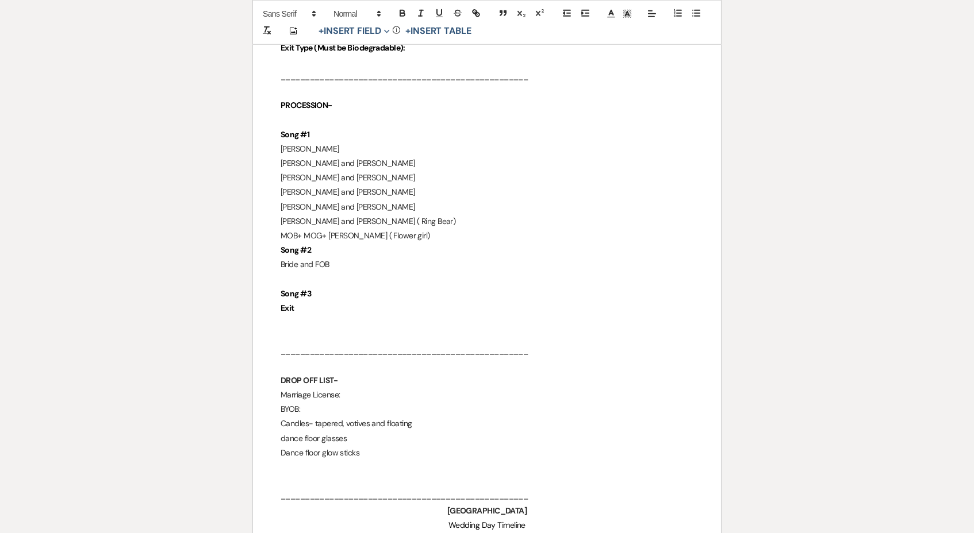
scroll to position [2129, 0]
click at [327, 143] on p "Grooms" at bounding box center [486, 150] width 413 height 14
drag, startPoint x: 327, startPoint y: 109, endPoint x: 271, endPoint y: 116, distance: 56.7
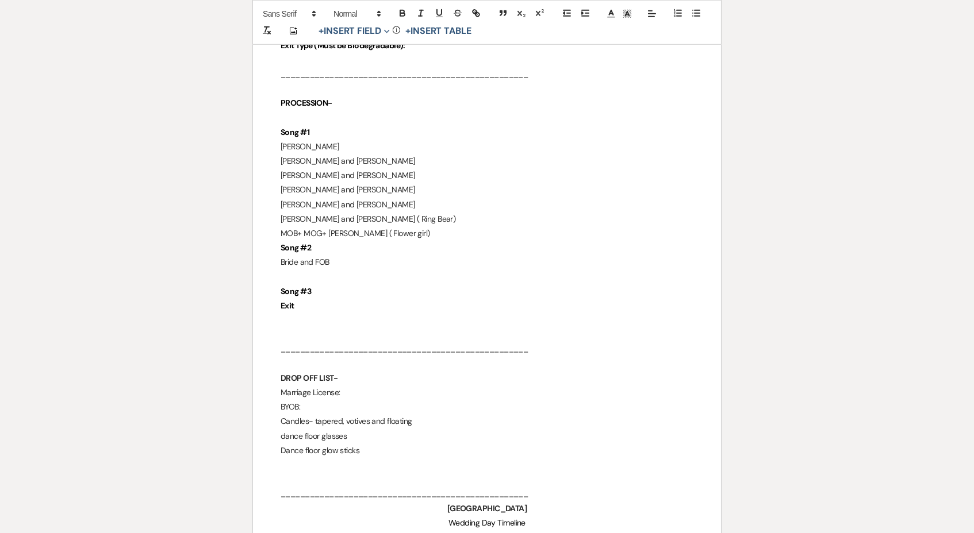
scroll to position [2094, 0]
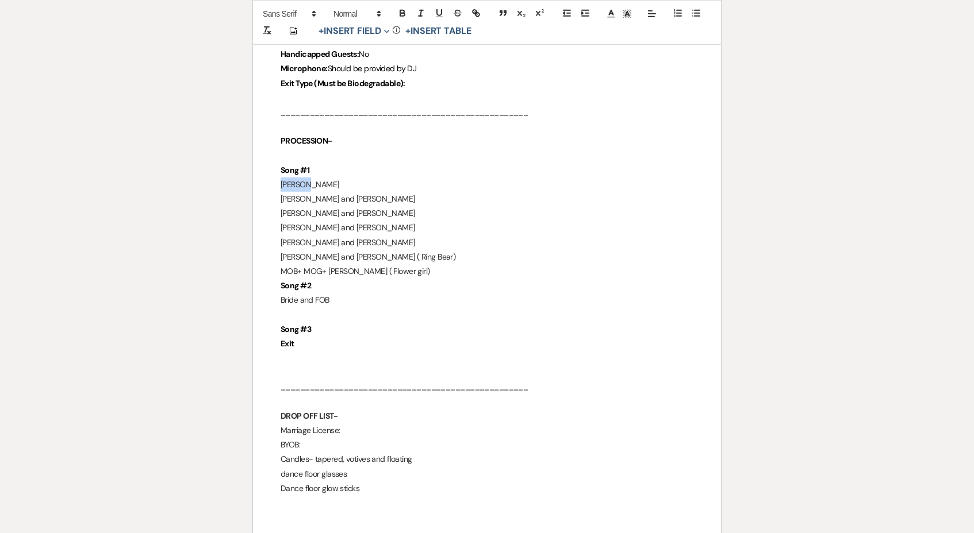
drag, startPoint x: 264, startPoint y: 151, endPoint x: 317, endPoint y: 151, distance: 52.9
click at [317, 178] on p "Grooms" at bounding box center [486, 185] width 413 height 14
drag, startPoint x: 272, startPoint y: 166, endPoint x: 363, endPoint y: 166, distance: 90.8
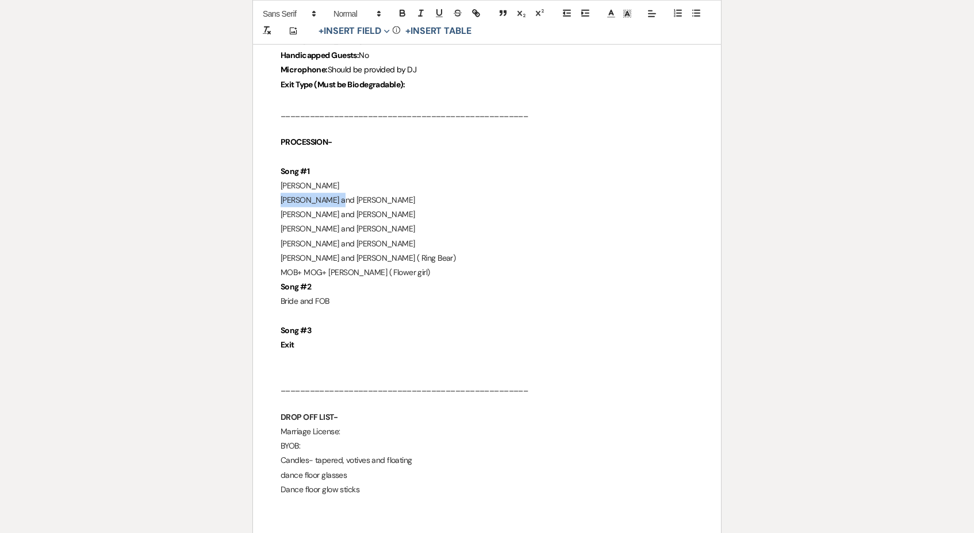
click at [363, 194] on p "Mel and Dragana" at bounding box center [486, 201] width 413 height 14
drag, startPoint x: 363, startPoint y: 166, endPoint x: 259, endPoint y: 166, distance: 104.0
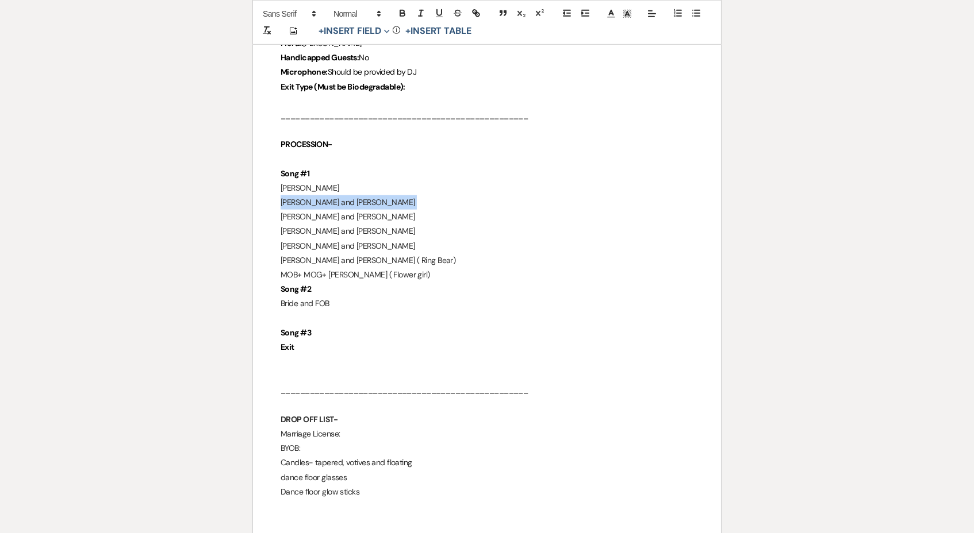
scroll to position [2090, 0]
click at [364, 196] on p "Mel and Dragana" at bounding box center [486, 203] width 413 height 14
drag, startPoint x: 361, startPoint y: 167, endPoint x: 258, endPoint y: 170, distance: 103.5
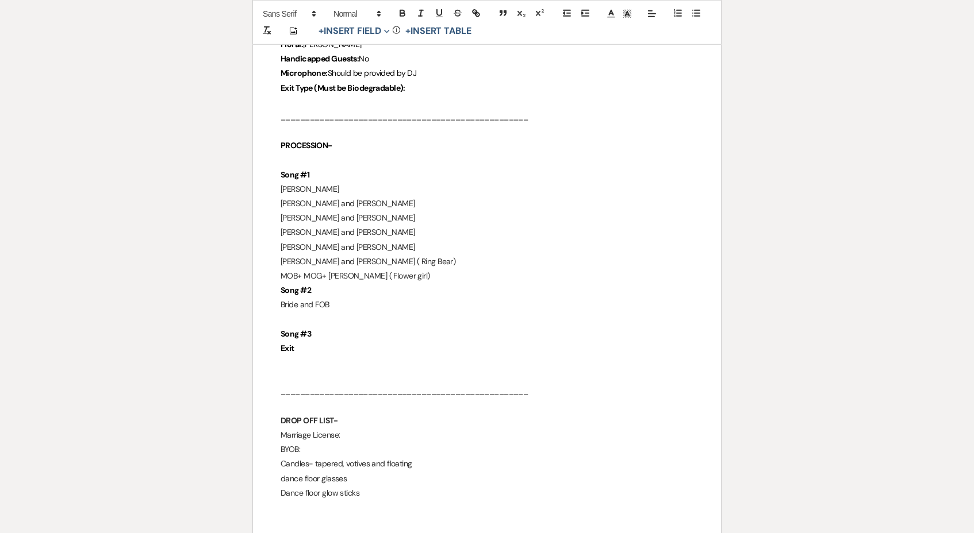
scroll to position [2088, 0]
drag, startPoint x: 363, startPoint y: 169, endPoint x: 266, endPoint y: 169, distance: 97.1
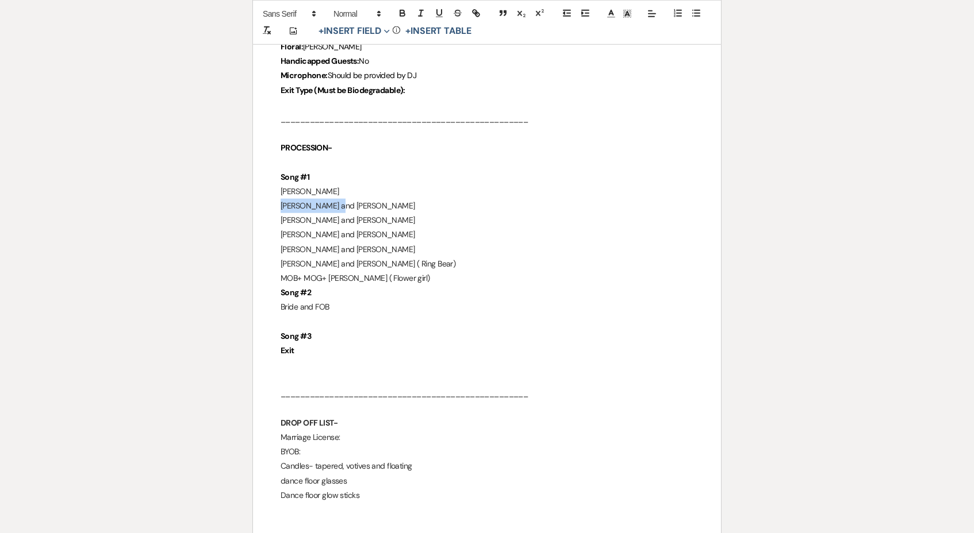
drag, startPoint x: 366, startPoint y: 171, endPoint x: 259, endPoint y: 170, distance: 107.5
click at [426, 258] on p "Luka and Nikola ( Ring Bear)" at bounding box center [486, 265] width 413 height 14
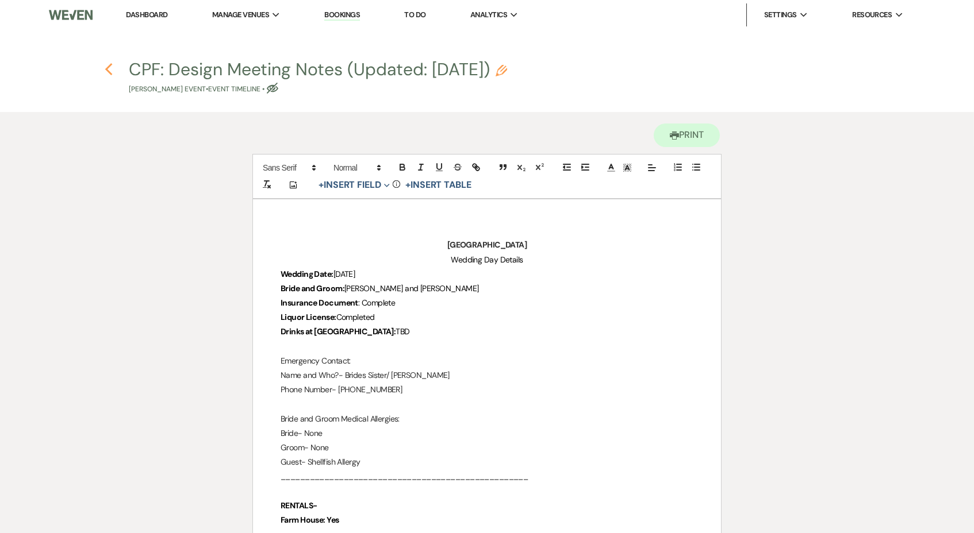
scroll to position [0, 0]
click at [108, 64] on icon "Previous" at bounding box center [109, 70] width 9 height 14
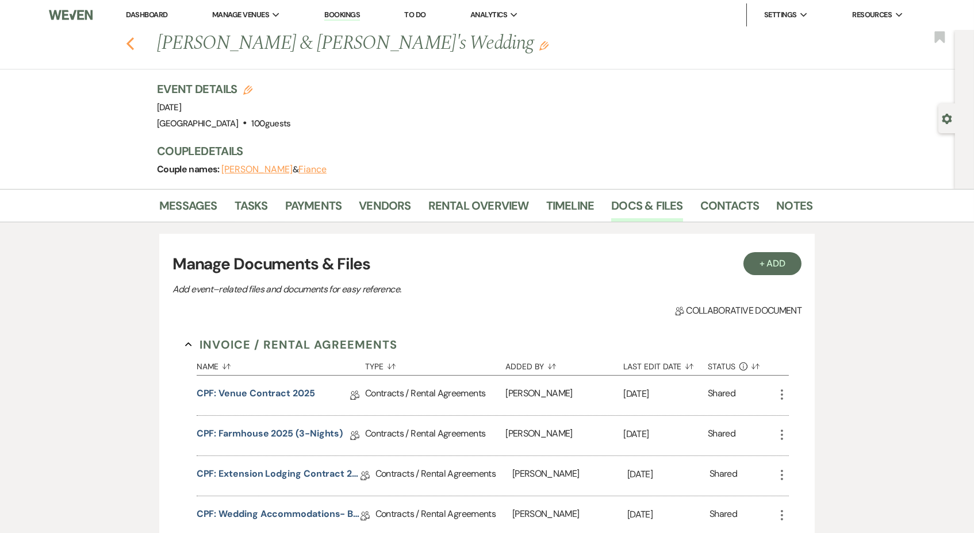
click at [128, 40] on icon "Previous" at bounding box center [130, 44] width 9 height 14
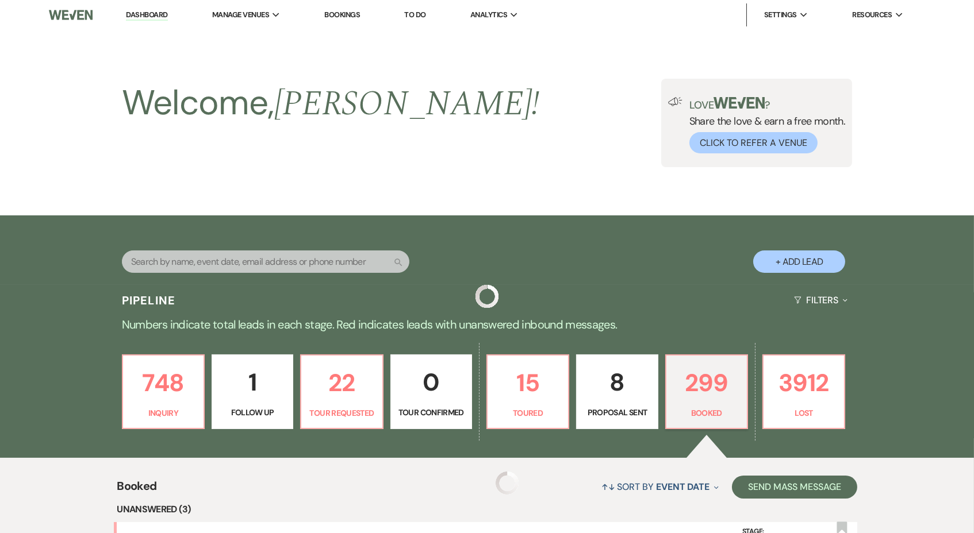
scroll to position [983, 0]
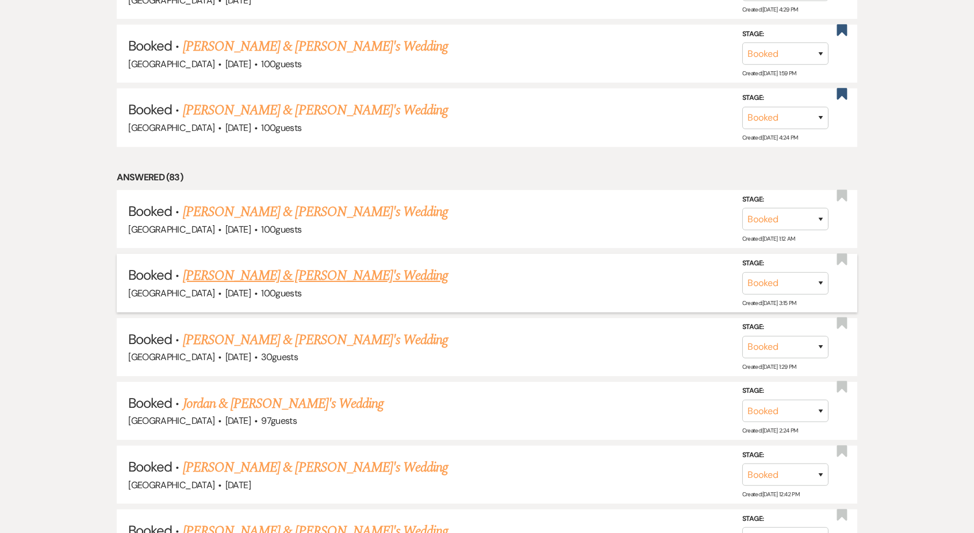
click at [284, 266] on link "[PERSON_NAME] & [PERSON_NAME]'s Wedding" at bounding box center [316, 276] width 266 height 21
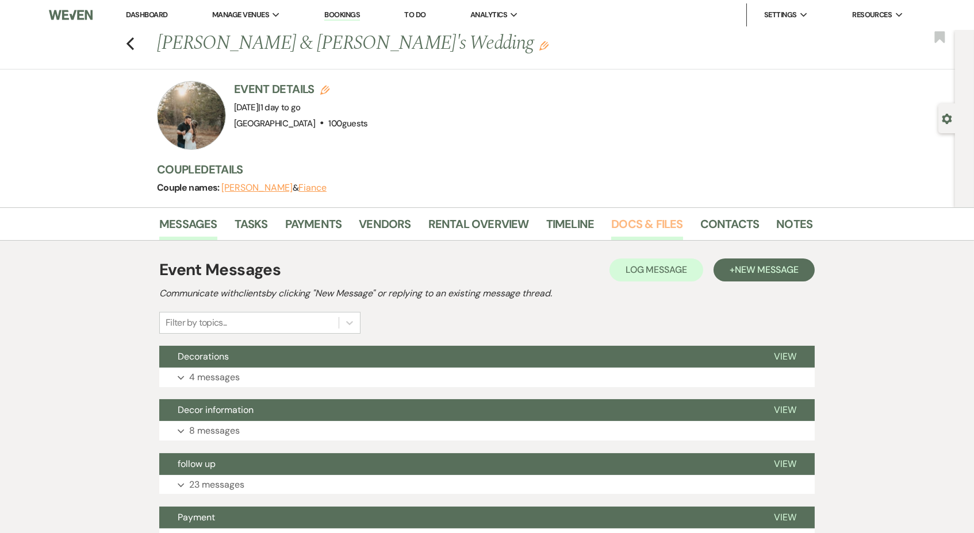
click at [642, 229] on link "Docs & Files" at bounding box center [646, 227] width 71 height 25
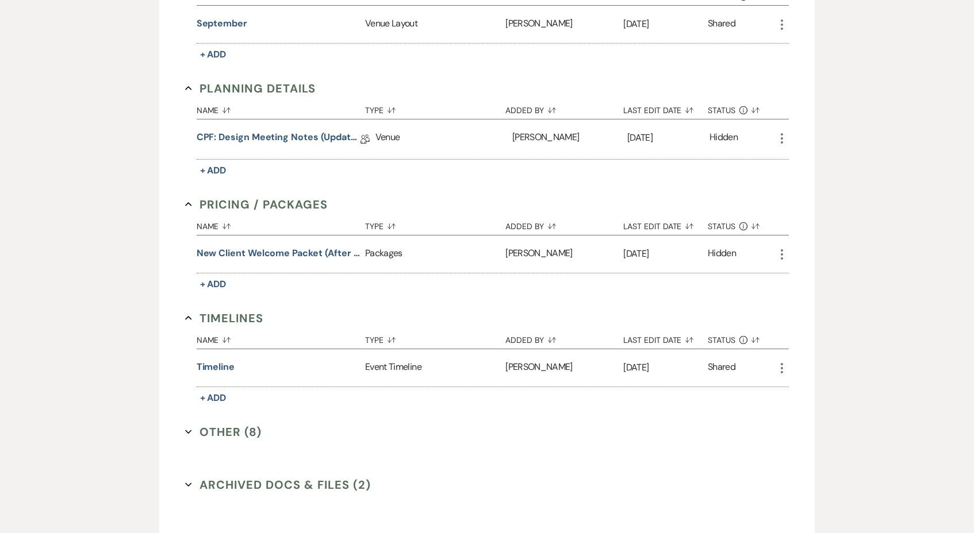
scroll to position [571, 0]
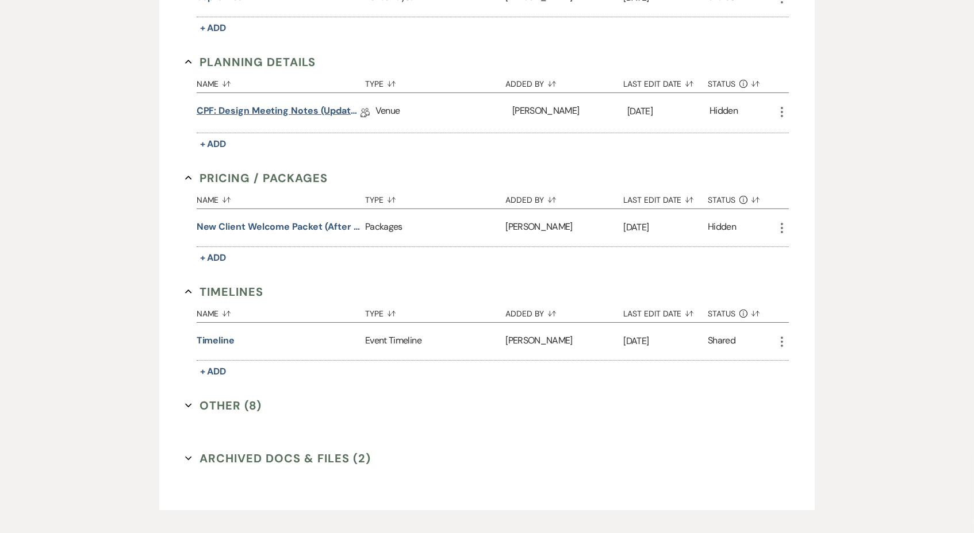
click at [328, 104] on link "CPF: Design Meeting Notes (Updated: August 5th, 2025)" at bounding box center [279, 113] width 164 height 18
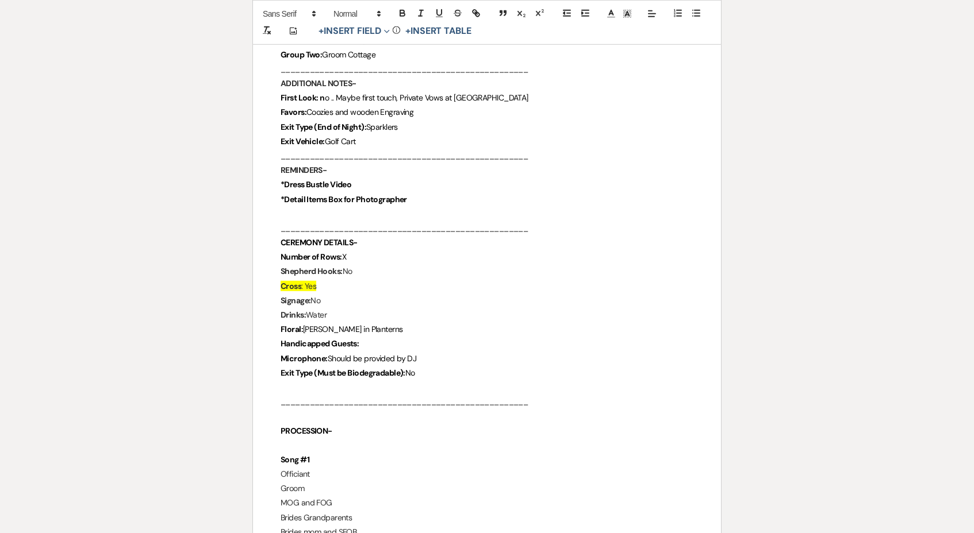
scroll to position [1731, 0]
click at [347, 278] on p "Cross : Yes" at bounding box center [486, 285] width 413 height 14
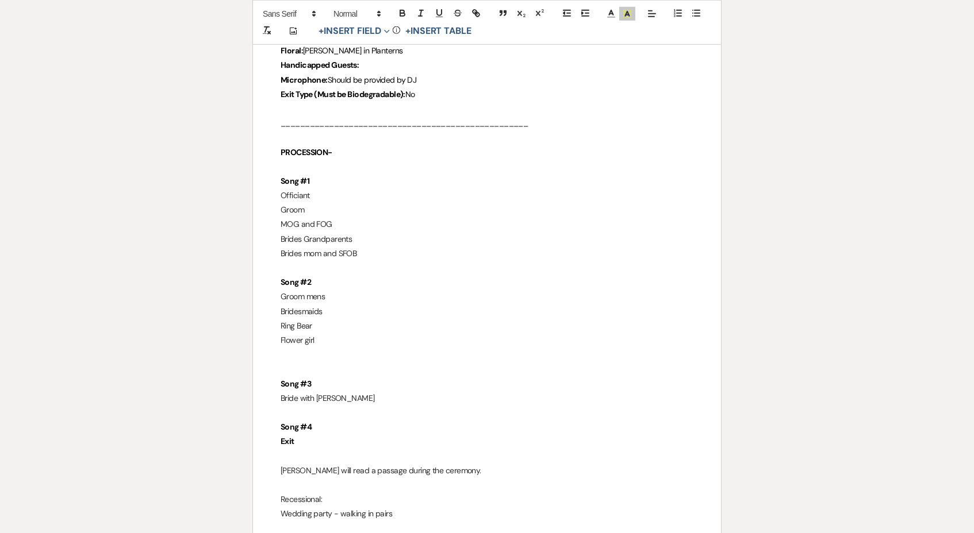
scroll to position [2004, 0]
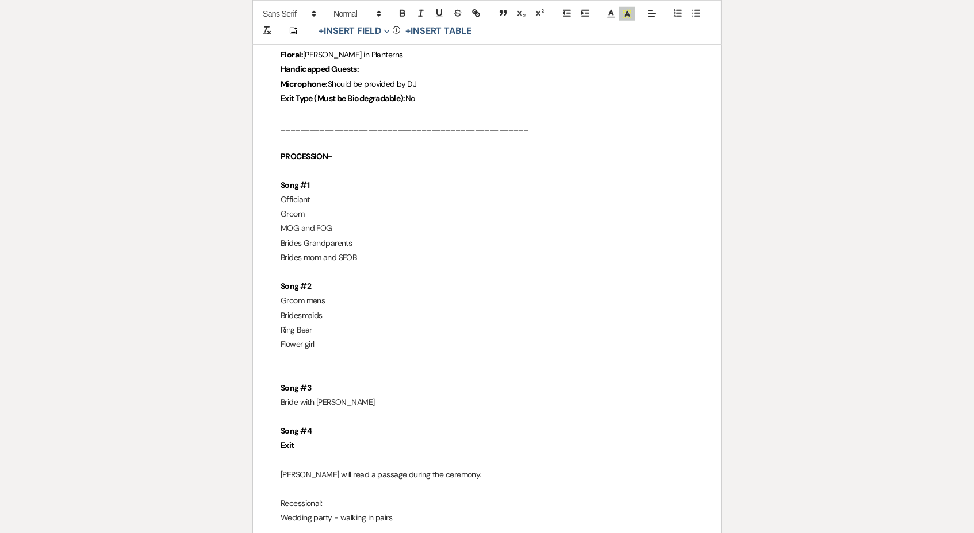
click at [337, 294] on p "Groom mens" at bounding box center [486, 301] width 413 height 14
click at [338, 309] on p "Bridesmaids" at bounding box center [486, 316] width 413 height 14
click at [337, 325] on p "Ring Bear" at bounding box center [486, 332] width 413 height 14
click at [341, 340] on p "Flower girl" at bounding box center [486, 347] width 413 height 14
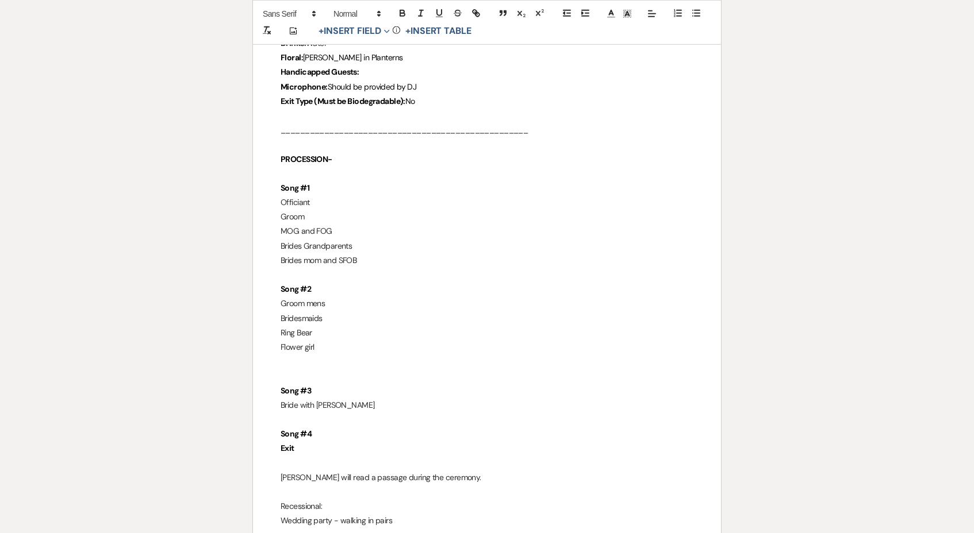
click at [344, 297] on p "Groom mens" at bounding box center [486, 304] width 413 height 14
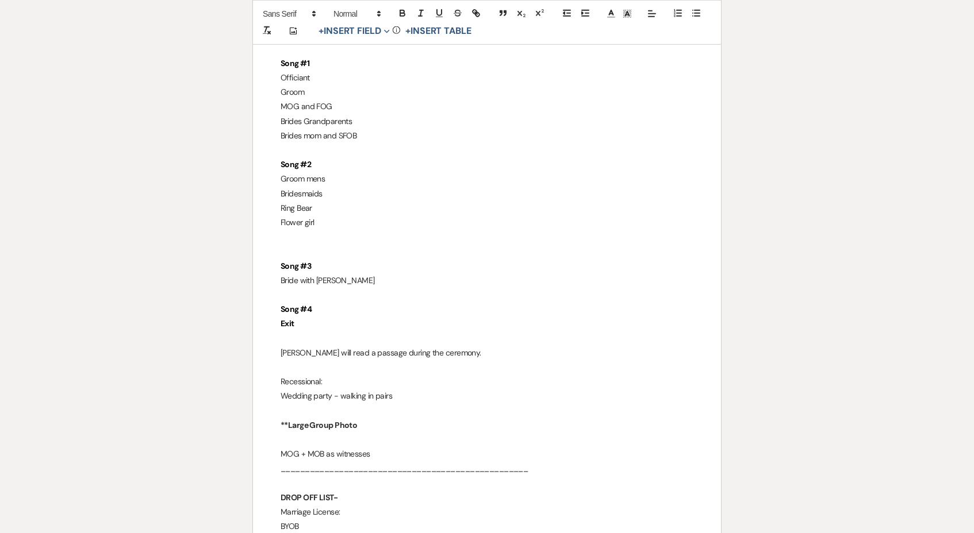
scroll to position [2127, 0]
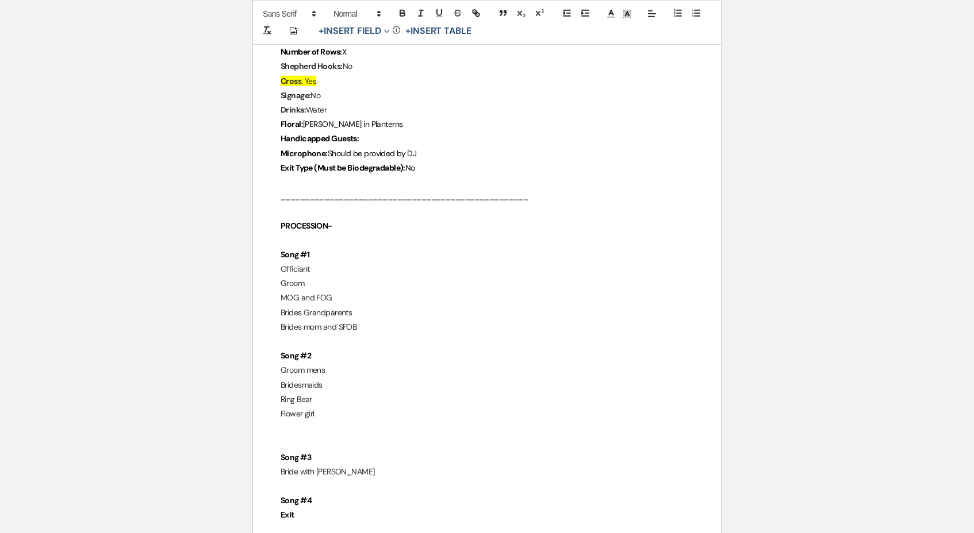
click at [403, 306] on p "Brides Grandparents" at bounding box center [486, 313] width 413 height 14
click at [403, 321] on p "Brides mom and SFOB" at bounding box center [486, 328] width 413 height 14
click at [403, 322] on p "Brides mom and SFOB" at bounding box center [486, 329] width 413 height 14
click at [400, 308] on p "Brides Grandparents" at bounding box center [486, 315] width 413 height 14
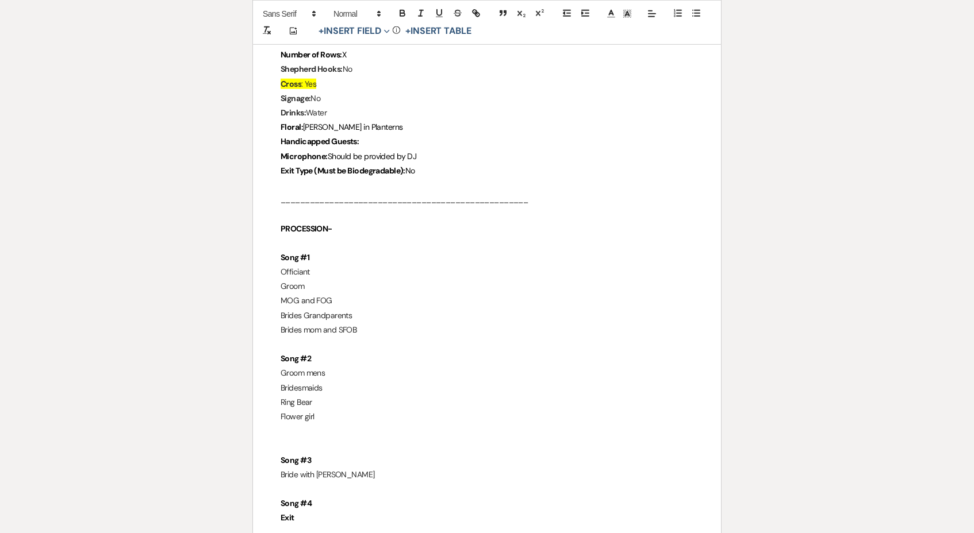
click at [405, 337] on p at bounding box center [486, 344] width 413 height 14
drag, startPoint x: 247, startPoint y: 314, endPoint x: 352, endPoint y: 320, distance: 104.7
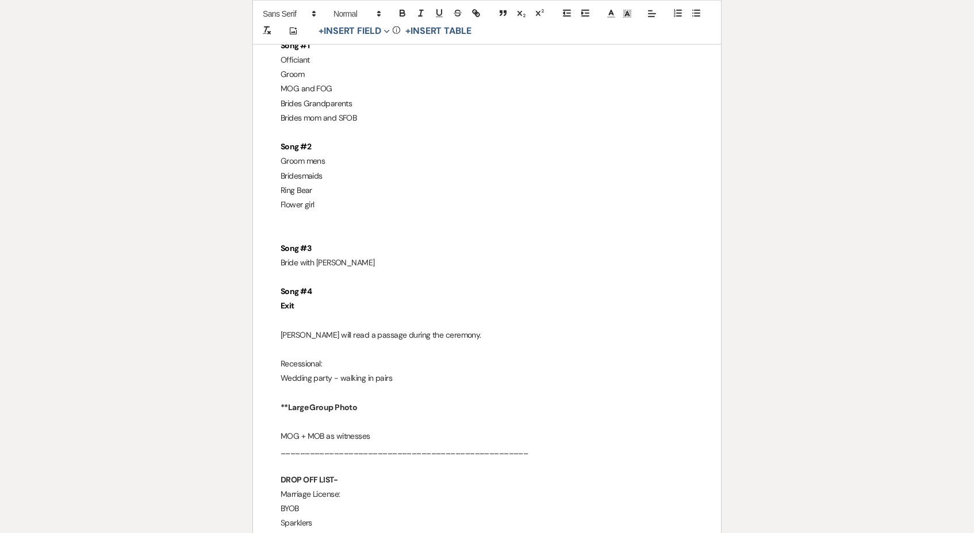
scroll to position [2140, 0]
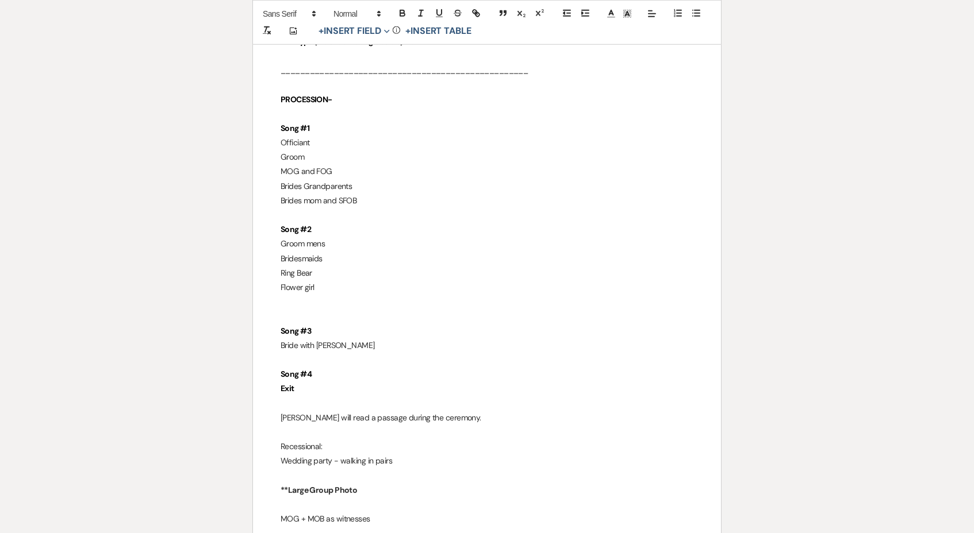
click at [342, 280] on p "Flower girl" at bounding box center [486, 287] width 413 height 14
click at [340, 267] on p "Ring Bear" at bounding box center [486, 274] width 413 height 14
click at [346, 253] on p "Bridesmaids" at bounding box center [486, 260] width 413 height 14
drag, startPoint x: 275, startPoint y: 210, endPoint x: 343, endPoint y: 221, distance: 68.8
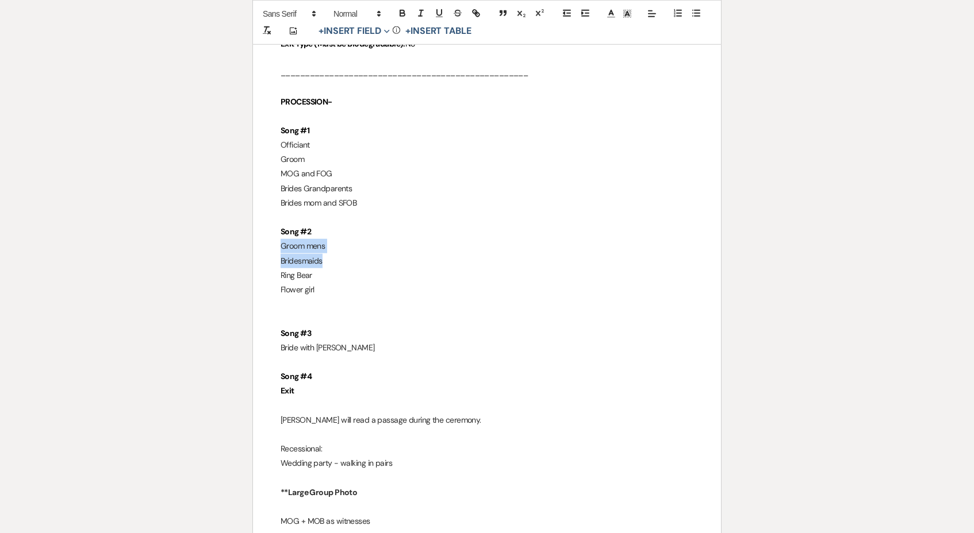
click at [343, 255] on p "Bridesmaids" at bounding box center [486, 262] width 413 height 14
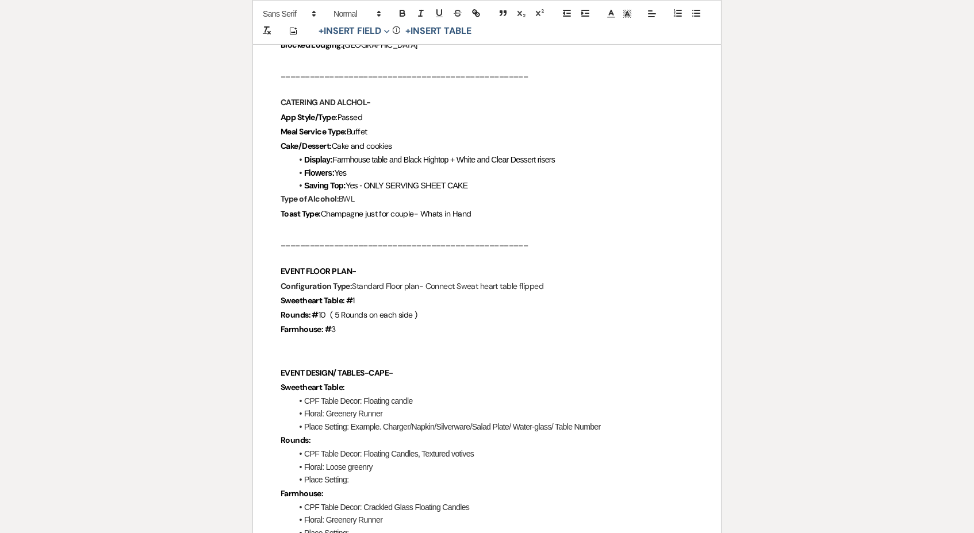
scroll to position [948, 0]
